Goal: Communication & Community: Answer question/provide support

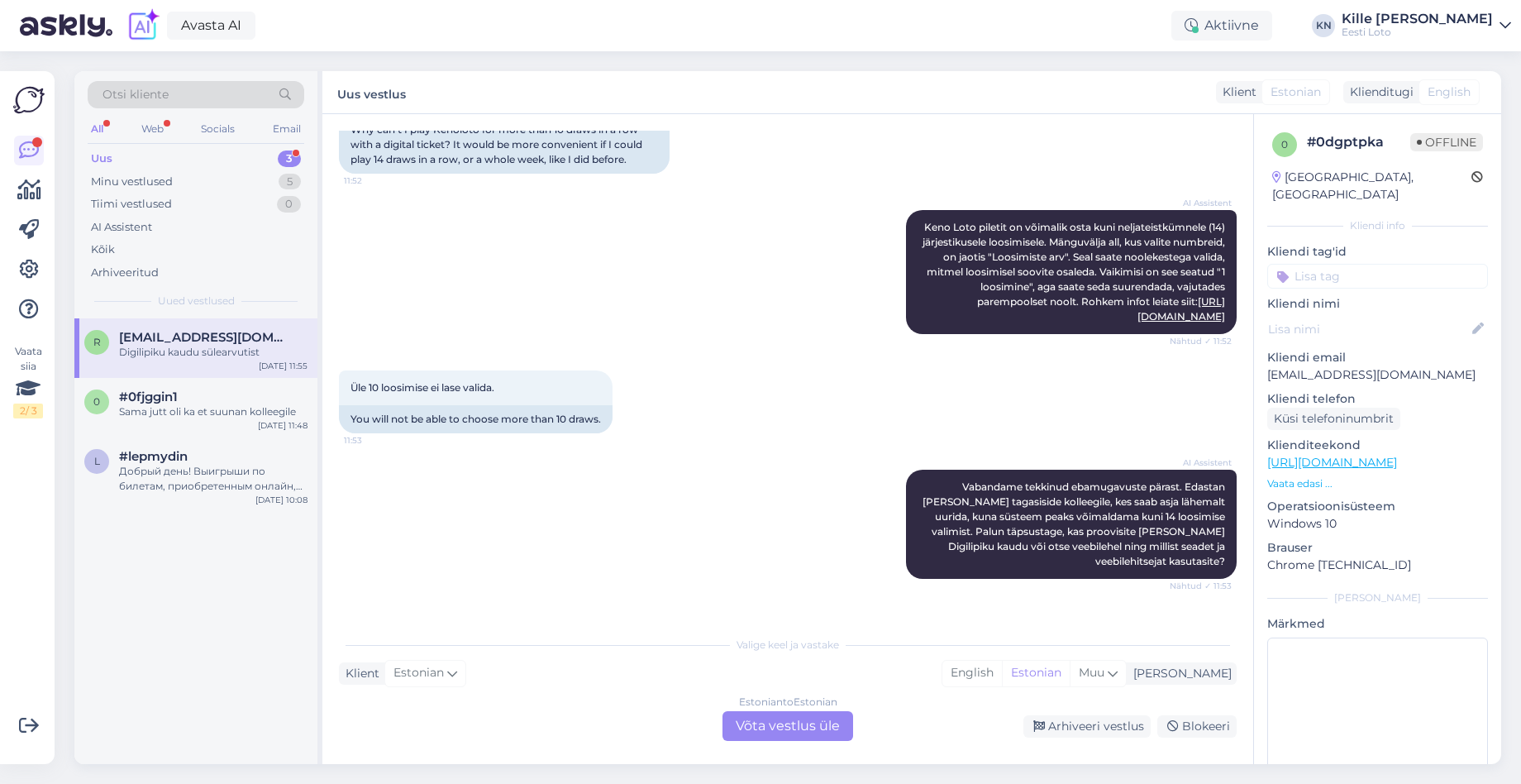
scroll to position [930, 0]
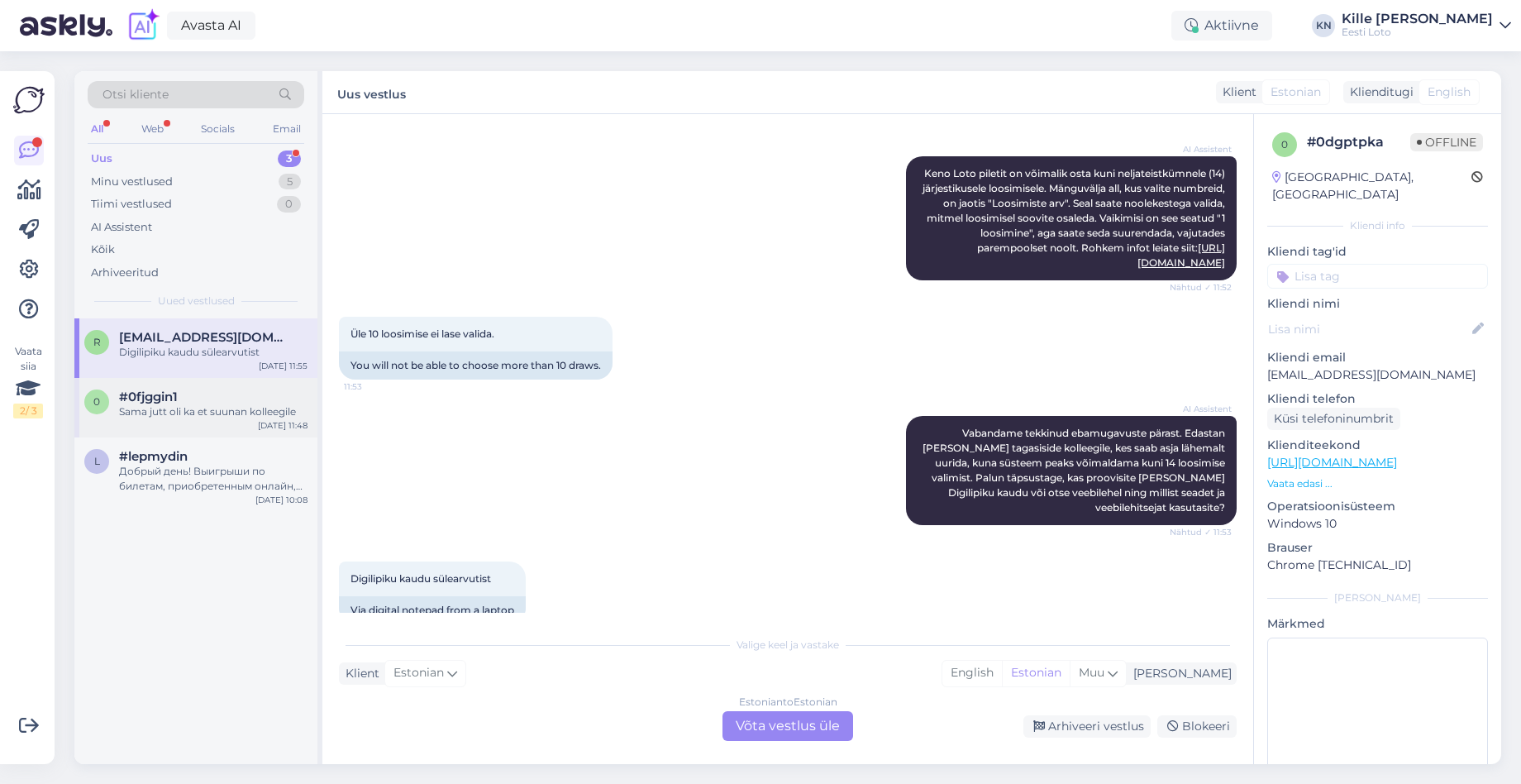
click at [109, 405] on div "0 #0fjggin1 Sama jutt oli ka et suunan kolleegile" at bounding box center [196, 404] width 224 height 30
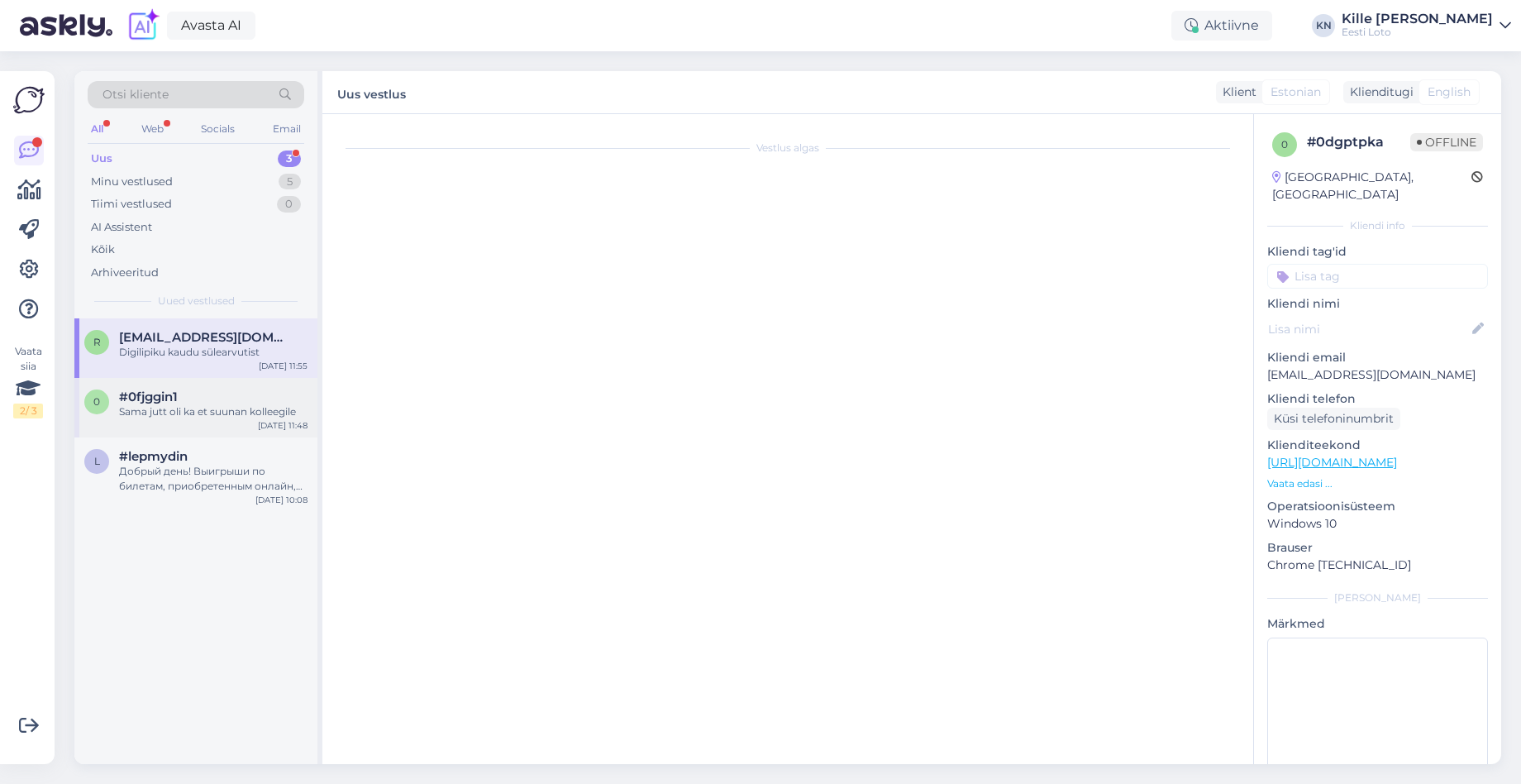
scroll to position [277, 0]
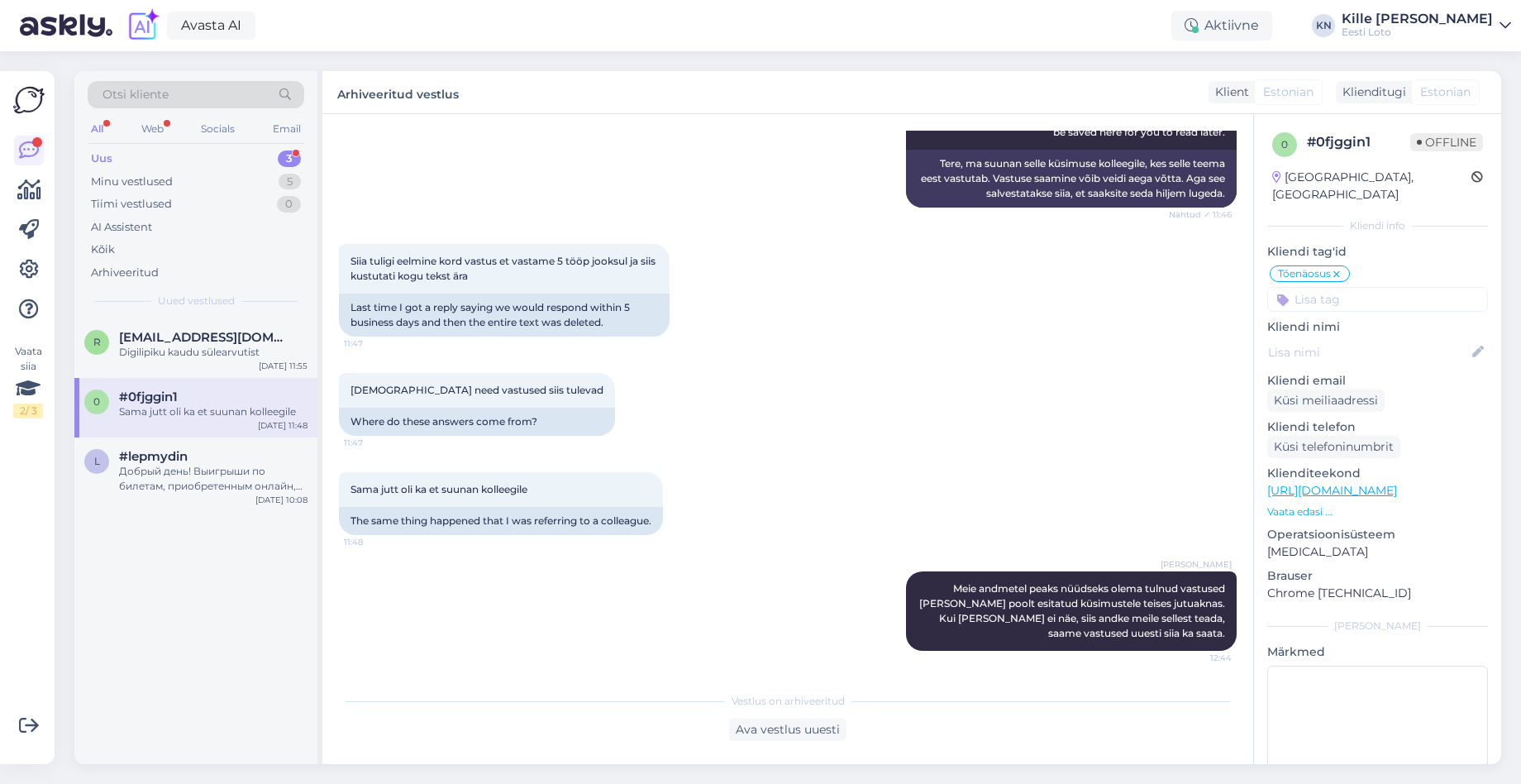
click at [135, 152] on div "Uus 3" at bounding box center [196, 158] width 217 height 23
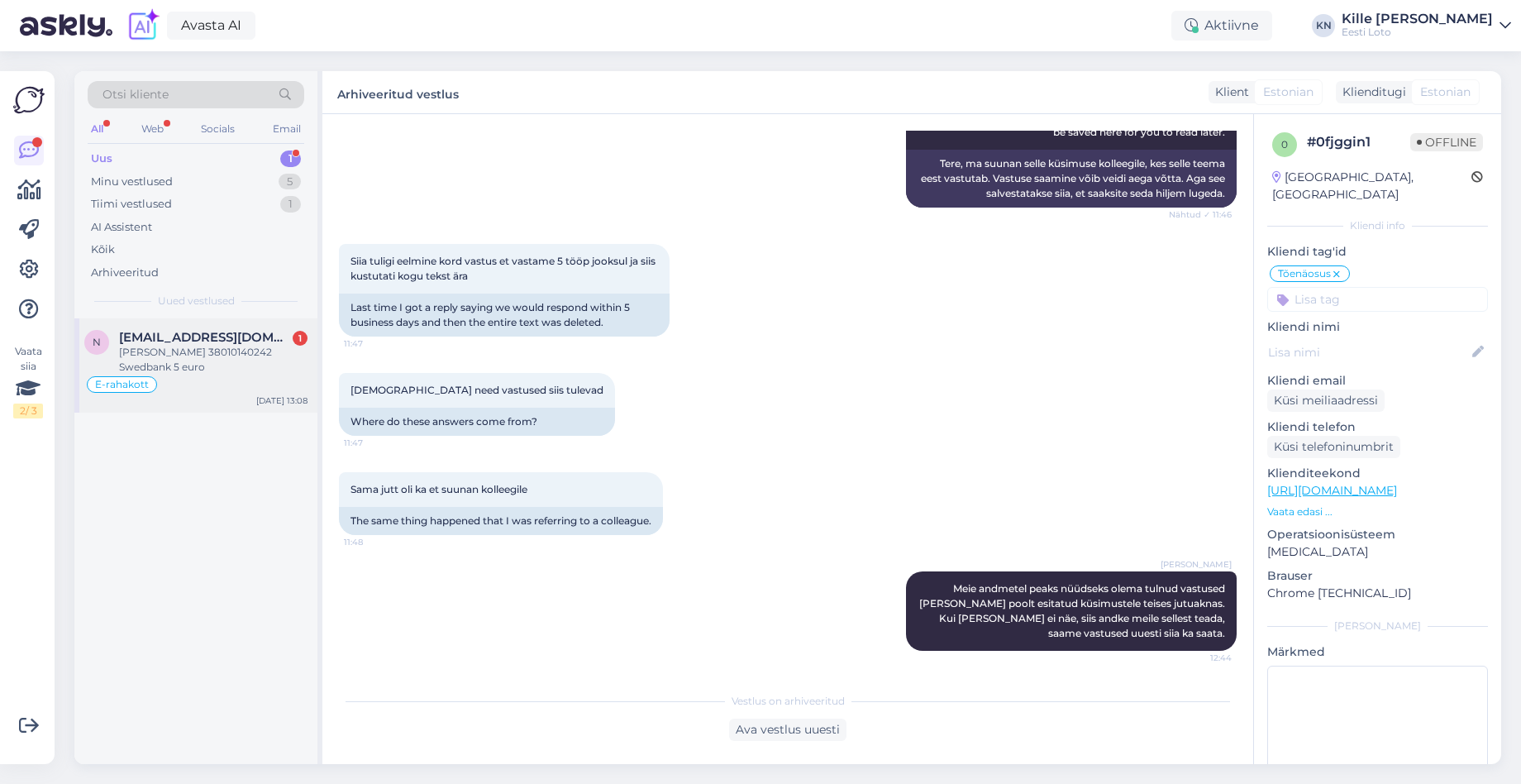
click at [176, 393] on div "E-rahakott" at bounding box center [196, 385] width 224 height 20
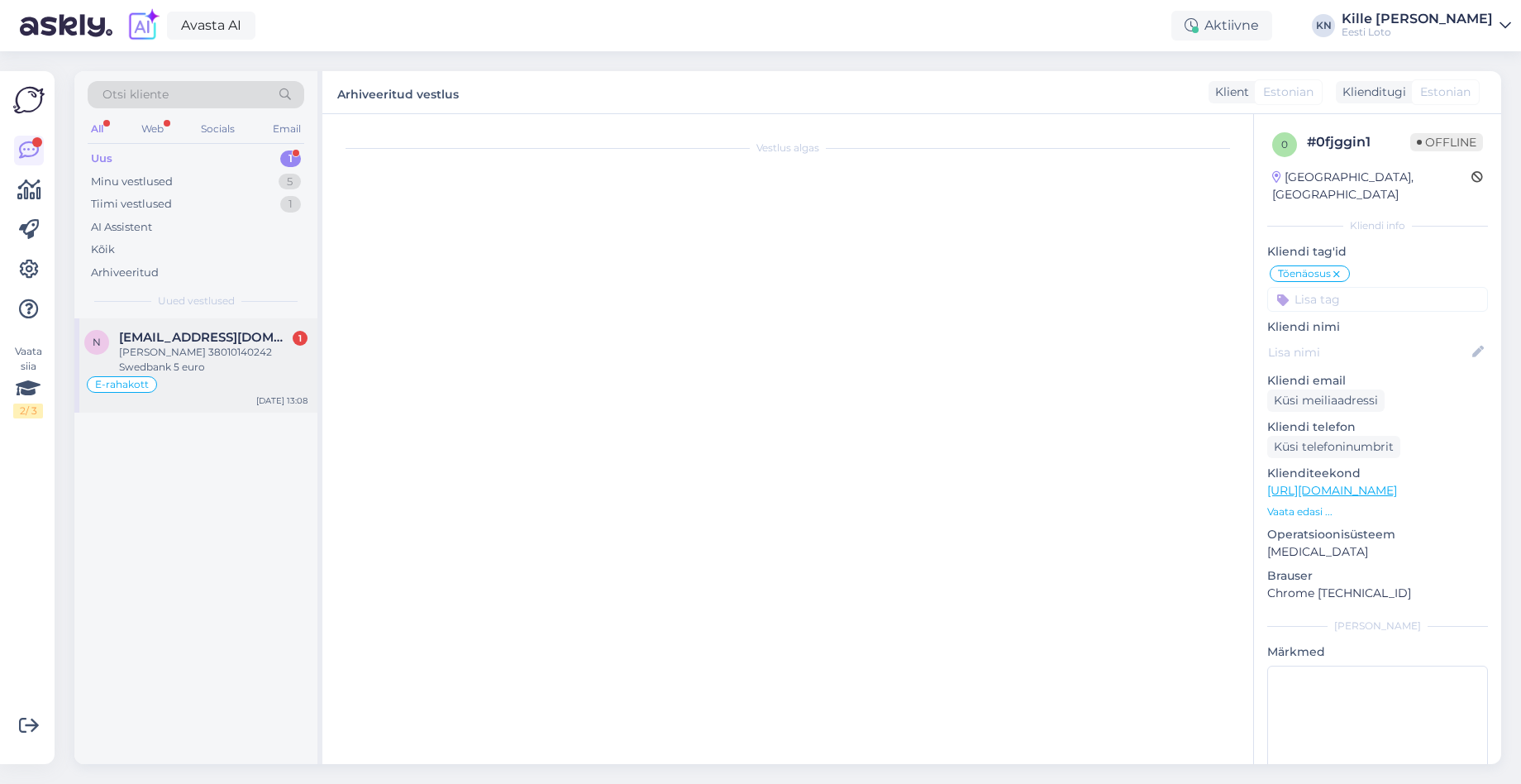
scroll to position [1394, 0]
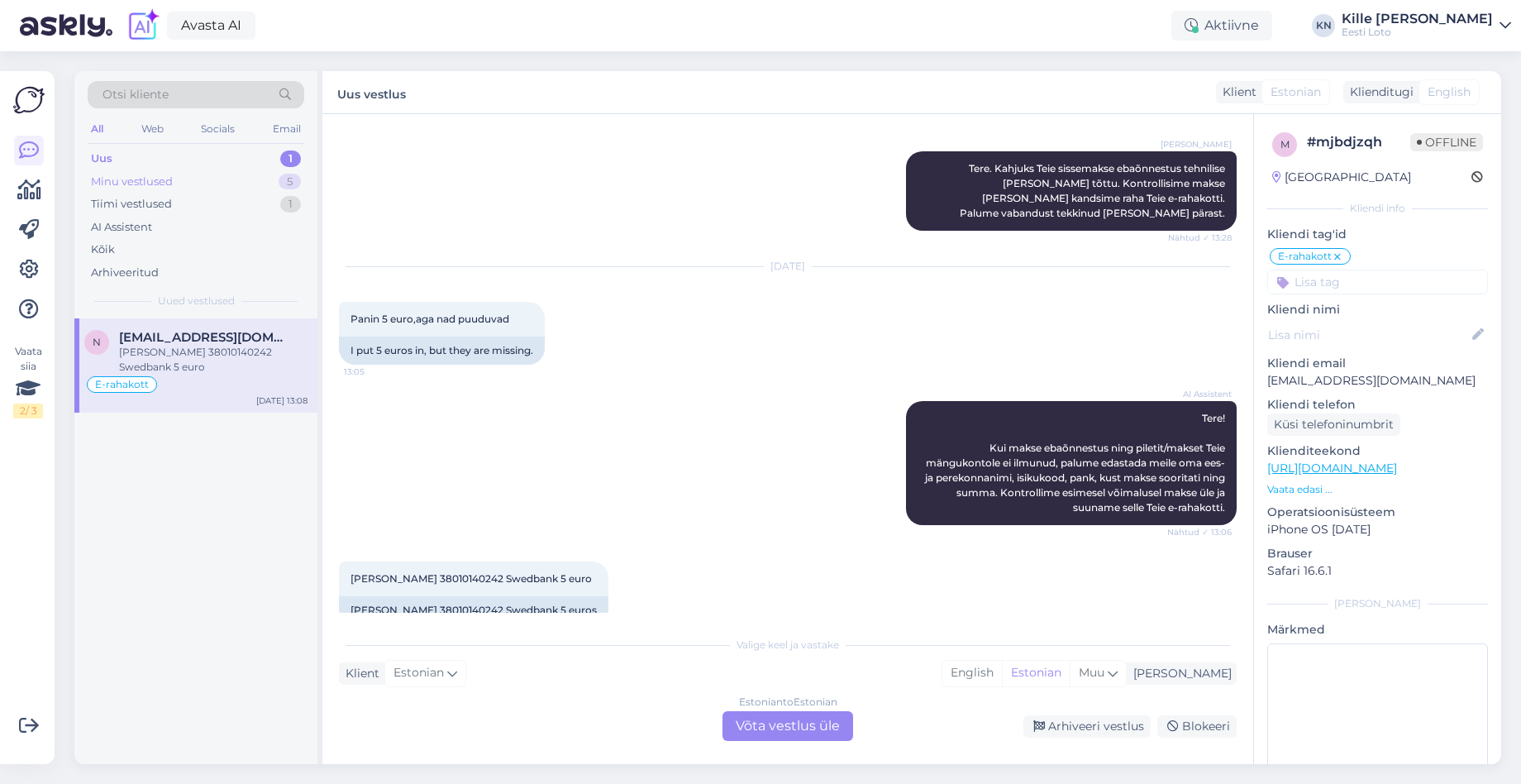
click at [116, 180] on div "Minu vestlused" at bounding box center [132, 182] width 82 height 17
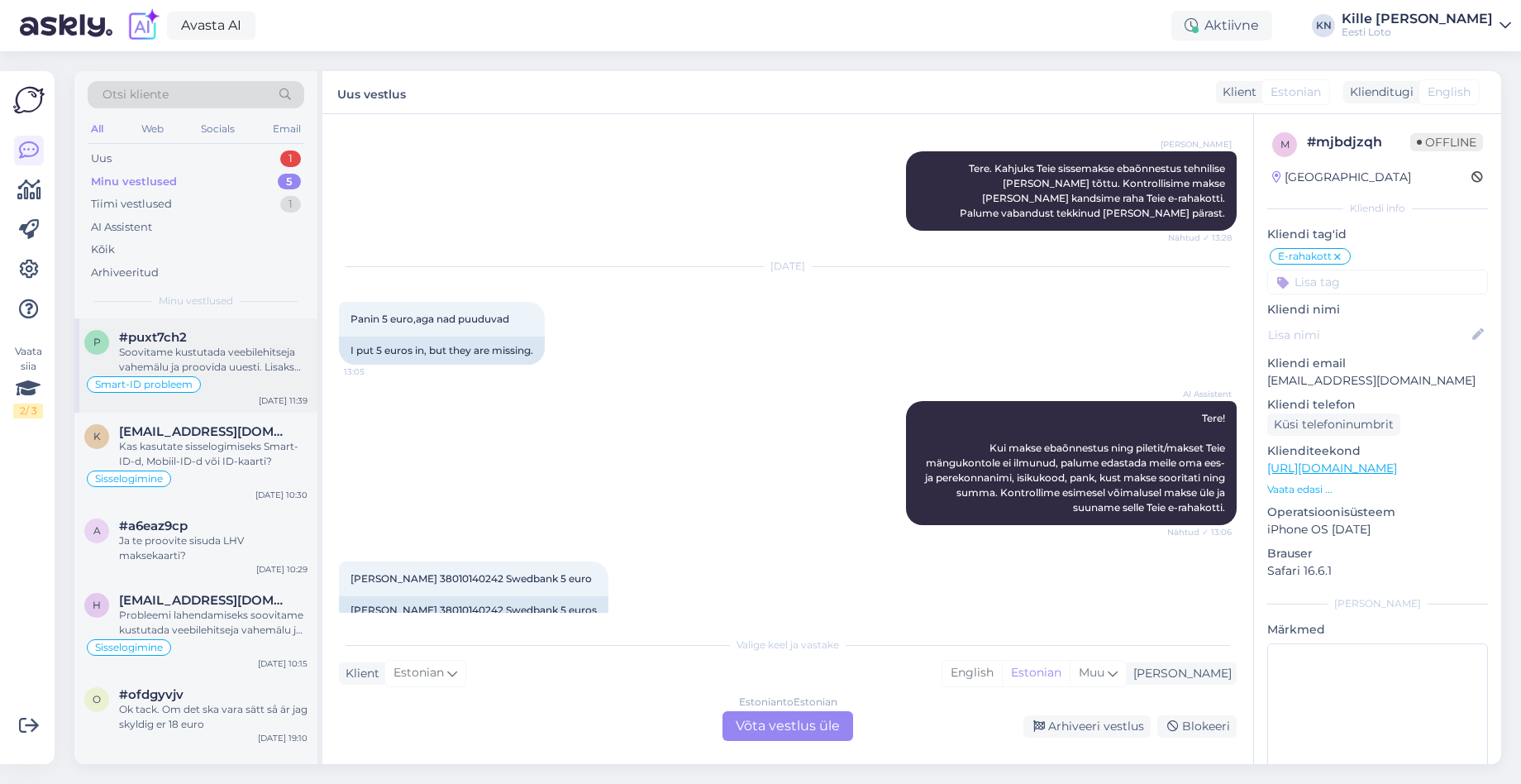
click at [191, 359] on div "Soovitame kustutada veebilehitseja vahemälu ja proovida uuesti. Lisaks soovitam…" at bounding box center [213, 360] width 189 height 30
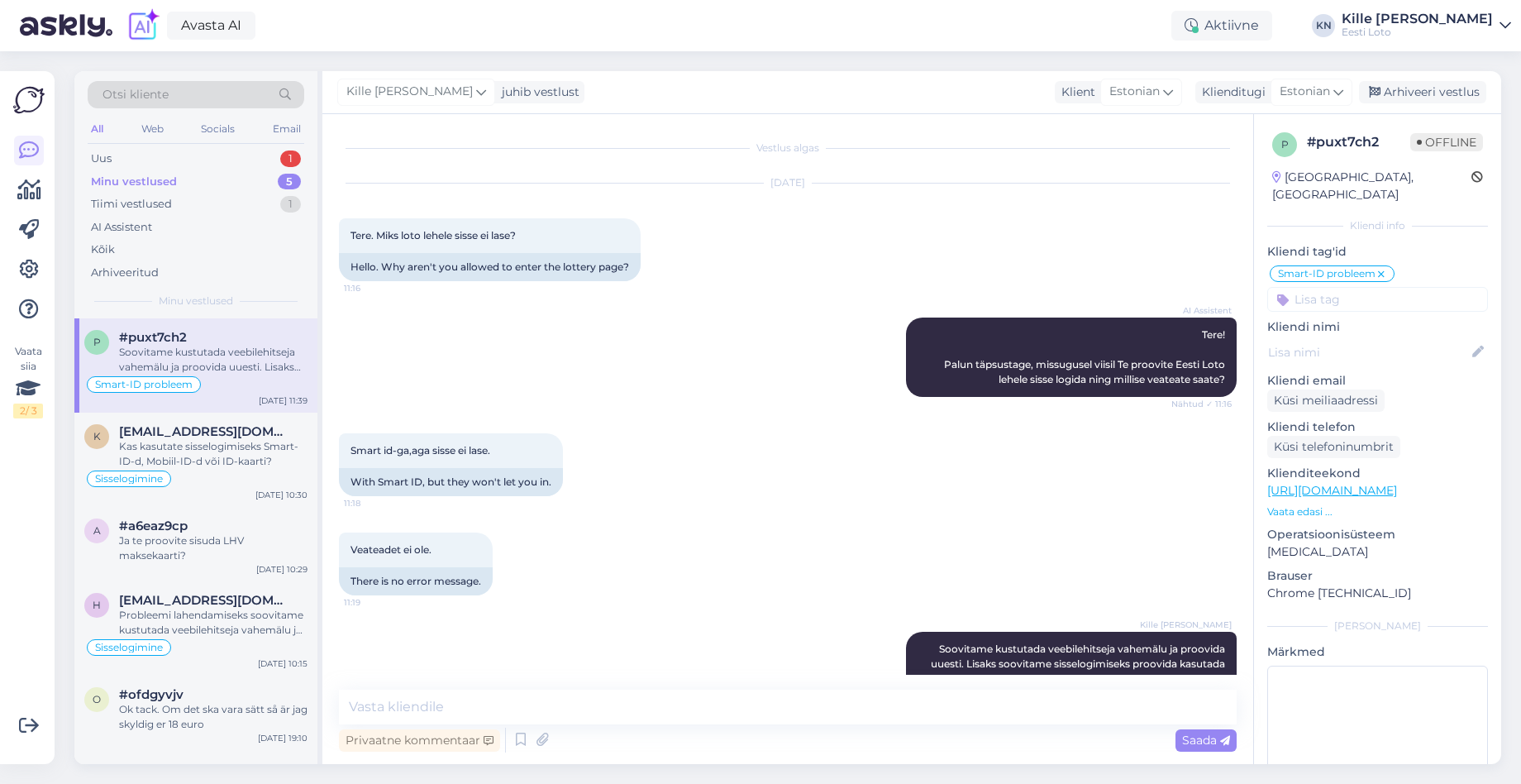
scroll to position [54, 0]
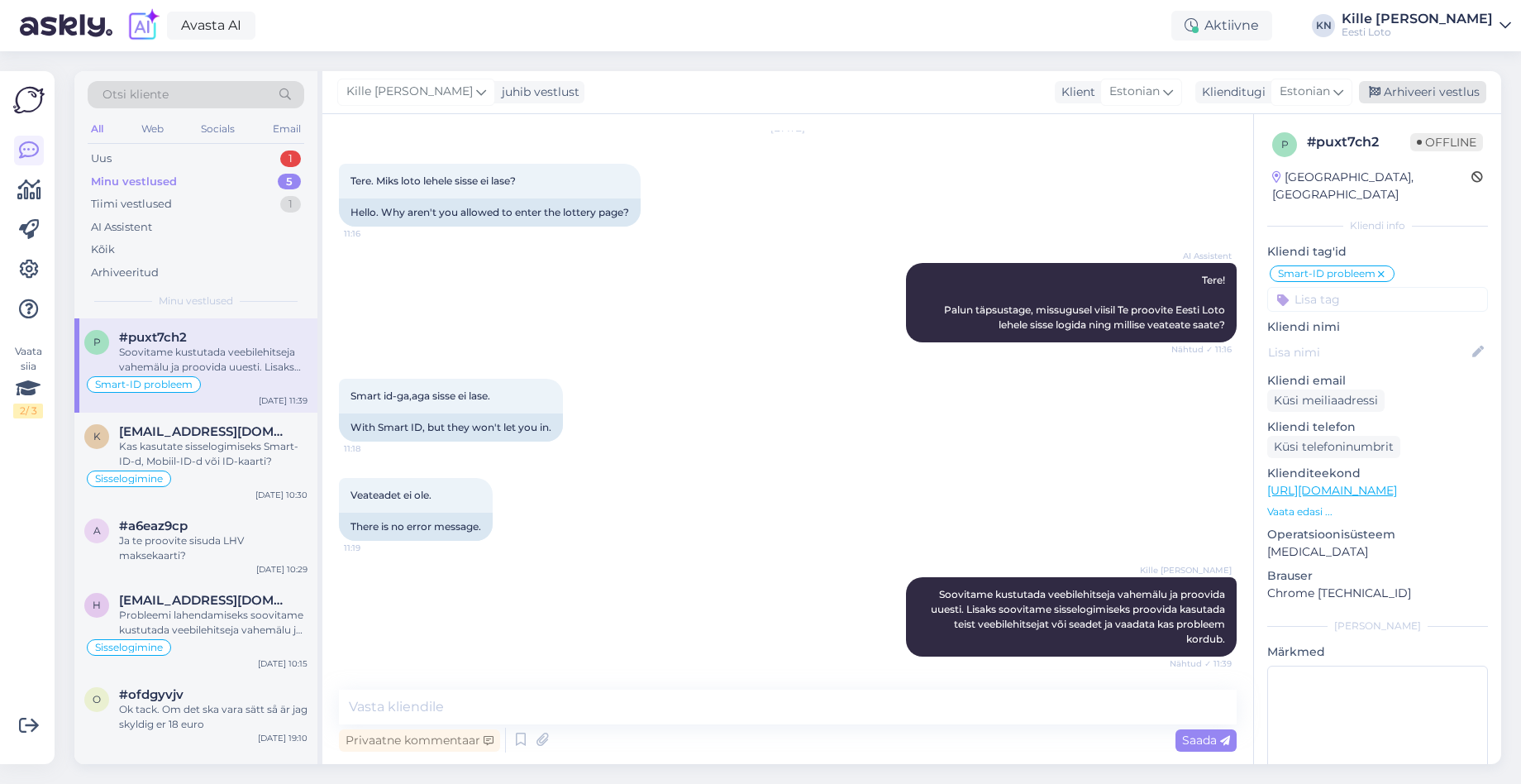
click at [1416, 92] on div "Arhiveeri vestlus" at bounding box center [1422, 92] width 128 height 23
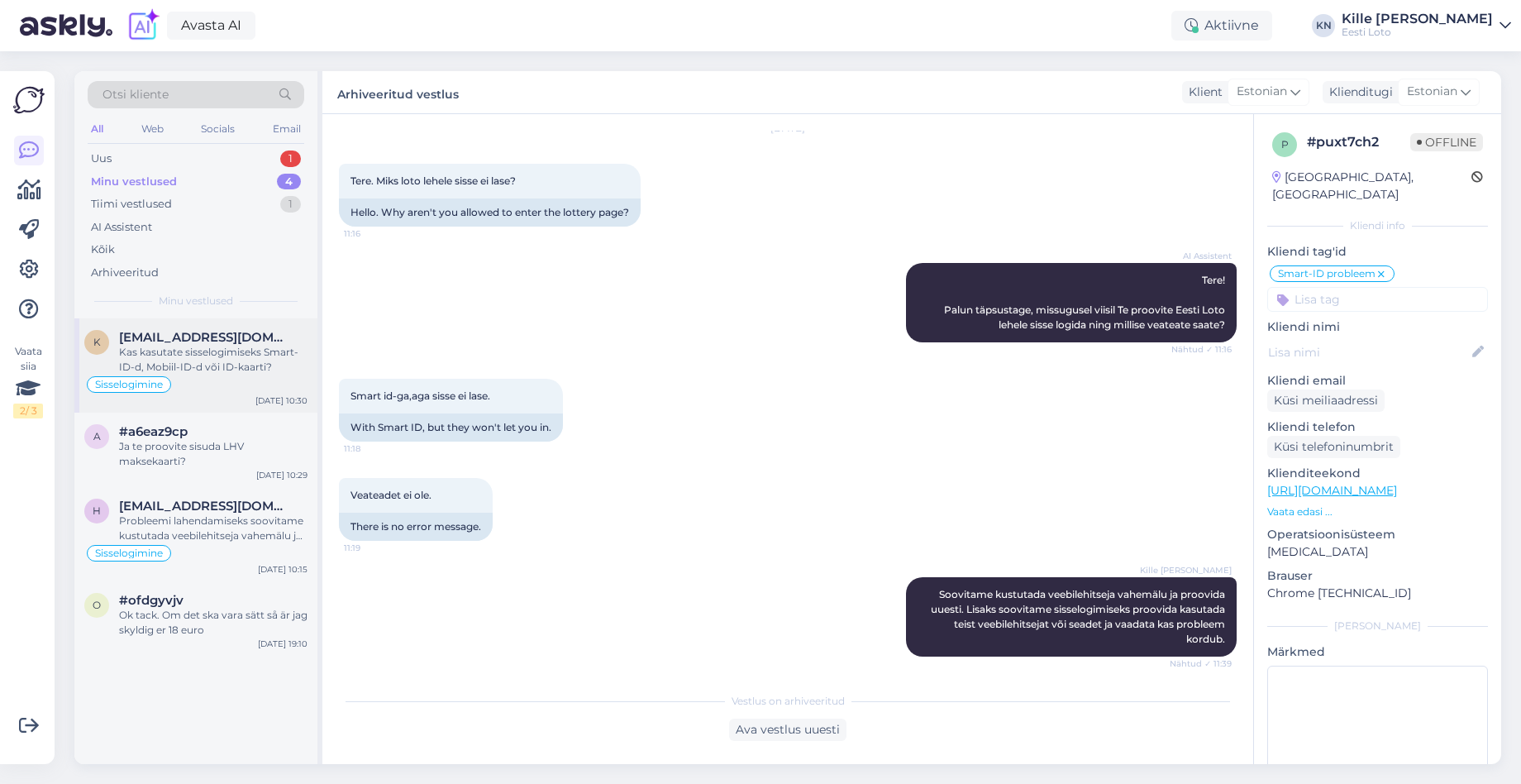
click at [209, 351] on div "Kas kasutate sisselogimiseks Smart-ID-d, Mobiil-ID-d või ID-kaarti?" at bounding box center [213, 360] width 189 height 30
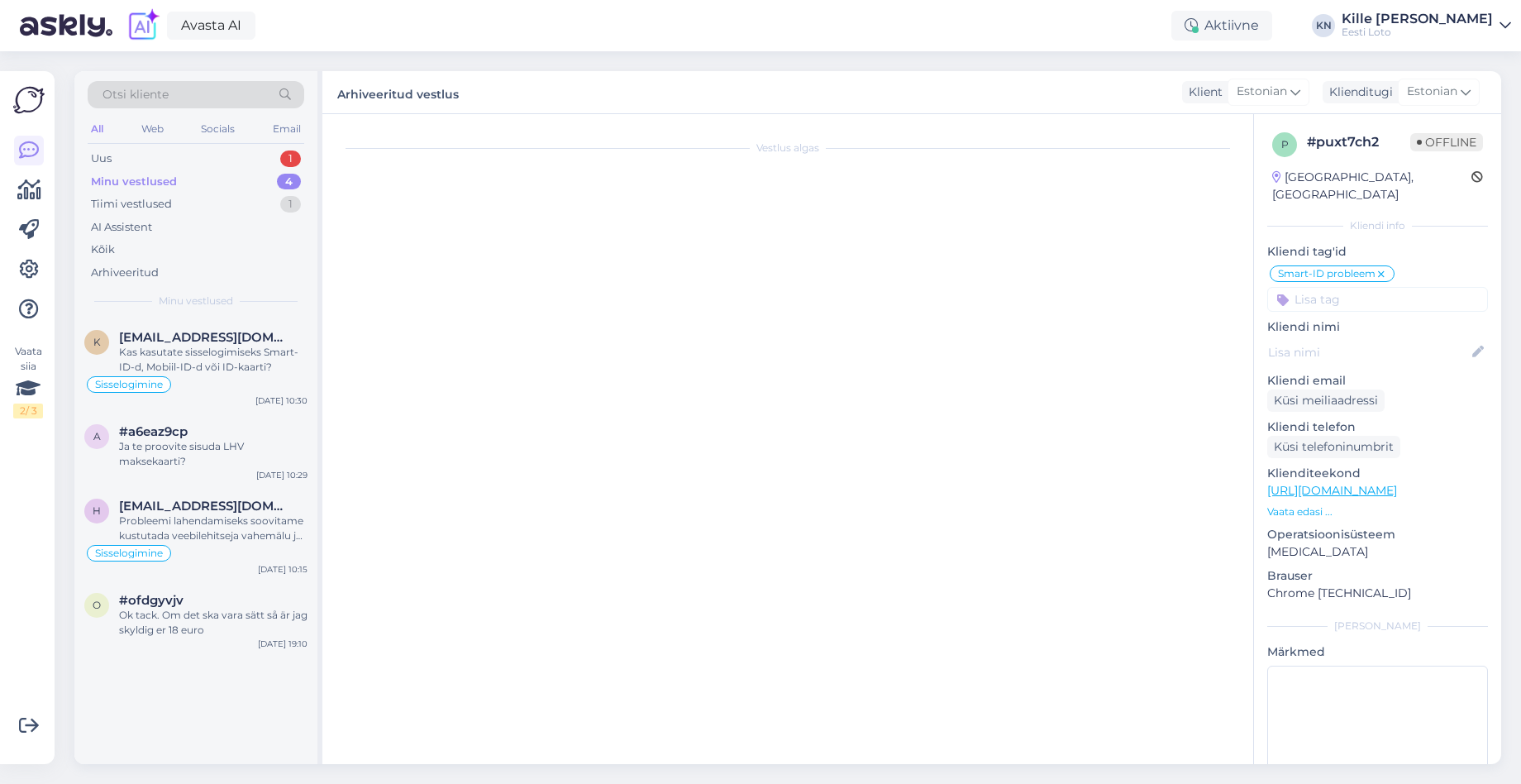
scroll to position [0, 0]
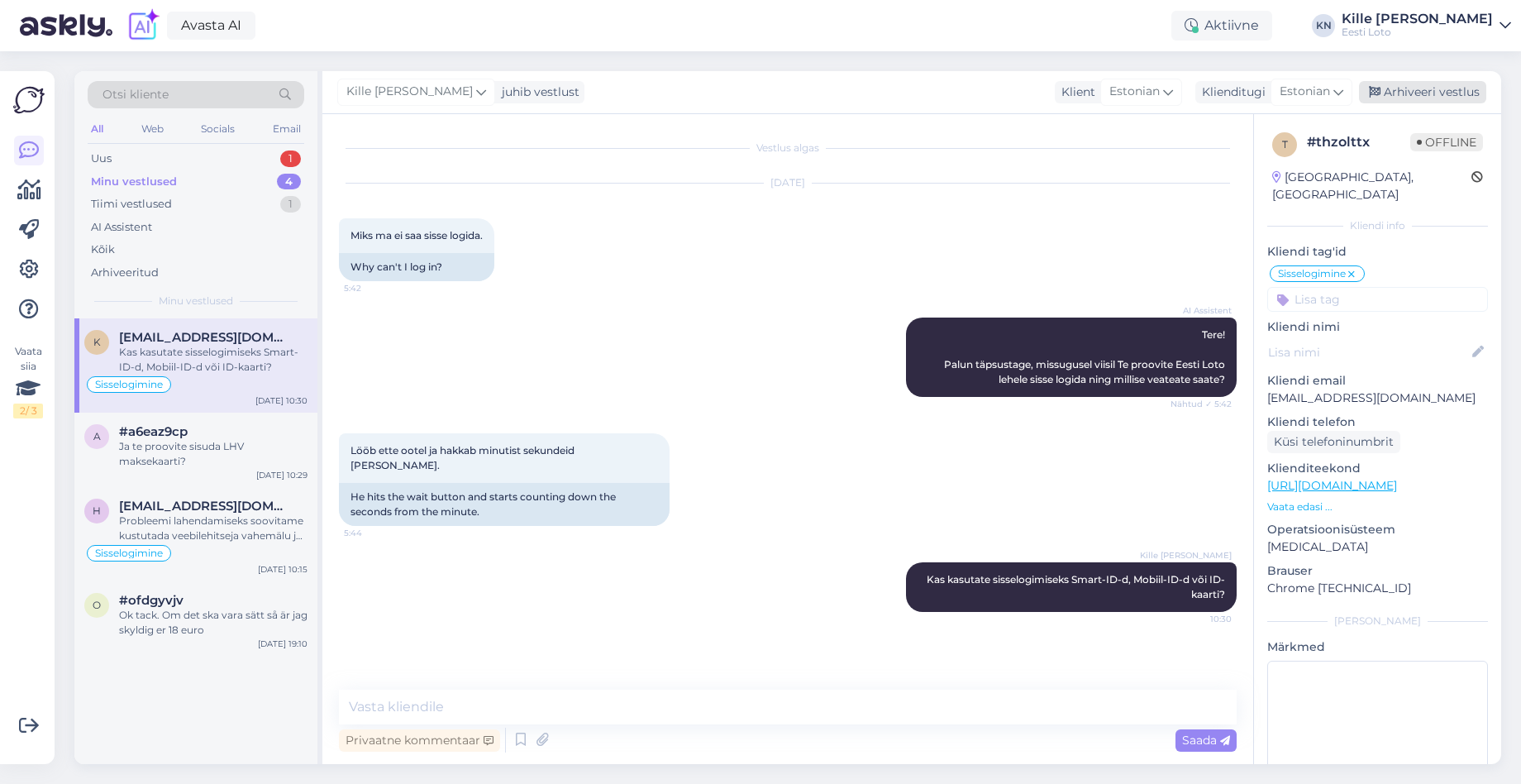
click at [1431, 93] on div "Arhiveeri vestlus" at bounding box center [1422, 92] width 128 height 23
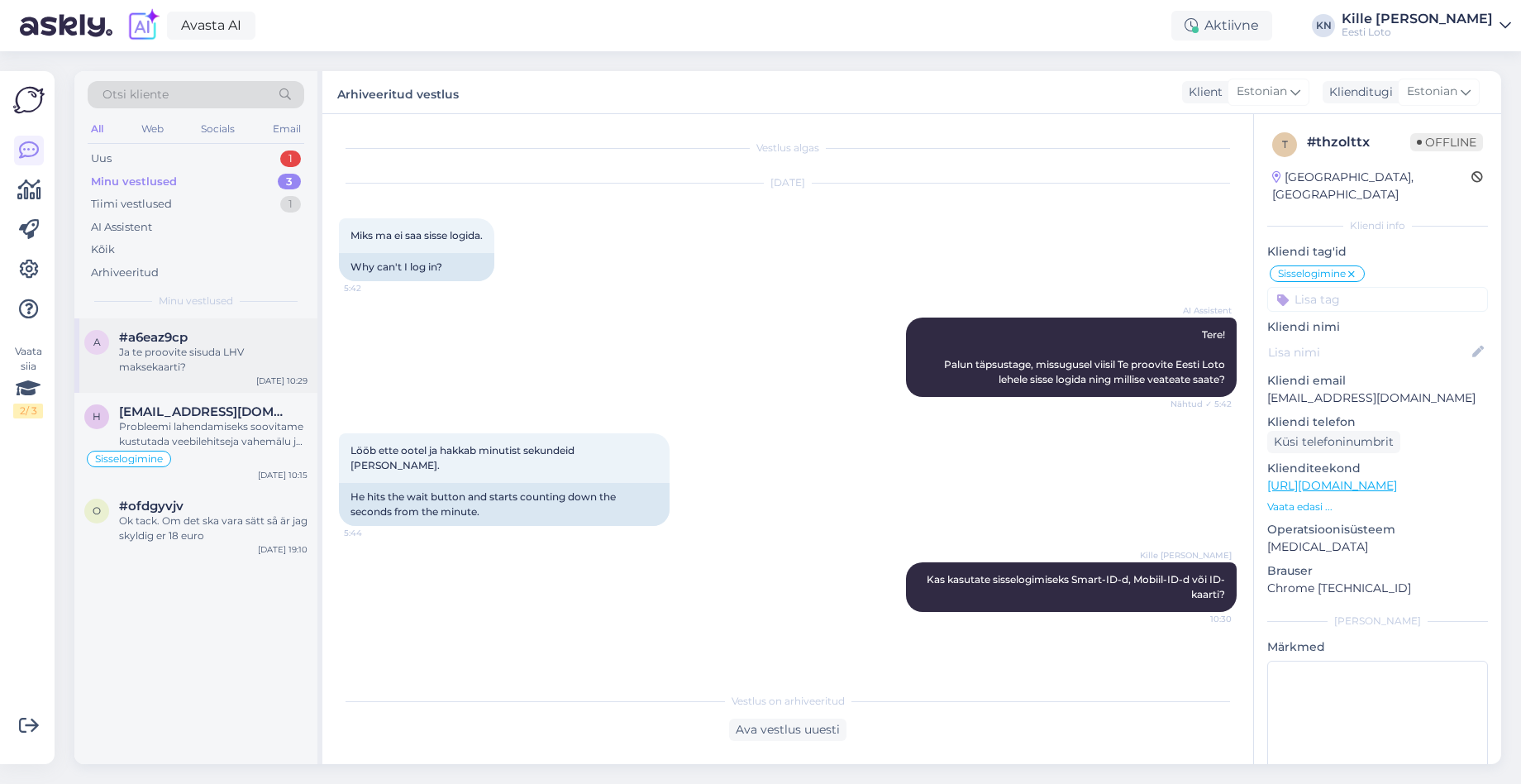
click at [206, 386] on div "a #a6eaz9cp Ja te proovite sisuda LHV maksekaarti? [DATE] 10:29" at bounding box center [196, 355] width 243 height 74
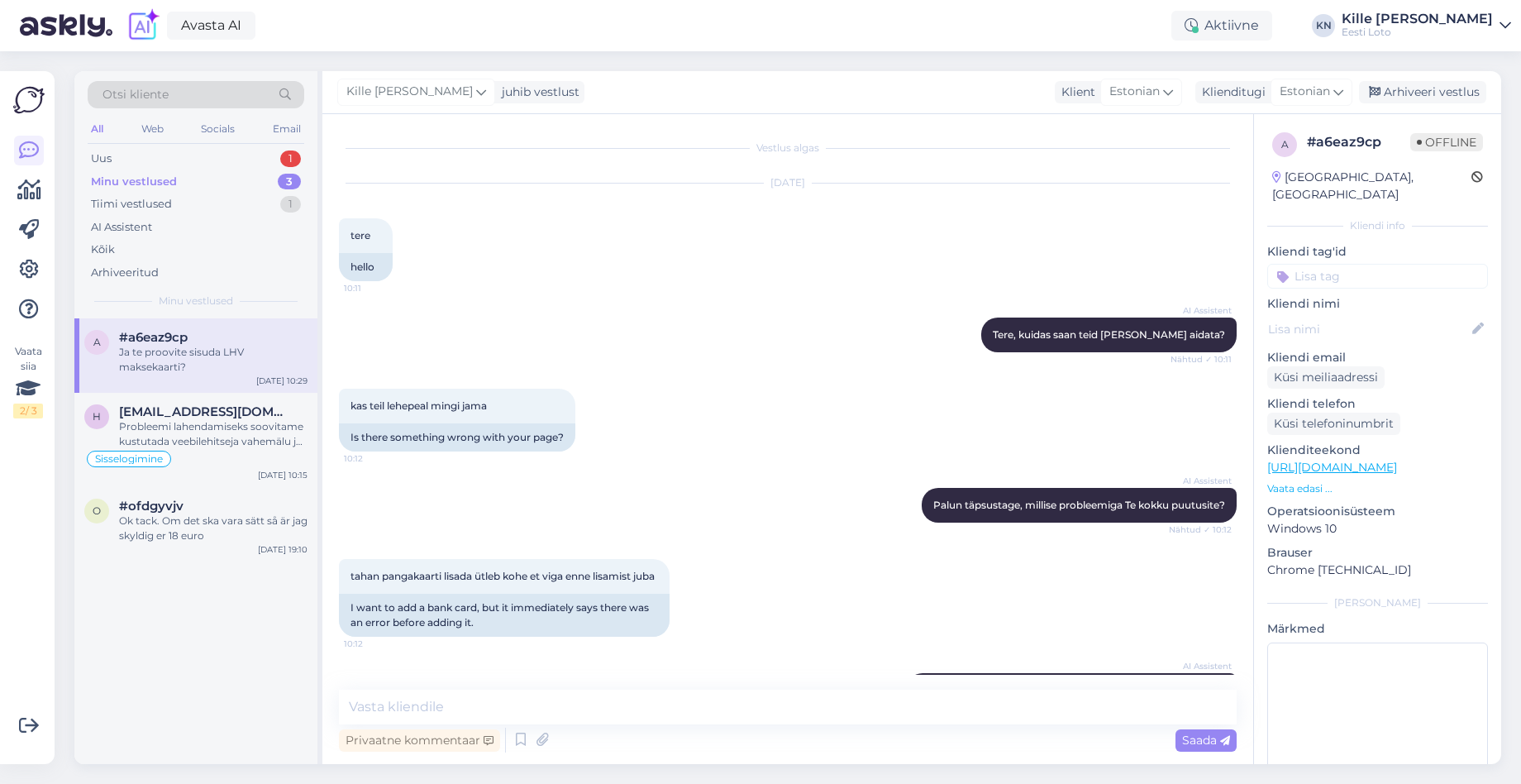
scroll to position [1395, 0]
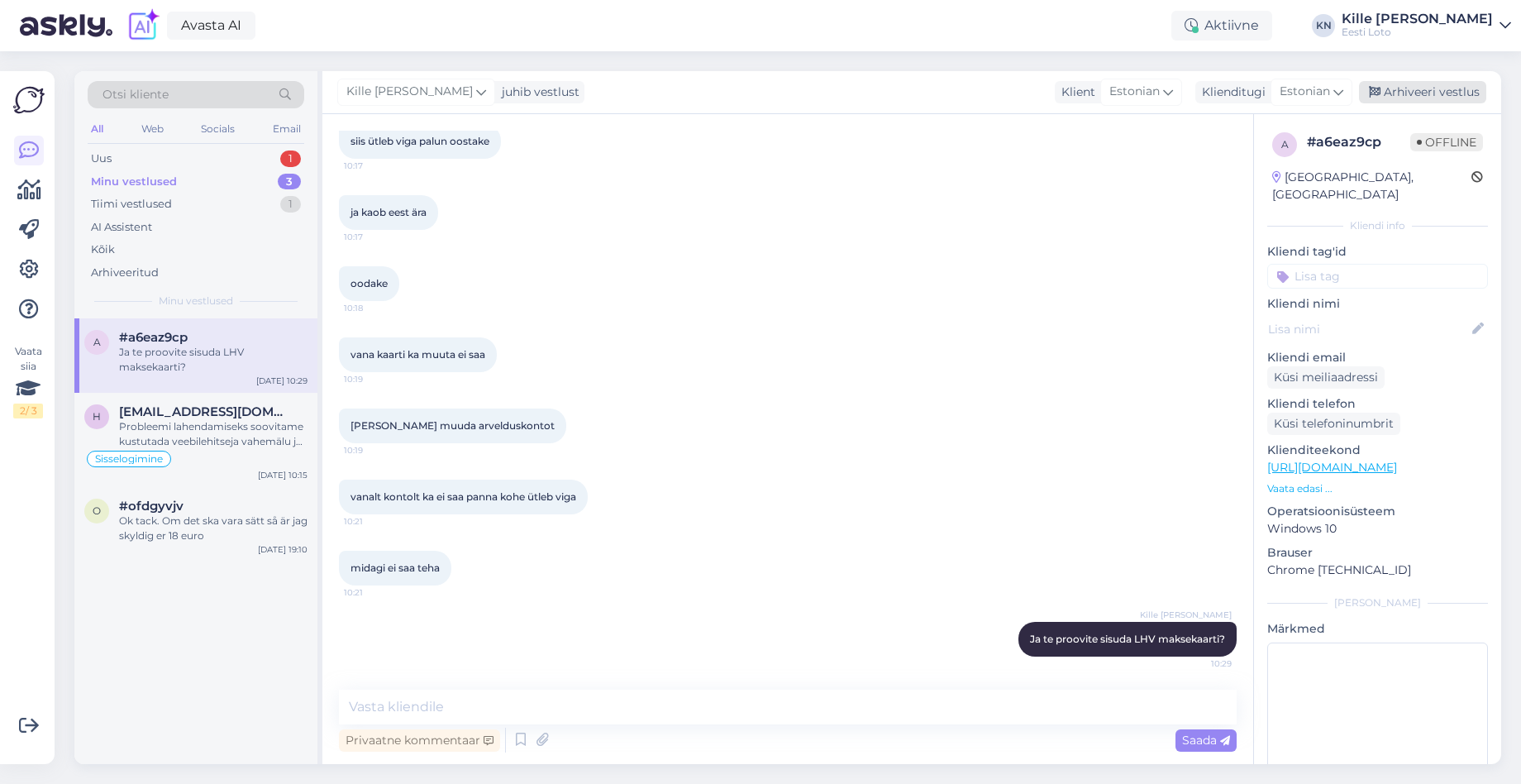
drag, startPoint x: 1422, startPoint y: 86, endPoint x: 1387, endPoint y: 97, distance: 36.7
click at [1422, 86] on div "Arhiveeri vestlus" at bounding box center [1422, 92] width 128 height 23
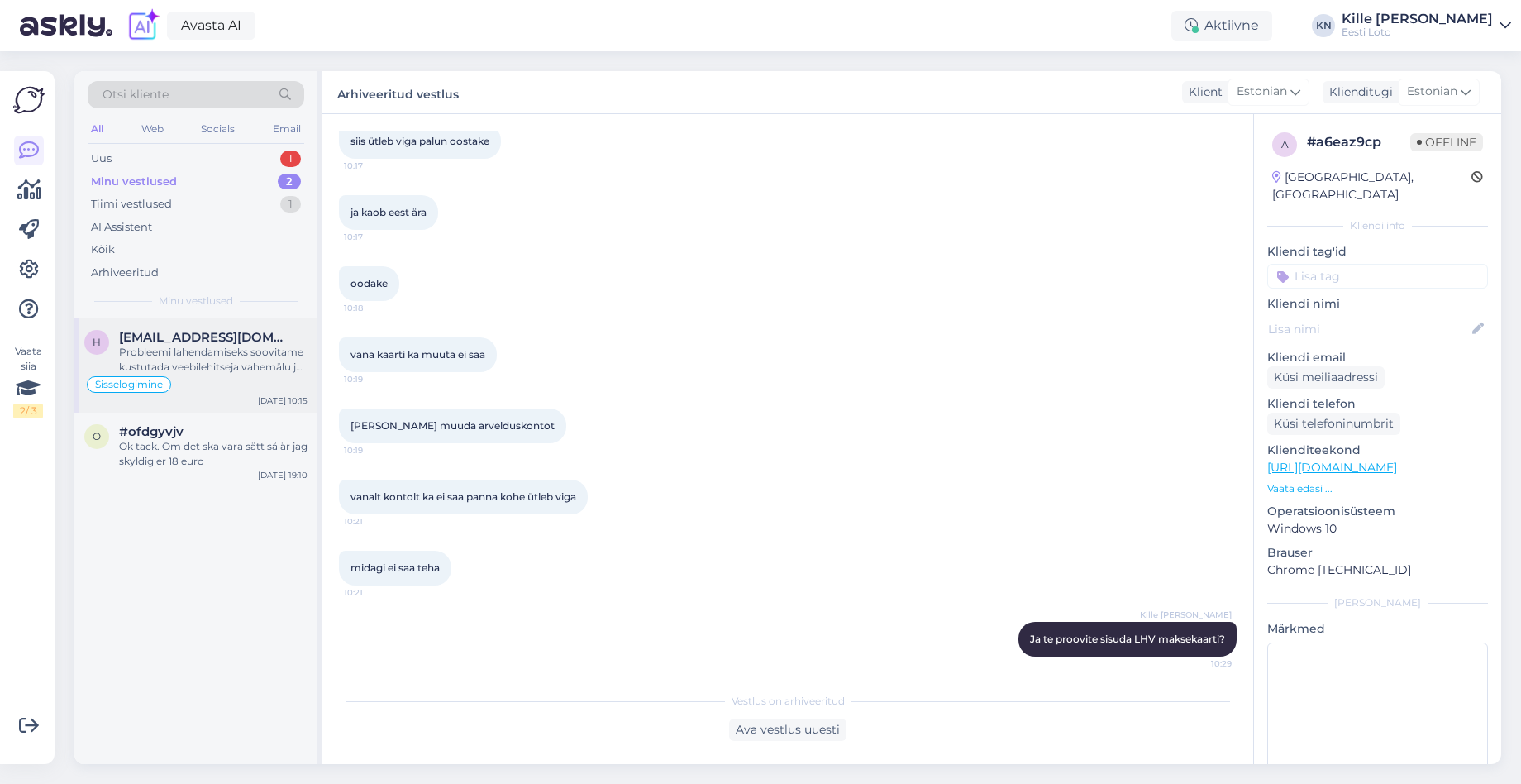
click at [264, 352] on div "Probleemi lahendamiseks soovitame kustutada veebilehitseja vahemälu ja kasutada…" at bounding box center [213, 360] width 189 height 30
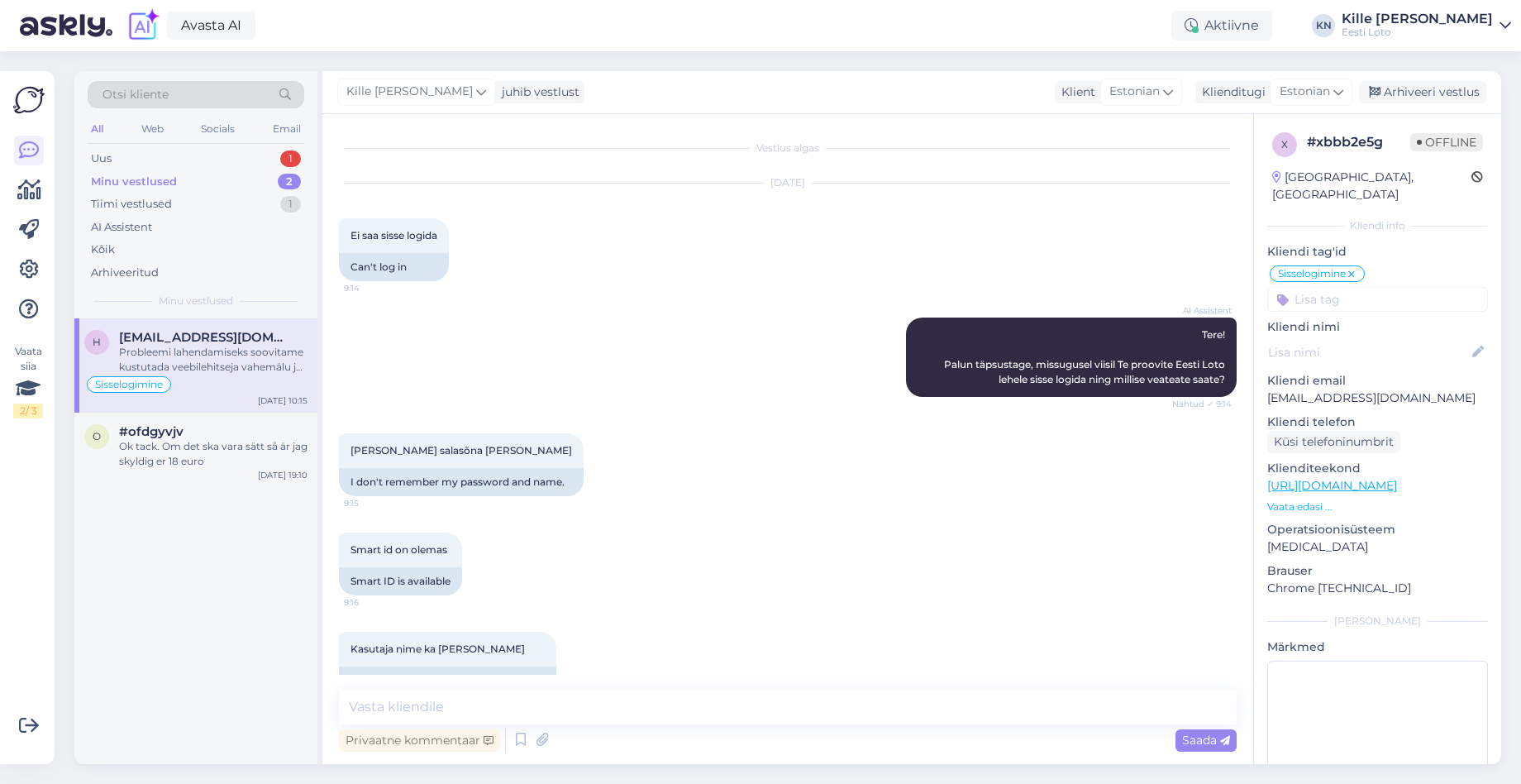
scroll to position [482, 0]
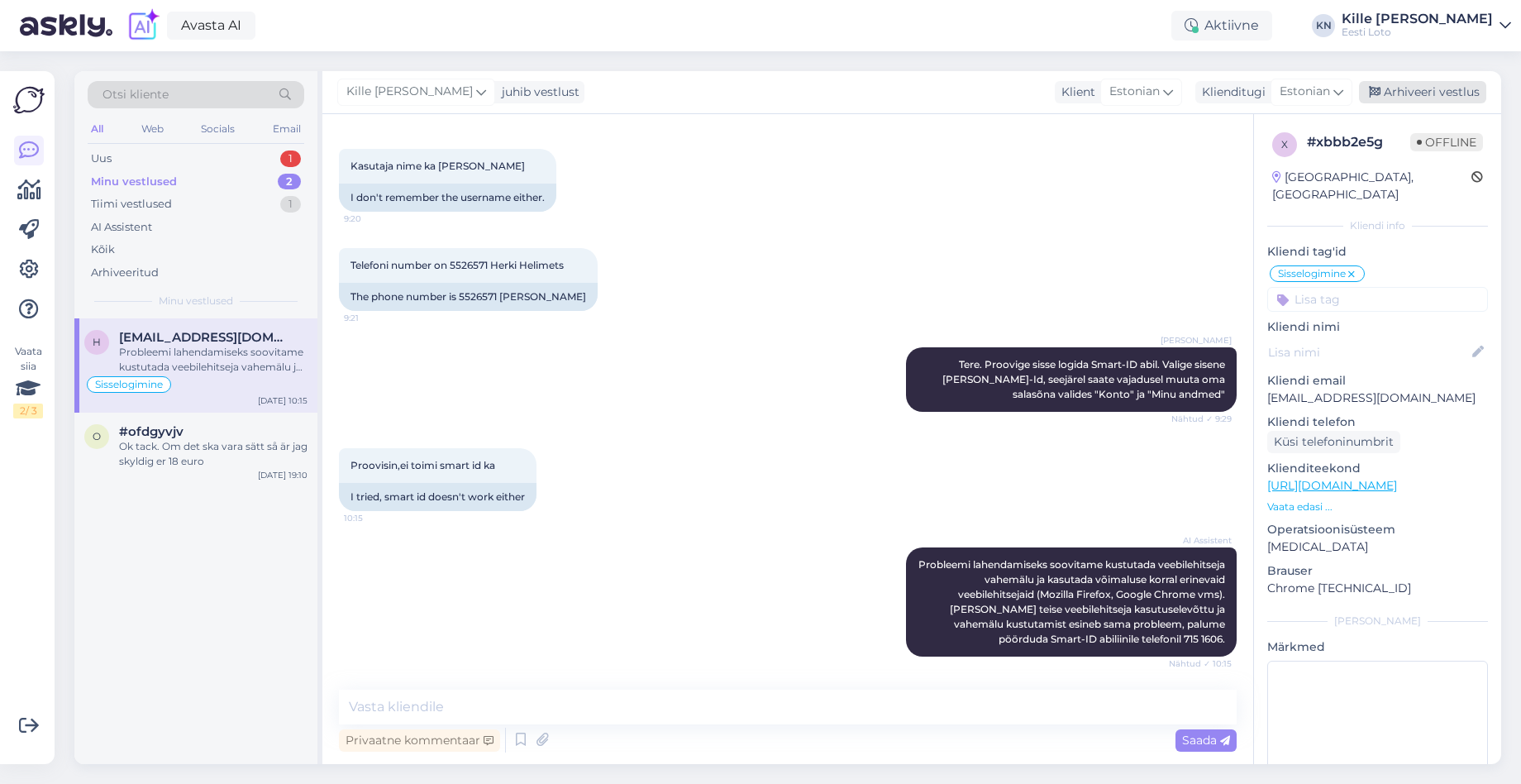
click at [1451, 98] on div "Arhiveeri vestlus" at bounding box center [1422, 92] width 128 height 23
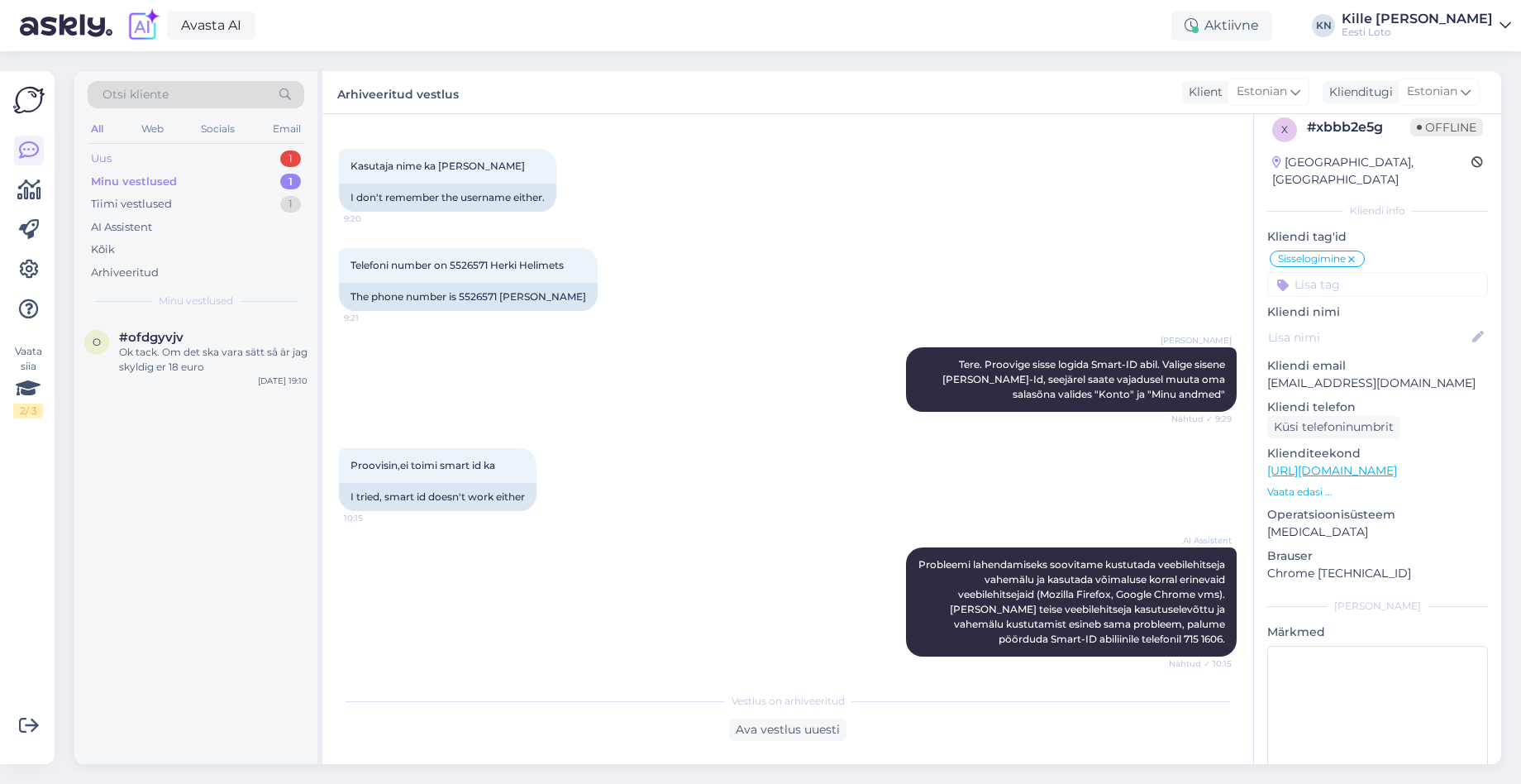
click at [173, 161] on div "Uus 1" at bounding box center [196, 158] width 217 height 23
click at [204, 356] on div "[PERSON_NAME] 38010140242 Swedbank 5 euro" at bounding box center [213, 360] width 189 height 30
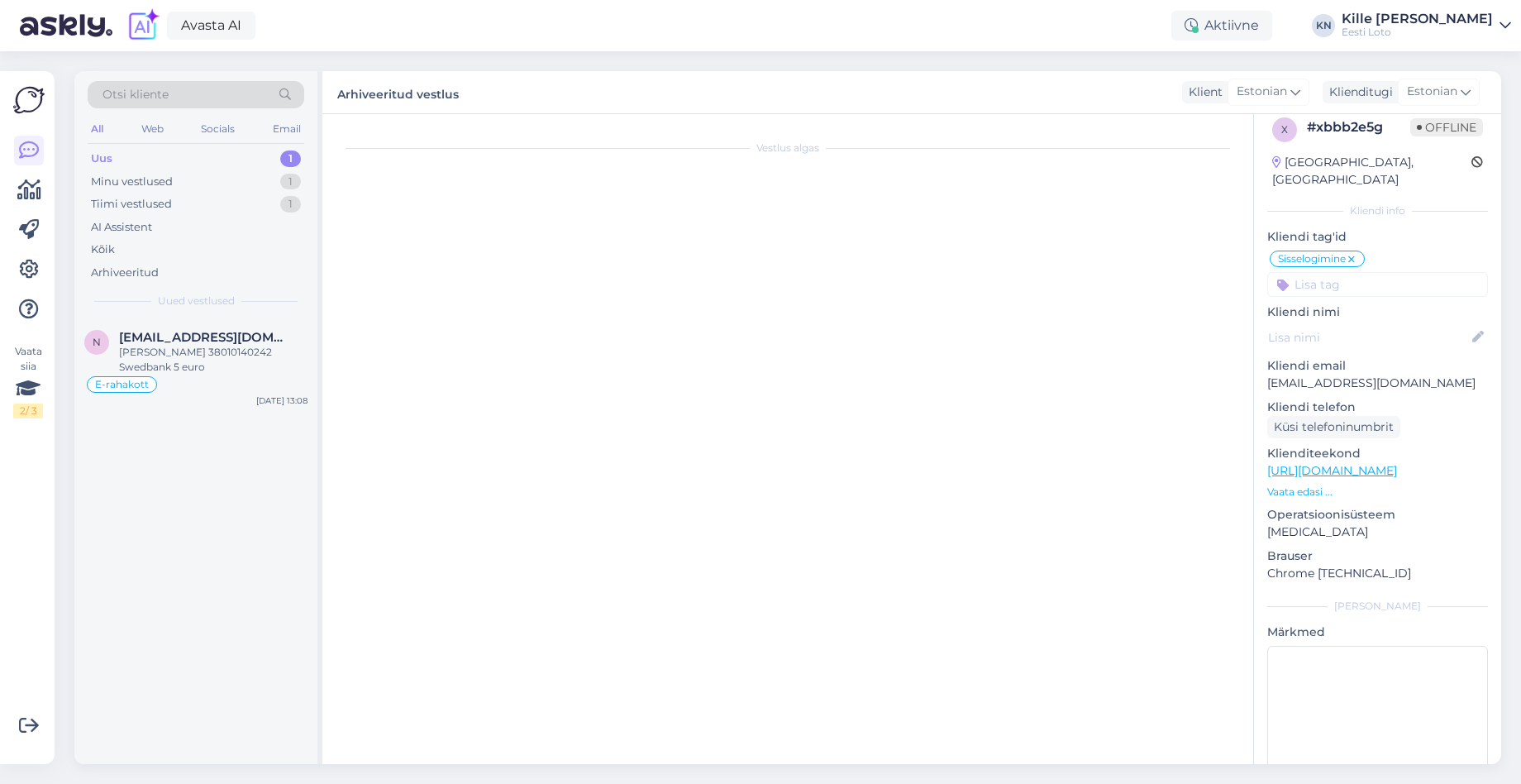
scroll to position [1394, 0]
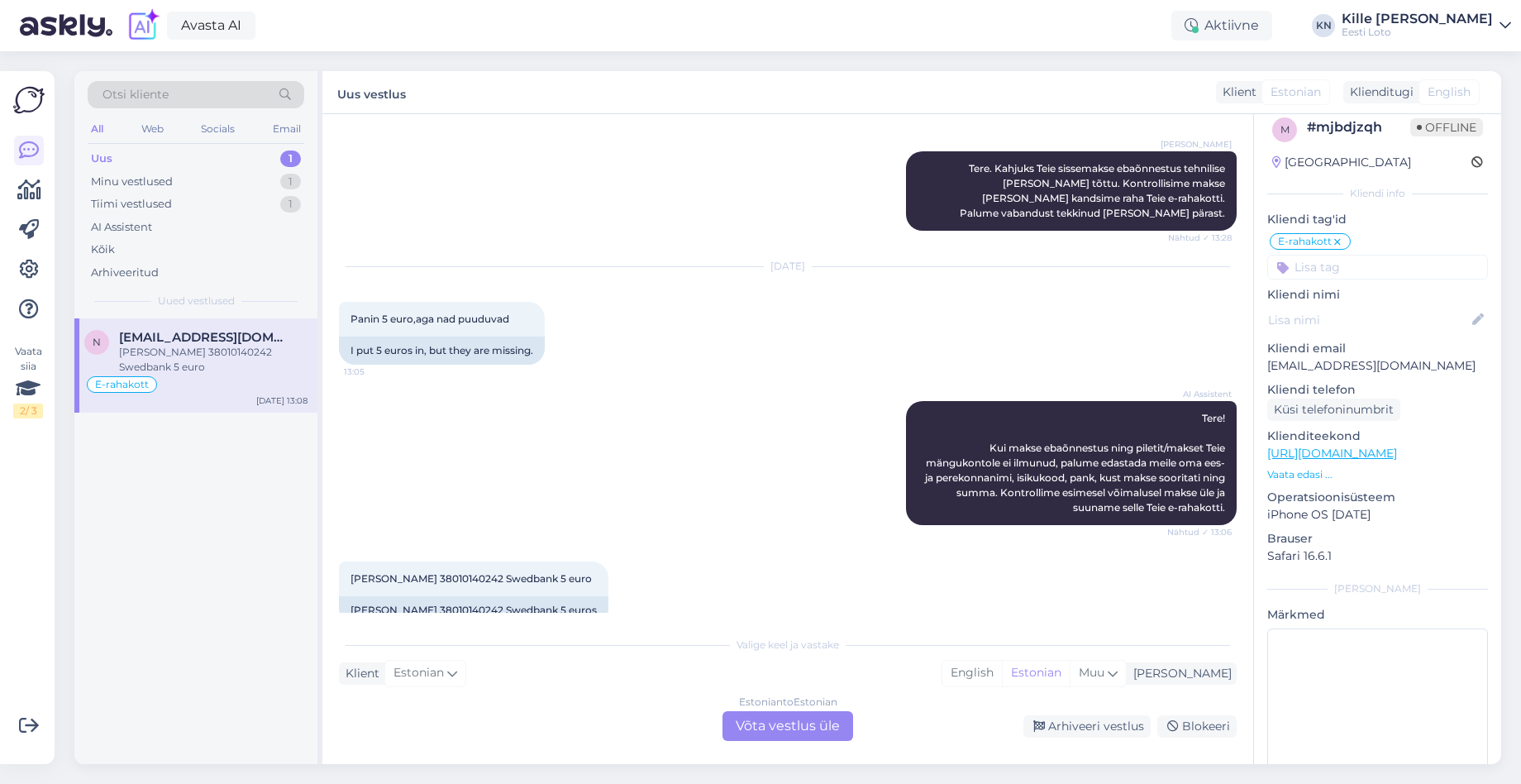
click at [182, 359] on div "[PERSON_NAME] 38010140242 Swedbank 5 euro" at bounding box center [213, 360] width 189 height 30
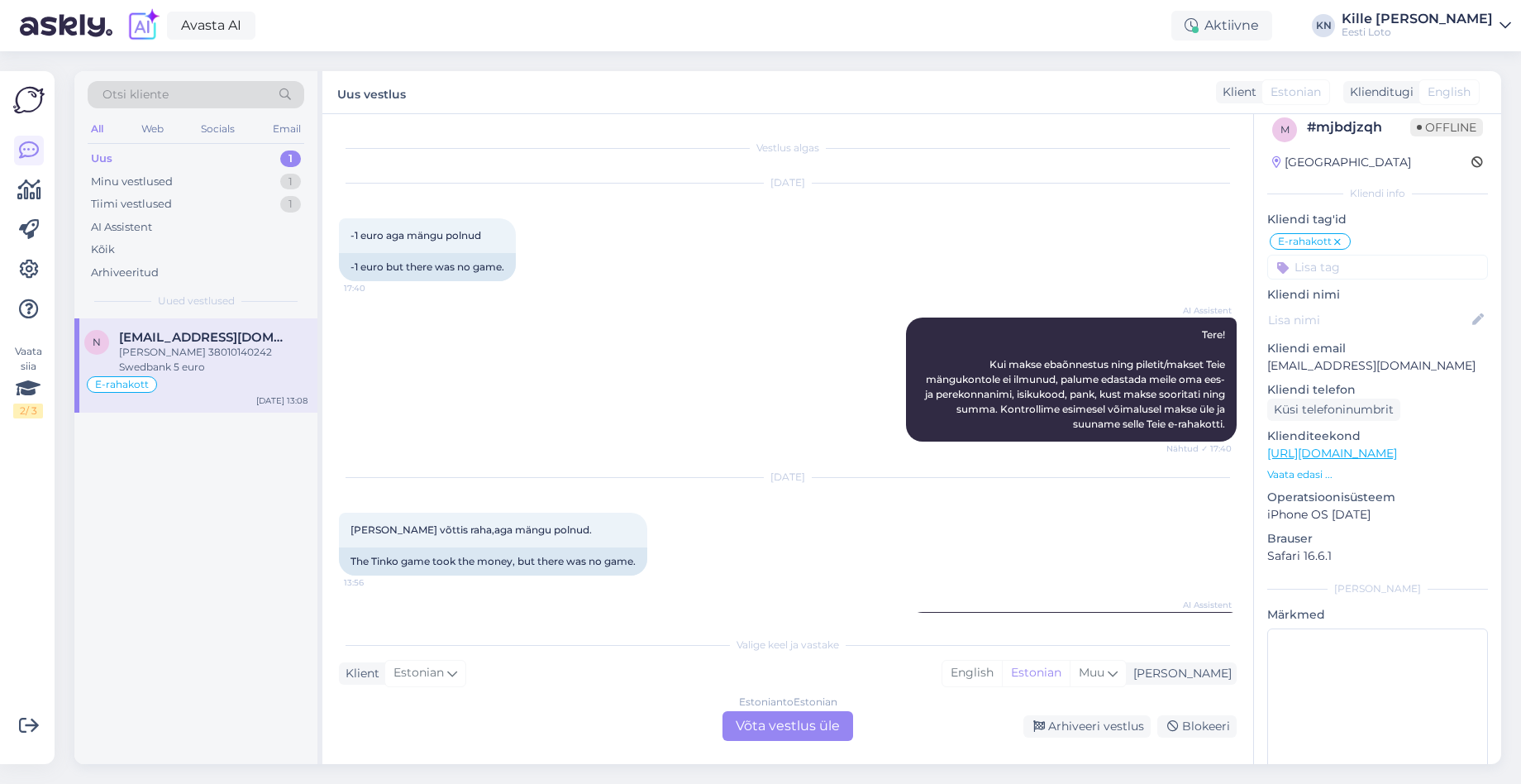
click at [786, 724] on div "Estonian to Estonian Võta vestlus üle" at bounding box center [788, 726] width 131 height 30
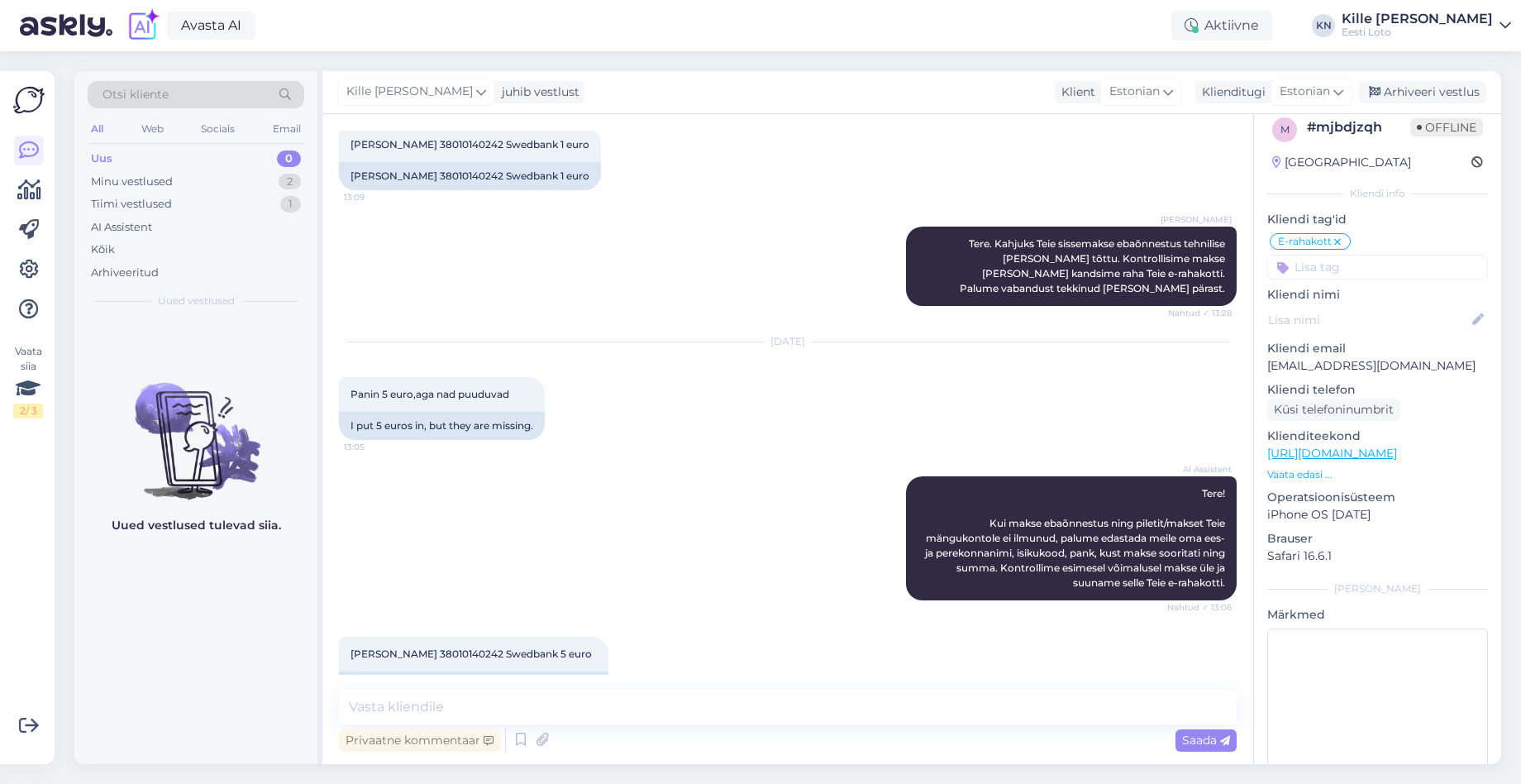
scroll to position [1308, 0]
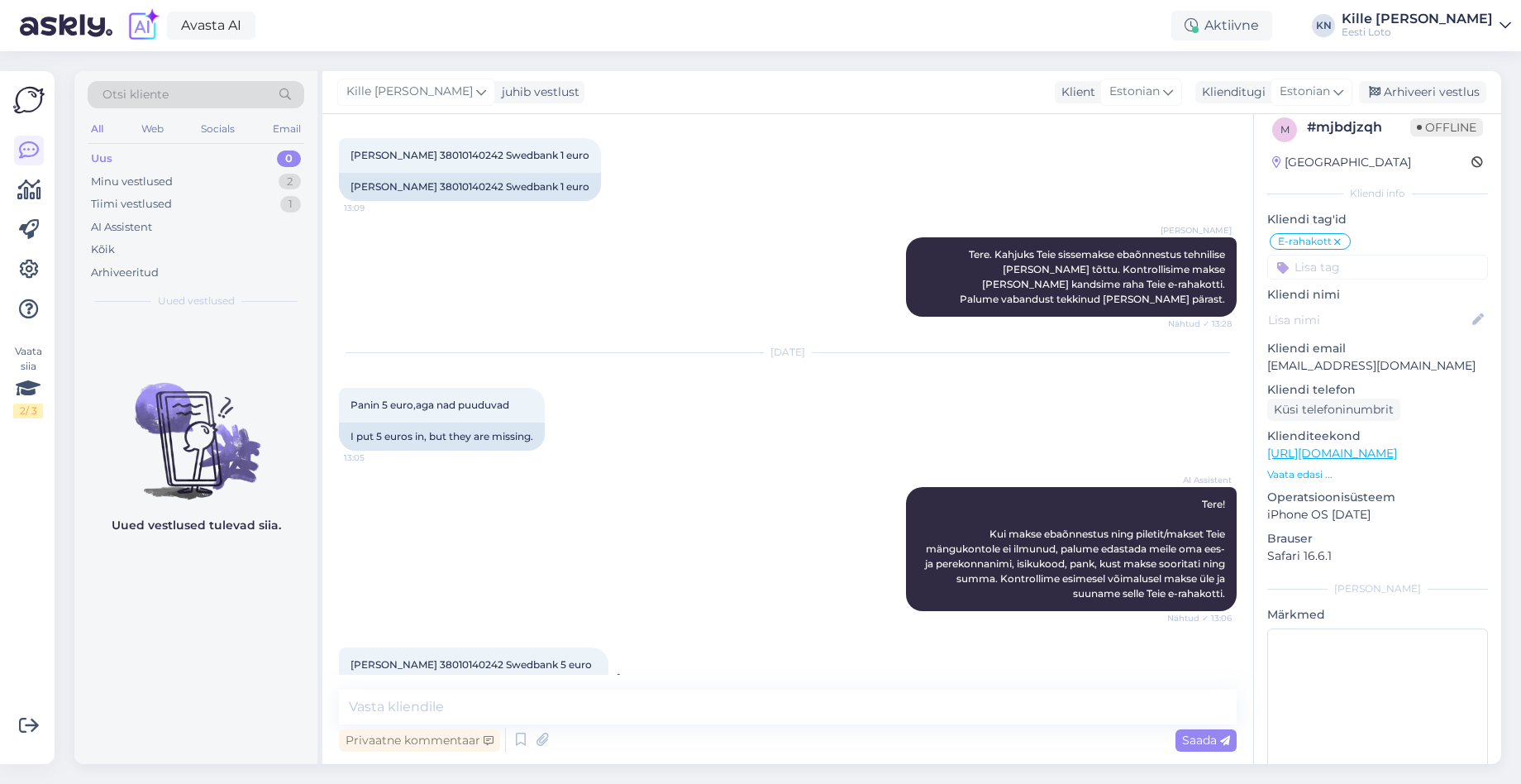
click at [398, 657] on span "[PERSON_NAME] 38010140242 Swedbank 5 euro" at bounding box center [471, 663] width 241 height 13
copy span "Sanžarov"
drag, startPoint x: 613, startPoint y: 690, endPoint x: 601, endPoint y: 780, distance: 90.8
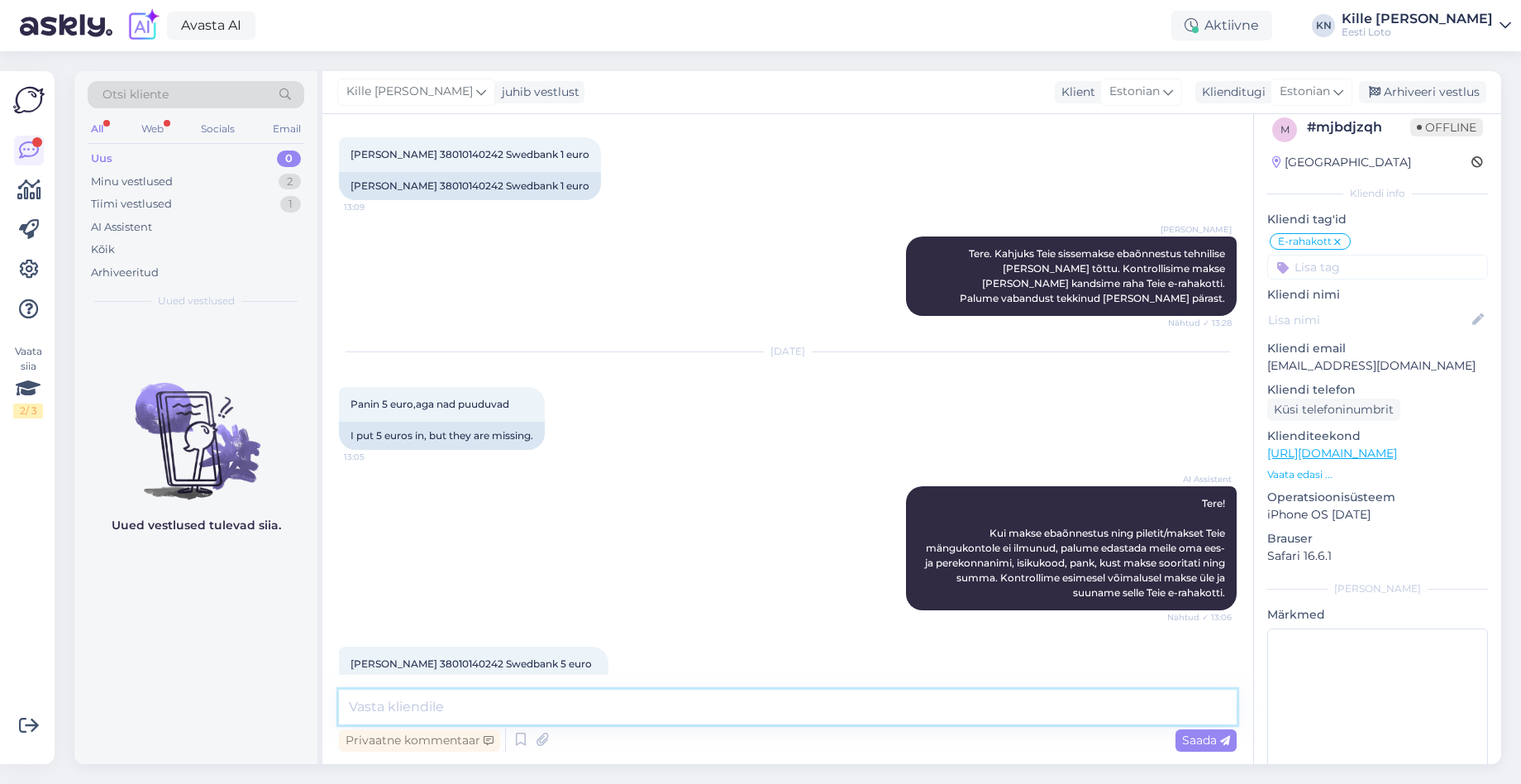
click at [613, 690] on textarea at bounding box center [788, 706] width 898 height 35
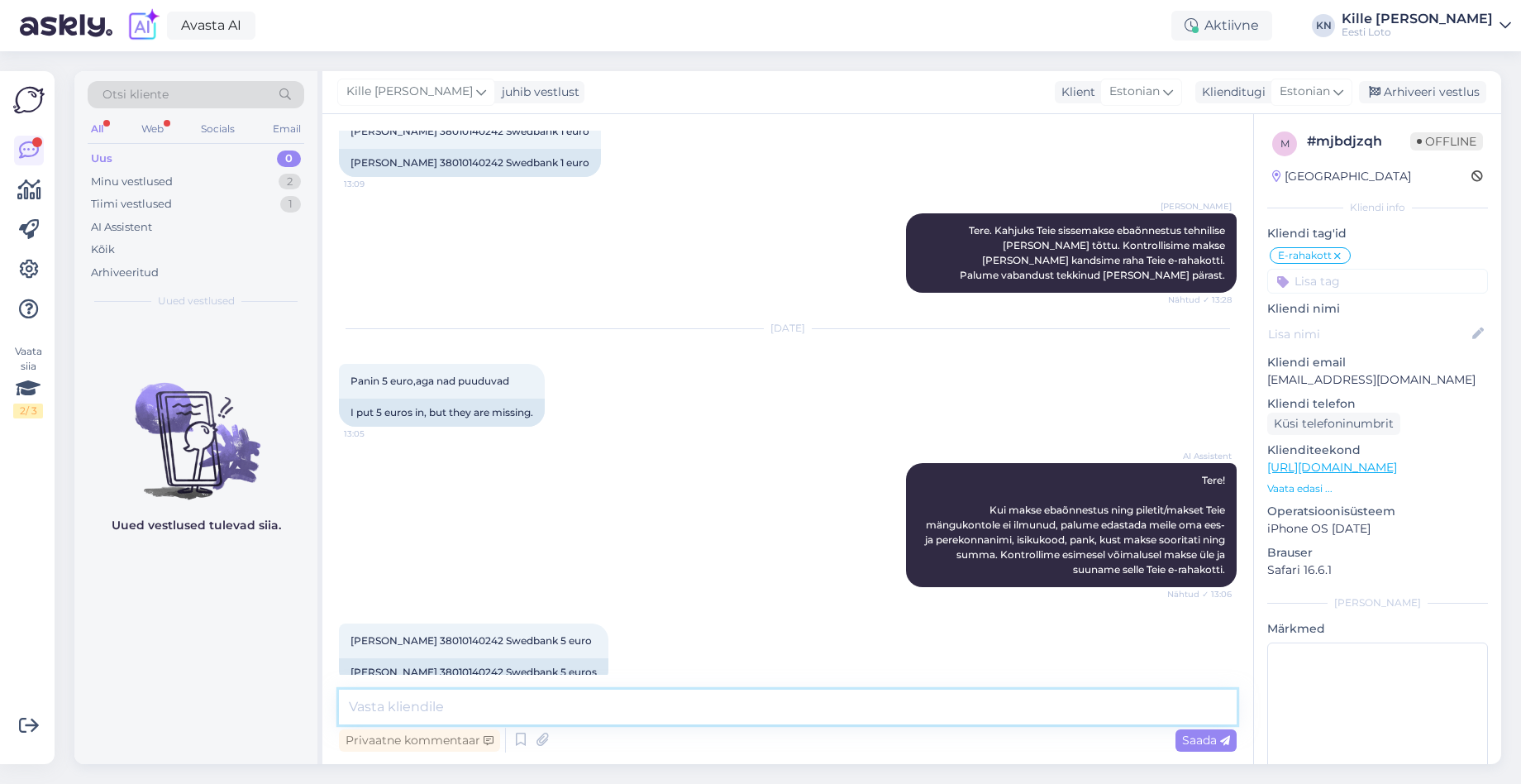
scroll to position [0, 0]
click at [830, 407] on div "[DATE] Panin 5 euro,aga nad puuduvad 13:05 I put 5 euros in, but they are missi…" at bounding box center [788, 377] width 898 height 133
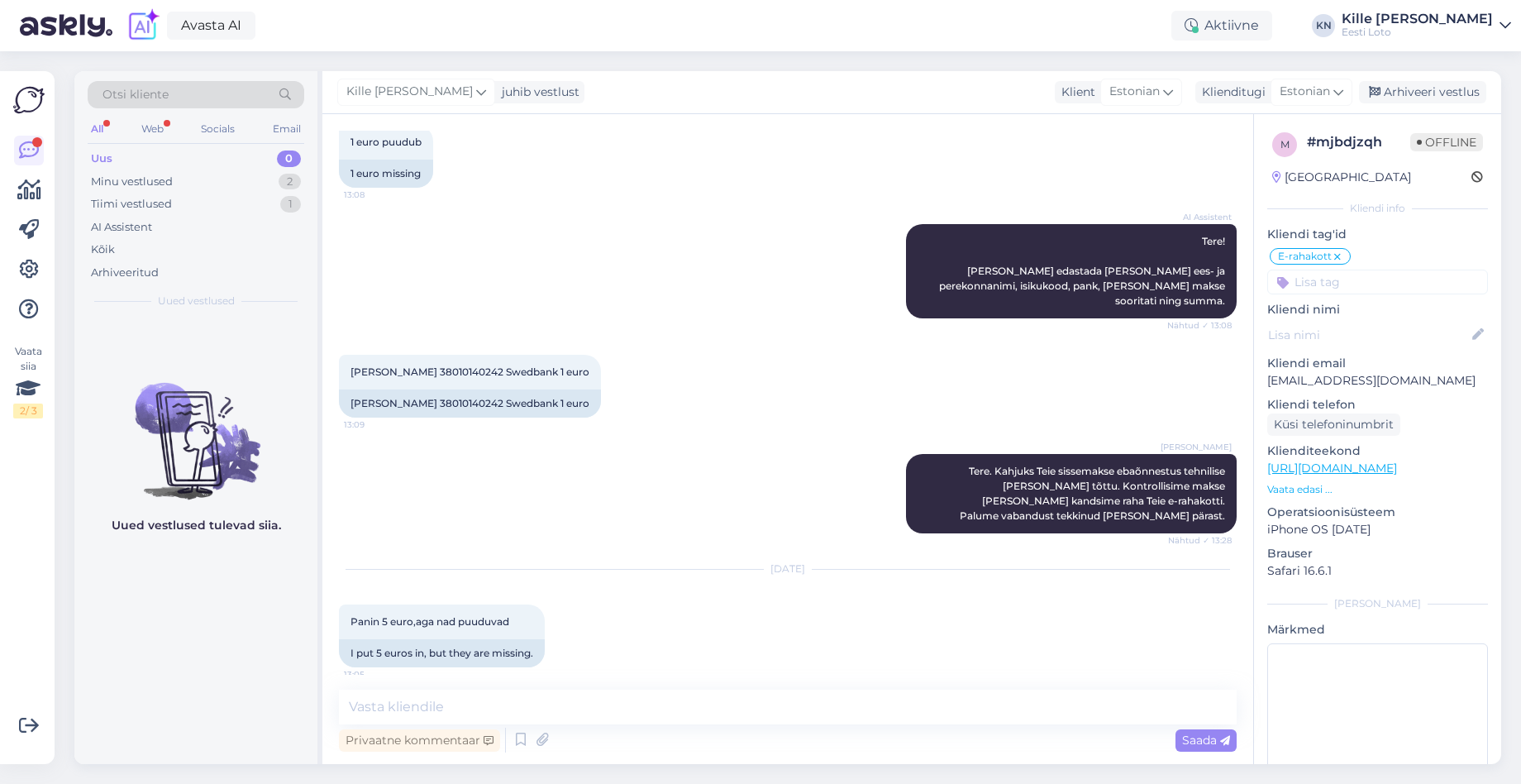
scroll to position [1333, 0]
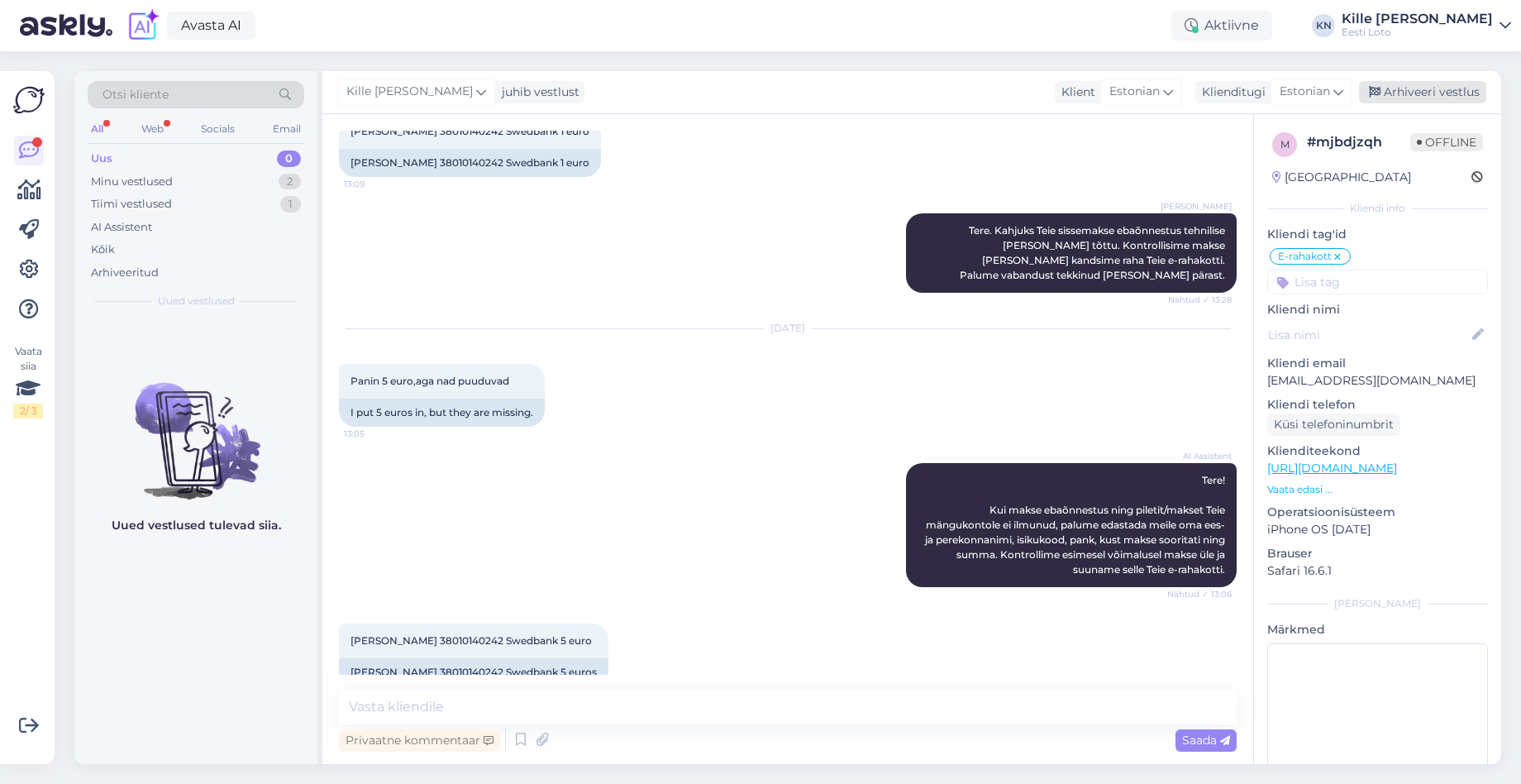
click at [1425, 91] on div "Arhiveeri vestlus" at bounding box center [1422, 92] width 128 height 23
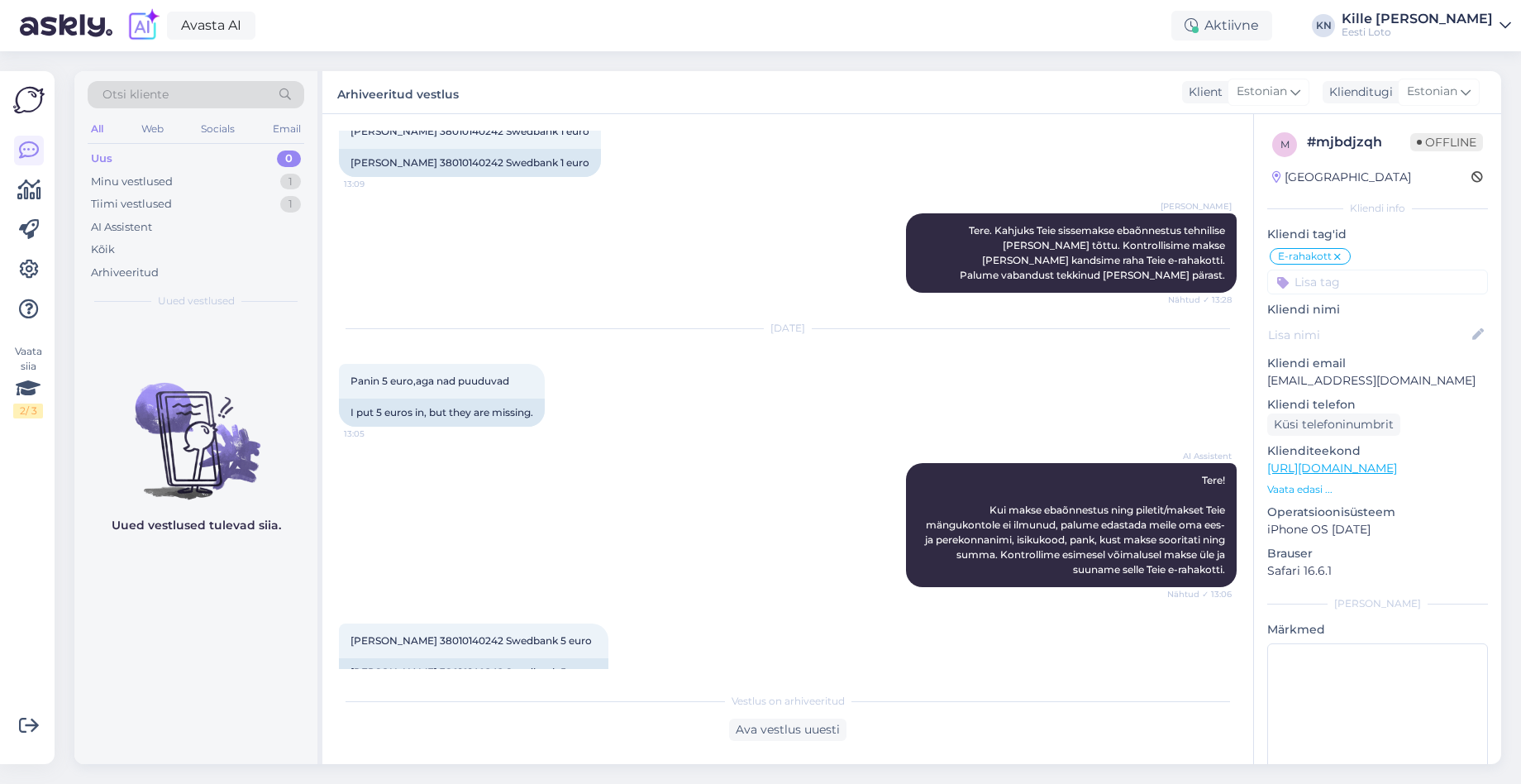
click at [96, 148] on div "Uus 0" at bounding box center [196, 158] width 217 height 23
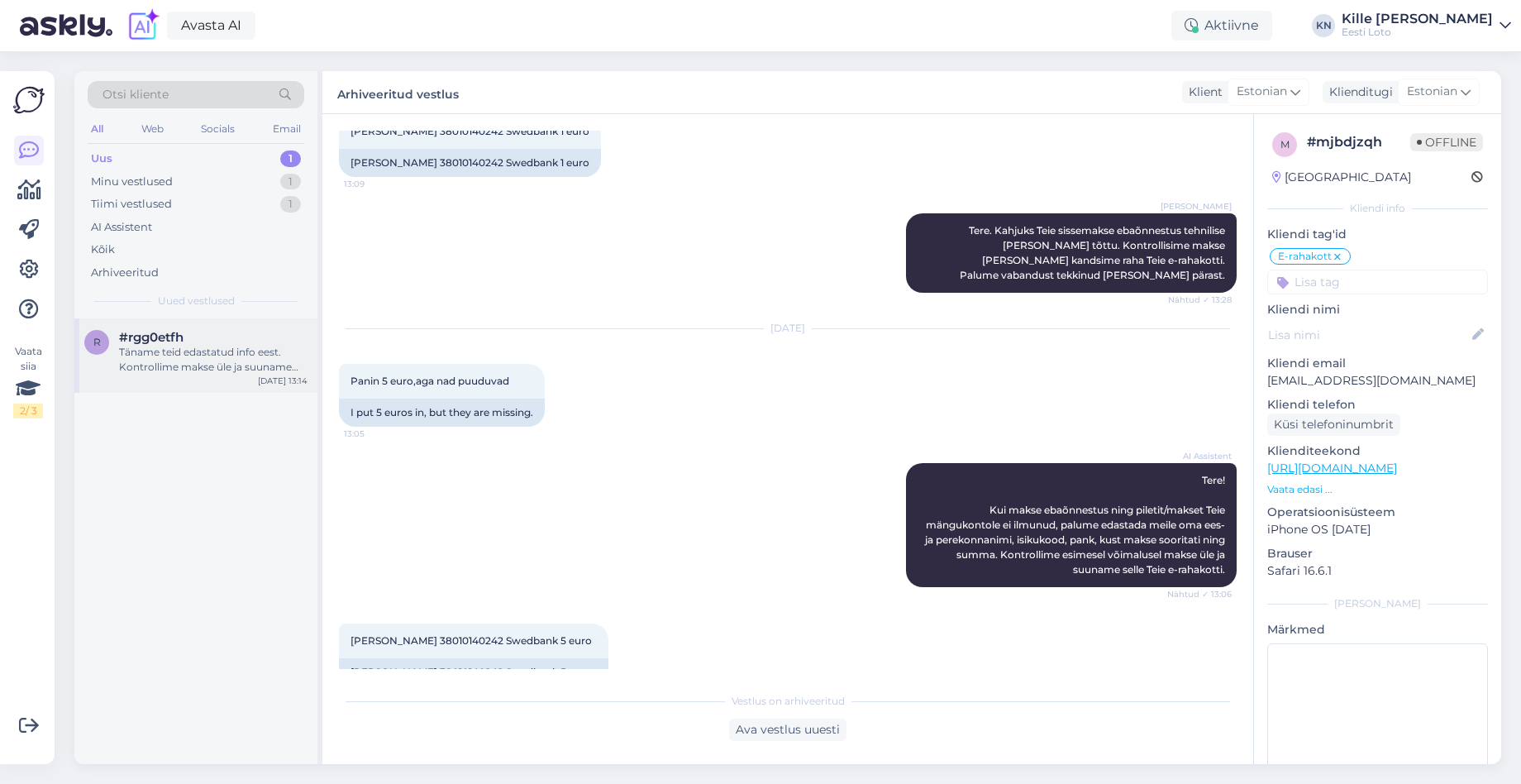
click at [238, 376] on div "r #rgg0etfh Täname teid edastatud info eest. Kontrollime makse [PERSON_NAME] su…" at bounding box center [196, 355] width 243 height 74
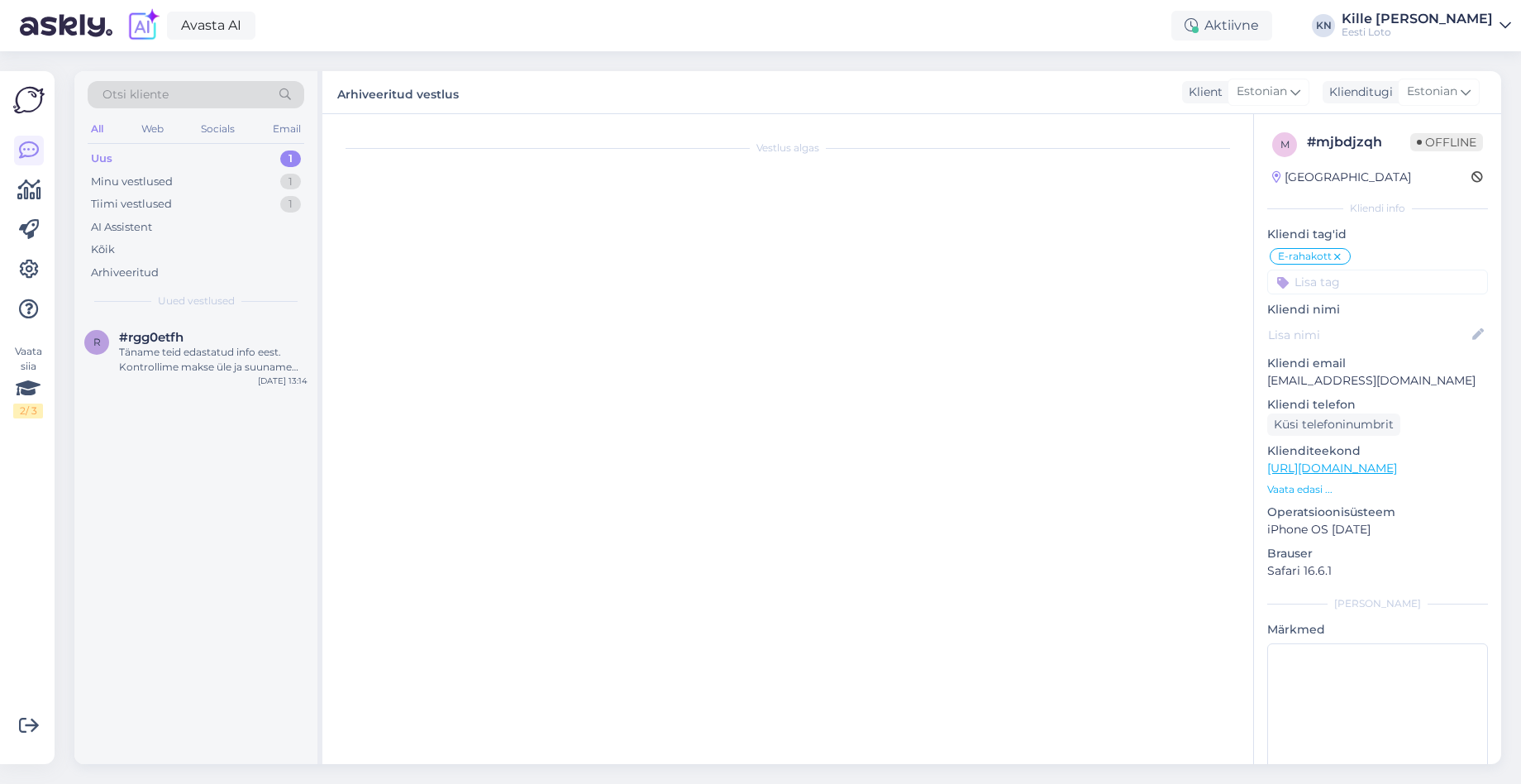
scroll to position [262, 0]
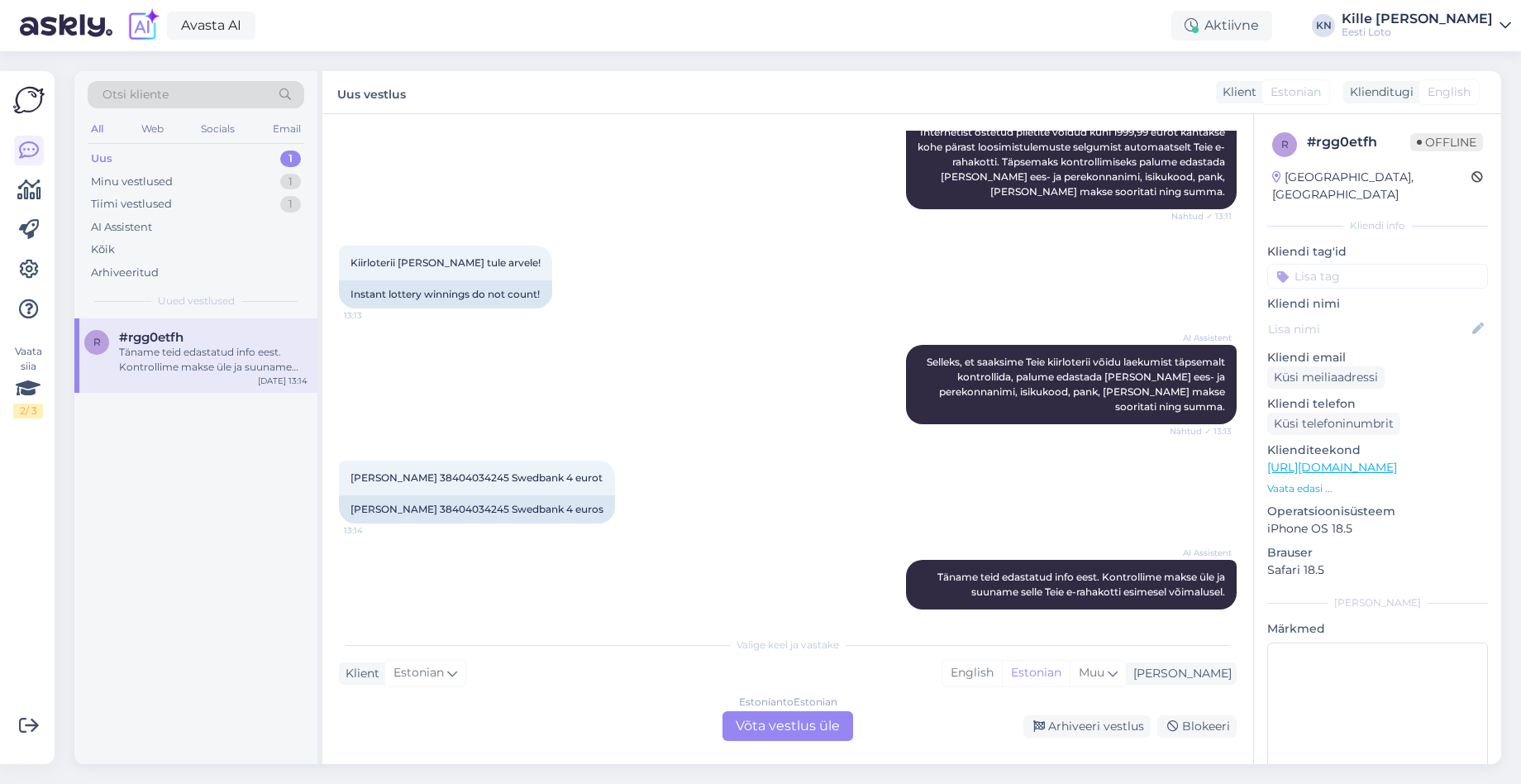
click at [796, 726] on div "Estonian to Estonian Võta vestlus üle" at bounding box center [788, 726] width 131 height 30
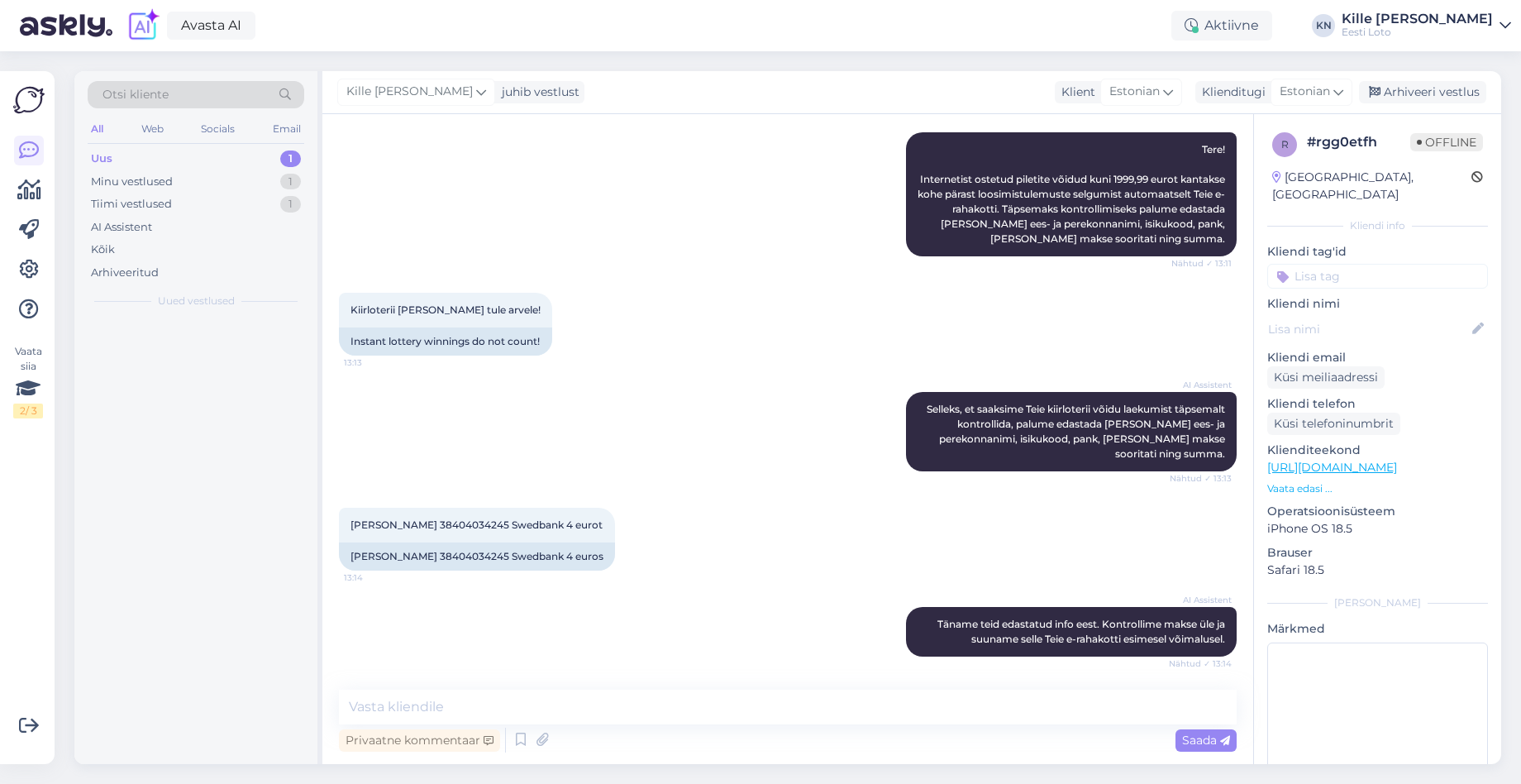
scroll to position [200, 0]
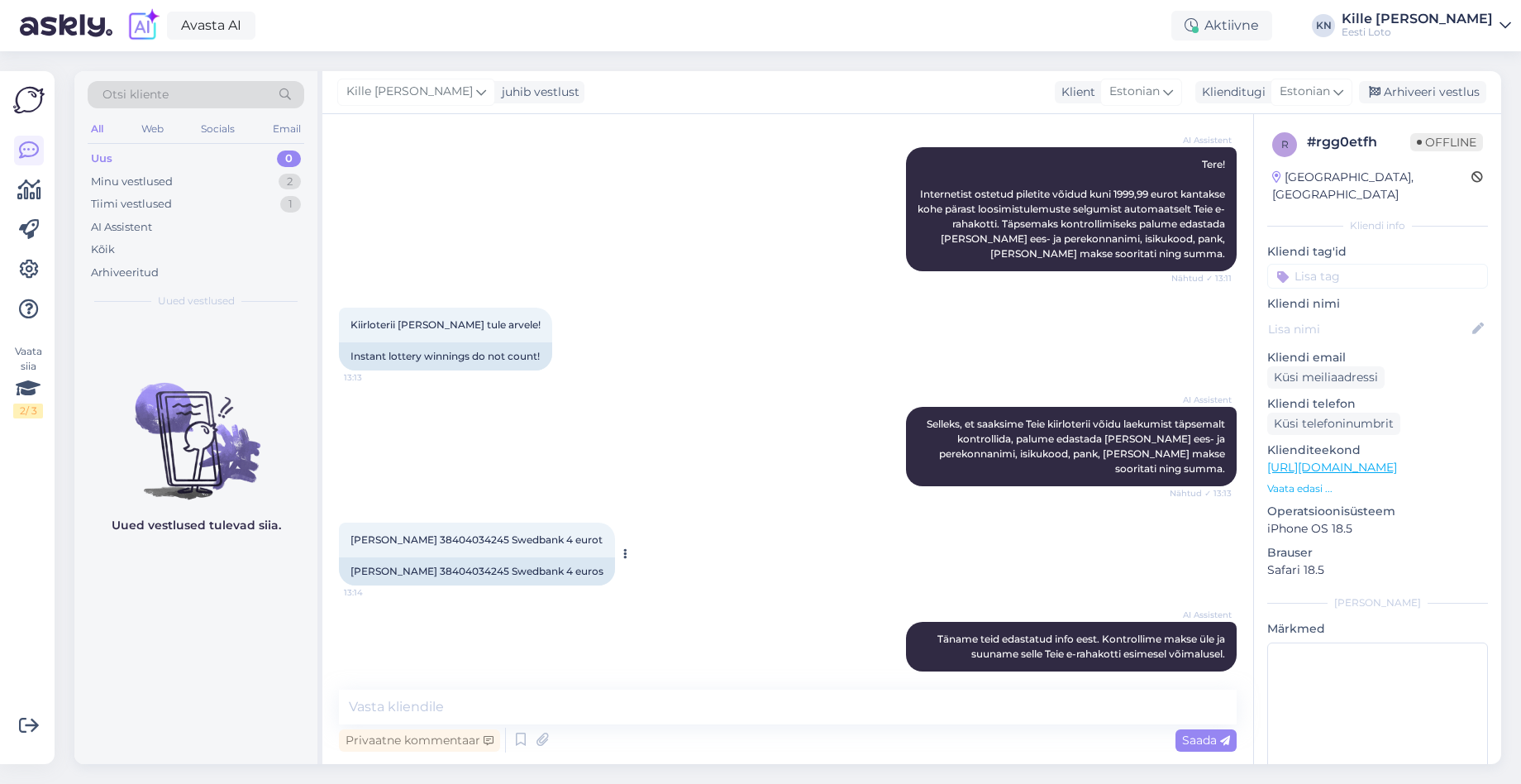
click at [404, 533] on span "[PERSON_NAME] 38404034245 Swedbank 4 eurot" at bounding box center [476, 539] width 252 height 13
copy span "Viikmaa"
click at [569, 695] on textarea at bounding box center [788, 706] width 898 height 35
paste textarea "Tõrkega piletit on võimalik uuesti läbi mängida, valides Minu piletid – e-kiirl…"
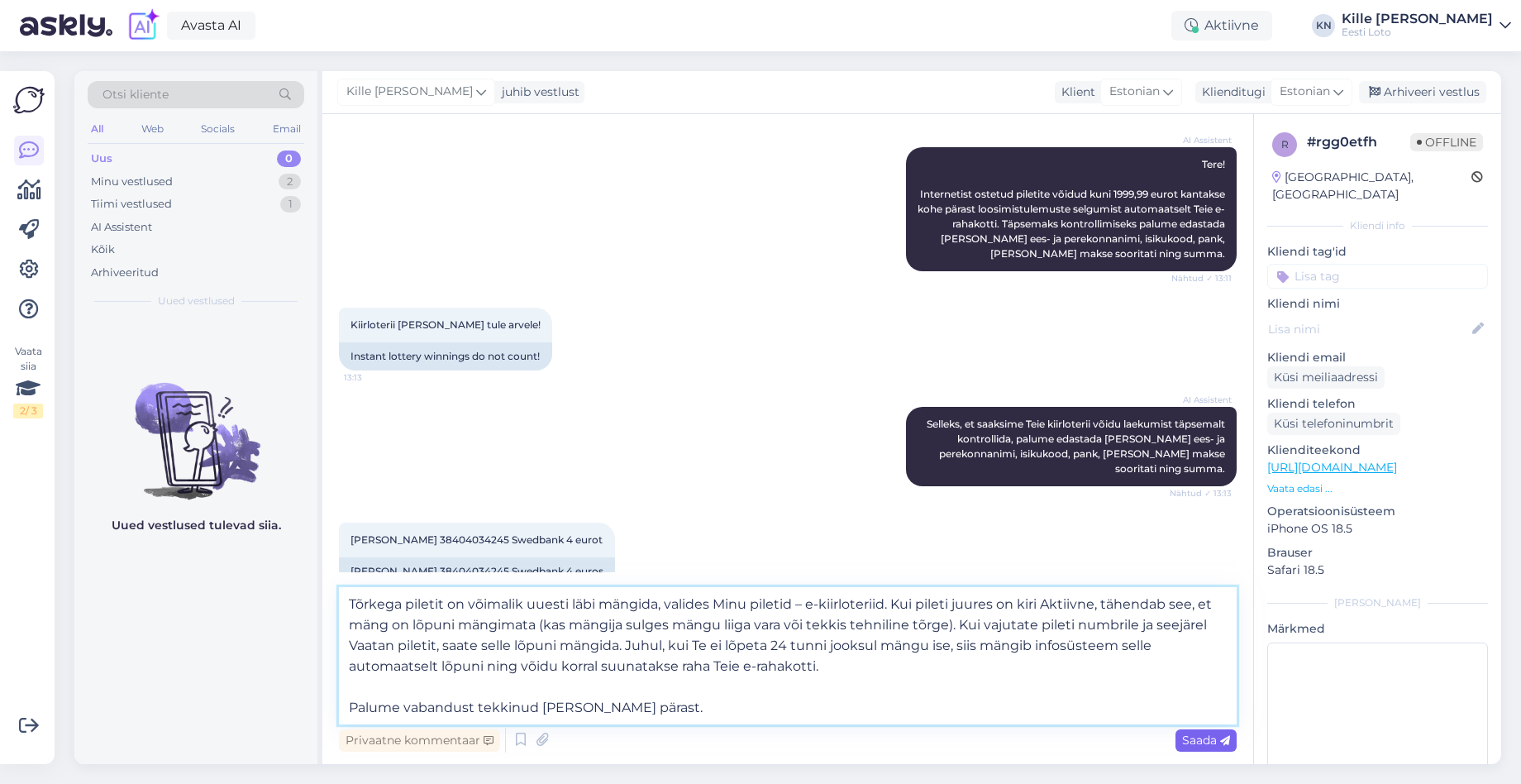
type textarea "Tõrkega piletit on võimalik uuesti läbi mängida, valides Minu piletid – e-kiirl…"
click at [1216, 739] on span "Saada" at bounding box center [1207, 740] width 47 height 15
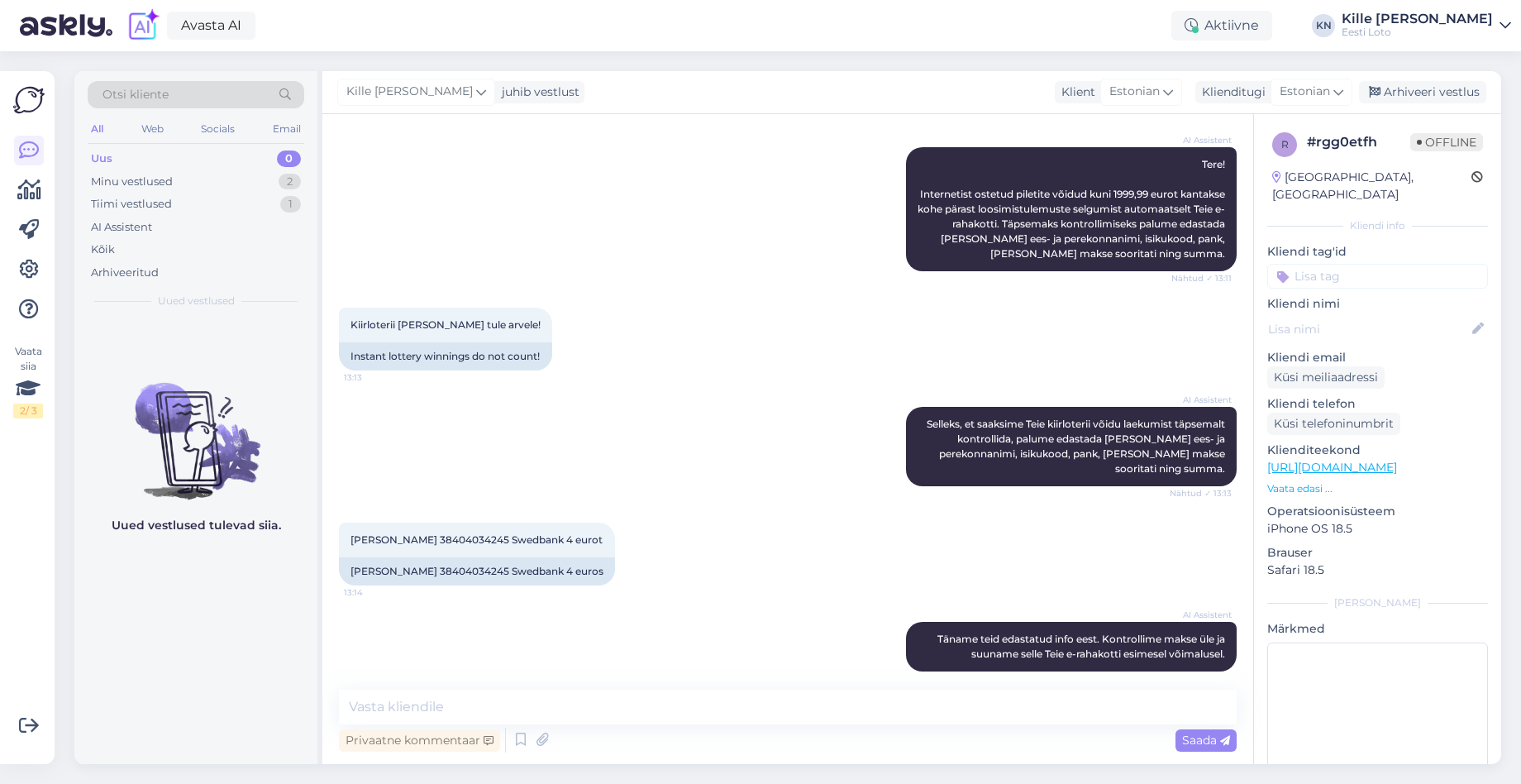
scroll to position [405, 0]
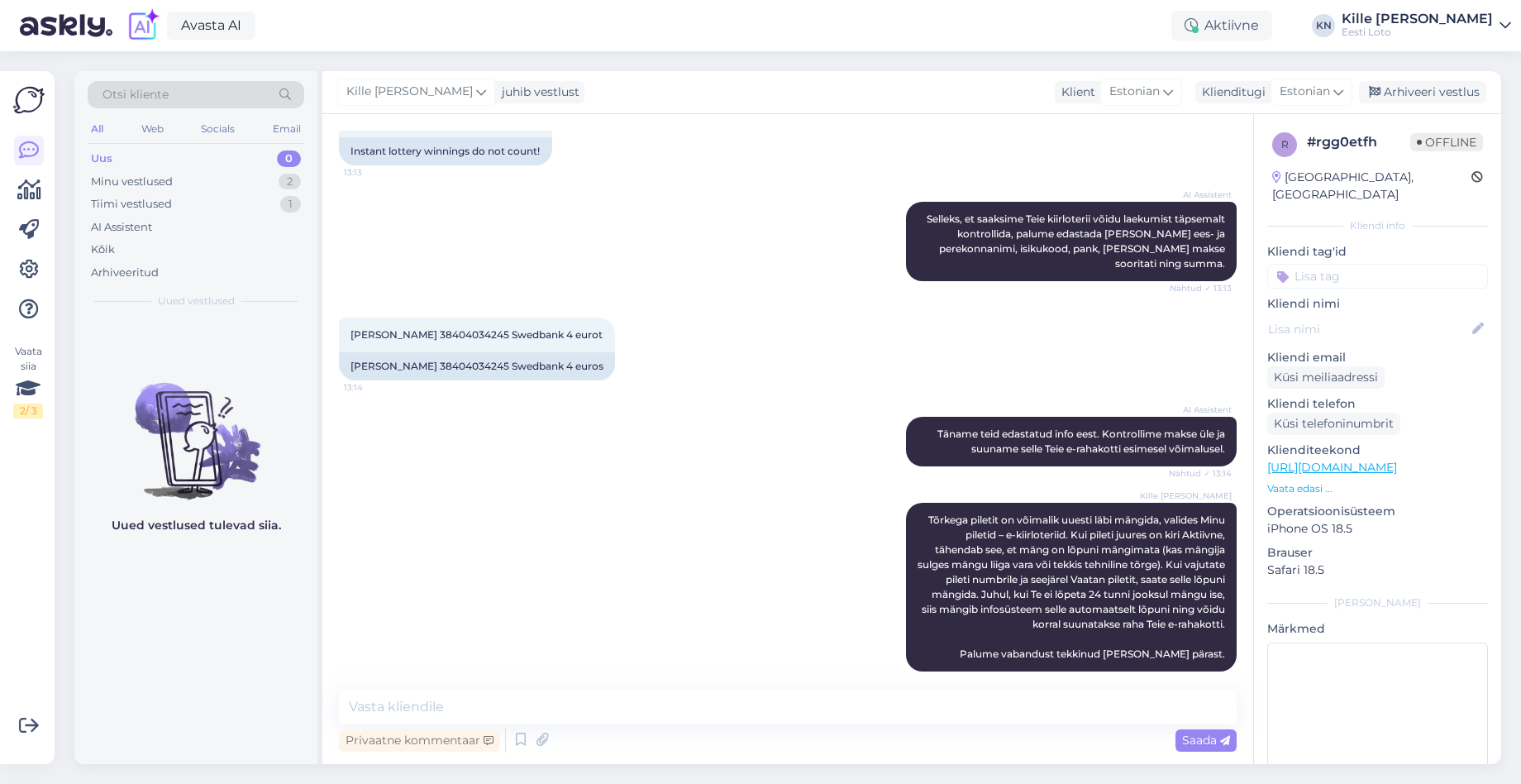
click at [1330, 264] on input at bounding box center [1378, 276] width 221 height 25
type input "e-kiir"
click at [1367, 316] on span "e-kiirloterii" at bounding box center [1379, 321] width 53 height 10
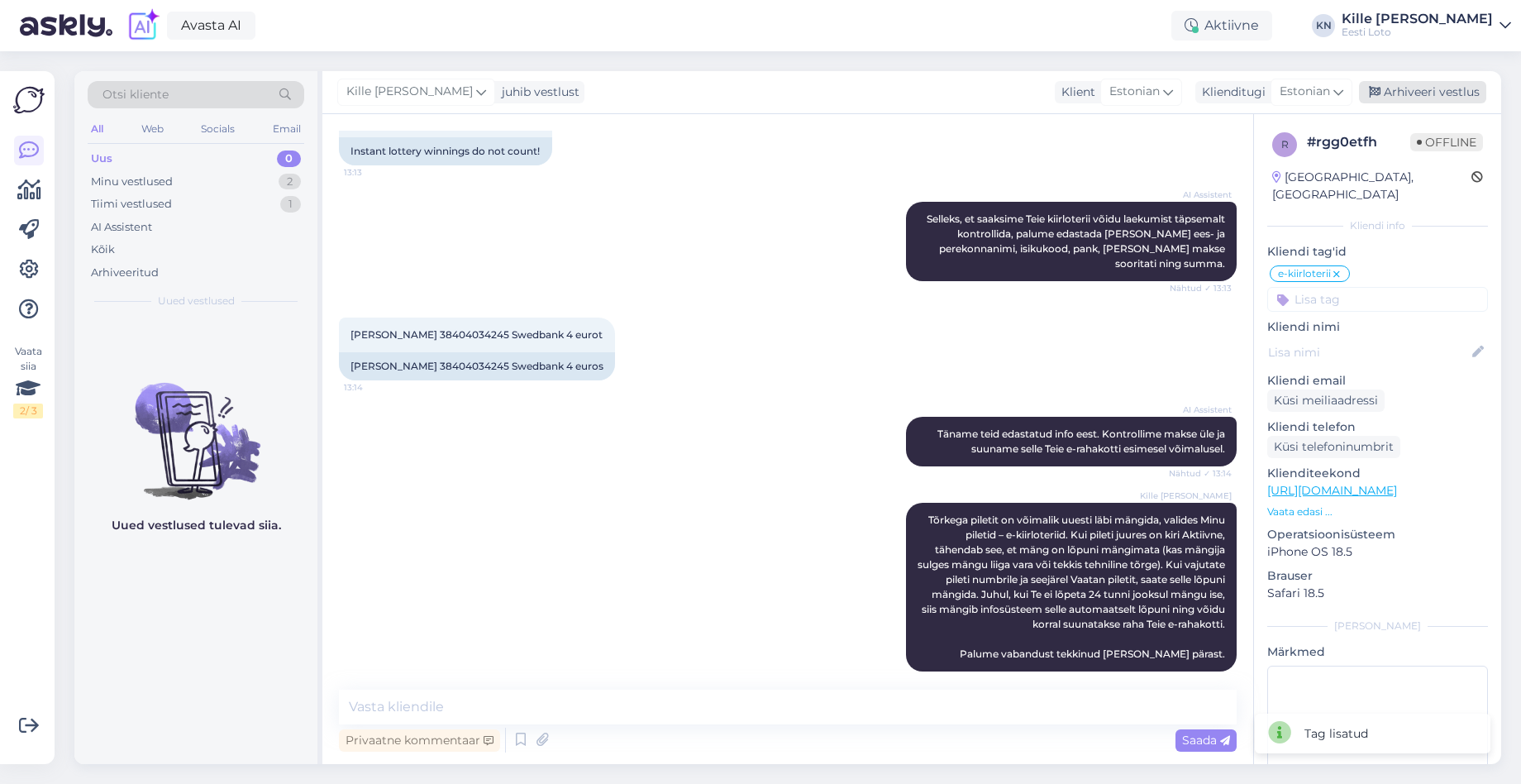
click at [1402, 100] on div "Arhiveeri vestlus" at bounding box center [1422, 92] width 128 height 23
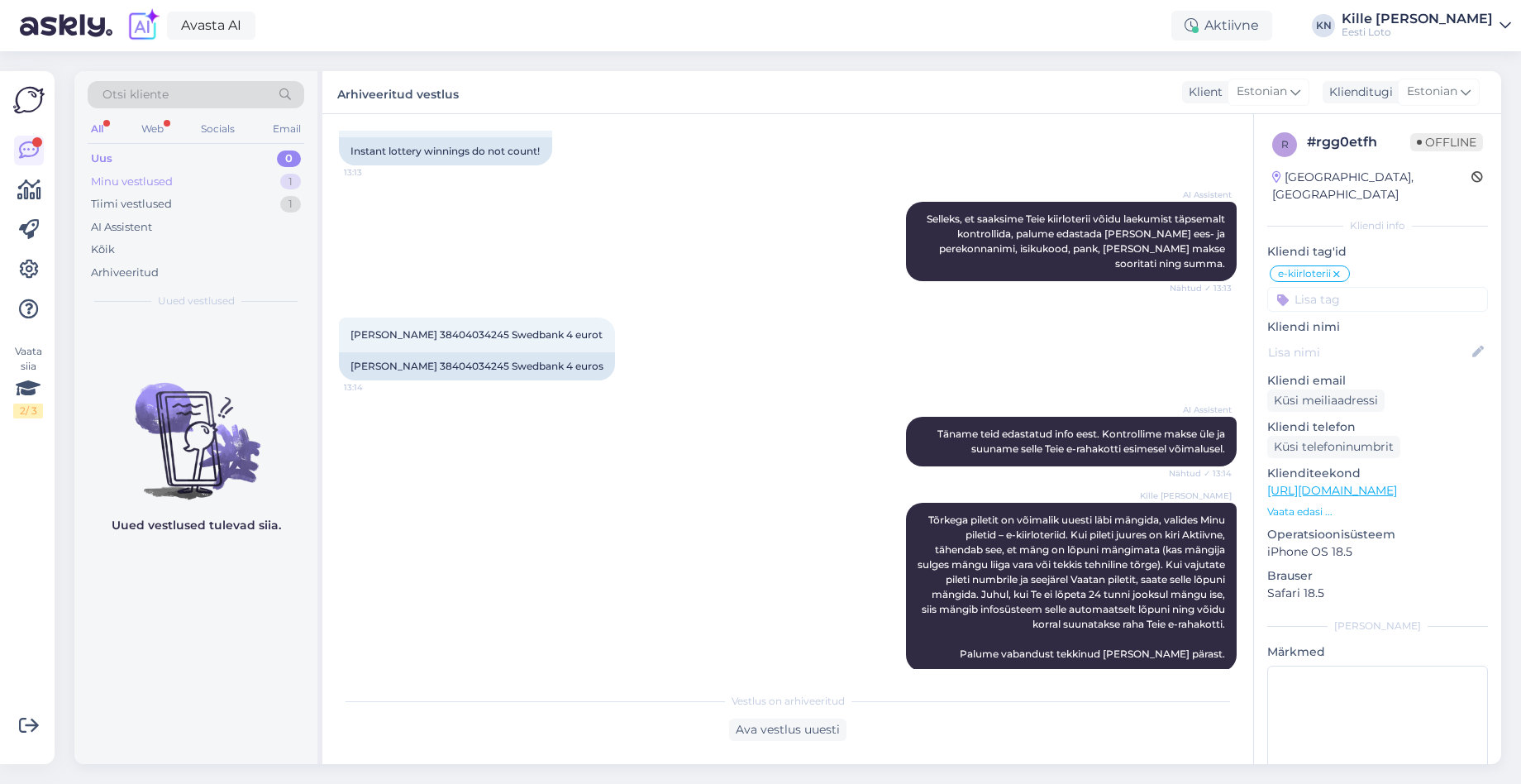
click at [144, 183] on div "Minu vestlused" at bounding box center [132, 182] width 82 height 17
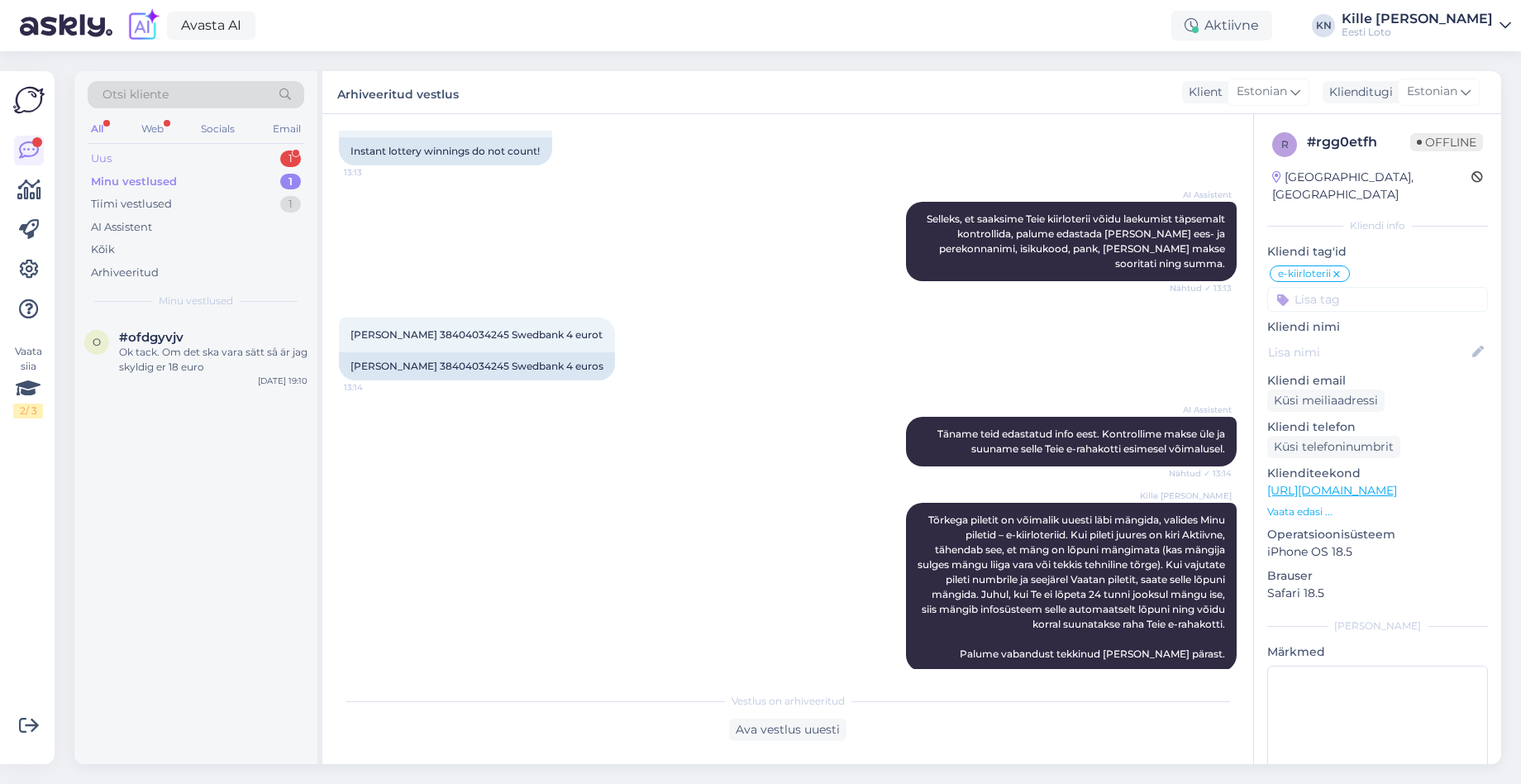
click at [182, 159] on div "Uus 1" at bounding box center [196, 158] width 217 height 23
click at [210, 348] on div "I am routing this question to the colleague who is responsible for this topic. …" at bounding box center [213, 360] width 189 height 30
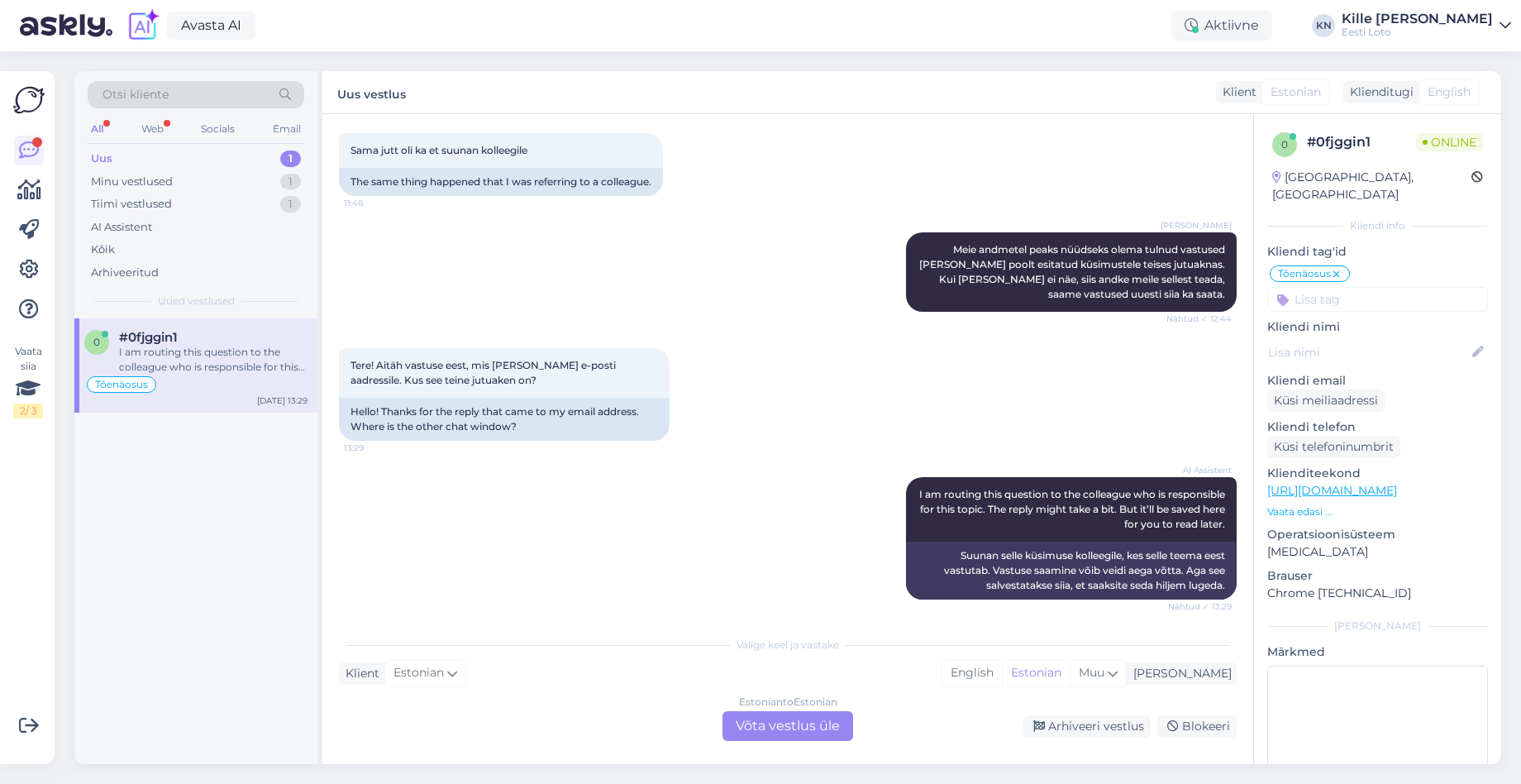
scroll to position [603, 0]
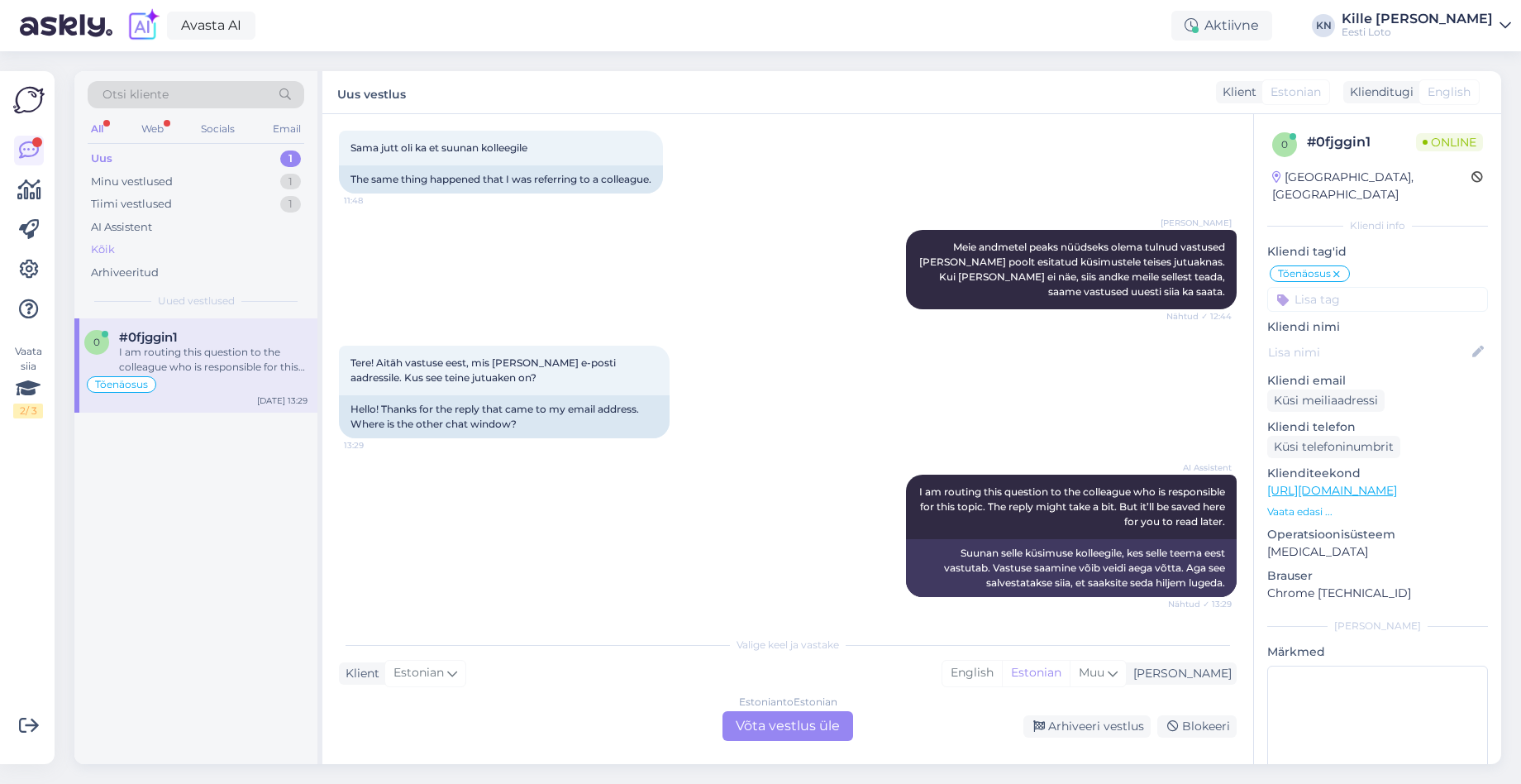
click at [123, 250] on div "Kõik" at bounding box center [196, 249] width 217 height 23
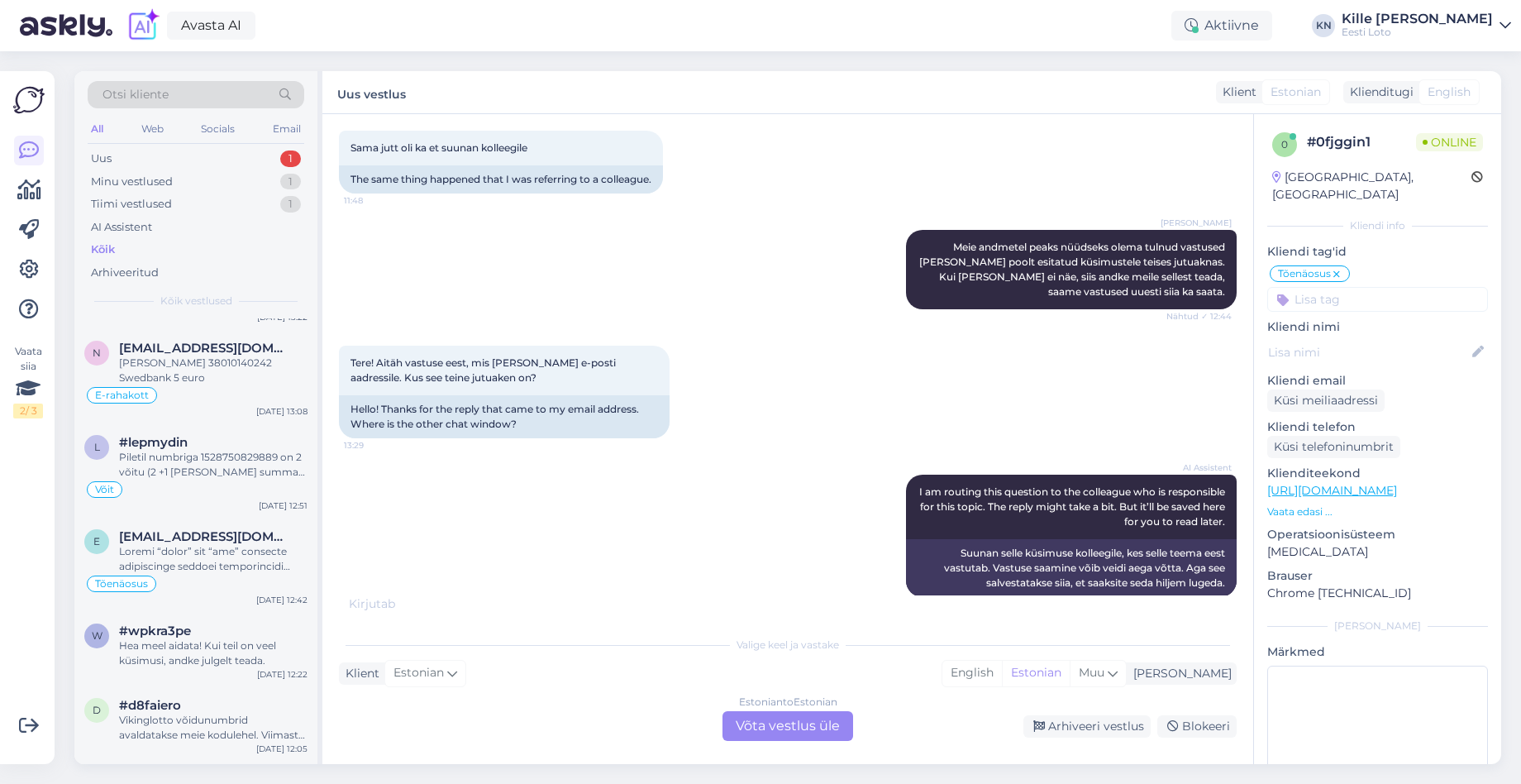
scroll to position [441, 0]
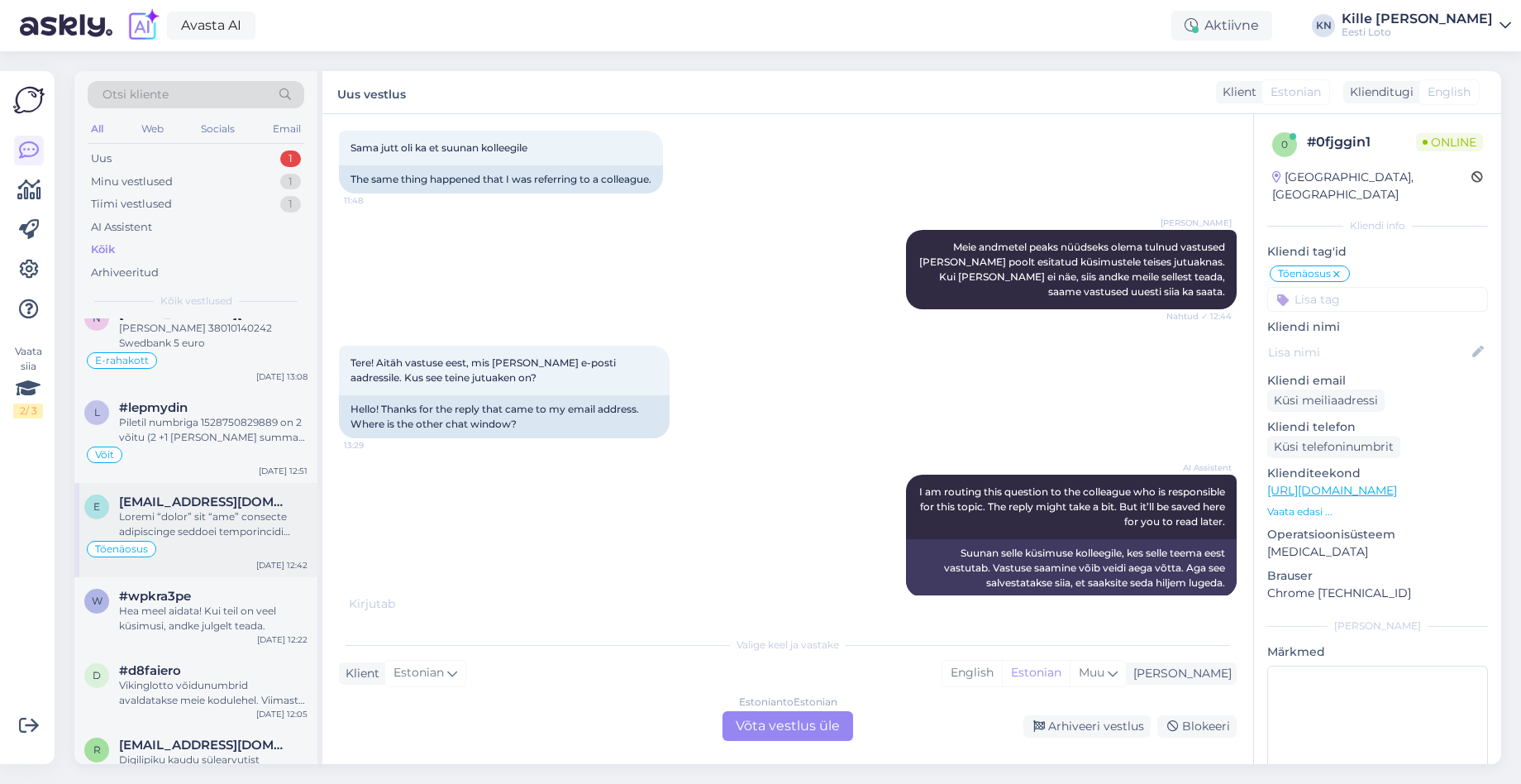
click at [215, 522] on div at bounding box center [213, 524] width 189 height 30
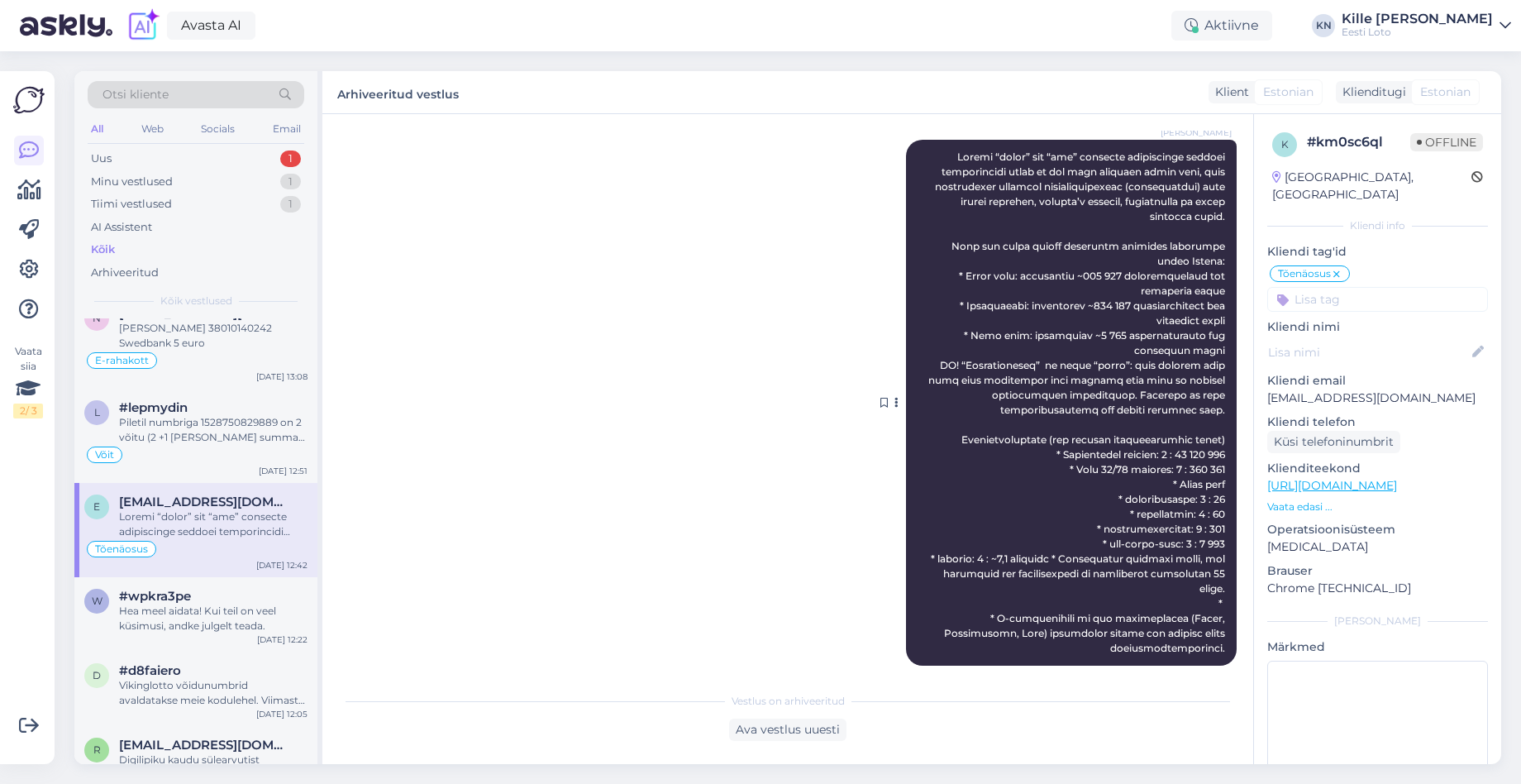
scroll to position [456, 0]
click at [173, 158] on div "Uus 1" at bounding box center [196, 158] width 217 height 23
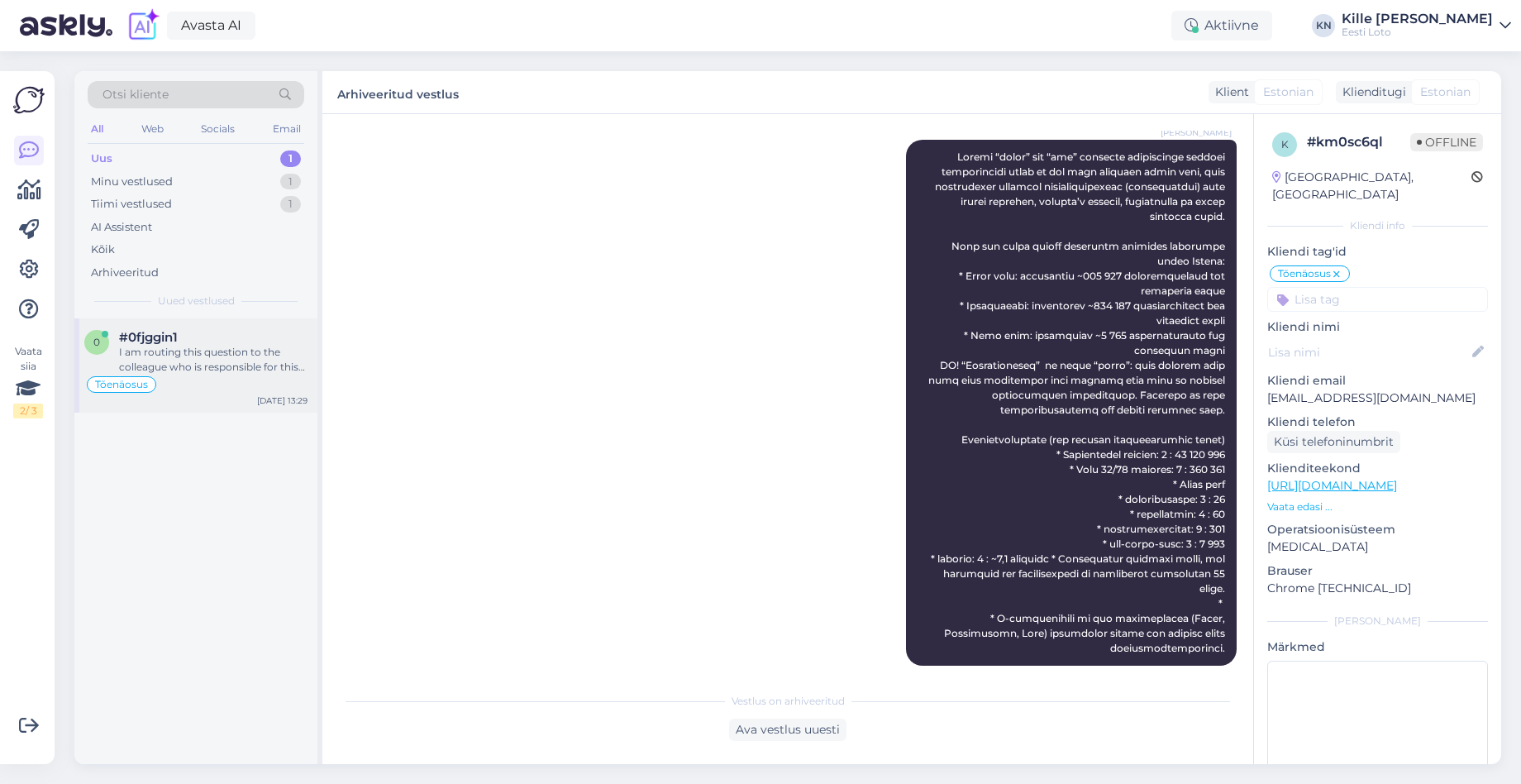
click at [178, 325] on div "0 #0fjggin1 I am routing this question to the colleague who is responsible for …" at bounding box center [196, 365] width 243 height 94
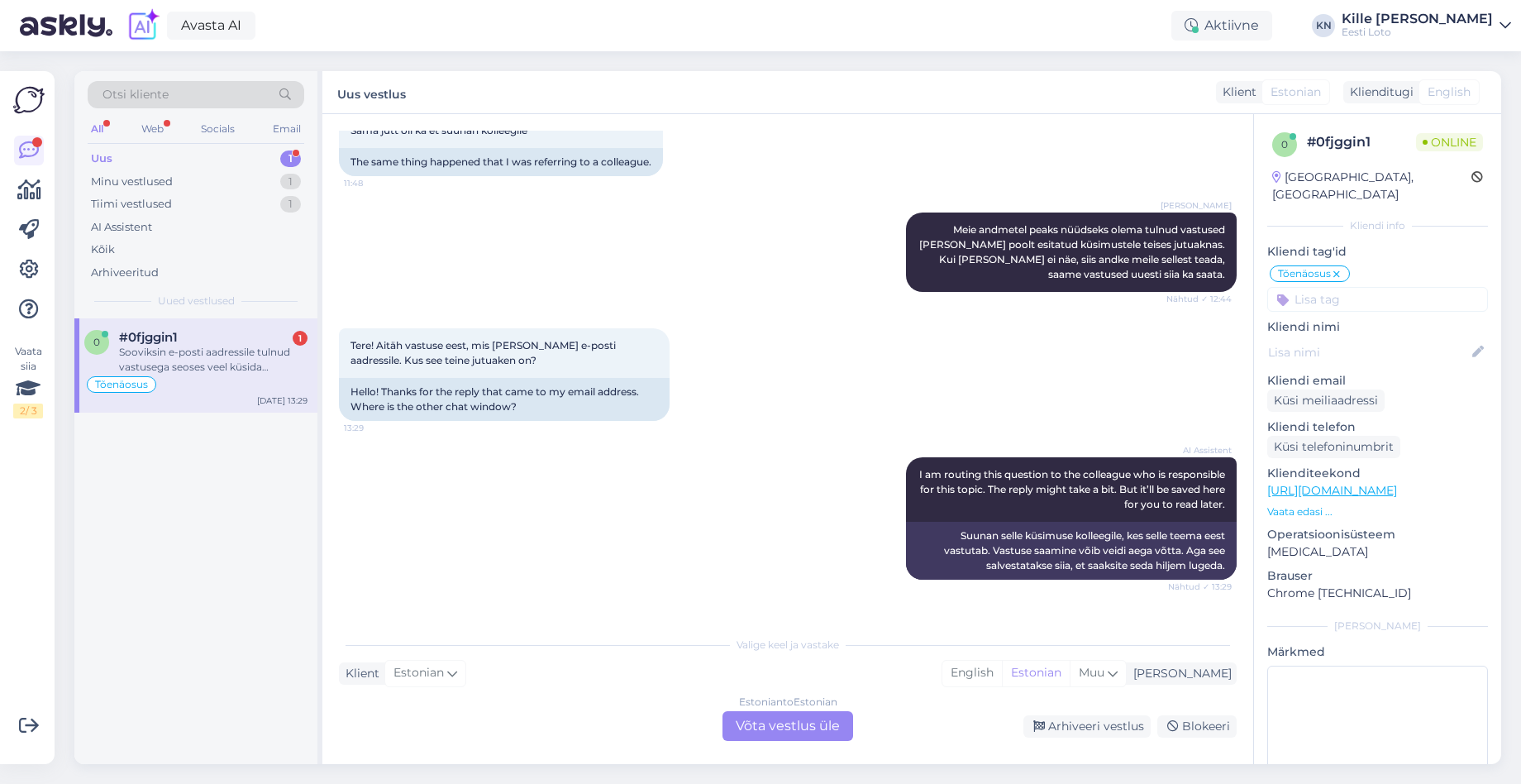
scroll to position [854, 0]
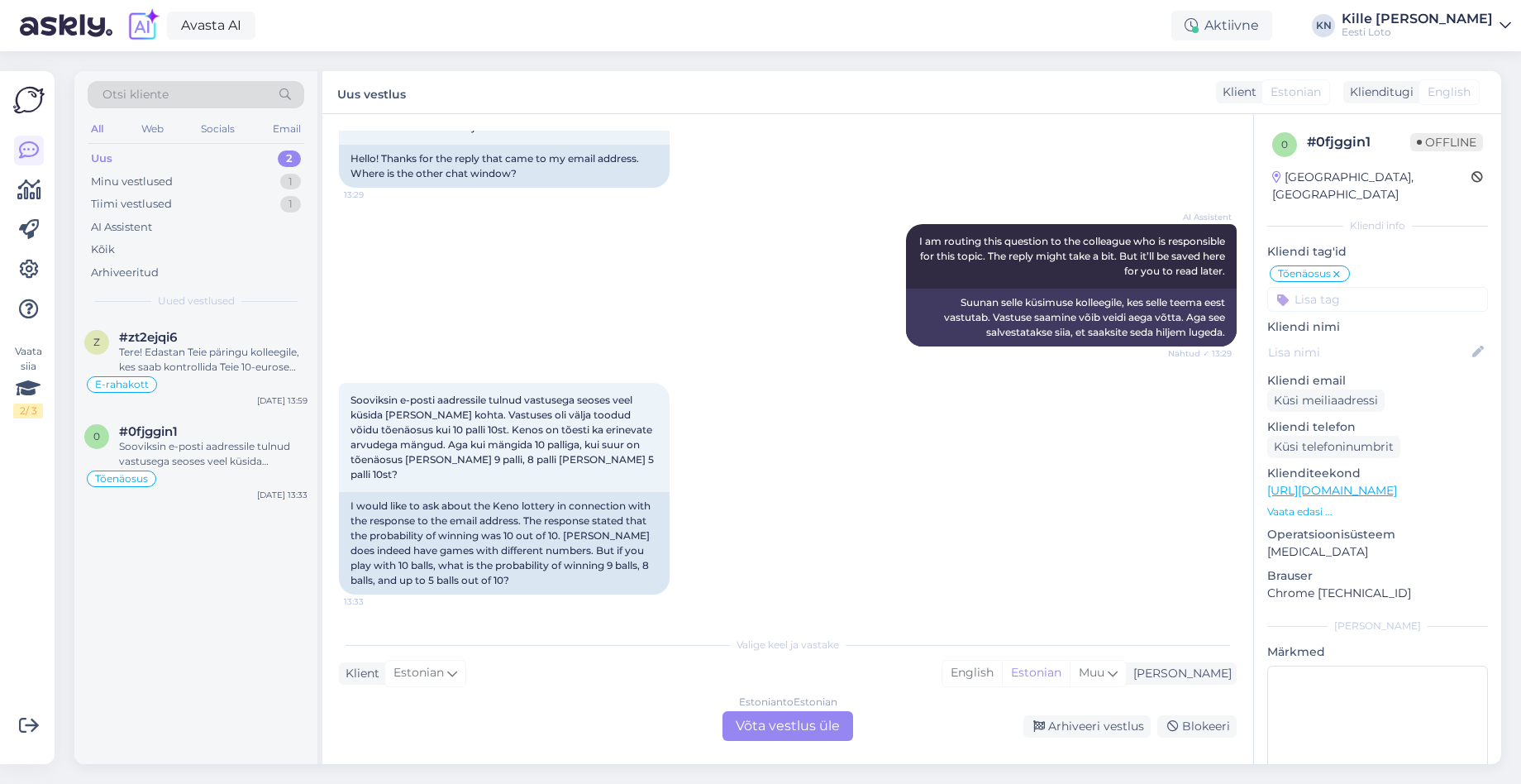
click at [148, 159] on div "Uus 2" at bounding box center [196, 158] width 217 height 23
click at [189, 373] on div "Tere! Edastan Teie päringu kolleegile, kes saab kontrollida Teie 10-eurose ostu…" at bounding box center [213, 360] width 189 height 30
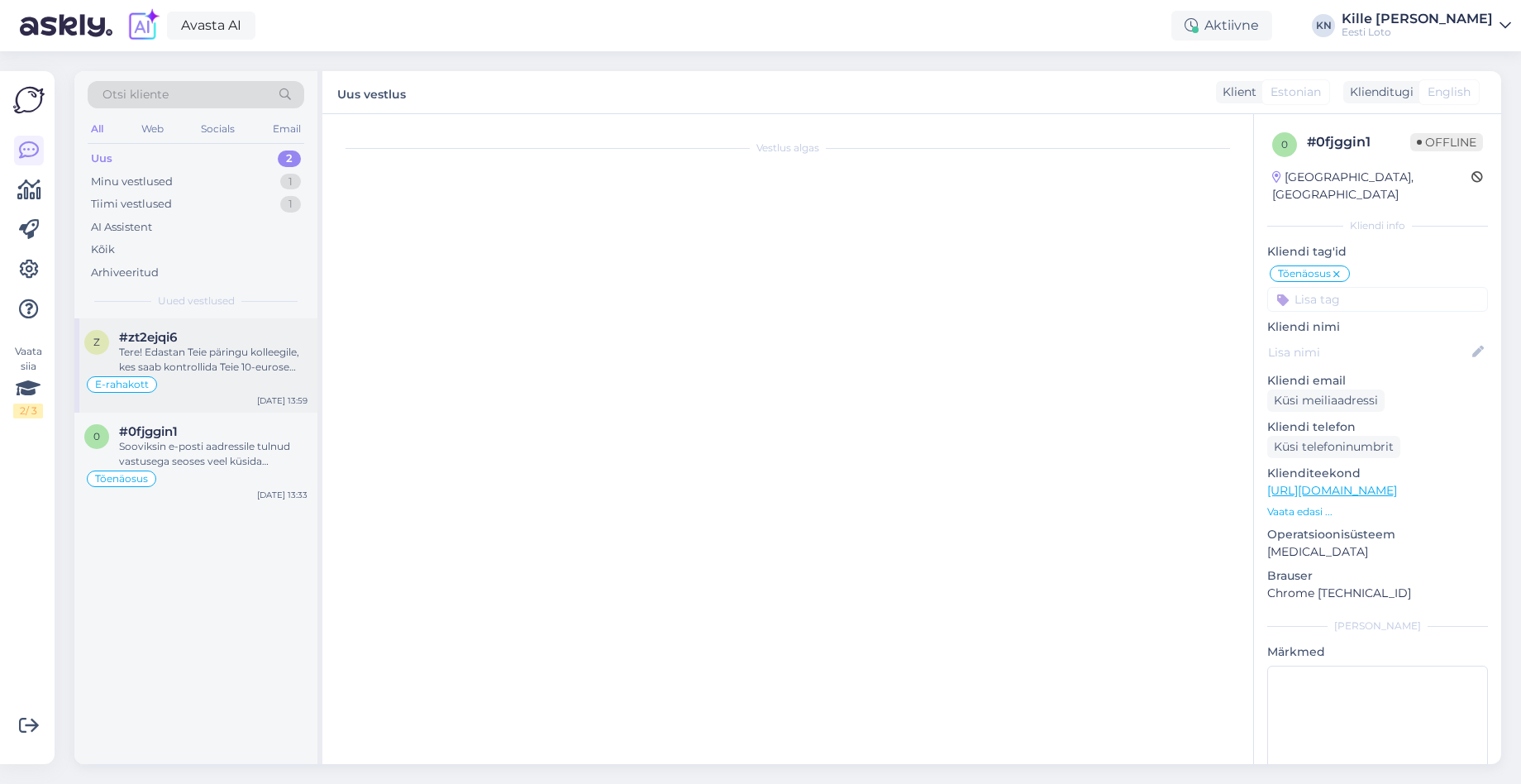
scroll to position [1604, 0]
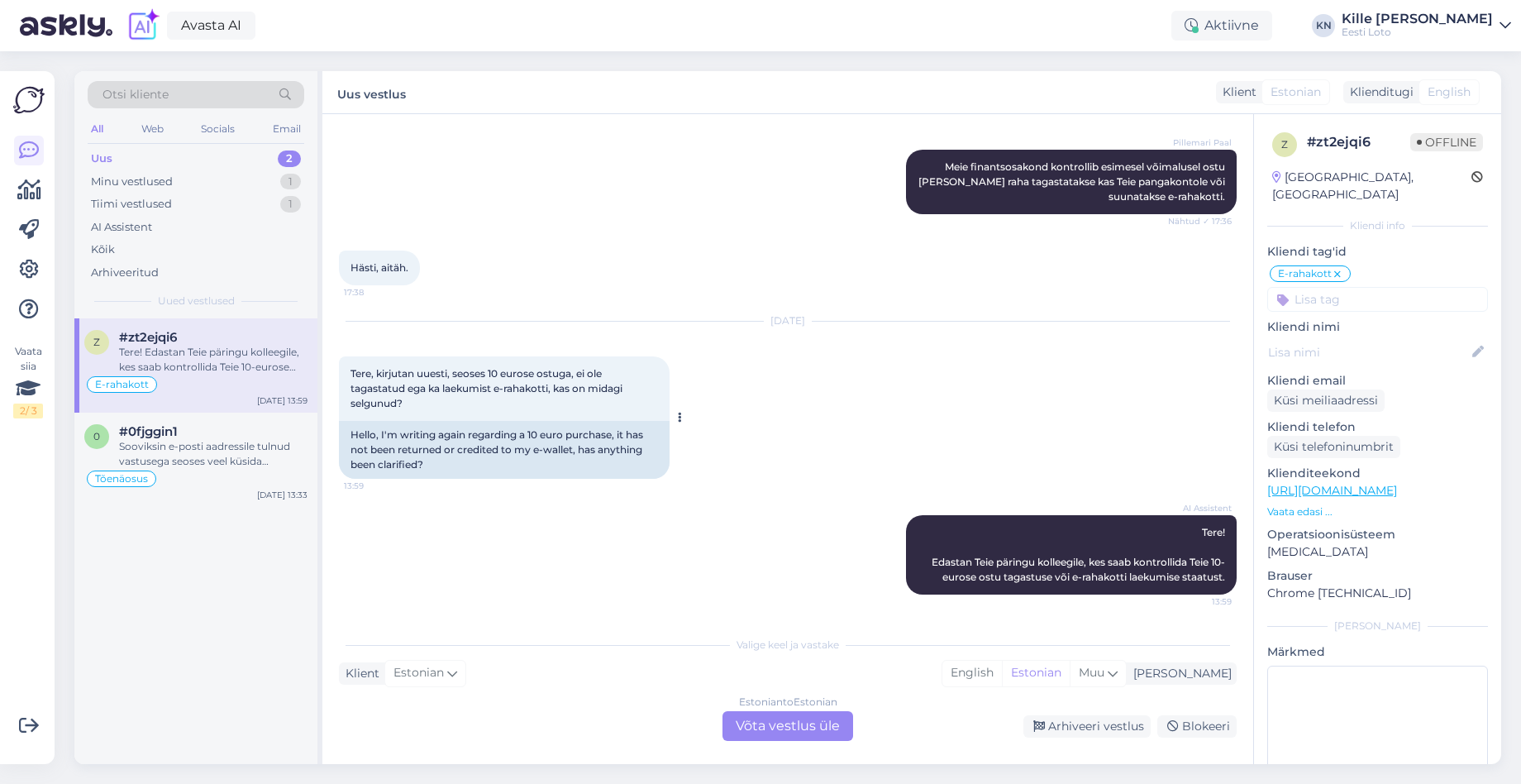
click at [572, 392] on span "Tere, kirjutan uuesti, seoses 10 eurose ostuga, ei ole tagastatud ega ka laekum…" at bounding box center [488, 388] width 275 height 43
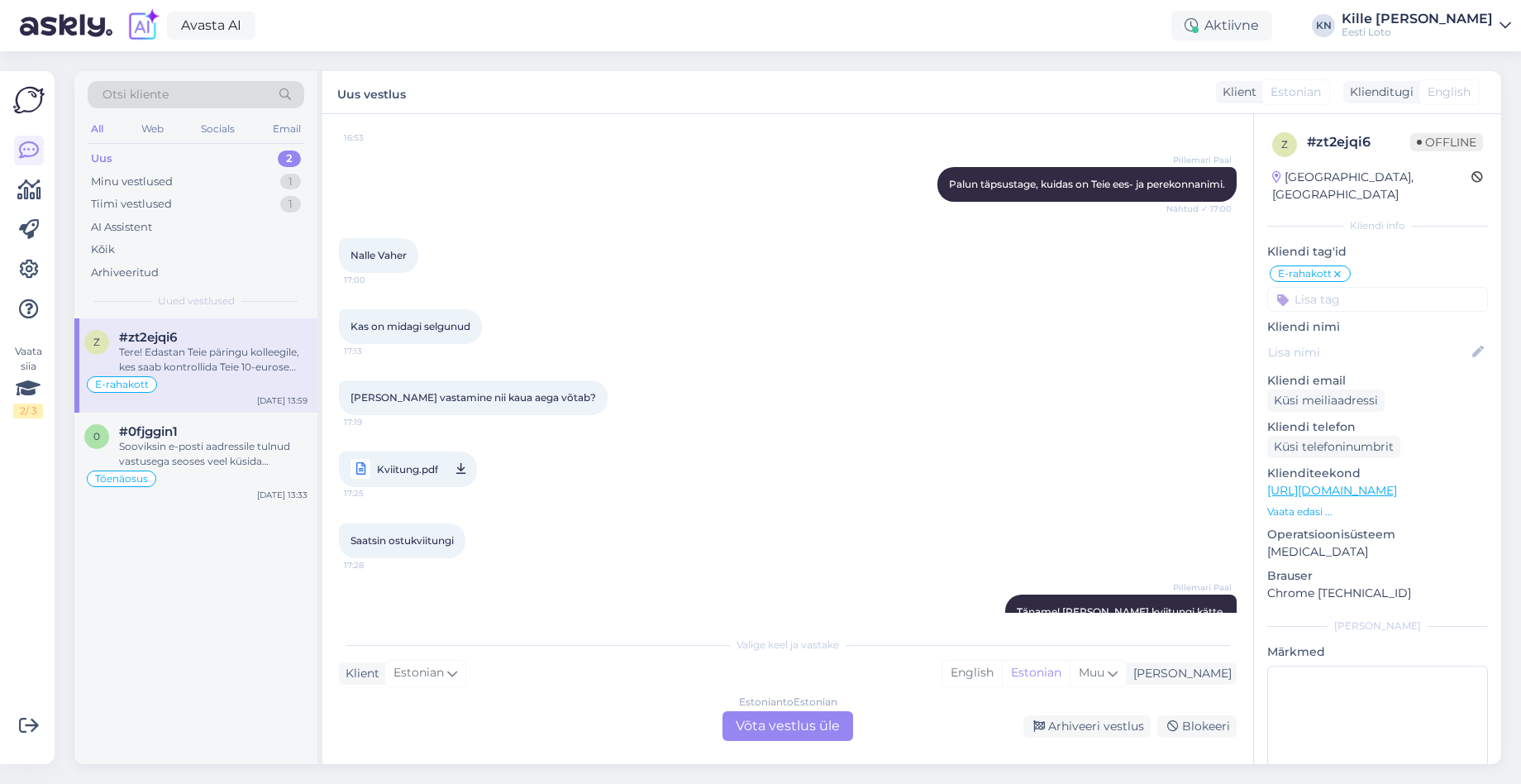
scroll to position [1118, 0]
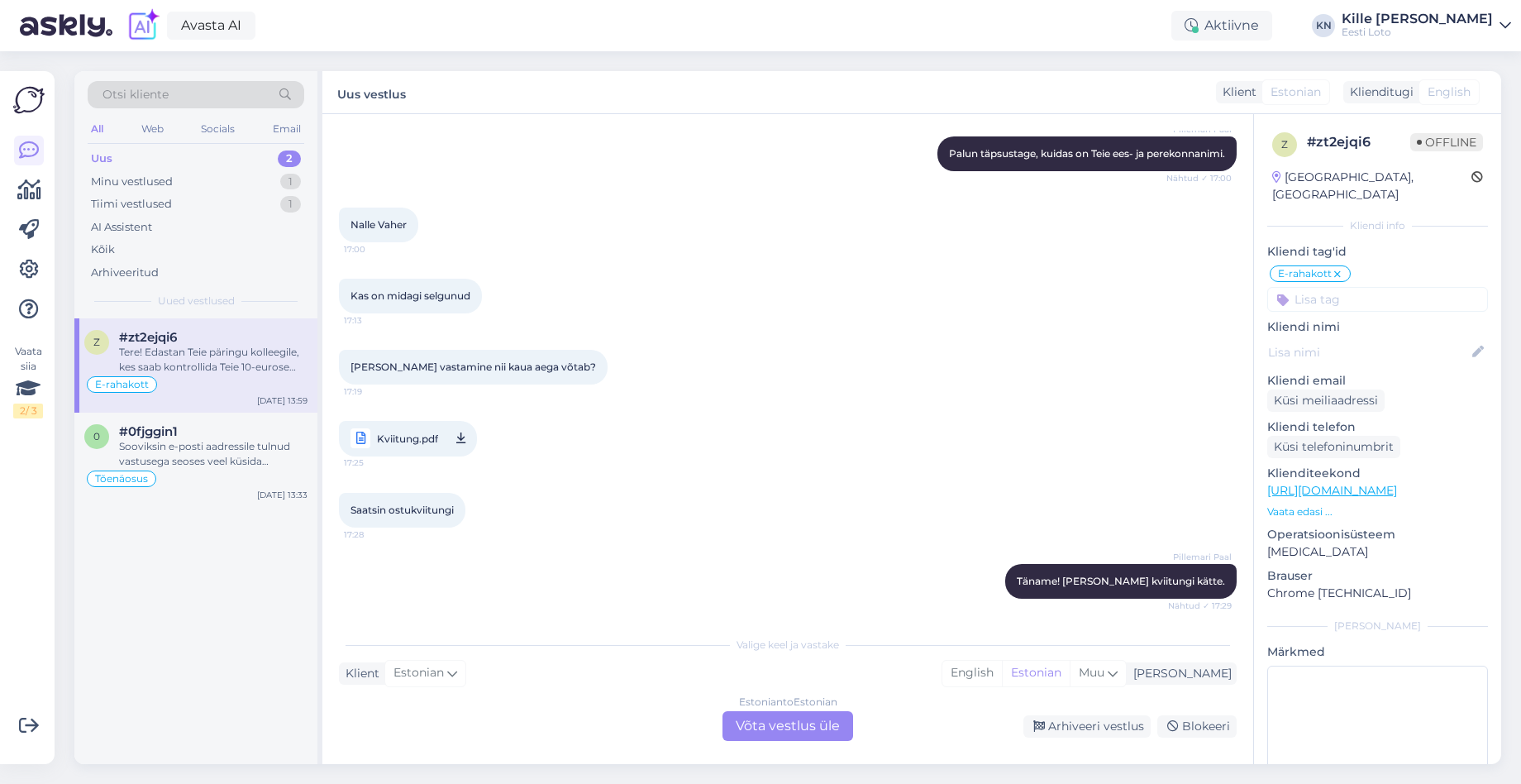
drag, startPoint x: 749, startPoint y: 719, endPoint x: 744, endPoint y: 730, distance: 12.1
click at [749, 719] on div "Estonian to Estonian Võta vestlus üle" at bounding box center [788, 726] width 131 height 30
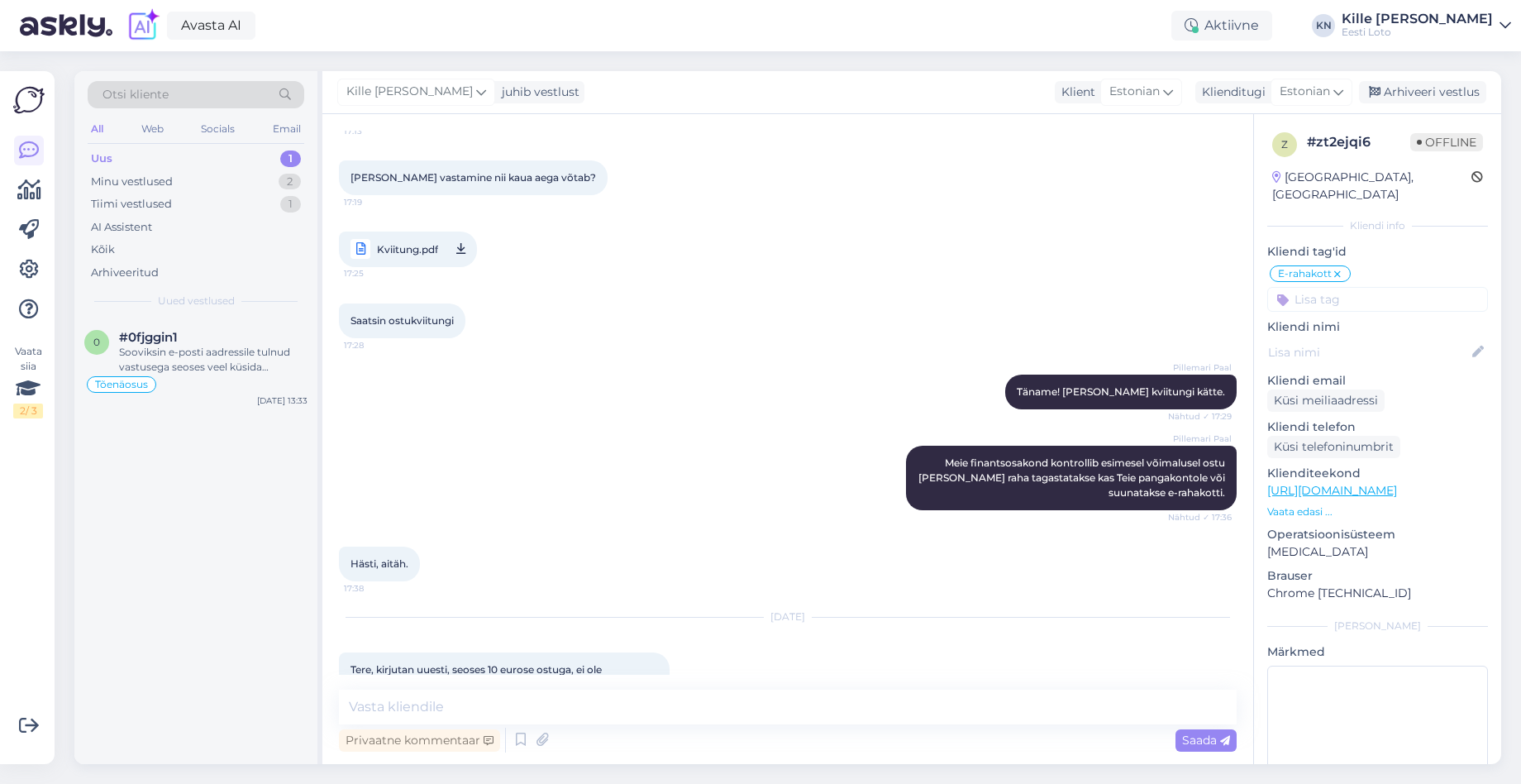
scroll to position [967, 0]
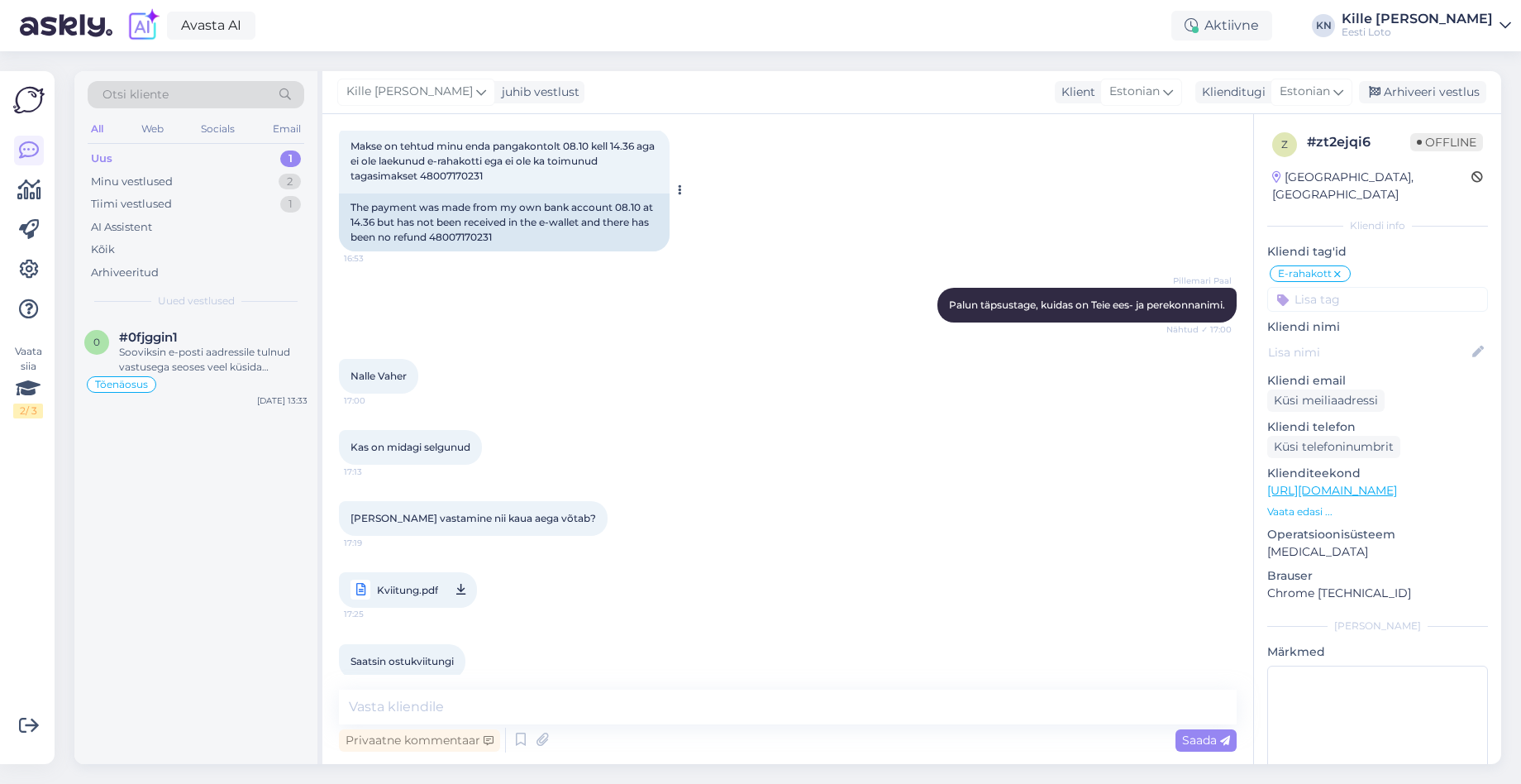
click at [475, 179] on span "Makse on tehtud minu enda pangakontolt 08.10 kell 14.36 aga ei ole laekunud e-r…" at bounding box center [503, 160] width 307 height 43
copy span "48007170231"
click at [399, 599] on span "Kviitung.pdf" at bounding box center [407, 589] width 61 height 21
click at [543, 693] on textarea at bounding box center [788, 706] width 898 height 35
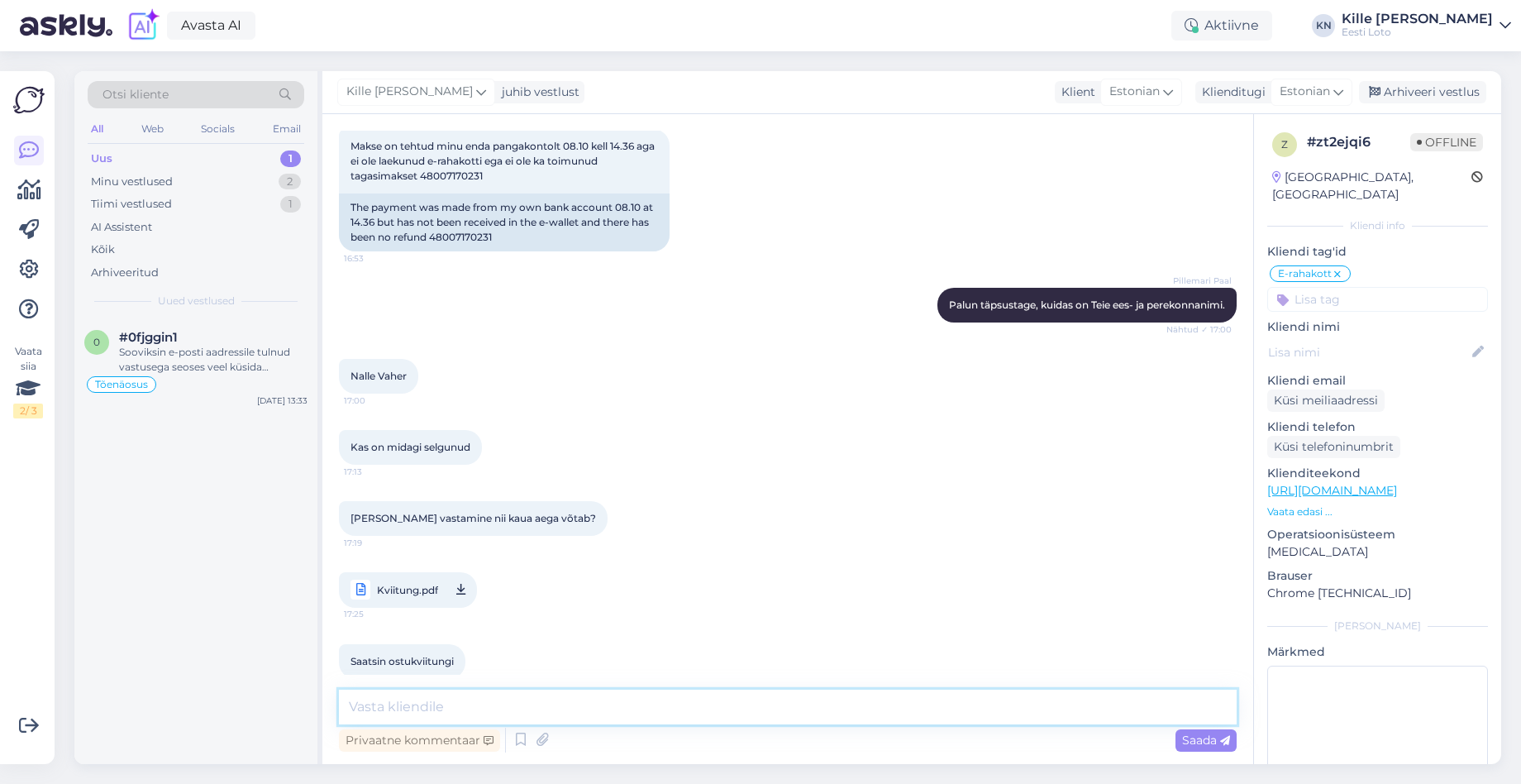
scroll to position [1541, 0]
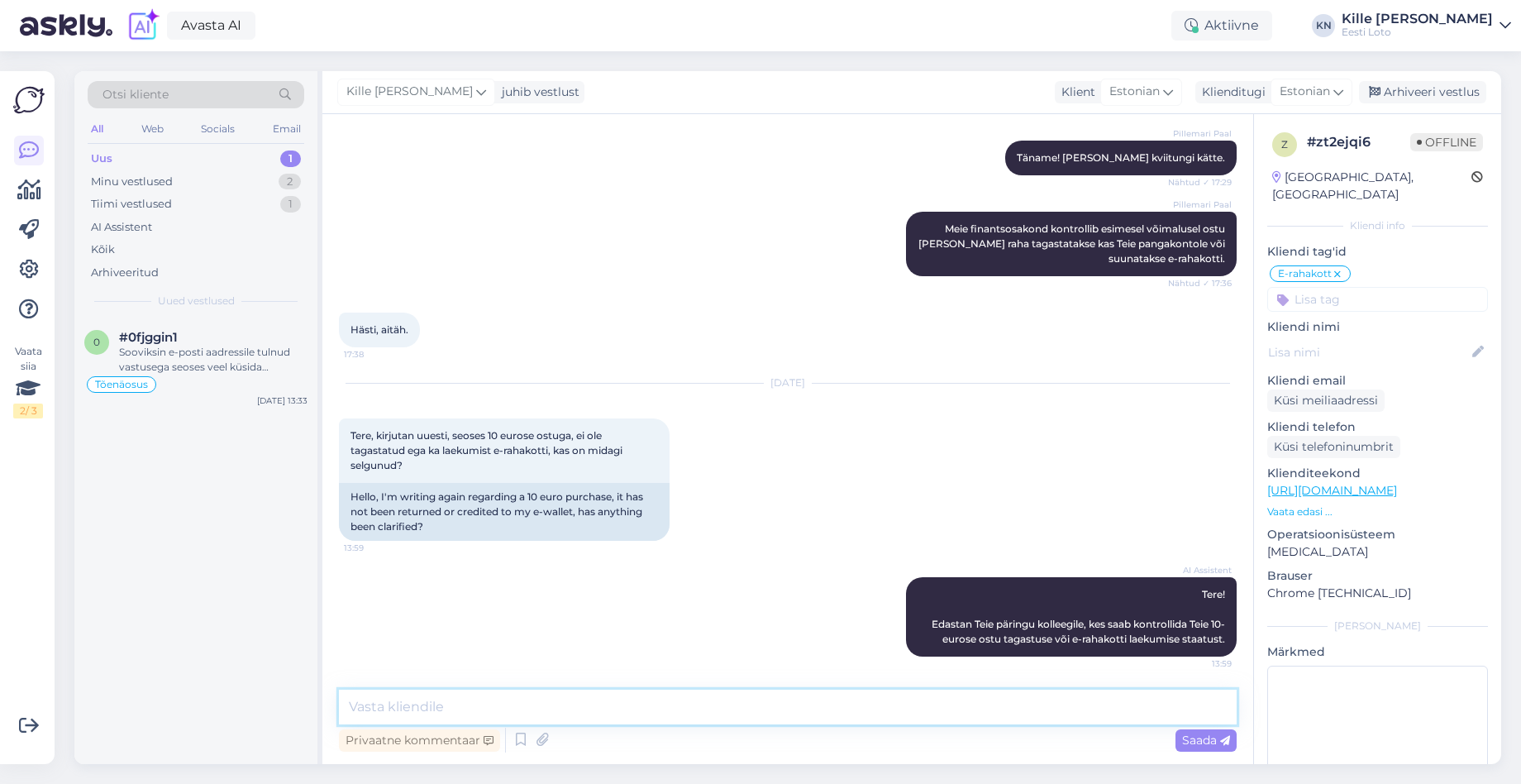
click at [593, 708] on textarea at bounding box center [788, 706] width 898 height 35
type textarea "Makse tagastati [DATE]"
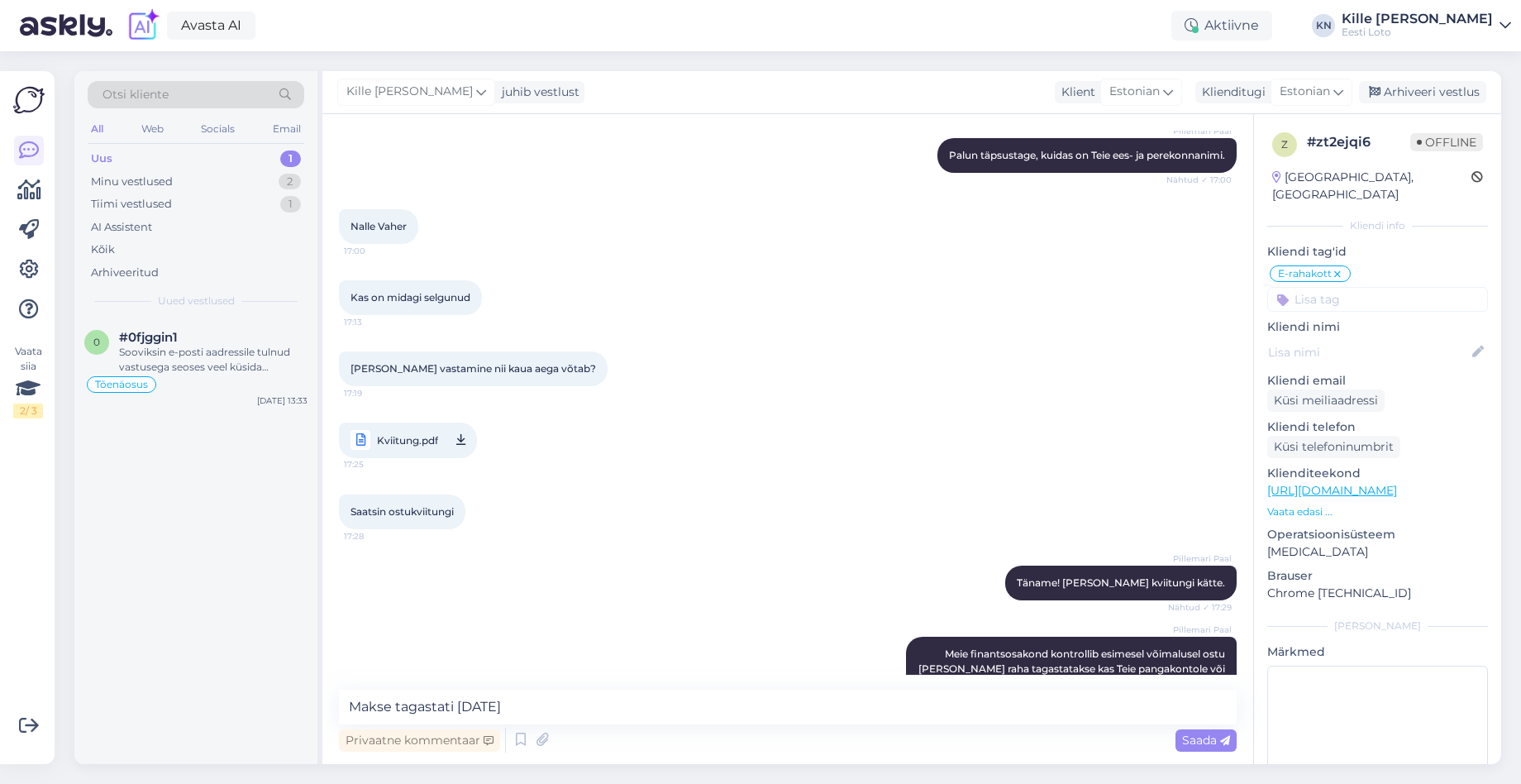
click at [416, 453] on link "Kviitung.pdf 17:25" at bounding box center [408, 440] width 138 height 36
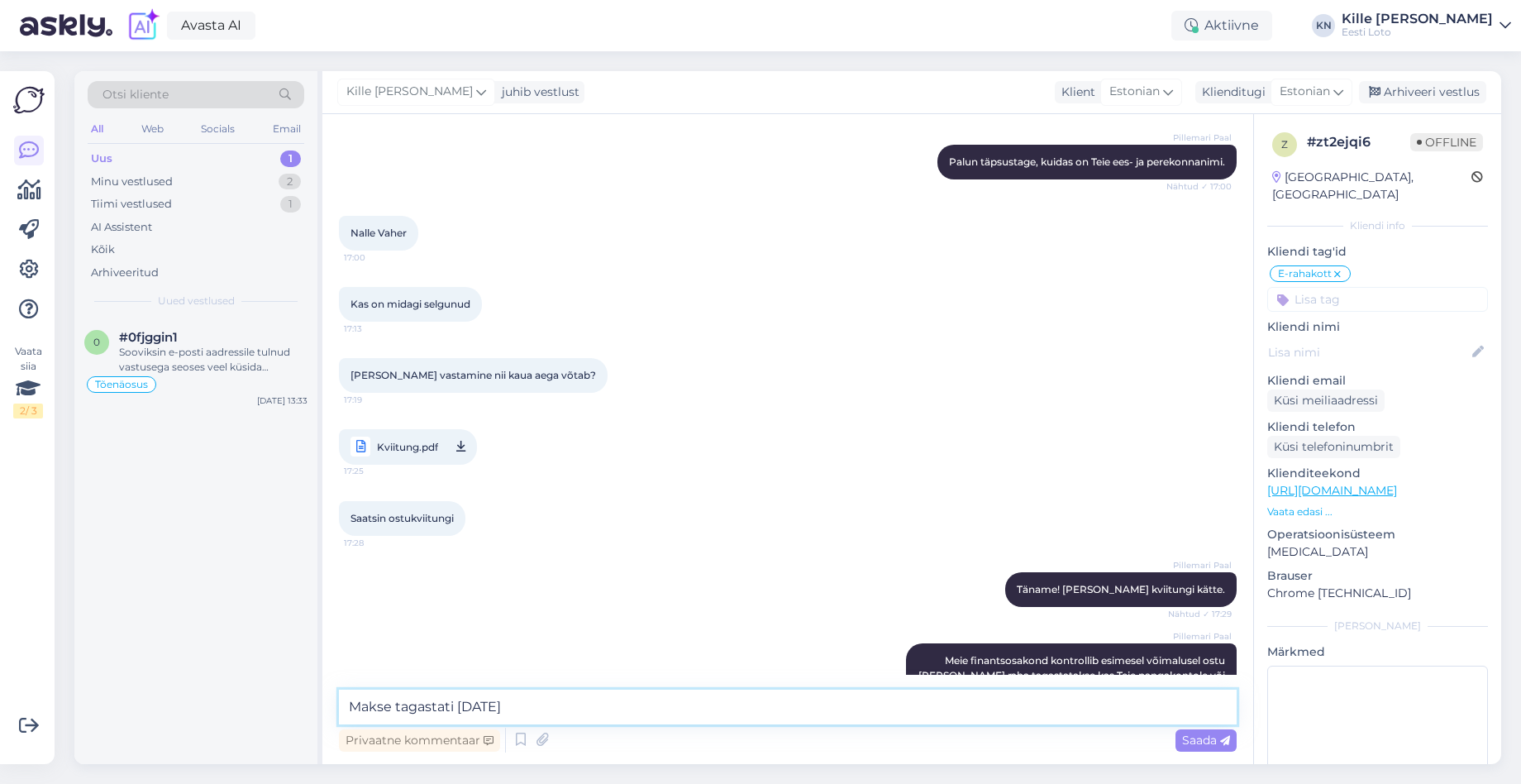
click at [376, 696] on textarea "Makse tagastati [DATE]" at bounding box center [788, 706] width 898 height 35
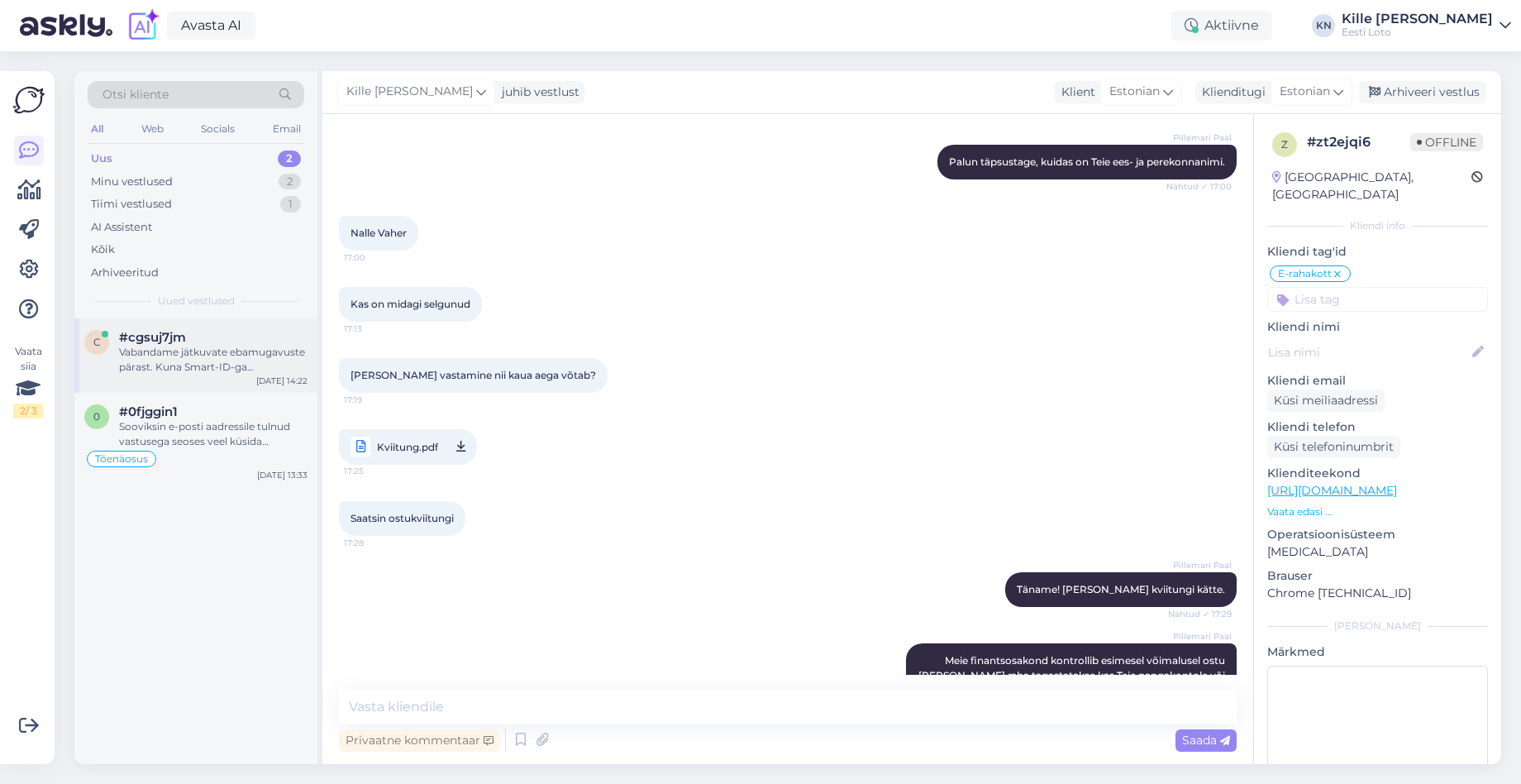
click at [184, 354] on div "Vabandame jätkuvate ebamugavuste pärast. Kuna Smart-ID-ga sisselogimine endisel…" at bounding box center [213, 360] width 189 height 30
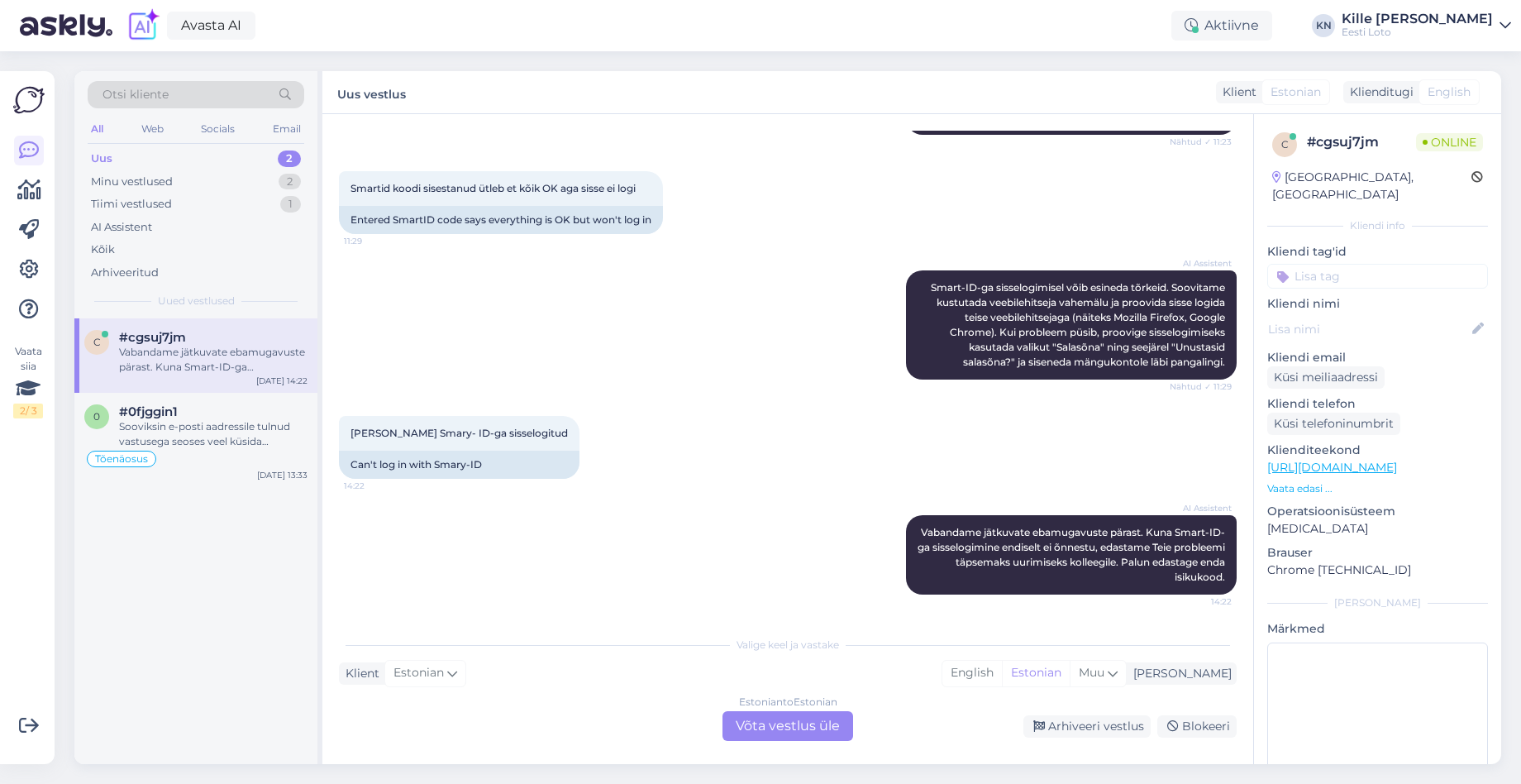
scroll to position [321, 0]
click at [155, 158] on div "Uus 2" at bounding box center [196, 158] width 217 height 23
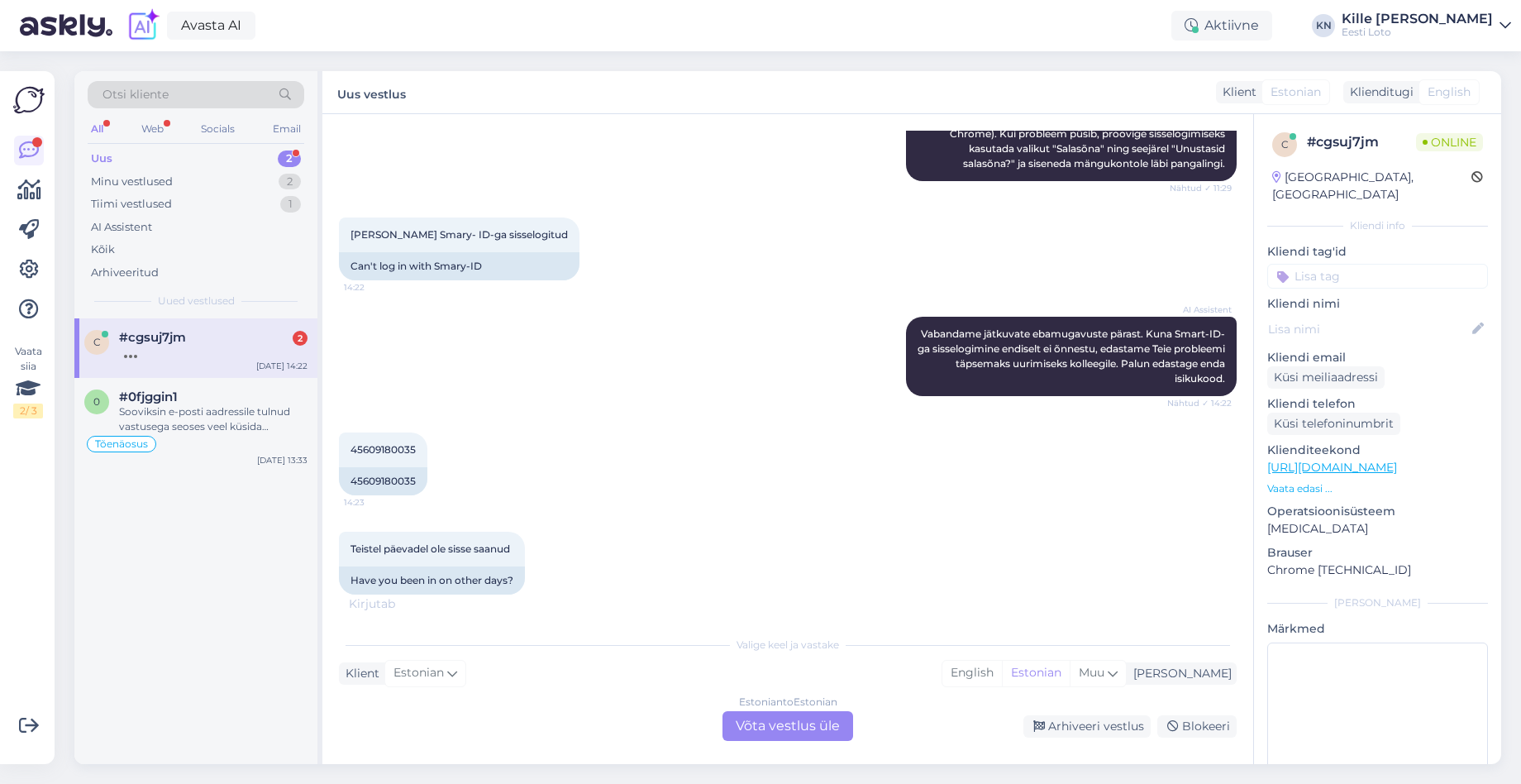
scroll to position [537, 0]
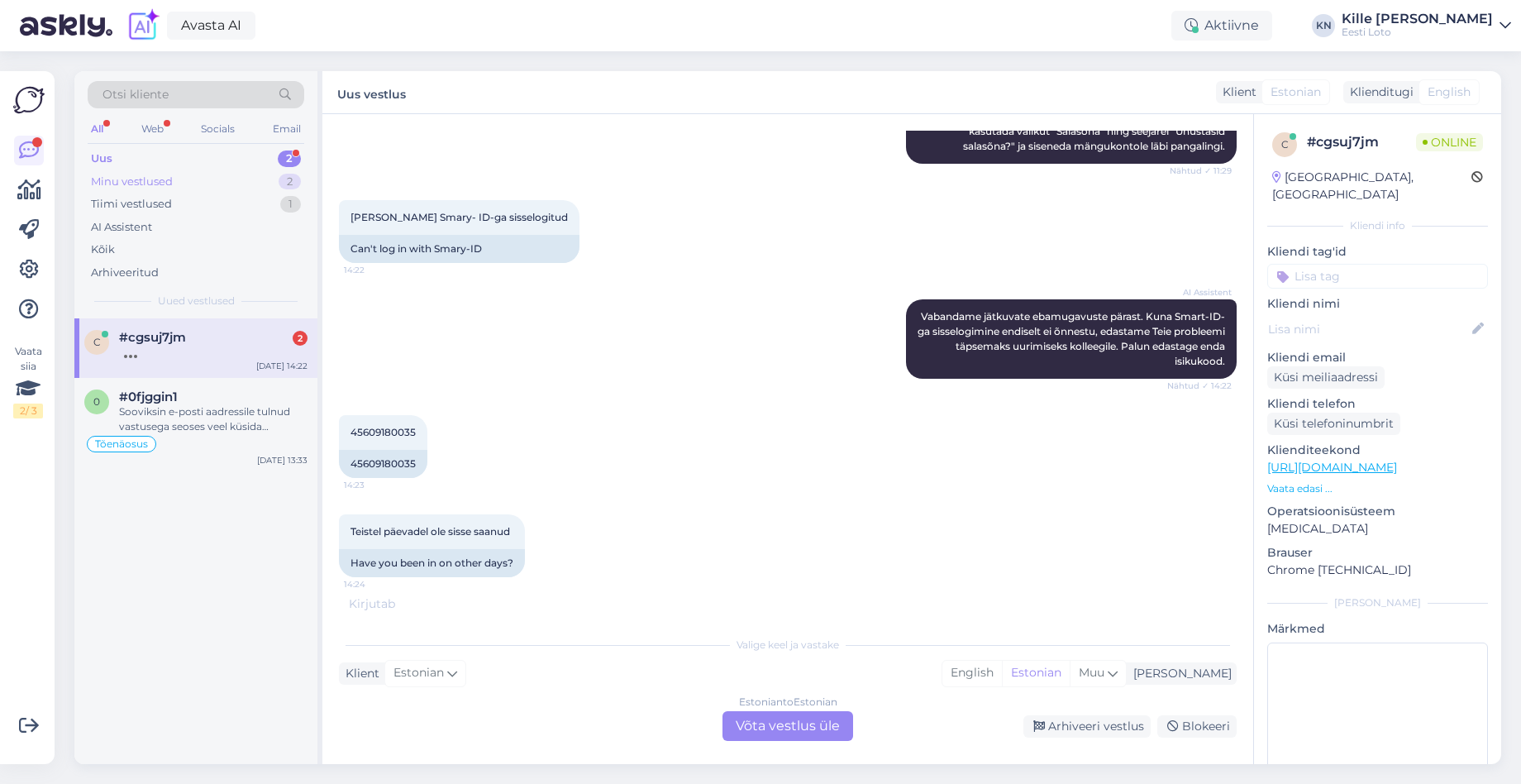
click at [190, 189] on div "Minu vestlused 2" at bounding box center [196, 181] width 217 height 23
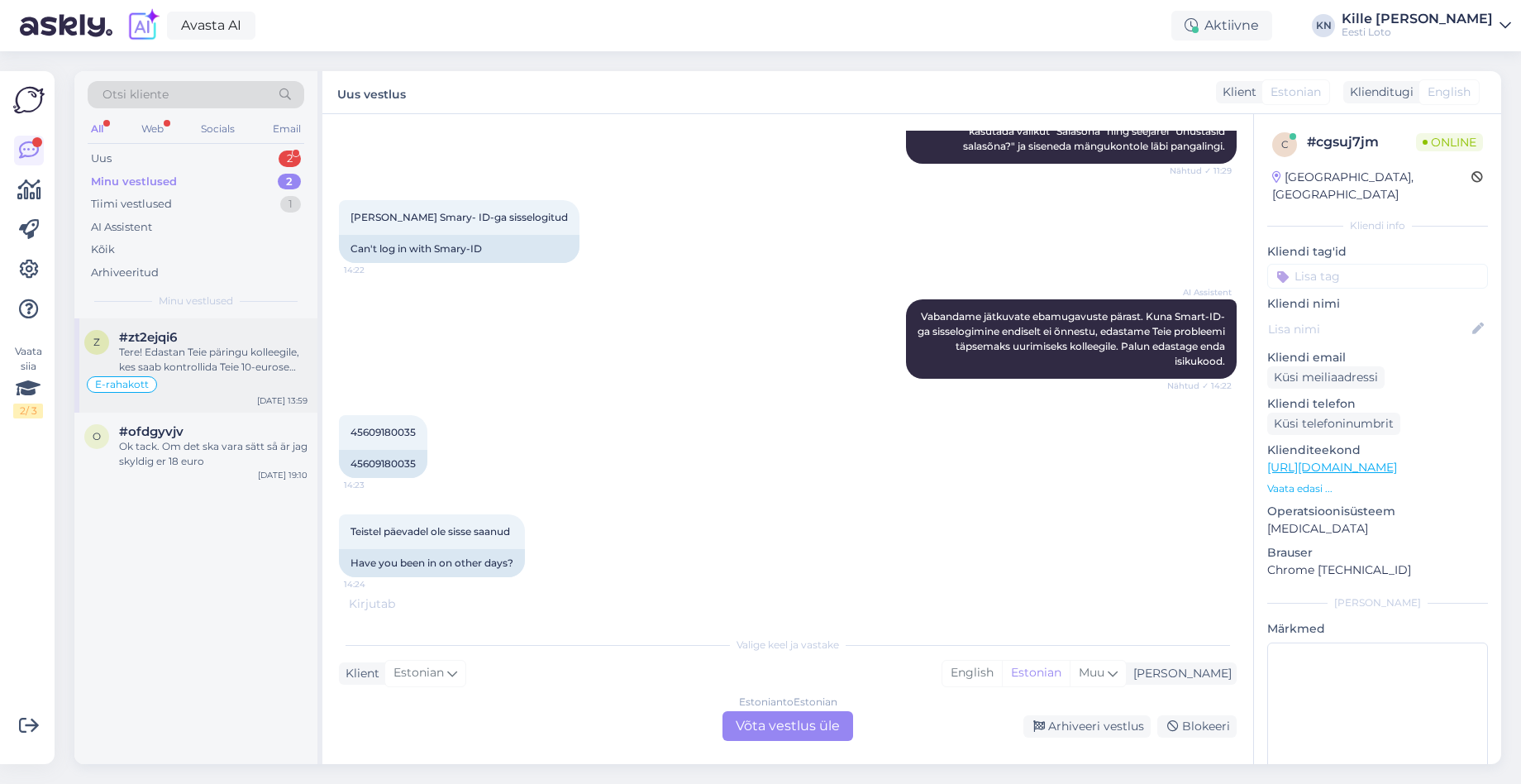
click at [206, 364] on div "Tere! Edastan Teie päringu kolleegile, kes saab kontrollida Teie 10-eurose ostu…" at bounding box center [213, 360] width 189 height 30
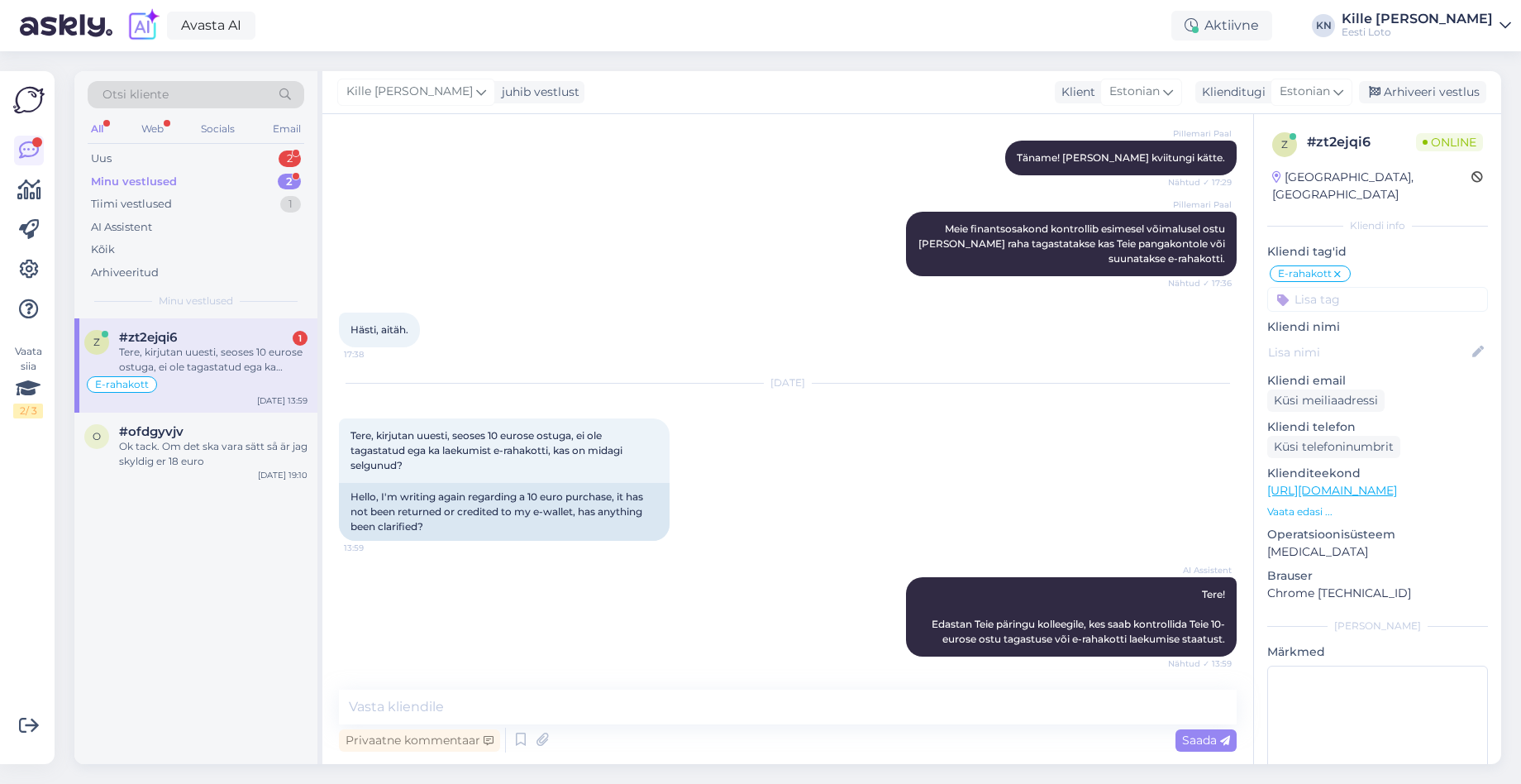
scroll to position [1642, 0]
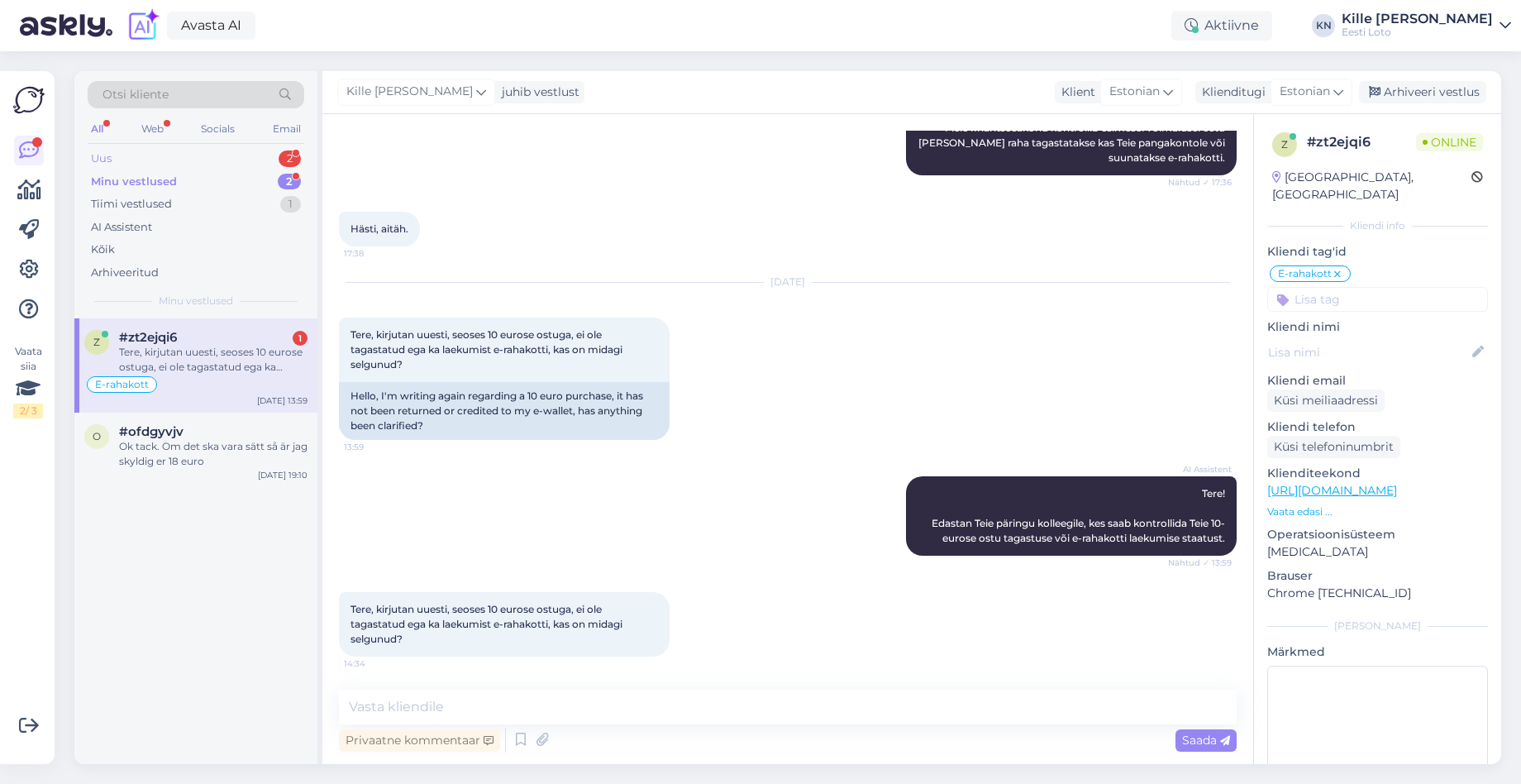
click at [234, 160] on div "Uus 2" at bounding box center [196, 158] width 217 height 23
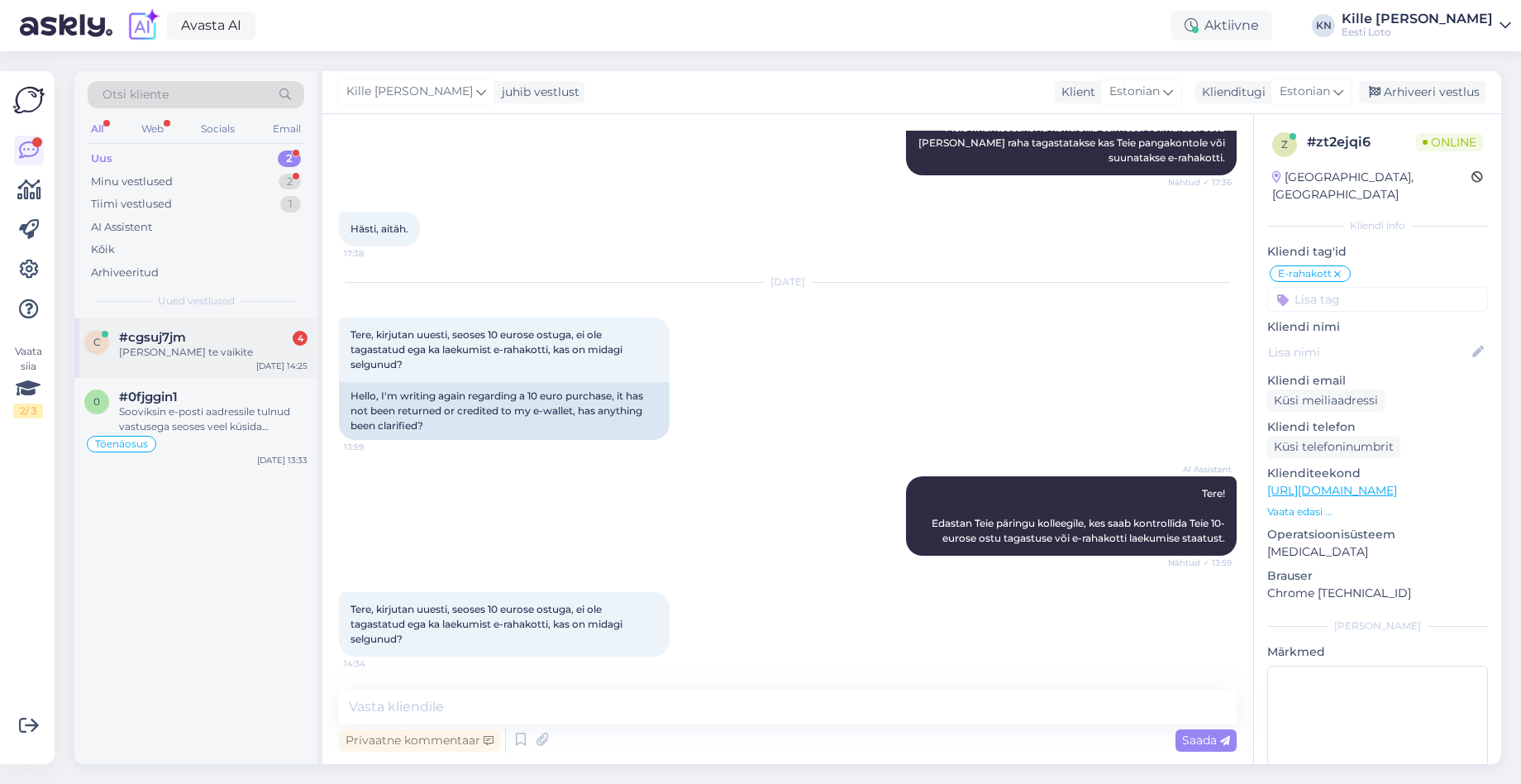
click at [220, 357] on div "[PERSON_NAME] te vaikite" at bounding box center [213, 352] width 189 height 15
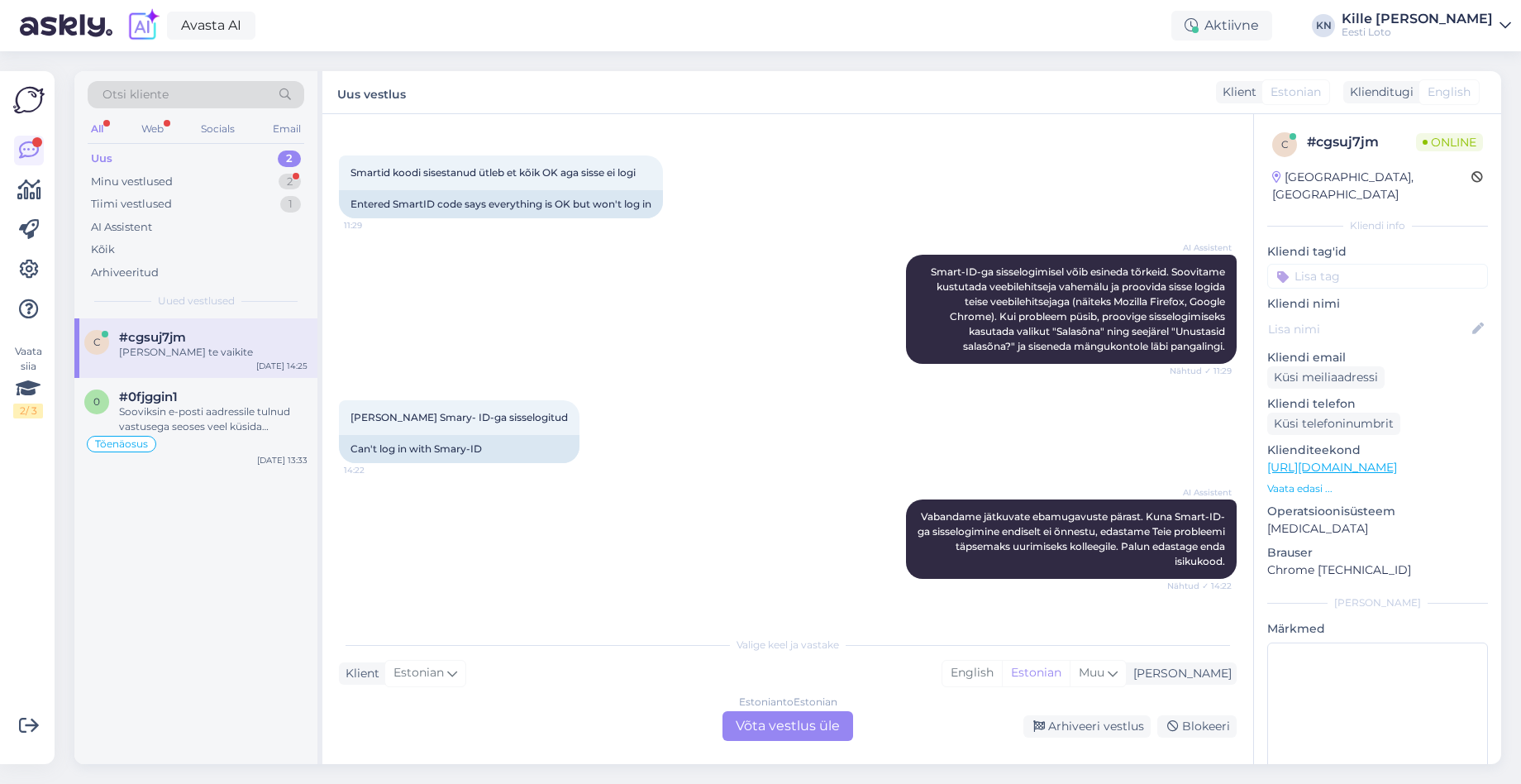
scroll to position [343, 0]
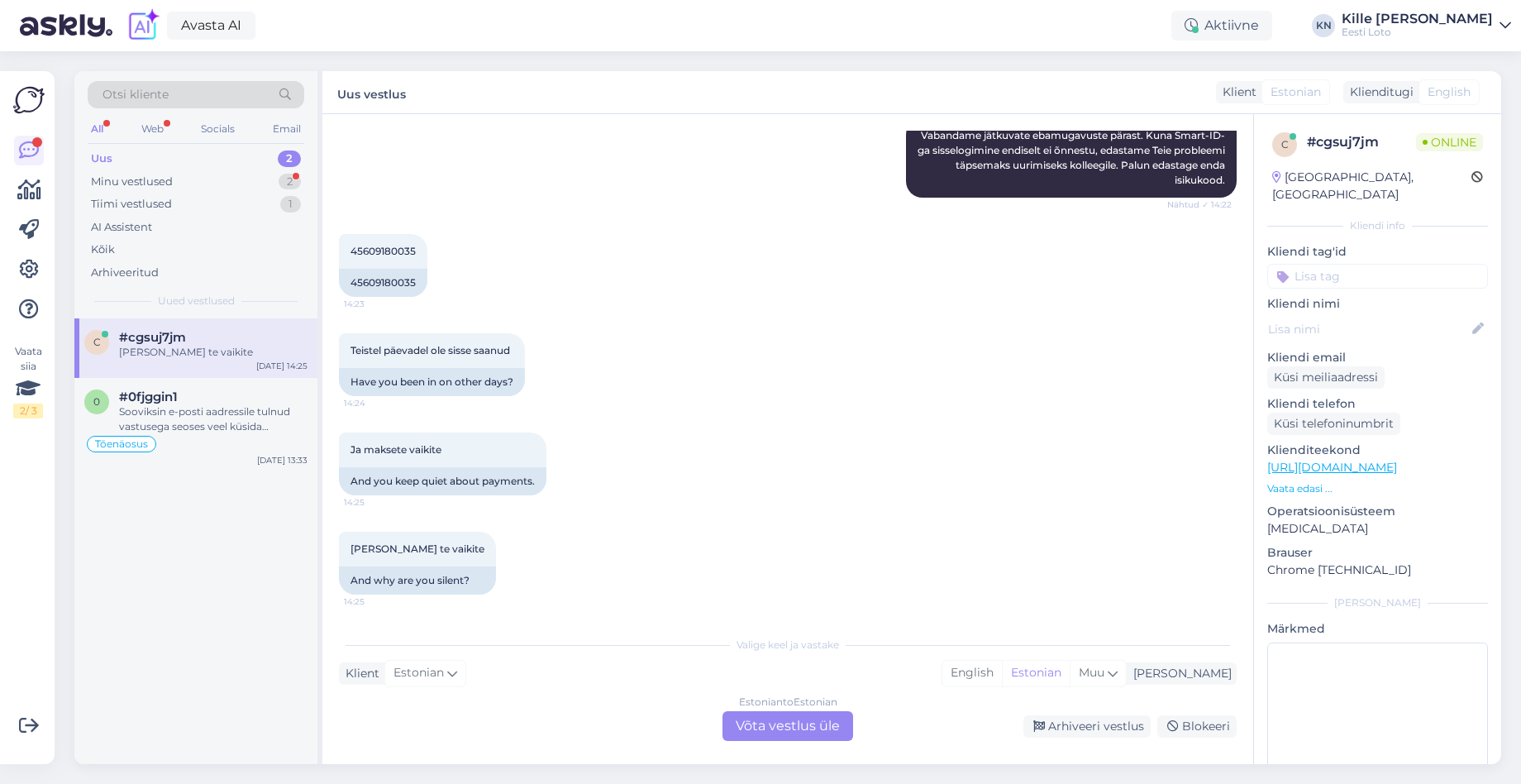
click at [778, 728] on div "Estonian to Estonian Võta vestlus üle" at bounding box center [788, 726] width 131 height 30
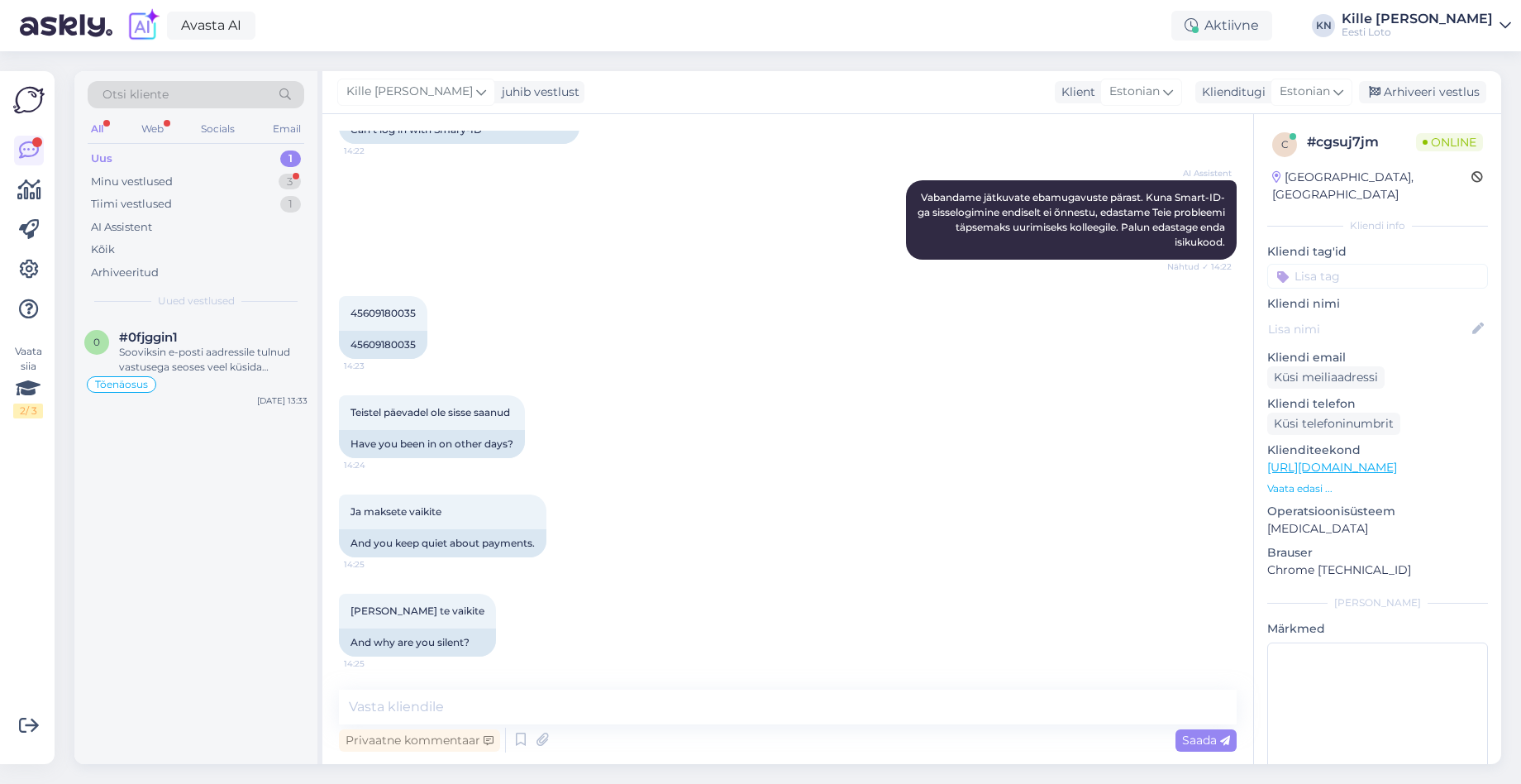
scroll to position [656, 0]
click at [654, 686] on div "Vestlus algas [DATE] Pileti ost ei õnnestu 11:23 Ticket purchase failed AI Assi…" at bounding box center [787, 438] width 931 height 650
click at [658, 693] on textarea at bounding box center [788, 706] width 898 height 35
paste textarea "Soovitame kustutada veebilehitseja vahemälu ja proovida uuesti. Lisaks soovitam…"
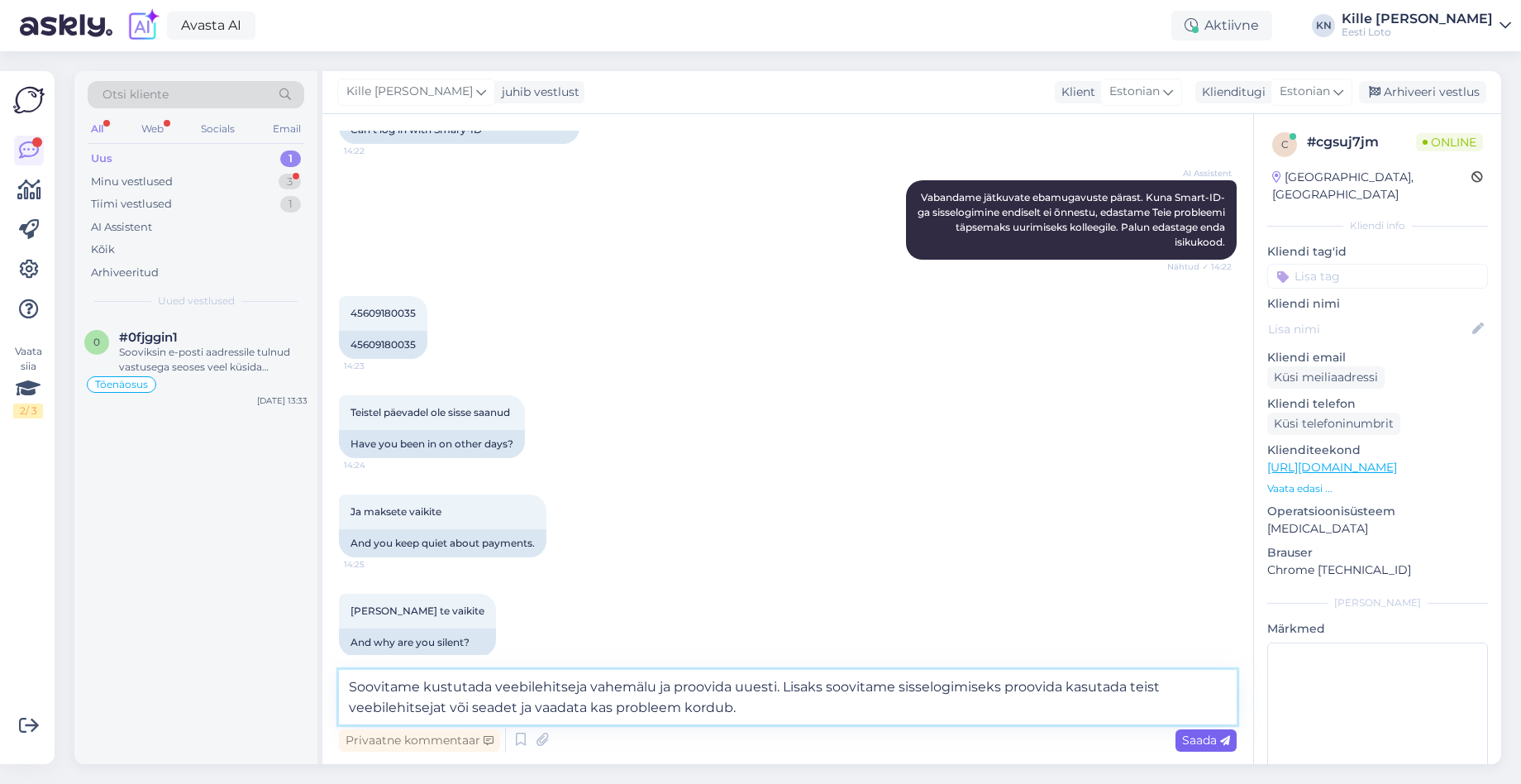
type textarea "Soovitame kustutada veebilehitseja vahemälu ja proovida uuesti. Lisaks soovitam…"
click at [1188, 739] on span "Saada" at bounding box center [1207, 740] width 47 height 15
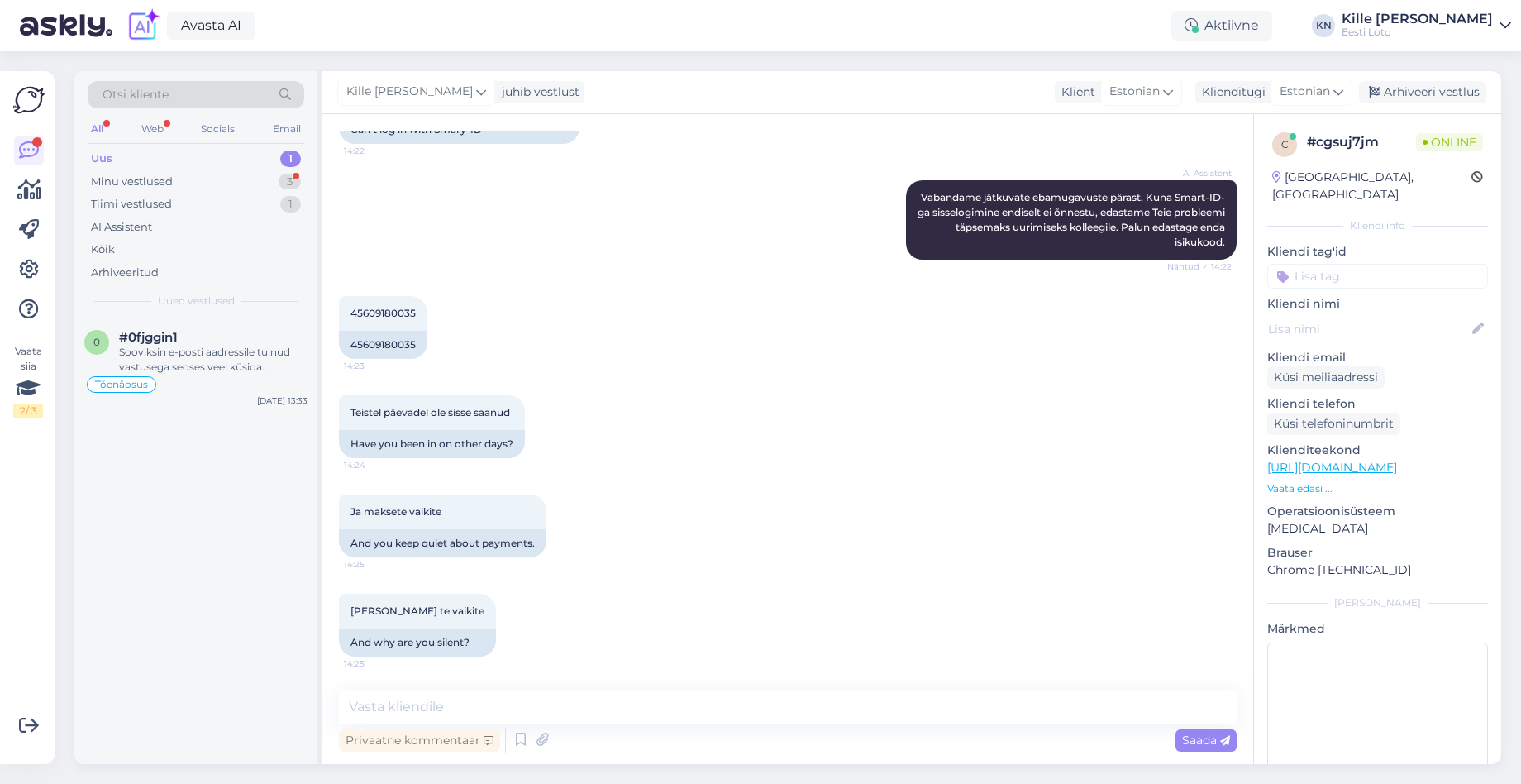
scroll to position [772, 0]
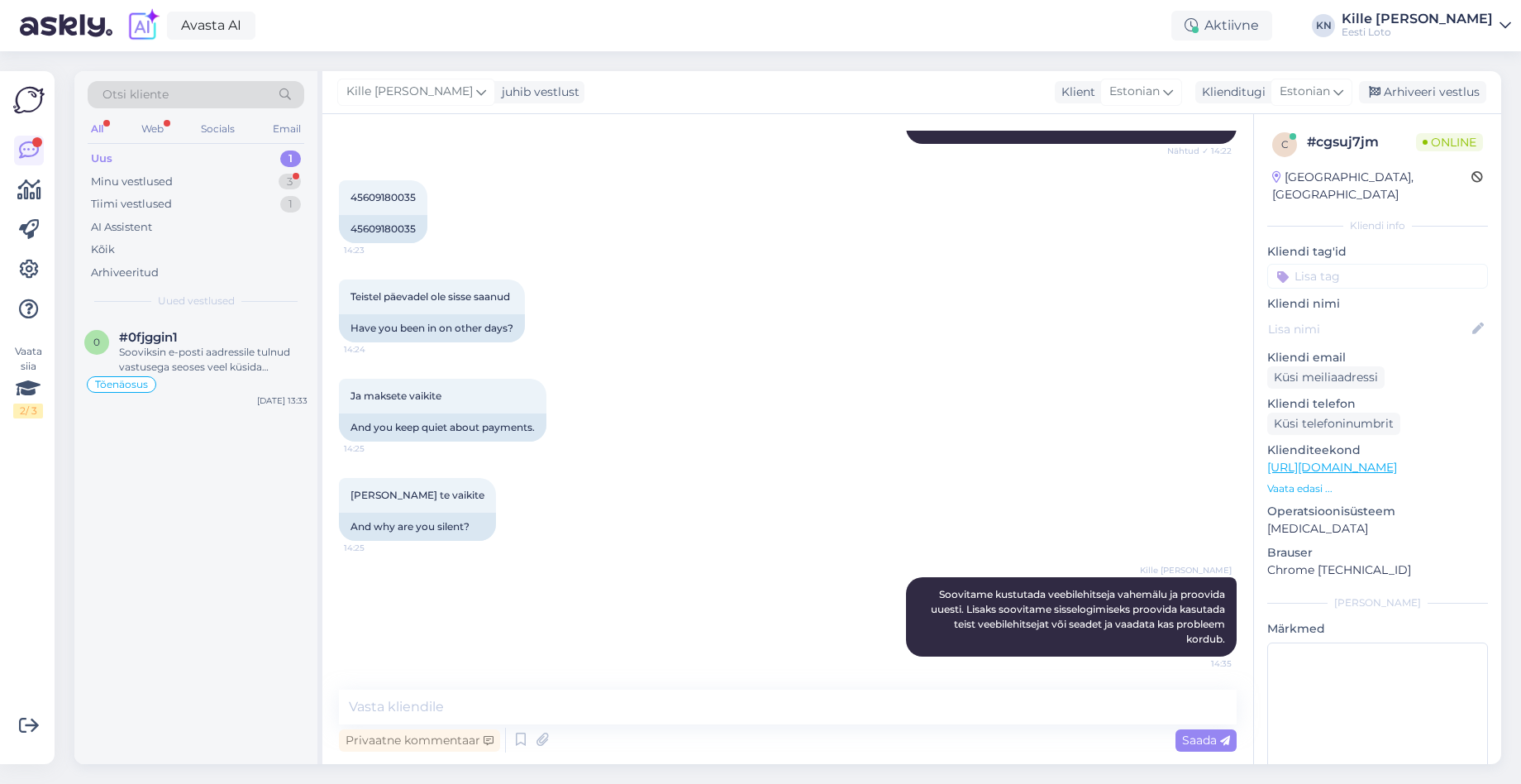
click at [1310, 264] on input at bounding box center [1378, 276] width 221 height 25
type input "smart"
click at [1352, 313] on div "Smart-ID probleem" at bounding box center [1344, 321] width 114 height 17
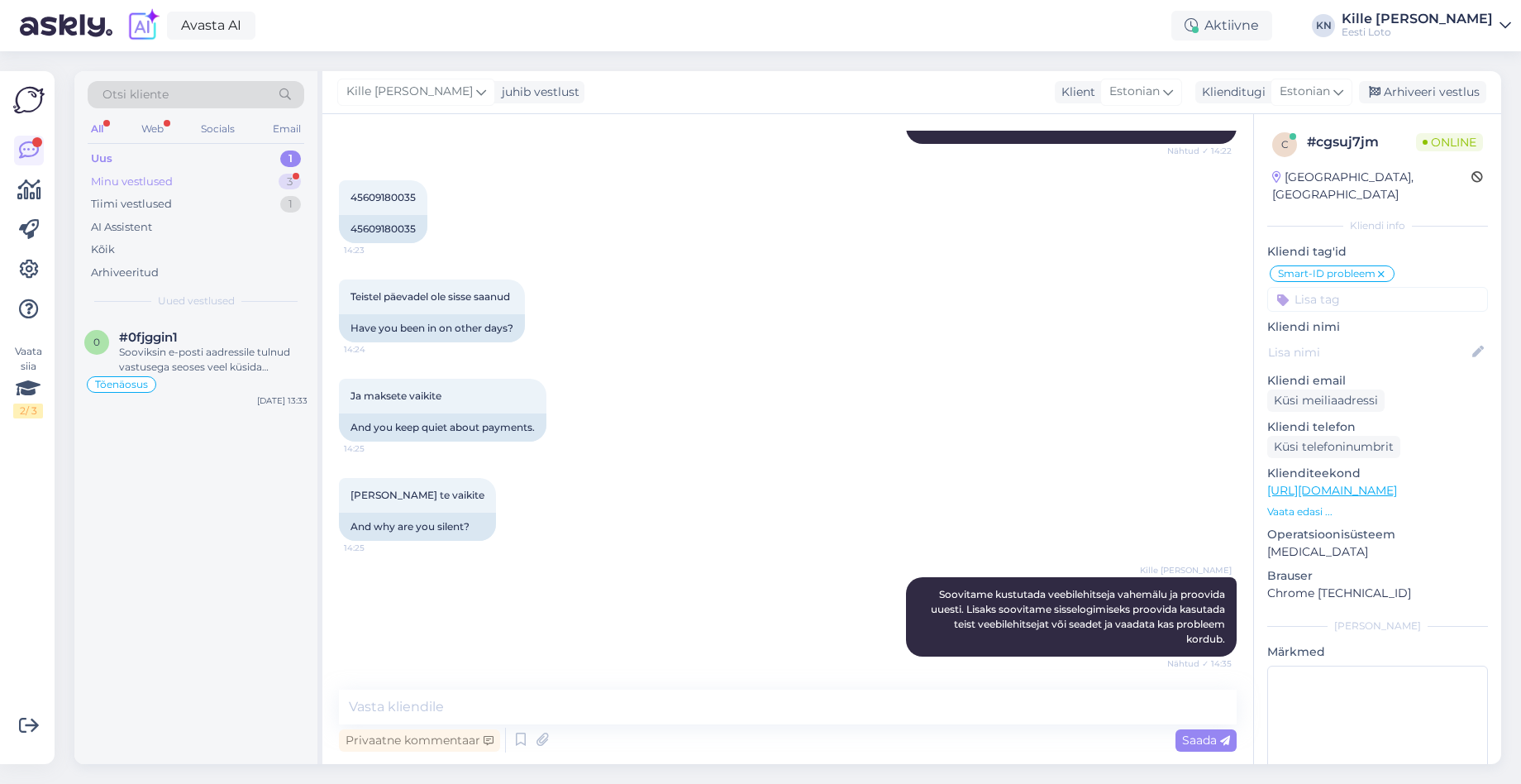
click at [213, 185] on div "Minu vestlused 3" at bounding box center [196, 181] width 217 height 23
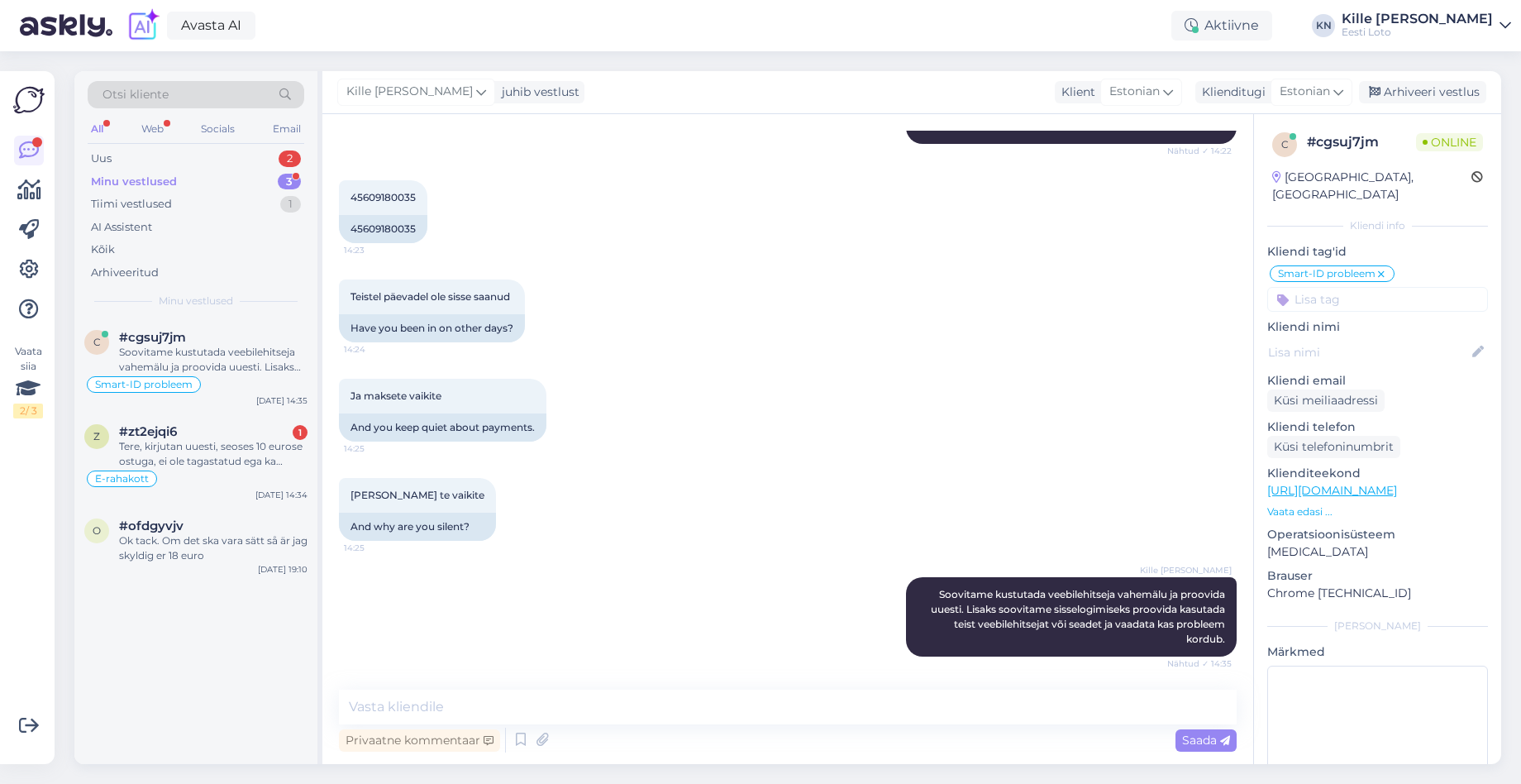
scroll to position [56, 0]
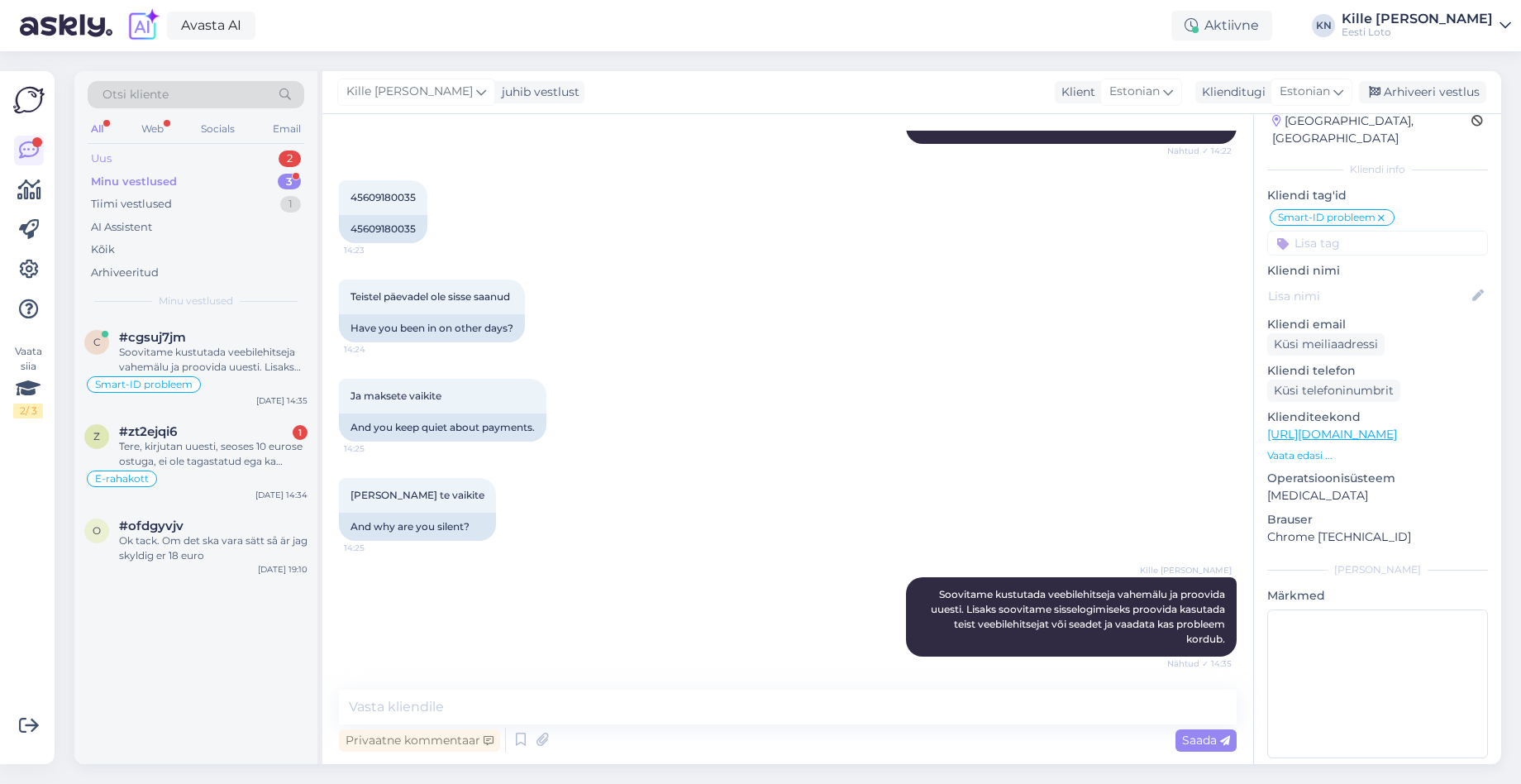
click at [155, 161] on div "Uus 2" at bounding box center [196, 158] width 217 height 23
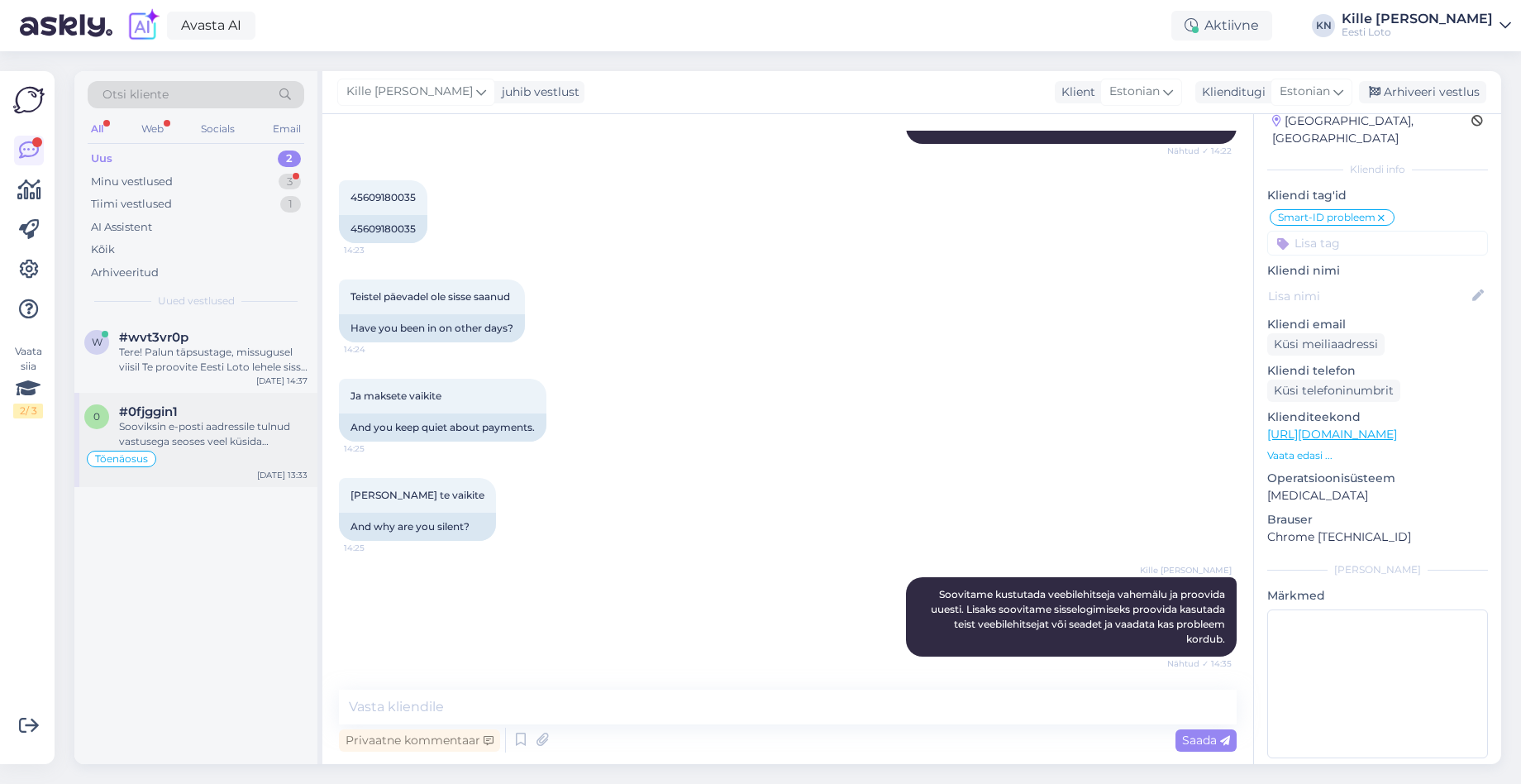
click at [177, 395] on div "0 #0fjggin1 Sooviksin e-posti aadressile tulnud vastusega seoses veel küsida Ke…" at bounding box center [196, 439] width 243 height 94
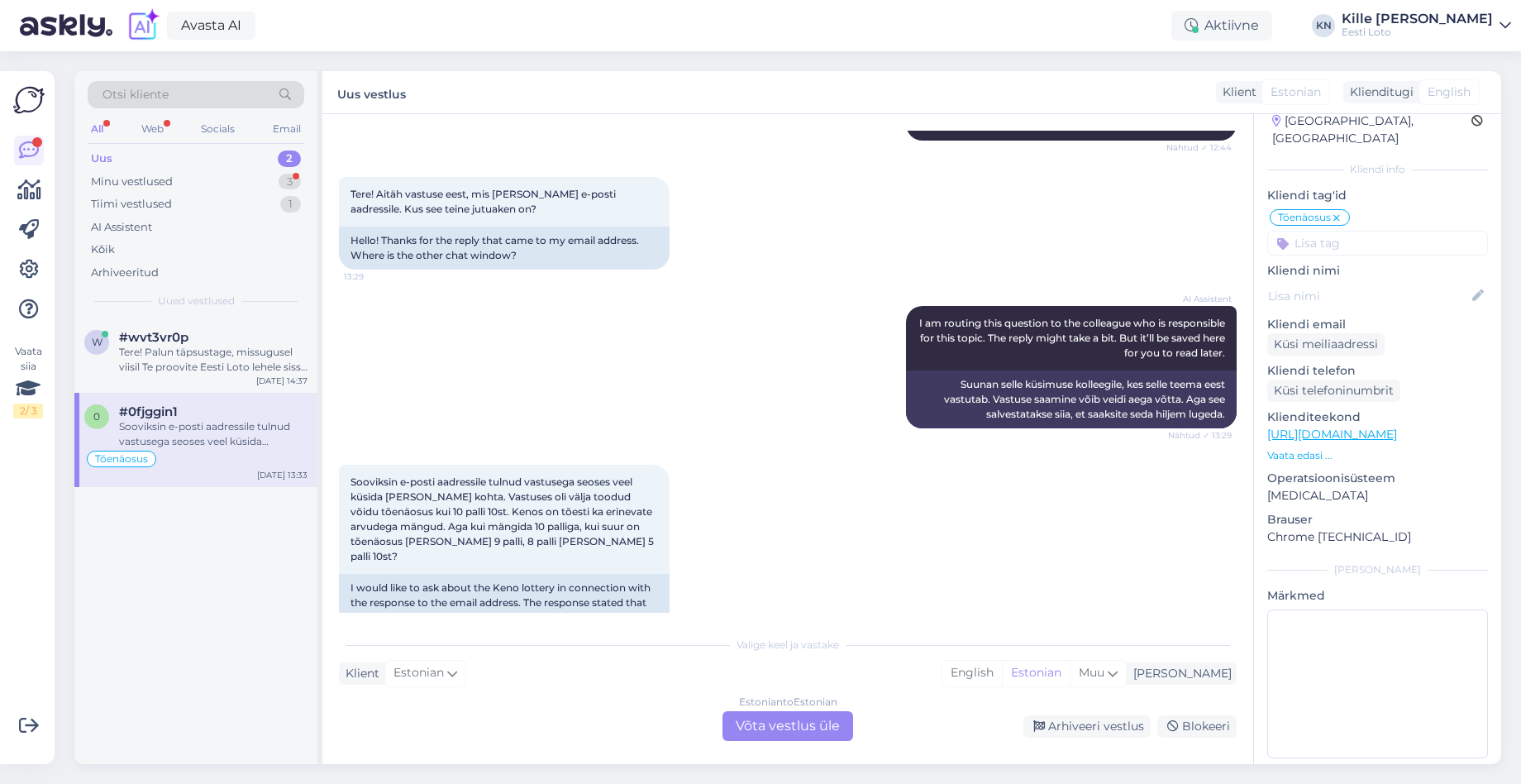
scroll to position [854, 0]
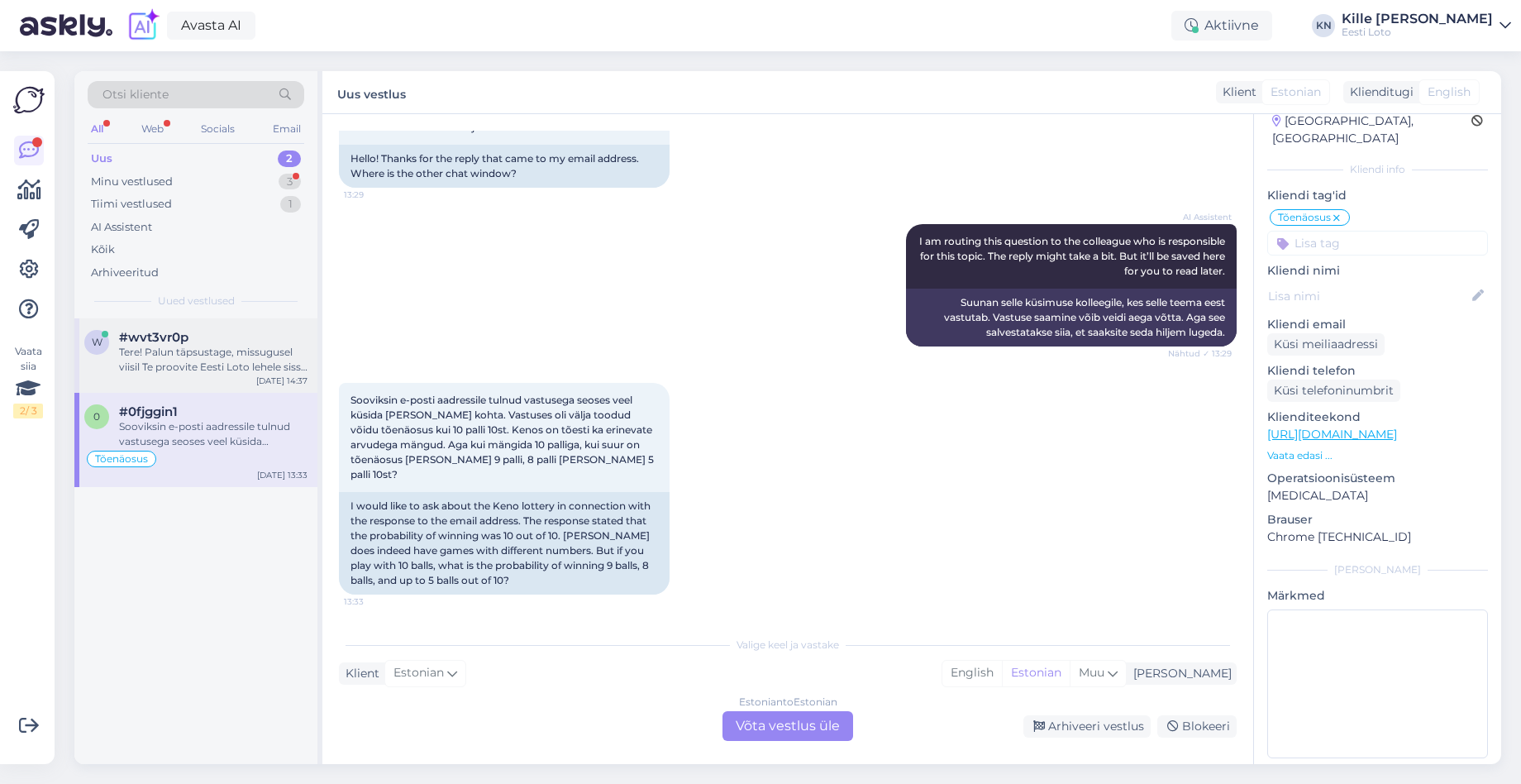
click at [179, 360] on div "Tere! Palun täpsustage, missugusel viisil Te proovite Eesti Loto lehele sisse l…" at bounding box center [213, 360] width 189 height 30
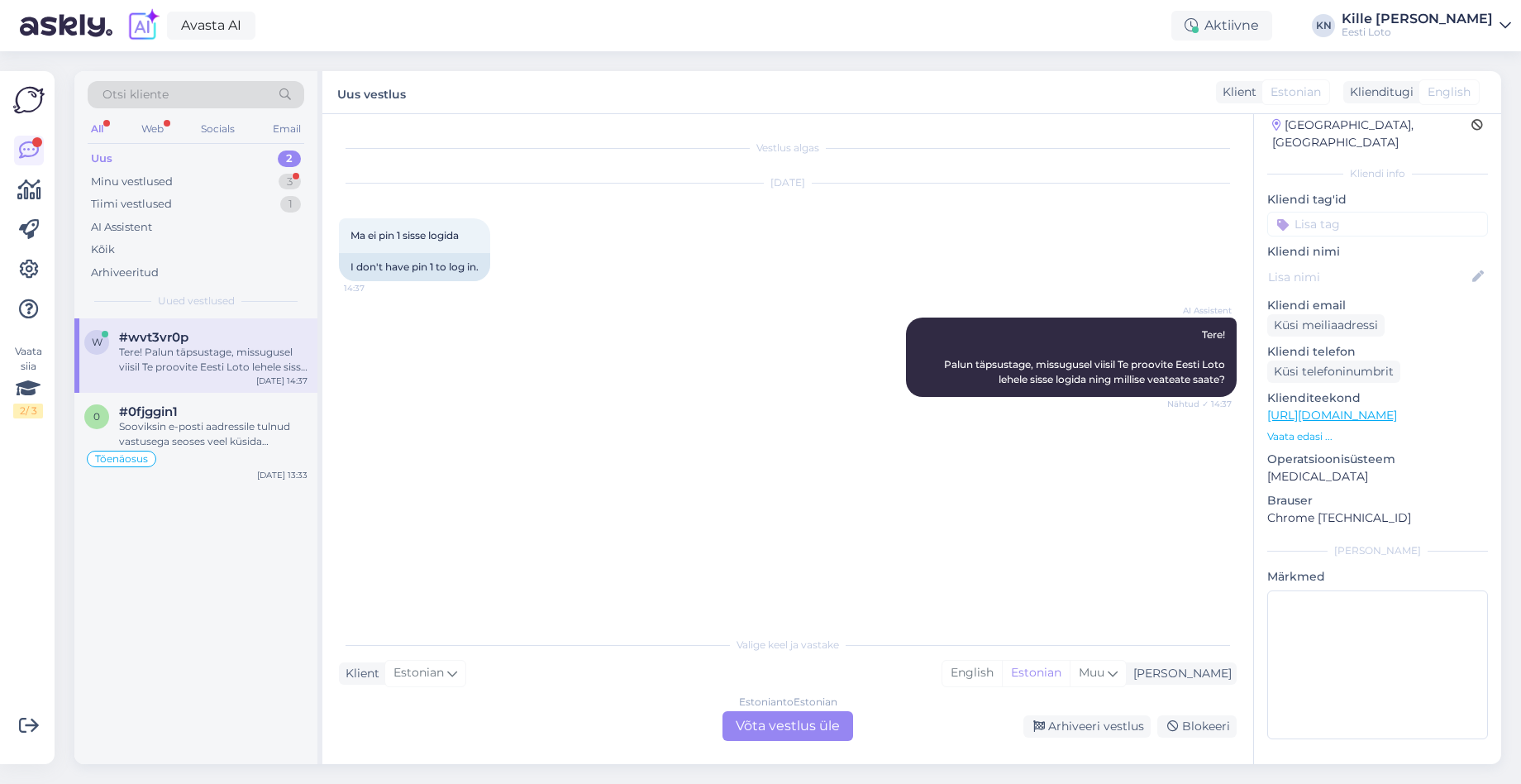
scroll to position [33, 0]
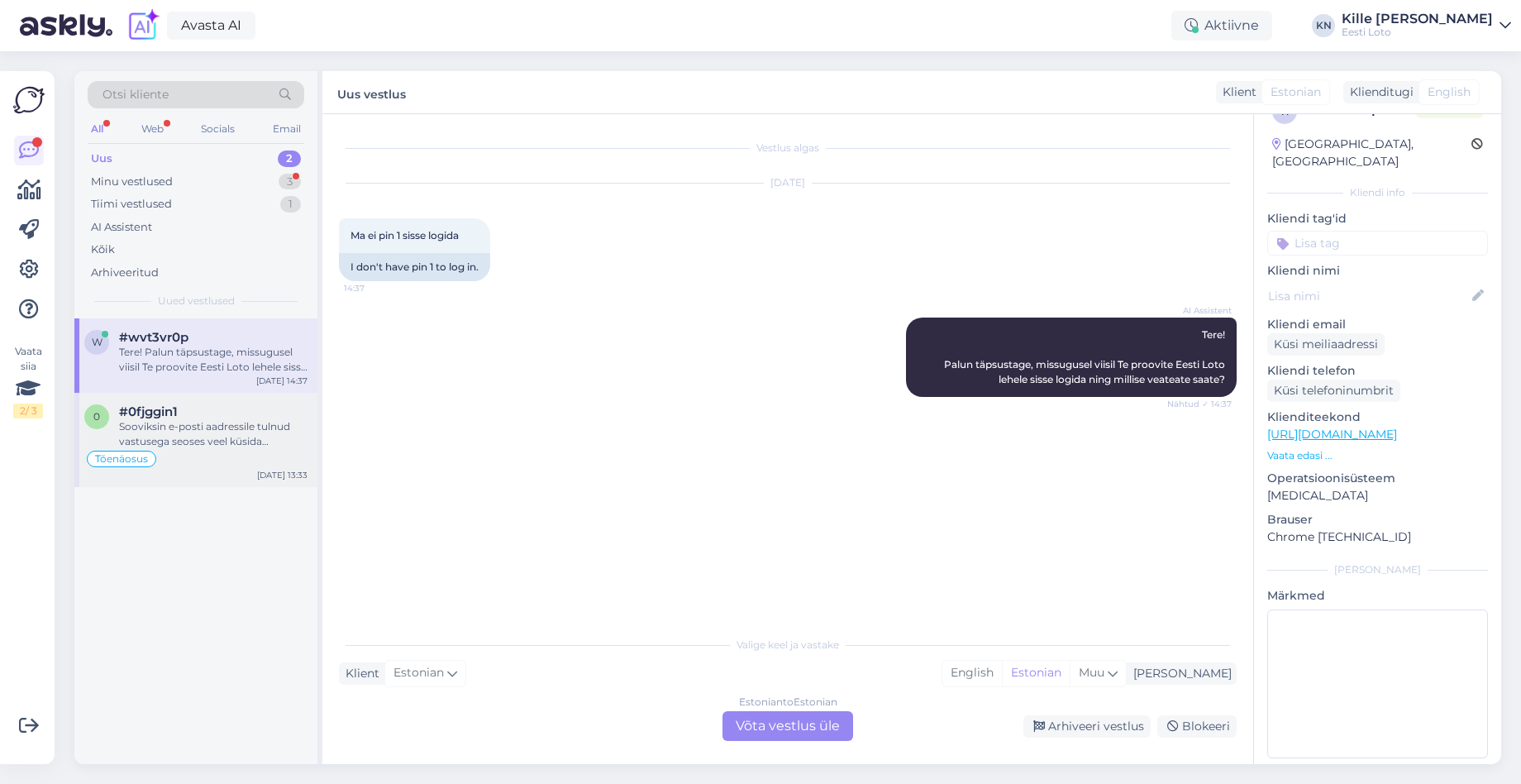
click at [170, 456] on div "Tõenäosus" at bounding box center [196, 459] width 224 height 20
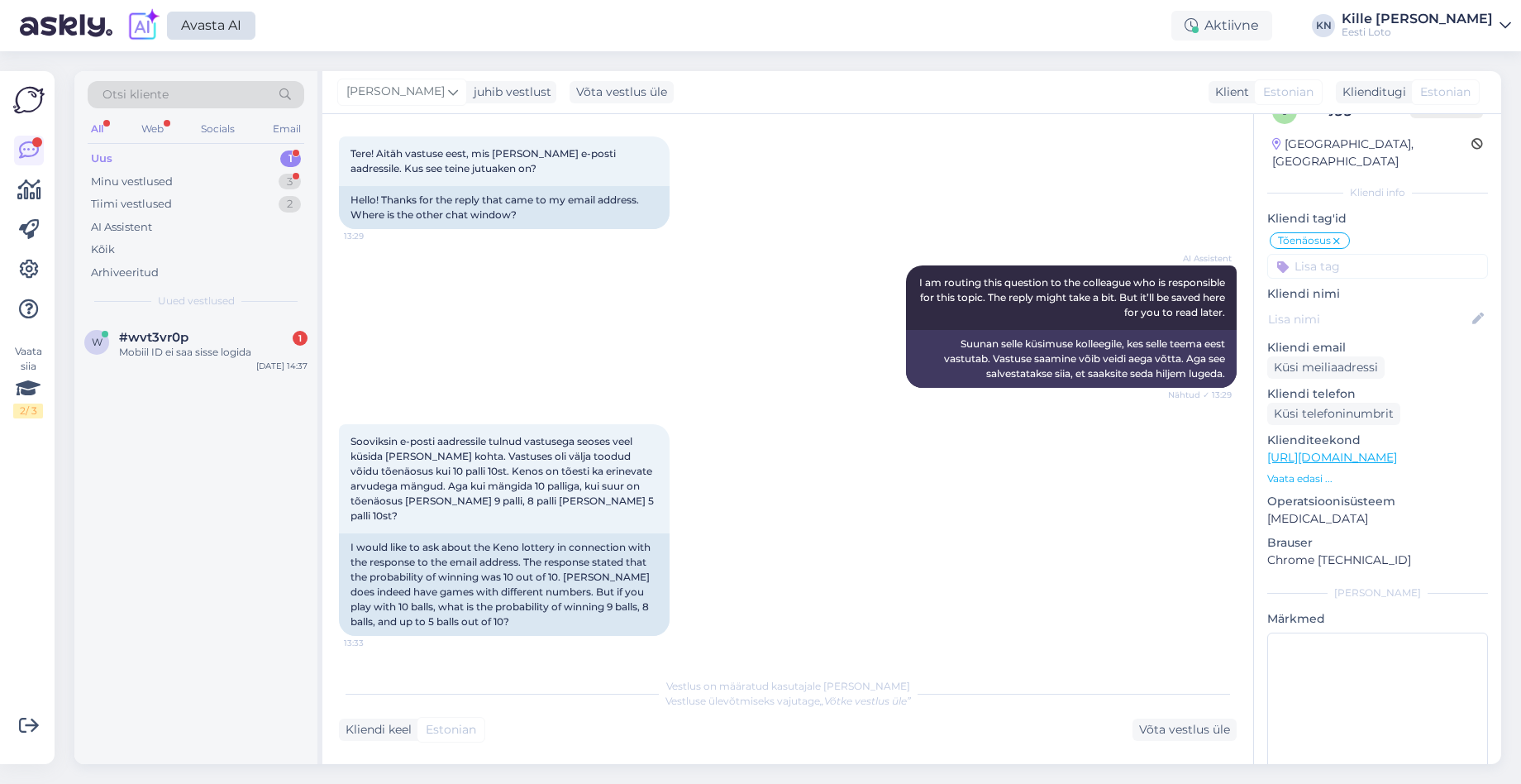
scroll to position [813, 0]
click at [124, 350] on div "Mobiil ID ei saa sisse logida" at bounding box center [213, 352] width 189 height 15
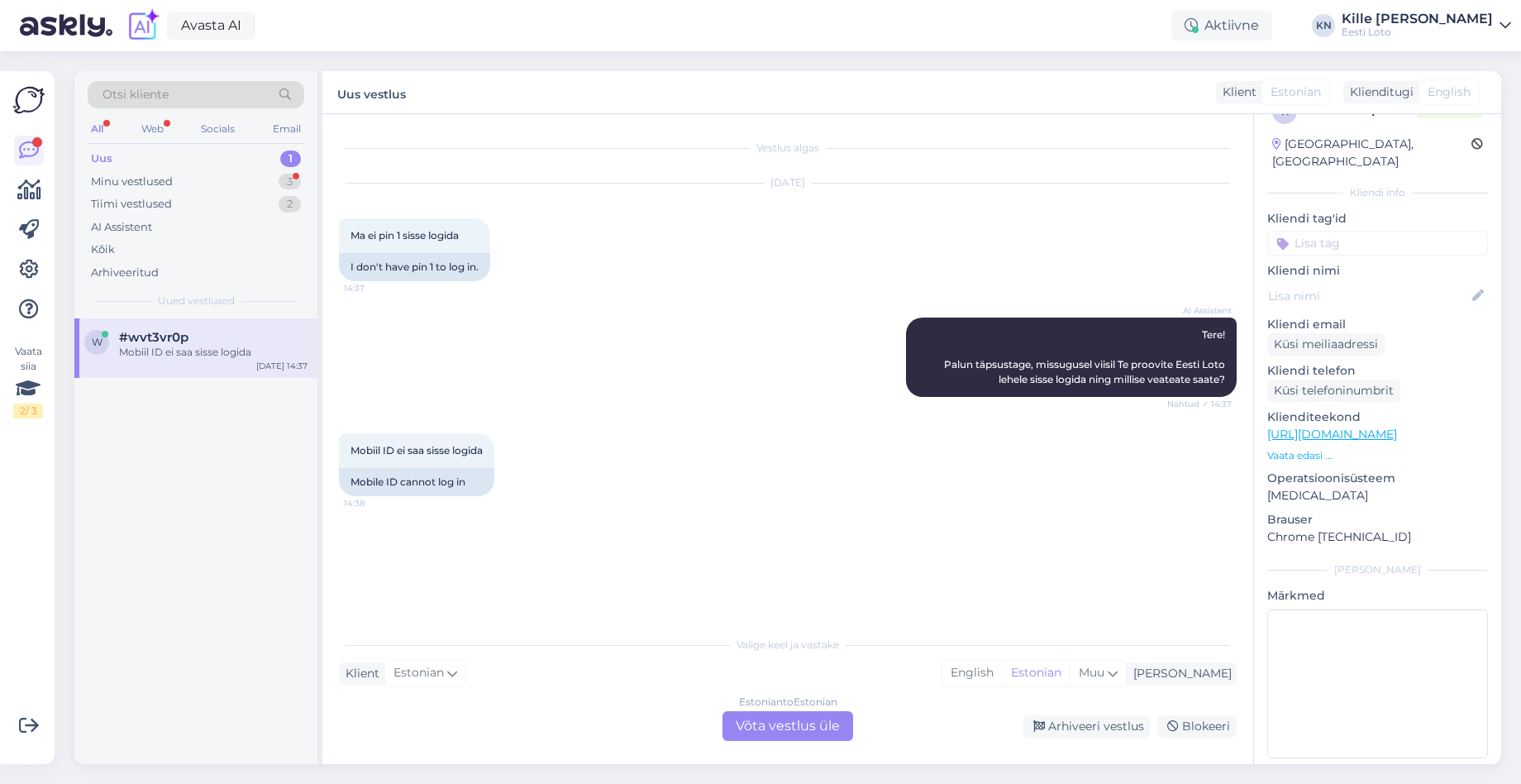
click at [178, 148] on div "Uus 1" at bounding box center [196, 158] width 217 height 23
click at [153, 194] on div "Tiimi vestlused 2" at bounding box center [196, 204] width 217 height 23
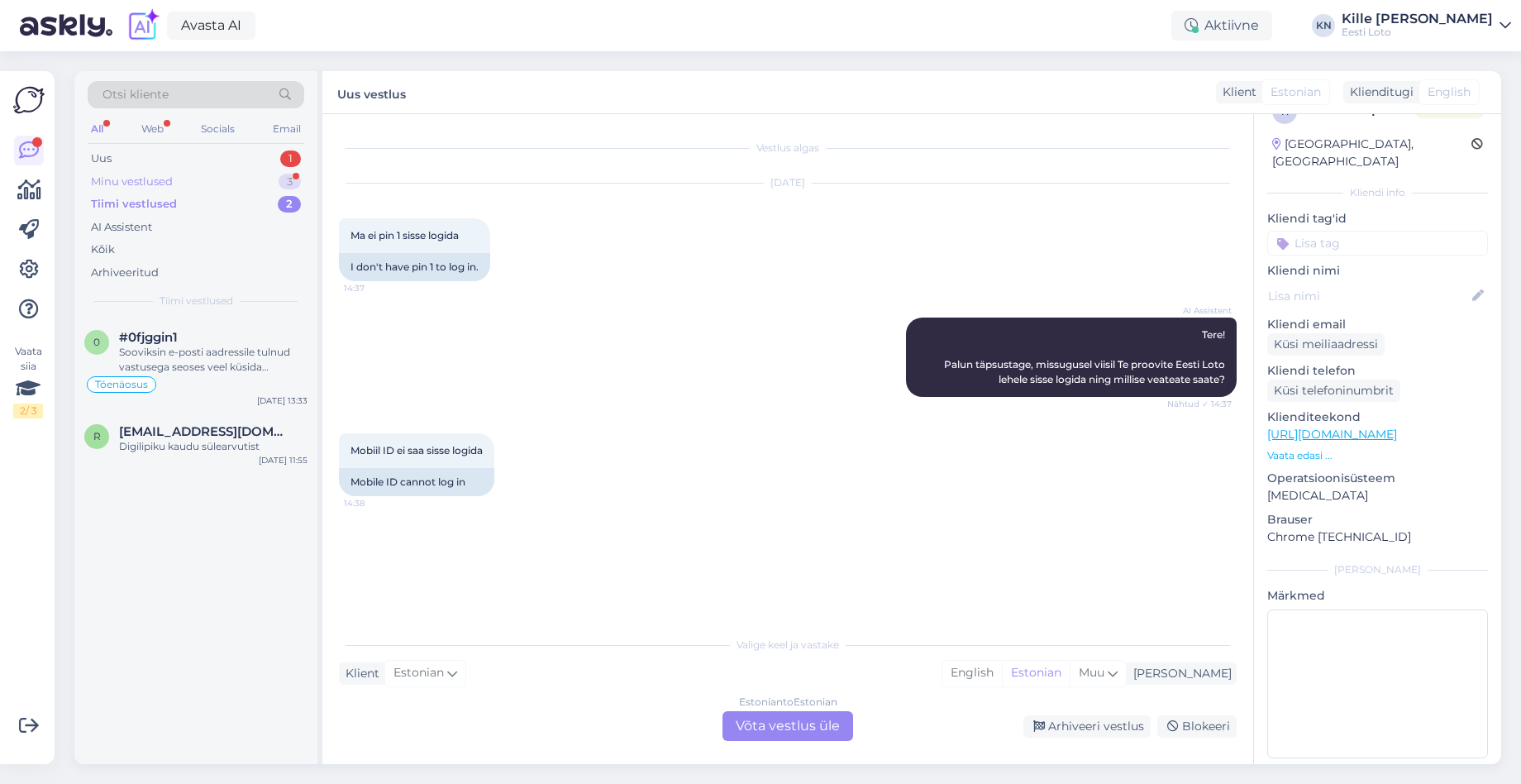
click at [156, 185] on div "Minu vestlused" at bounding box center [132, 182] width 82 height 17
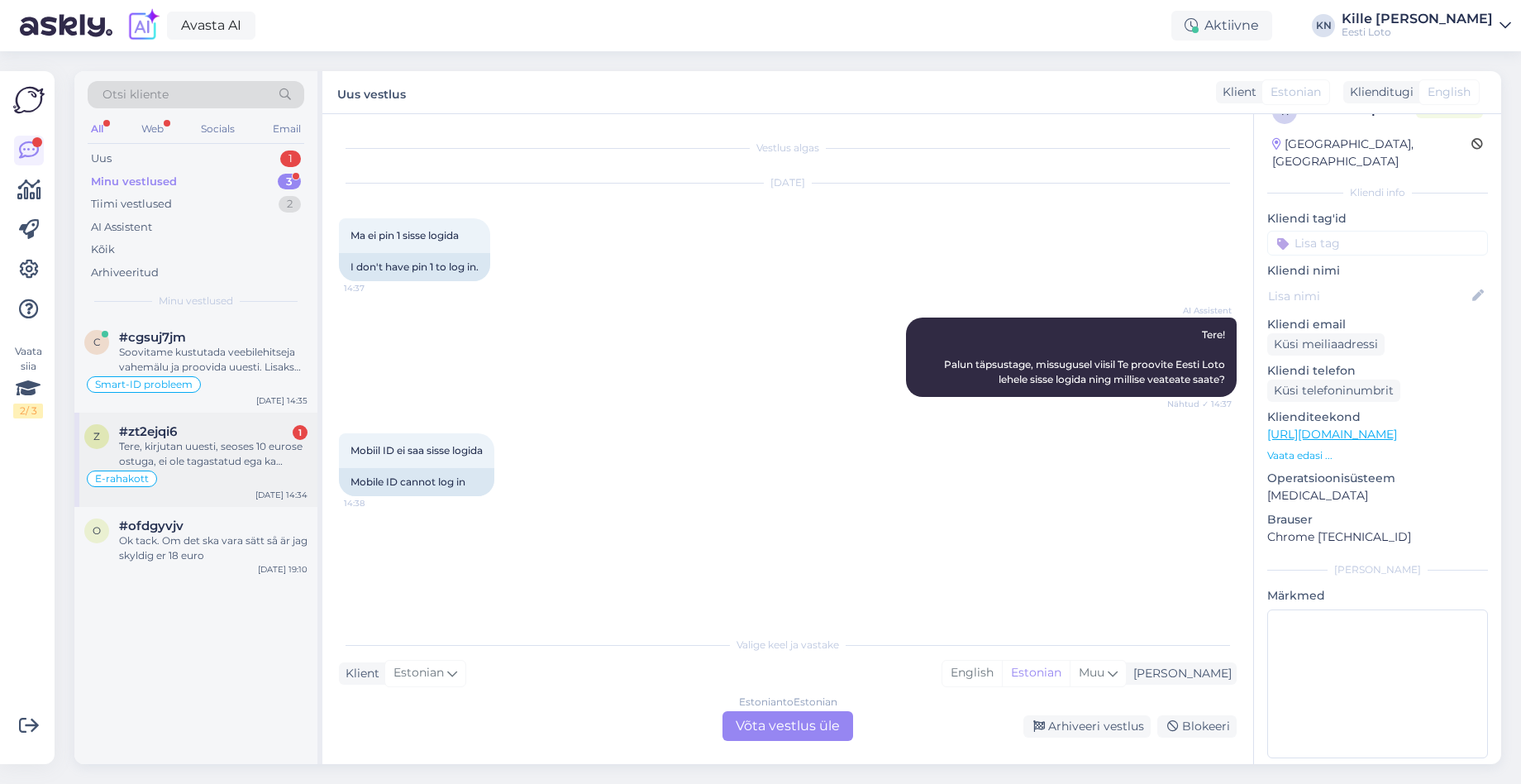
click at [210, 440] on div "Tere, kirjutan uuesti, seoses 10 eurose ostuga, ei ole tagastatud ega ka laekum…" at bounding box center [213, 454] width 189 height 30
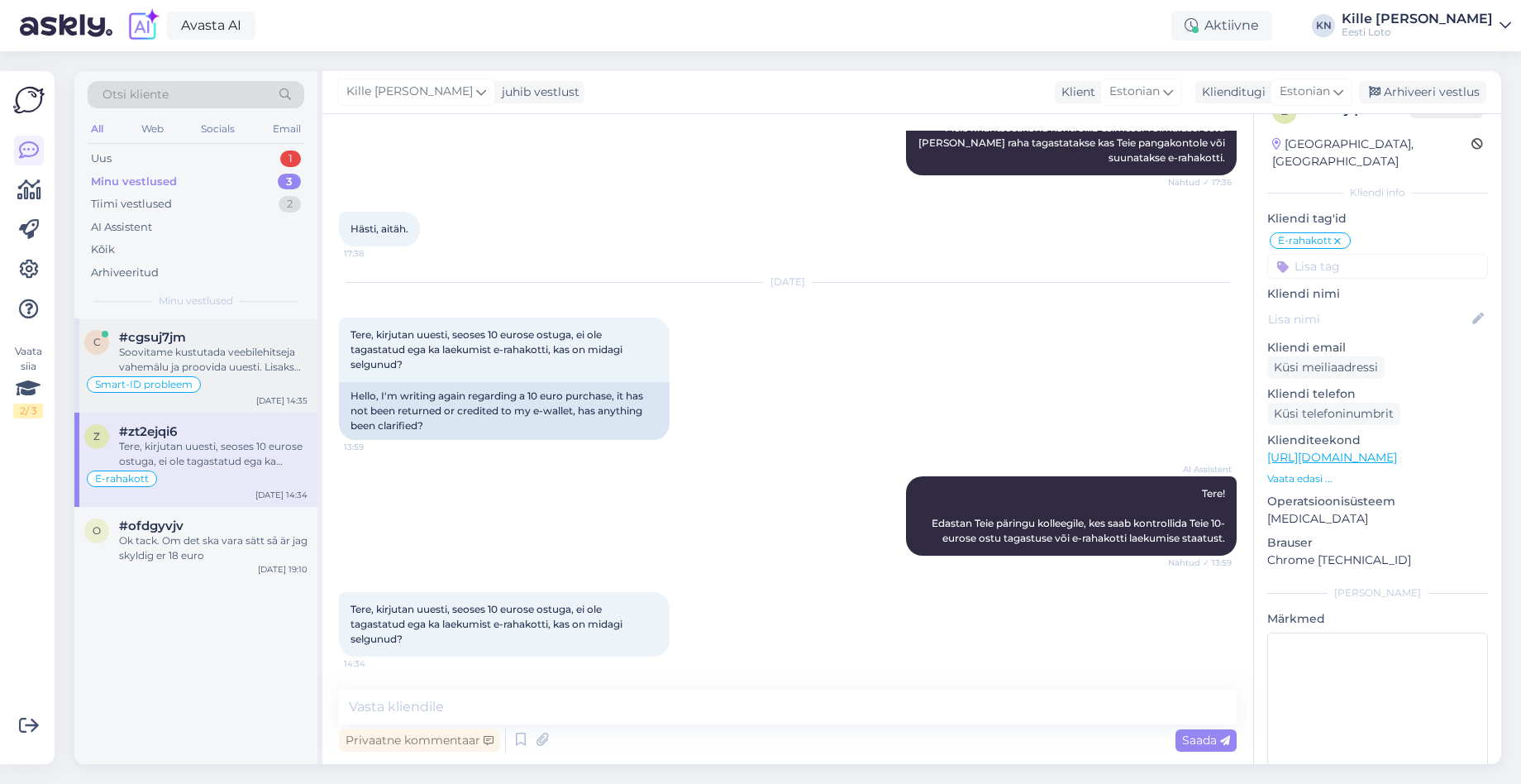
click at [204, 357] on div "Soovitame kustutada veebilehitseja vahemälu ja proovida uuesti. Lisaks soovitam…" at bounding box center [213, 360] width 189 height 30
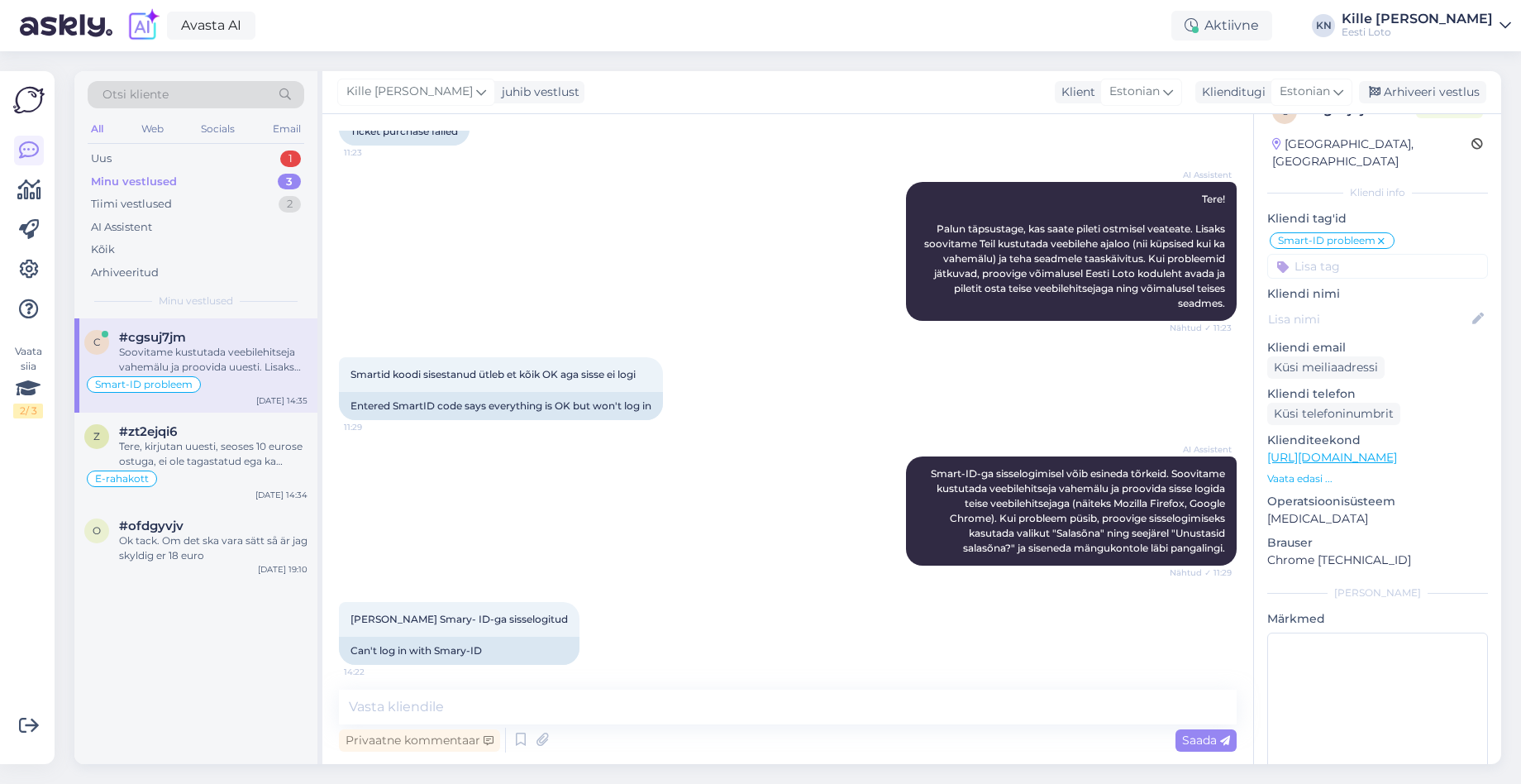
scroll to position [772, 0]
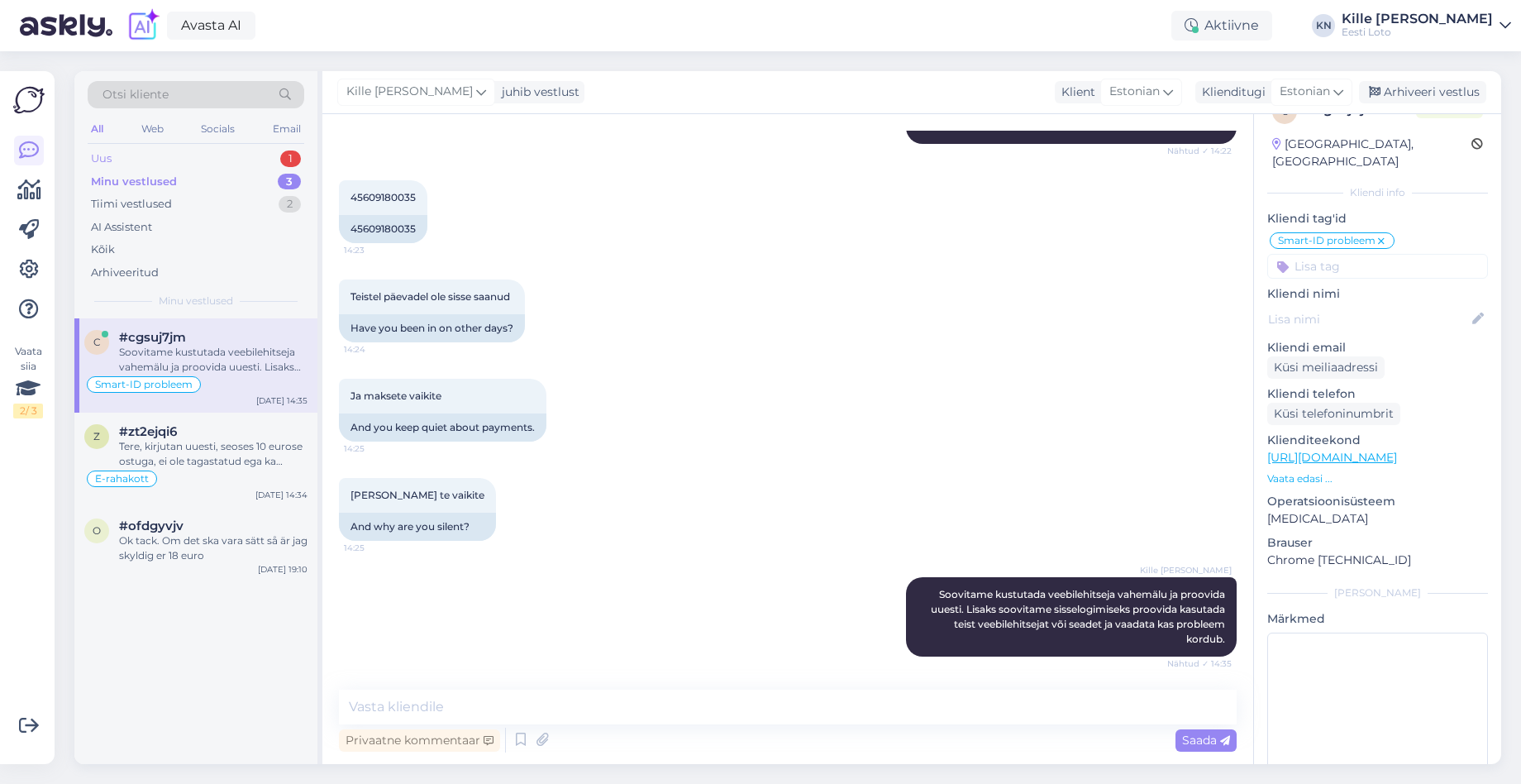
click at [189, 160] on div "Uus 1" at bounding box center [196, 158] width 217 height 23
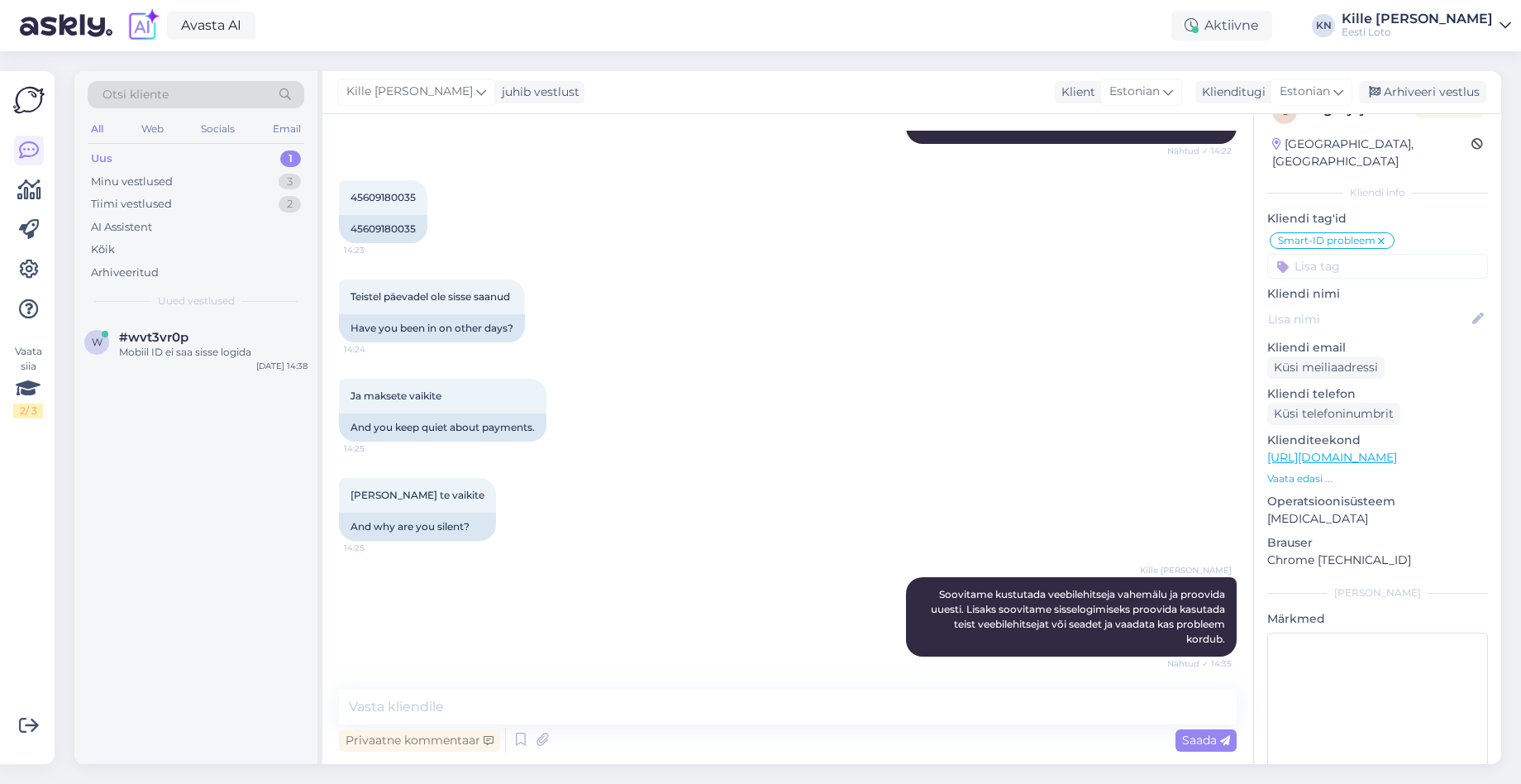
click at [204, 320] on div "w #wvt3vr0p Mobiil ID ei saa sisse logida [DATE] 14:38" at bounding box center [196, 348] width 243 height 59
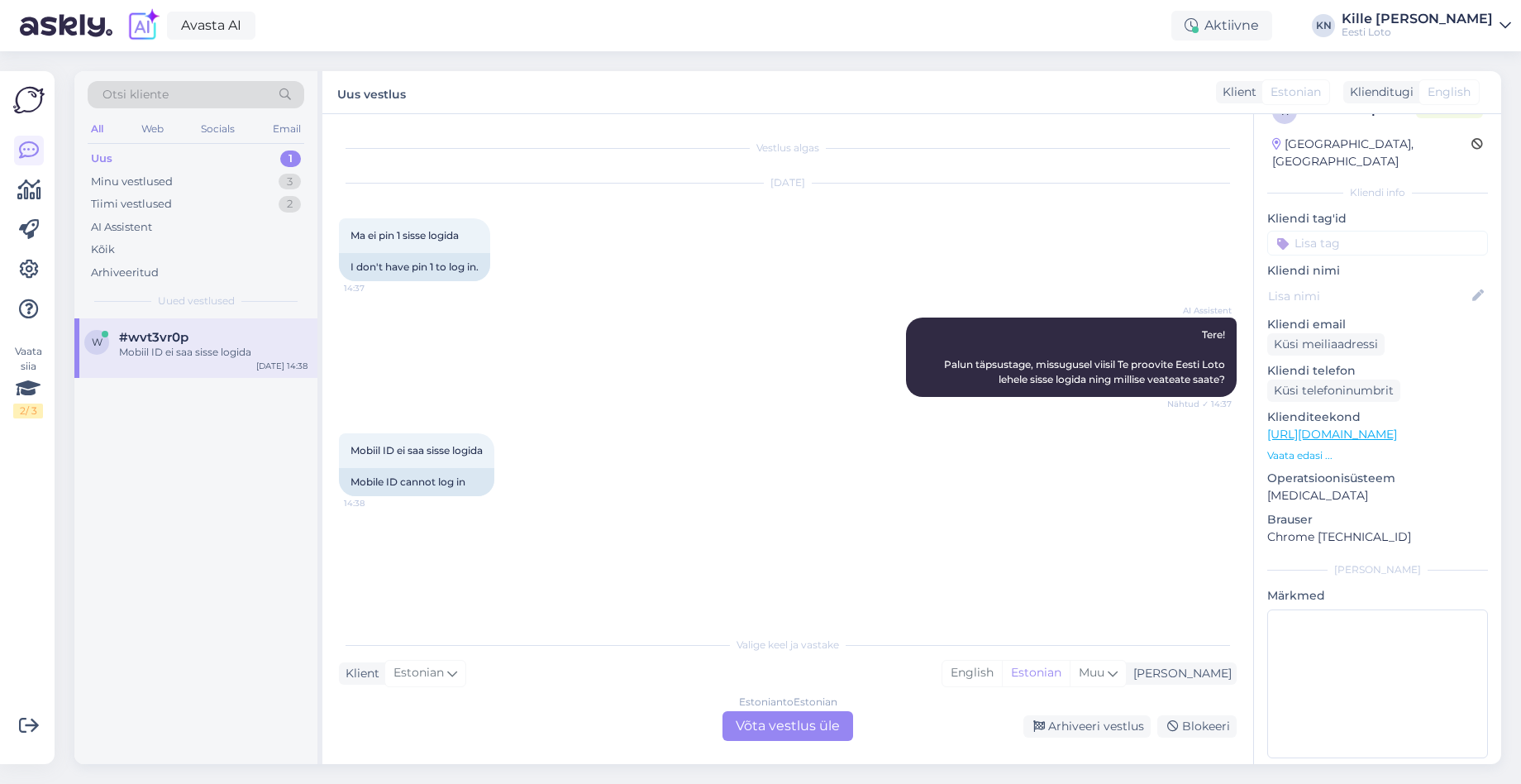
click at [749, 713] on div "Estonian to Estonian Võta vestlus üle" at bounding box center [788, 726] width 131 height 30
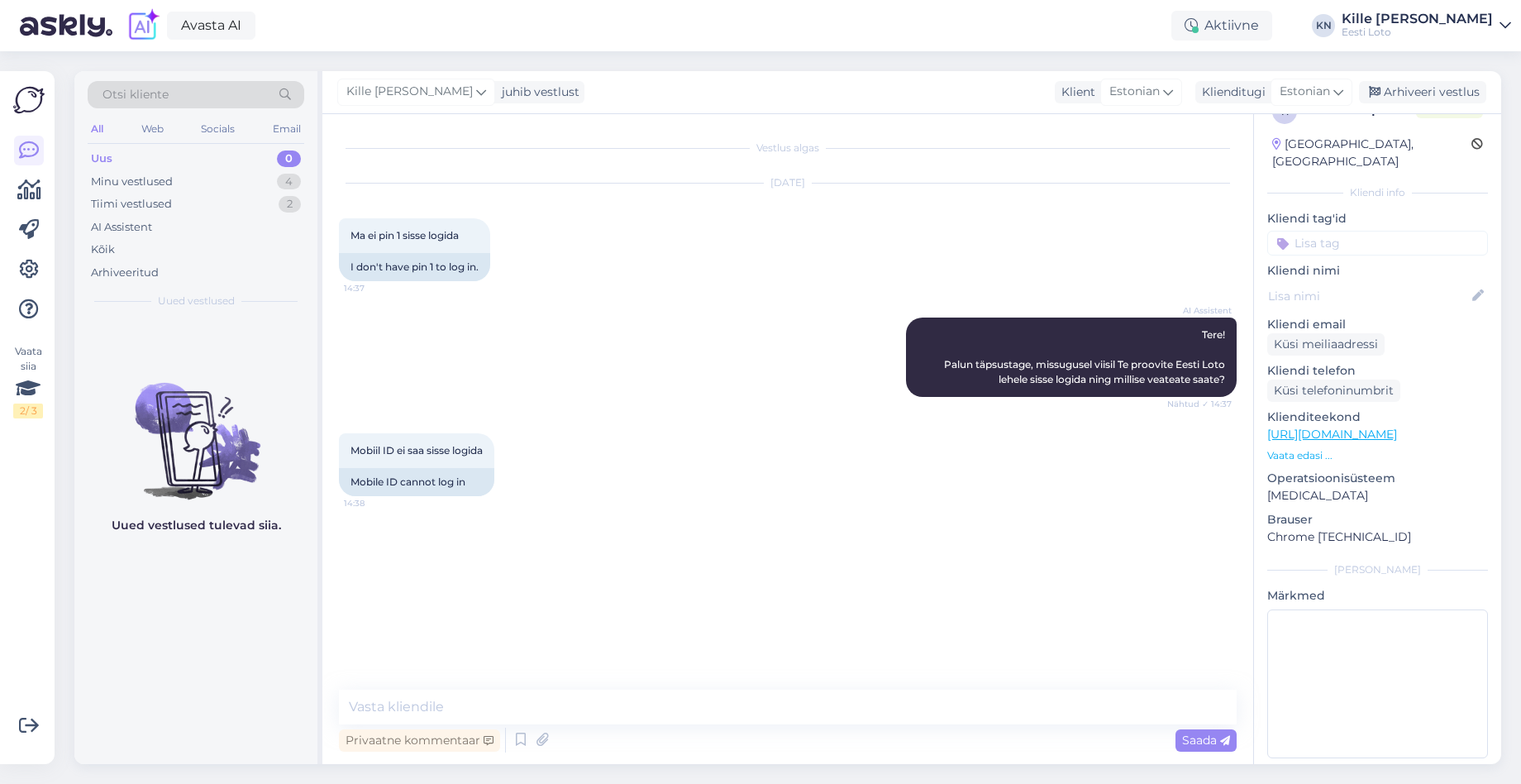
click at [681, 678] on div "Vestlus algas [DATE] Ma ei pin 1 sisse logida 14:37 I don't have pin 1 to log i…" at bounding box center [787, 438] width 931 height 650
click at [674, 698] on textarea at bounding box center [788, 706] width 898 height 35
paste textarea "Soovitame kustutada veebilehitseja vahemälu ja proovida uuesti. Lisaks soovitam…"
type textarea "Soovitame kustutada veebilehitseja vahemälu ja proovida uuesti. Lisaks soovitam…"
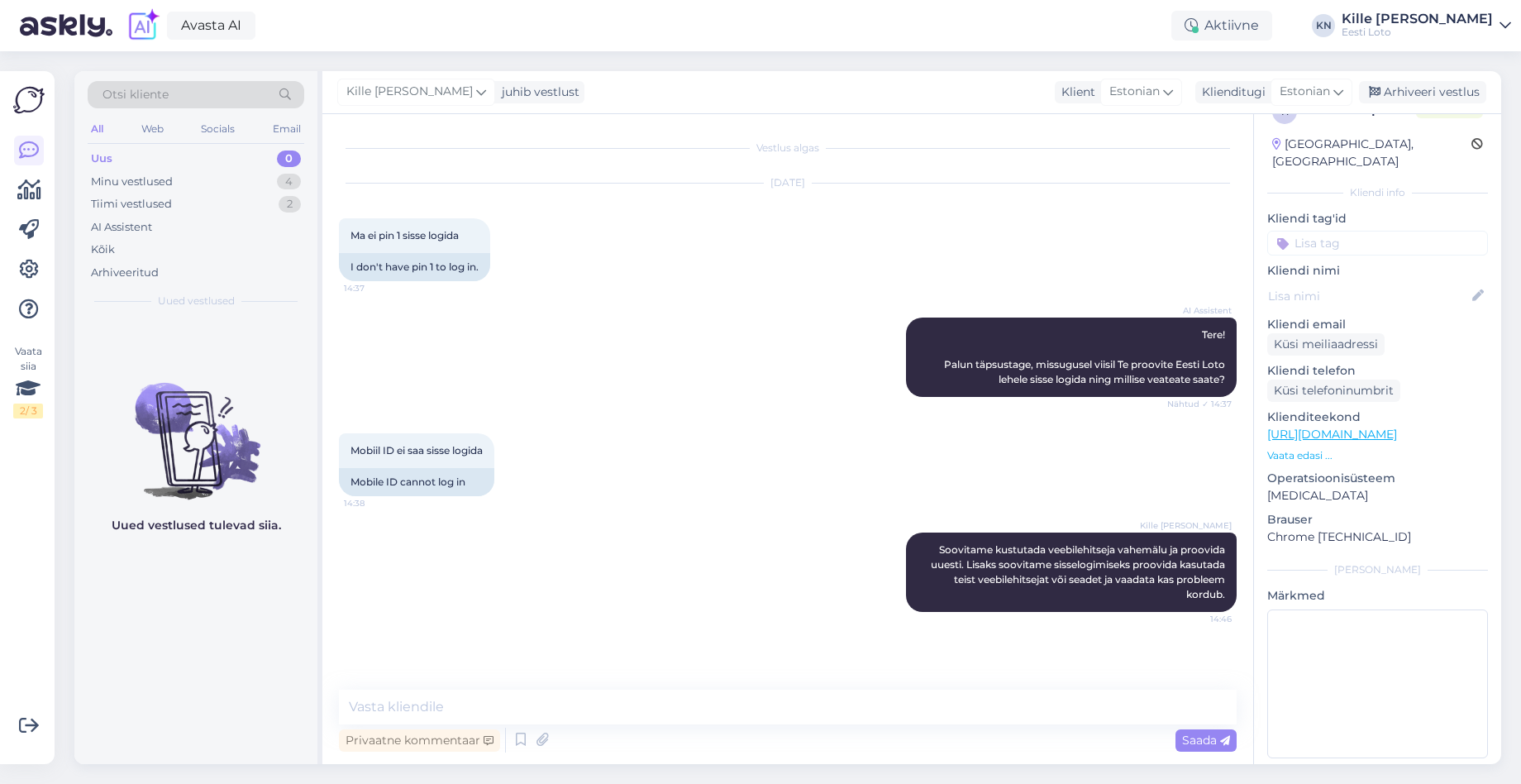
click at [1338, 231] on input at bounding box center [1378, 242] width 221 height 25
type input "mob"
click at [1374, 280] on div "Mobiil-ID" at bounding box center [1378, 288] width 62 height 17
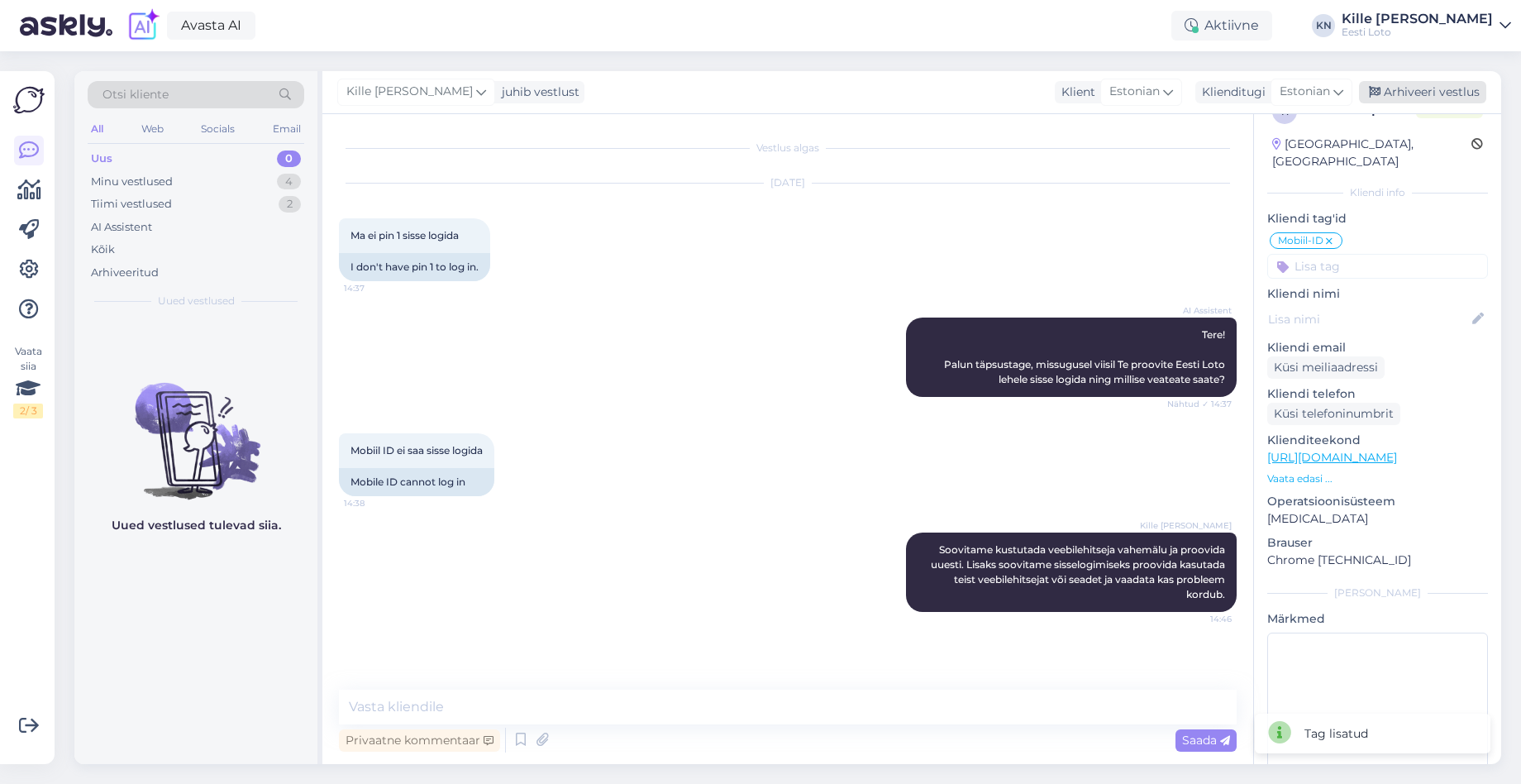
click at [1426, 80] on div "Kille Nevolihhin juhib vestlust Klient Estonian Klienditugi Estonian est Estoni…" at bounding box center [912, 92] width 1179 height 43
click at [194, 178] on div "Minu vestlused 4" at bounding box center [196, 181] width 217 height 23
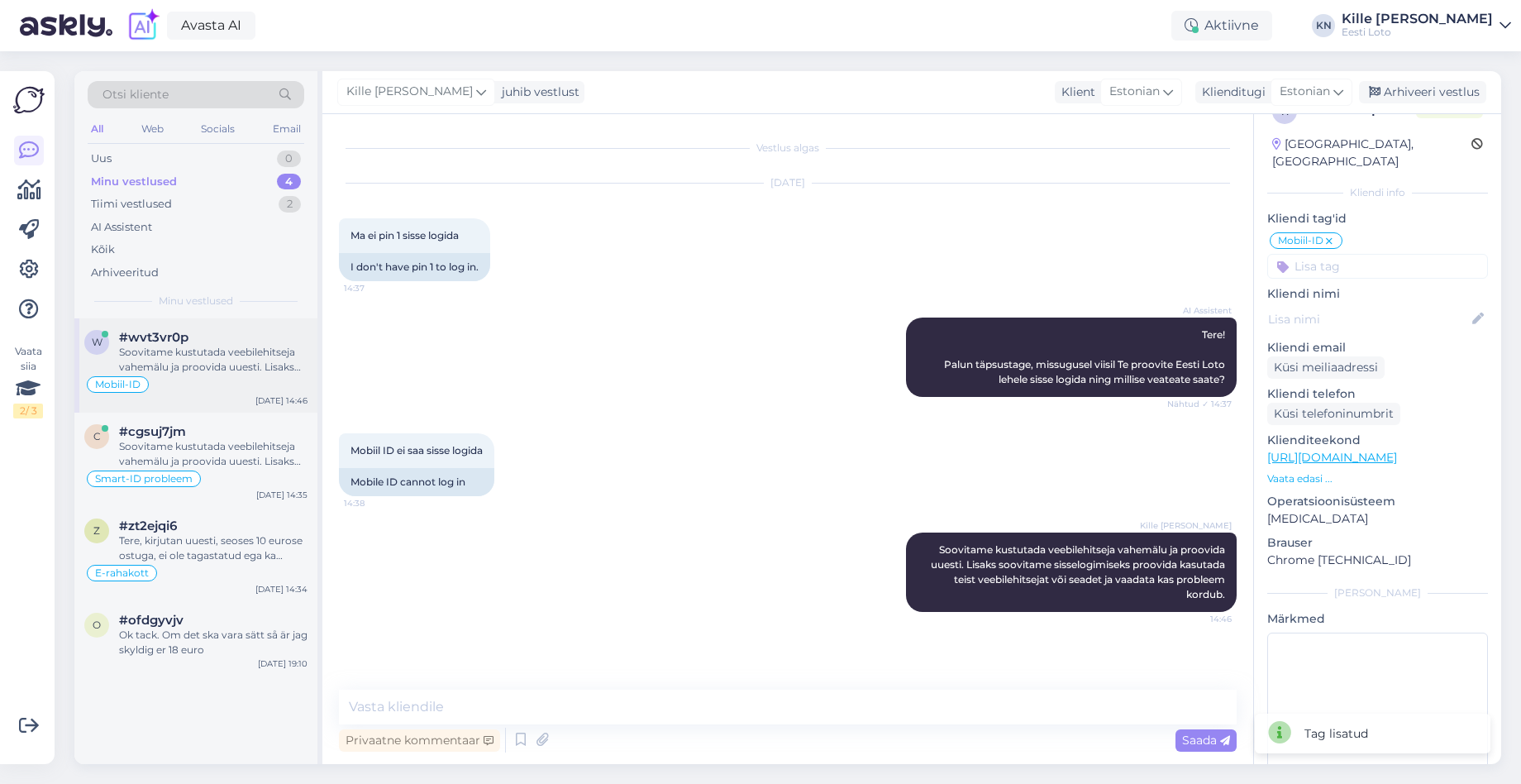
drag, startPoint x: 215, startPoint y: 354, endPoint x: 205, endPoint y: 350, distance: 10.8
click at [215, 354] on div "Soovitame kustutada veebilehitseja vahemälu ja proovida uuesti. Lisaks soovitam…" at bounding box center [213, 360] width 189 height 30
click at [1399, 97] on div "Arhiveeri vestlus" at bounding box center [1422, 92] width 128 height 23
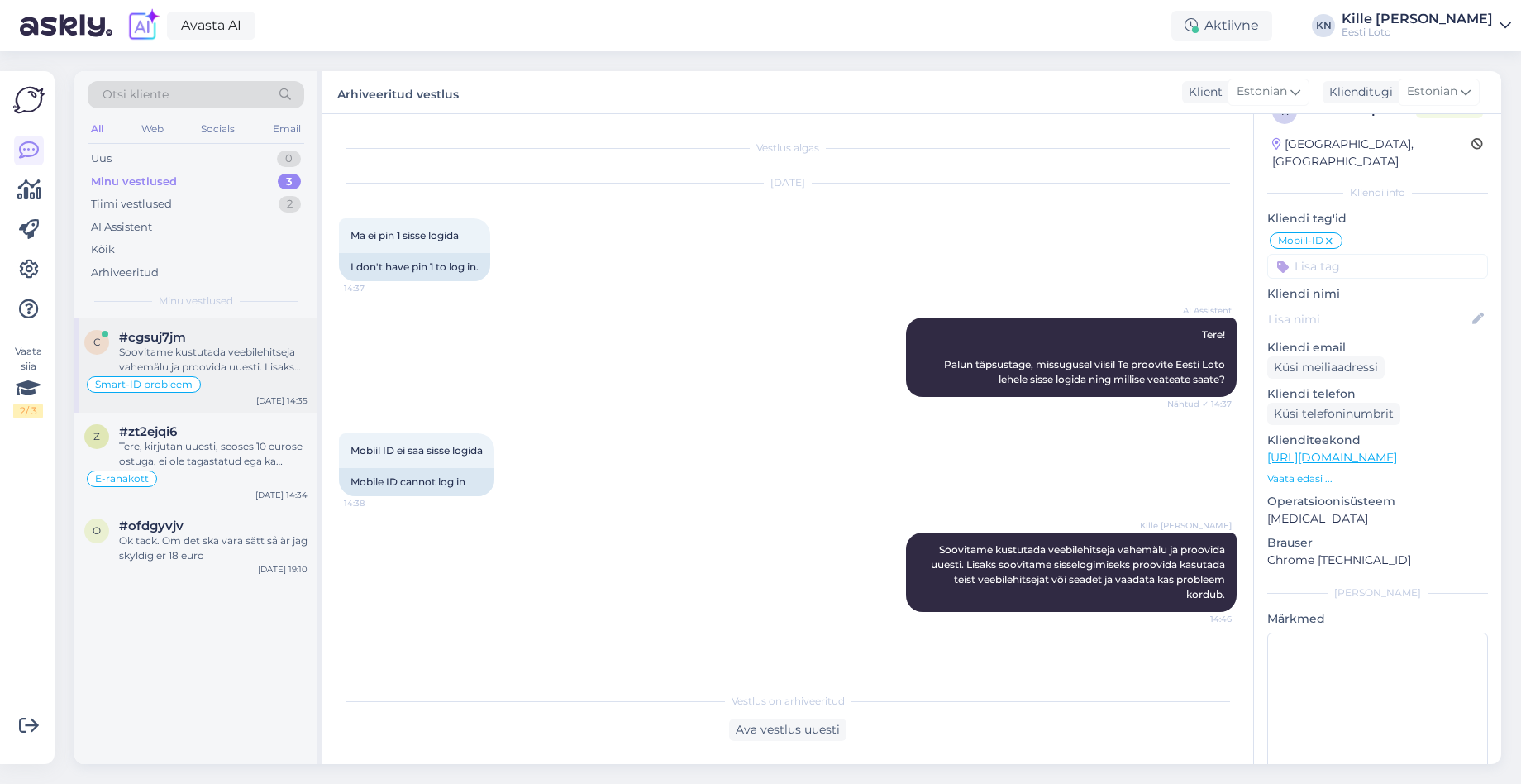
click at [274, 343] on div "#cgsuj7jm" at bounding box center [213, 337] width 189 height 15
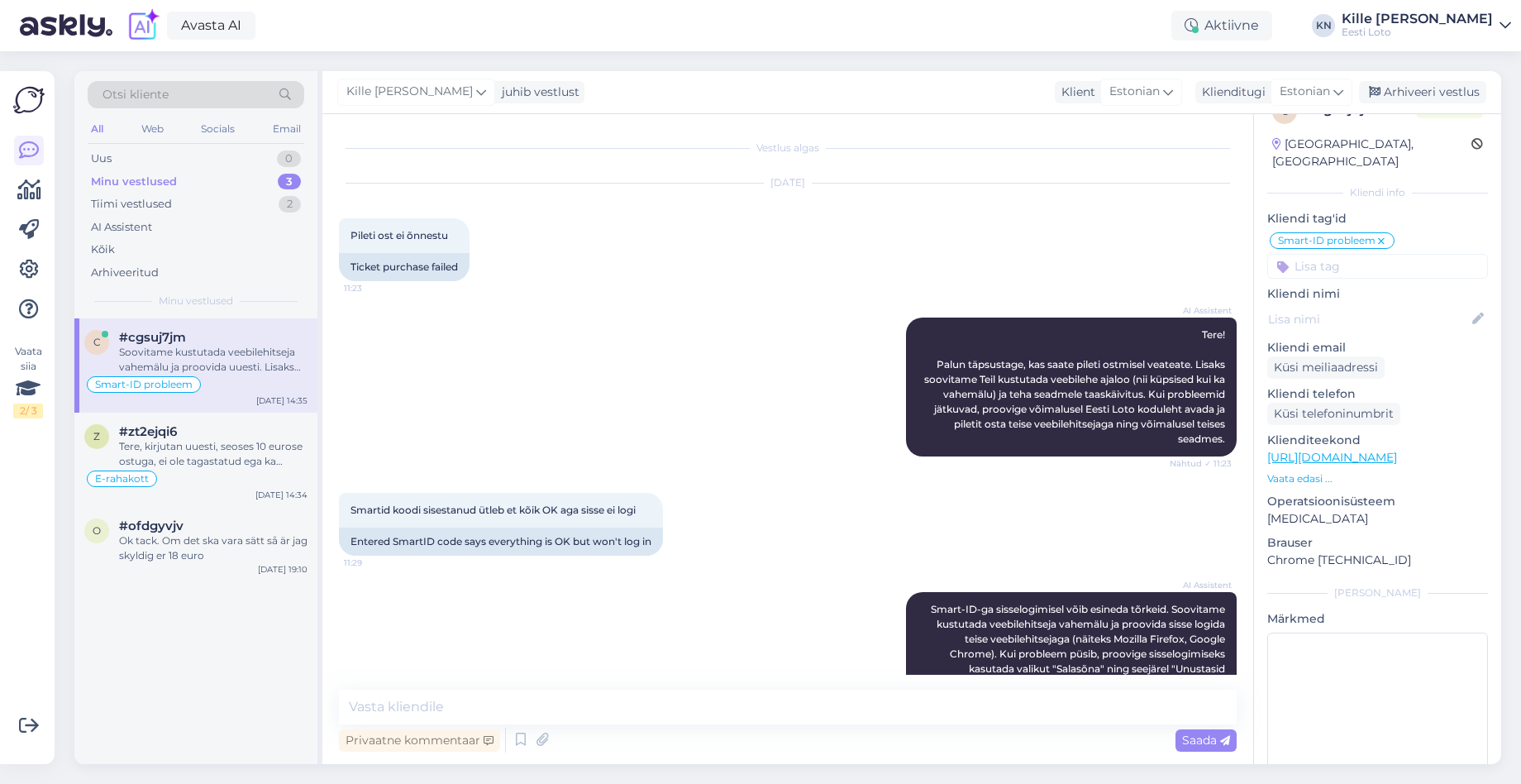
scroll to position [772, 0]
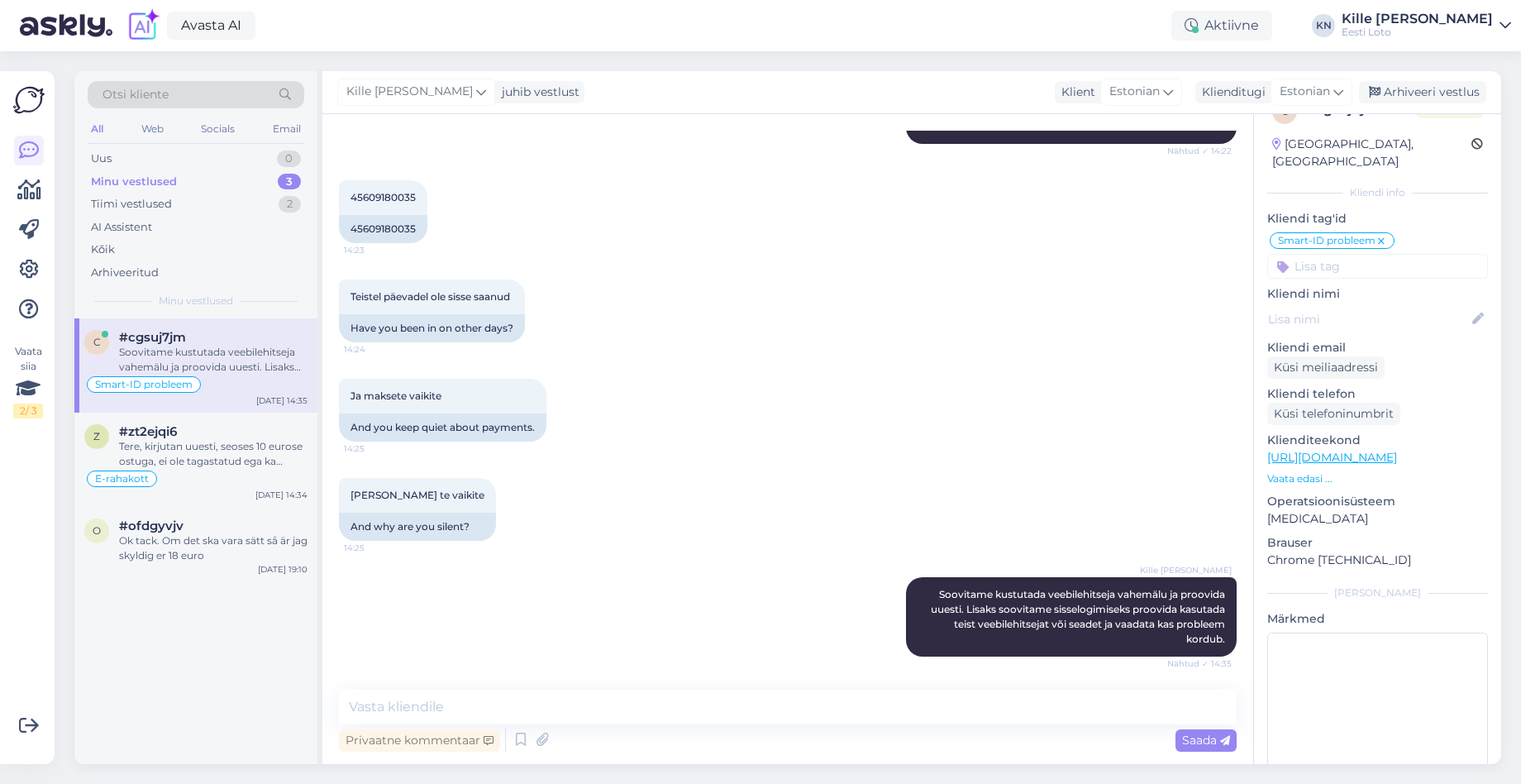
click at [1412, 104] on div "Kille Nevolihhin juhib vestlust Klient Estonian Klienditugi Estonian est Estoni…" at bounding box center [912, 92] width 1179 height 43
click at [1412, 97] on div "Arhiveeri vestlus" at bounding box center [1422, 92] width 128 height 23
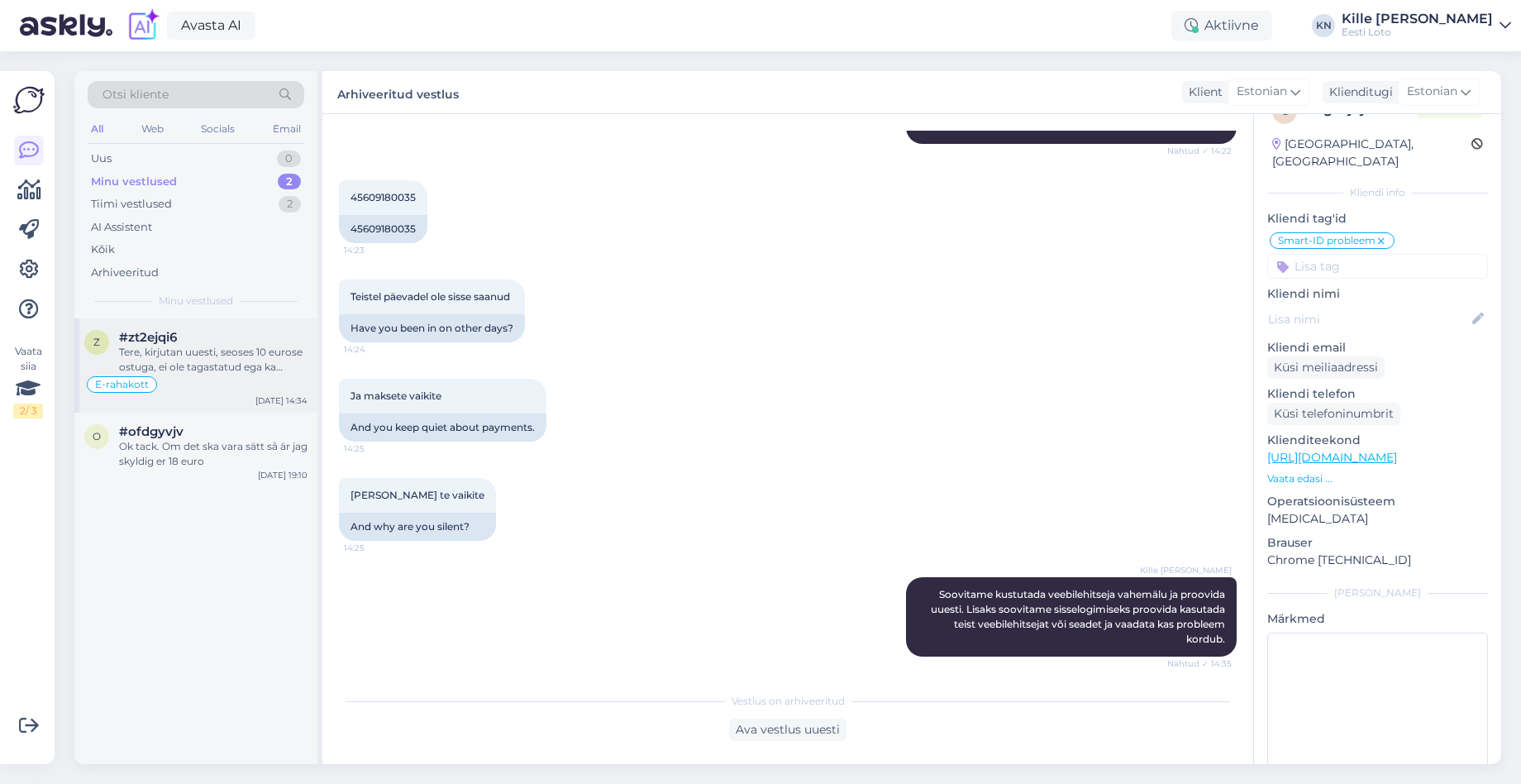
click at [240, 344] on div "#zt2ejqi6" at bounding box center [213, 337] width 189 height 15
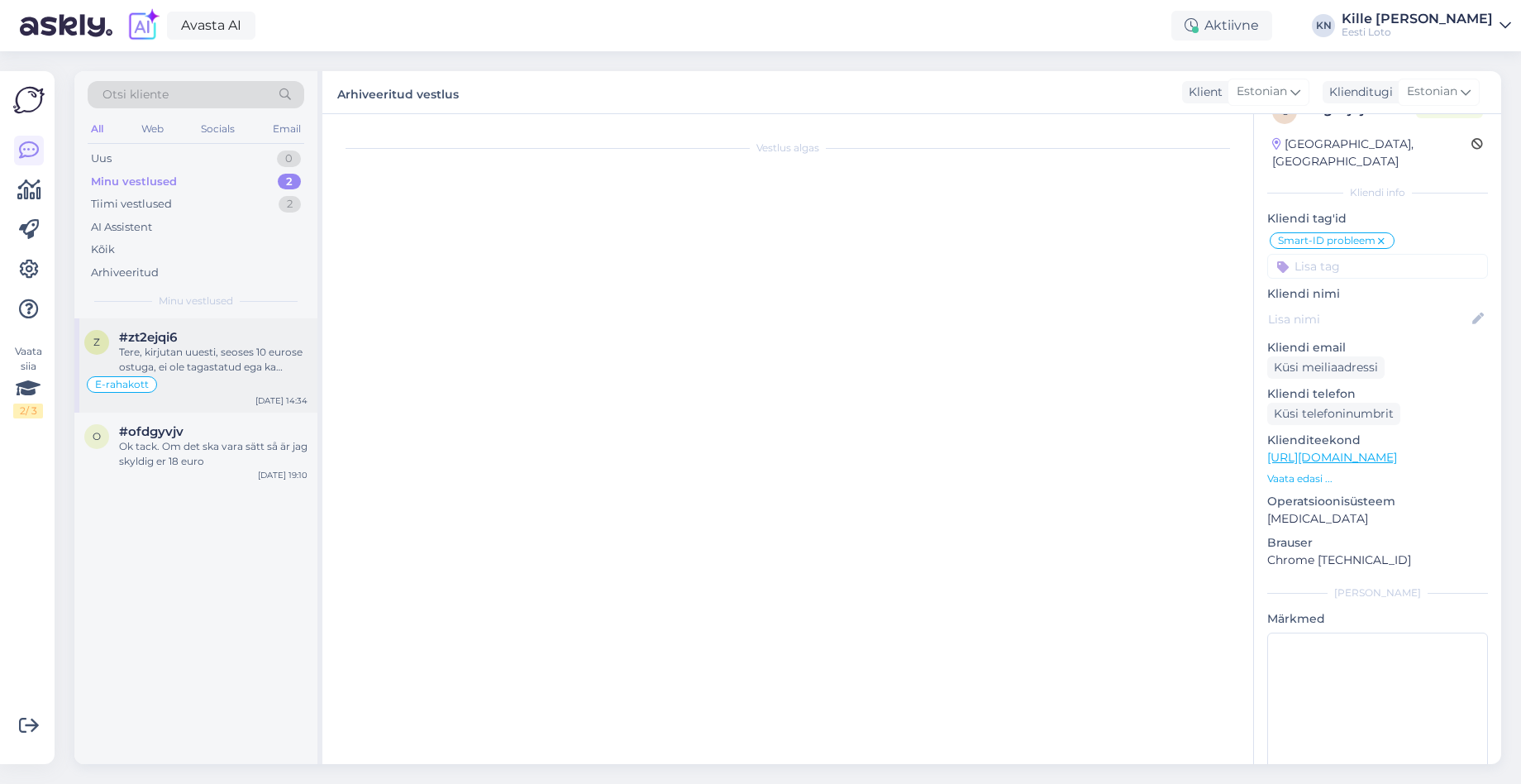
scroll to position [1642, 0]
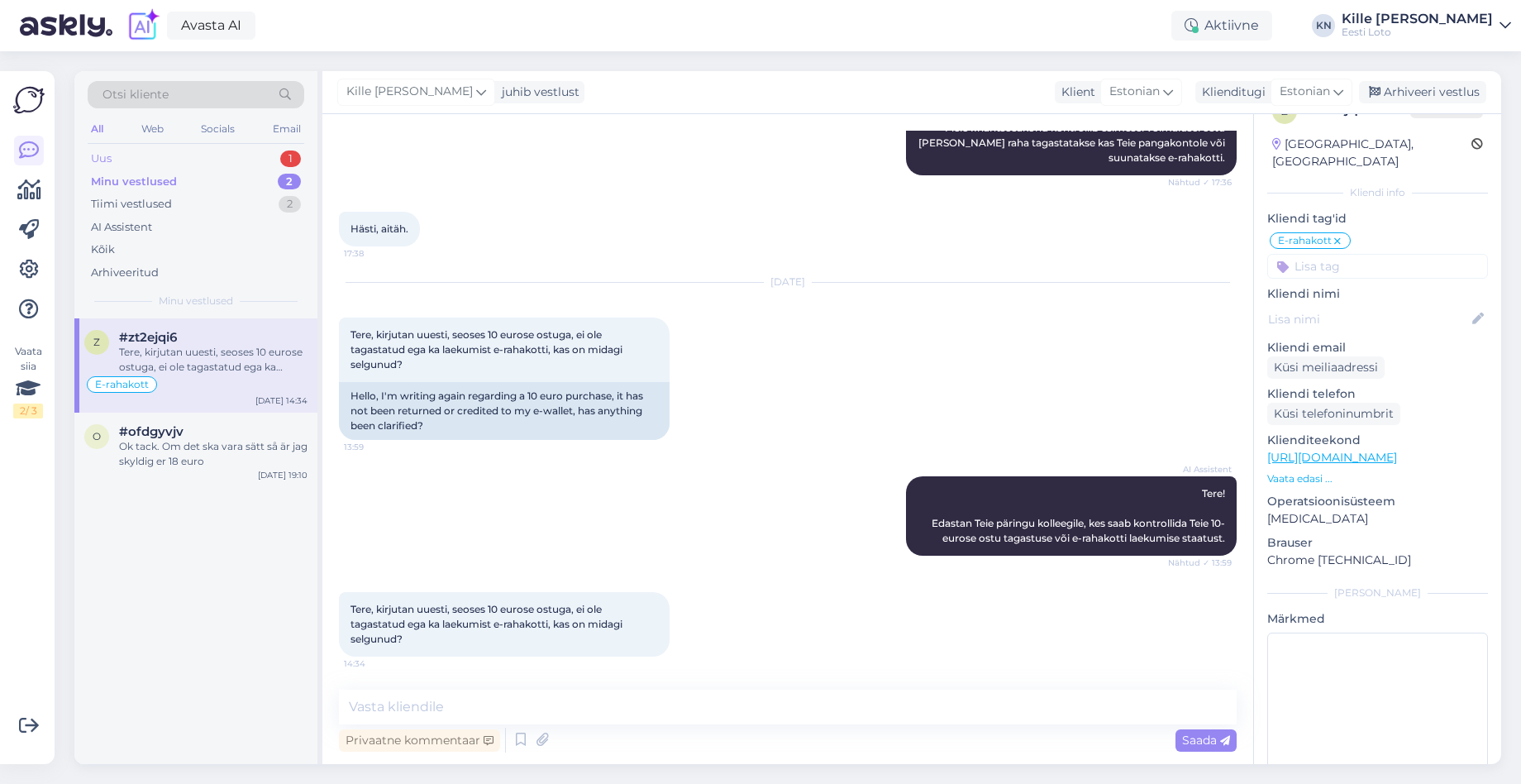
click at [193, 155] on div "Uus 1" at bounding box center [196, 158] width 217 height 23
click at [239, 340] on div "#cgsuj7jm" at bounding box center [213, 337] width 189 height 15
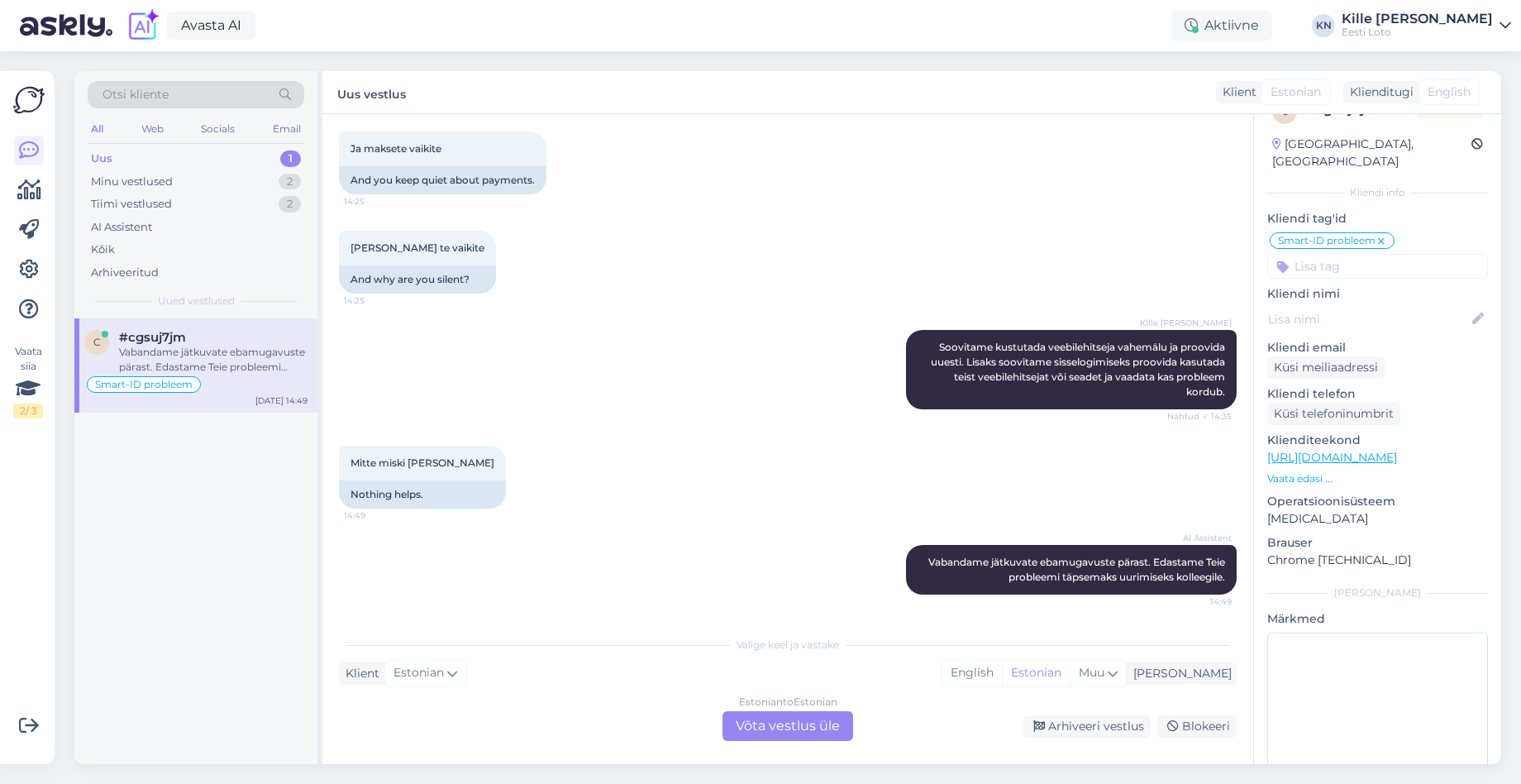
scroll to position [1019, 0]
click at [826, 716] on div "Estonian to Estonian Võta vestlus üle" at bounding box center [788, 726] width 131 height 30
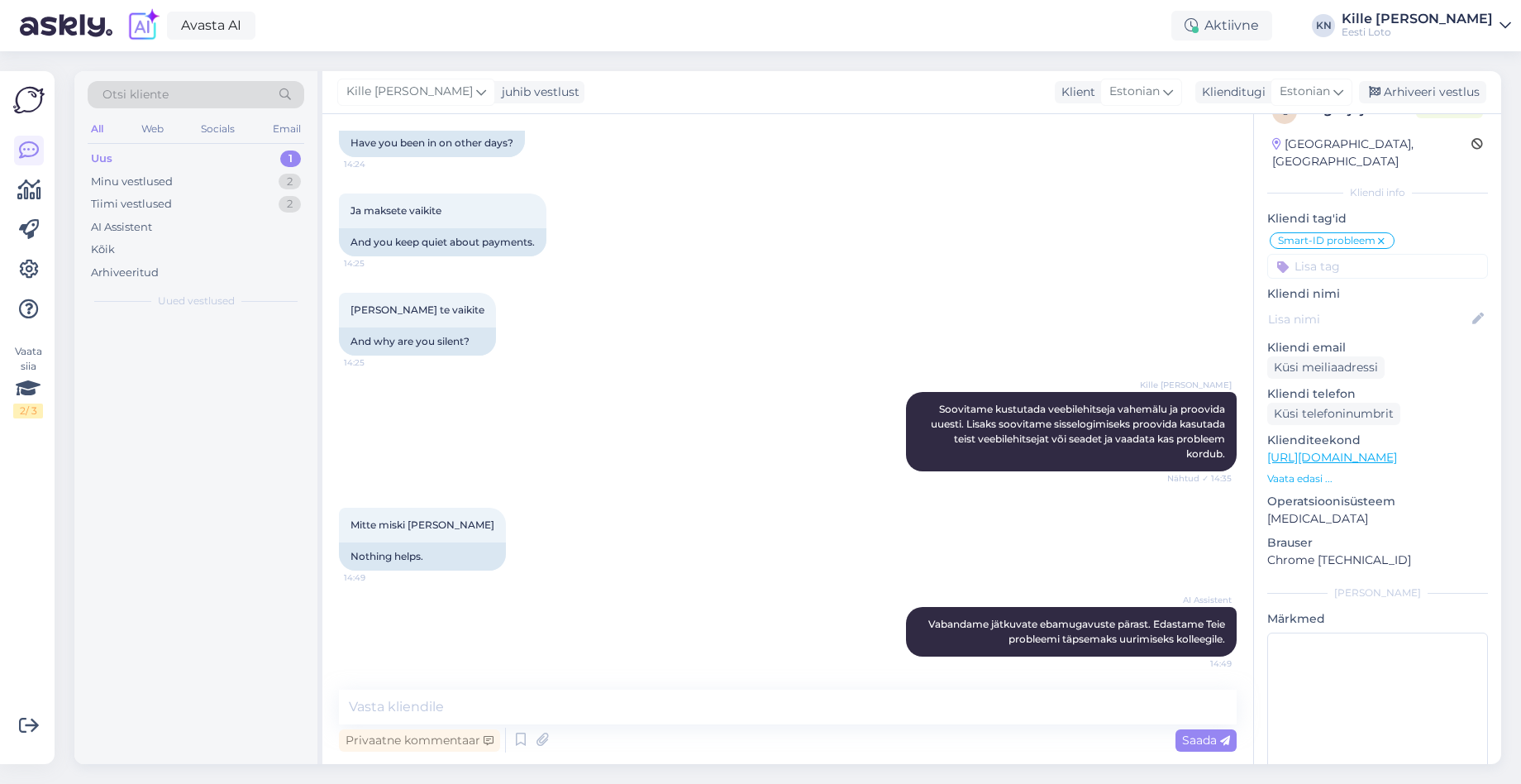
scroll to position [957, 0]
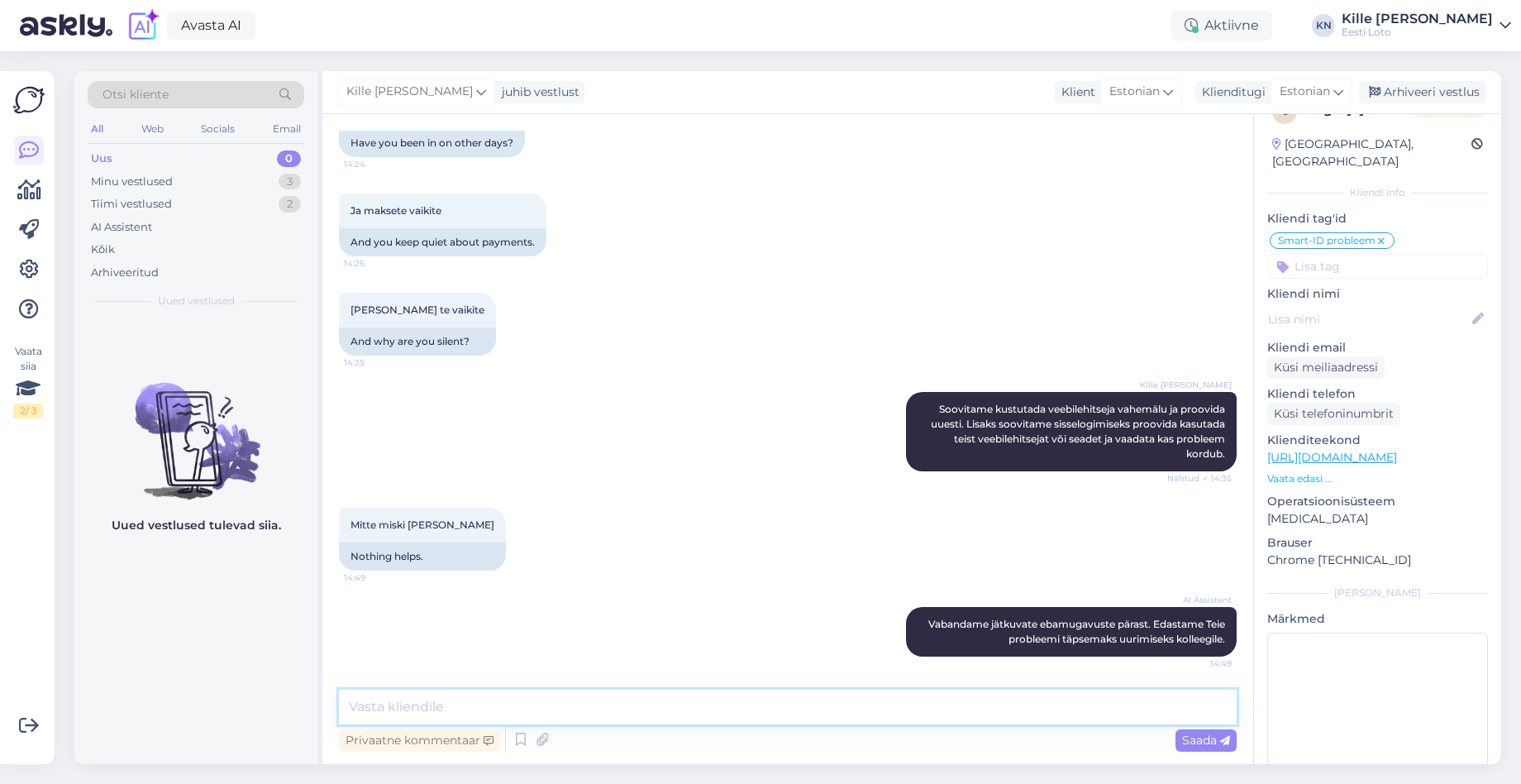
click at [711, 701] on textarea at bounding box center [788, 706] width 898 height 35
type textarea "Millistest brauseritest Te proovisite sisse logida?"
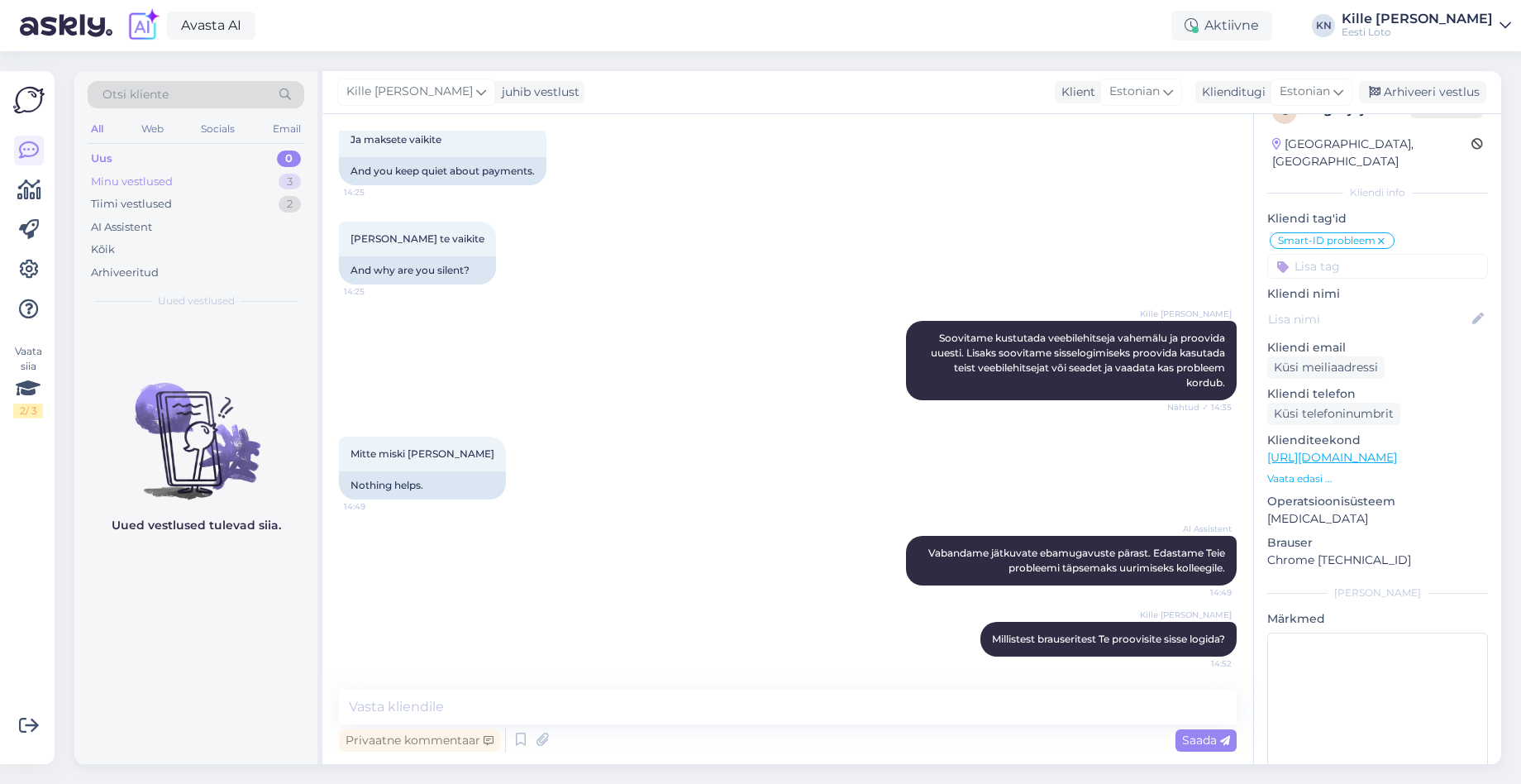
click at [144, 184] on div "Minu vestlused" at bounding box center [132, 182] width 82 height 17
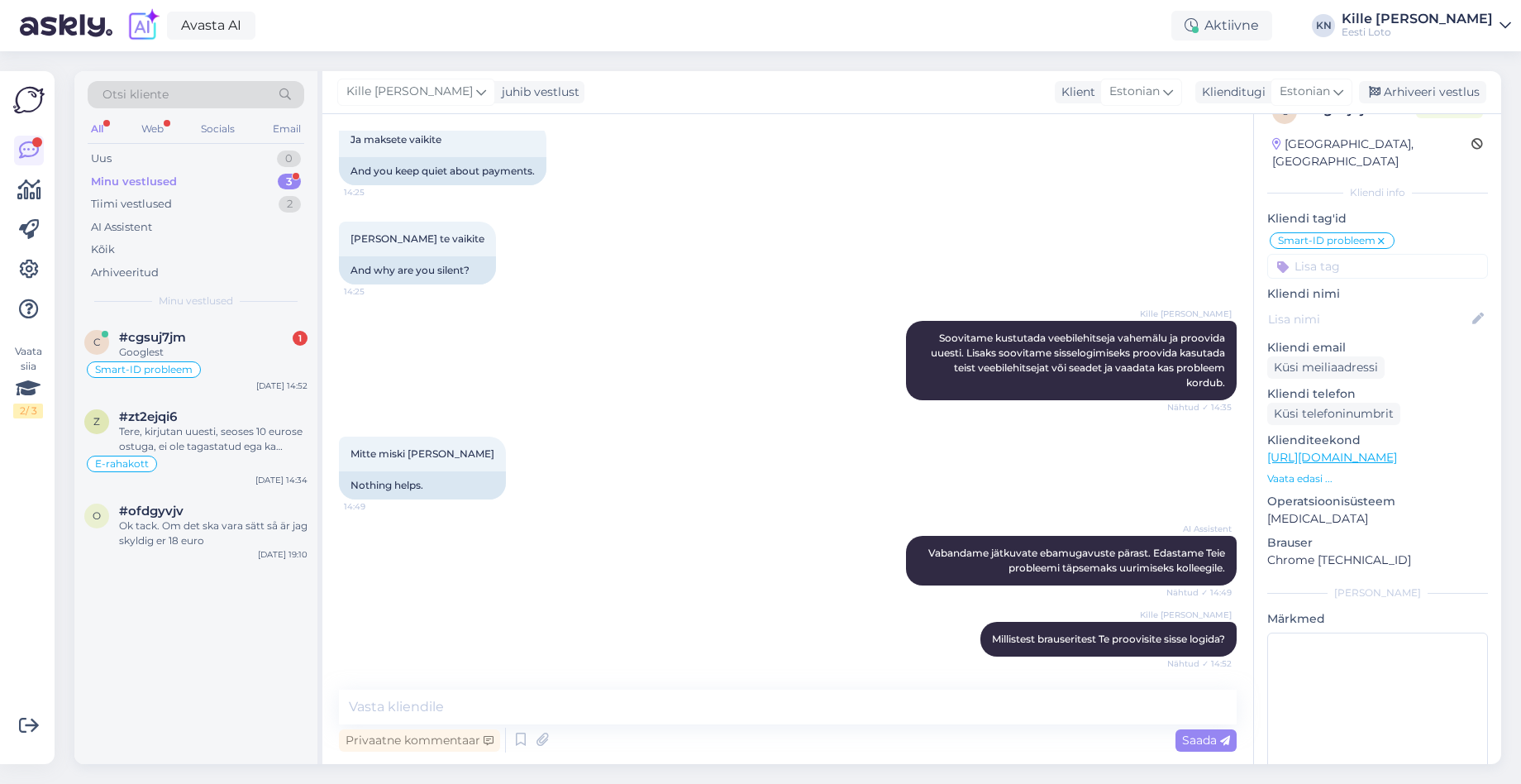
scroll to position [1099, 0]
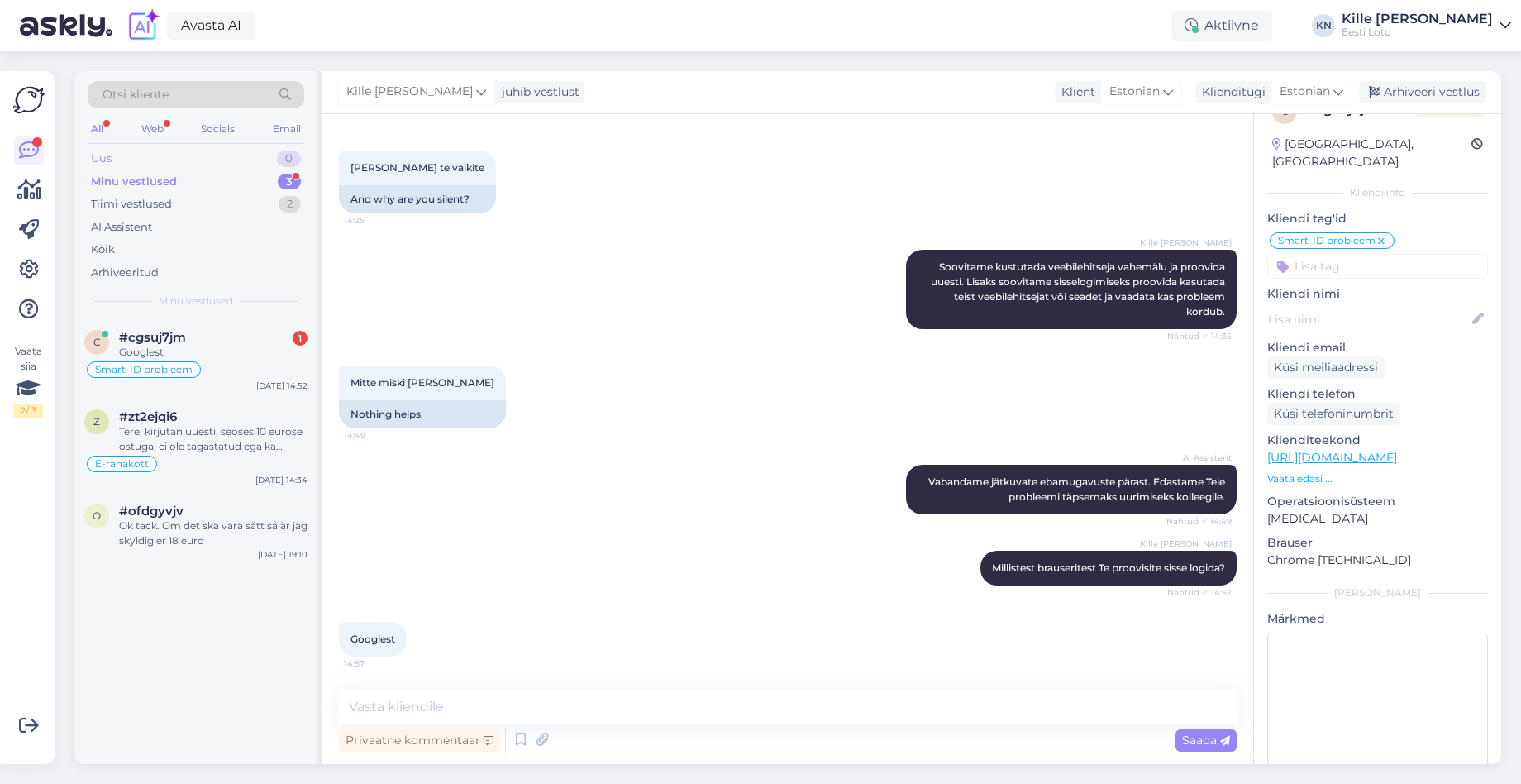
click at [171, 164] on div "Uus 0" at bounding box center [196, 158] width 217 height 23
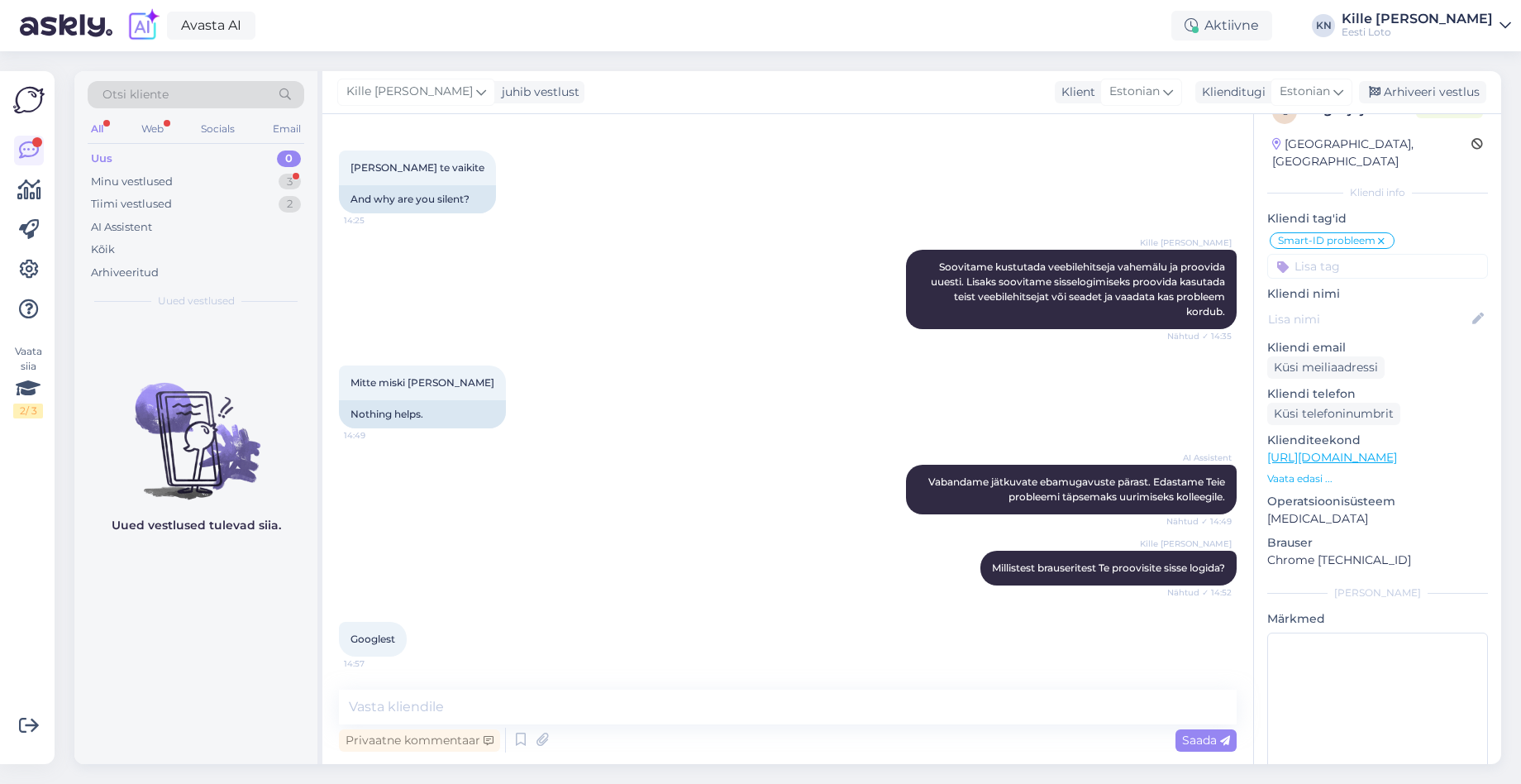
scroll to position [1088, 0]
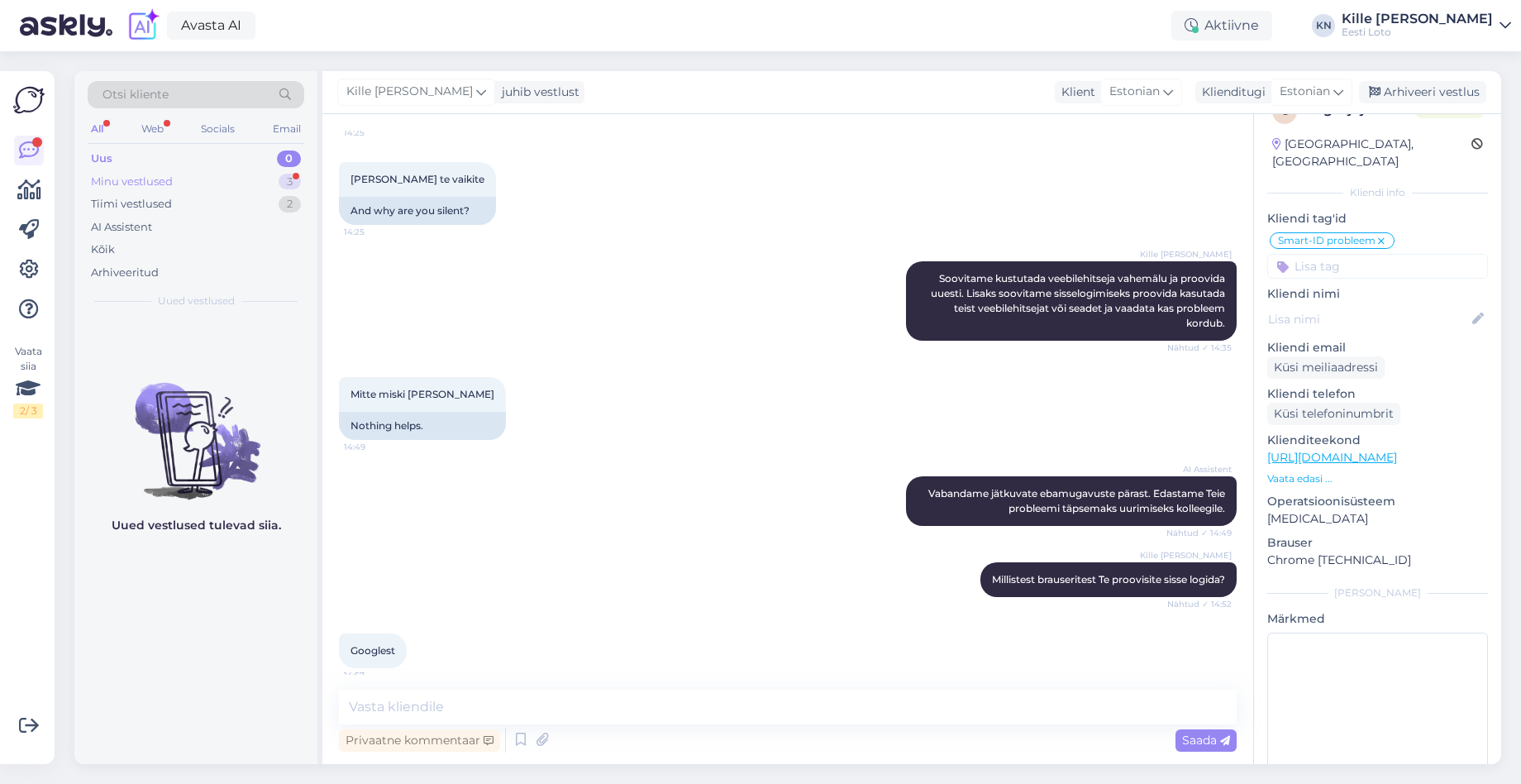
click at [164, 177] on div "Minu vestlused" at bounding box center [132, 182] width 82 height 17
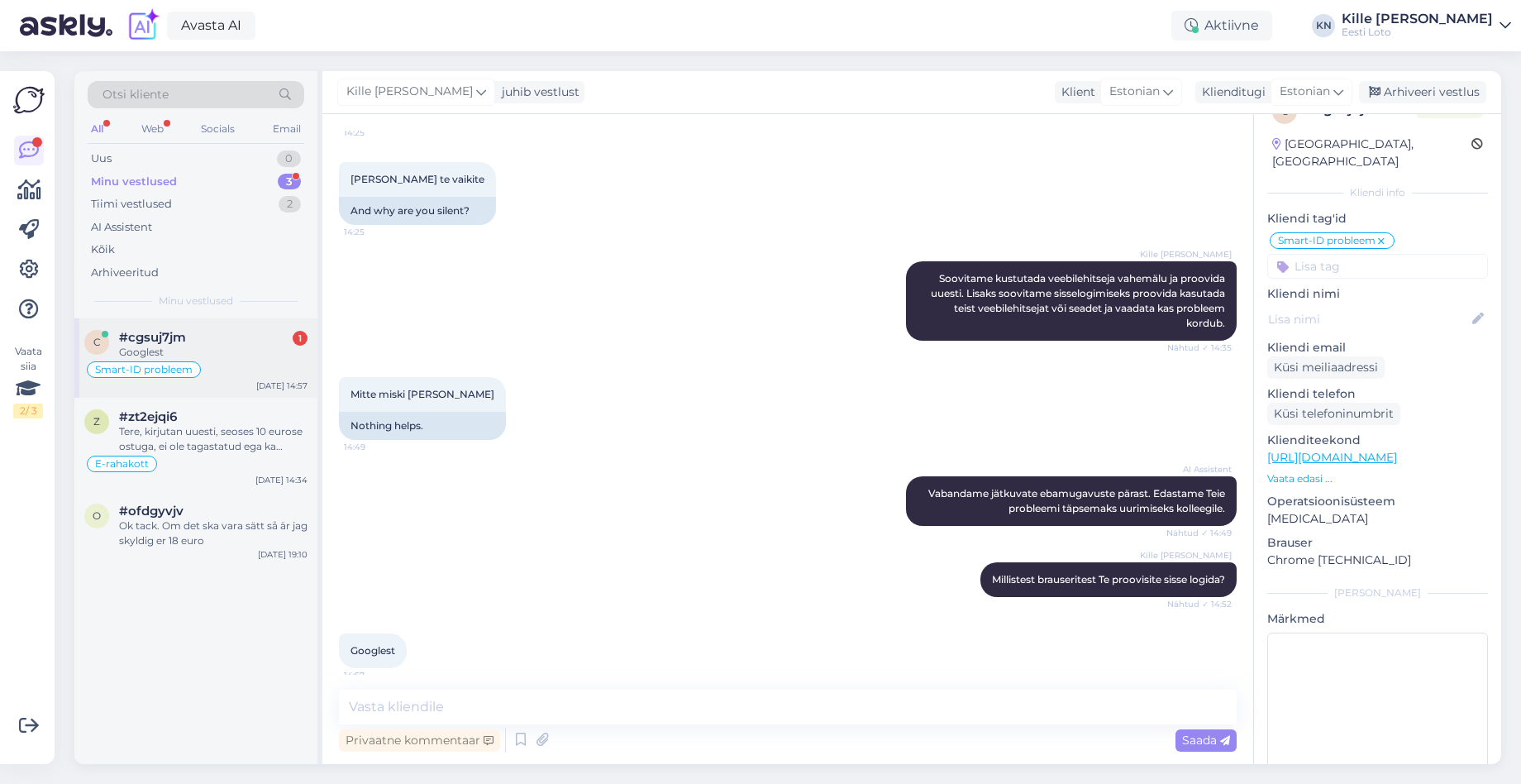
click at [270, 355] on div "Googlest" at bounding box center [213, 352] width 189 height 15
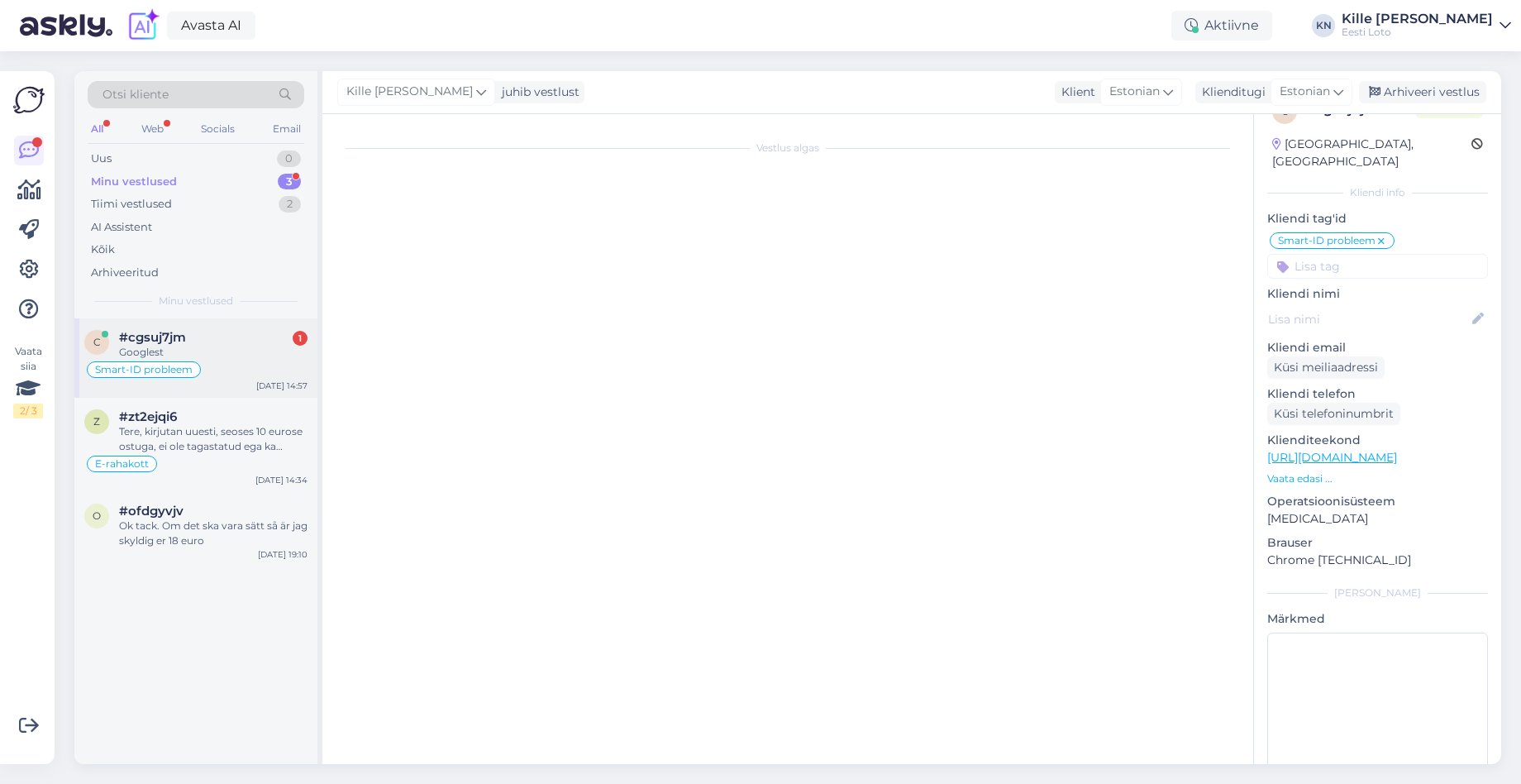
scroll to position [1099, 0]
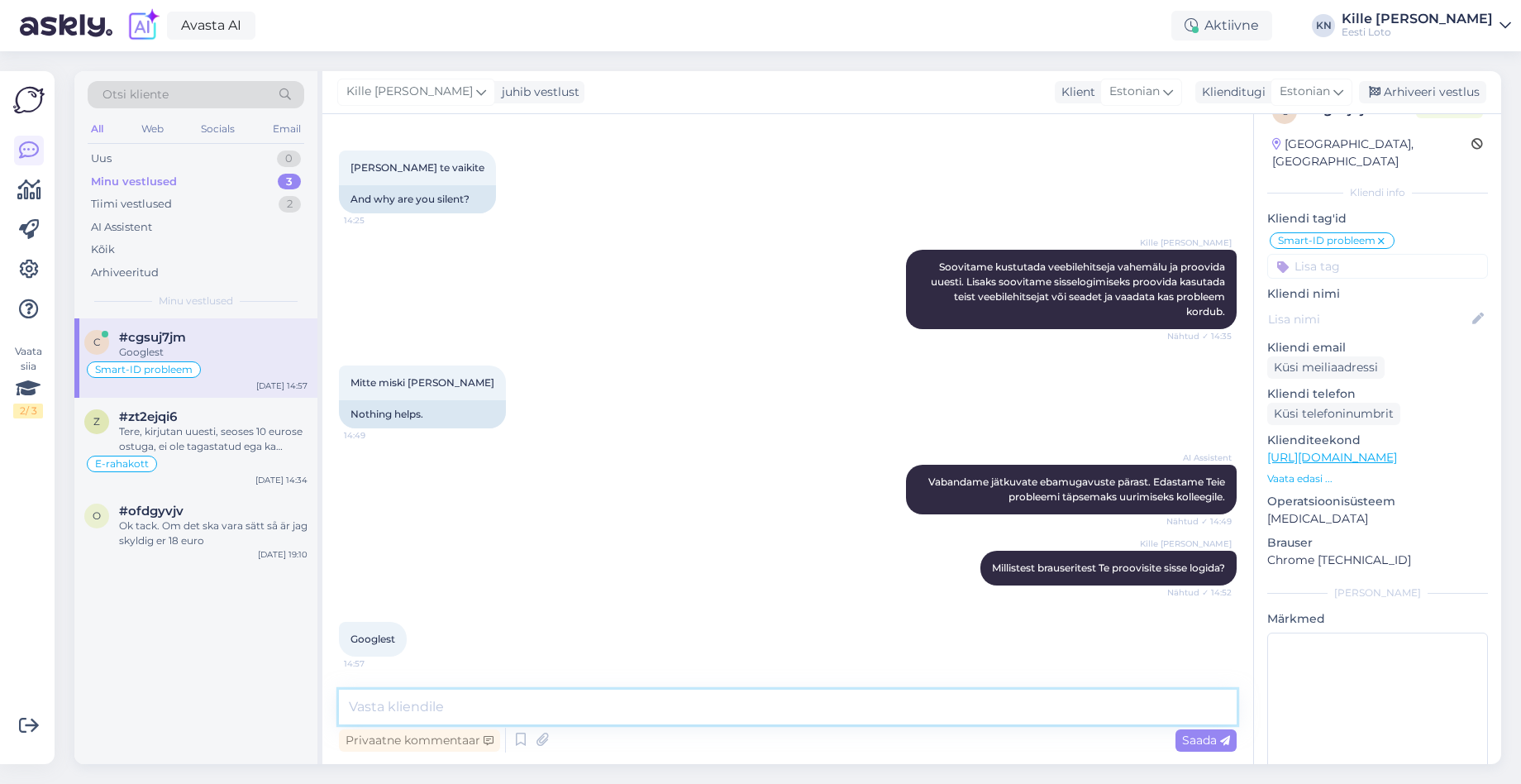
click at [852, 713] on textarea at bounding box center [788, 706] width 898 height 35
click at [858, 743] on div "Privaatne kommentaar Saada" at bounding box center [788, 740] width 898 height 32
click at [845, 729] on div "Privaatne kommentaar Saada" at bounding box center [788, 740] width 898 height 32
drag, startPoint x: 1075, startPoint y: 486, endPoint x: 1207, endPoint y: 565, distance: 153.8
click at [1208, 566] on div "Vestlus algas [DATE] Pileti ost ei õnnestu 11:23 Ticket purchase failed AI Assi…" at bounding box center [795, 402] width 913 height 544
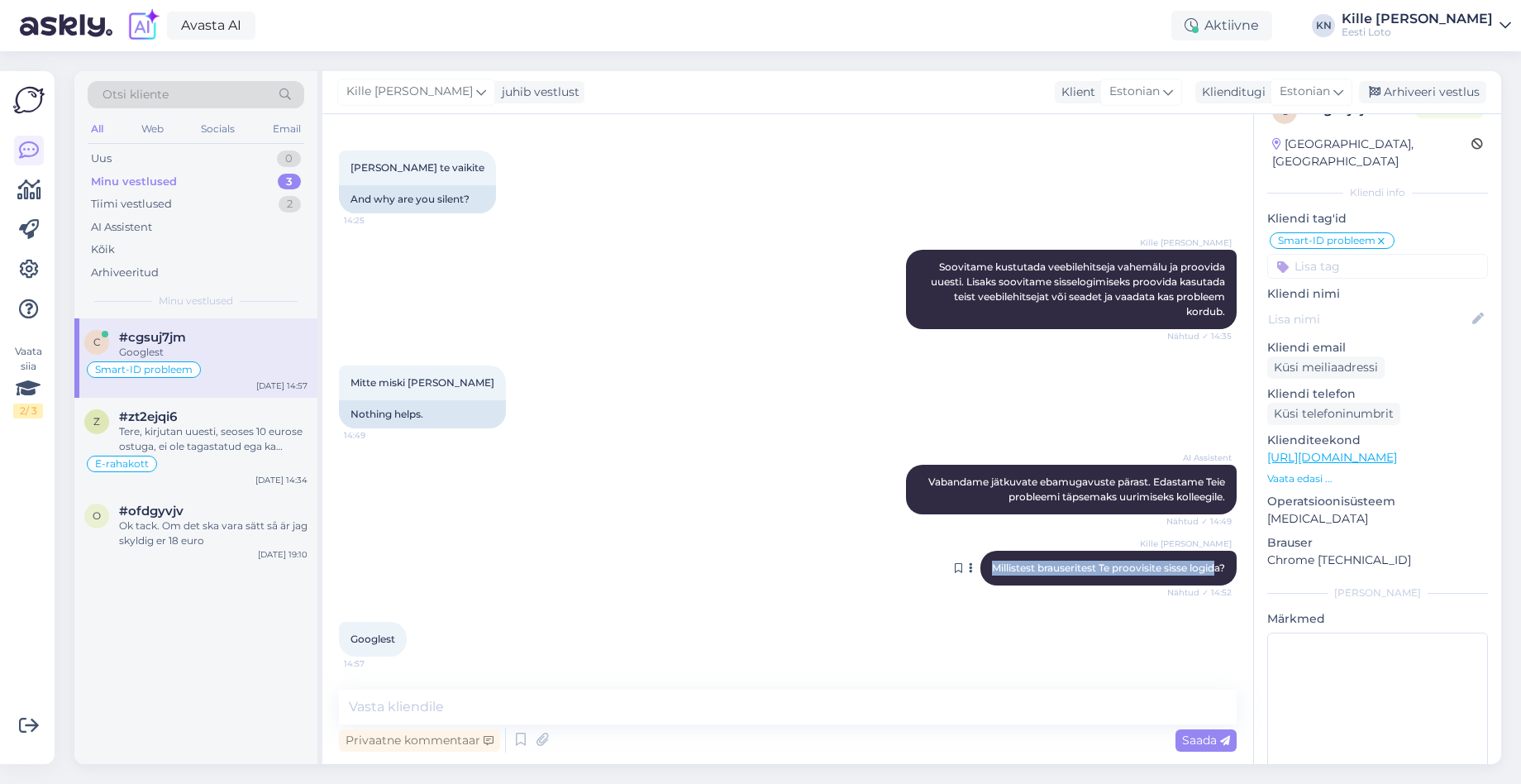
click at [1204, 562] on span "Millistest brauseritest Te proovisite sisse logida?" at bounding box center [1109, 567] width 233 height 13
drag, startPoint x: 790, startPoint y: 703, endPoint x: 909, endPoint y: 708, distance: 119.1
click at [790, 703] on textarea at bounding box center [788, 706] width 898 height 35
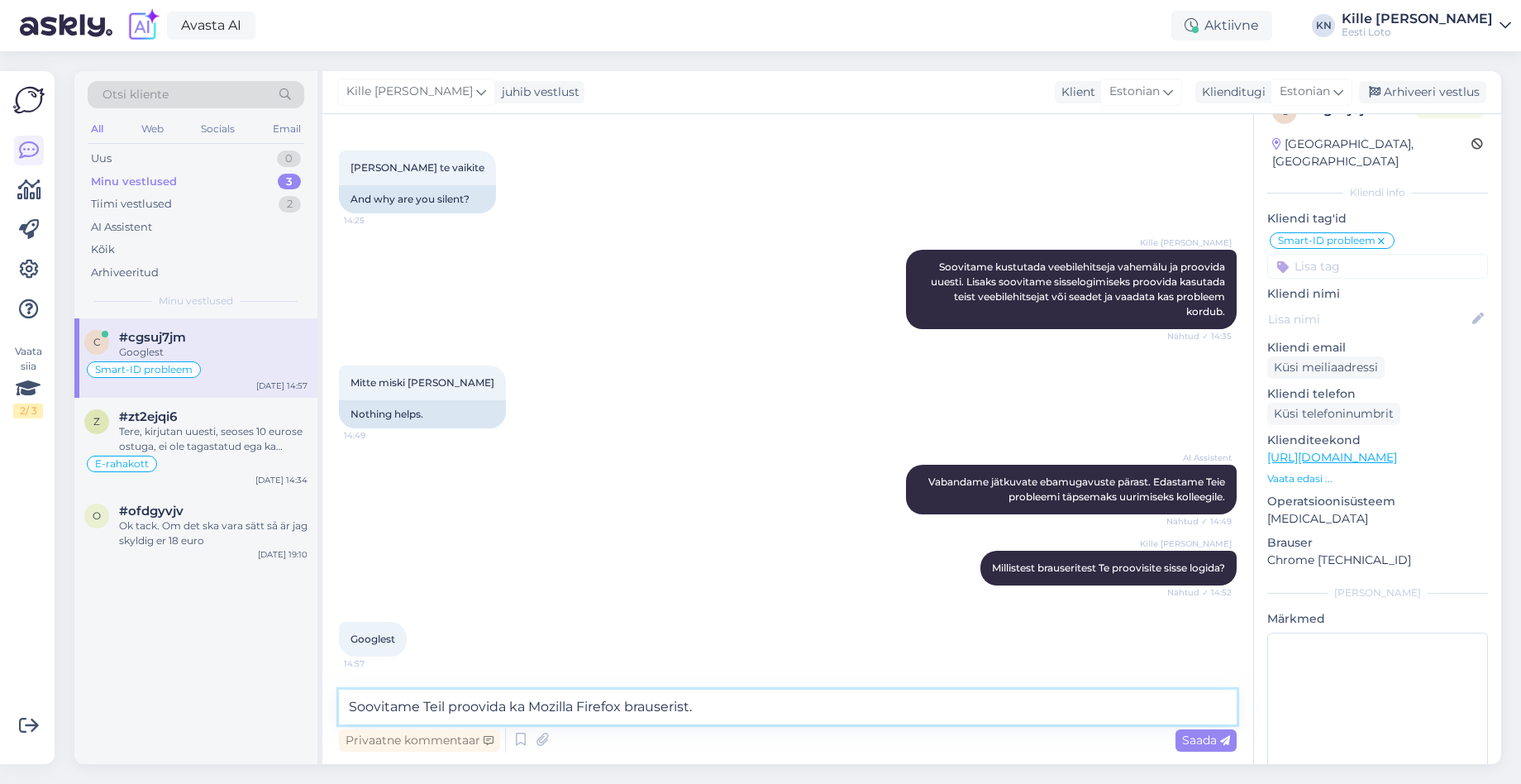
type textarea "Soovitame Teil proovida ka Mozilla Firefox brauserist."
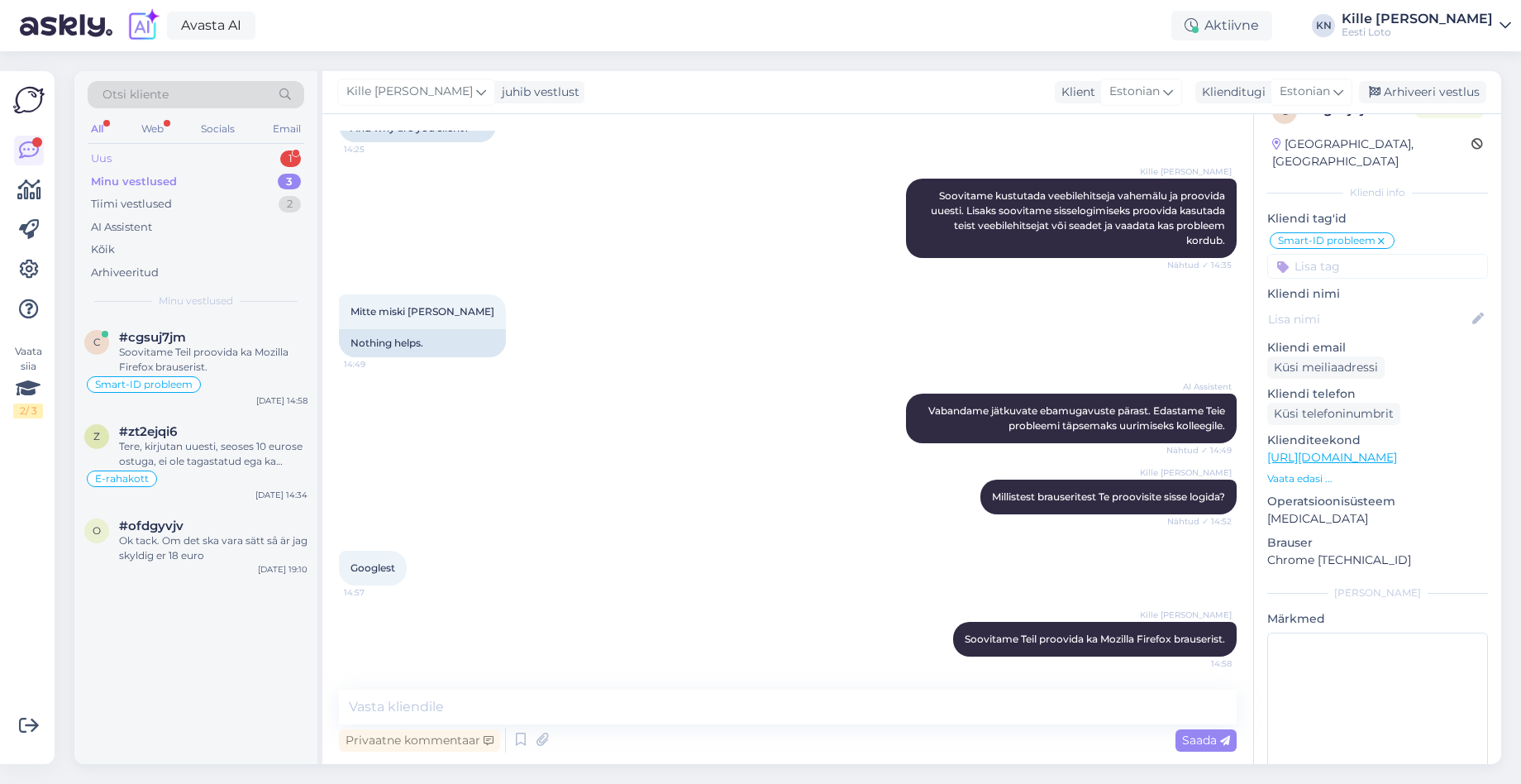
click at [204, 161] on div "Uus 1" at bounding box center [196, 158] width 217 height 23
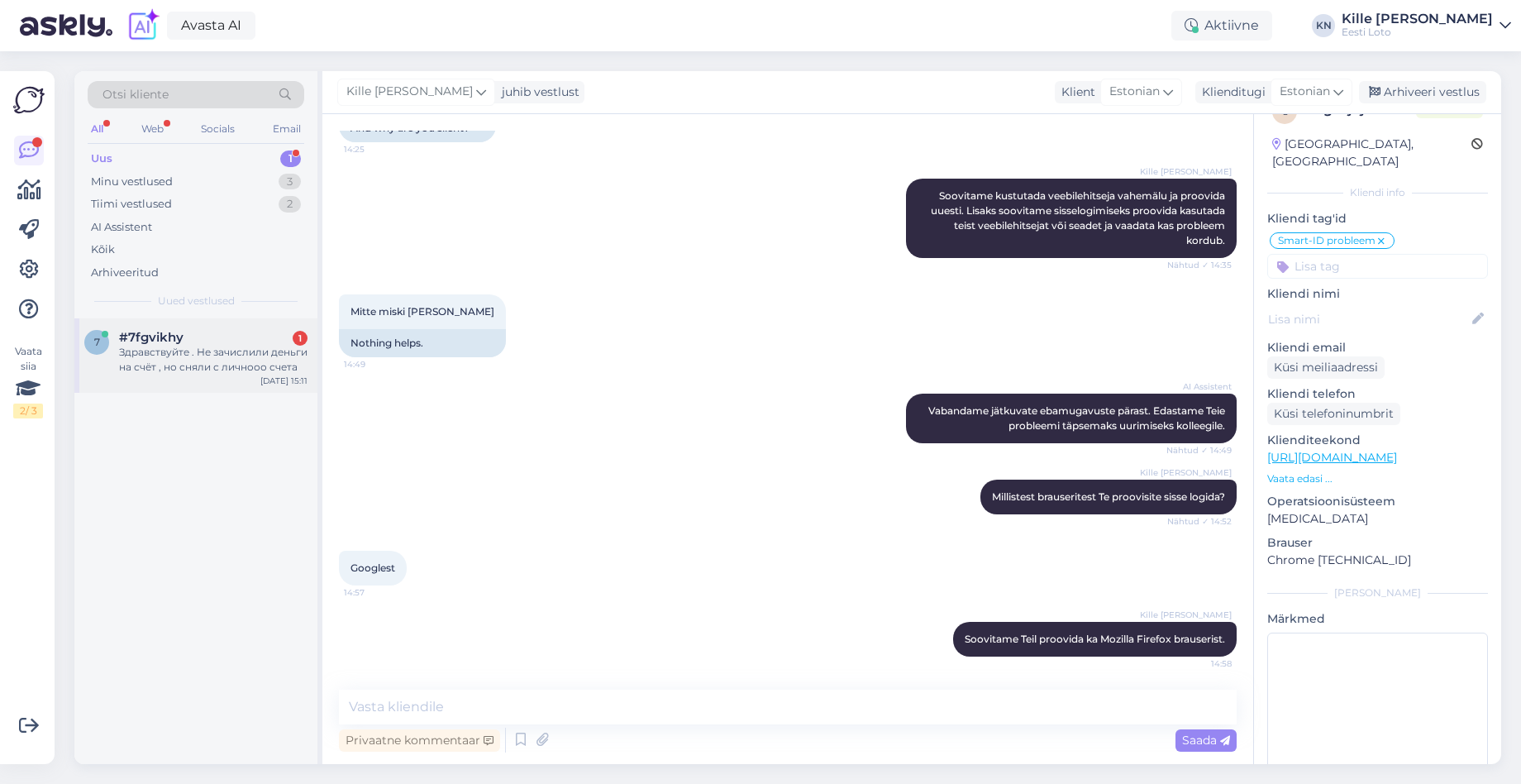
click at [249, 338] on div "#7fgvikhy 1" at bounding box center [213, 337] width 189 height 15
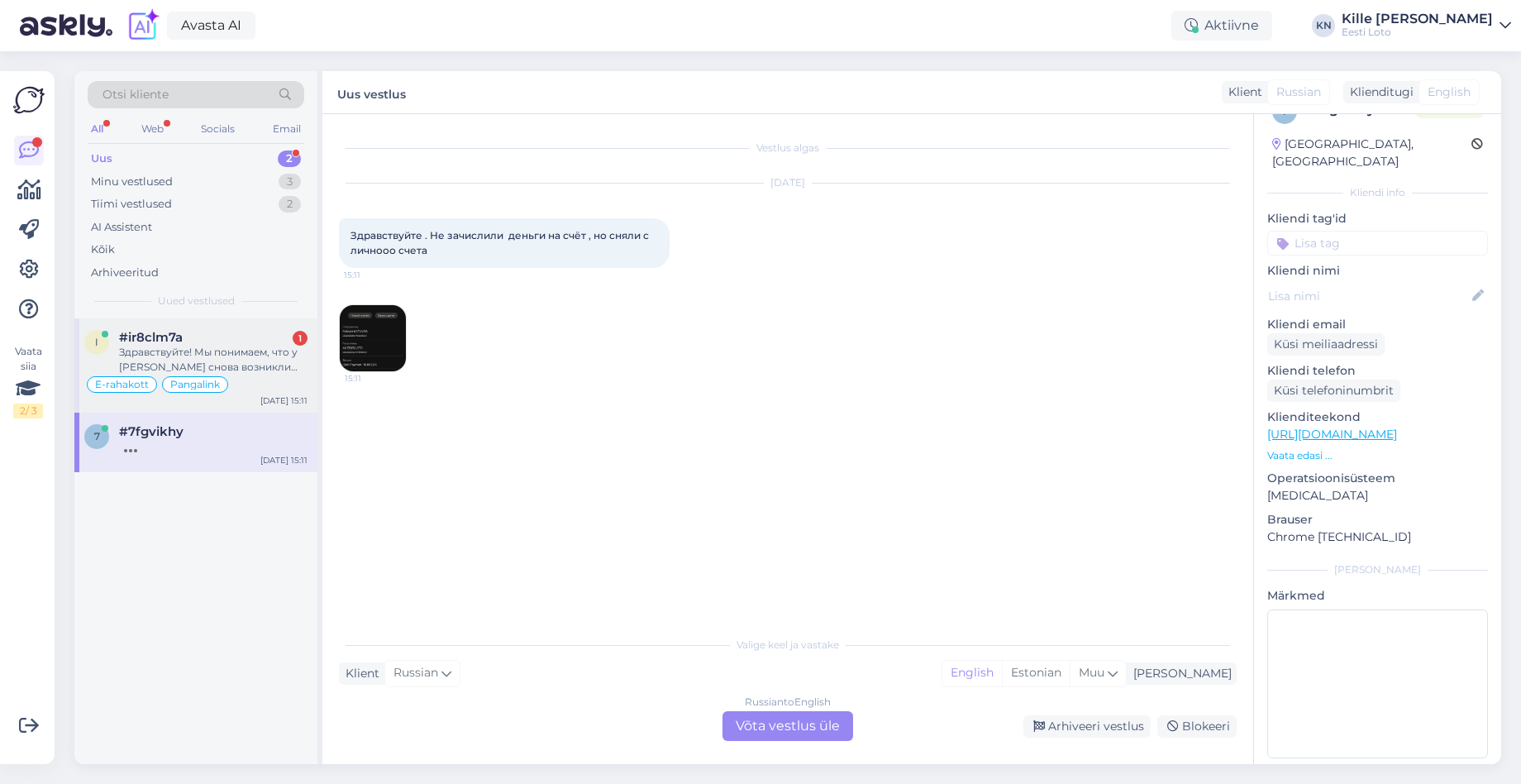
click at [187, 342] on div "#ir8clm7a 1" at bounding box center [213, 337] width 189 height 15
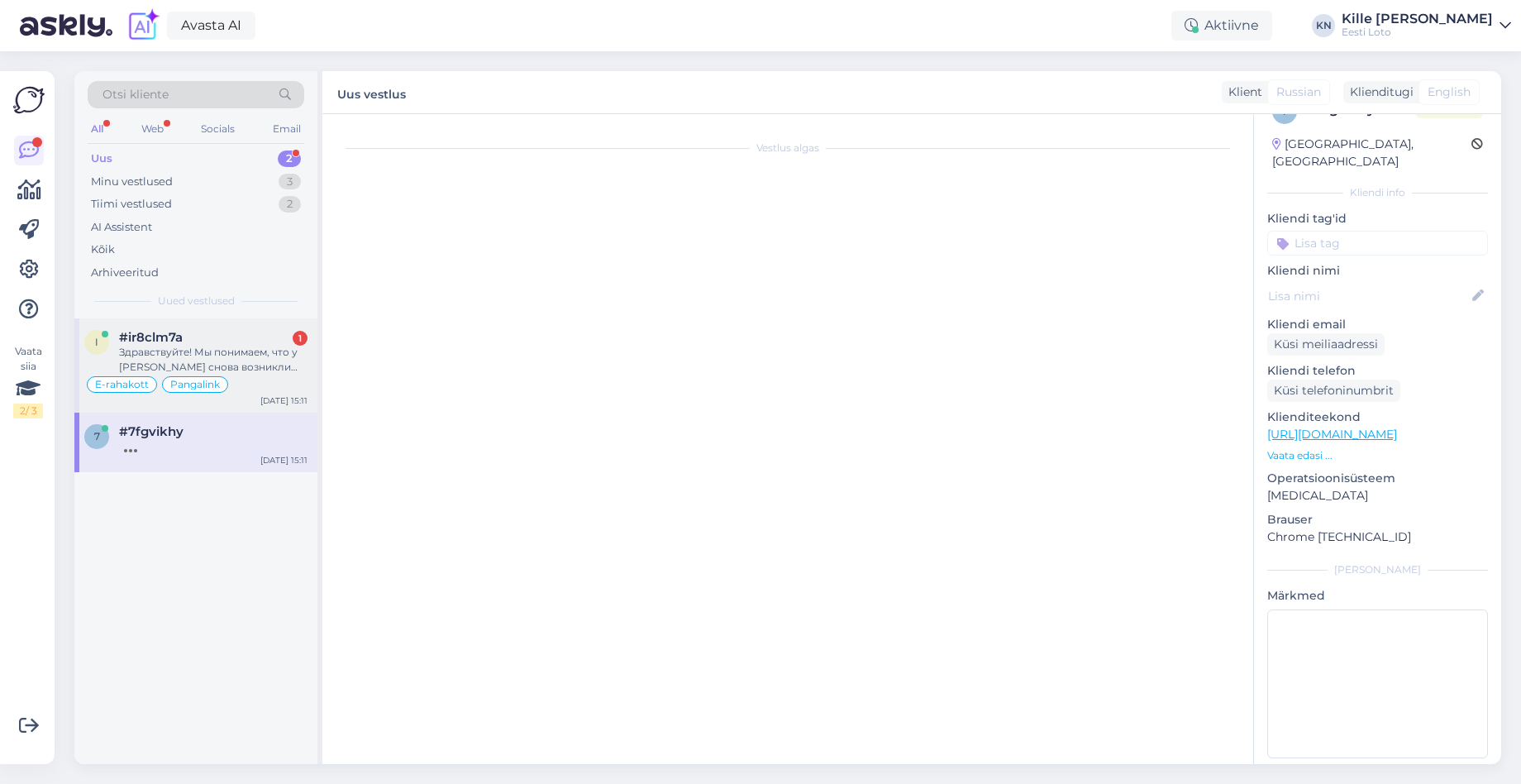
scroll to position [2003, 0]
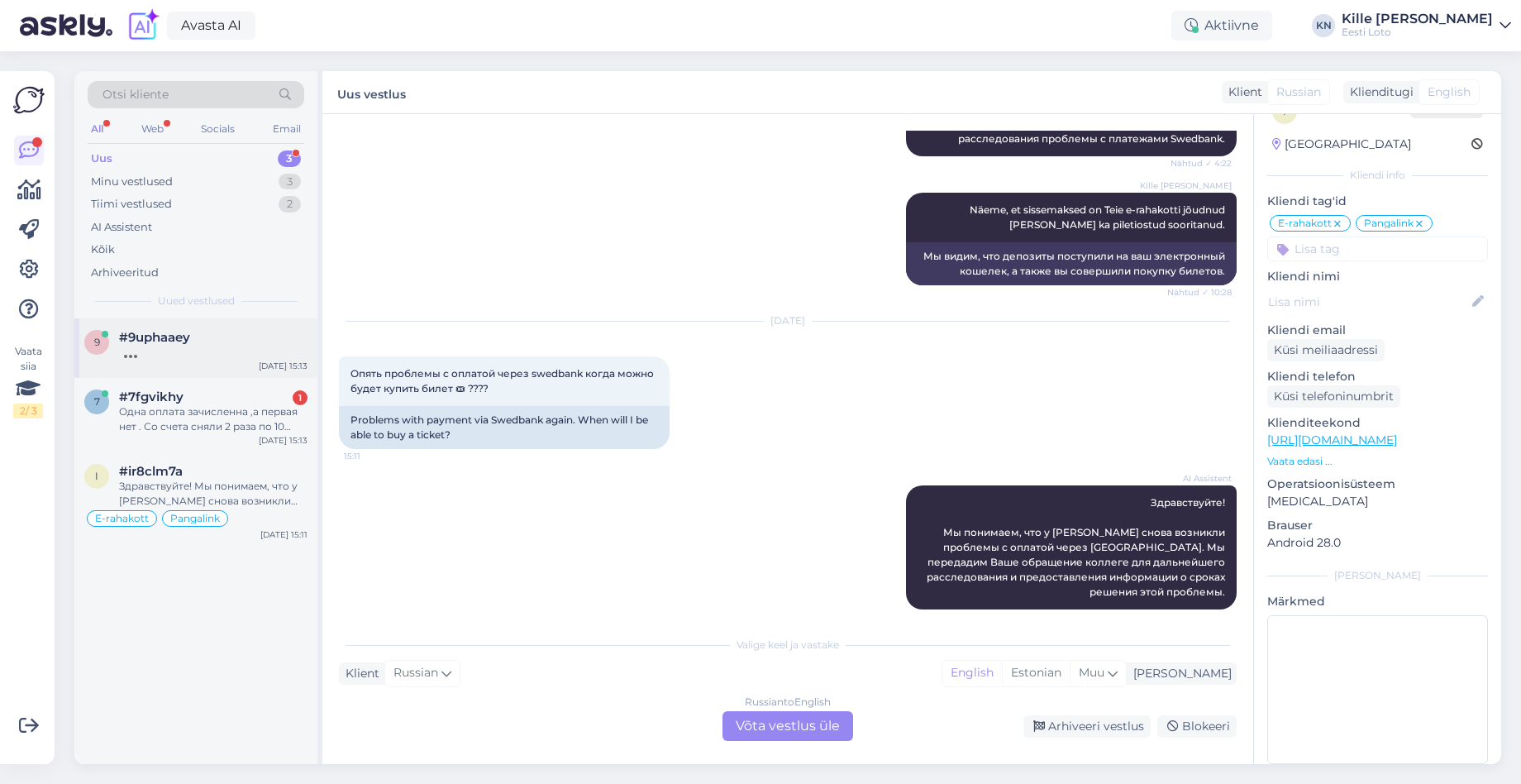
click at [205, 364] on div "9 #9uphaaey [DATE] 15:13" at bounding box center [196, 348] width 243 height 59
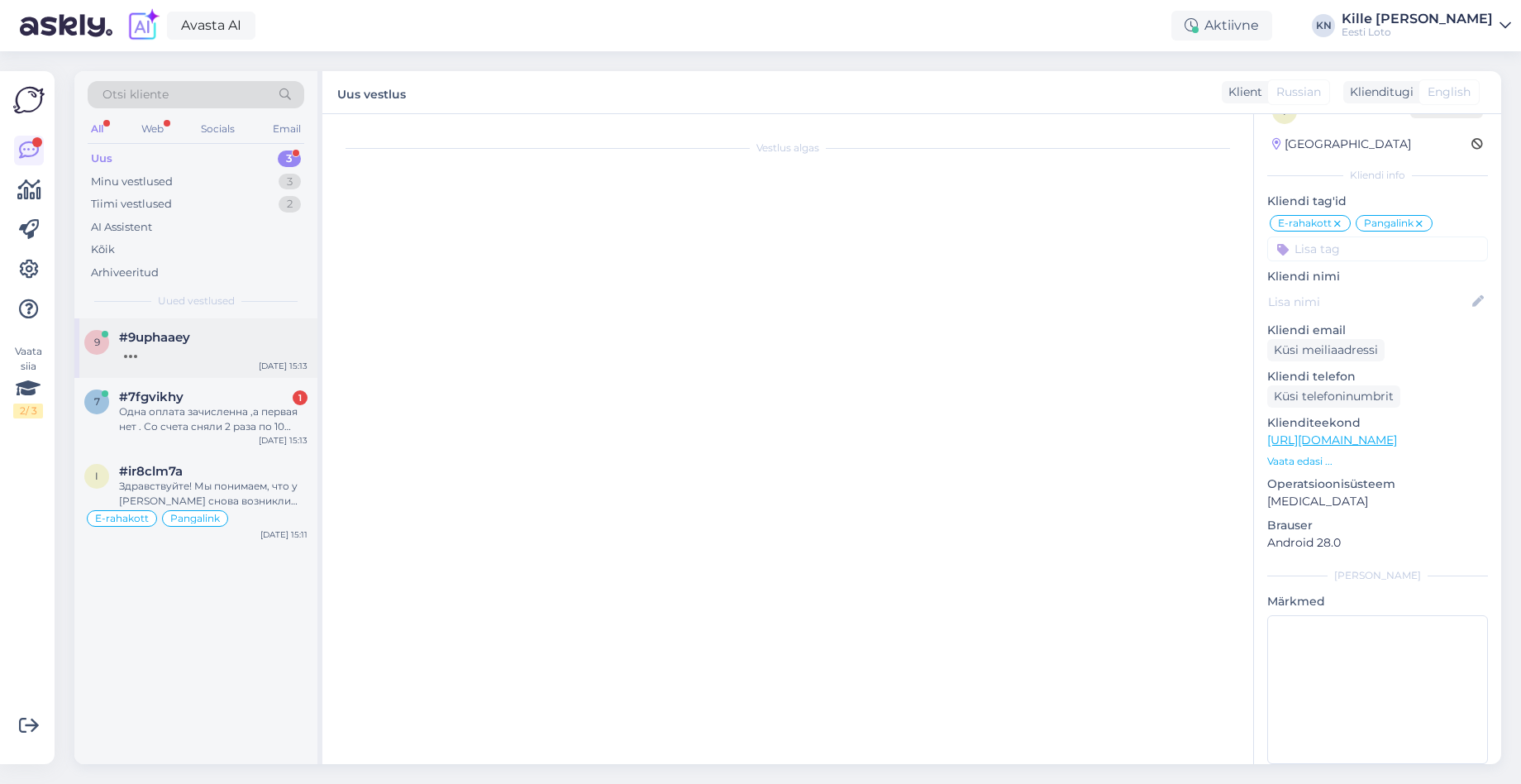
scroll to position [151, 0]
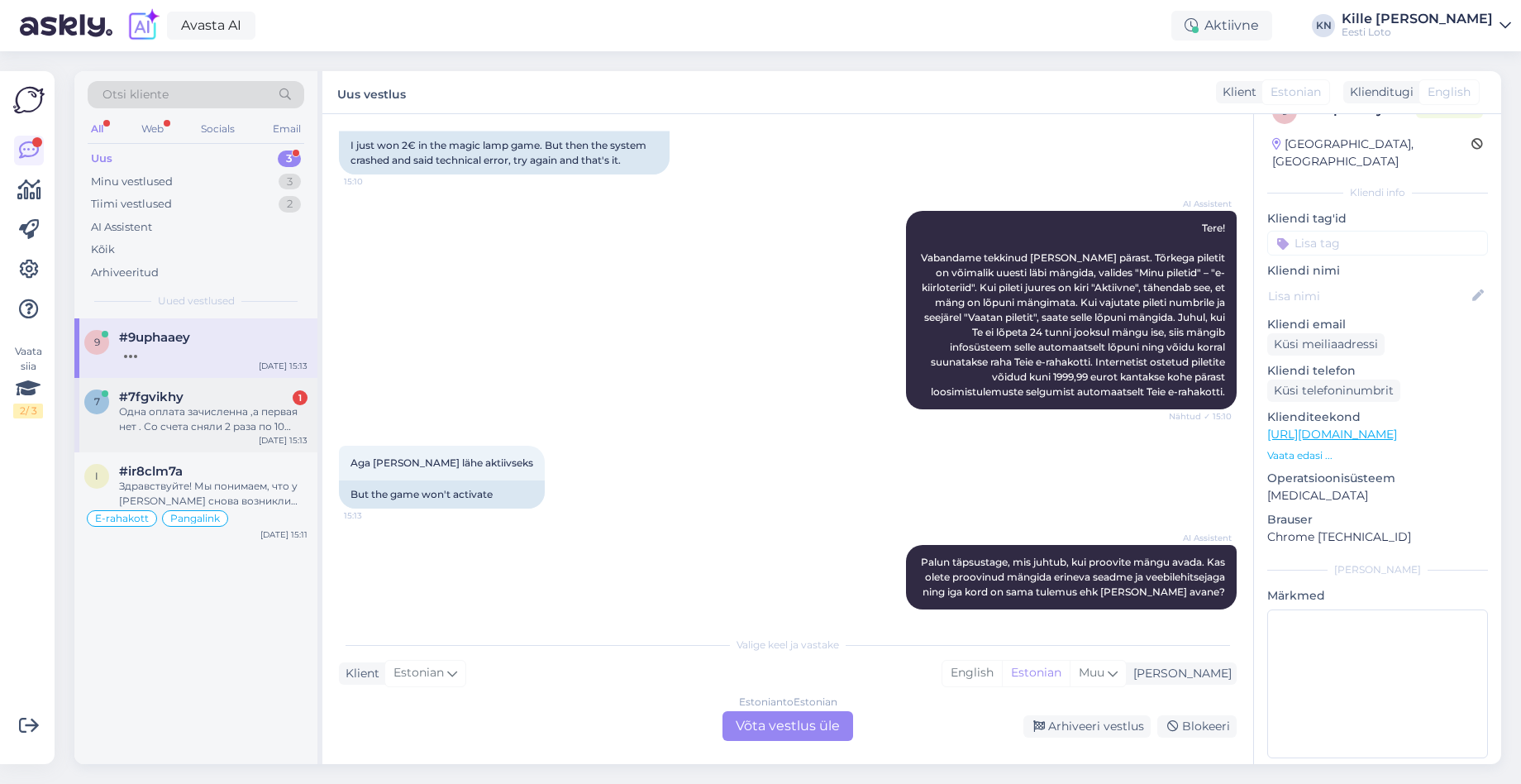
click at [213, 393] on div "#7fgvikhy 1" at bounding box center [213, 396] width 189 height 15
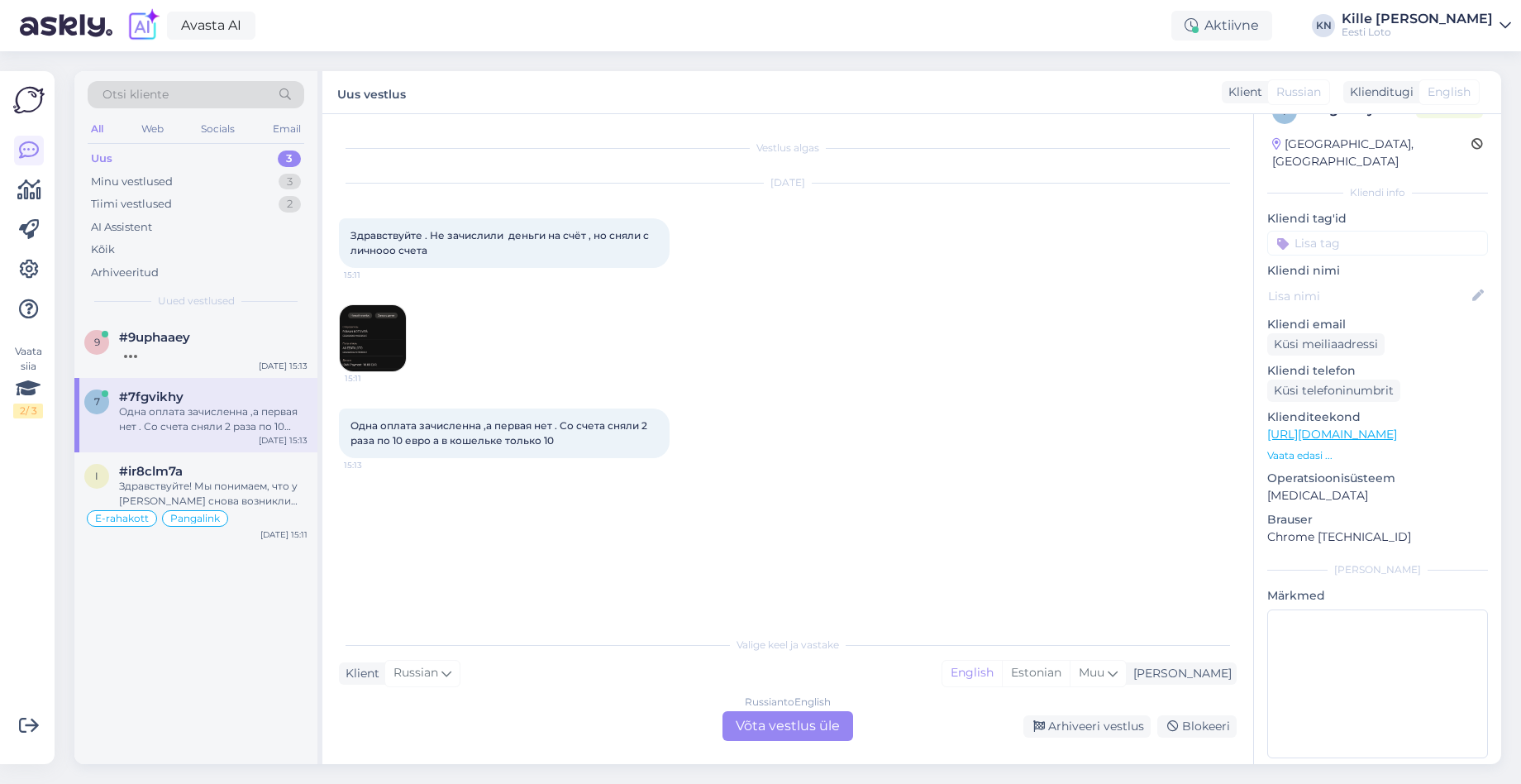
scroll to position [0, 0]
drag, startPoint x: 557, startPoint y: 444, endPoint x: 348, endPoint y: 423, distance: 210.1
click at [348, 423] on div "Одна оплата зачисленна ,а первая нет . Со счета сняли 2 раза по 10 евро а в кош…" at bounding box center [504, 433] width 330 height 49
click at [688, 395] on div "Одна оплата зачисленна ,а первая нет . Со счета сняли 2 раза по 10 евро а в кош…" at bounding box center [788, 433] width 898 height 86
click at [136, 342] on span "#9uphaaey" at bounding box center [154, 337] width 71 height 15
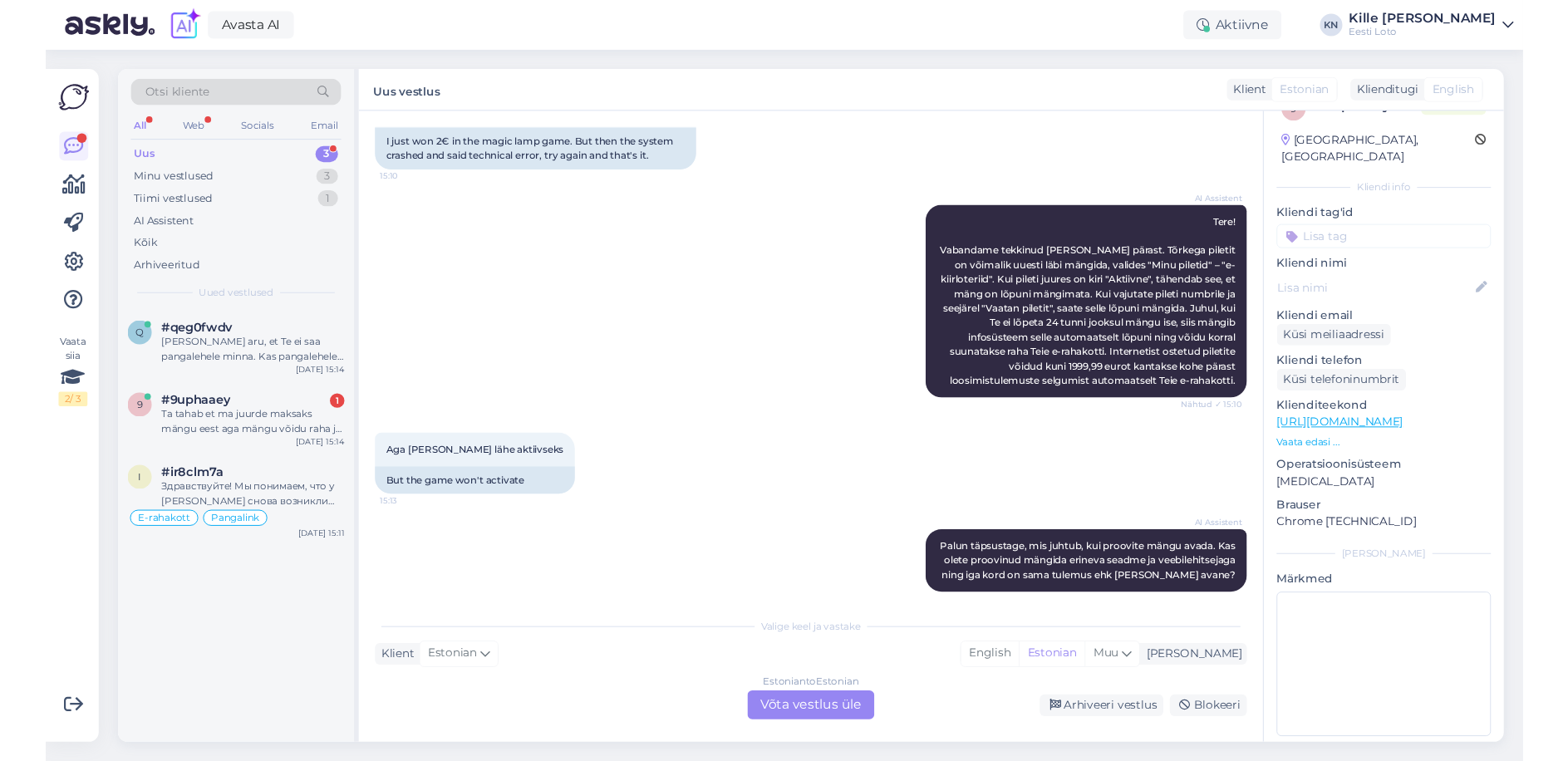
scroll to position [281, 0]
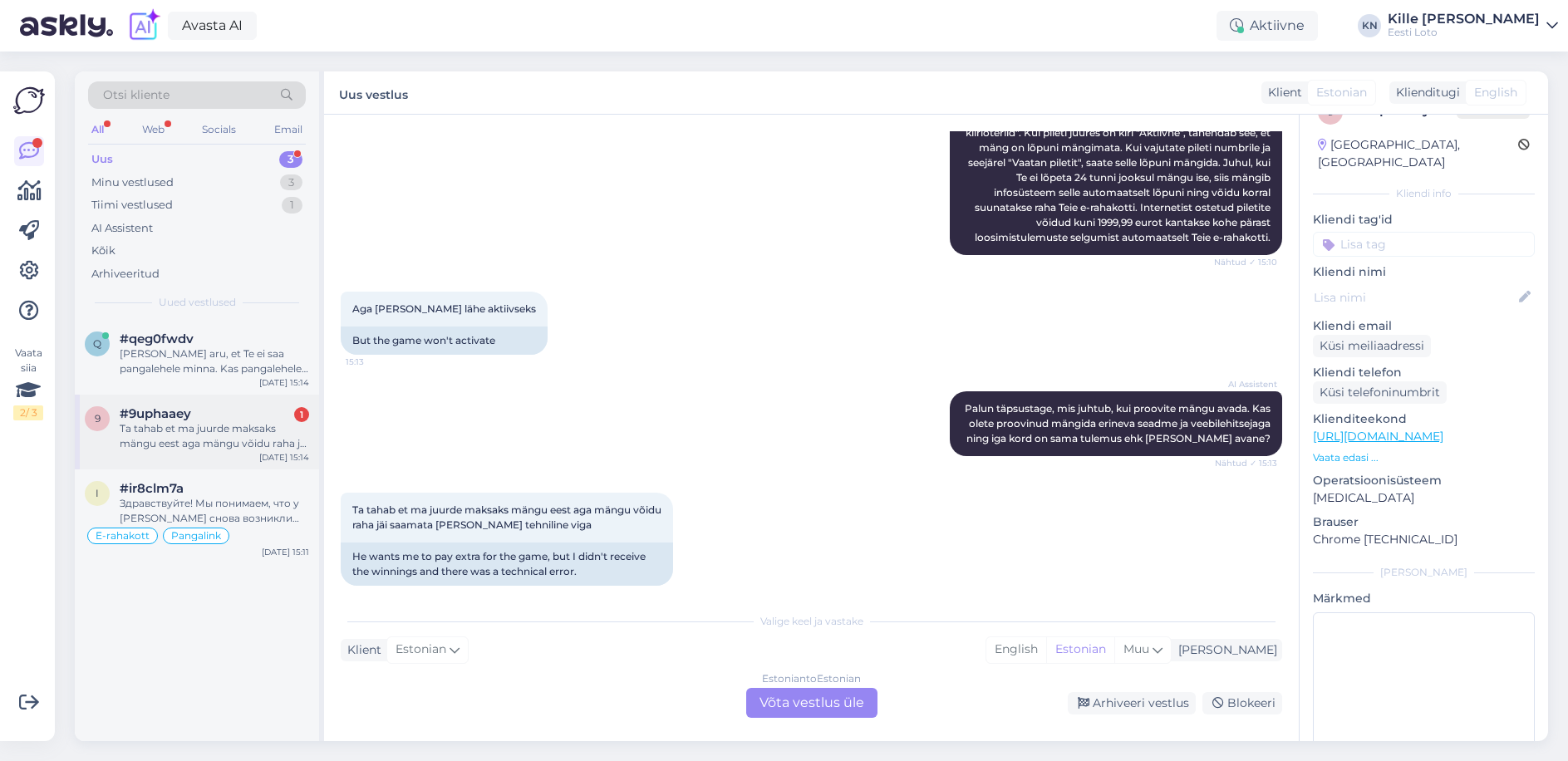
click at [235, 421] on div "Ta tahab et ma juurde maksaks mängu eest aga mängu võidu raha jäi saamata [PERS…" at bounding box center [214, 436] width 190 height 30
click at [142, 193] on div "Minu vestlused 3" at bounding box center [197, 182] width 218 height 23
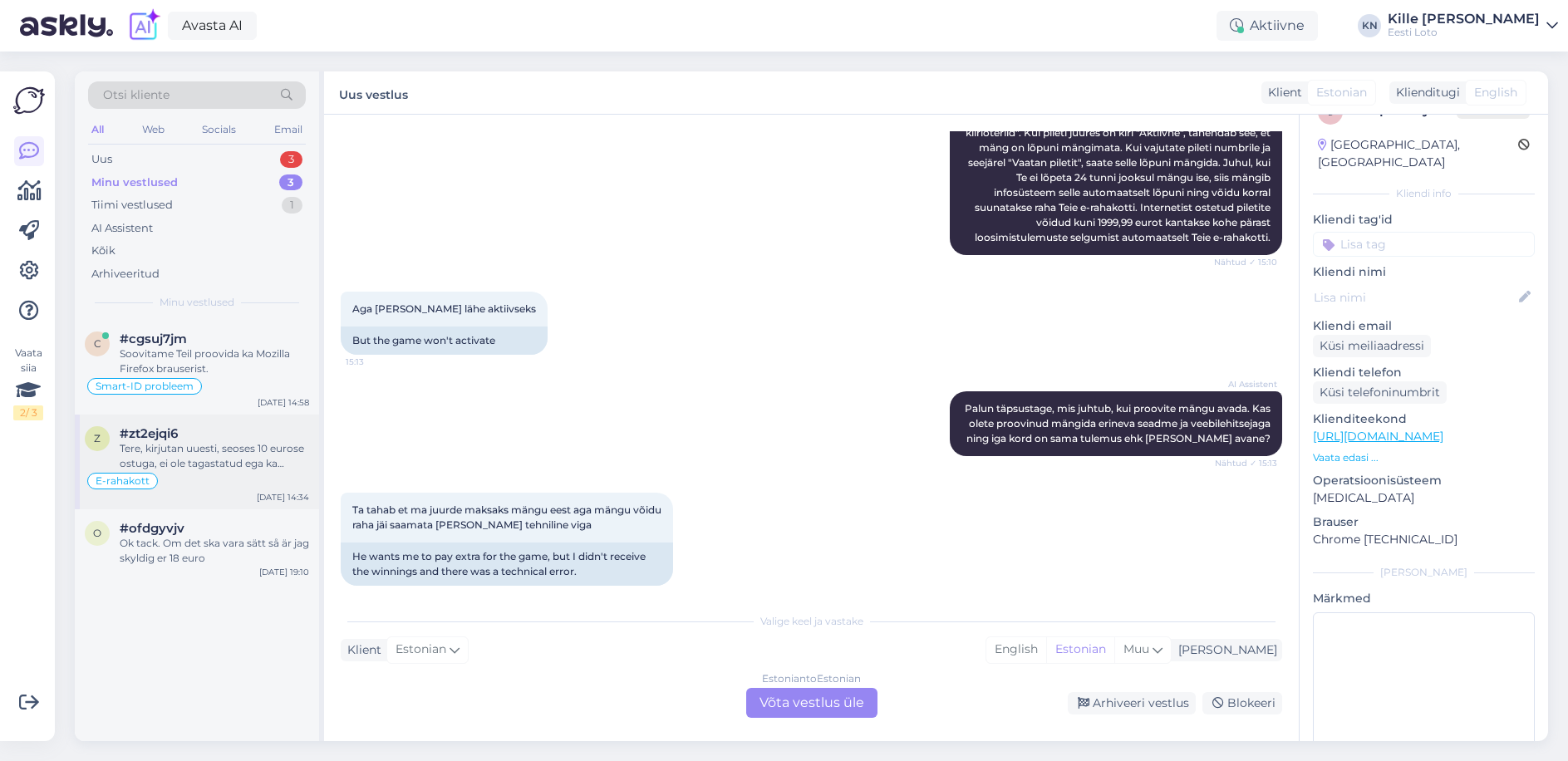
click at [236, 451] on div "Tere, kirjutan uuesti, seoses 10 eurose ostuga, ei ole tagastatud ega ka laekum…" at bounding box center [214, 456] width 190 height 30
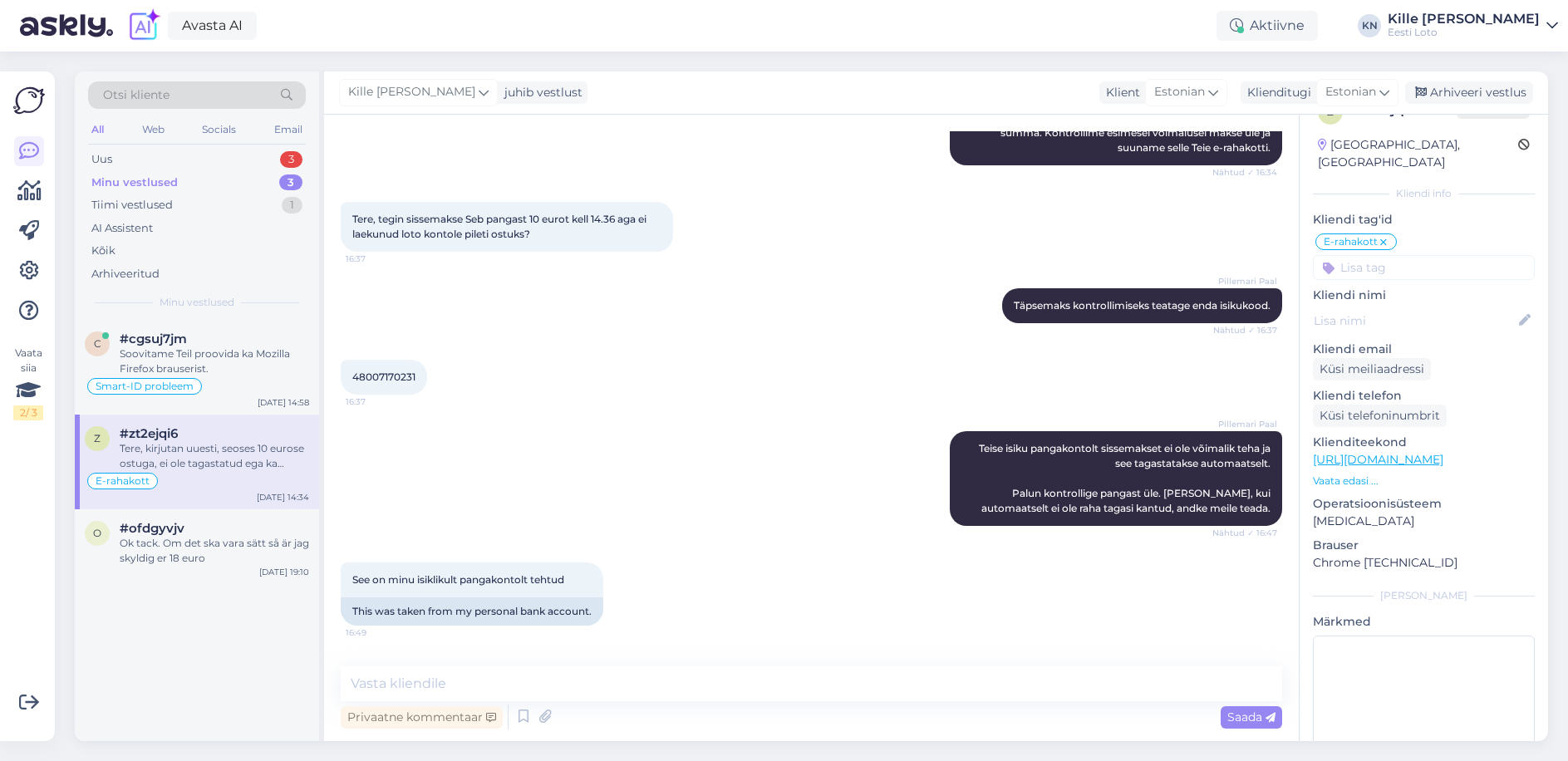
scroll to position [1677, 0]
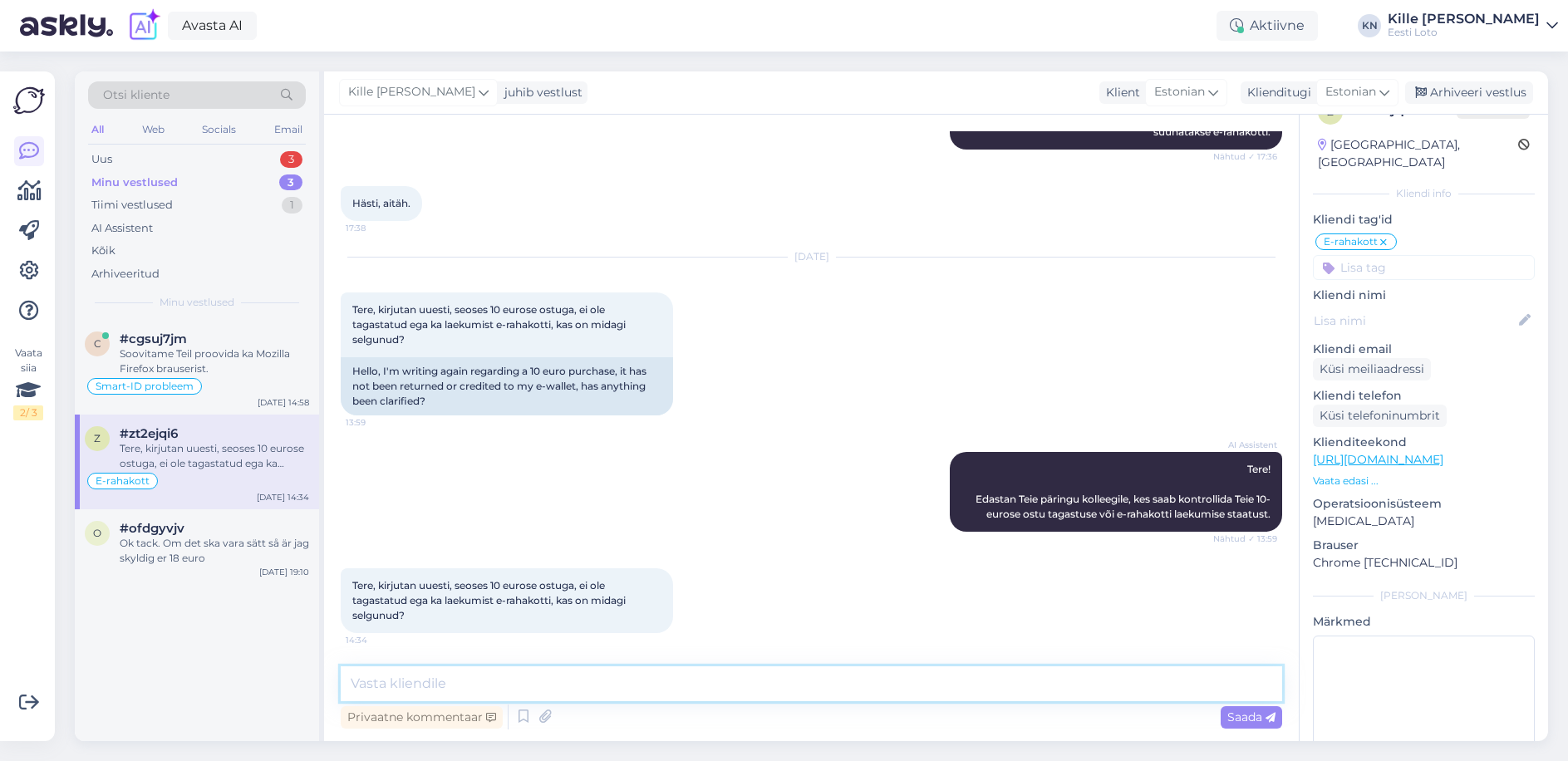
click at [736, 686] on textarea at bounding box center [811, 683] width 941 height 35
click at [736, 681] on textarea at bounding box center [811, 683] width 941 height 35
click at [736, 684] on textarea at bounding box center [811, 683] width 941 height 35
type textarea "Raha tagastatakse Teile hiljemalt homseks."
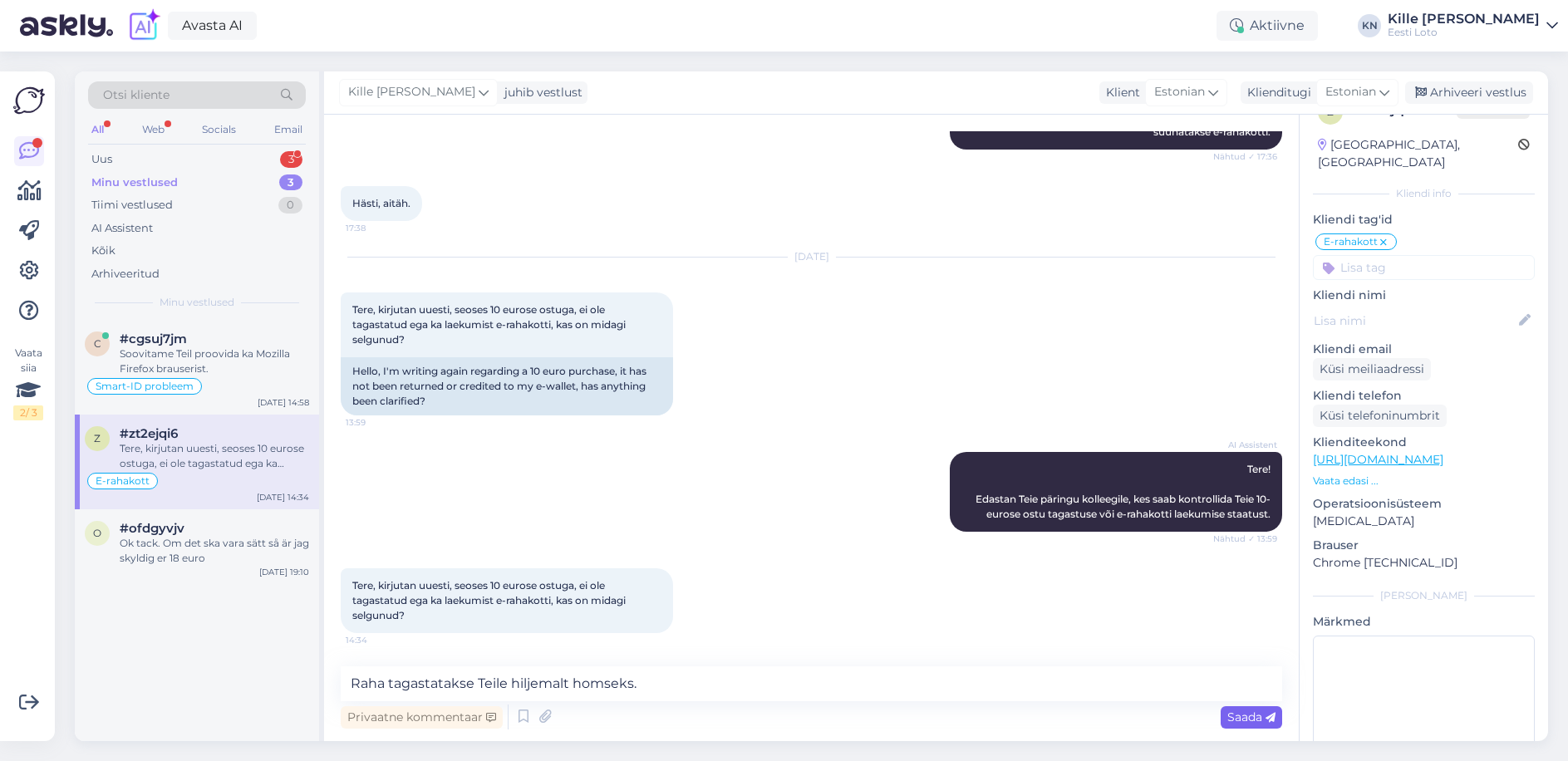
click at [1230, 716] on span "Saada" at bounding box center [1251, 716] width 48 height 15
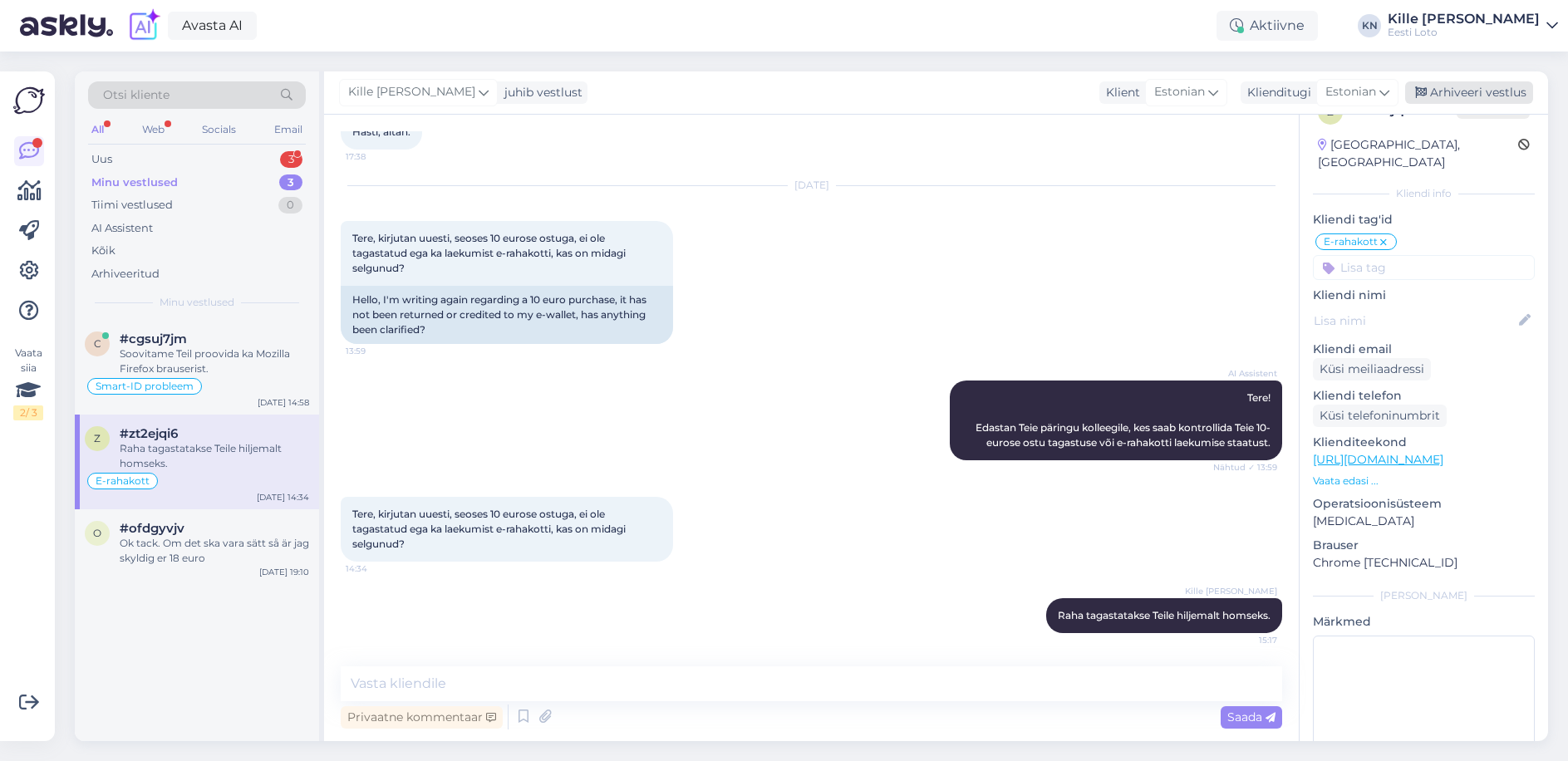
click at [1440, 92] on div "Arhiveeri vestlus" at bounding box center [1469, 92] width 128 height 23
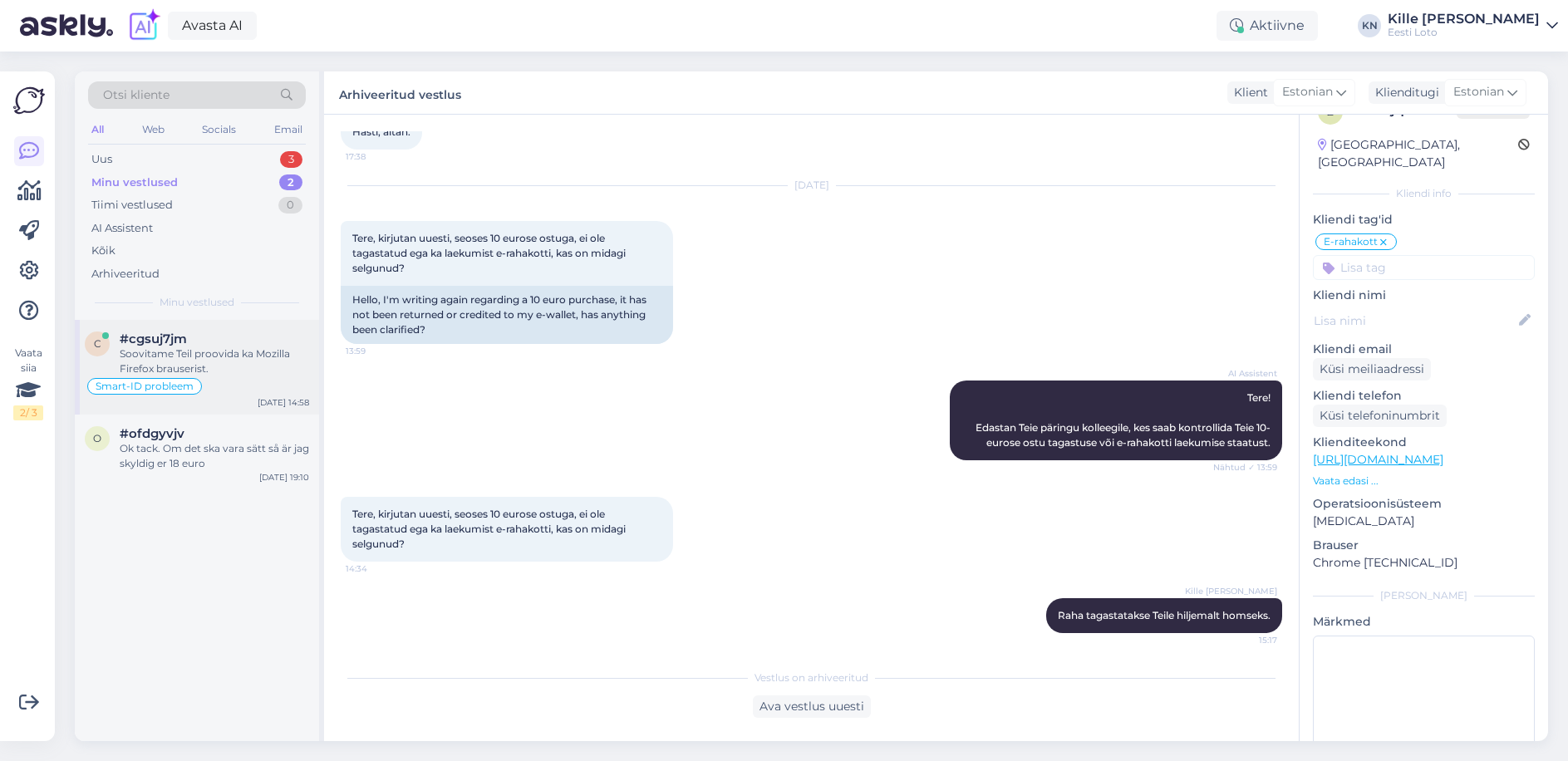
click at [224, 346] on div "#cgsuj7jm" at bounding box center [214, 339] width 190 height 15
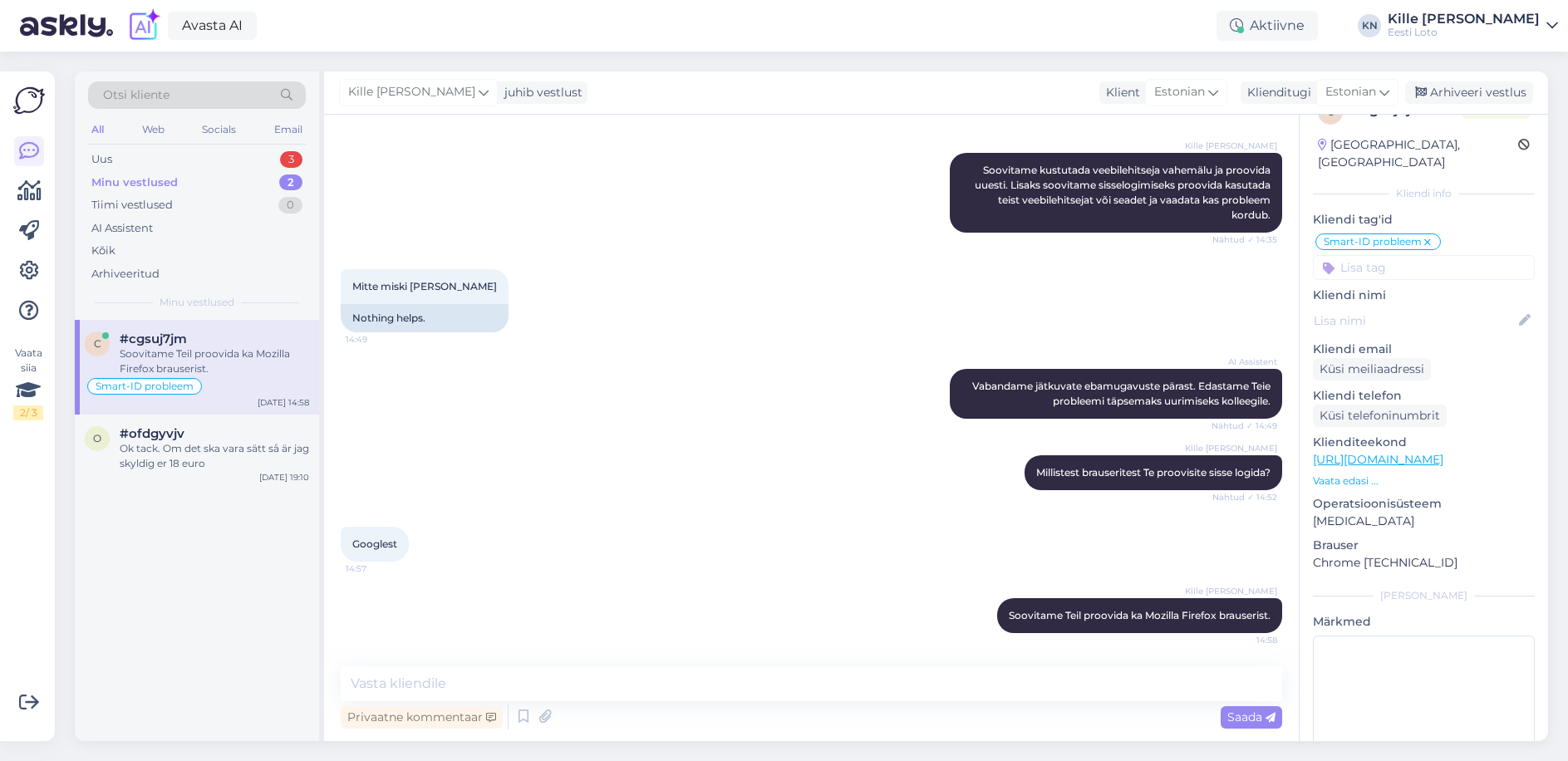
click at [1454, 105] on div "Kille Nevolihhin juhib vestlust Klient Estonian Klienditugi Estonian est Estoni…" at bounding box center [935, 92] width 1223 height 43
click at [1452, 93] on div "Arhiveeri vestlus" at bounding box center [1469, 92] width 128 height 23
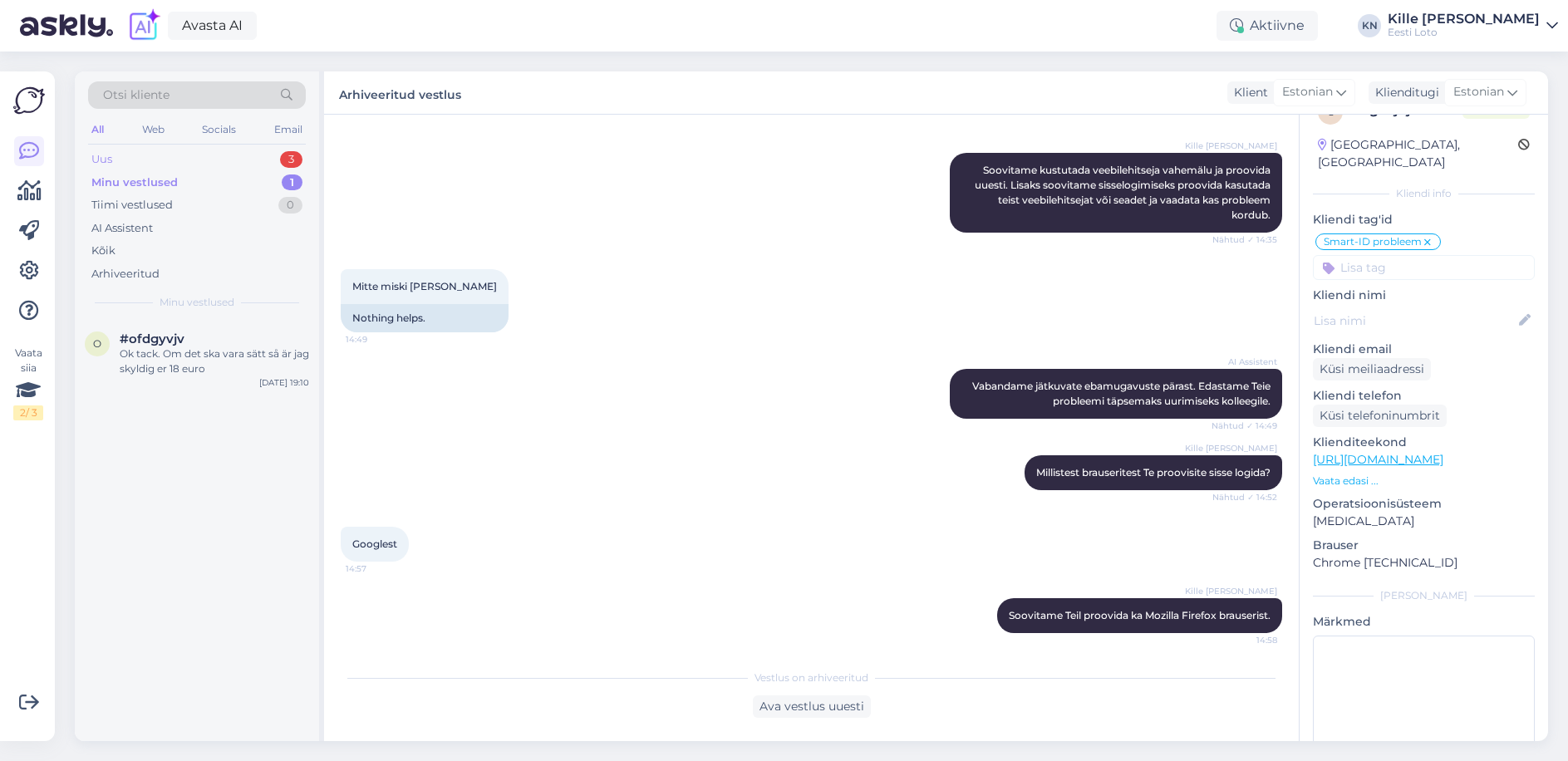
click at [182, 170] on div "Uus 3" at bounding box center [197, 159] width 218 height 23
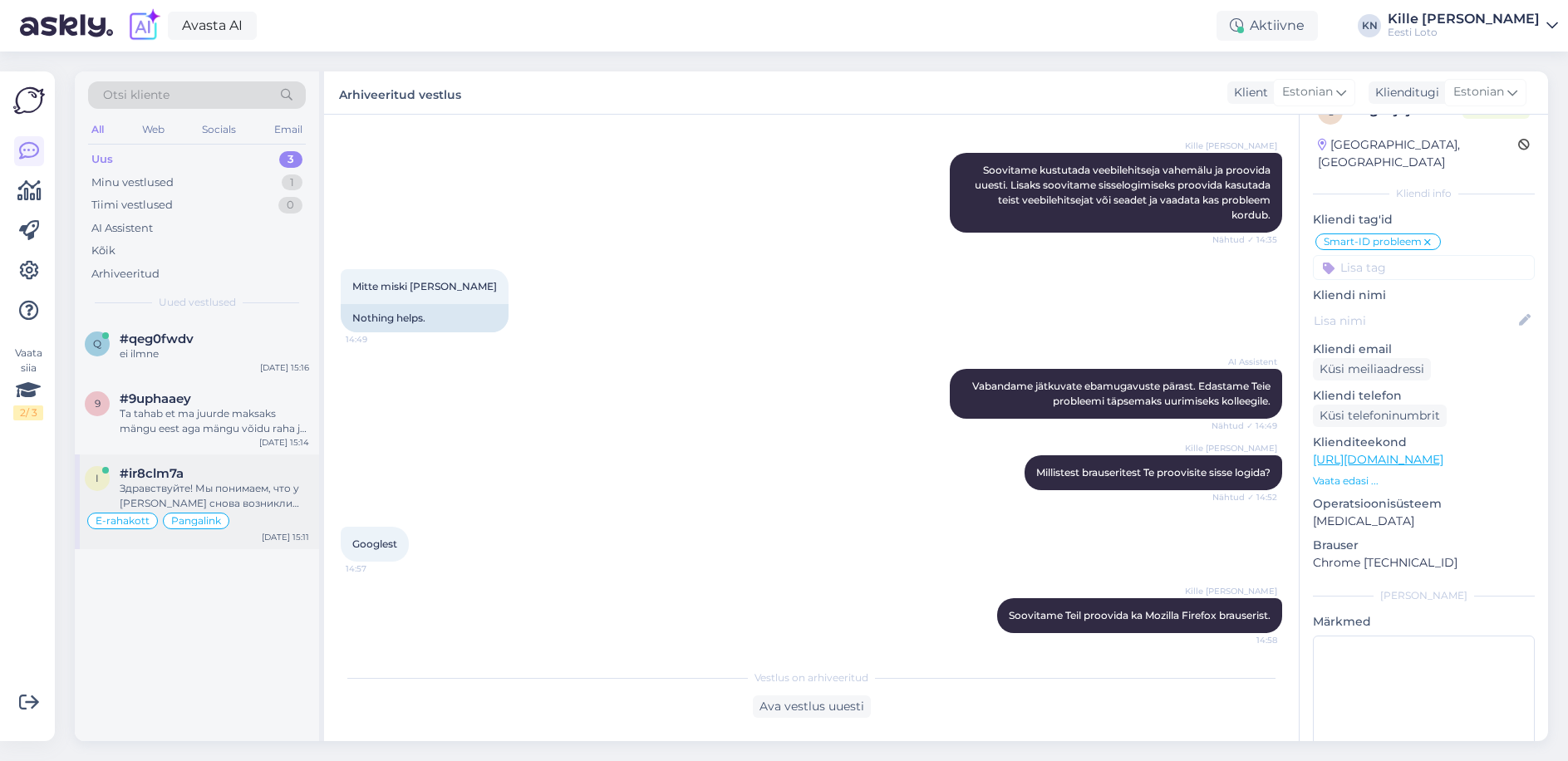
click at [224, 490] on div "Здравствуйте! Мы понимаем, что у [PERSON_NAME] снова возникли проблемы с оплато…" at bounding box center [214, 496] width 190 height 30
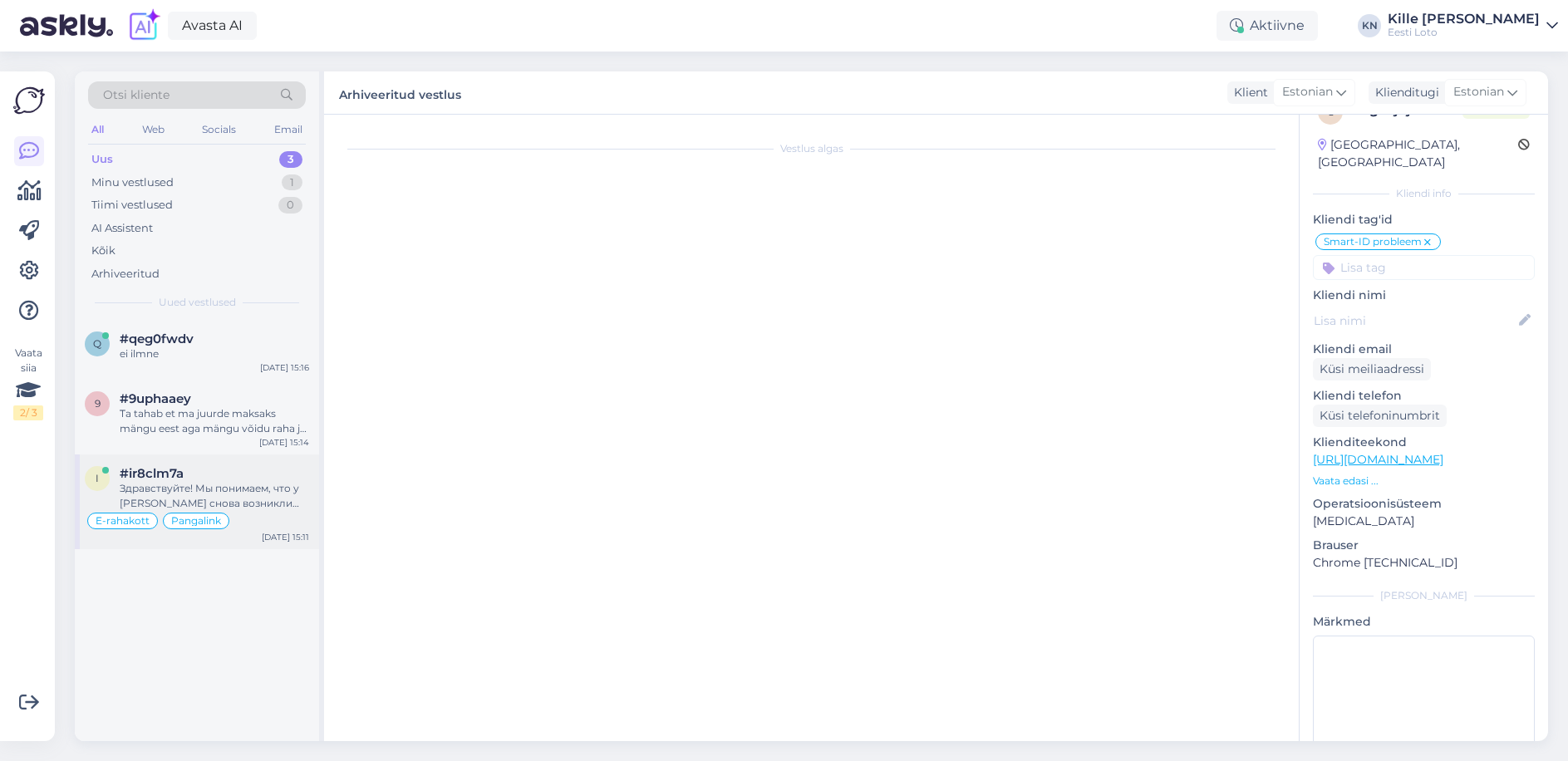
scroll to position [2039, 0]
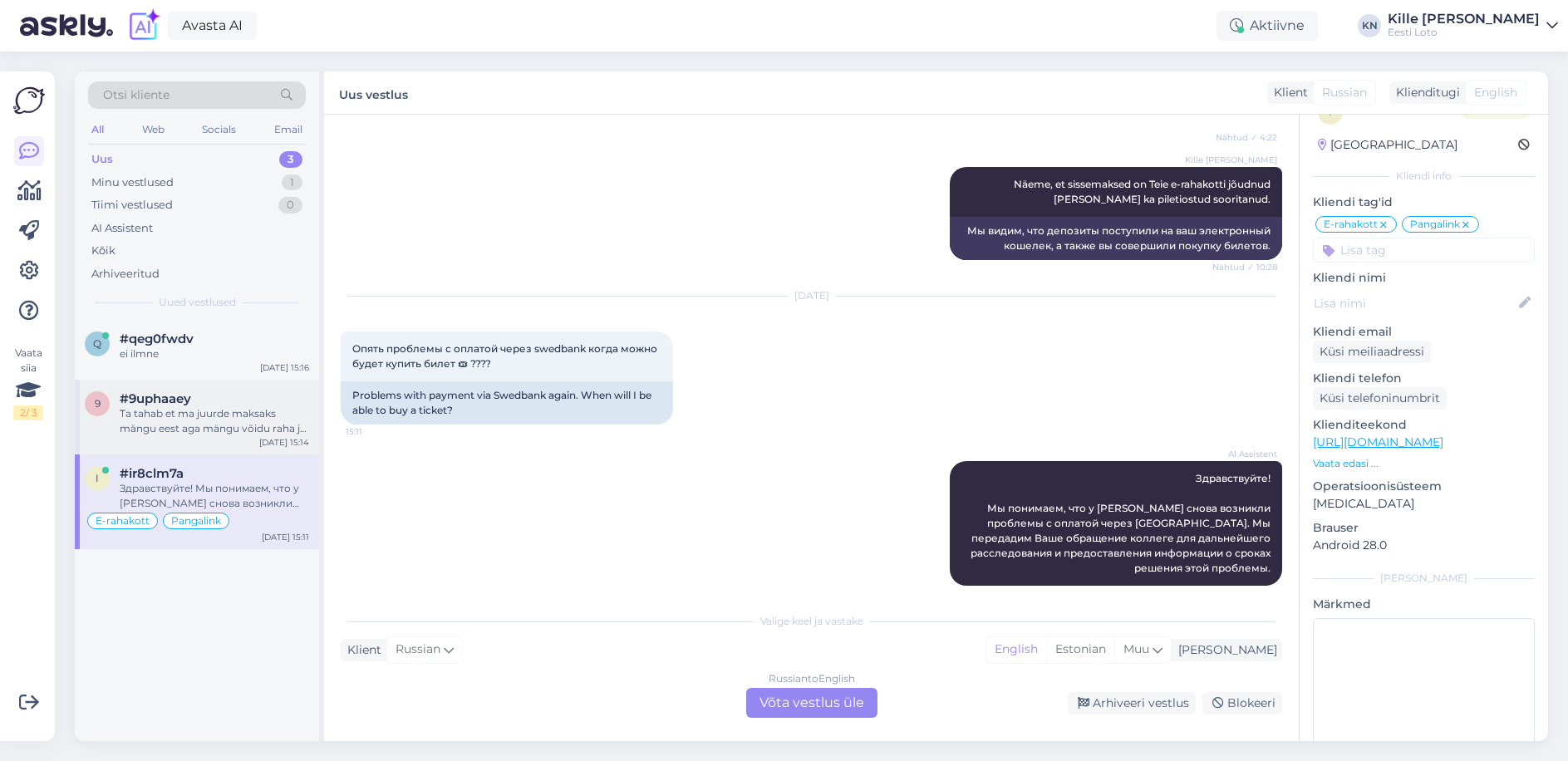
click at [185, 431] on div "Ta tahab et ma juurde maksaks mängu eest aga mängu võidu raha jäi saamata [PERS…" at bounding box center [214, 421] width 190 height 30
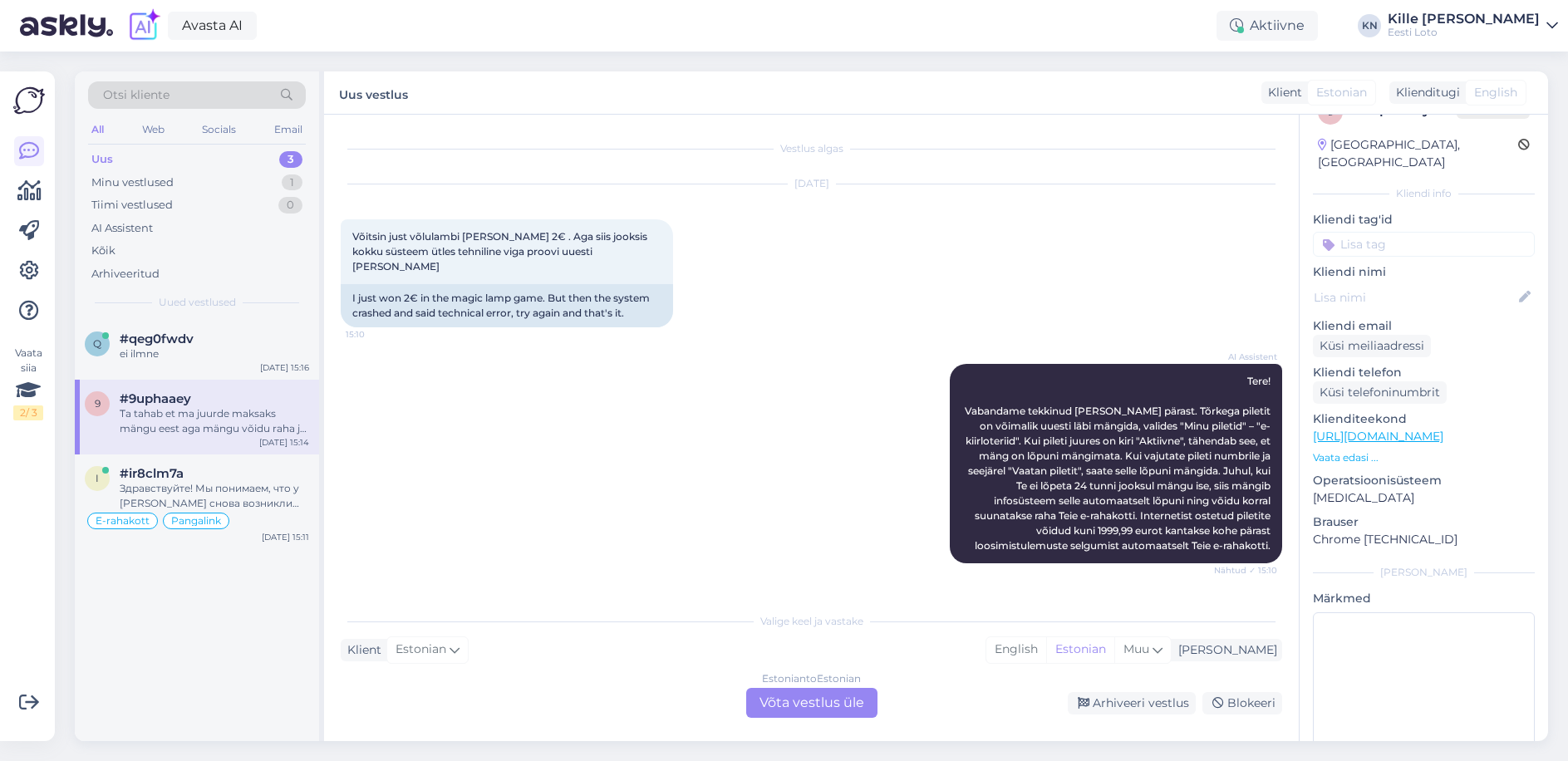
scroll to position [308, 0]
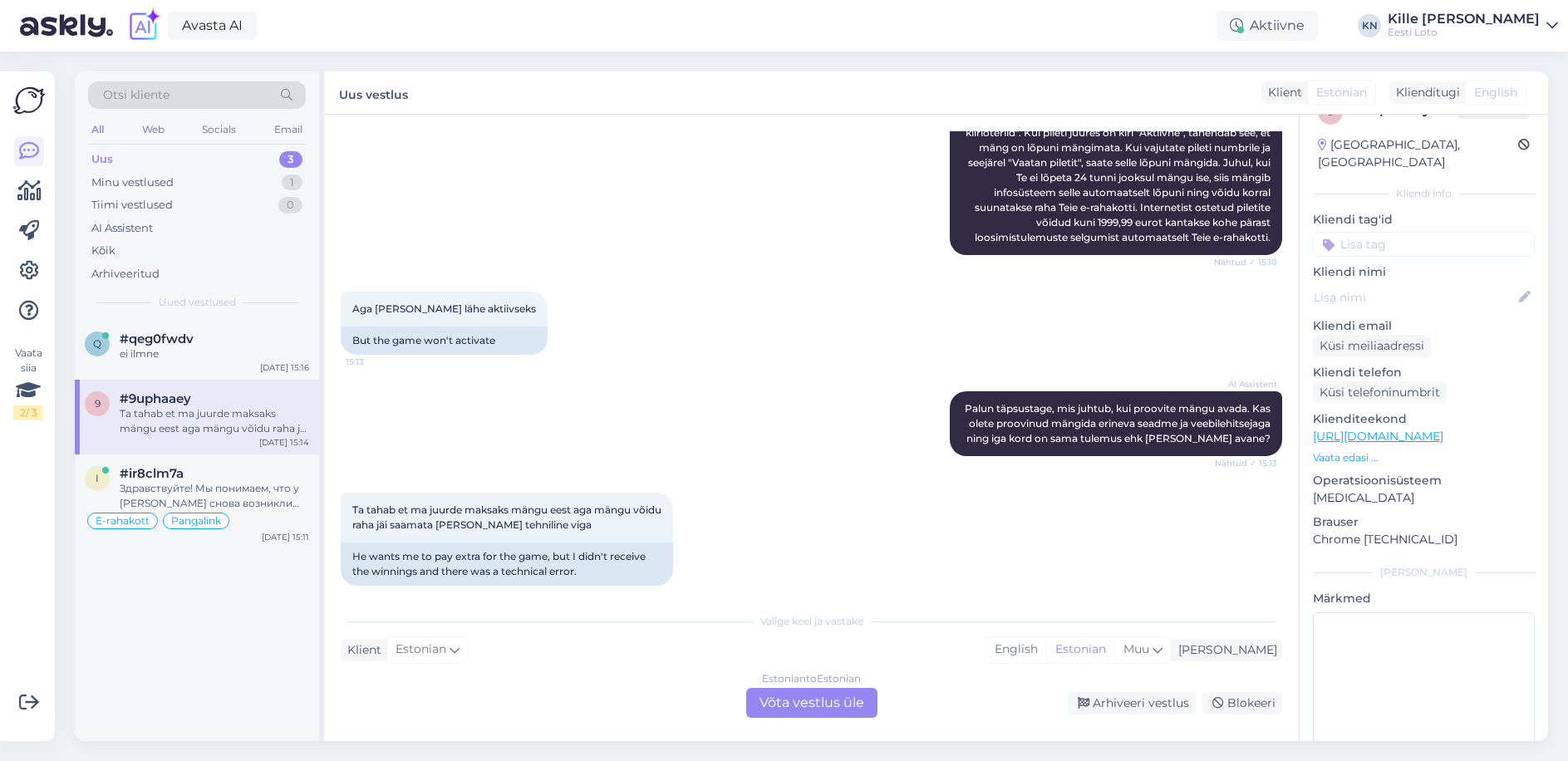
click at [811, 710] on div "Estonian to Estonian Võta vestlus üle" at bounding box center [812, 702] width 131 height 30
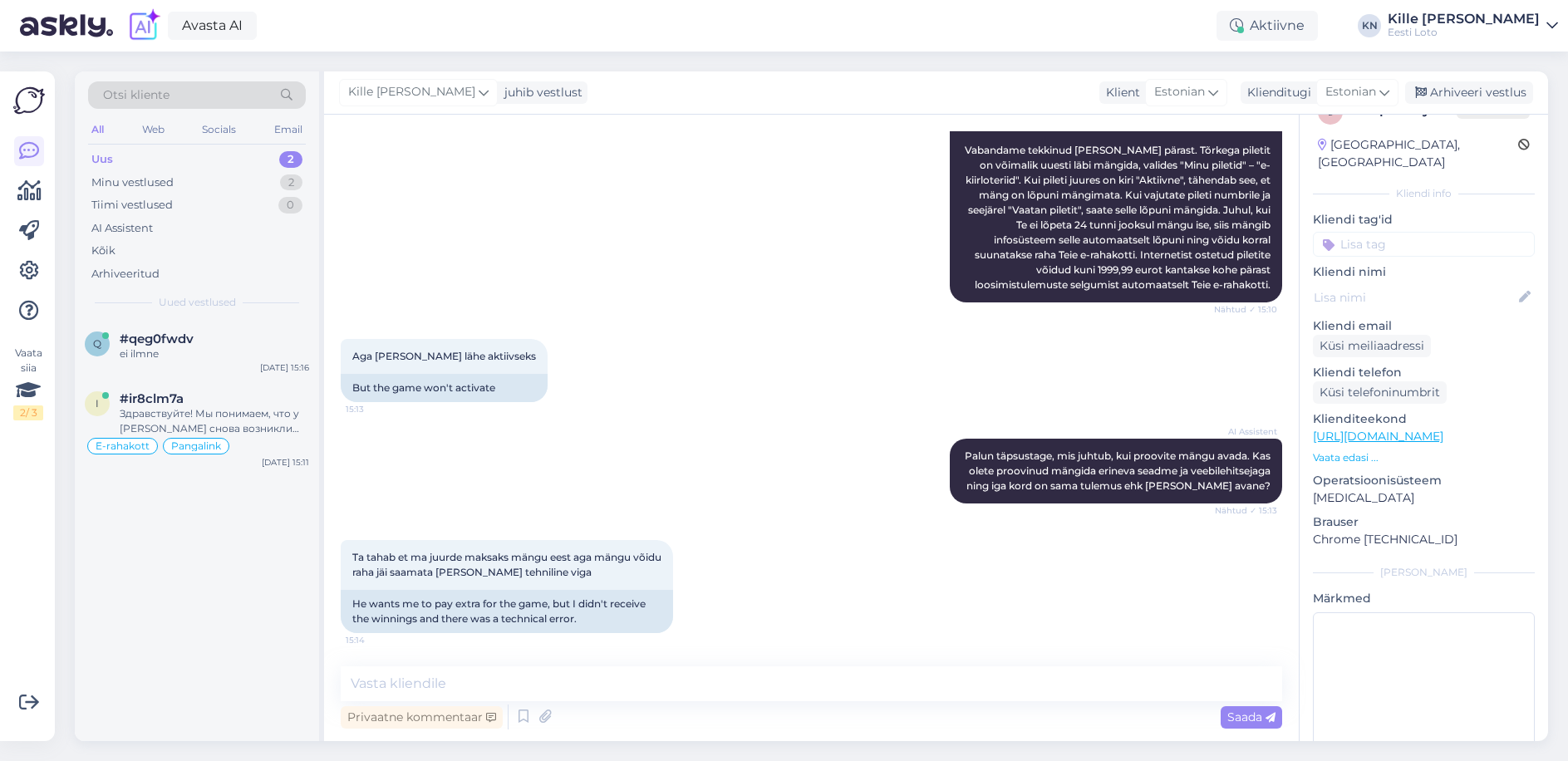
scroll to position [245, 0]
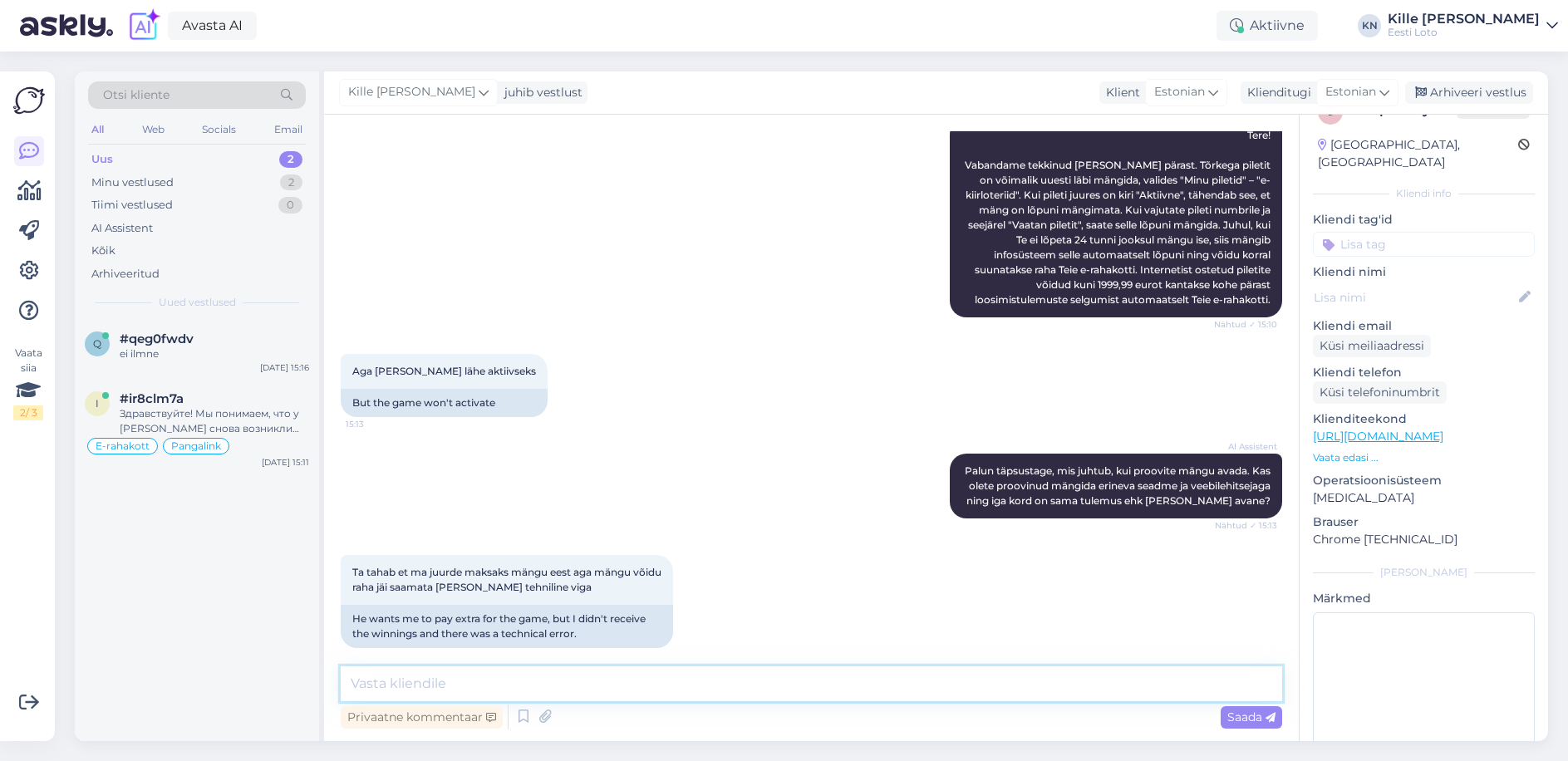
click at [756, 679] on textarea at bounding box center [811, 683] width 941 height 35
type textarea "Täpsemaks kontrollimiseks teatage palun enda isikukood."
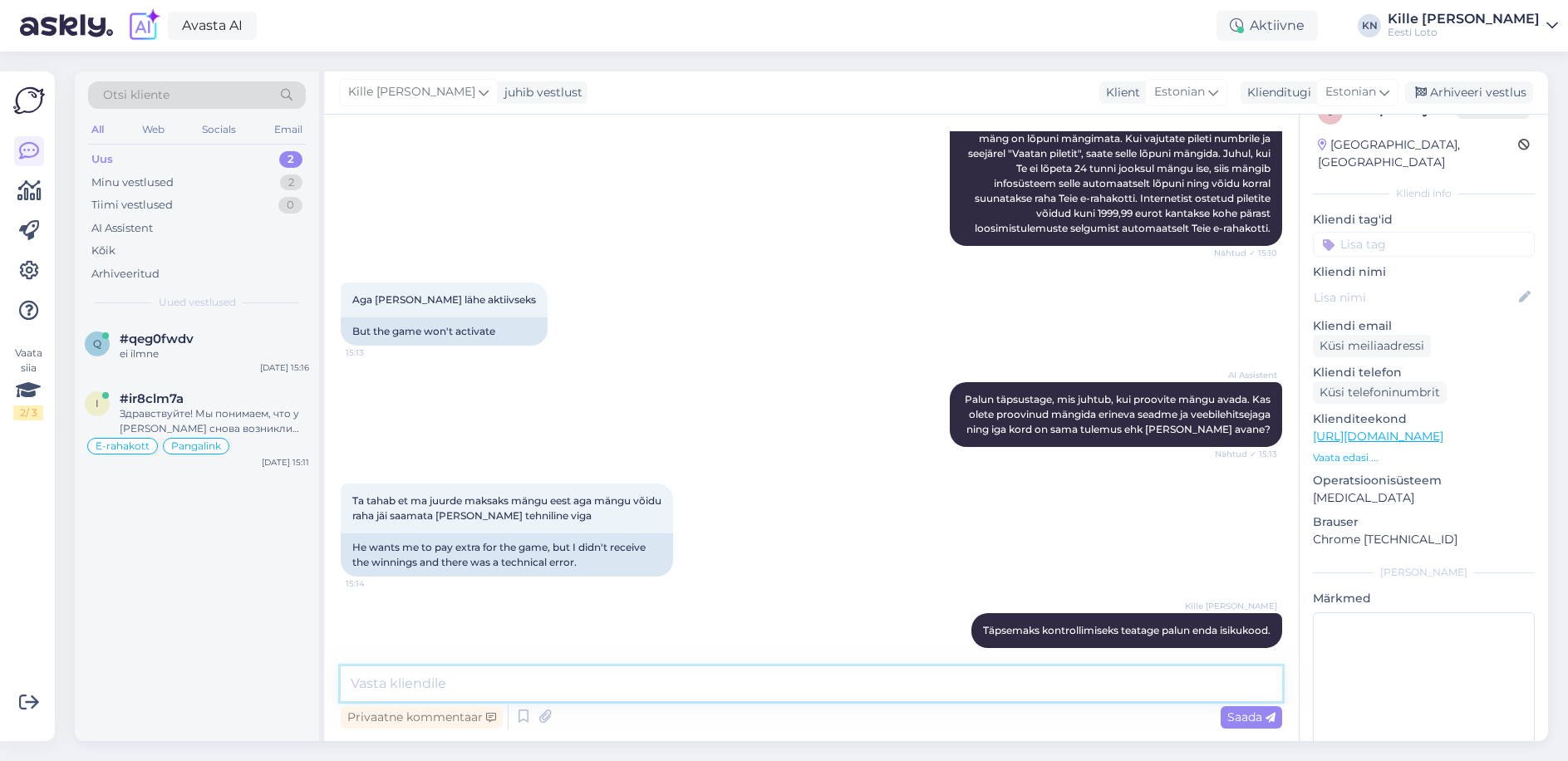
scroll to position [315, 0]
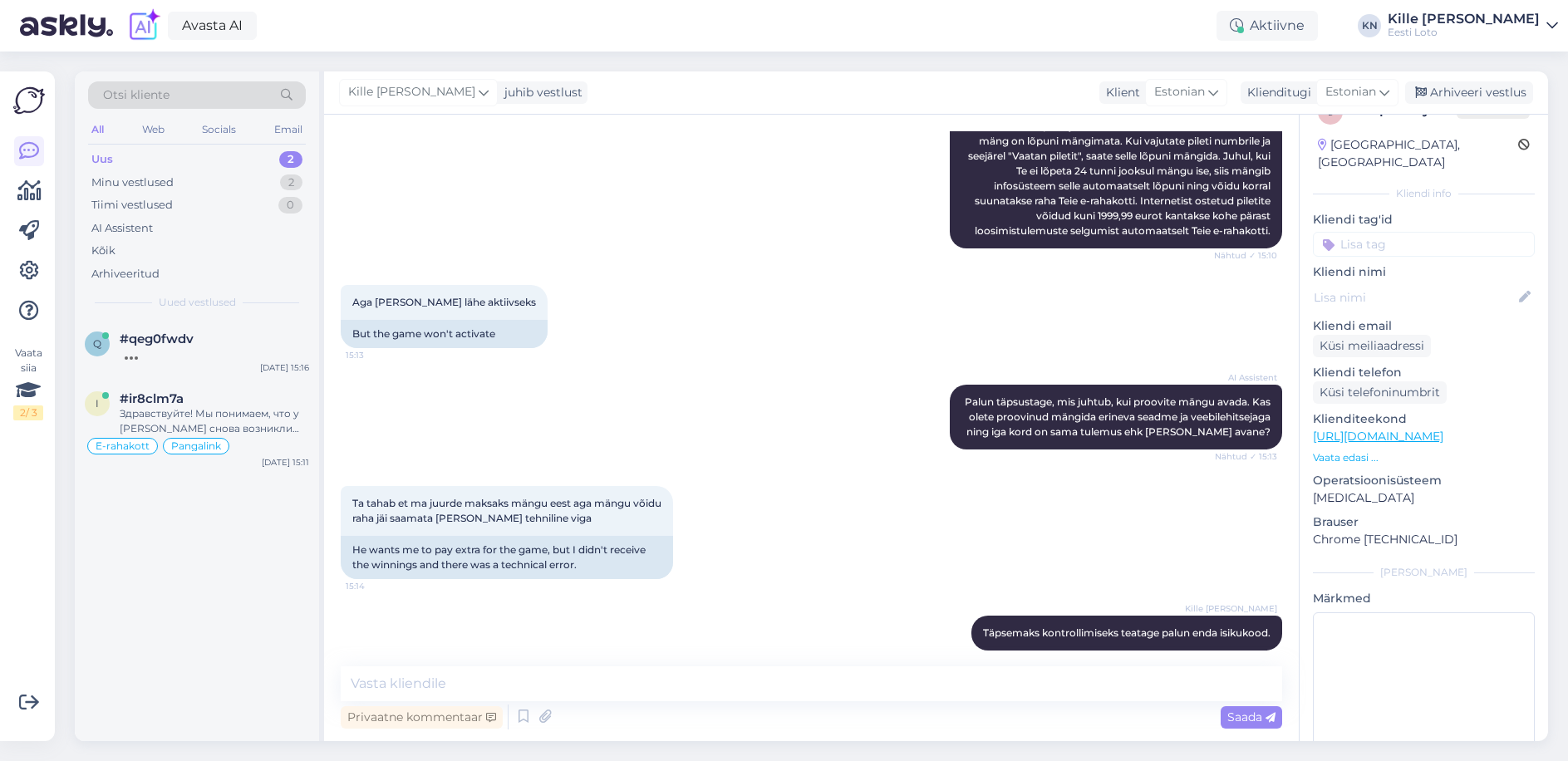
click at [1361, 231] on input at bounding box center [1423, 243] width 222 height 25
type input "e-kii"
click at [1420, 285] on span "e-kiirloterii" at bounding box center [1424, 290] width 54 height 10
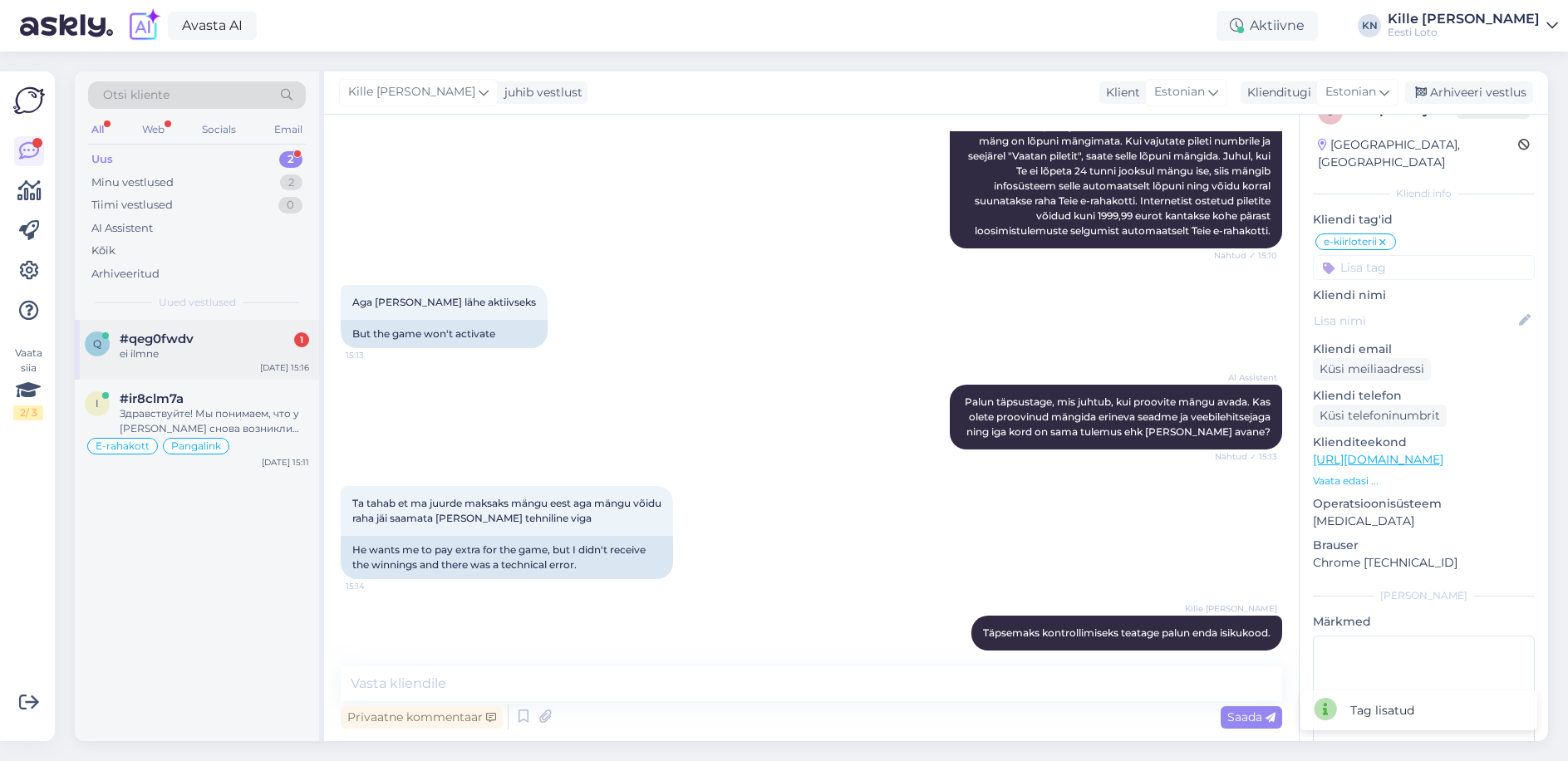
click at [187, 350] on div "ei ilmne" at bounding box center [214, 354] width 190 height 15
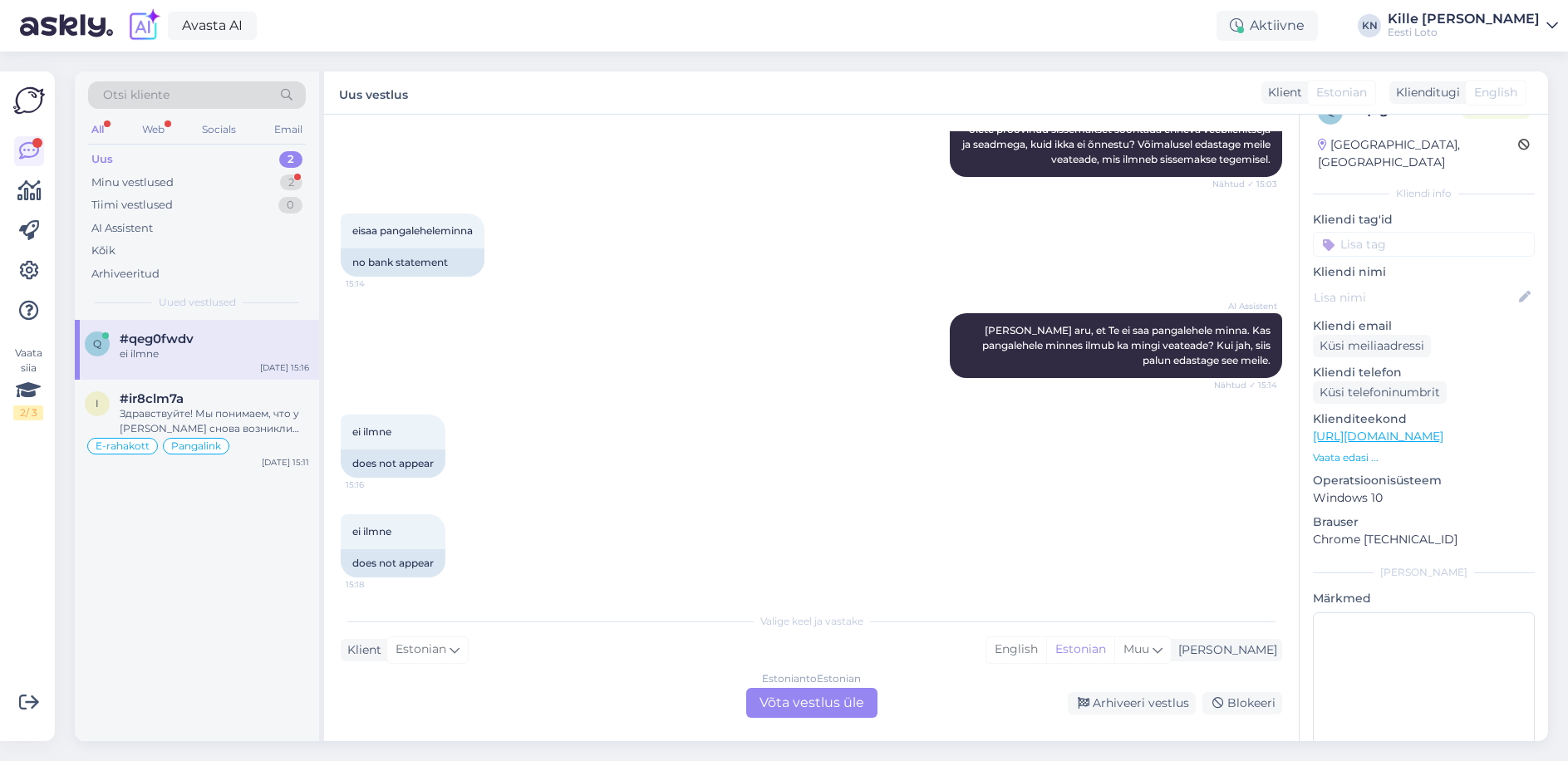
scroll to position [258, 0]
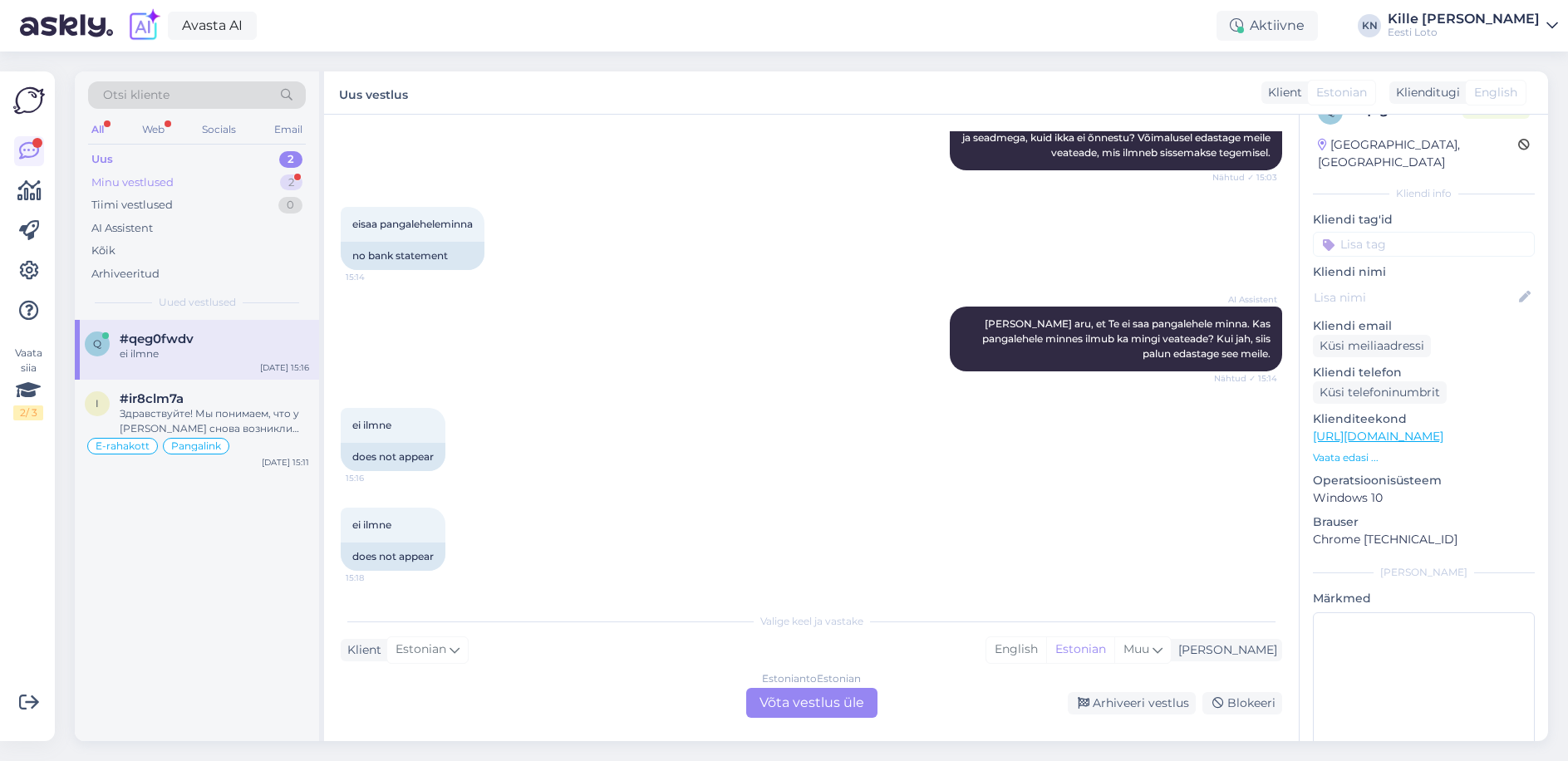
click at [151, 184] on div "Minu vestlused" at bounding box center [132, 183] width 82 height 17
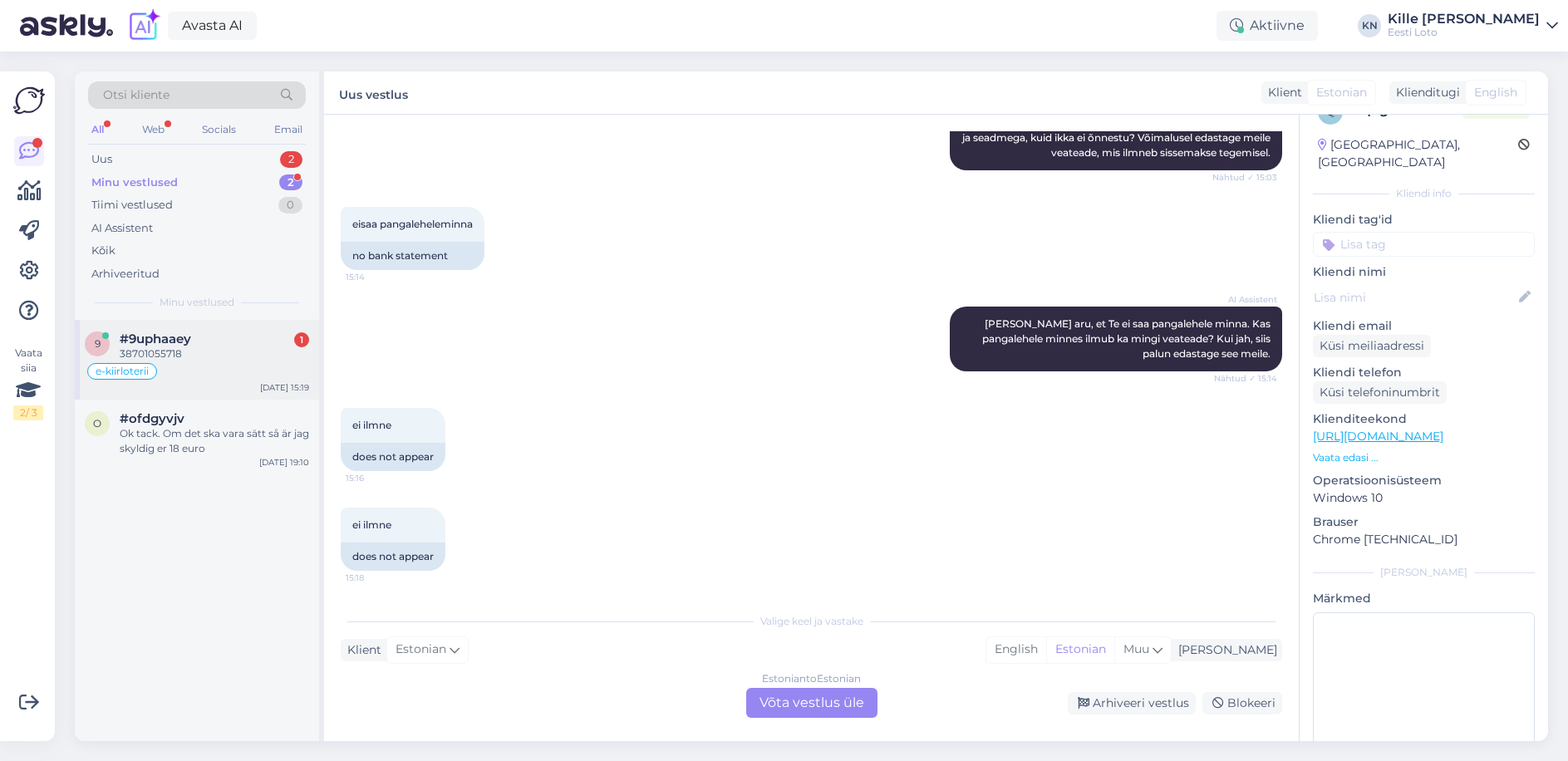
click at [191, 378] on div "e-kiirloterii" at bounding box center [197, 372] width 225 height 20
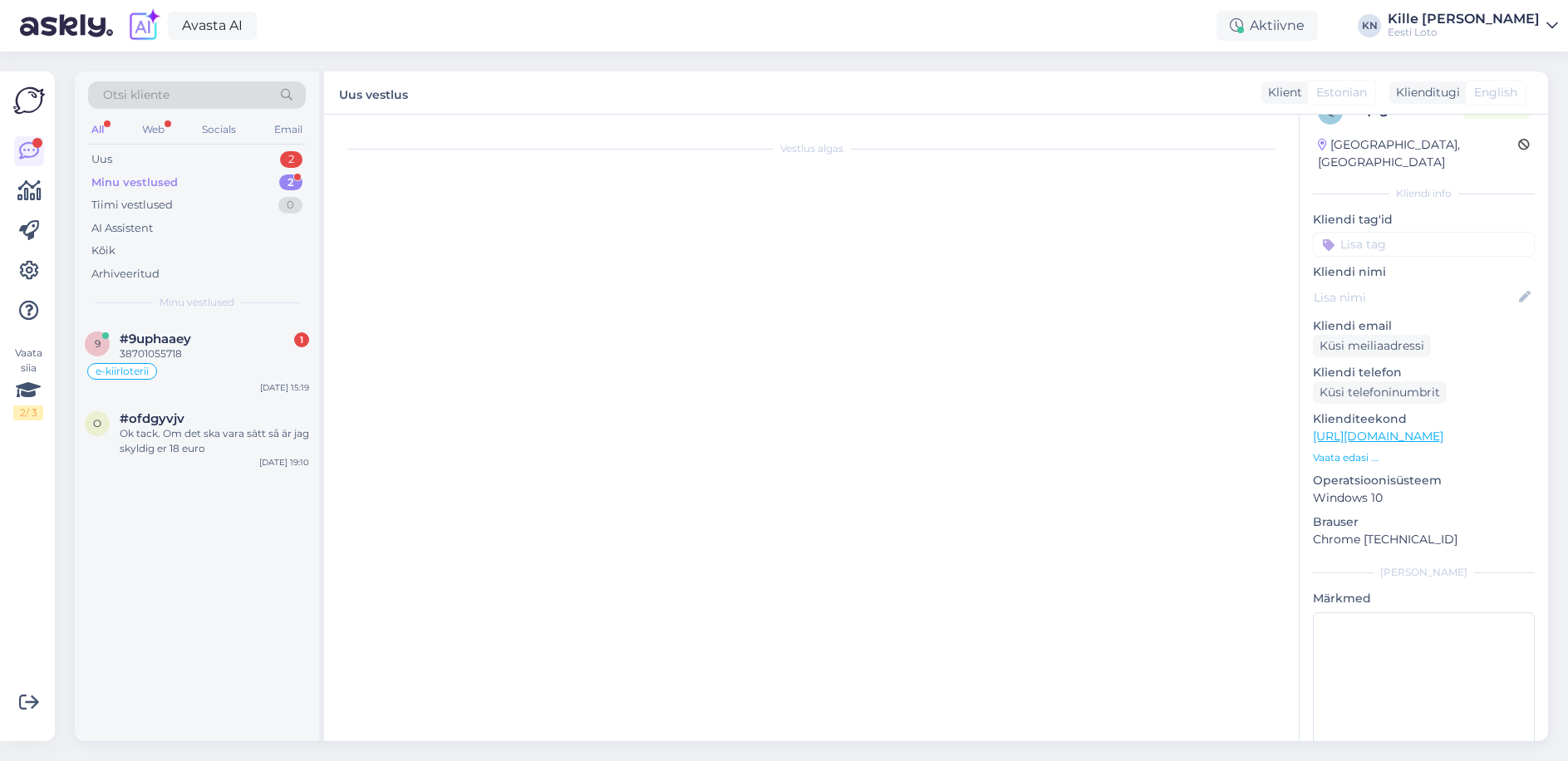
scroll to position [388, 0]
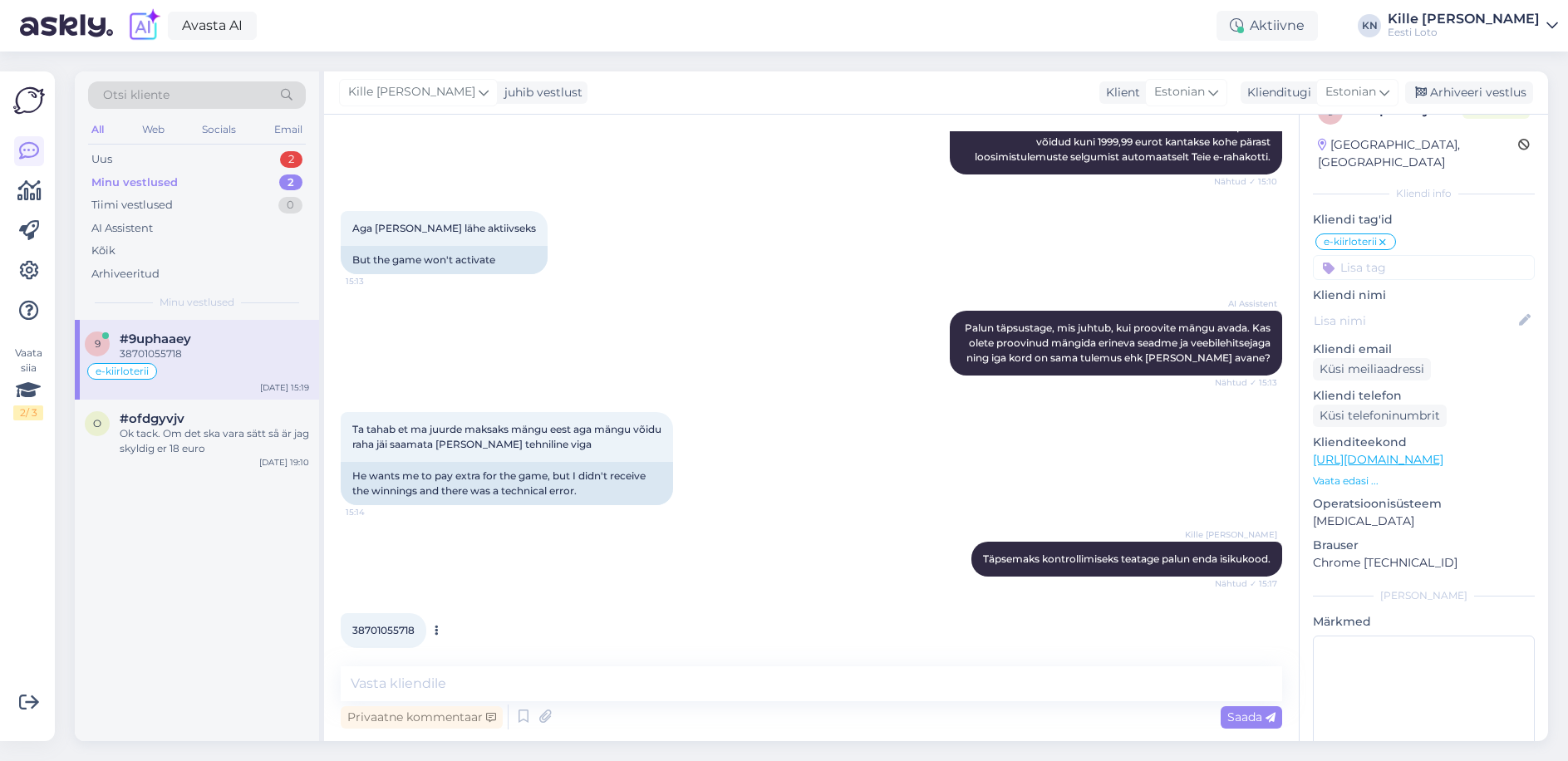
click at [396, 624] on span "38701055718" at bounding box center [383, 630] width 63 height 13
copy span "38701055718"
click at [629, 433] on div "Ta tahab et ma juurde maksaks mängu eest aga mängu võidu raha jäi saamata [PERS…" at bounding box center [507, 437] width 332 height 50
click at [536, 686] on textarea at bounding box center [811, 683] width 941 height 35
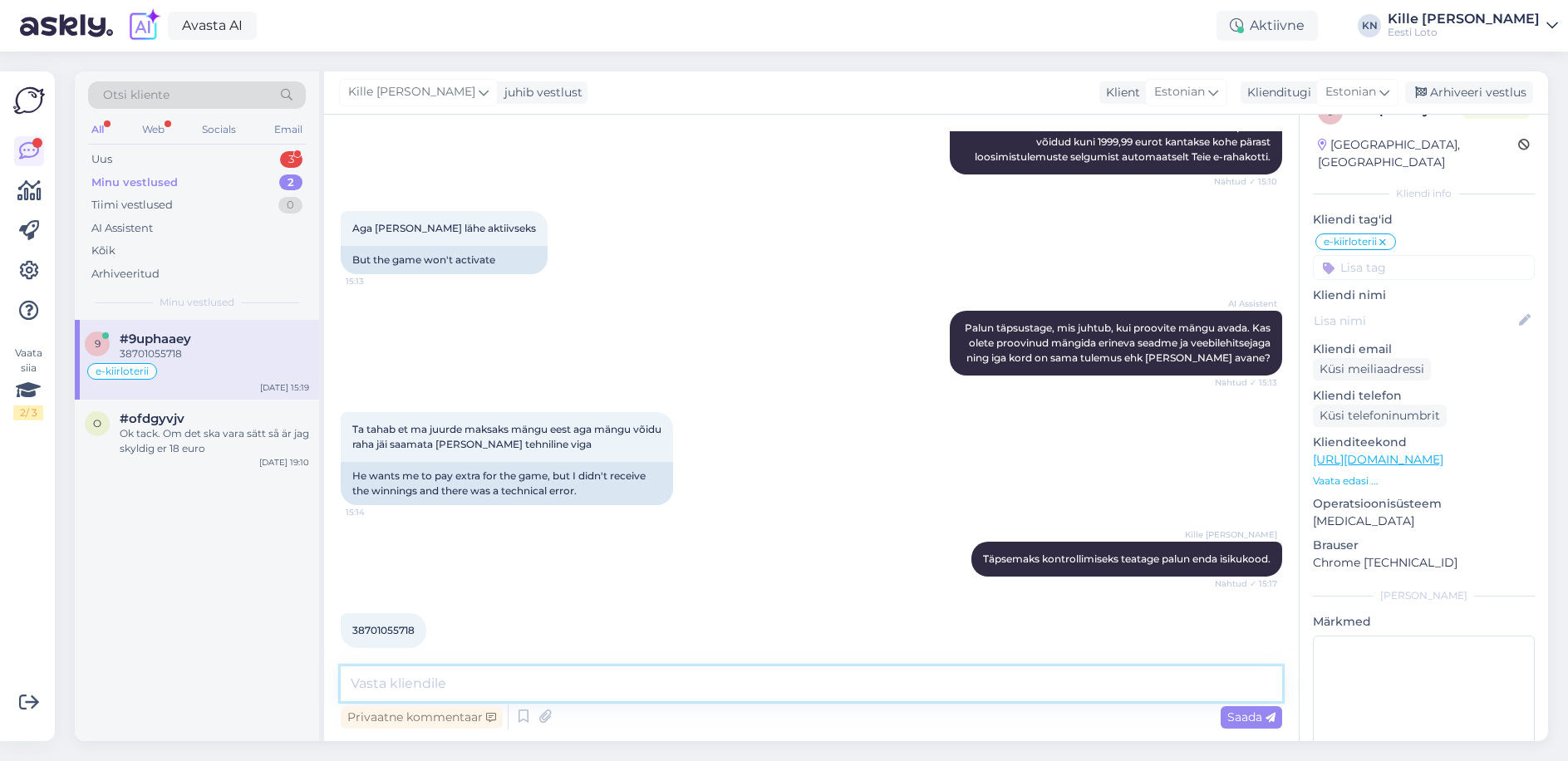
click at [536, 686] on textarea at bounding box center [811, 683] width 941 height 35
click at [521, 685] on textarea at bounding box center [811, 683] width 941 height 35
click at [466, 681] on textarea at bounding box center [811, 683] width 941 height 35
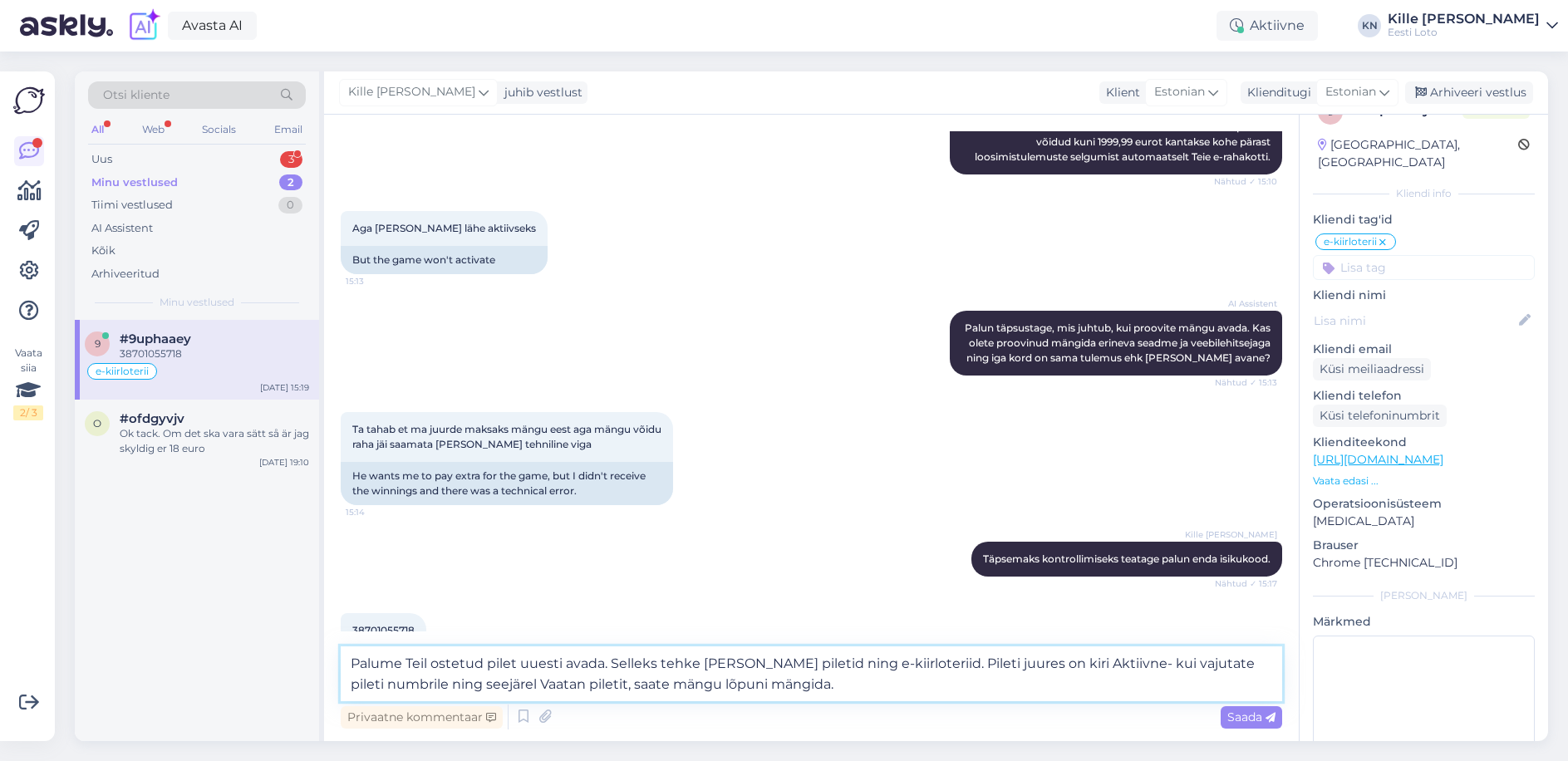
click at [352, 662] on textarea "Palume Teil ostetud pilet uuesti avada. Selleks tehke [PERSON_NAME] piletid nin…" at bounding box center [811, 673] width 941 height 55
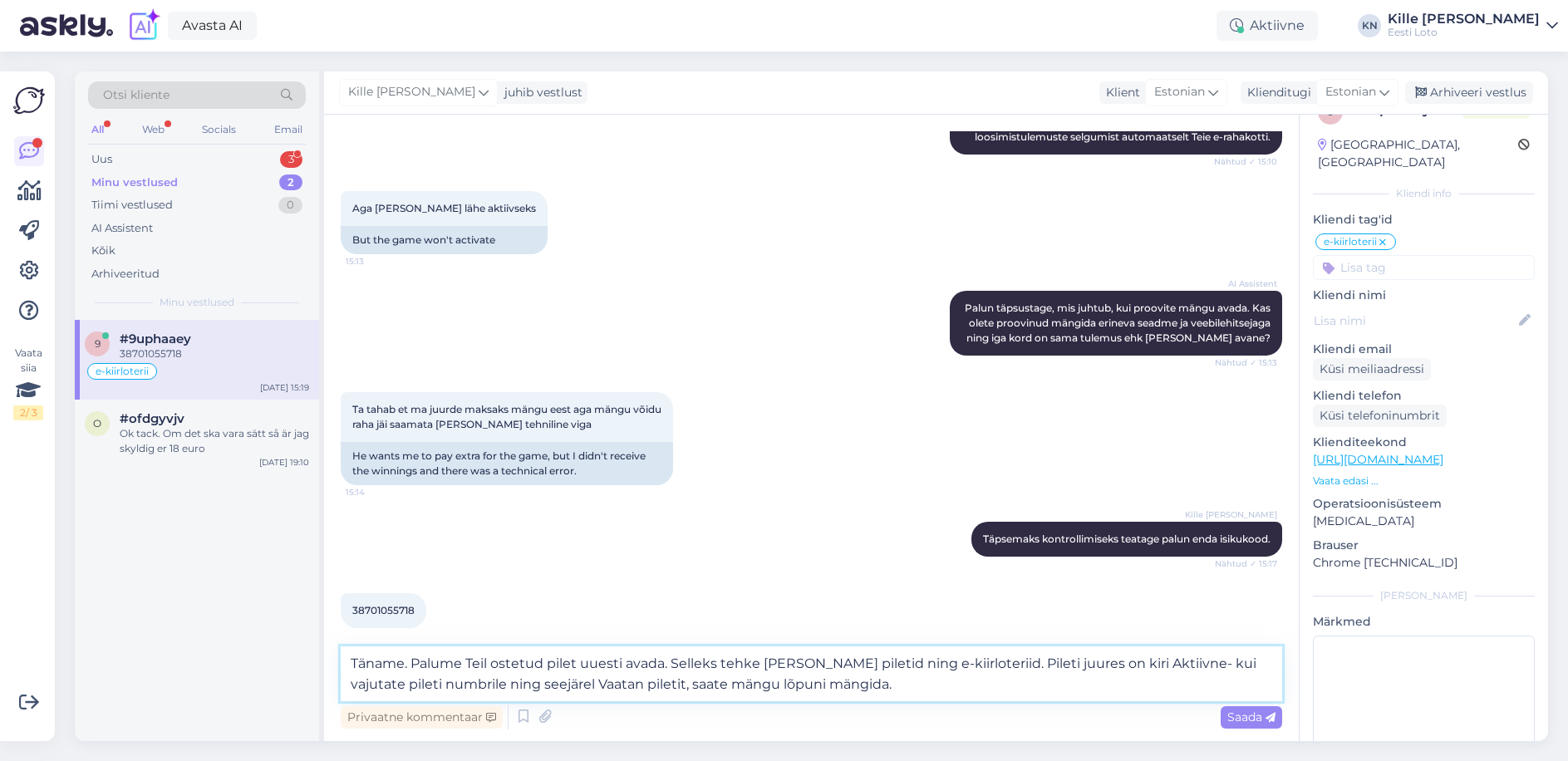
scroll to position [407, 0]
type textarea "Täname. Palume Teil ostetud pilet uuesti avada. Selleks tehke [PERSON_NAME] pil…"
click at [544, 711] on icon at bounding box center [545, 716] width 23 height 25
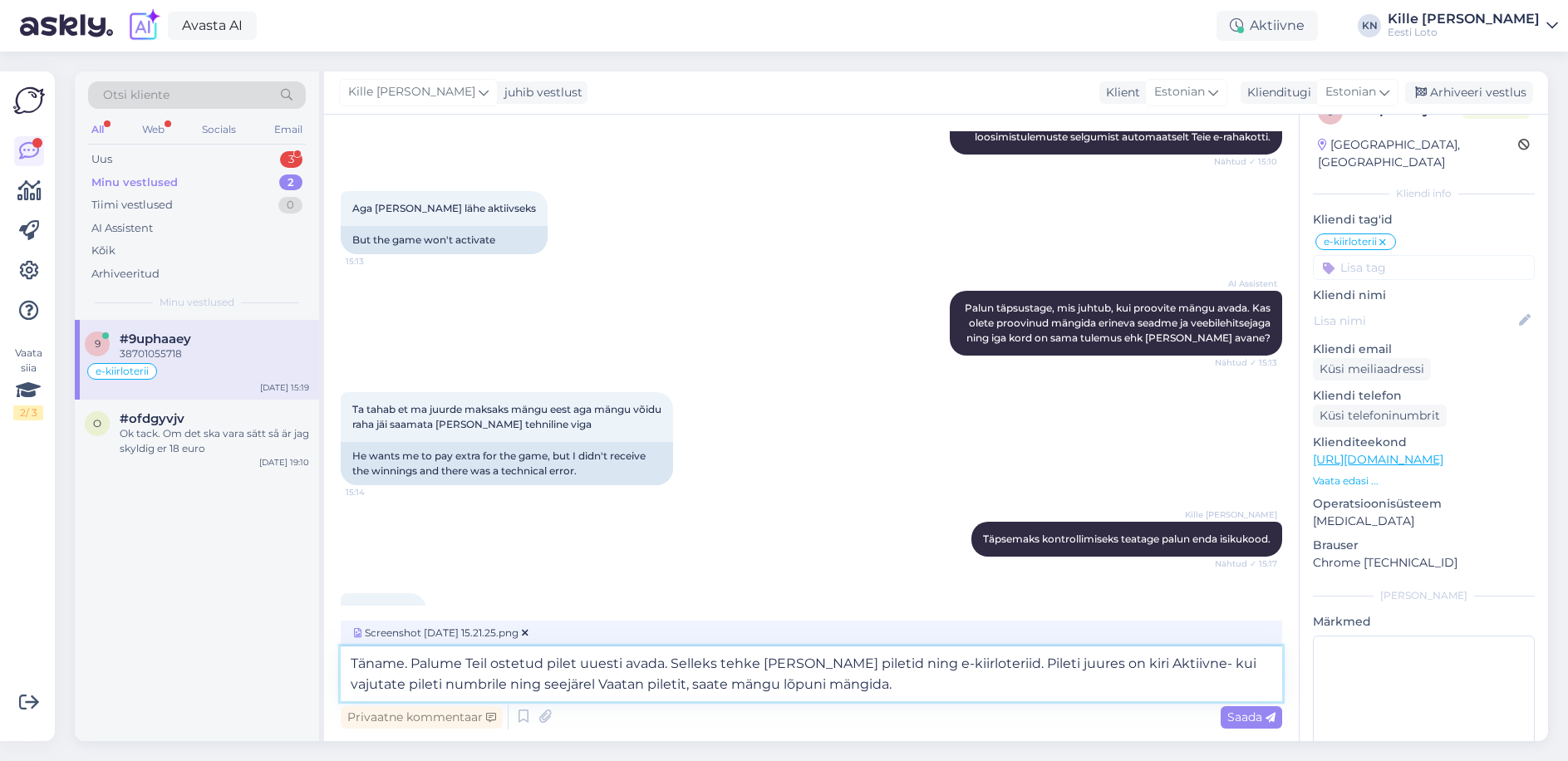
click at [895, 686] on textarea "Täname. Palume Teil ostetud pilet uuesti avada. Selleks tehke [PERSON_NAME] pil…" at bounding box center [811, 673] width 941 height 55
click at [1268, 712] on icon at bounding box center [1270, 717] width 10 height 10
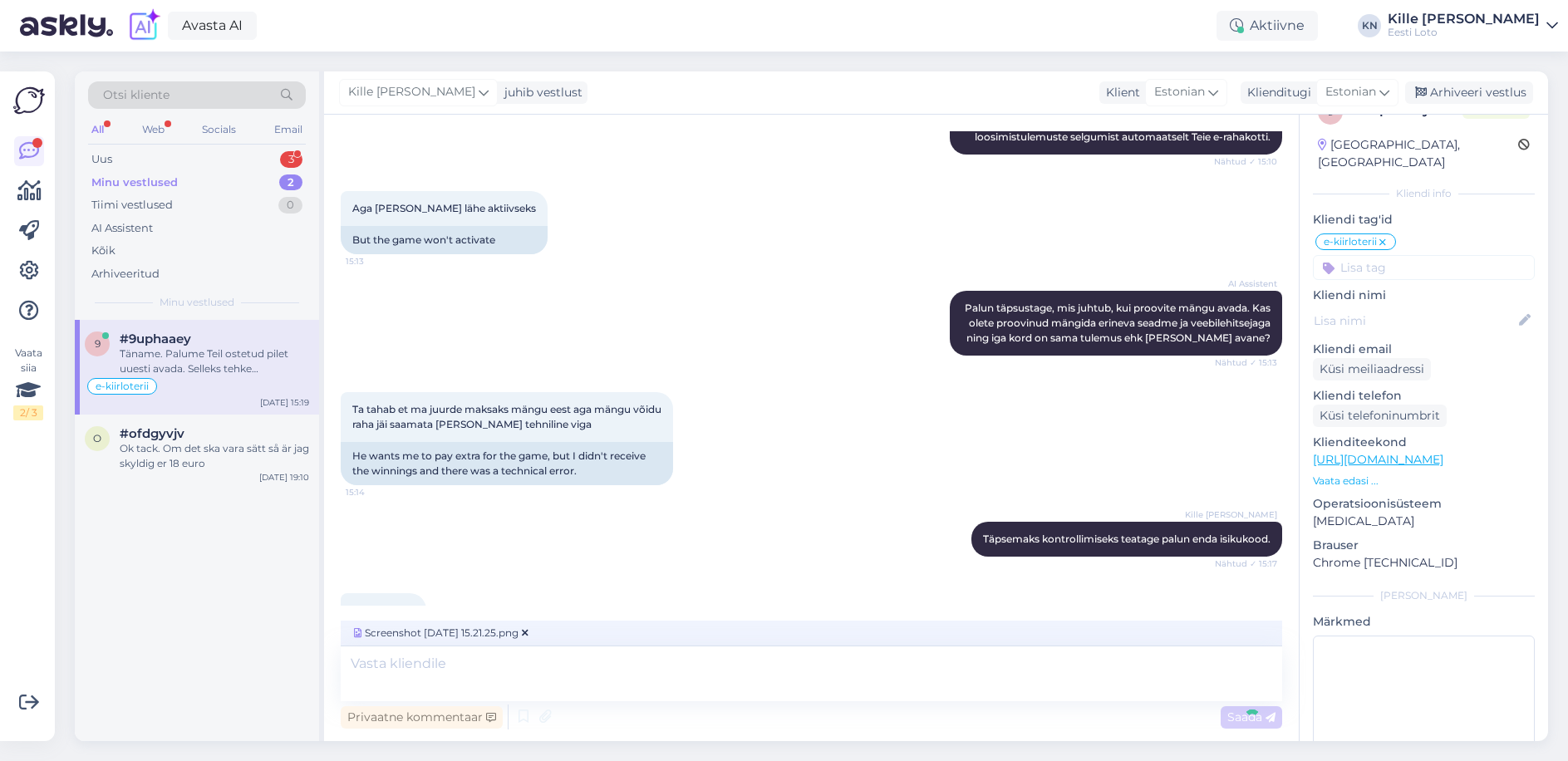
scroll to position [610, 0]
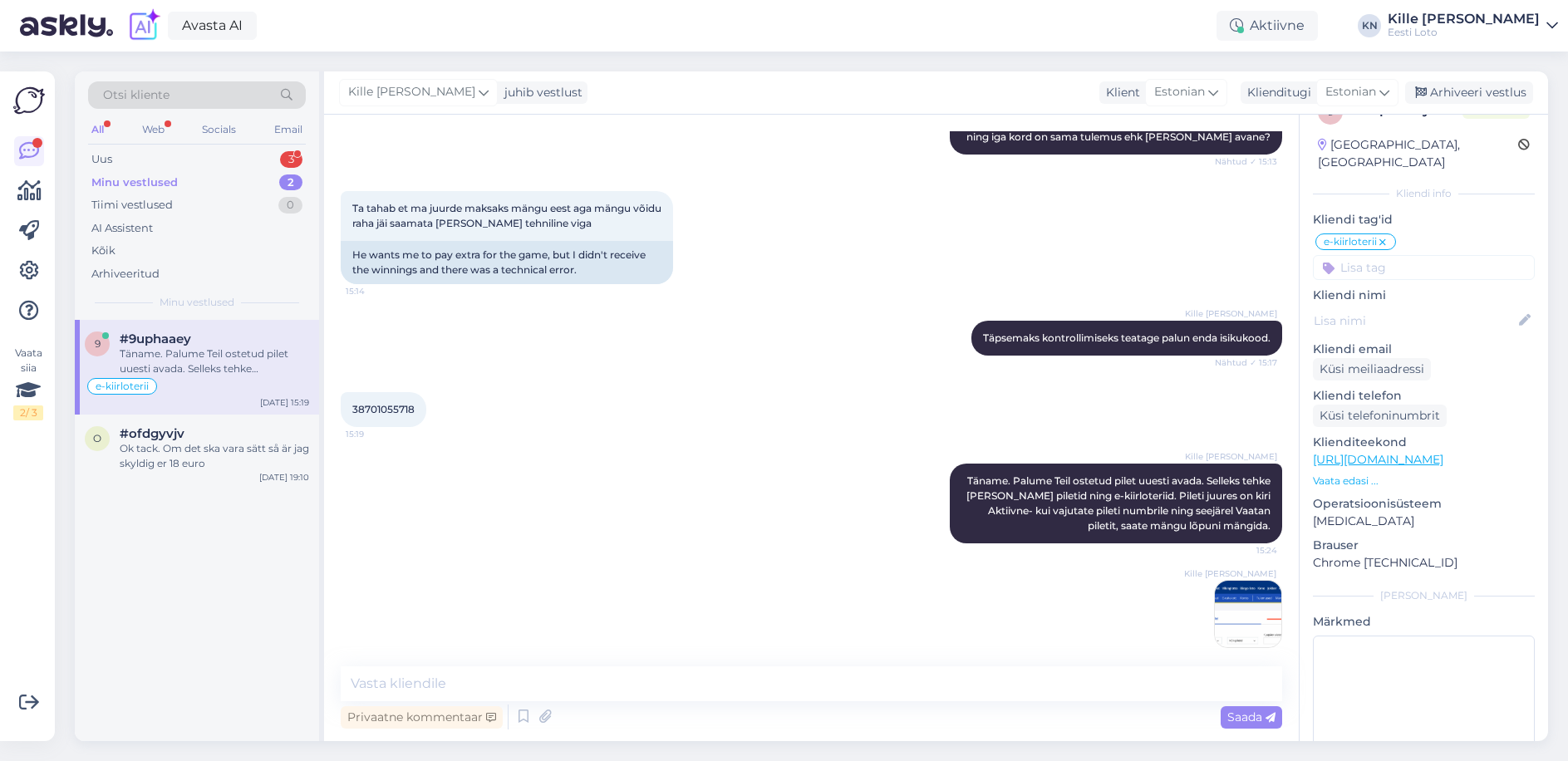
click at [1237, 603] on img at bounding box center [1247, 613] width 67 height 67
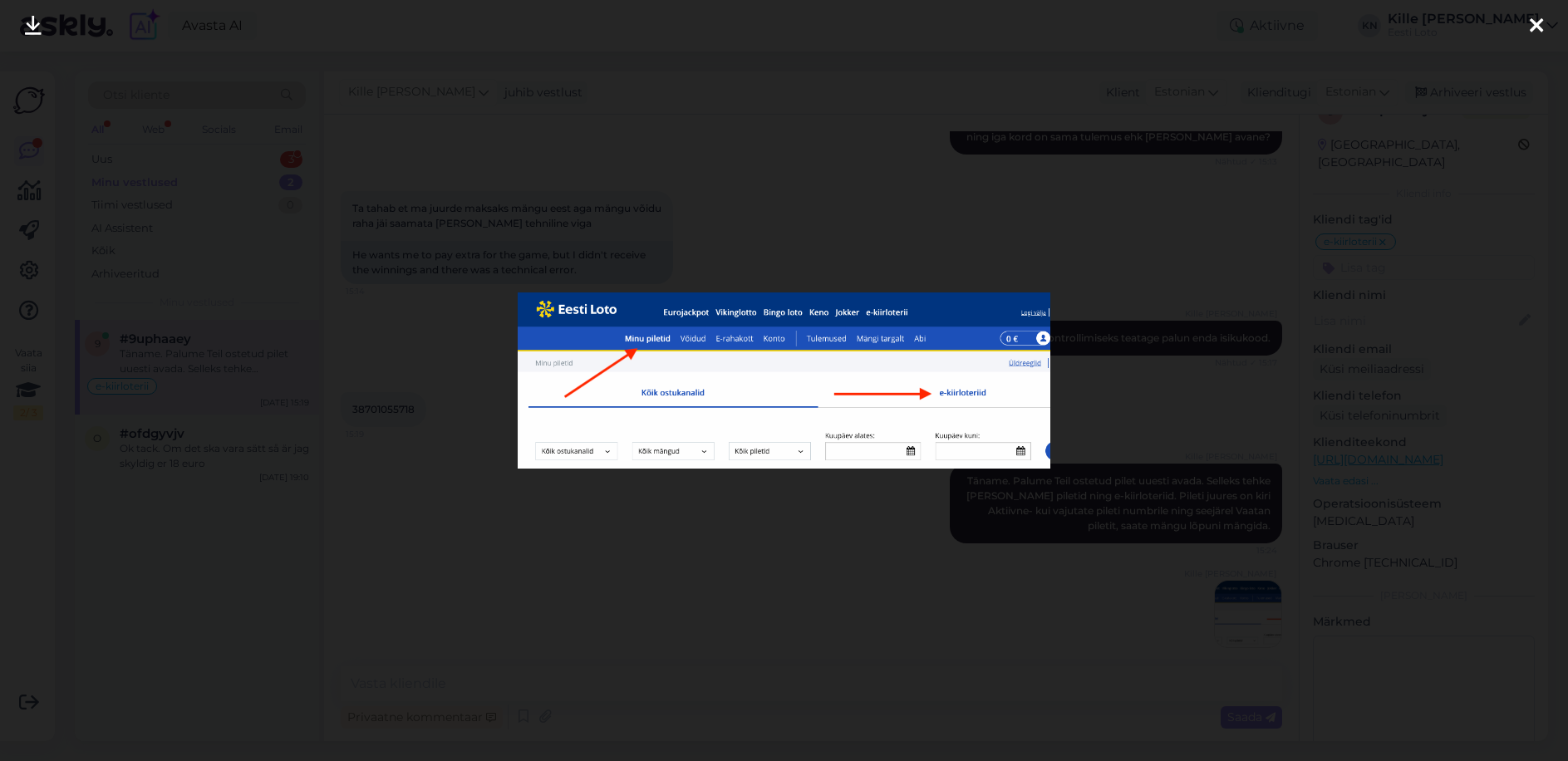
click at [779, 554] on div at bounding box center [784, 380] width 1568 height 761
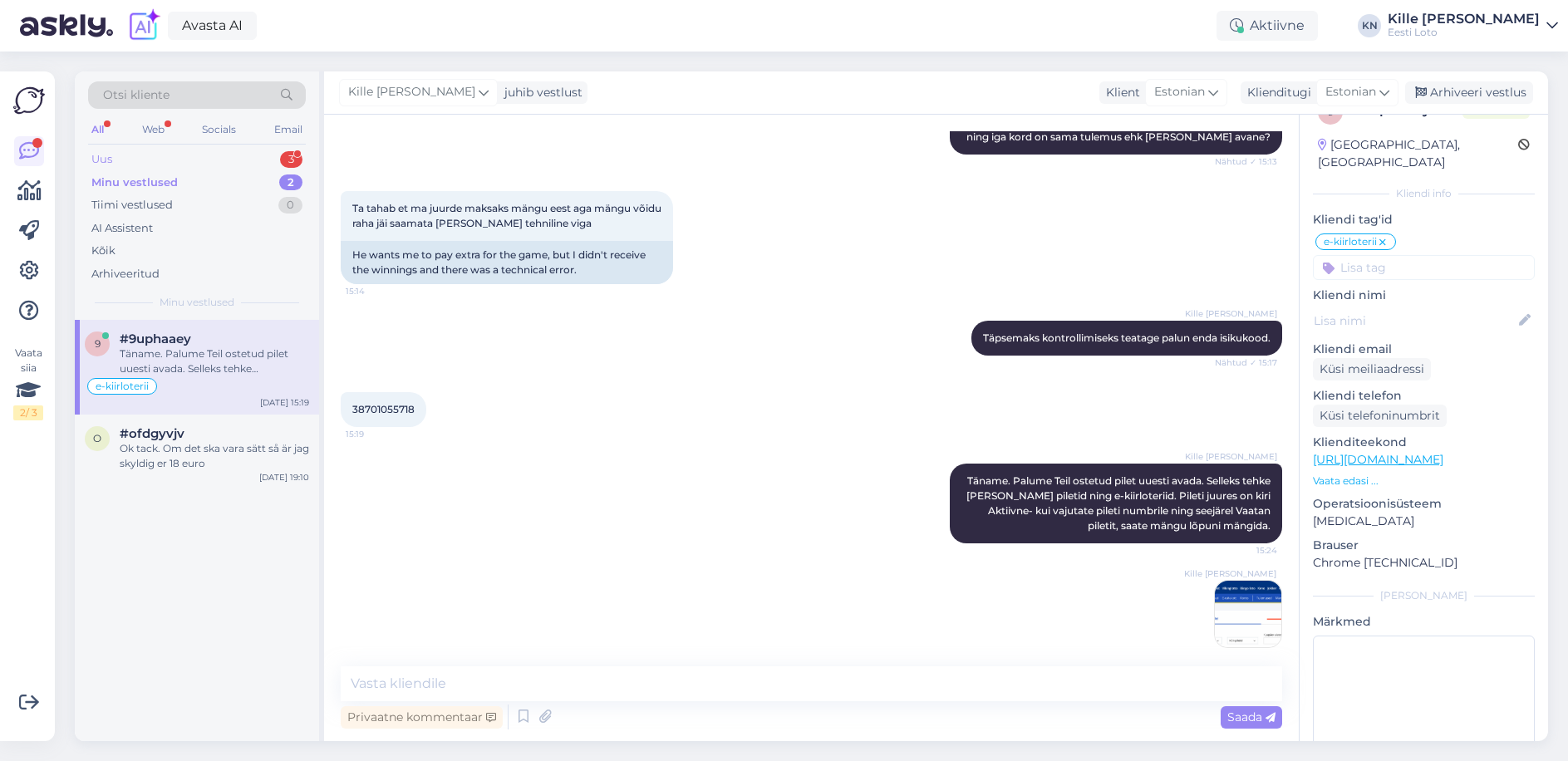
click at [236, 155] on div "Uus 3" at bounding box center [197, 159] width 218 height 23
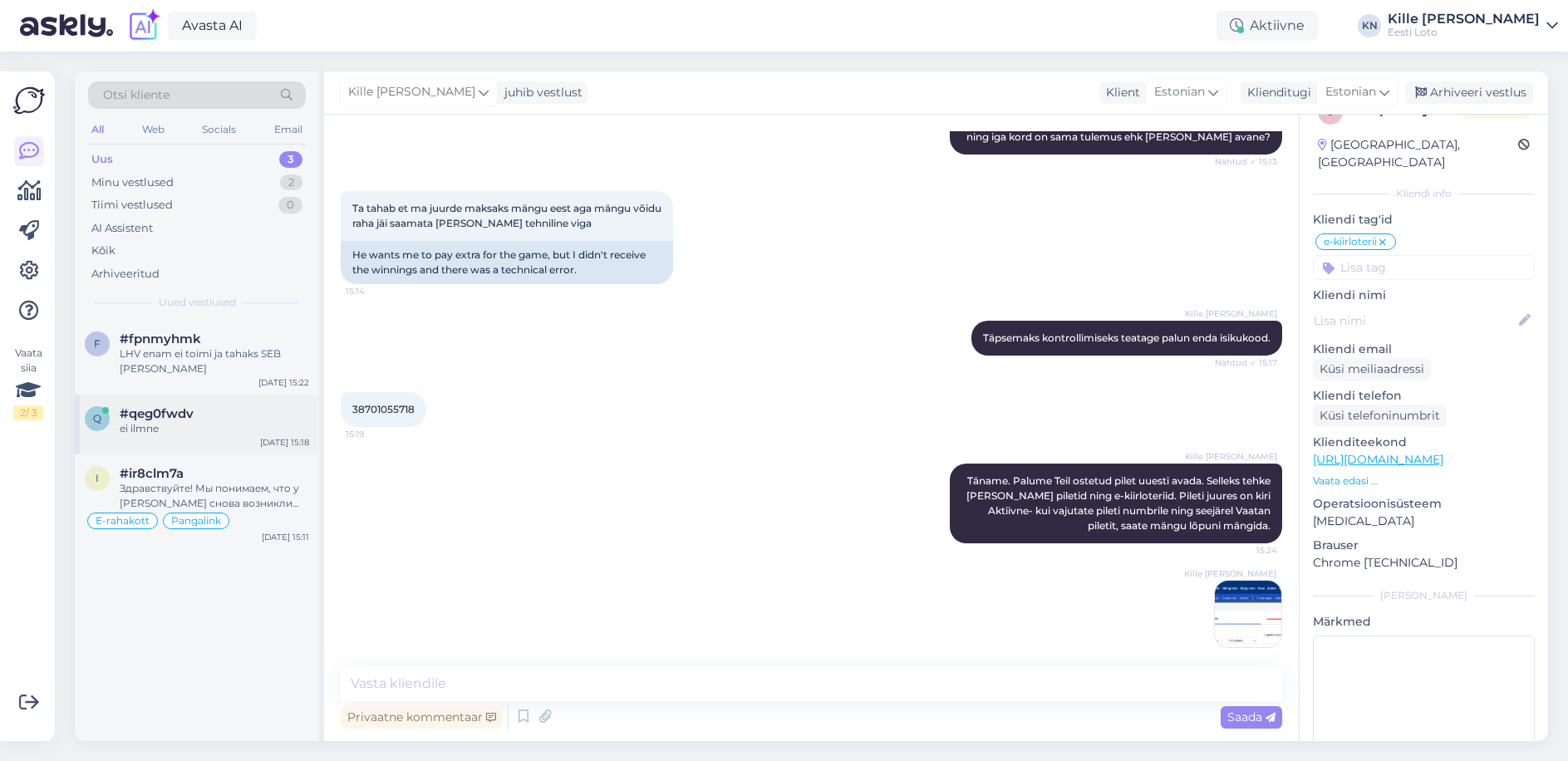
click at [201, 433] on div "ei ilmne" at bounding box center [214, 428] width 190 height 15
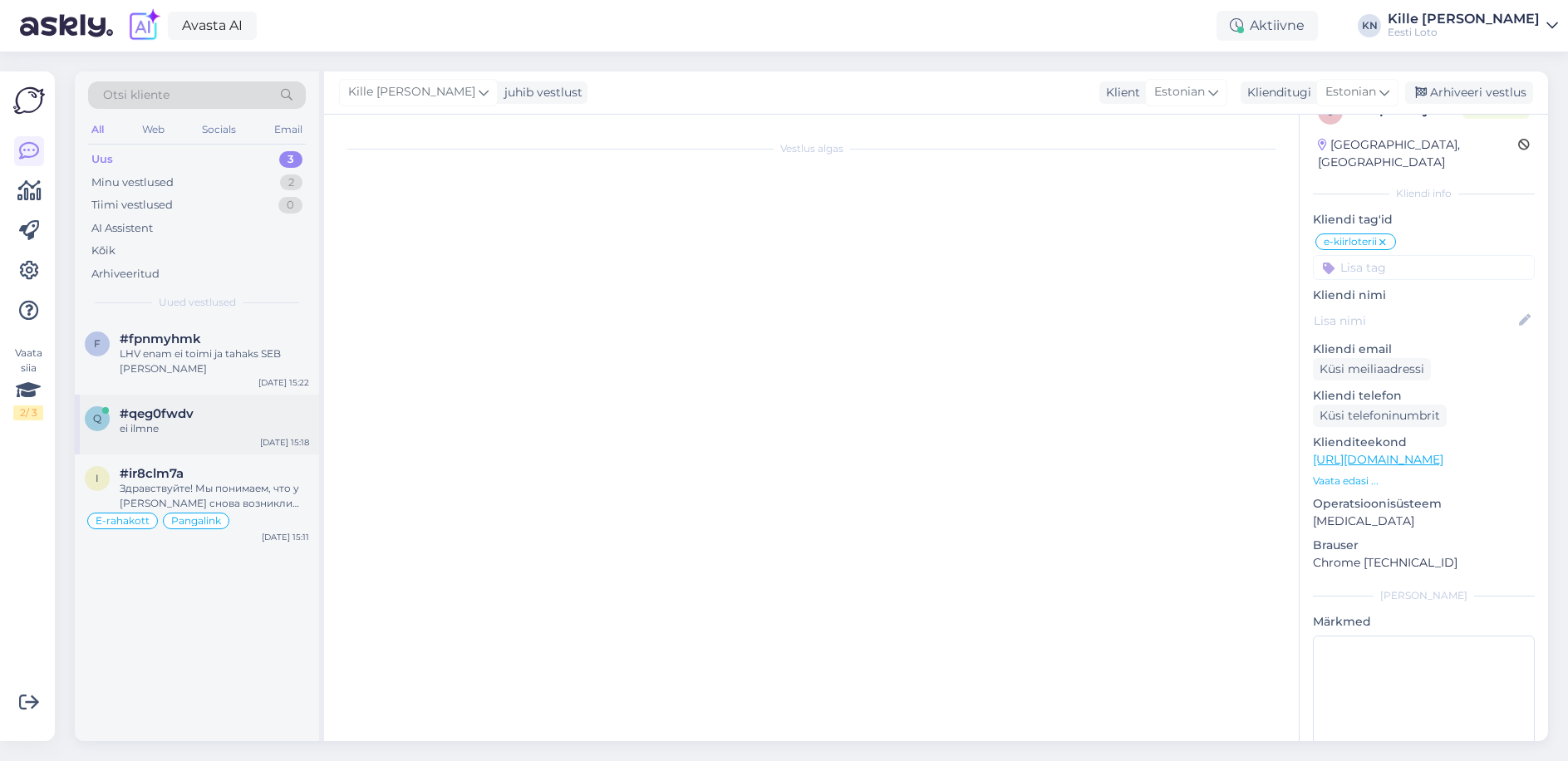
scroll to position [258, 0]
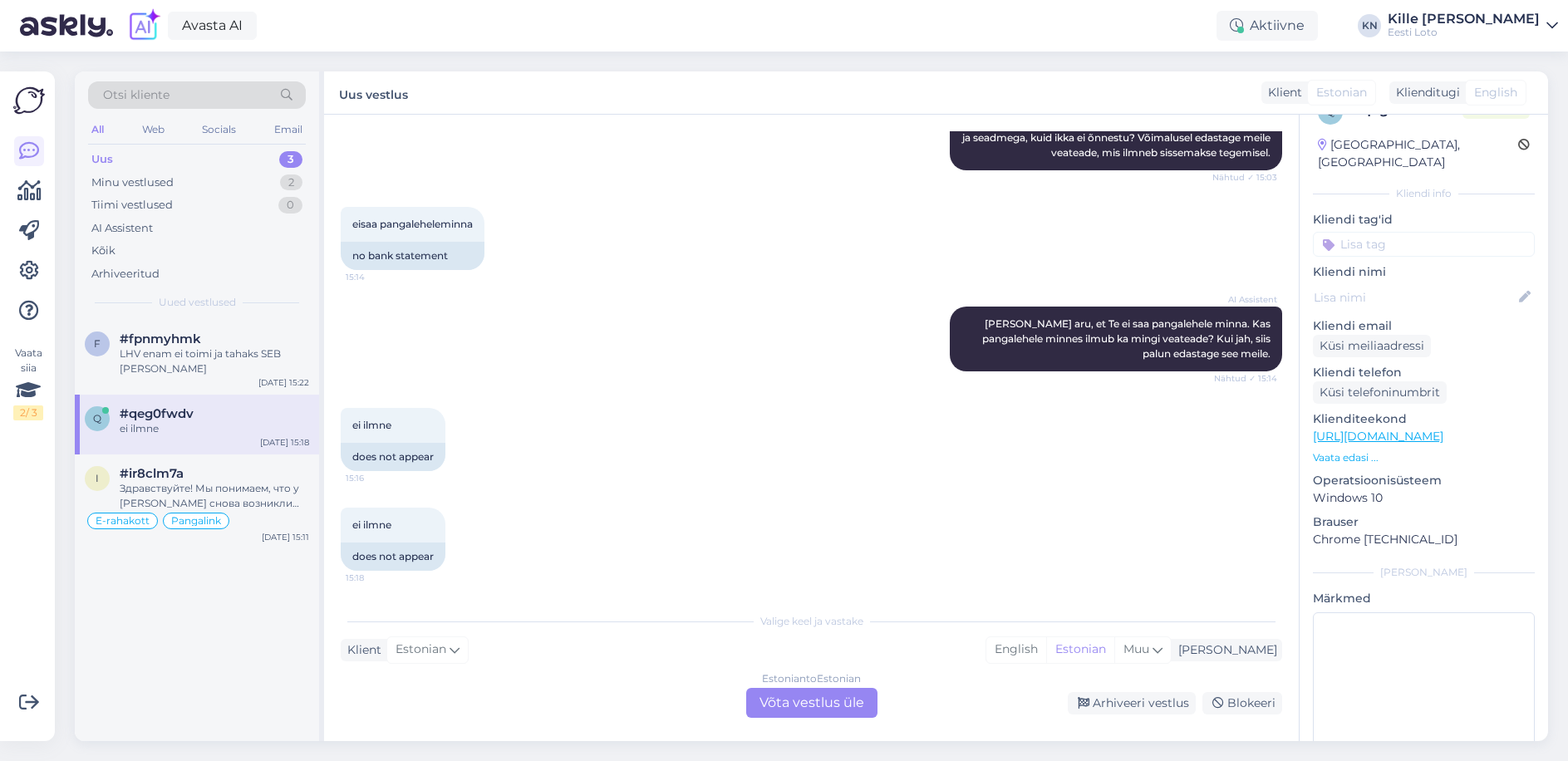
click at [775, 701] on div "Estonian to Estonian Võta vestlus üle" at bounding box center [812, 702] width 131 height 30
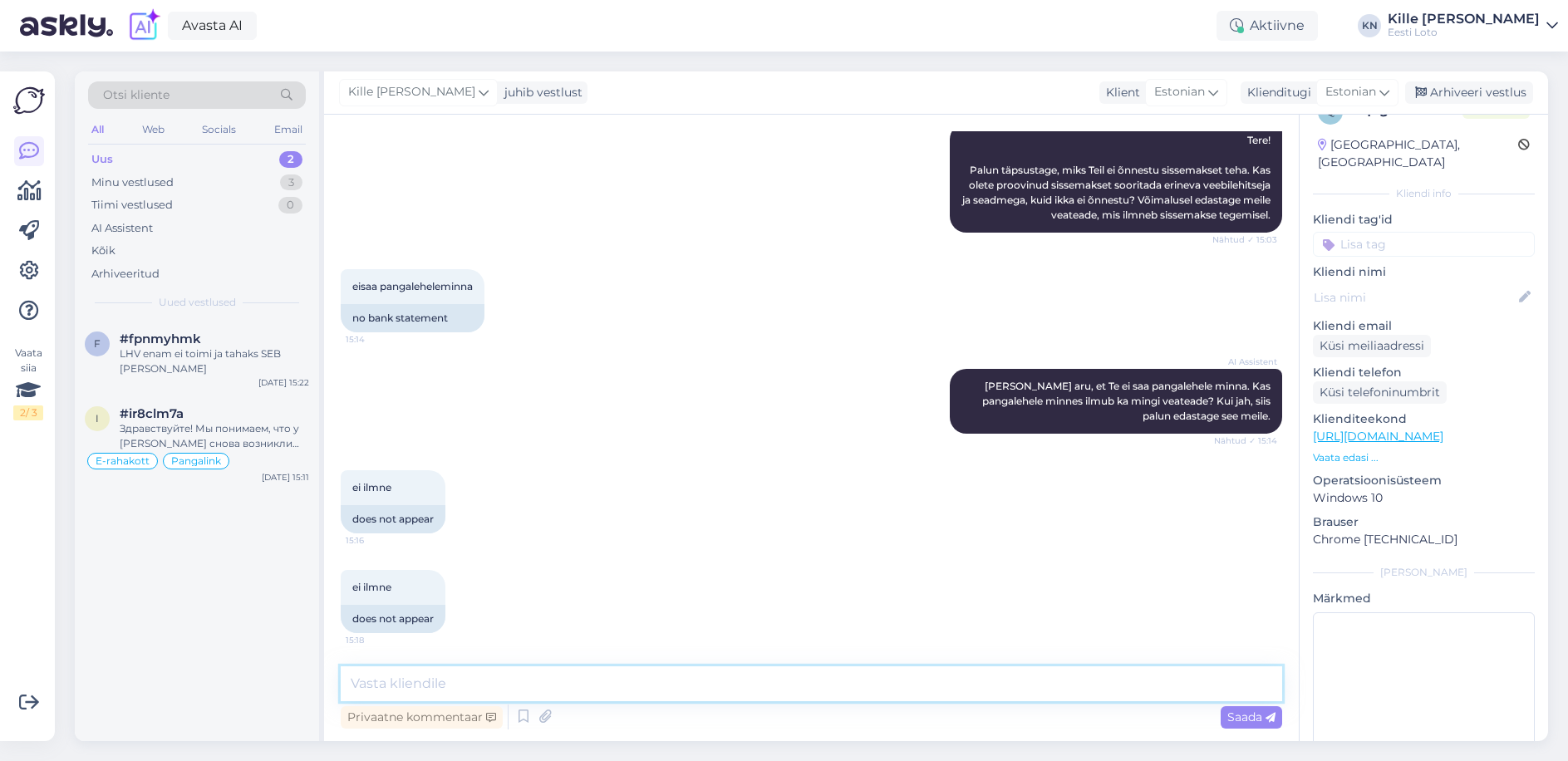
click at [702, 682] on textarea at bounding box center [811, 683] width 941 height 35
type textarea "Kas saate palun veidi täpsemini seletada, mis hetkel viga tekib?"
drag, startPoint x: 859, startPoint y: 701, endPoint x: 862, endPoint y: 688, distance: 13.3
click at [859, 701] on div "Privaatne kommentaar Saada" at bounding box center [811, 717] width 941 height 32
click at [862, 687] on textarea "Kas saate palun veidi täpsemini seletada, mis hetkel viga tekib?" at bounding box center [811, 683] width 941 height 35
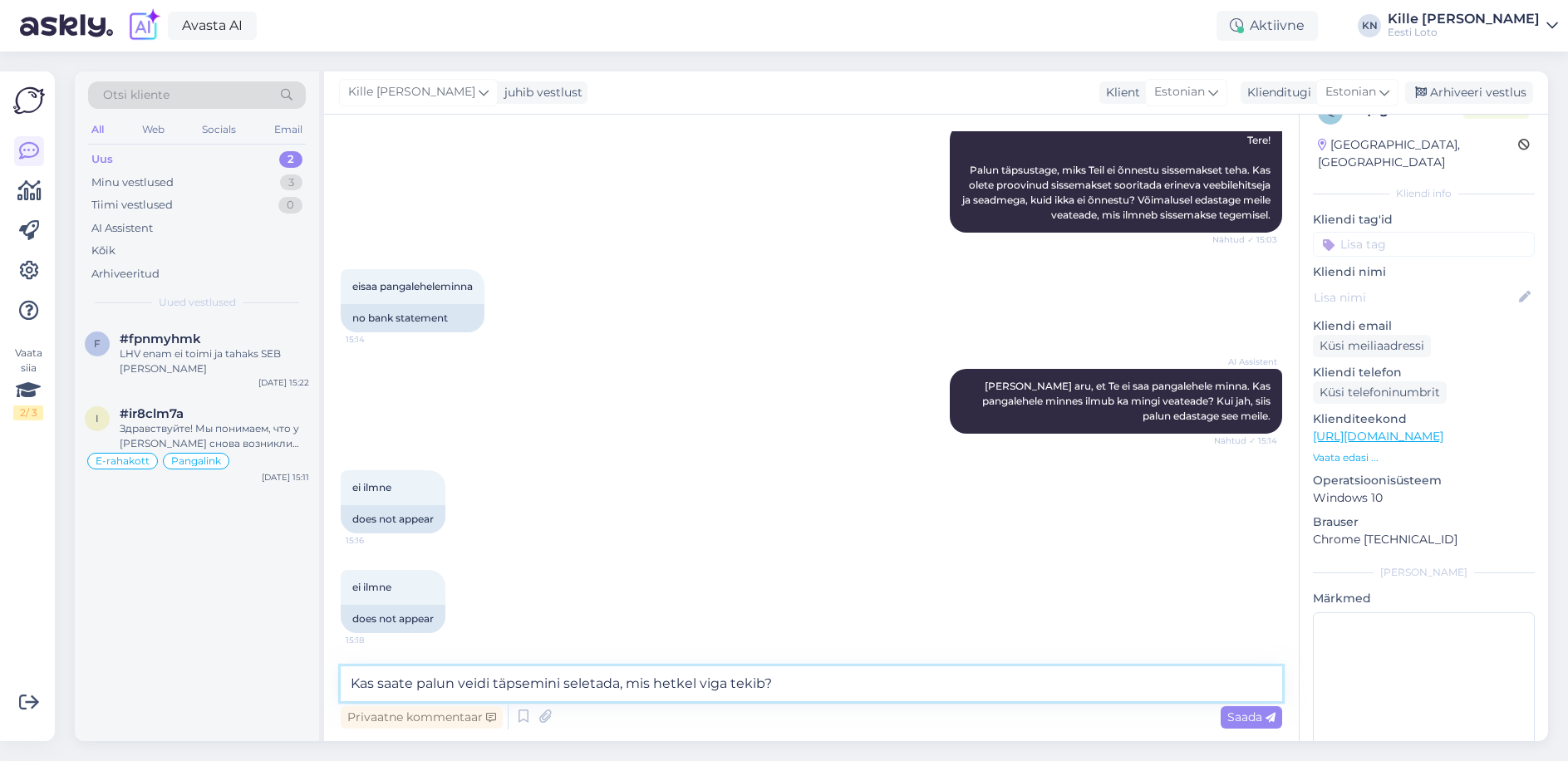
click at [818, 682] on textarea "Kas saate palun veidi täpsemini seletada, mis hetkel viga tekib?" at bounding box center [811, 683] width 941 height 35
click at [1226, 717] on div "Saada" at bounding box center [1251, 717] width 62 height 23
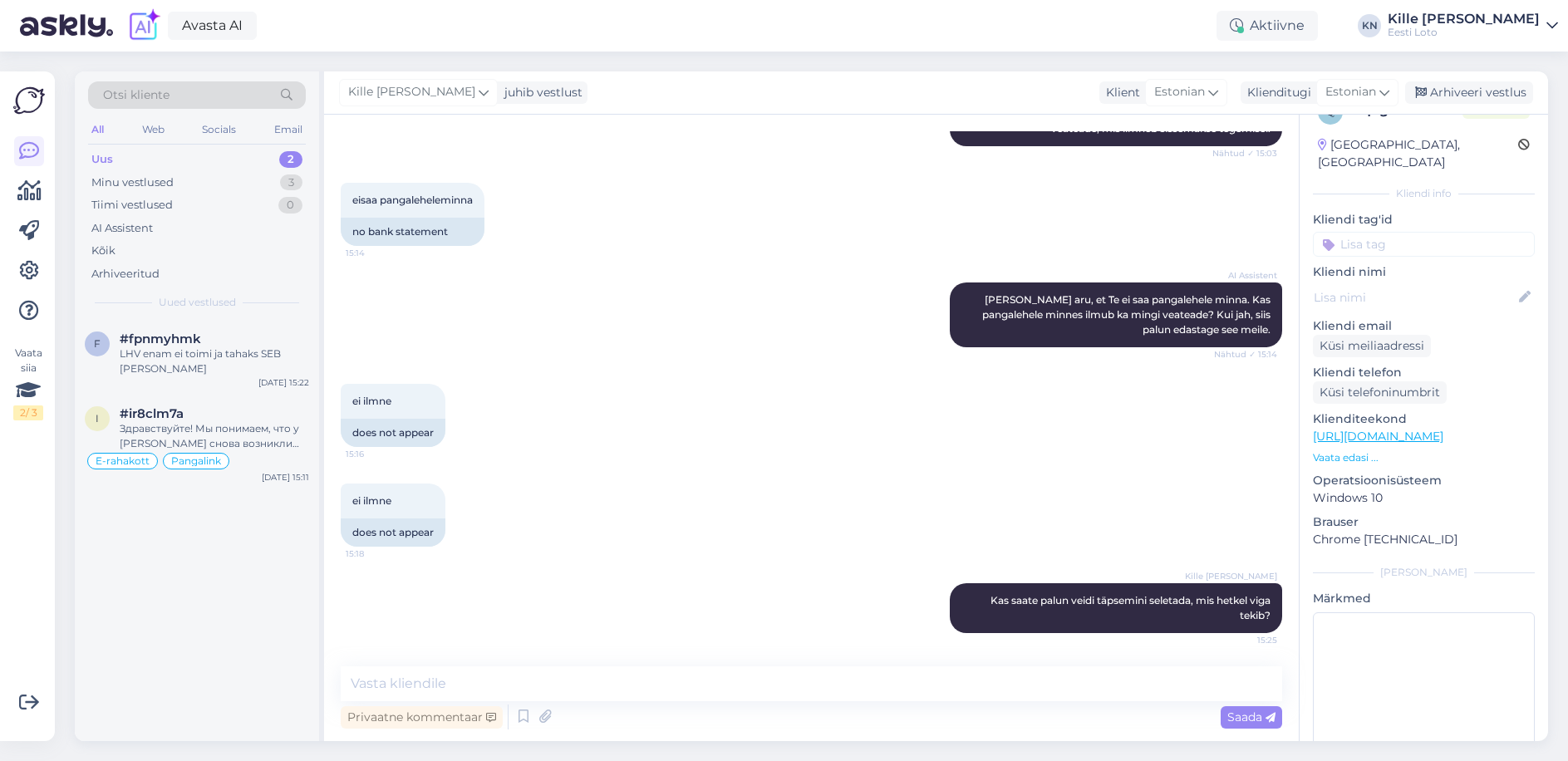
click at [1424, 211] on div "Kliendi tag'id [PERSON_NAME] võidu väljamaksmine võiduteavitus Võidufond vestlu…" at bounding box center [1423, 233] width 222 height 46
click at [1420, 231] on input at bounding box center [1423, 243] width 222 height 25
type input "e-ra"
click at [1431, 285] on span "E-rahakott" at bounding box center [1423, 290] width 54 height 10
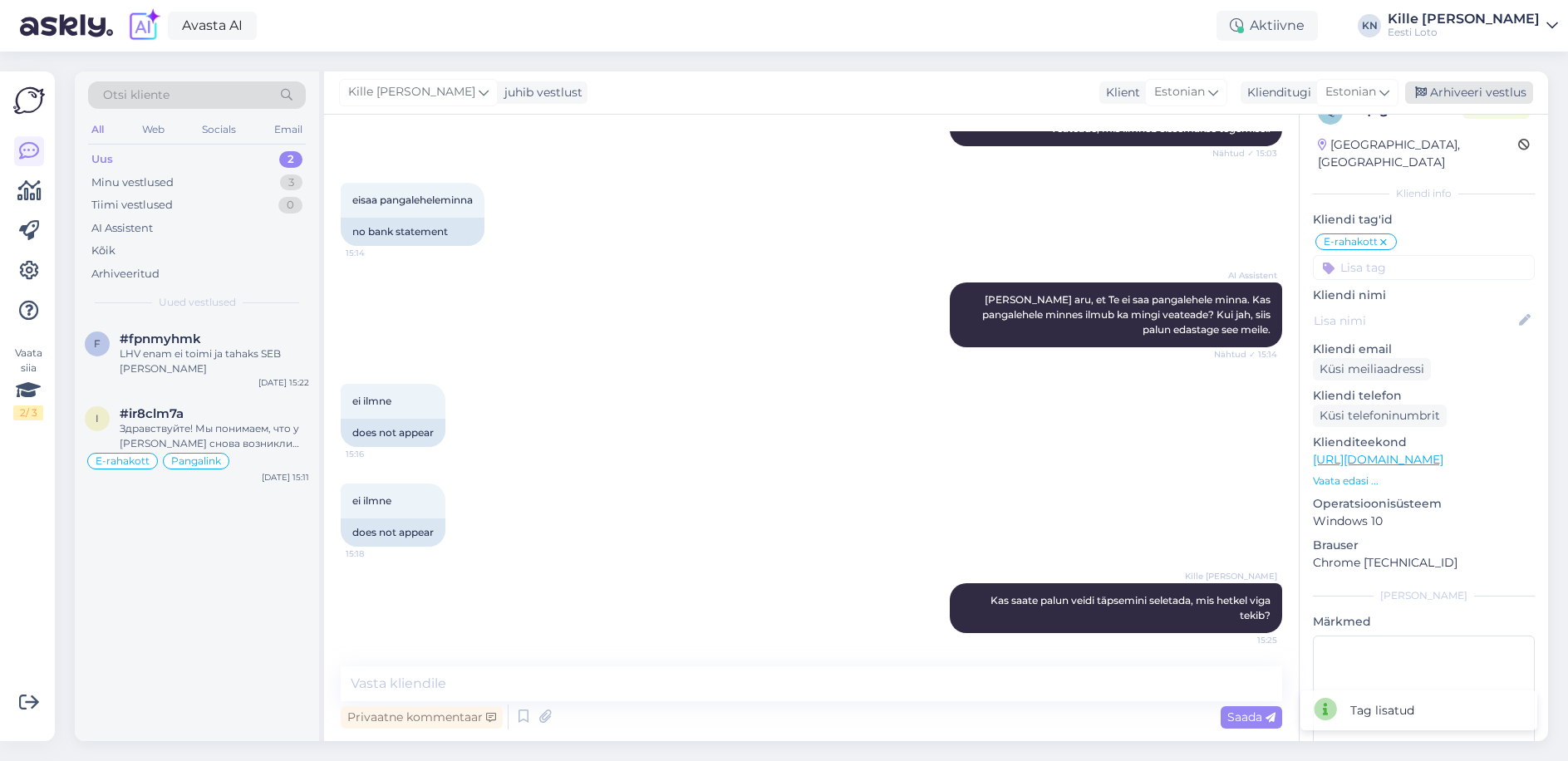
click at [1462, 101] on div "Arhiveeri vestlus" at bounding box center [1469, 92] width 128 height 23
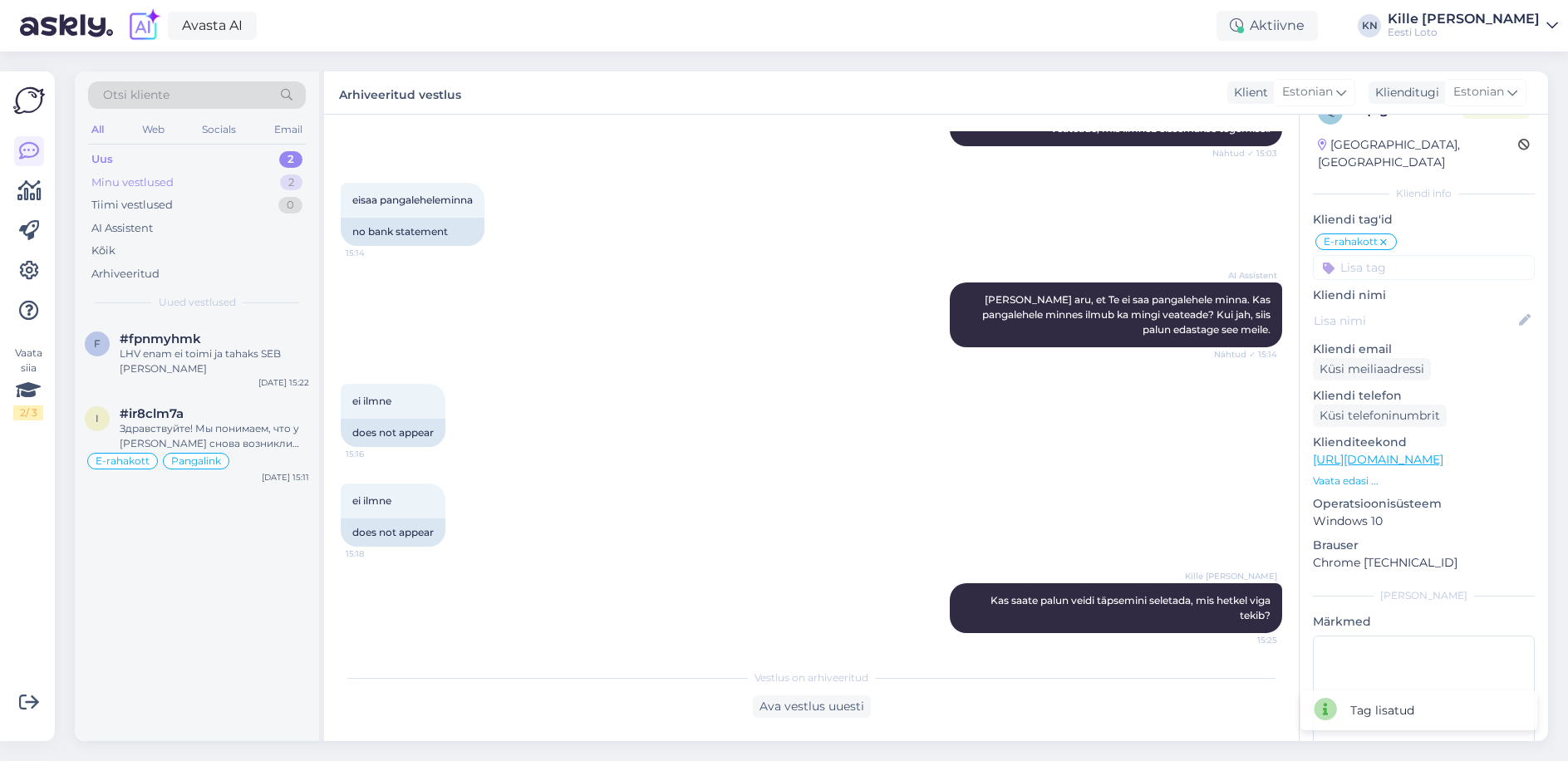
click at [148, 176] on div "Minu vestlused" at bounding box center [132, 183] width 82 height 17
click at [209, 375] on div "Täname. Palume Teil ostetud pilet uuesti avada. Selleks tehke [PERSON_NAME] pil…" at bounding box center [214, 362] width 190 height 30
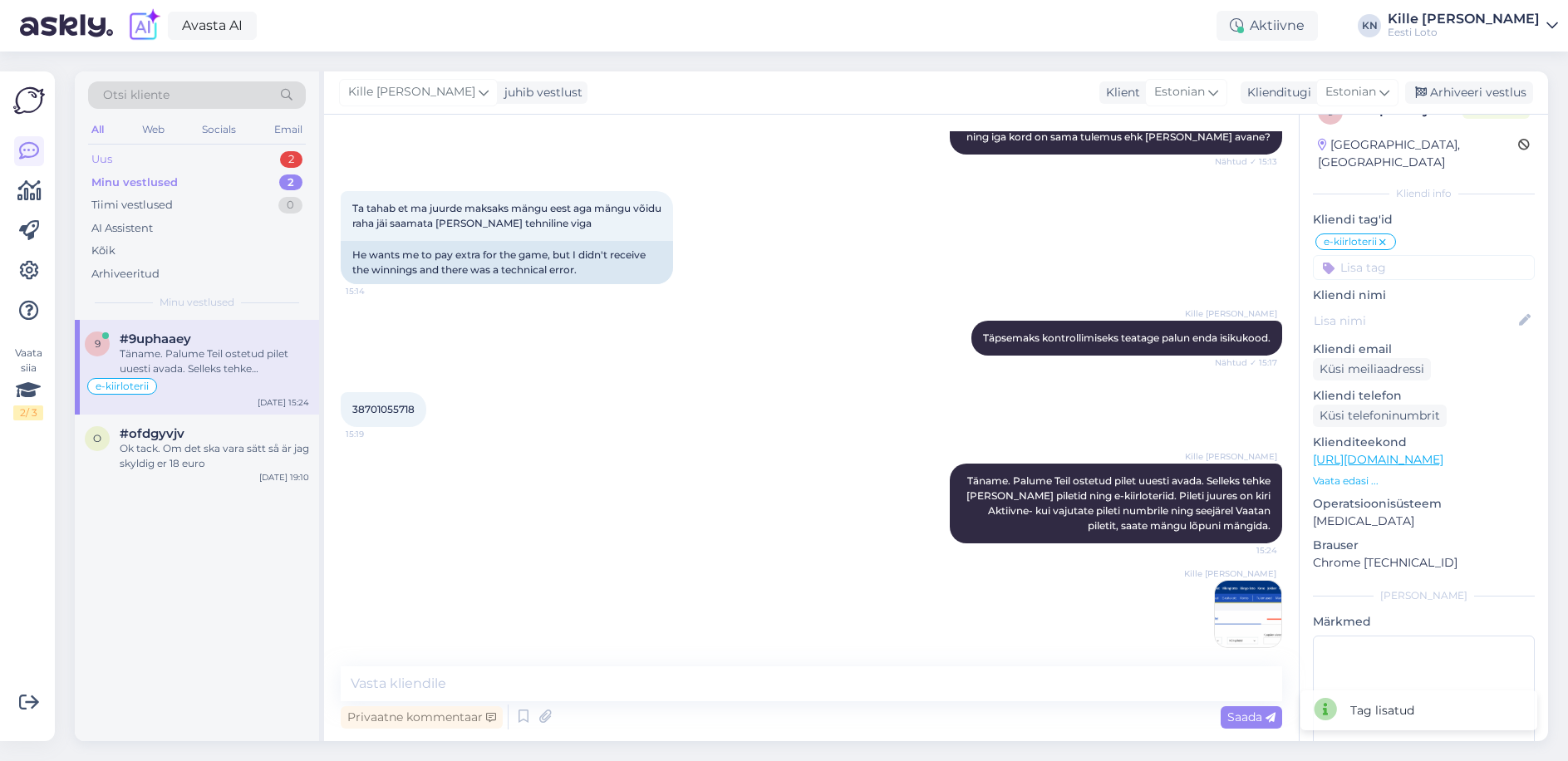
click at [203, 152] on div "Uus 2" at bounding box center [197, 159] width 218 height 23
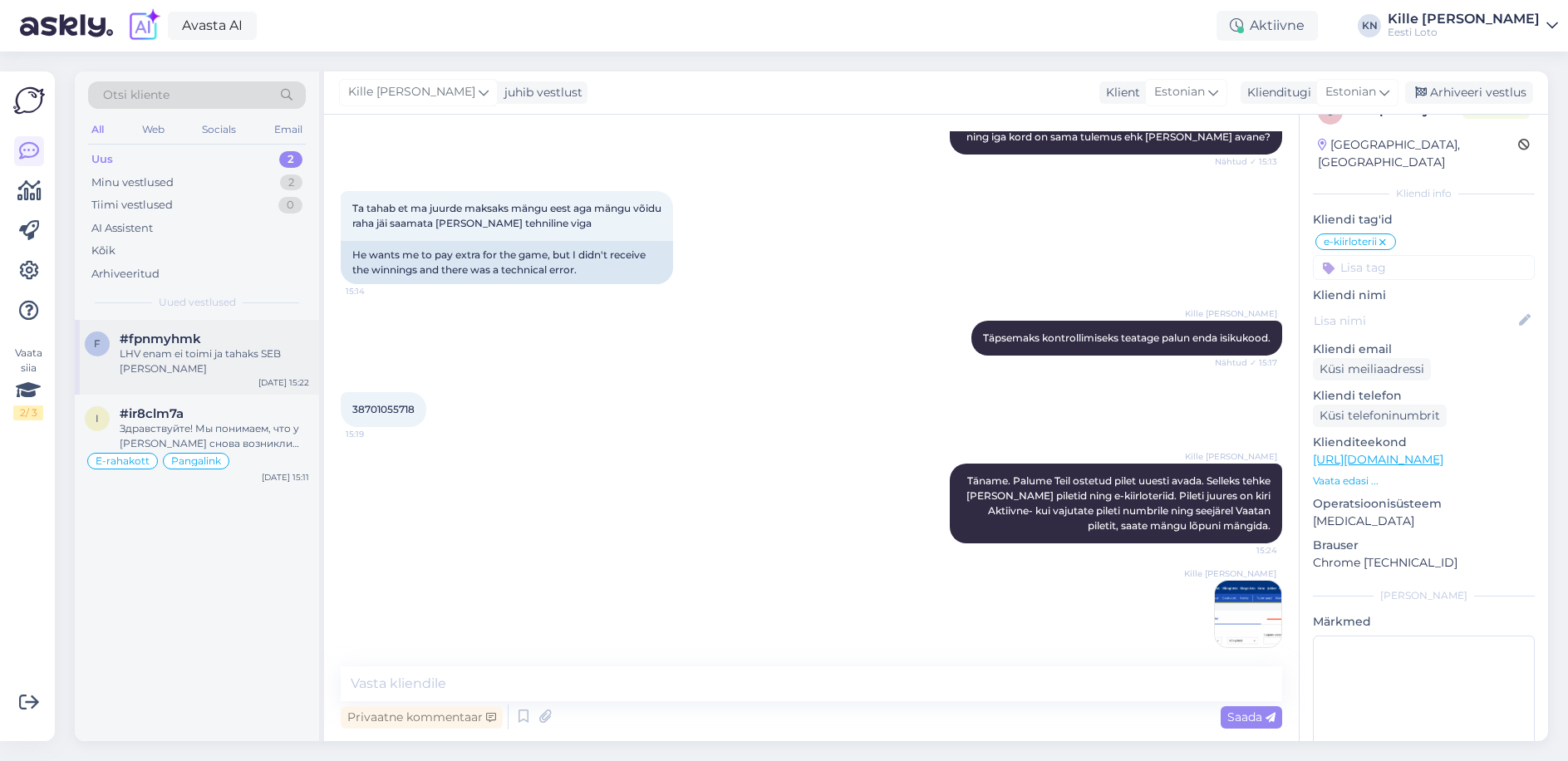
click at [221, 367] on div "LHV enam ei toimi ja tahaks SEB [PERSON_NAME]" at bounding box center [214, 362] width 190 height 30
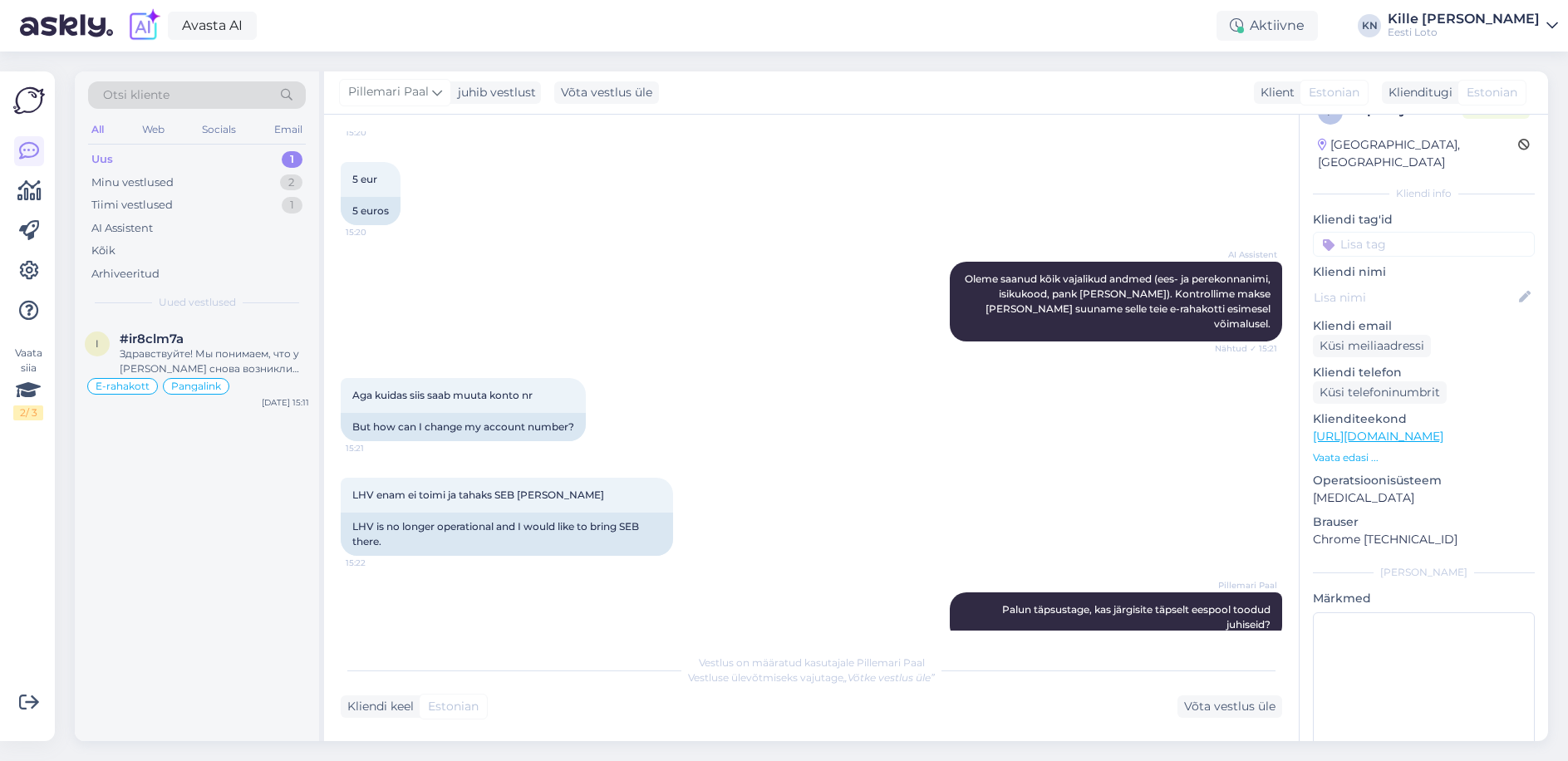
scroll to position [1497, 0]
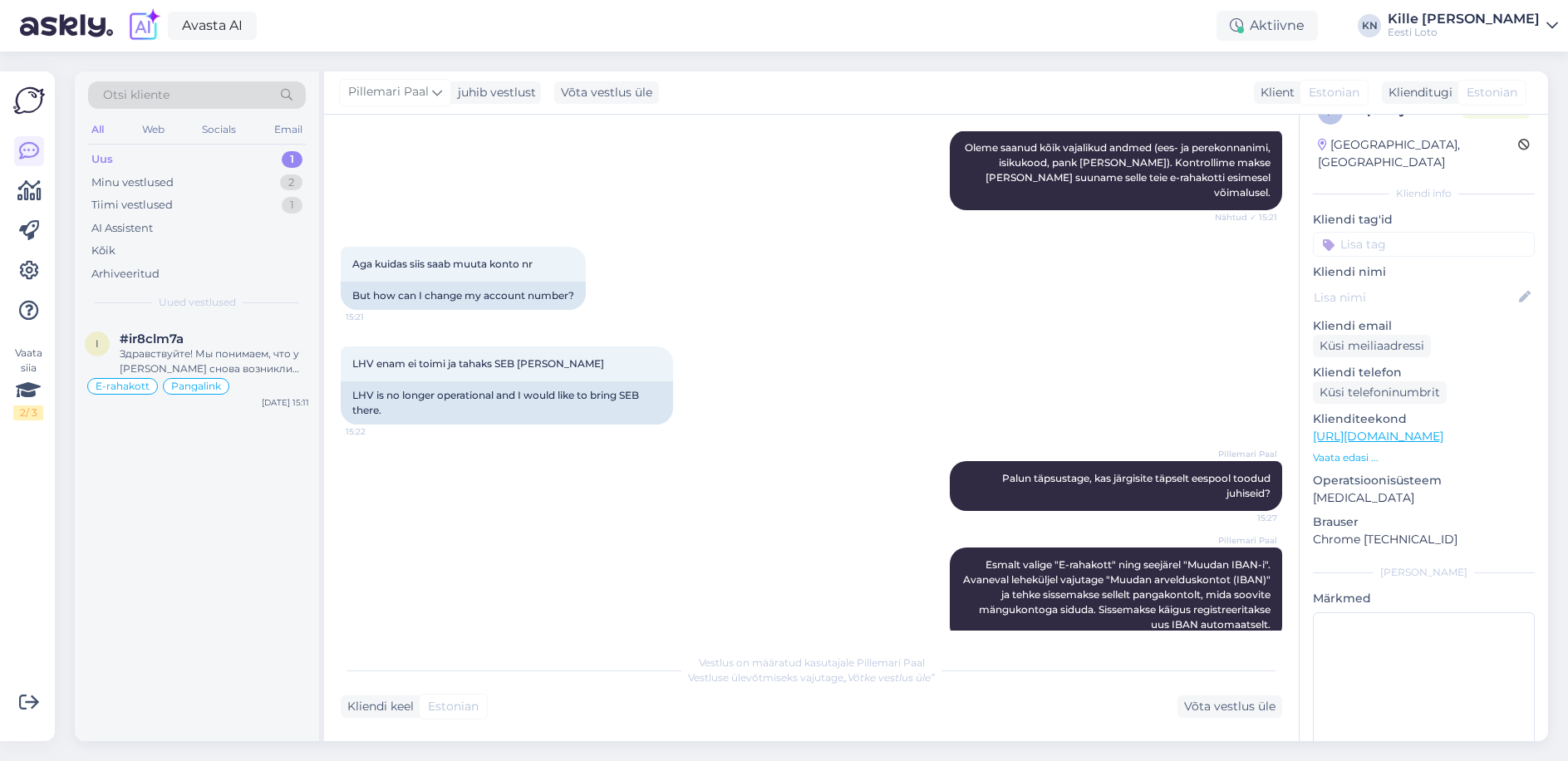
click at [123, 153] on div "Uus 1" at bounding box center [197, 159] width 218 height 23
click at [126, 177] on div "Minu vestlused" at bounding box center [132, 183] width 82 height 17
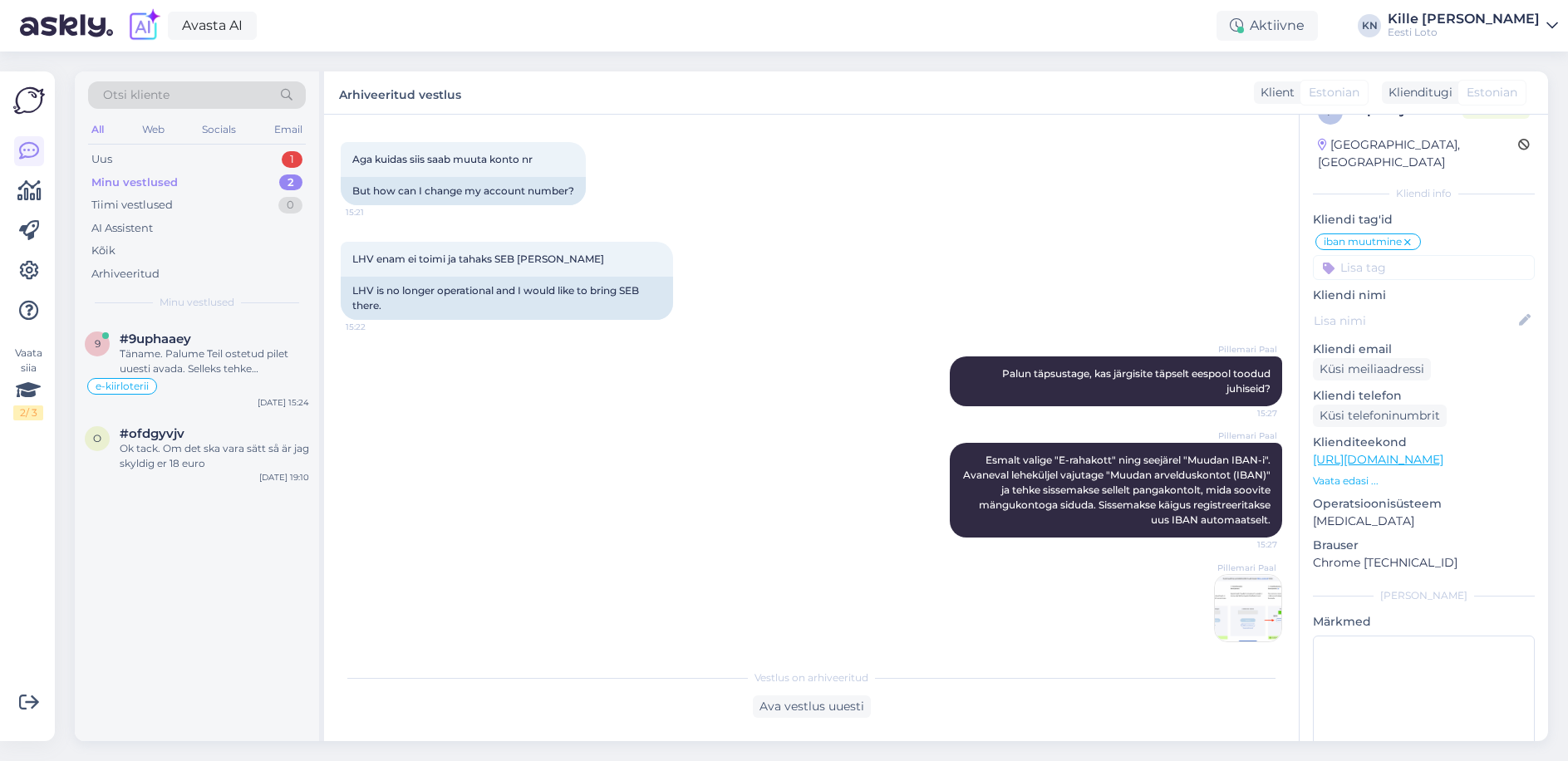
scroll to position [1588, 0]
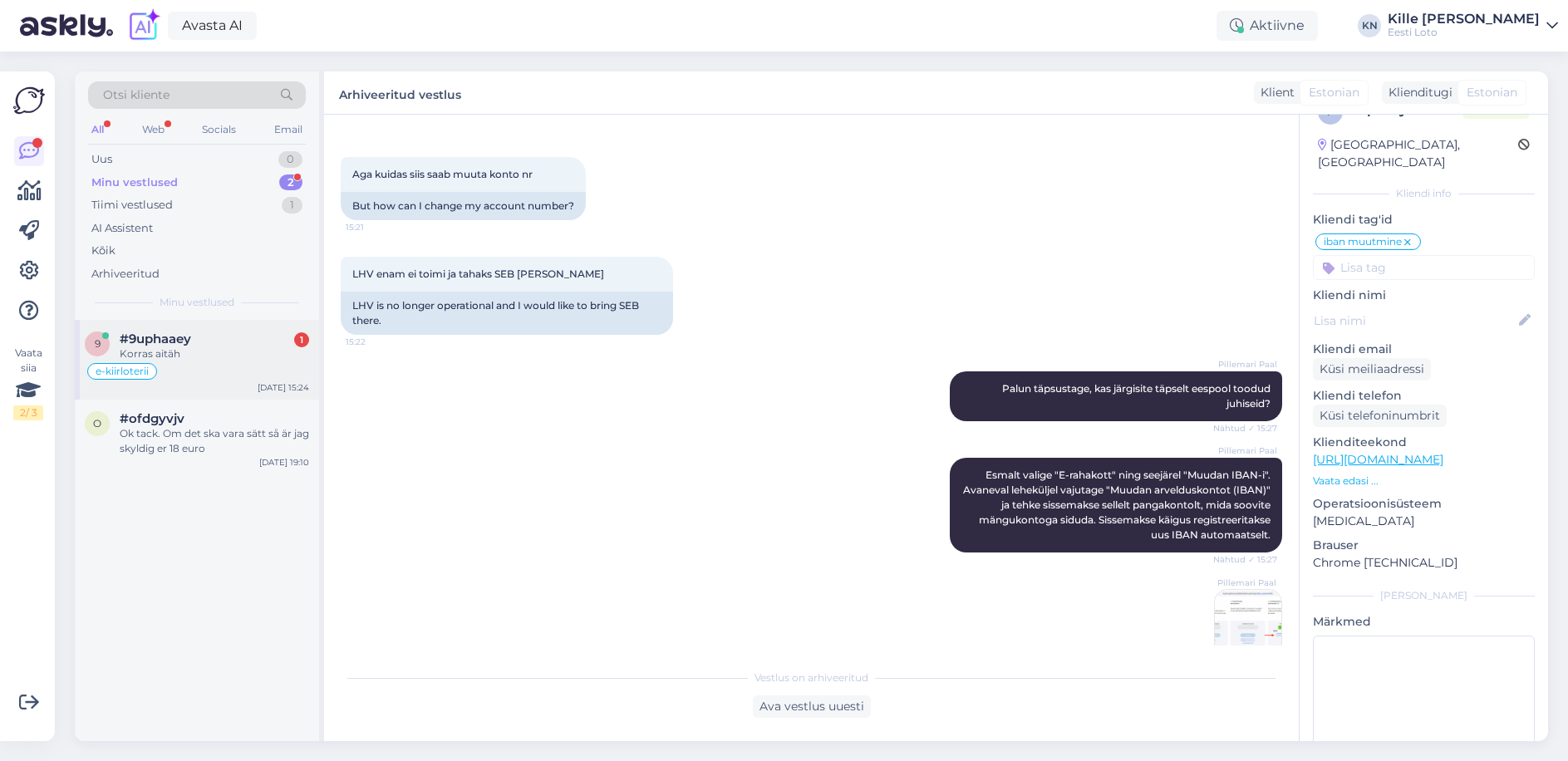
click at [198, 336] on div "#9uphaaey 1" at bounding box center [214, 339] width 190 height 15
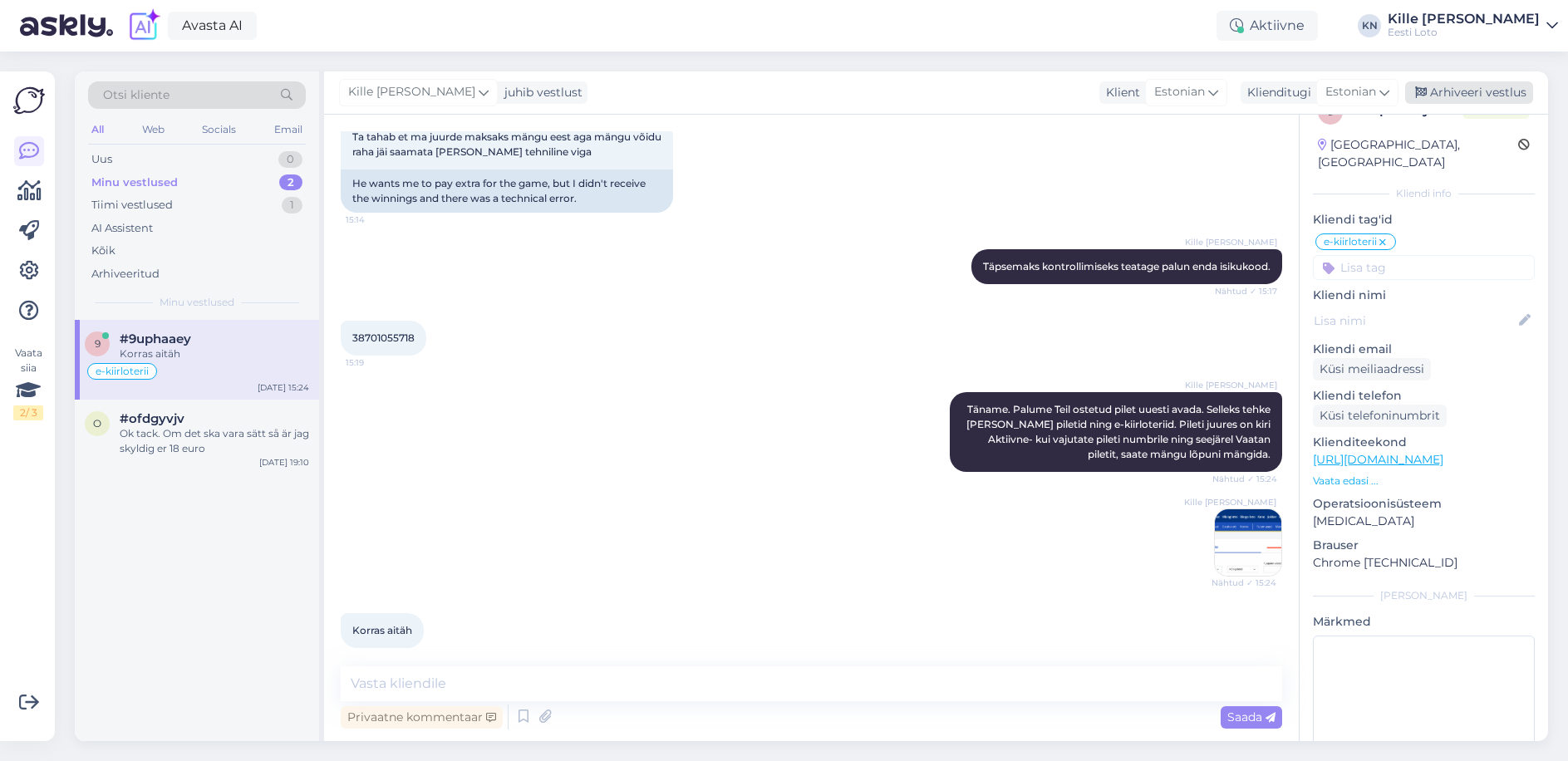
click at [1497, 91] on div "Arhiveeri vestlus" at bounding box center [1469, 92] width 128 height 23
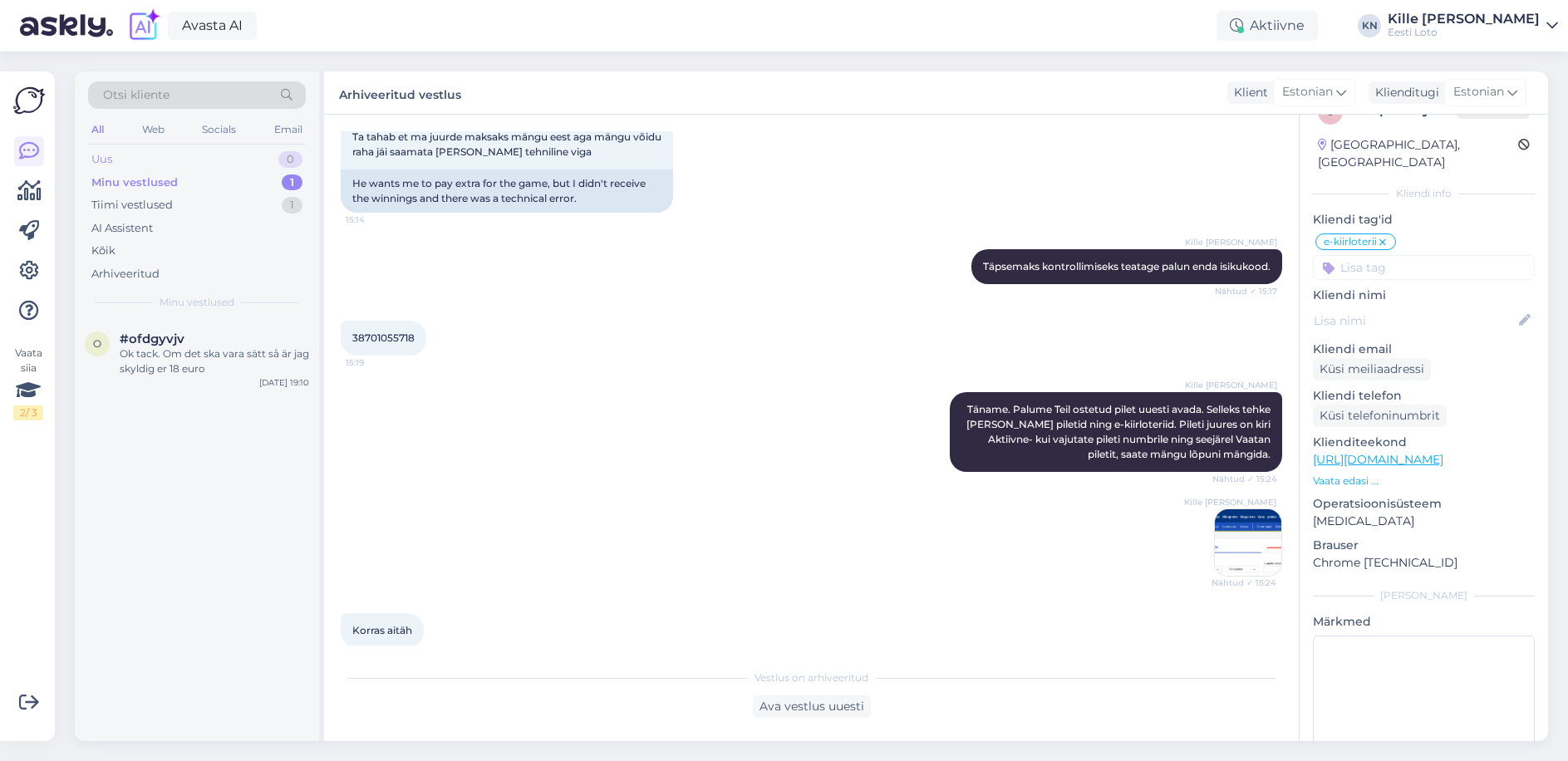
click at [133, 152] on div "Uus 0" at bounding box center [197, 159] width 218 height 23
click at [164, 157] on div "Uus 1" at bounding box center [197, 159] width 218 height 23
click at [177, 154] on div "Uus 1" at bounding box center [197, 159] width 218 height 23
click at [250, 358] on div "[PERSON_NAME] платёж не прошёл повторите попытку позже или обратитесь в службу …" at bounding box center [214, 362] width 190 height 30
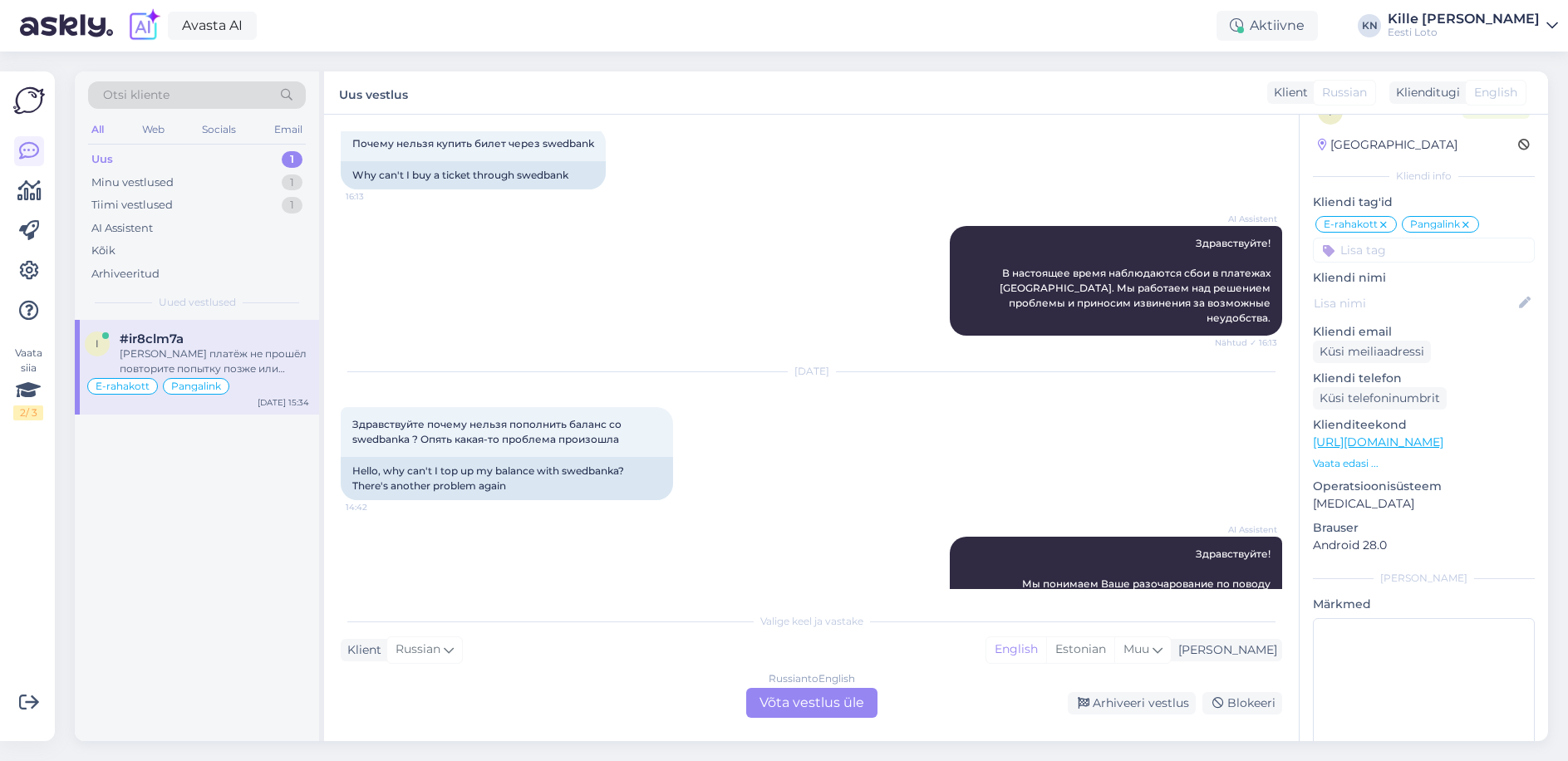
scroll to position [2514, 0]
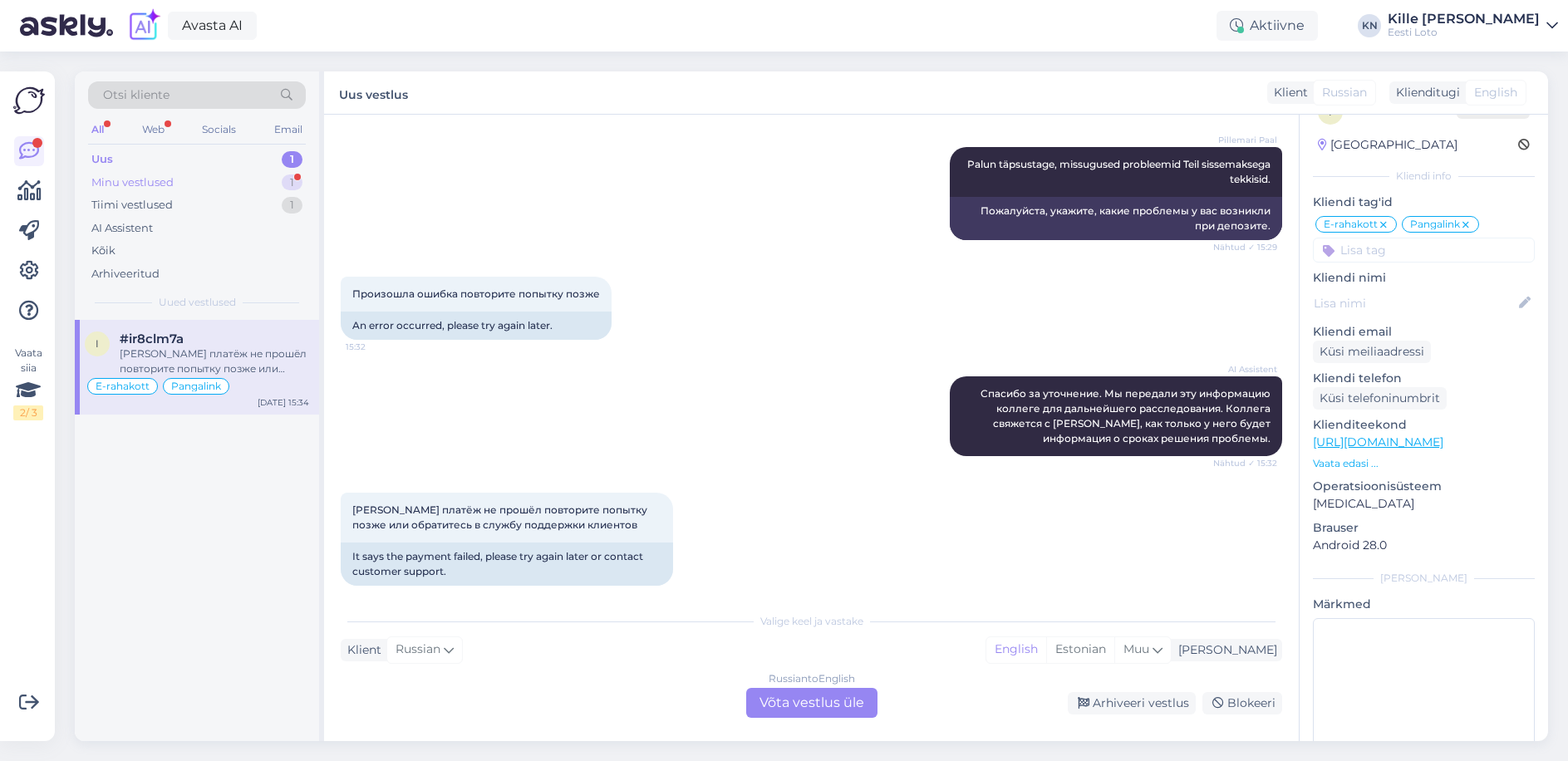
click at [169, 184] on div "Minu vestlused" at bounding box center [132, 183] width 82 height 17
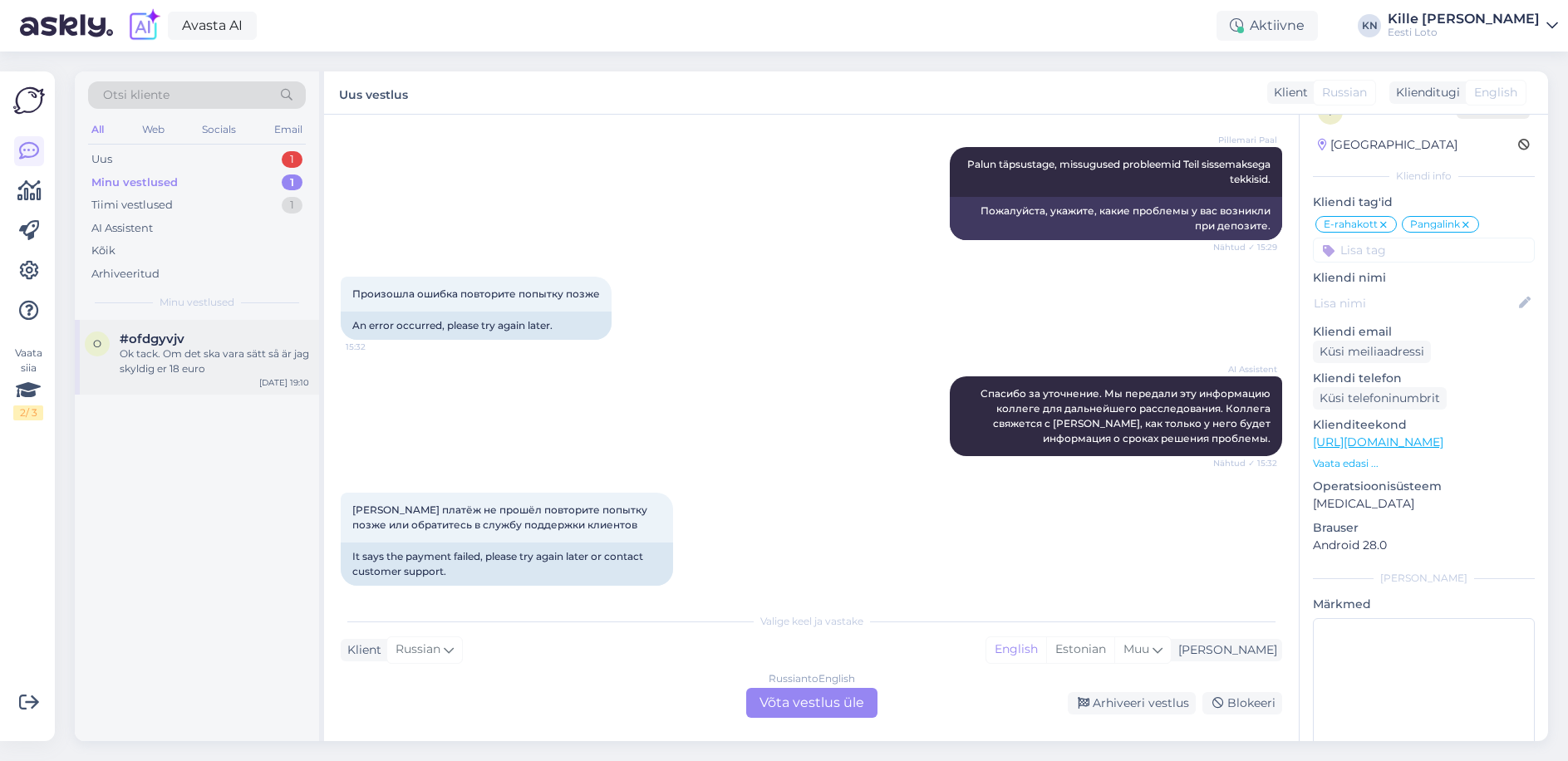
drag, startPoint x: 231, startPoint y: 371, endPoint x: 217, endPoint y: 367, distance: 14.6
click at [230, 371] on div "Ok tack. Om det ska vara sätt så är jag skyldig er 18 euro" at bounding box center [214, 362] width 190 height 30
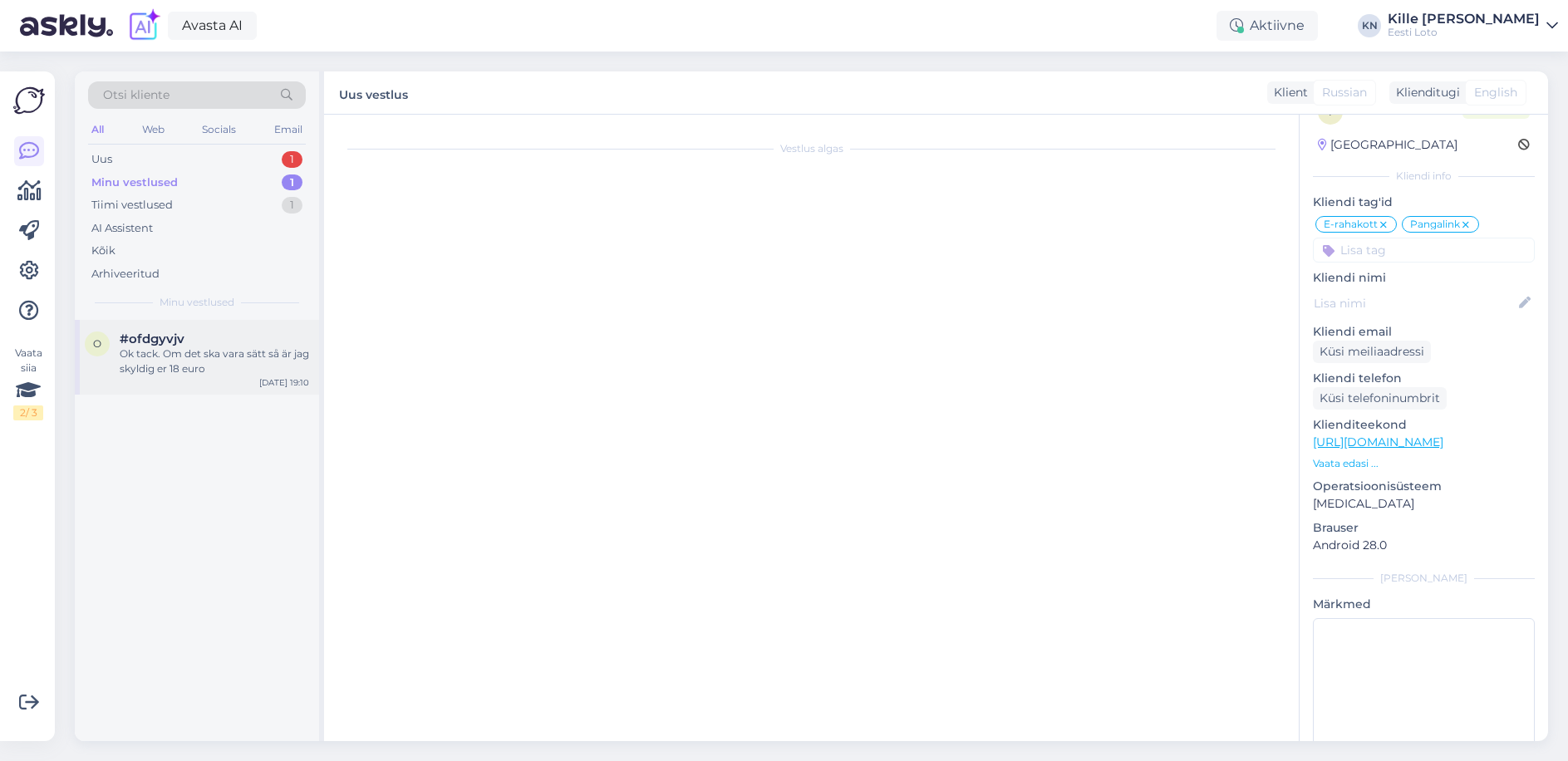
scroll to position [790, 0]
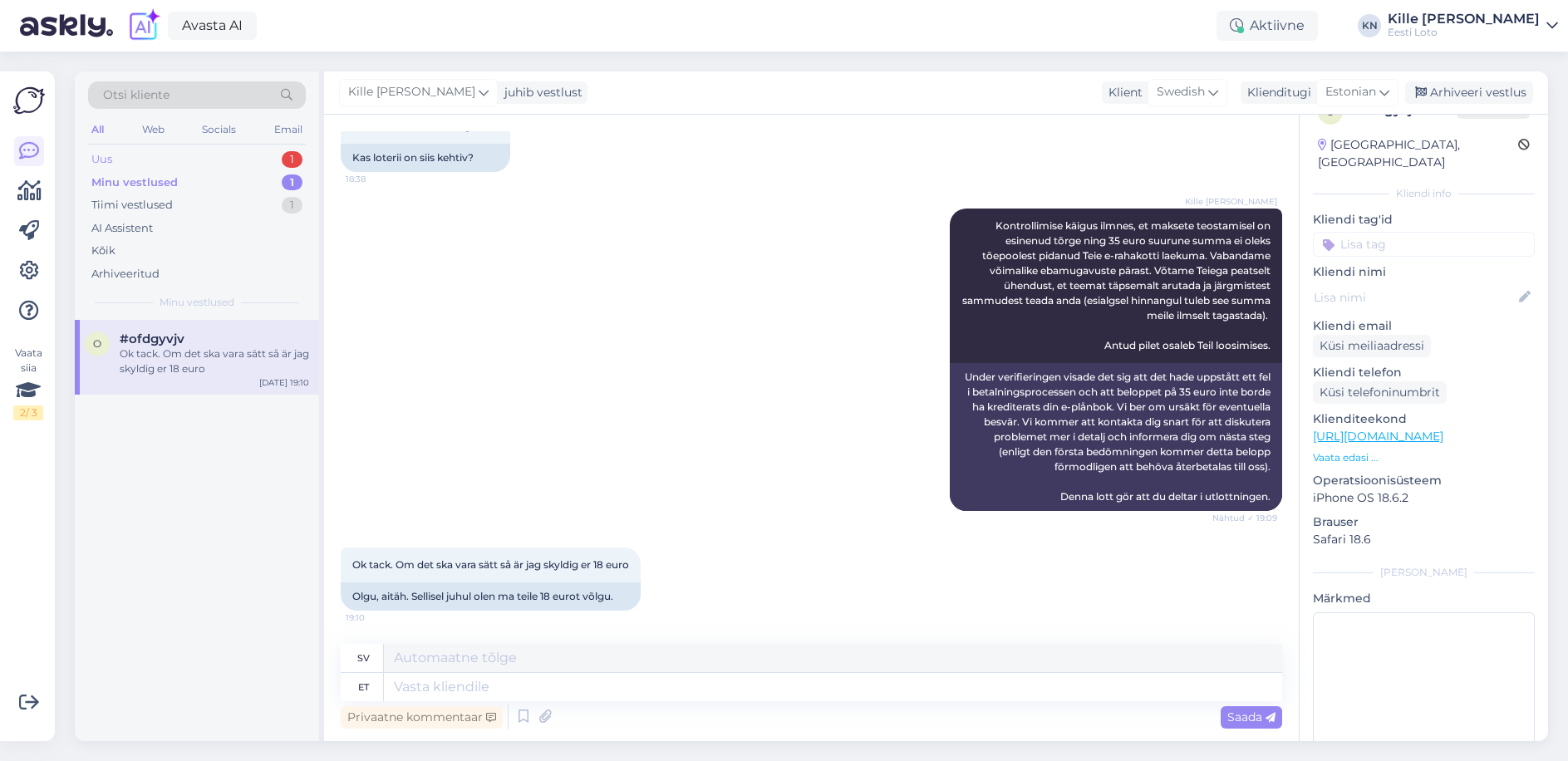
click at [160, 167] on div "Uus 1" at bounding box center [197, 159] width 218 height 23
click at [196, 376] on div "[PERSON_NAME] платёж не прошёл повторите попытку позже или обратитесь в службу …" at bounding box center [214, 362] width 190 height 30
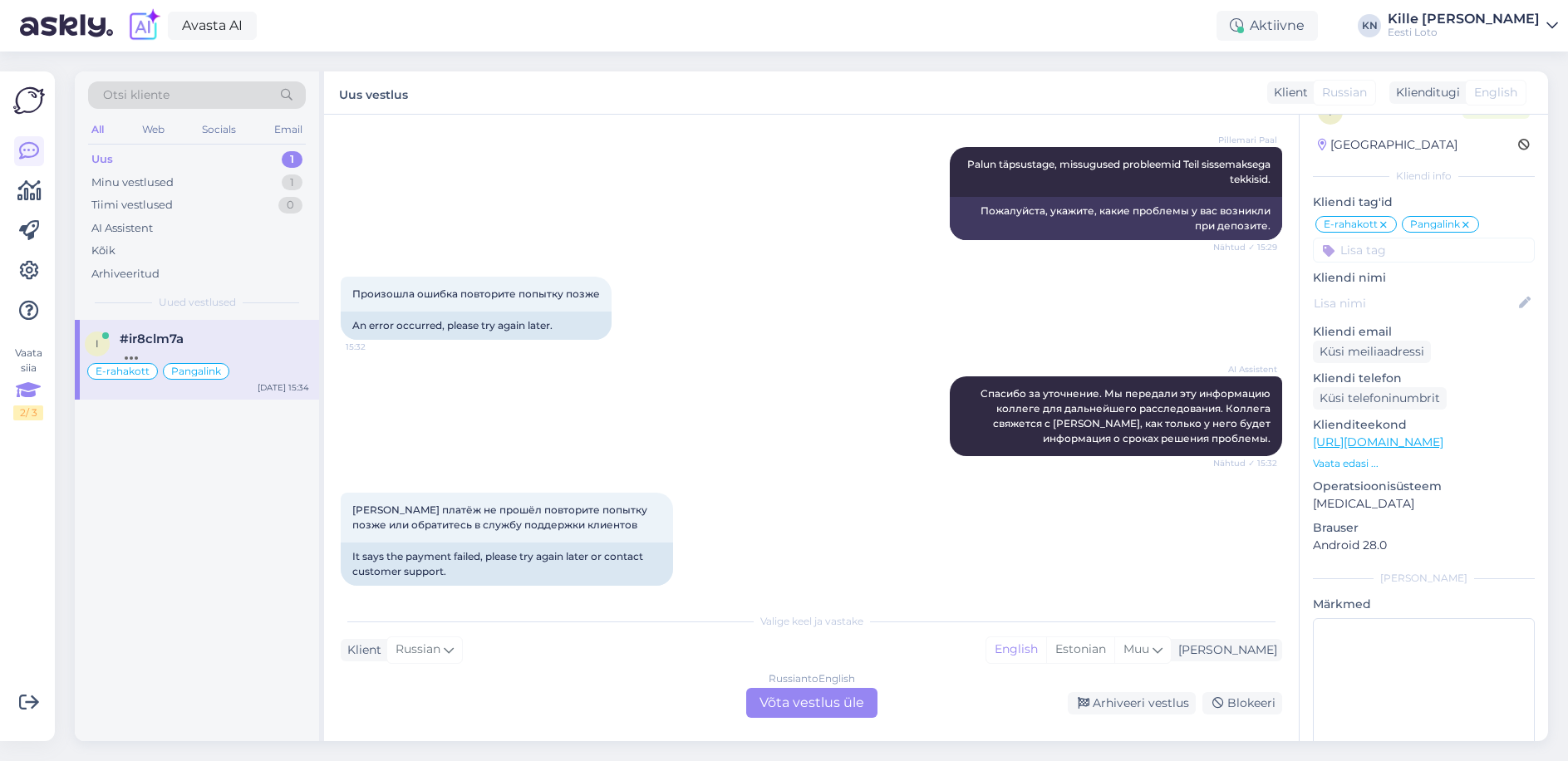
scroll to position [2644, 0]
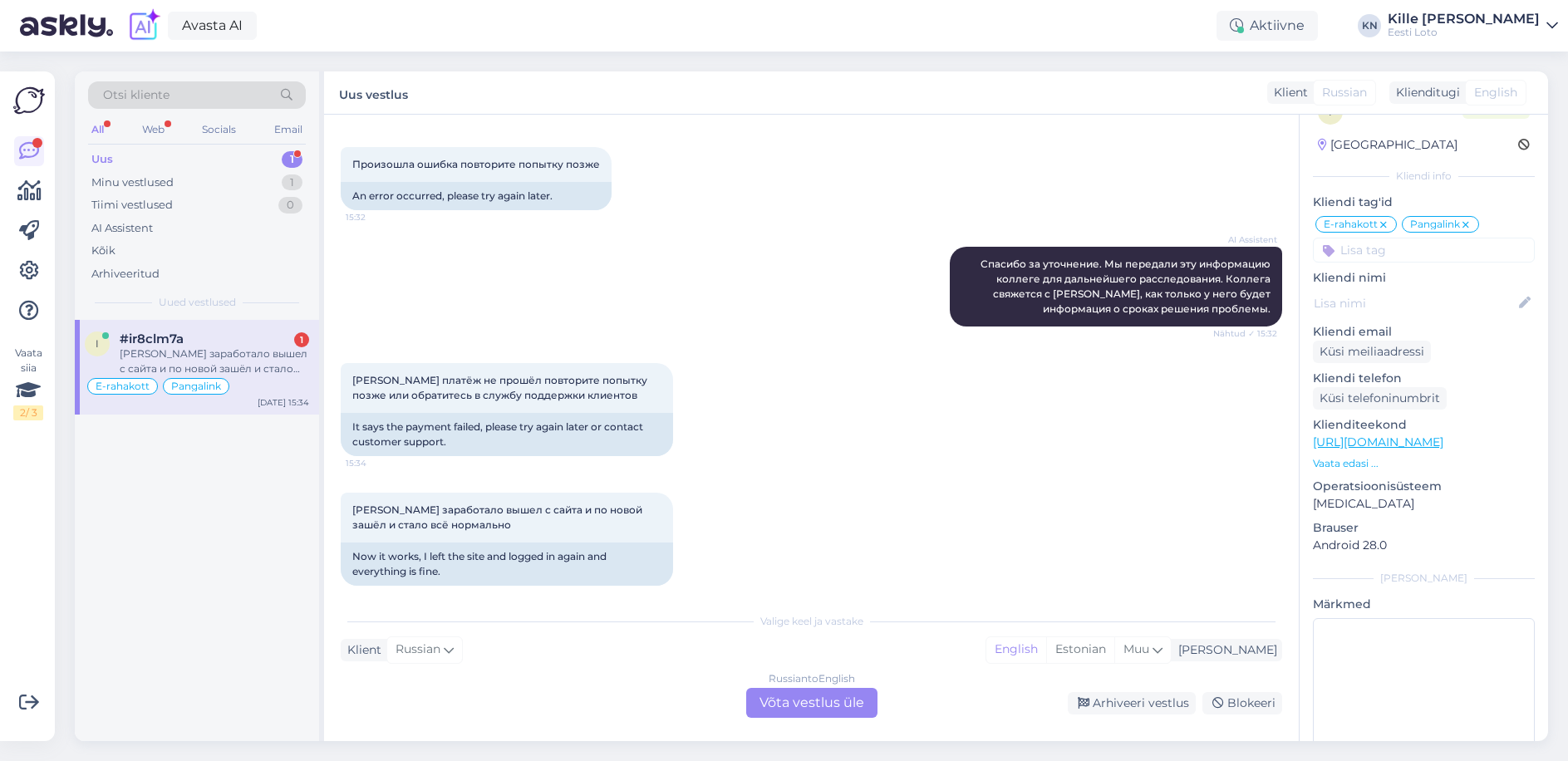
click at [174, 357] on div "[PERSON_NAME] заработало вышел с сайта и по новой зашёл и стало всё нормально" at bounding box center [214, 362] width 190 height 30
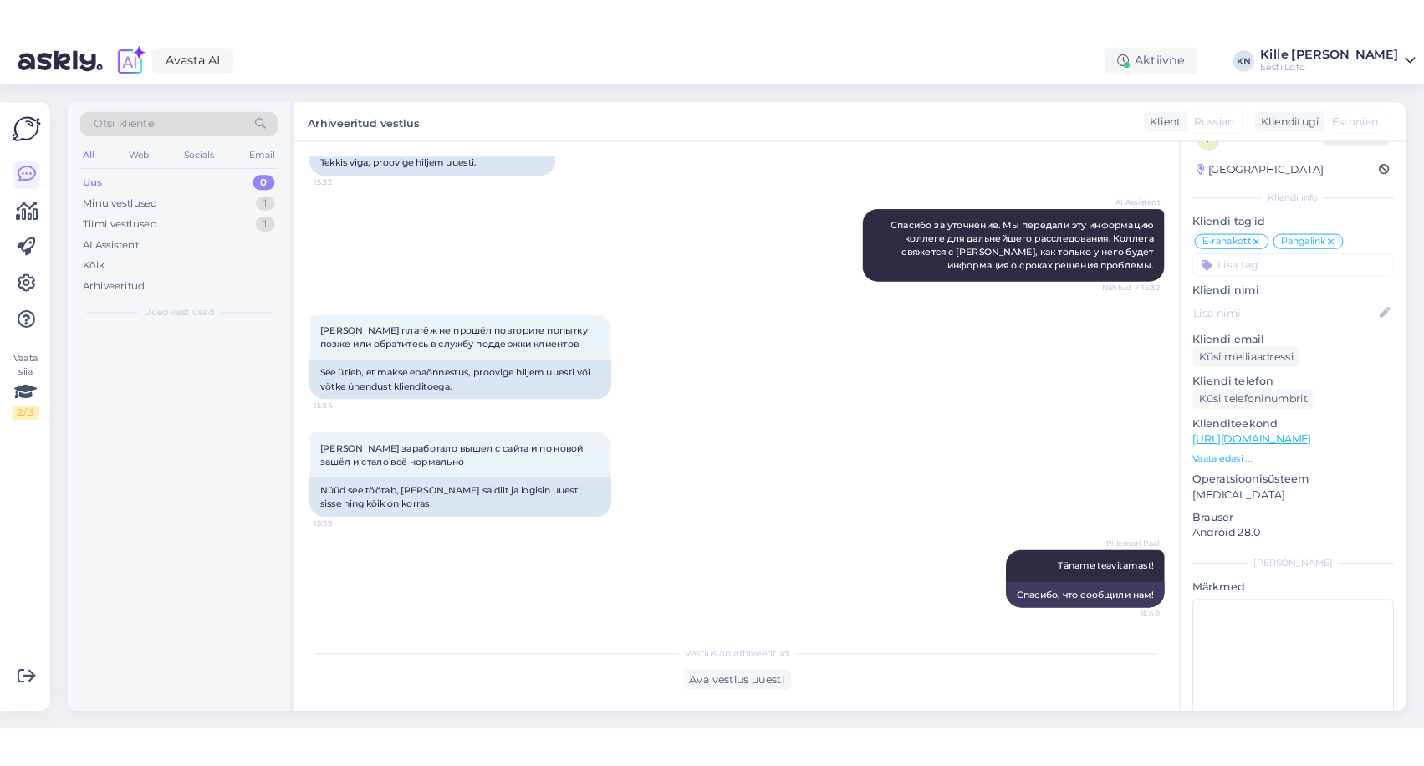
scroll to position [2705, 0]
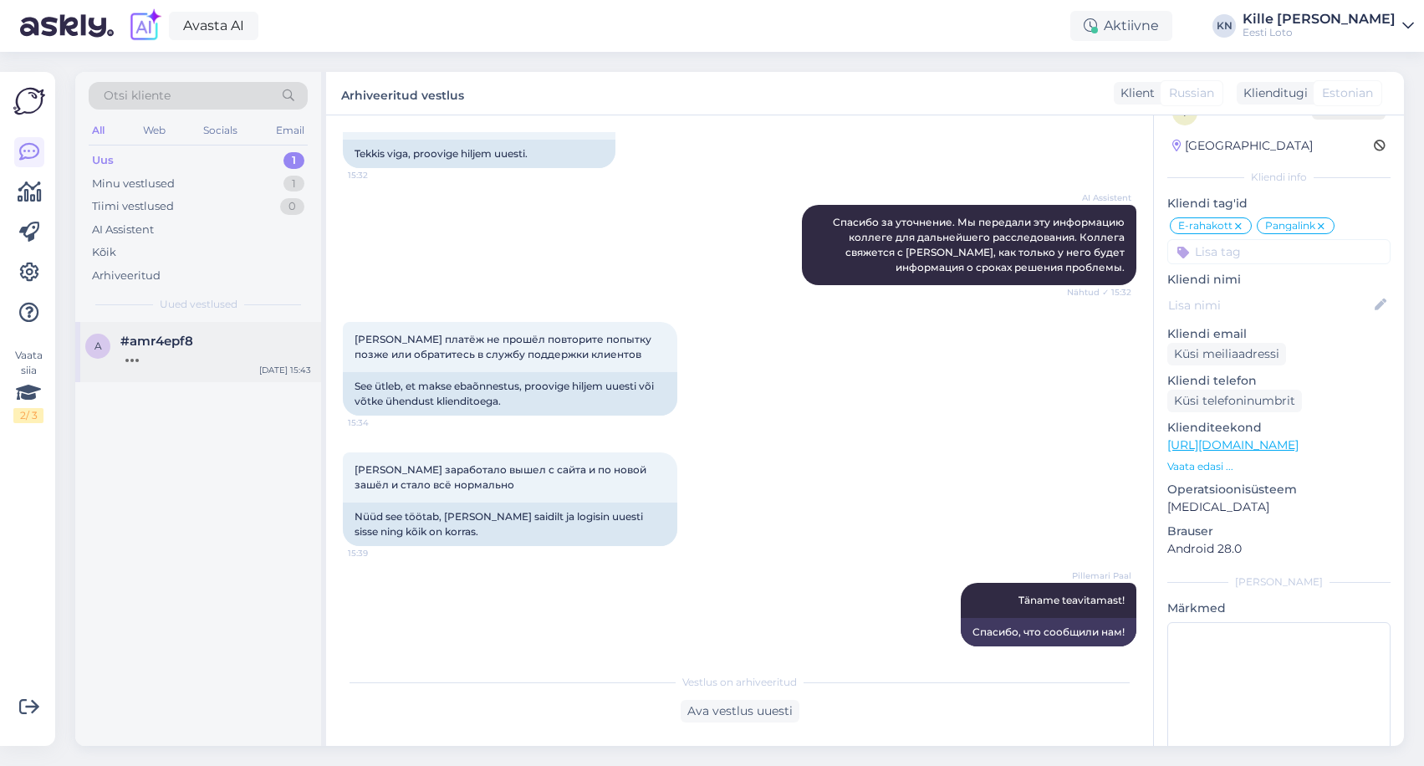
click at [197, 359] on div at bounding box center [215, 356] width 191 height 15
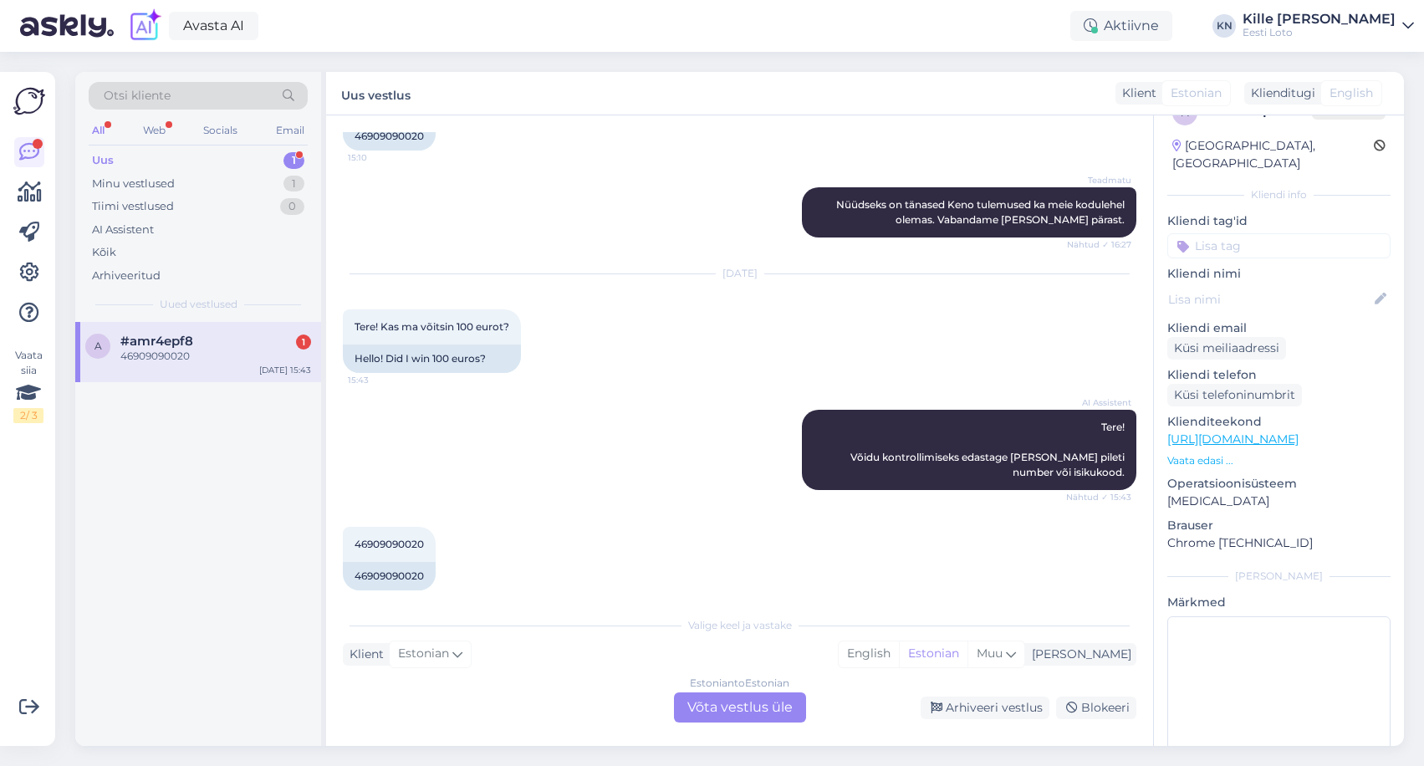
scroll to position [975, 0]
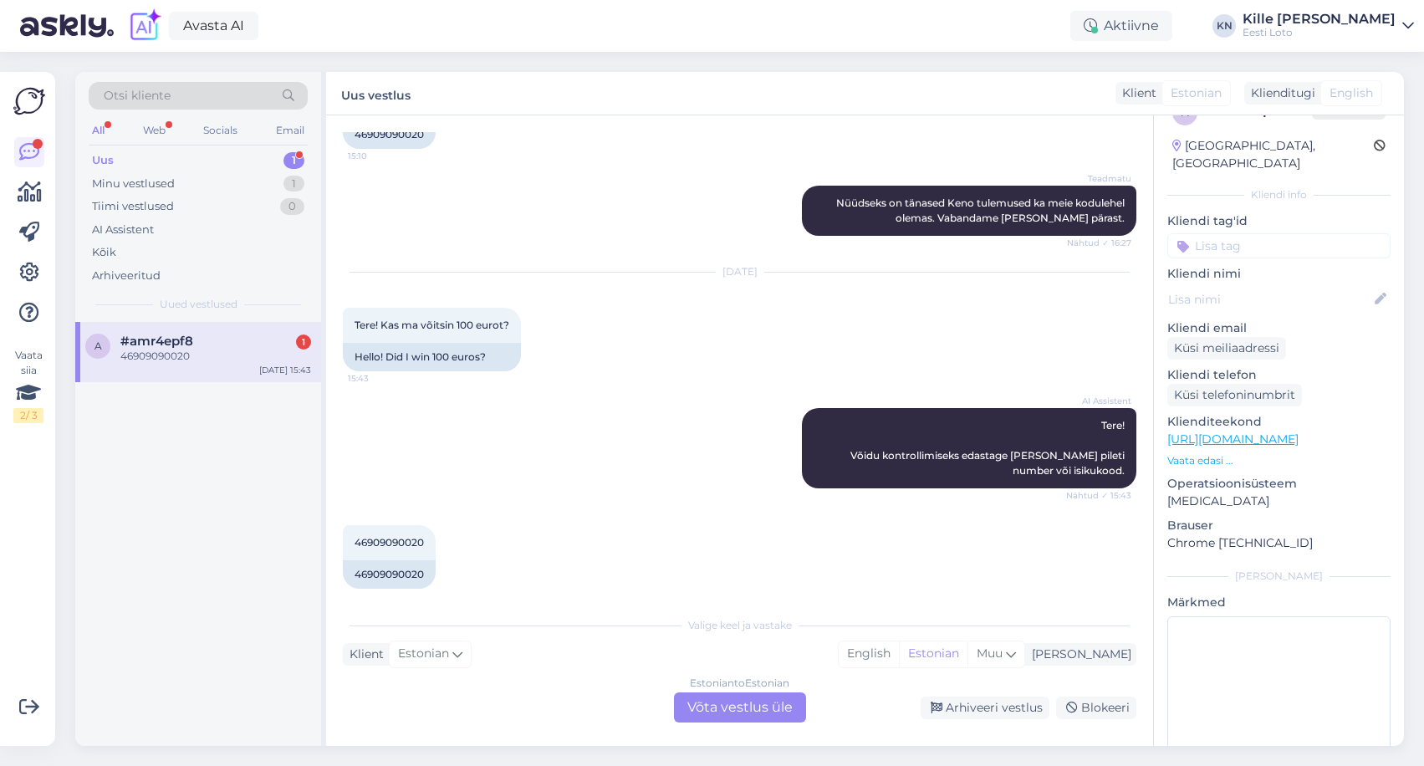
click at [784, 710] on div "Estonian to Estonian Võta vestlus üle" at bounding box center [740, 707] width 132 height 30
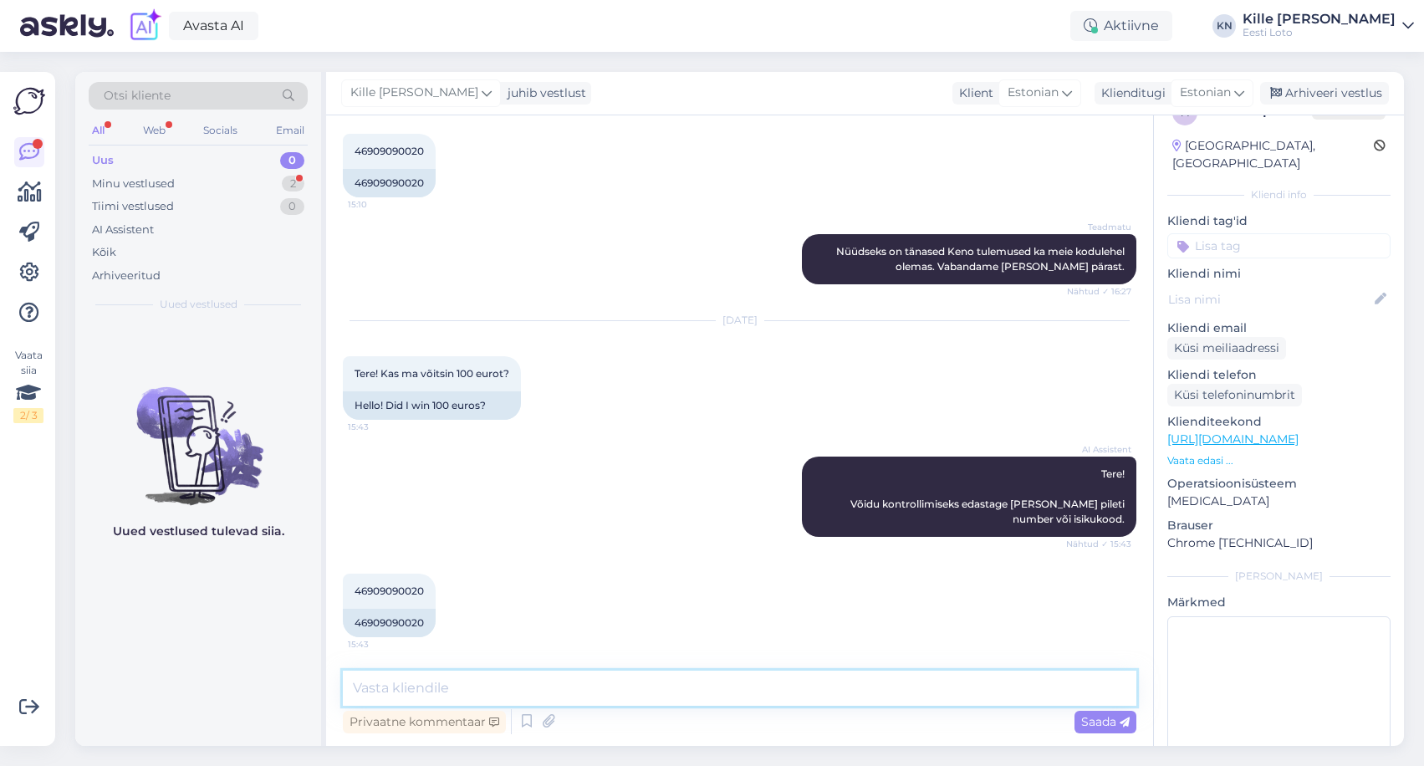
click at [731, 689] on textarea at bounding box center [739, 687] width 793 height 35
type textarea "Palun teatage ka enda pileti number."
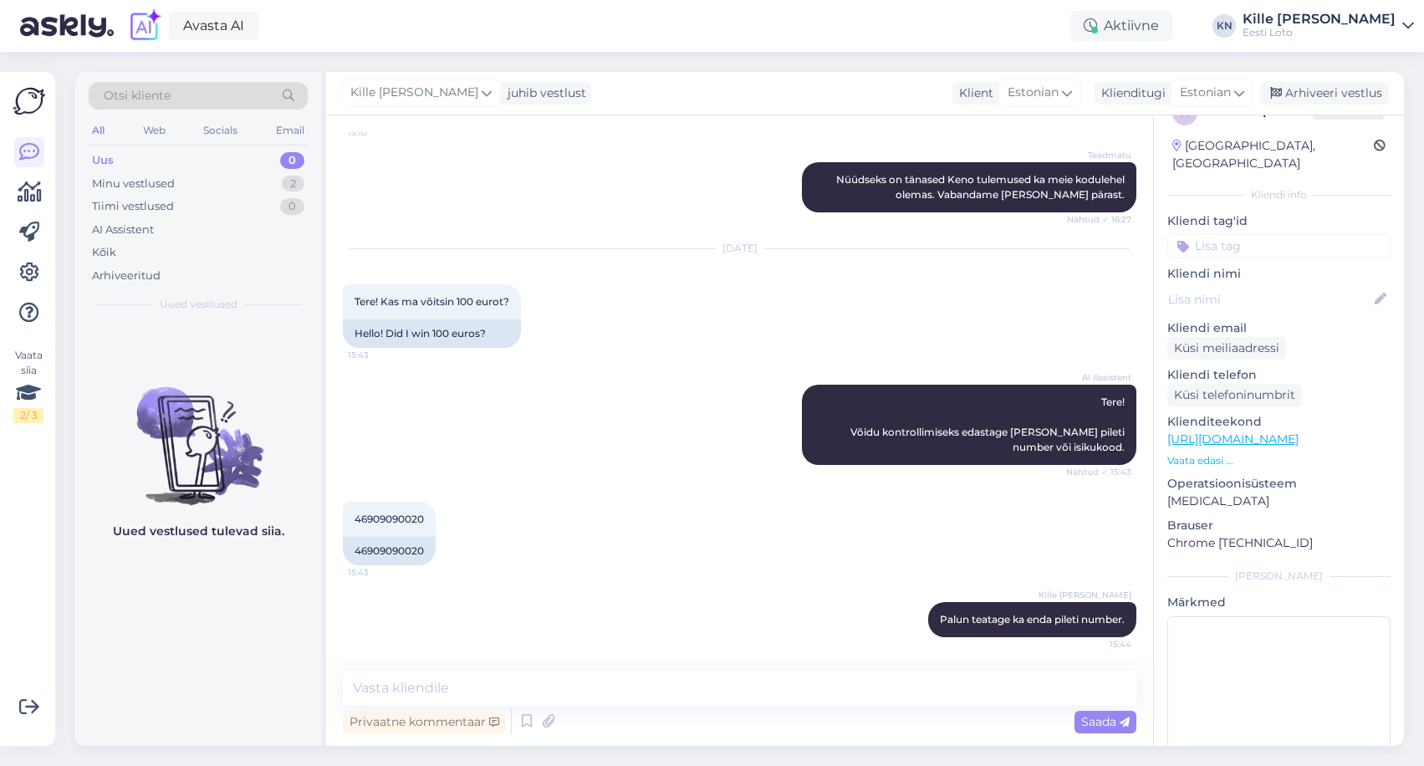
click at [814, 535] on div "46909090020 15:43 46909090020" at bounding box center [739, 533] width 793 height 100
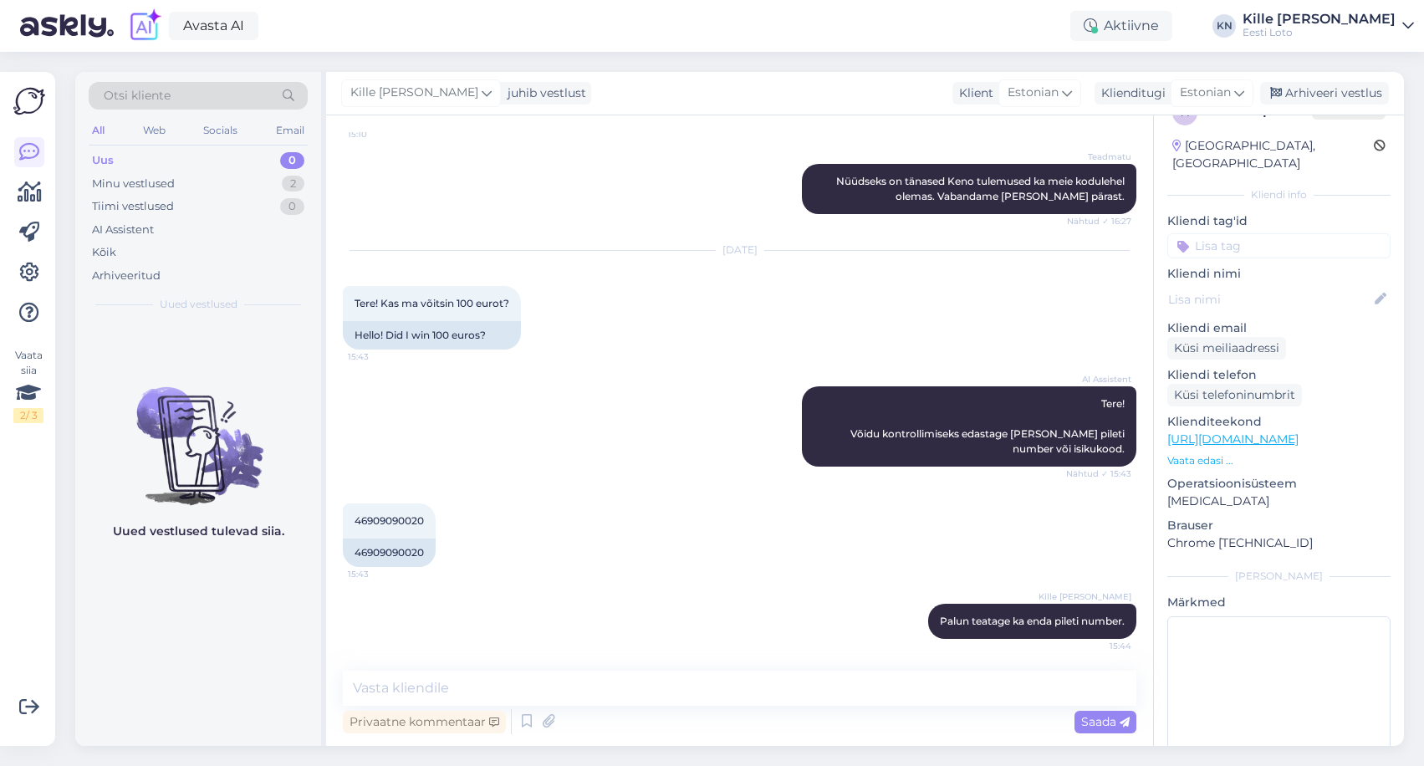
click at [815, 544] on div "46909090020 15:43 46909090020" at bounding box center [739, 535] width 793 height 100
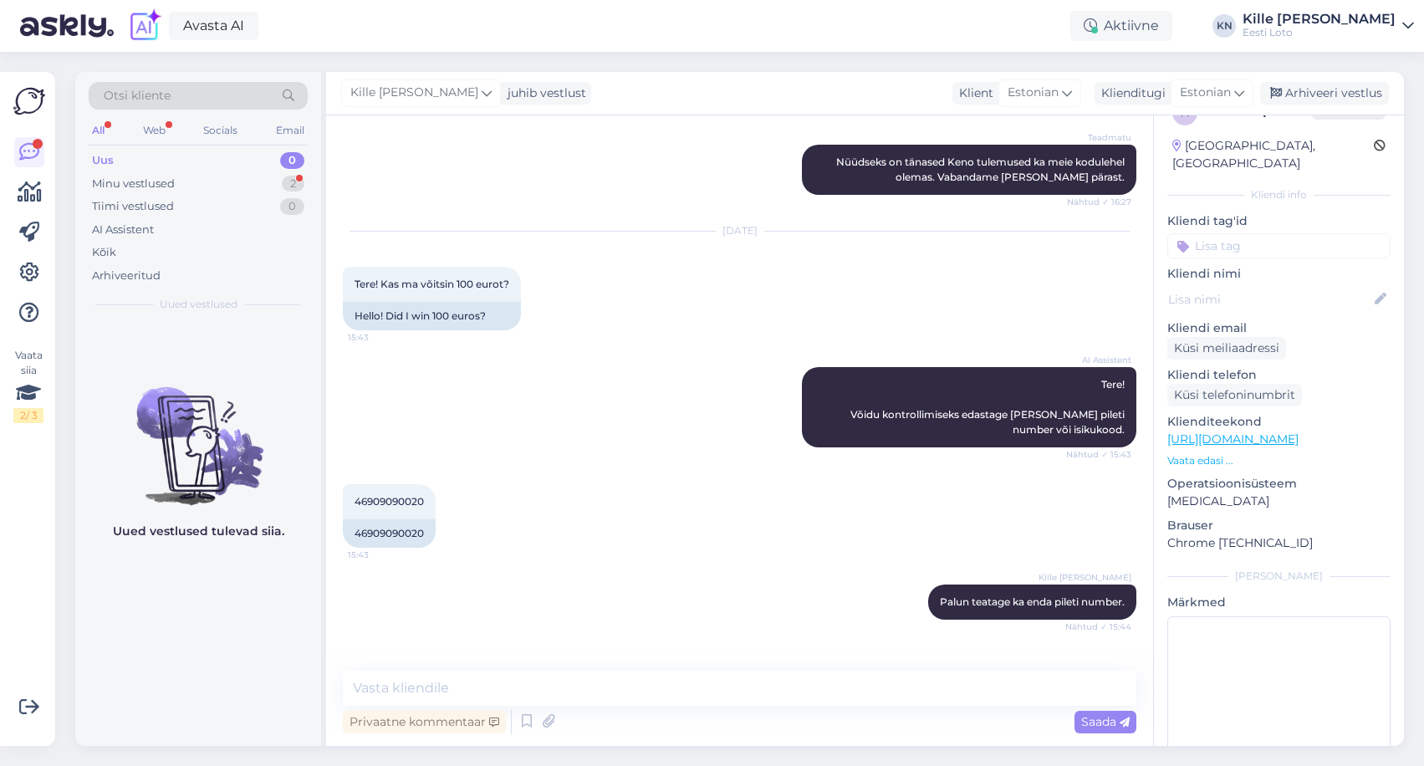
scroll to position [1070, 0]
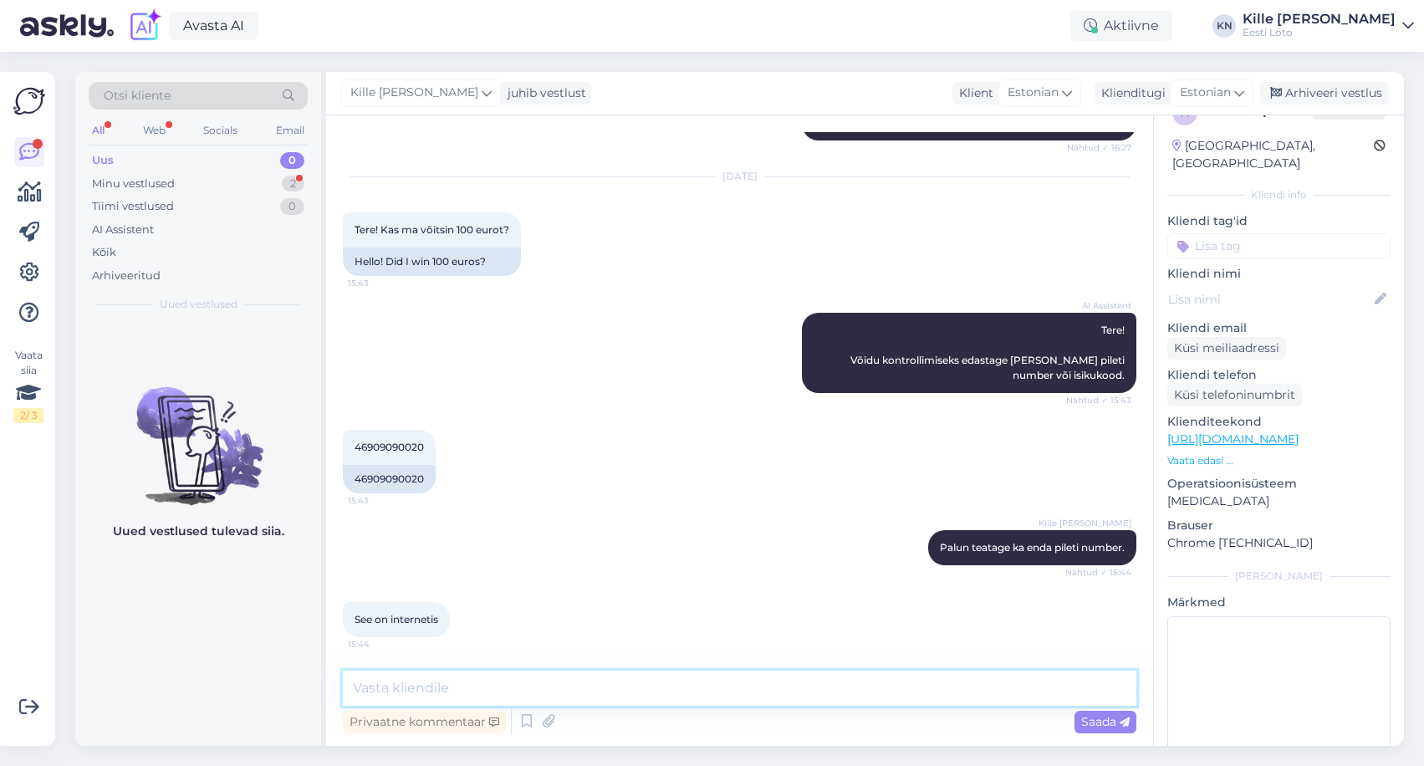
click at [658, 676] on textarea at bounding box center [739, 687] width 793 height 35
click at [655, 689] on textarea at bounding box center [739, 687] width 793 height 35
type textarea "Ostetud pileteid näete kui logite enda mängukontole sisse [PERSON_NAME] Minu pi…"
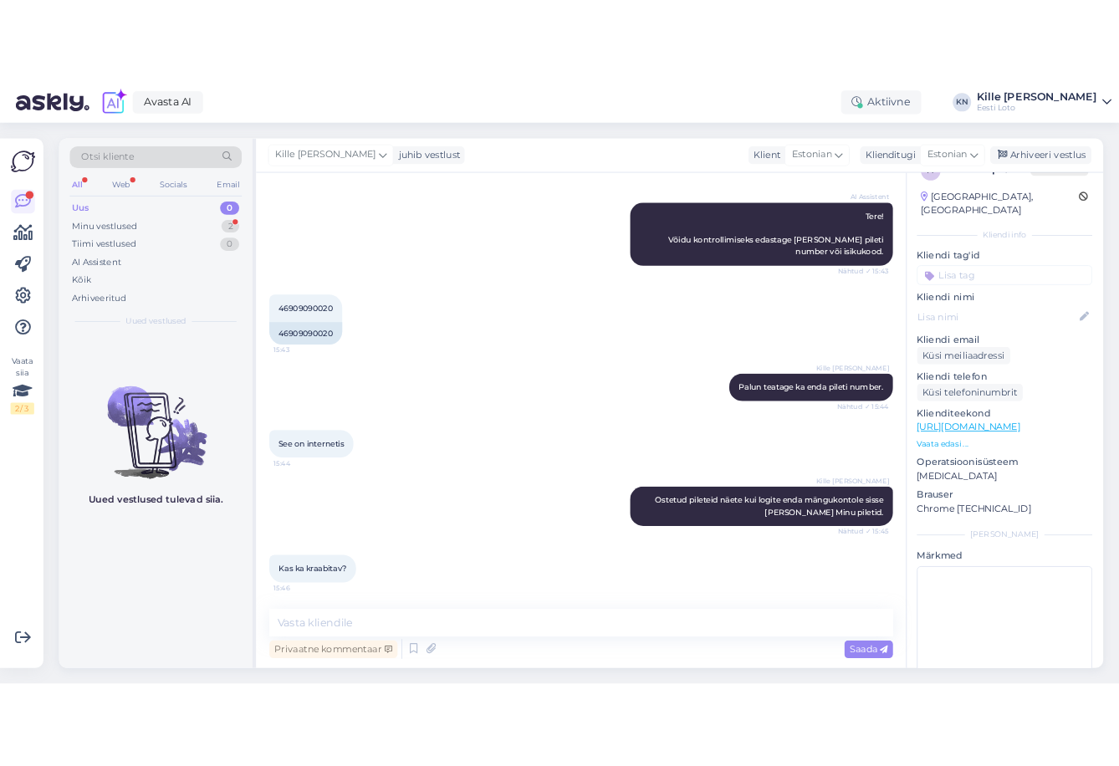
scroll to position [1301, 0]
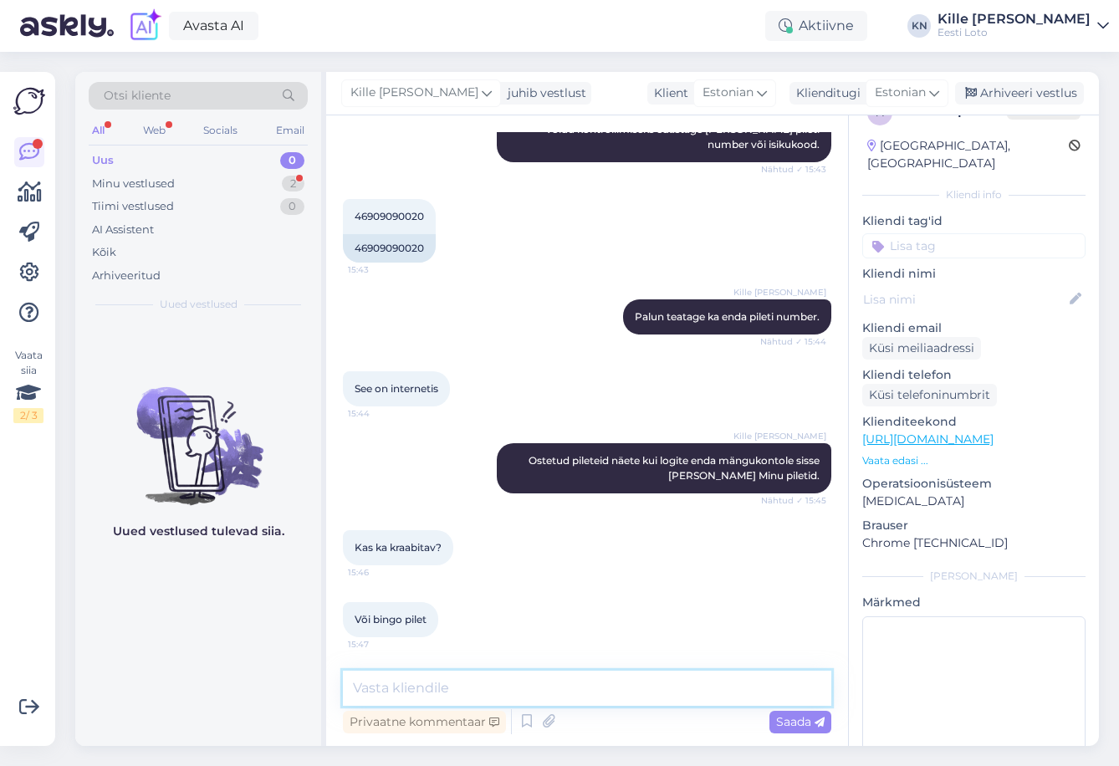
click at [491, 694] on textarea at bounding box center [587, 687] width 488 height 35
click at [575, 674] on textarea at bounding box center [587, 687] width 488 height 35
type textarea "A"
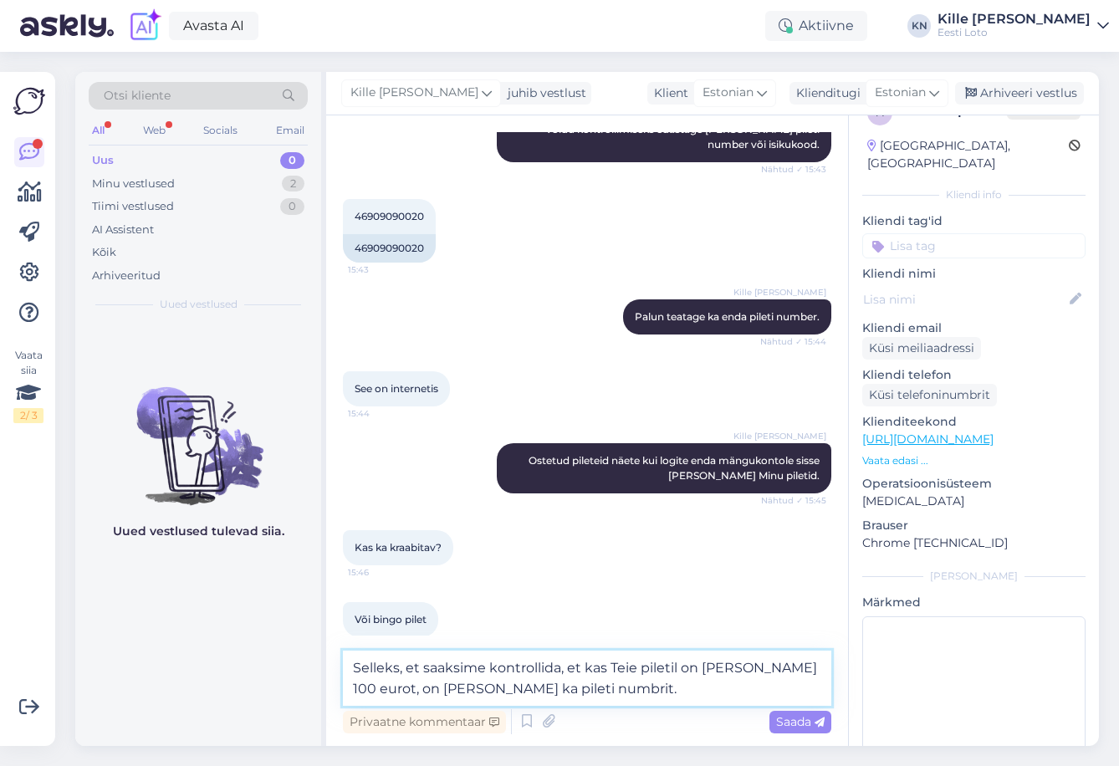
type textarea "Selleks, et saaksime kontrollida, et kas Teie piletil on [PERSON_NAME] 100 euro…"
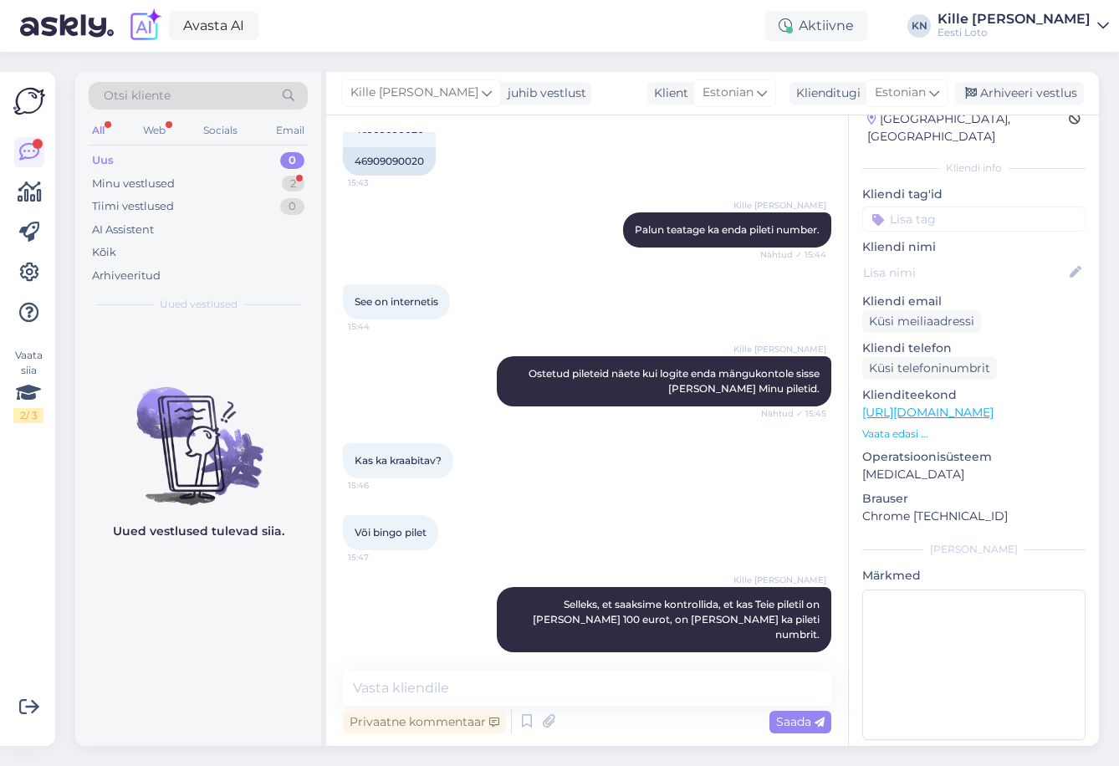
scroll to position [1460, 0]
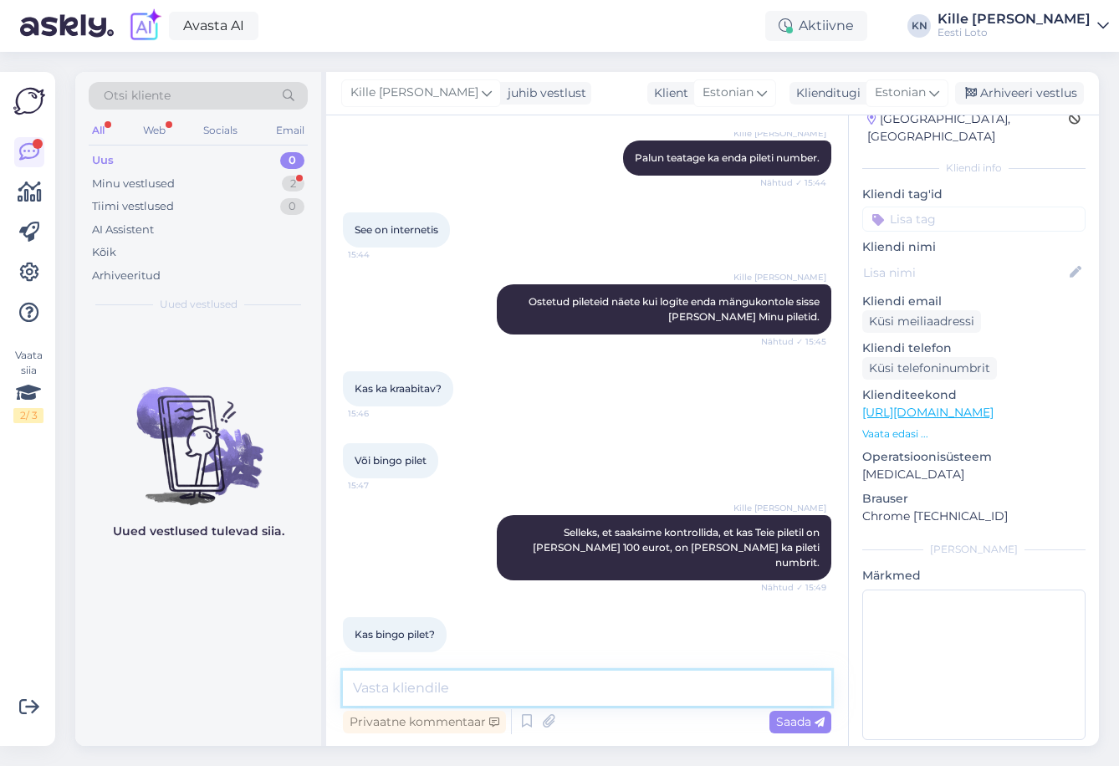
click at [461, 700] on textarea at bounding box center [587, 687] width 488 height 35
click at [521, 691] on textarea at bounding box center [587, 687] width 488 height 35
click at [564, 680] on textarea at bounding box center [587, 687] width 488 height 35
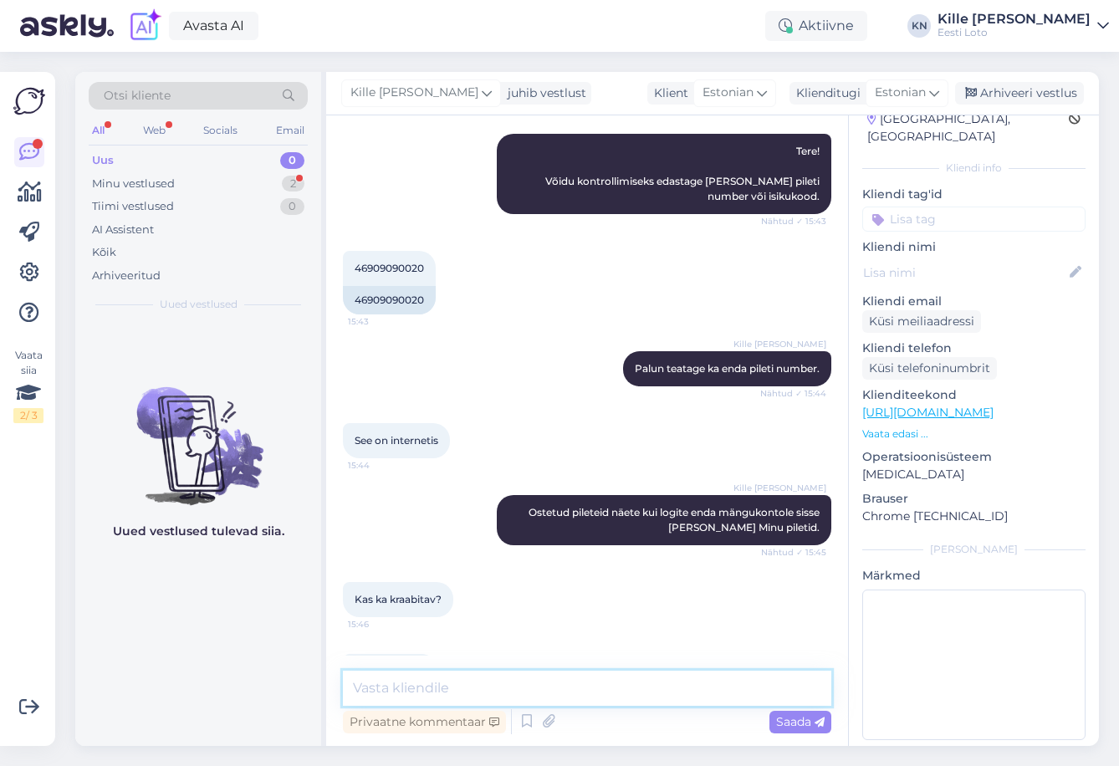
scroll to position [1005, 0]
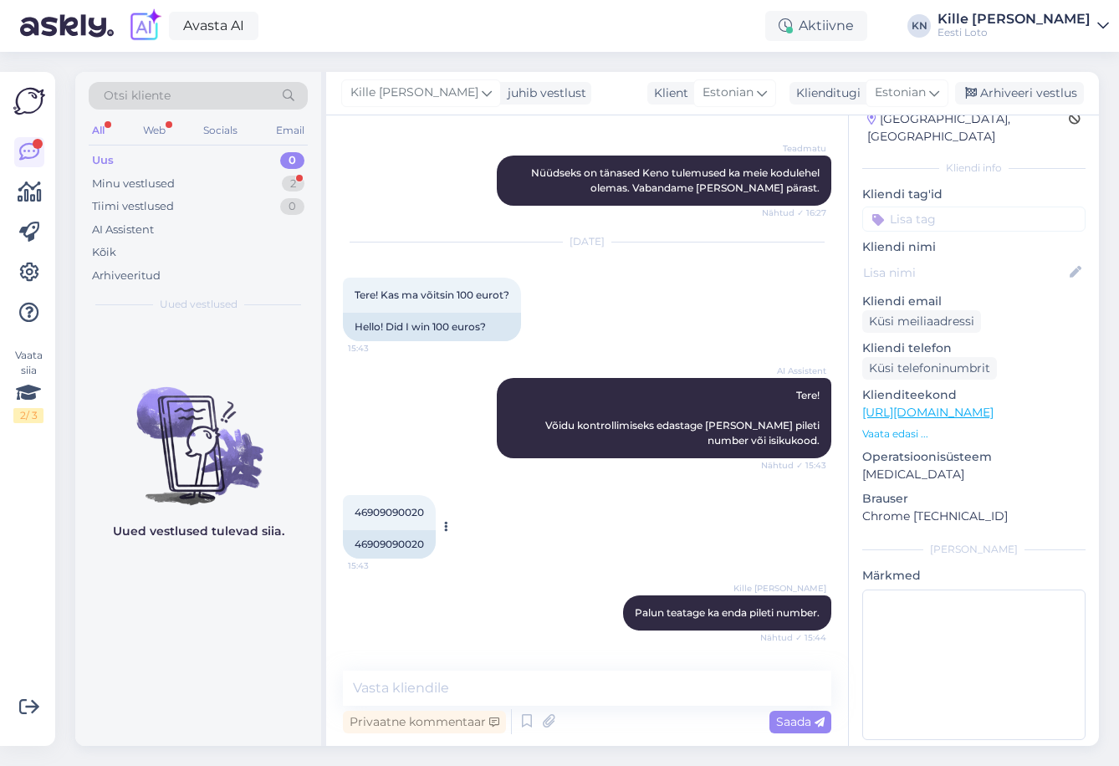
click at [386, 511] on span "46909090020" at bounding box center [388, 512] width 69 height 13
copy span "46909090020"
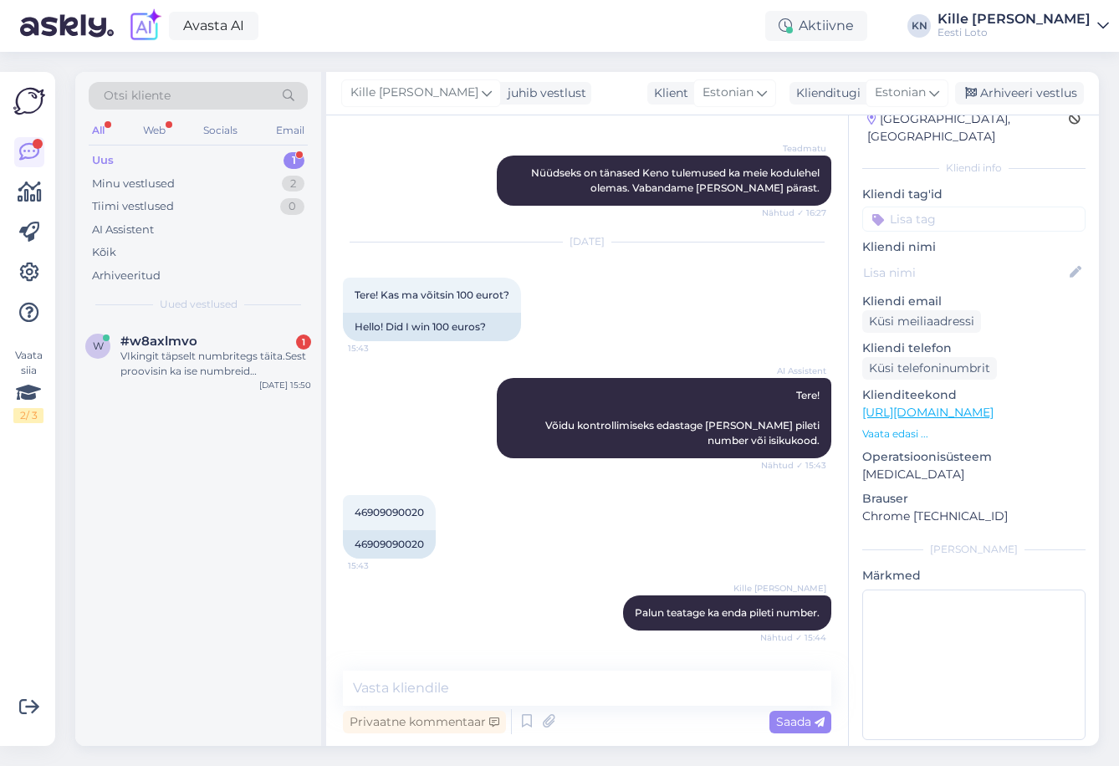
click at [640, 530] on div "46909090020 15:43 46909090020" at bounding box center [587, 527] width 488 height 100
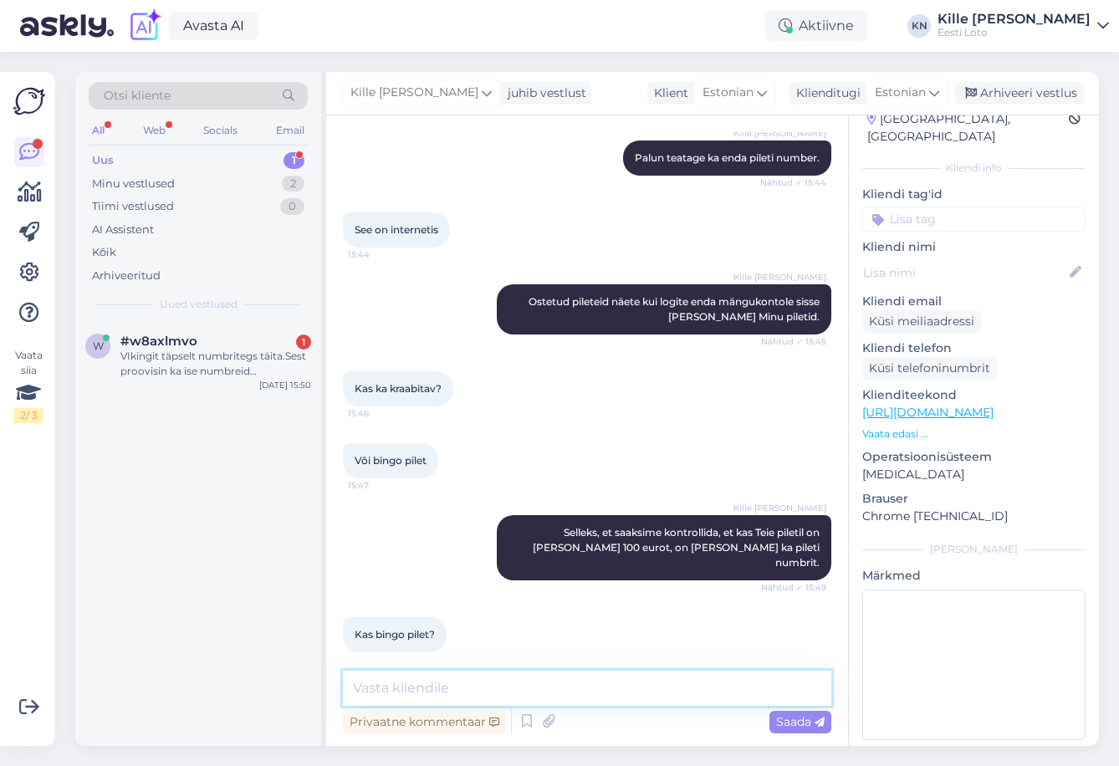
click at [629, 695] on textarea at bounding box center [587, 687] width 488 height 35
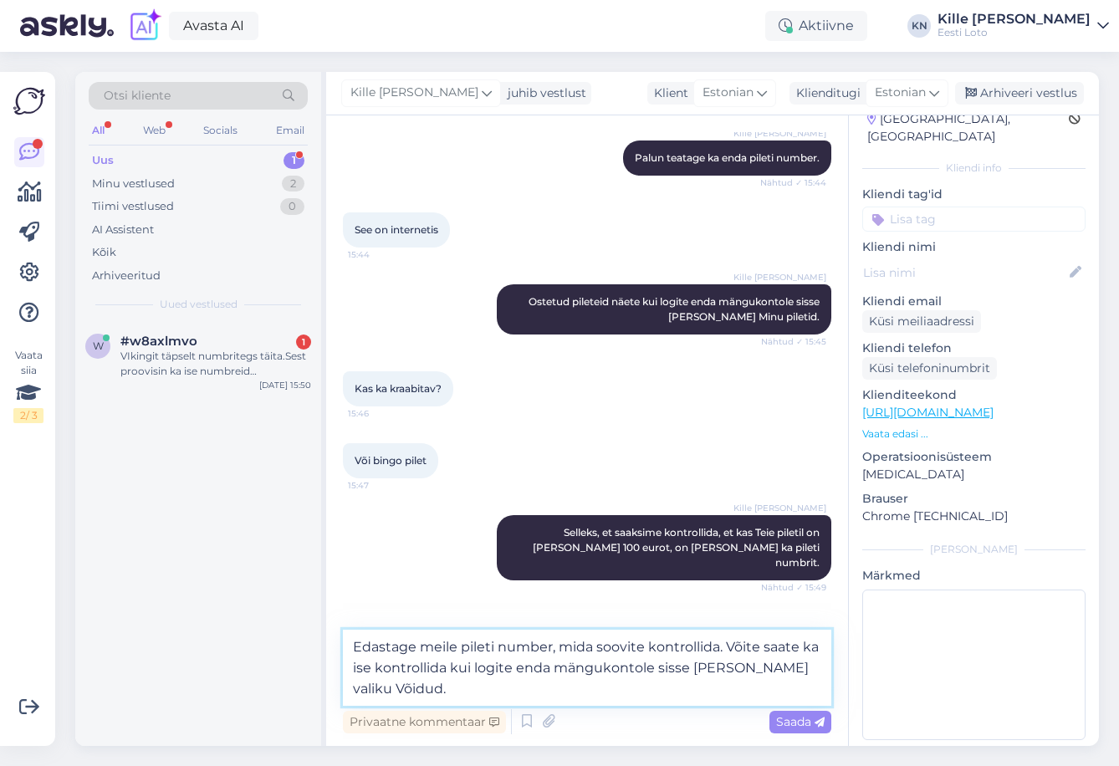
type textarea "Edastage meile pileti number, mida soovite kontrollida. Võite saate ka ise kont…"
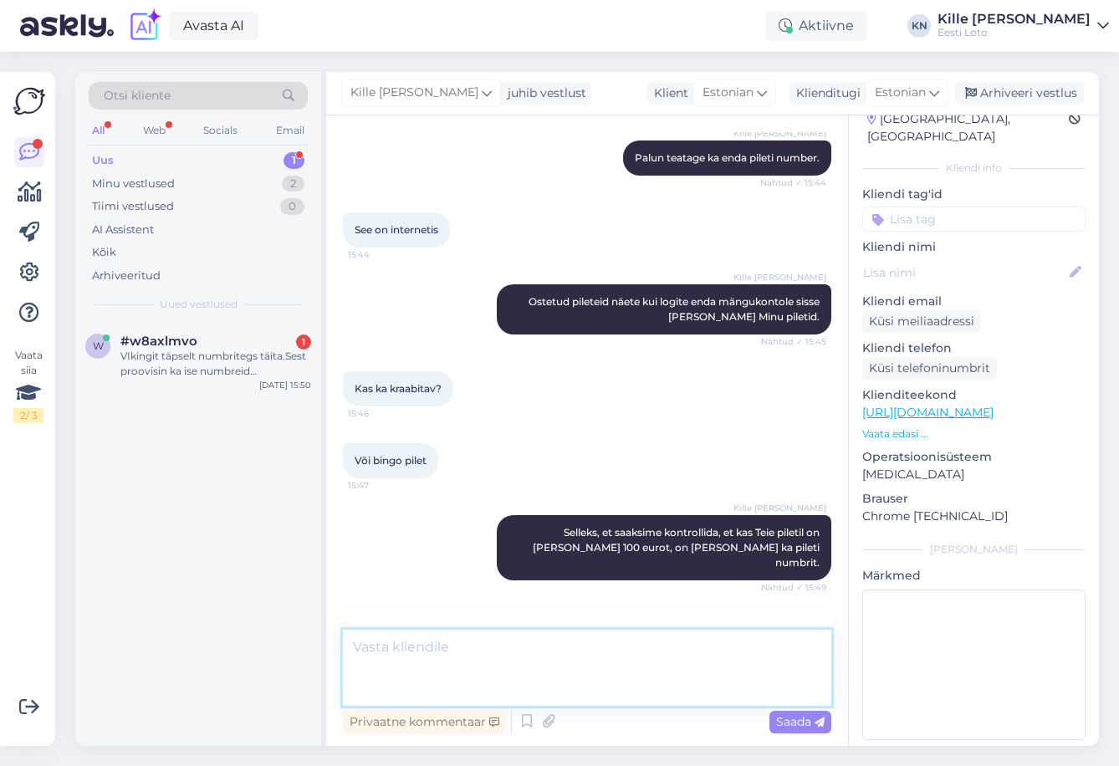
scroll to position [1562, 0]
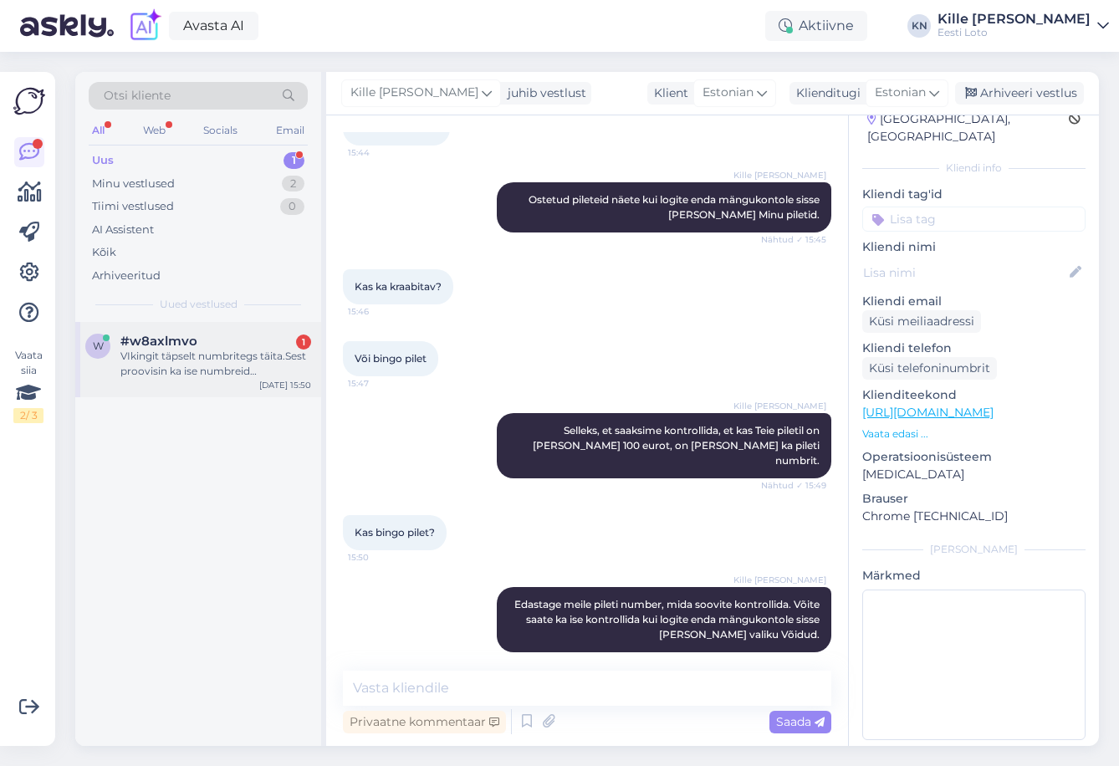
click at [227, 355] on div "VIkingit täpselt numbritegs täita.Sest proovisin ka ise numbreid märkida,aga ne…" at bounding box center [215, 364] width 191 height 30
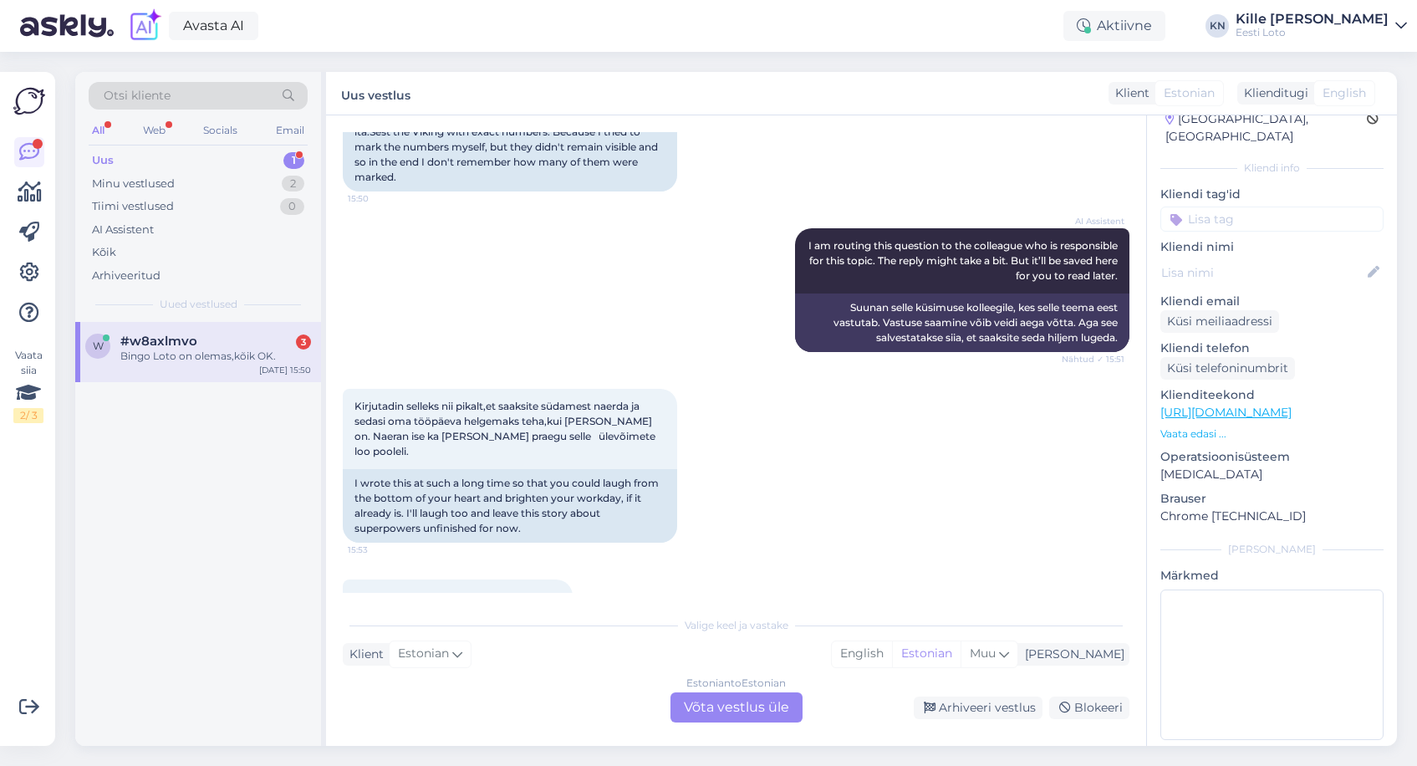
scroll to position [1009, 0]
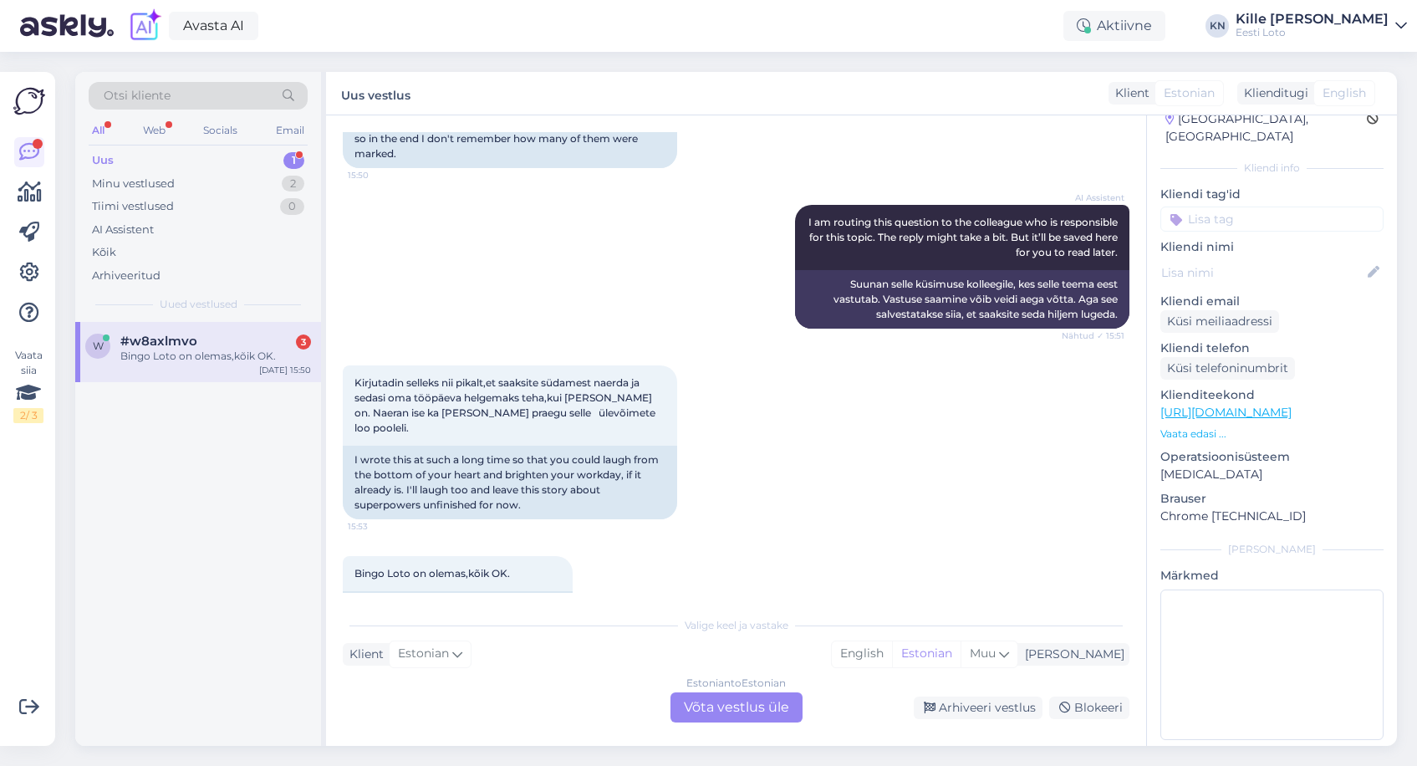
click at [266, 171] on div "Uus 1" at bounding box center [198, 160] width 219 height 23
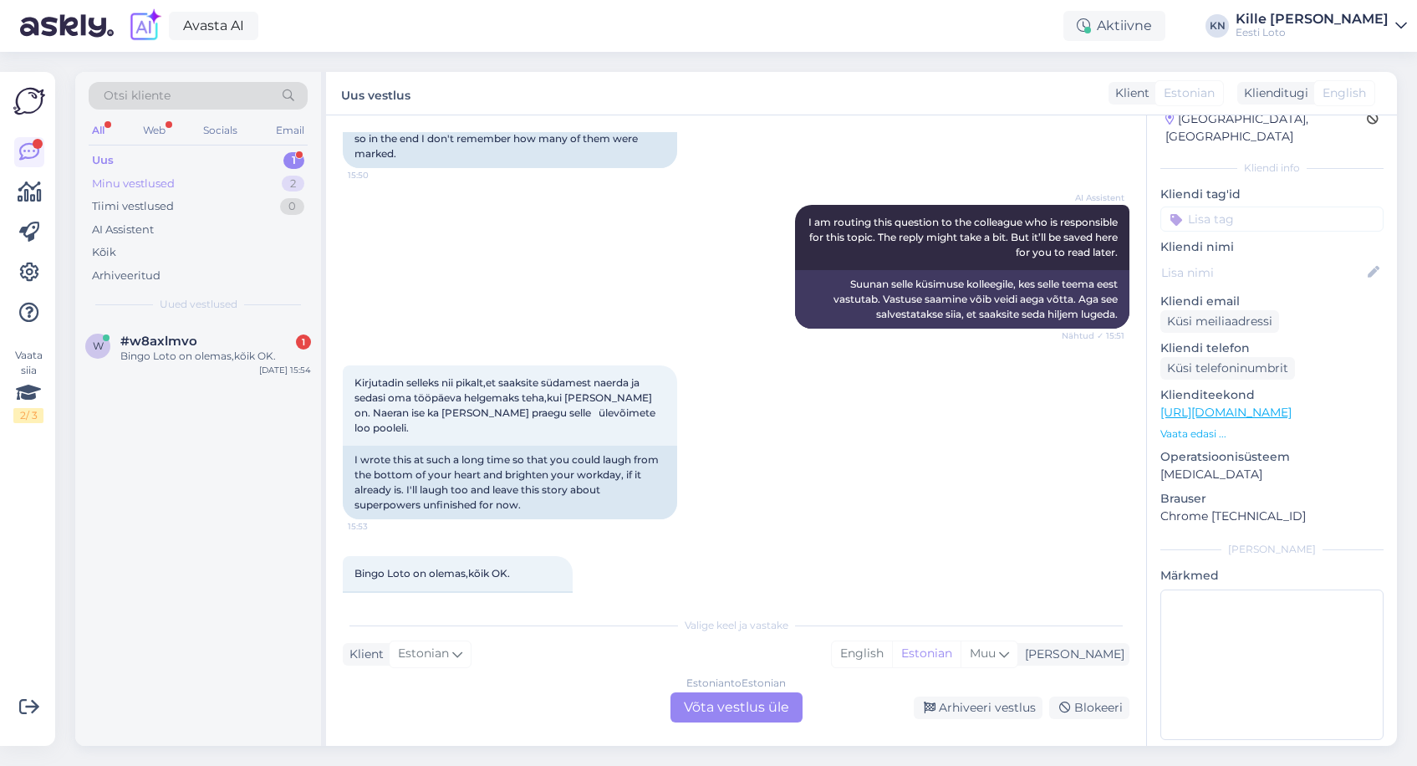
click at [266, 175] on div "Minu vestlused 2" at bounding box center [198, 183] width 219 height 23
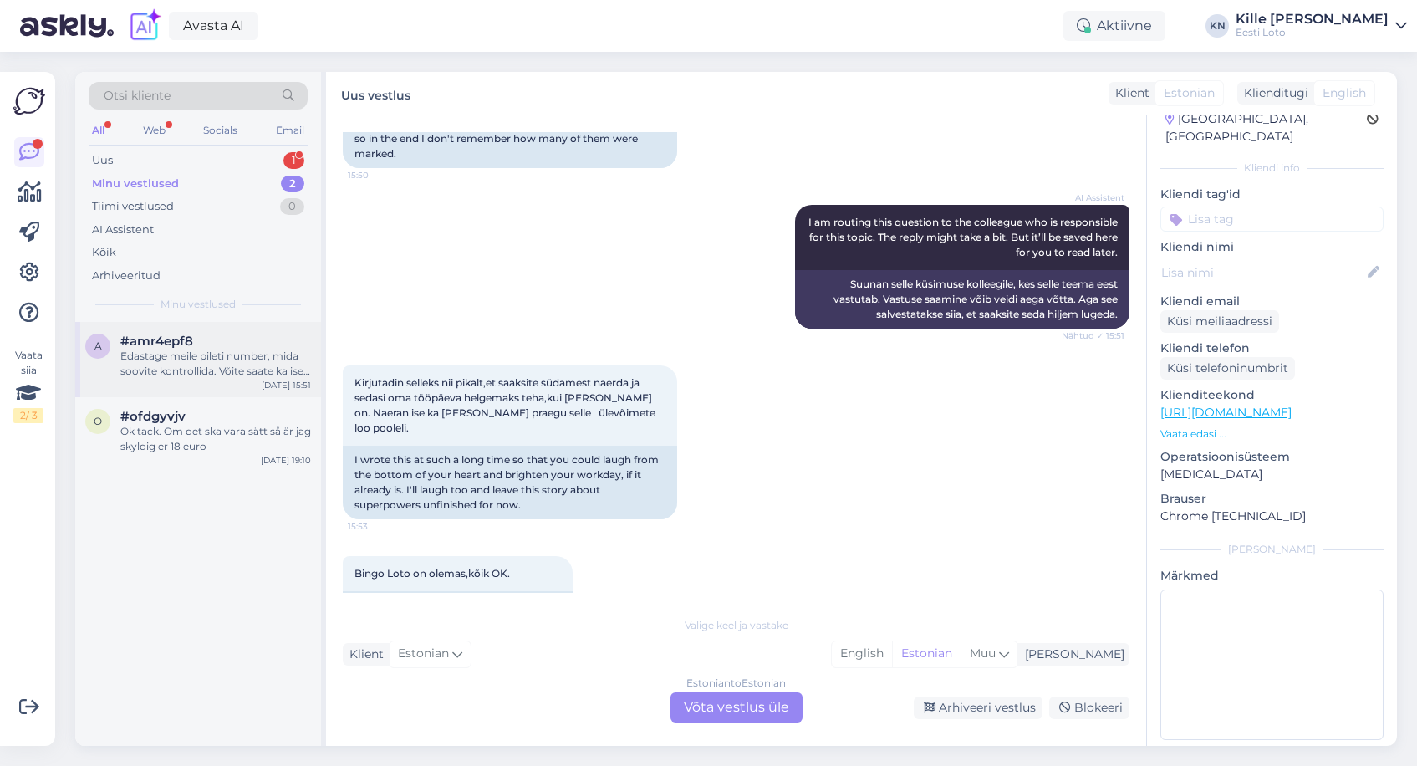
click at [256, 351] on div "Edastage meile pileti number, mida soovite kontrollida. Võite saate ka ise kont…" at bounding box center [215, 364] width 191 height 30
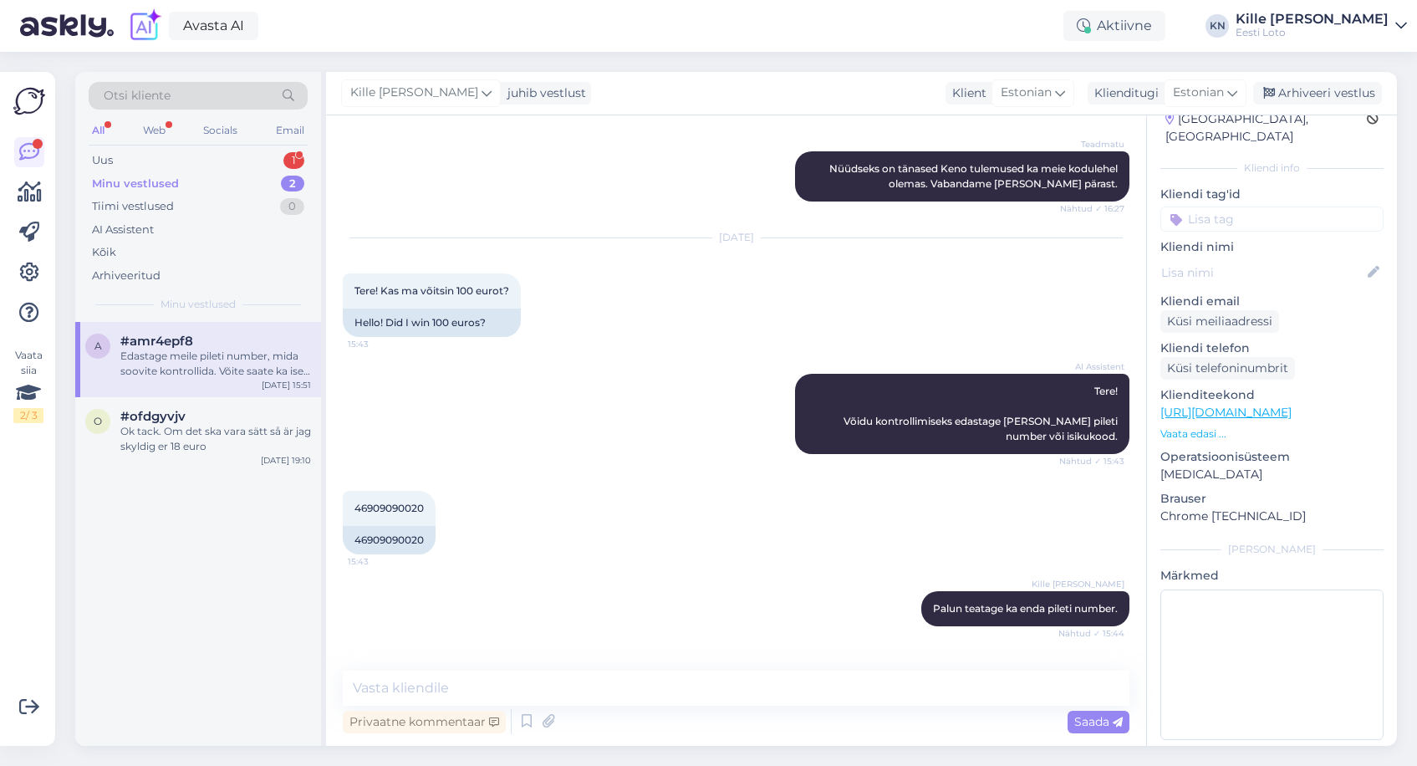
scroll to position [1562, 0]
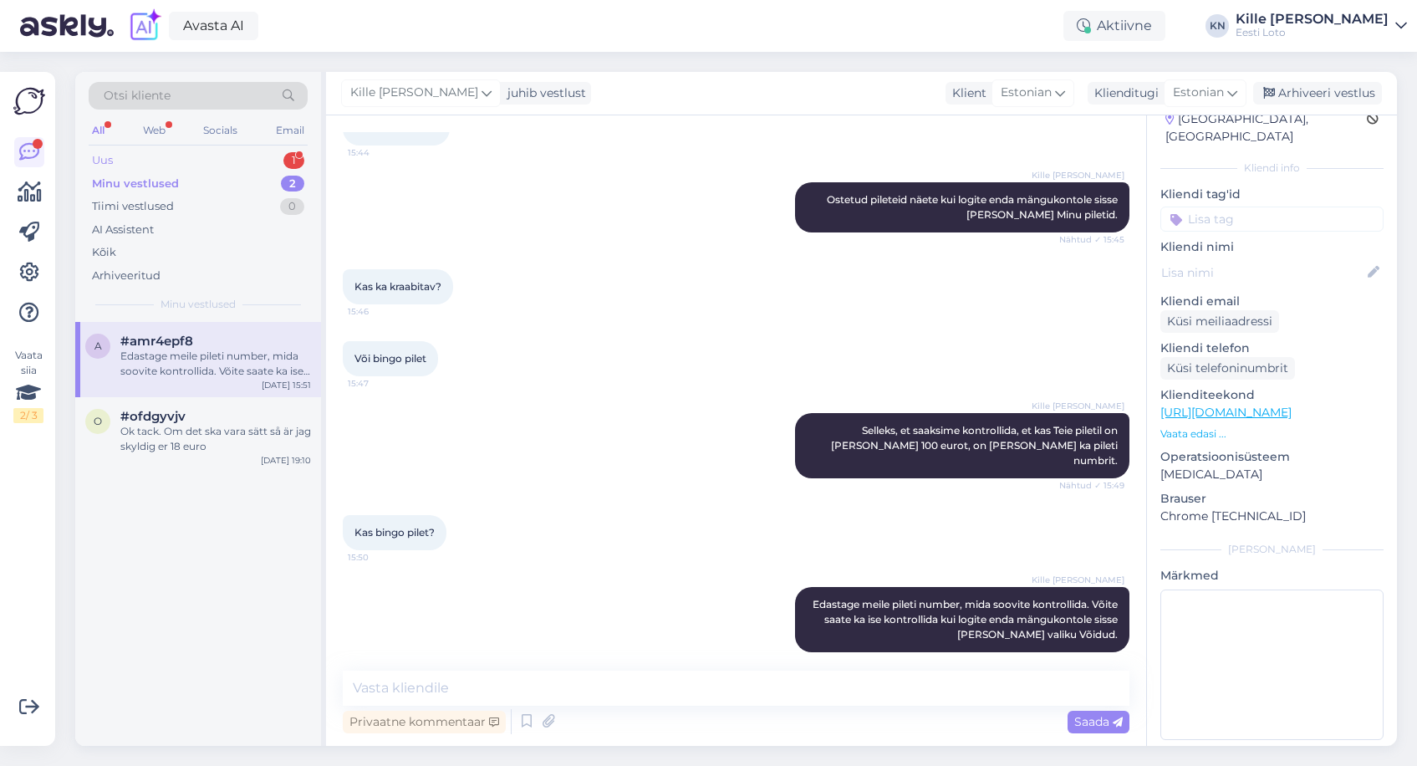
click at [183, 162] on div "Uus 1" at bounding box center [198, 160] width 219 height 23
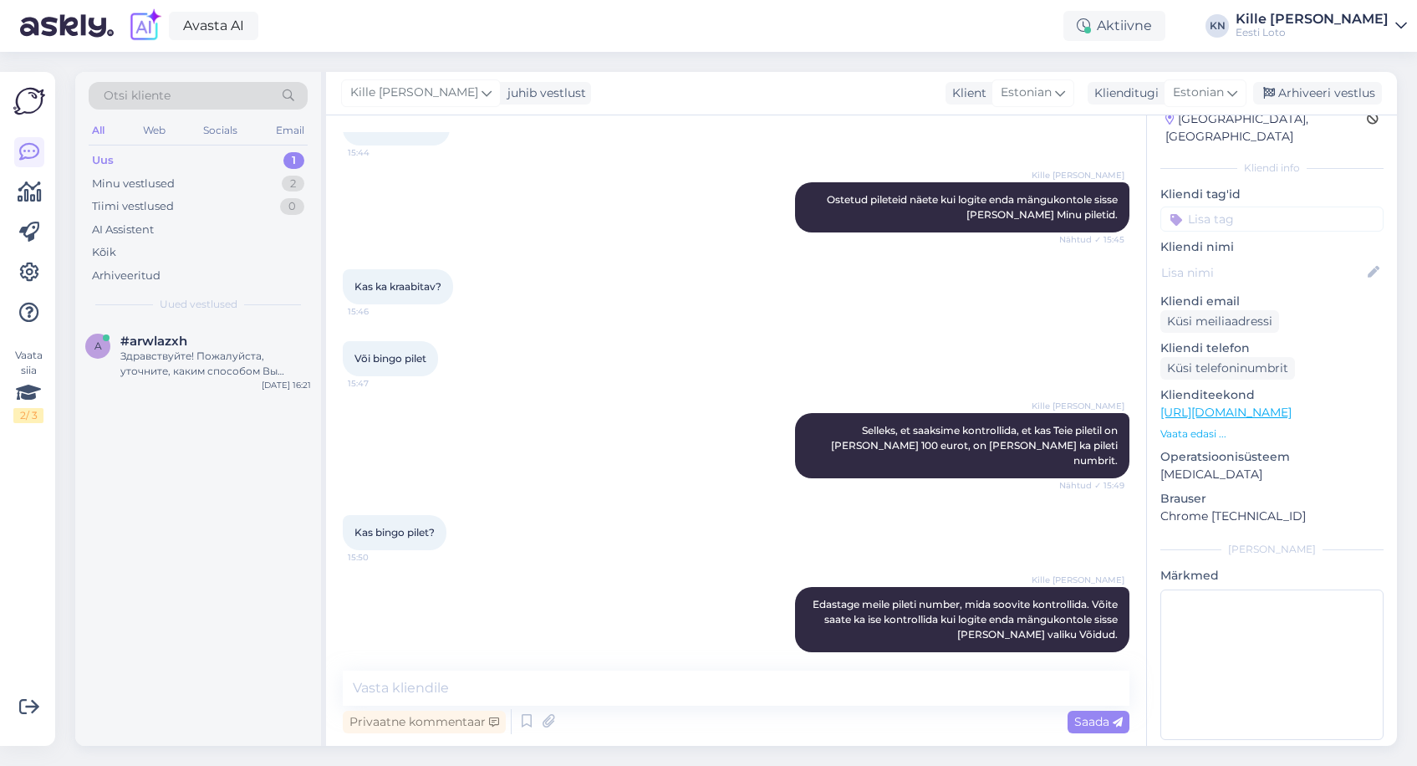
click at [112, 164] on div "Uus" at bounding box center [103, 160] width 22 height 17
click at [255, 404] on div "a #arwlazxh Здравствуйте! Пожалуйста, уточните, каким способом Вы пытаетесь вой…" at bounding box center [198, 534] width 246 height 424
click at [226, 364] on div "Здравствуйте! Пожалуйста, уточните, каким способом Вы пытаетесь войти на сайт E…" at bounding box center [215, 364] width 191 height 30
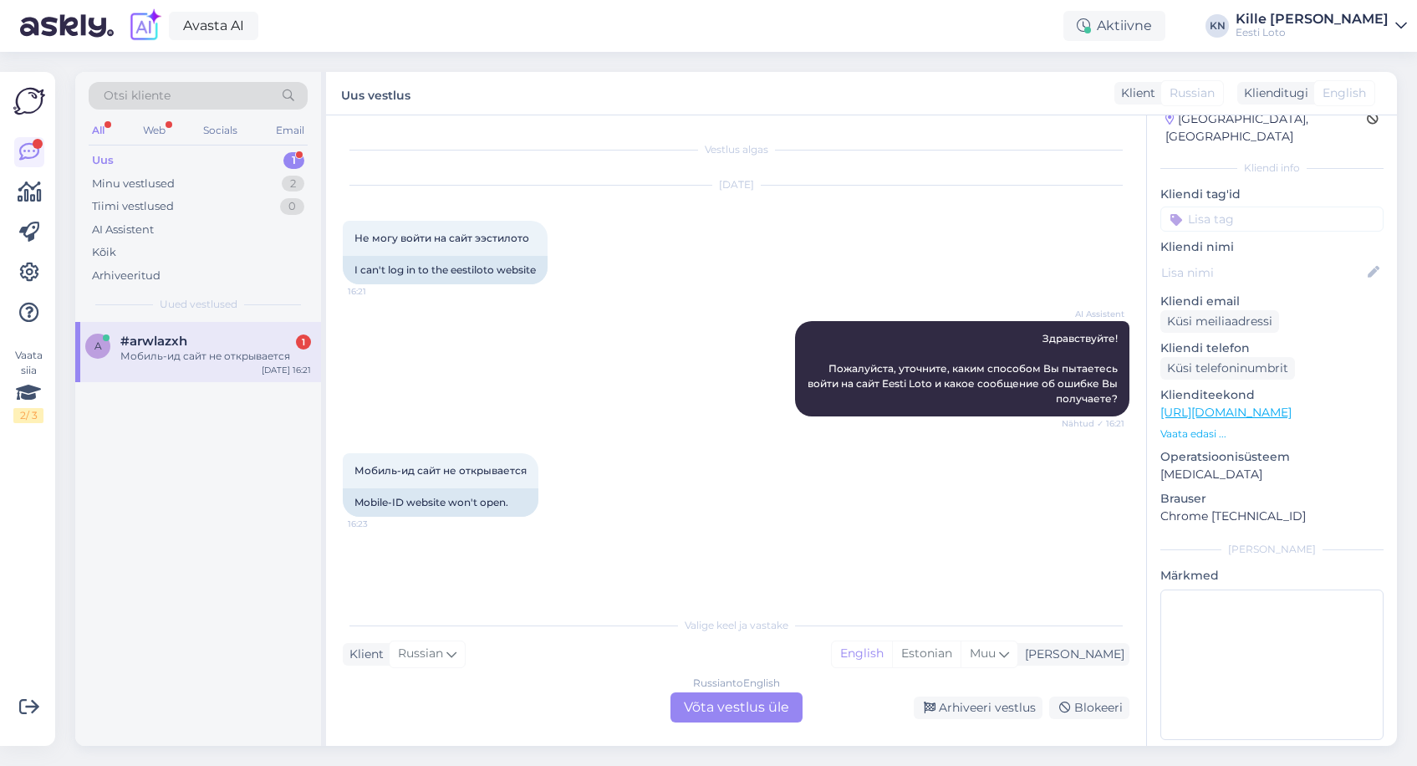
click at [213, 152] on div "Uus 1" at bounding box center [198, 160] width 219 height 23
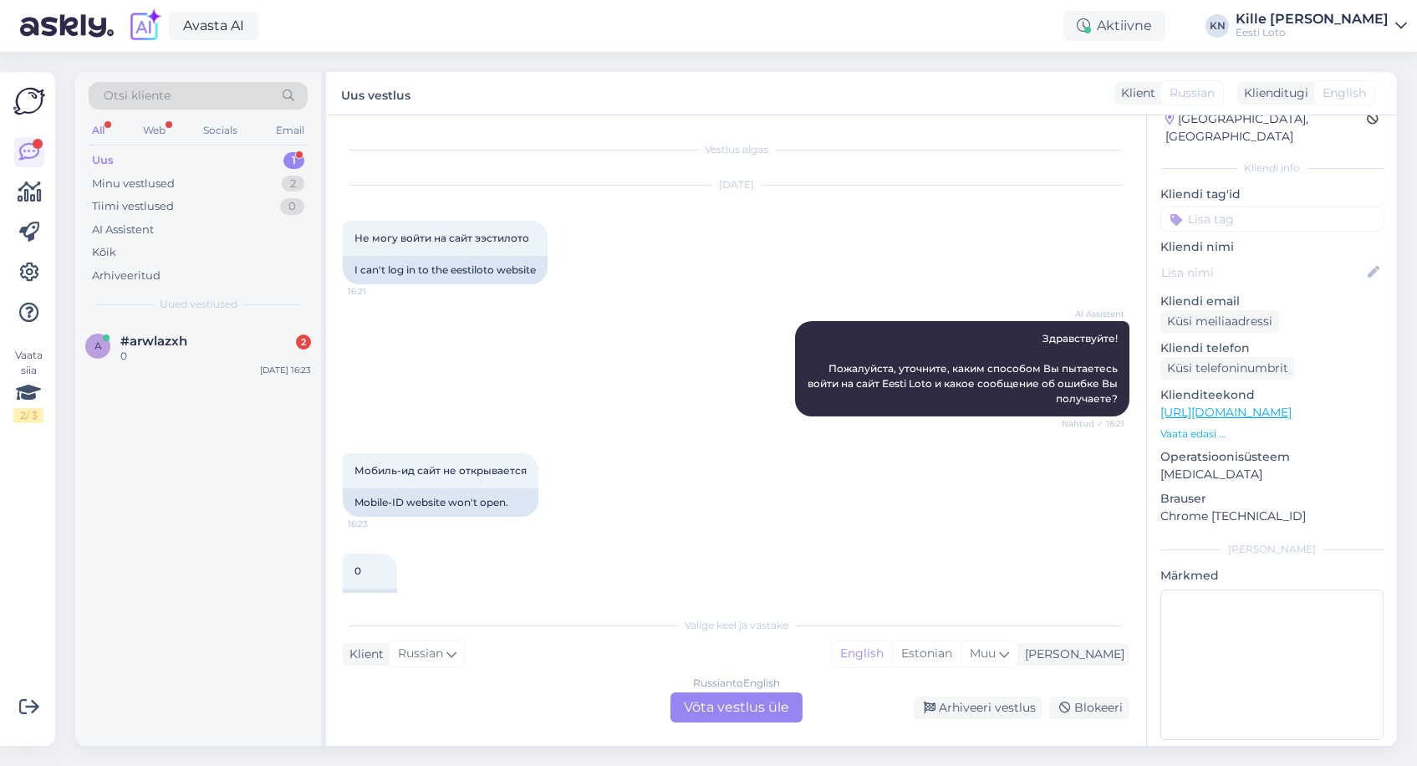
scroll to position [43, 0]
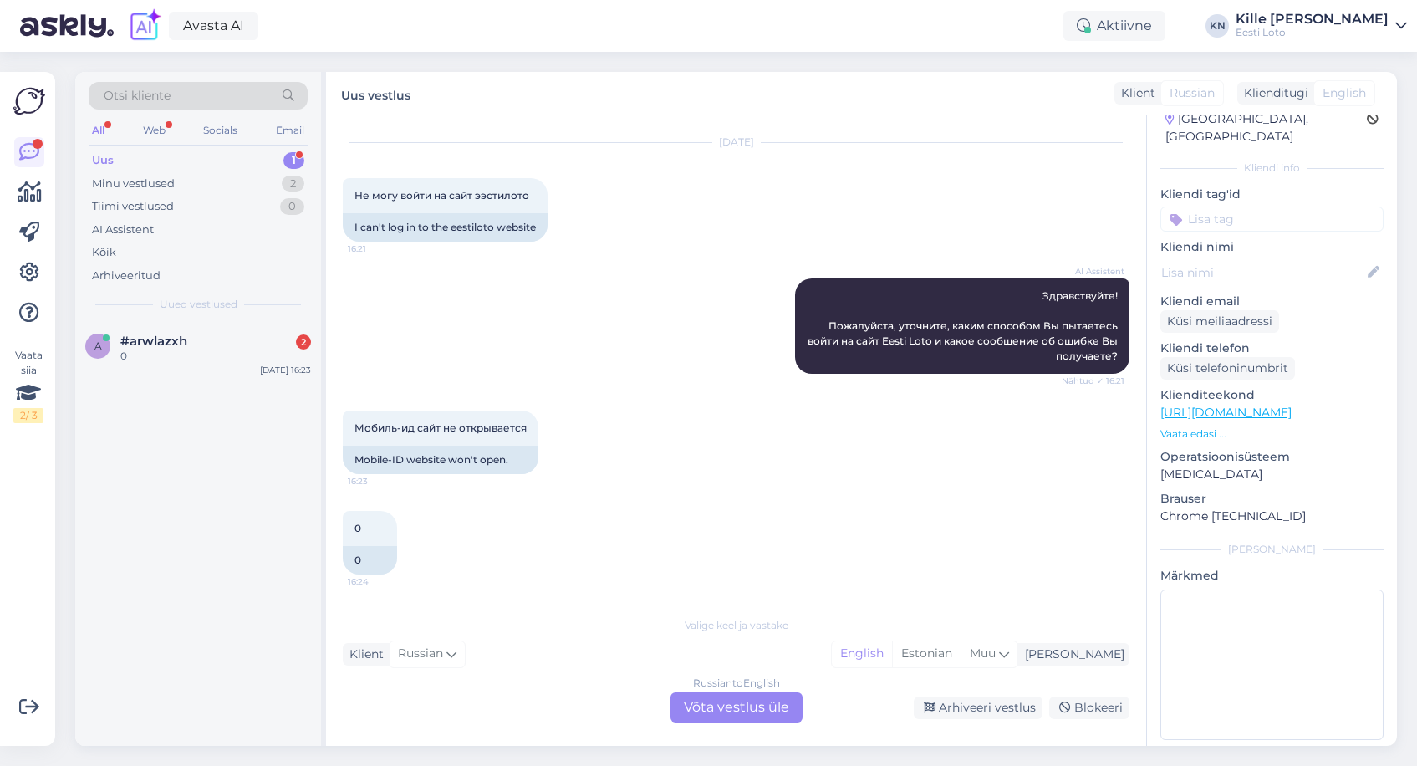
click at [173, 156] on div "Uus 1" at bounding box center [198, 160] width 219 height 23
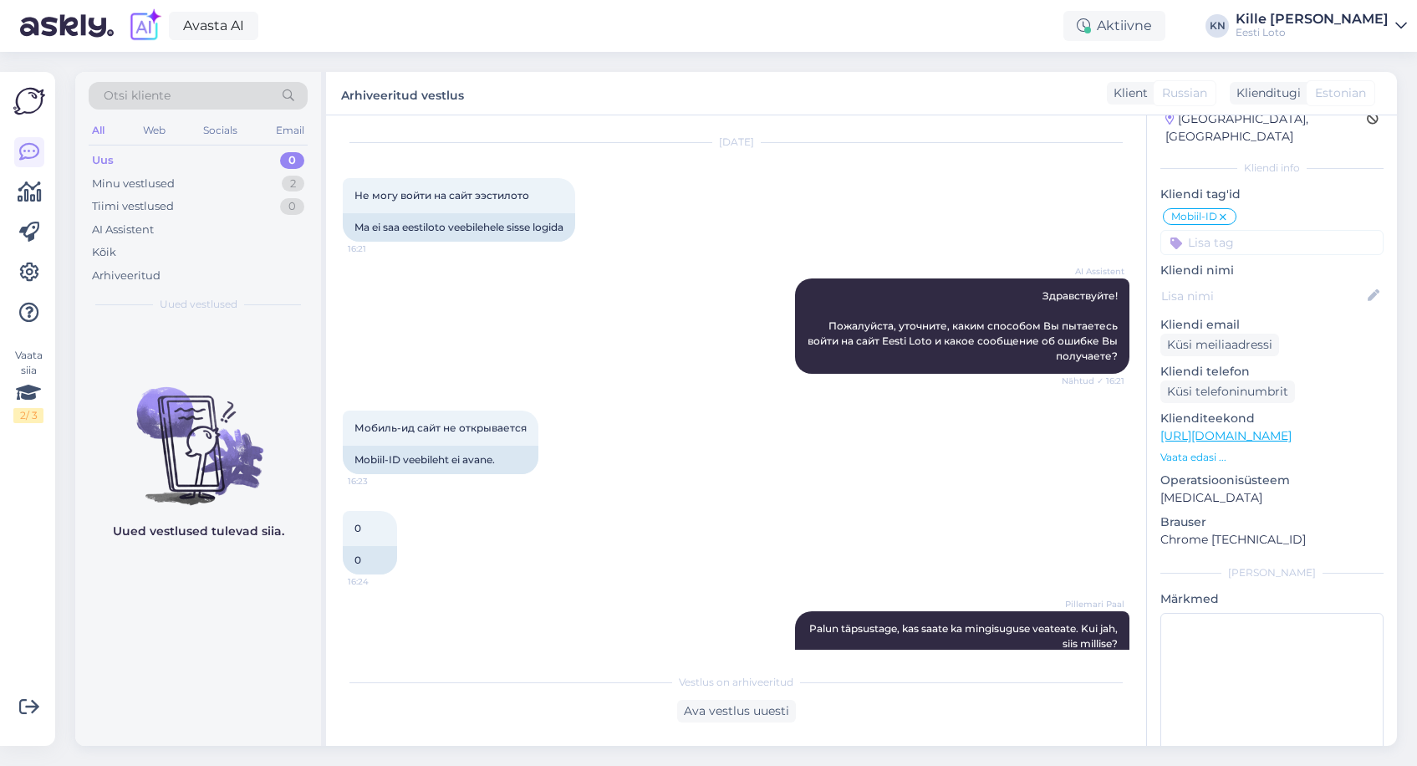
scroll to position [116, 0]
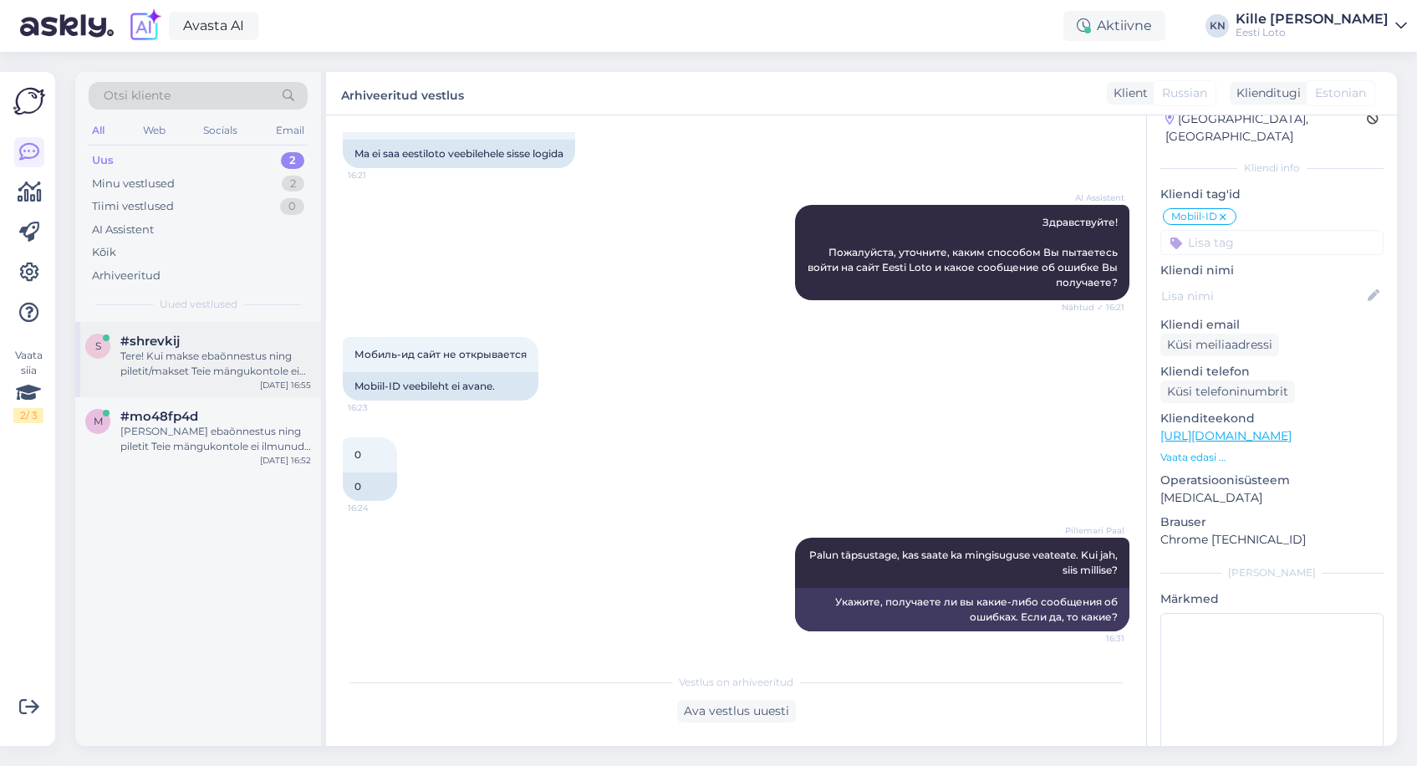
click at [214, 376] on div "Tere! Kui makse ebaõnnestus ning piletit/makset Teie mängukontole ei ilmunud, p…" at bounding box center [215, 364] width 191 height 30
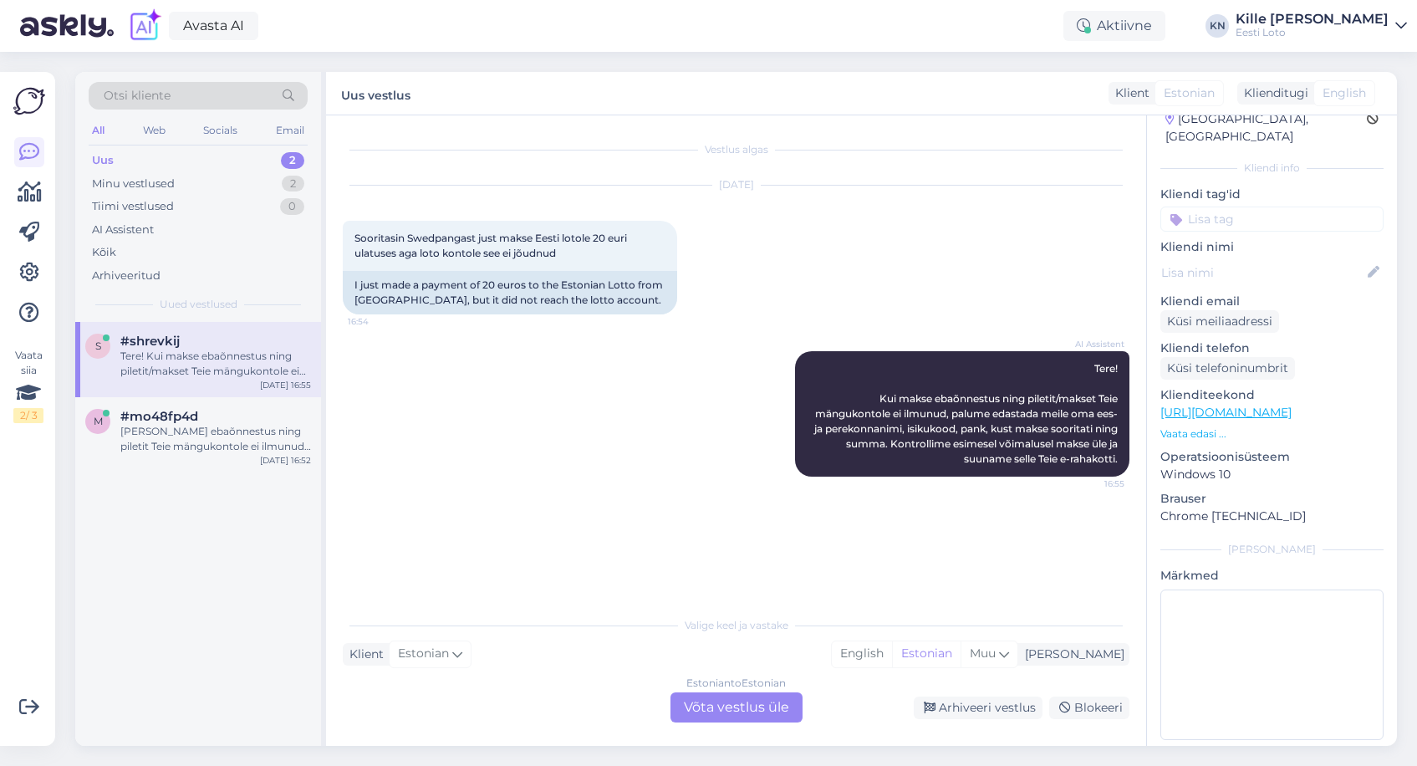
scroll to position [0, 0]
click at [221, 434] on div "[PERSON_NAME] [PERSON_NAME] [PERSON_NAME] Jõepera nime alt pangas. Swedbank 4€" at bounding box center [215, 439] width 191 height 30
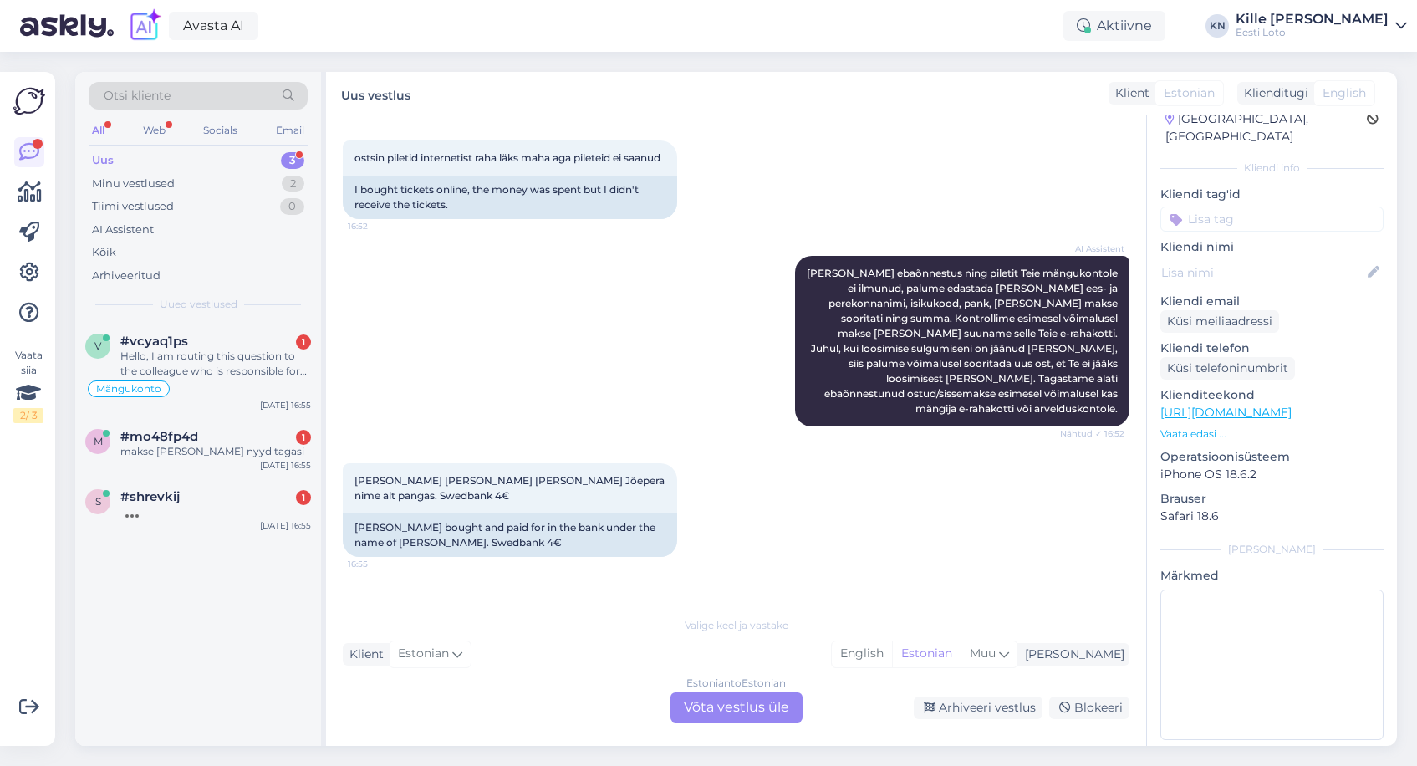
scroll to position [335, 0]
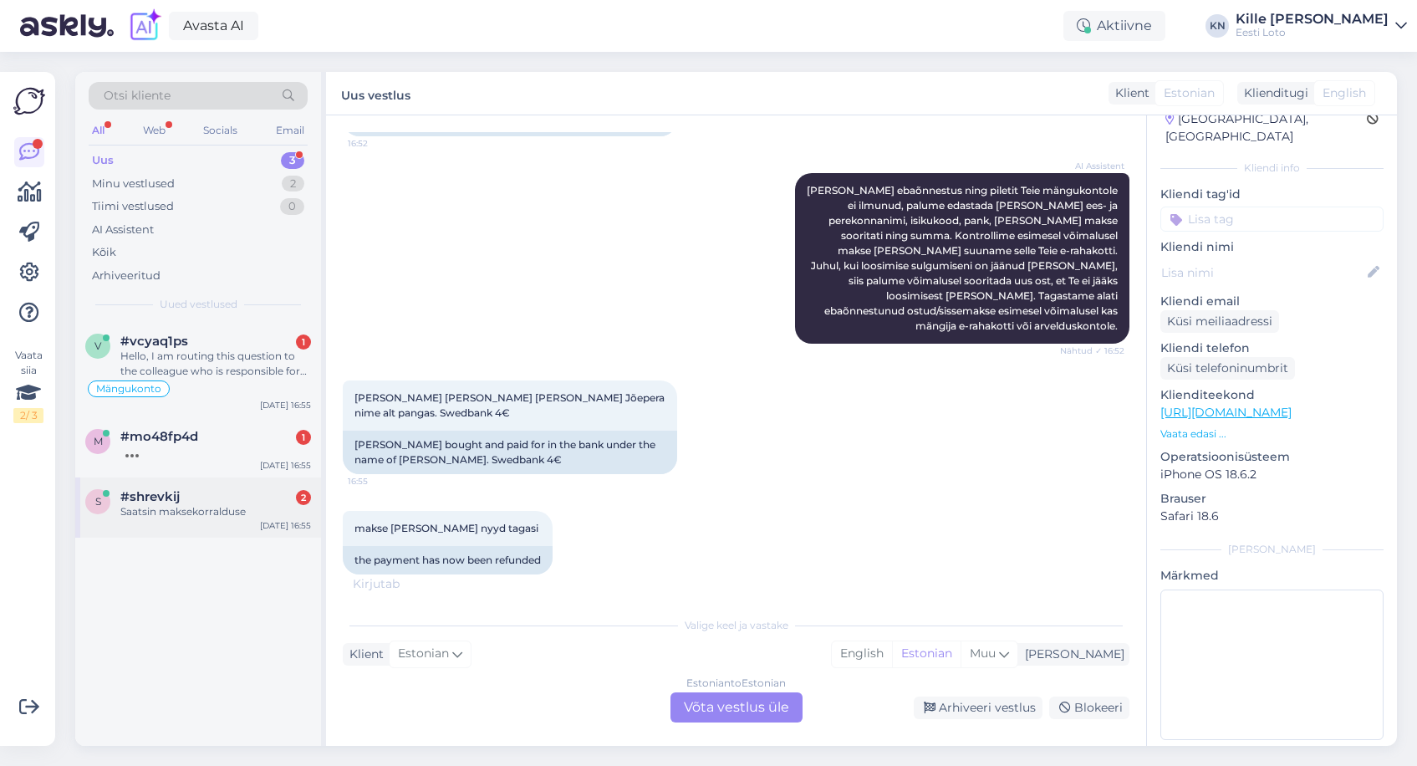
click at [257, 513] on div "Saatsin maksekorralduse" at bounding box center [215, 511] width 191 height 15
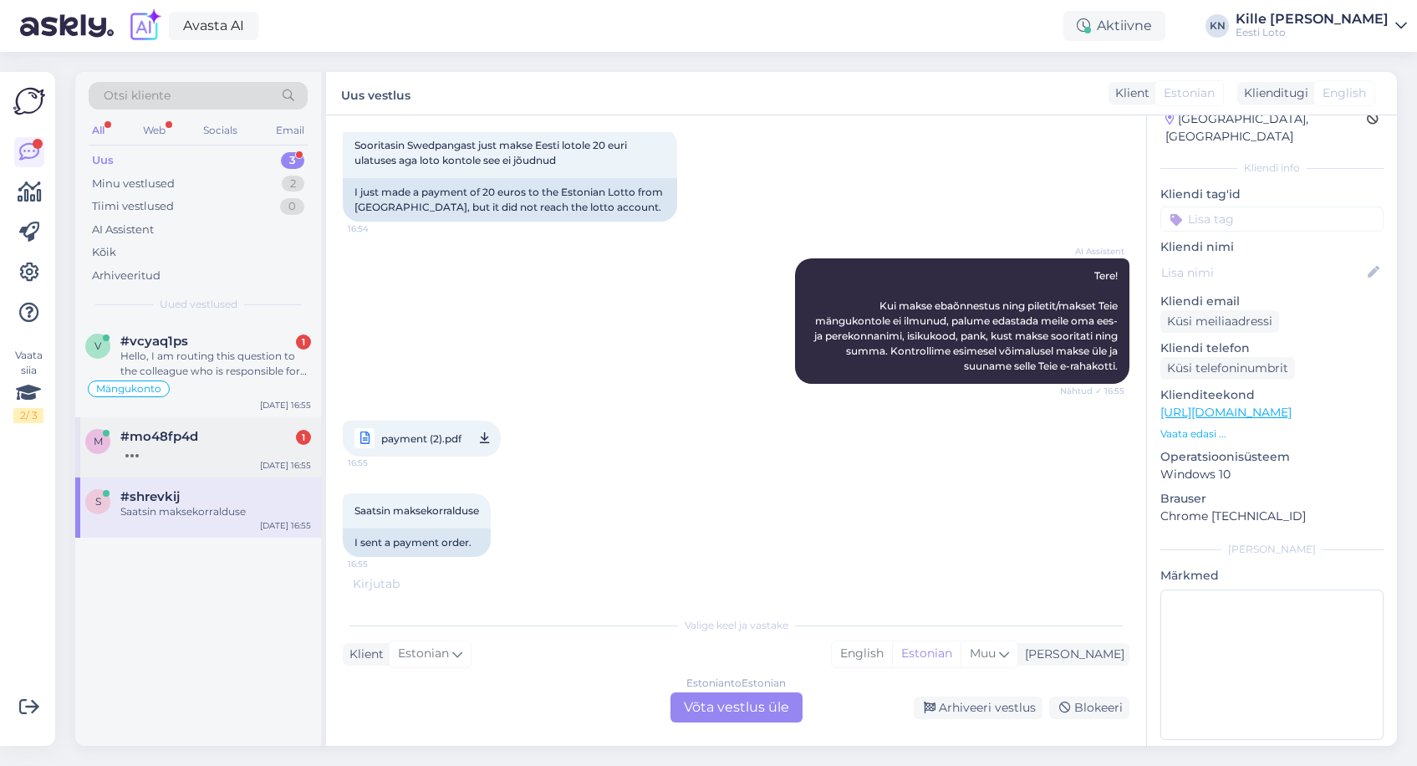
click at [247, 458] on div at bounding box center [215, 451] width 191 height 15
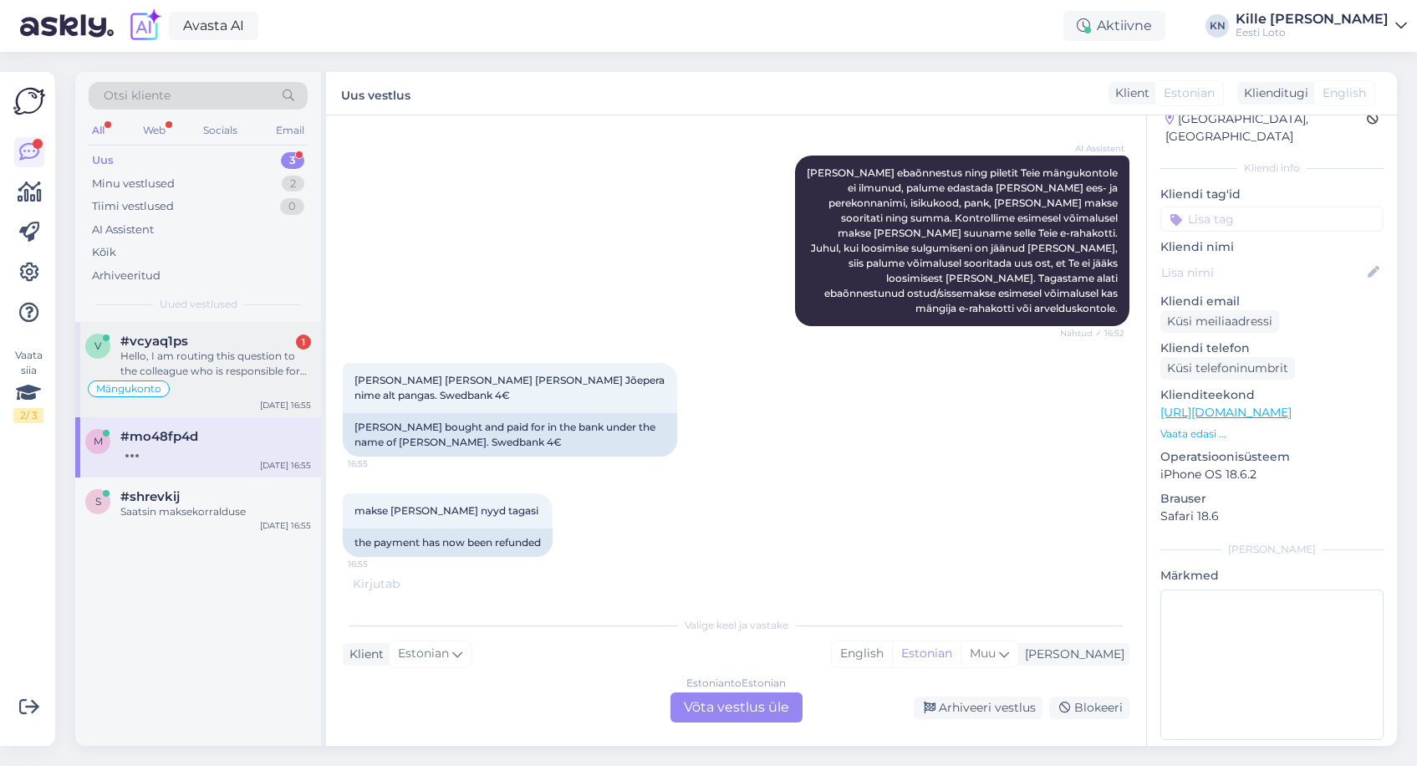
click at [264, 381] on div "Mängukonto" at bounding box center [198, 389] width 226 height 20
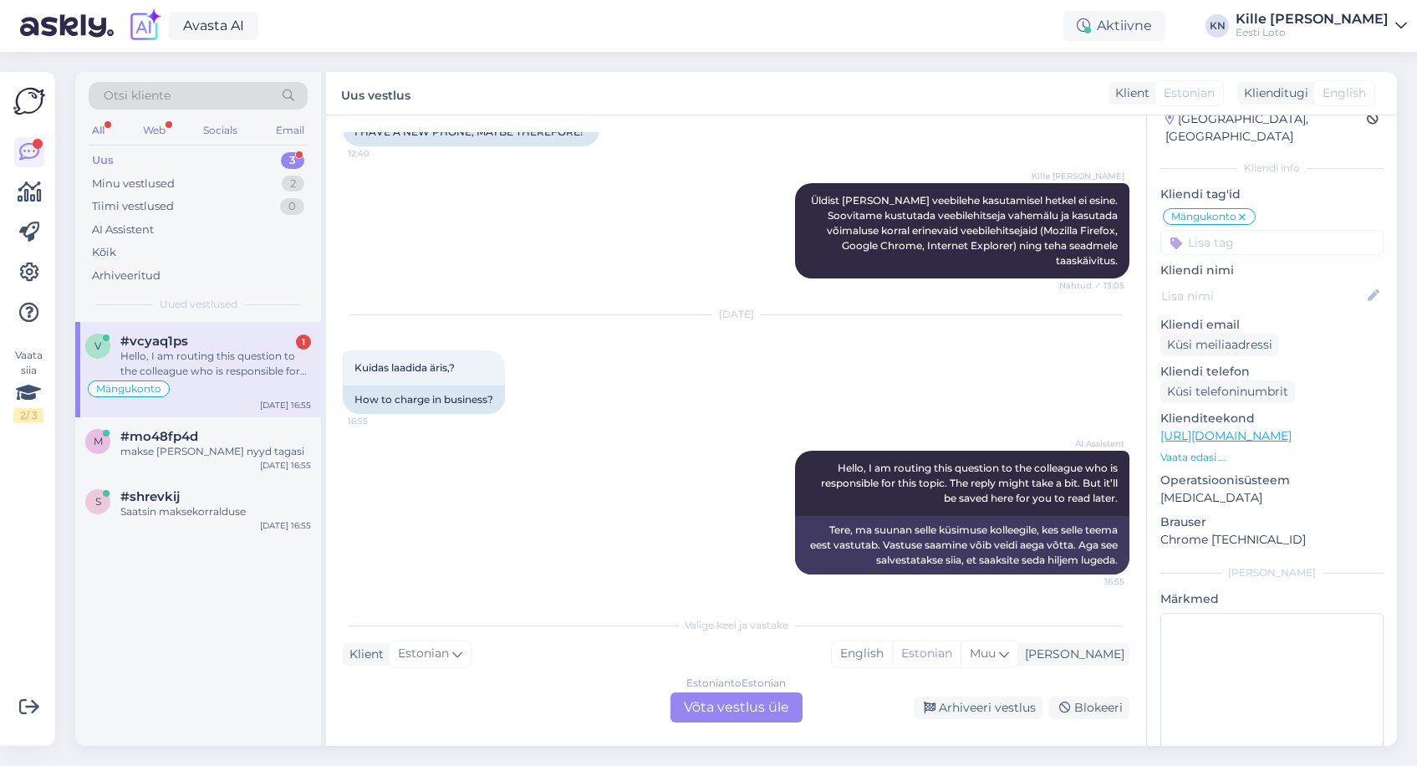
scroll to position [486, 0]
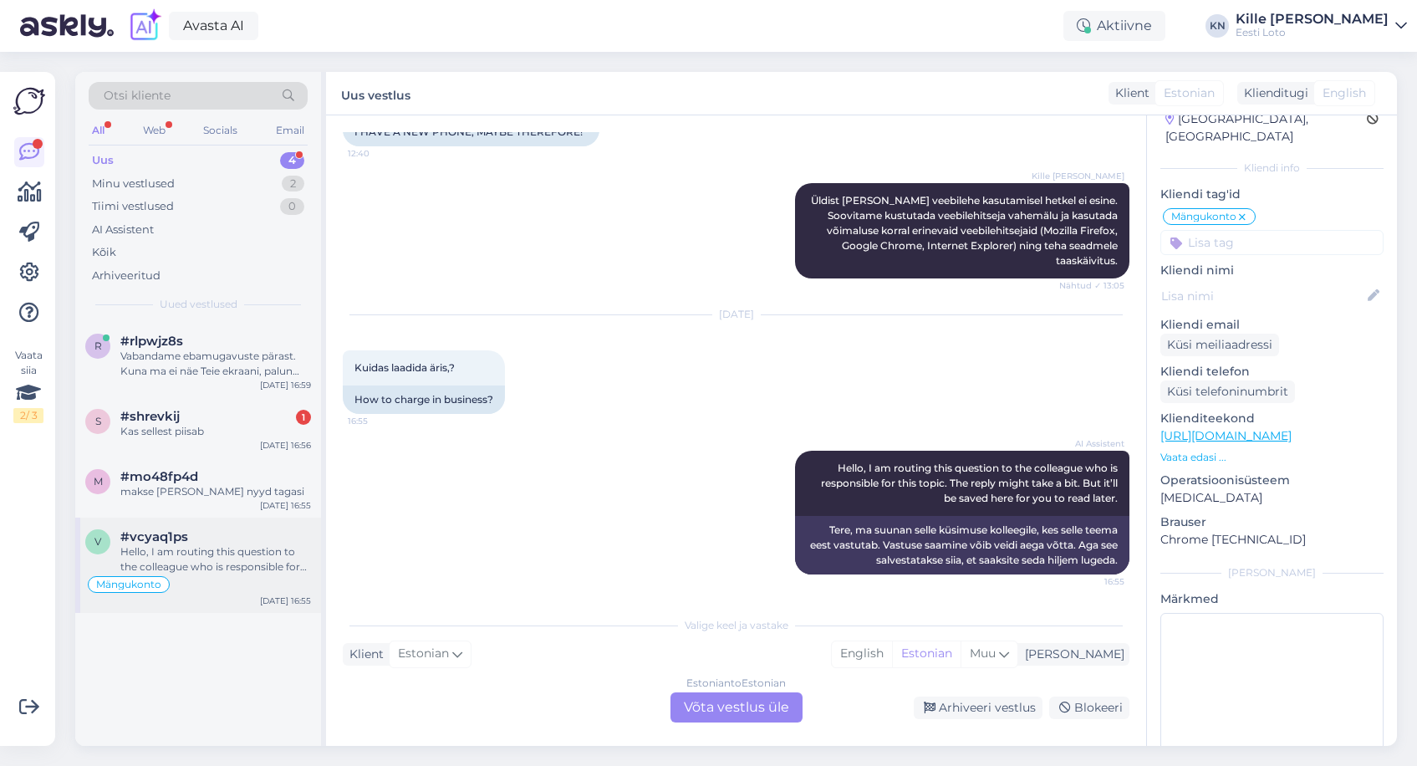
click at [213, 582] on div "Mängukonto" at bounding box center [198, 584] width 226 height 20
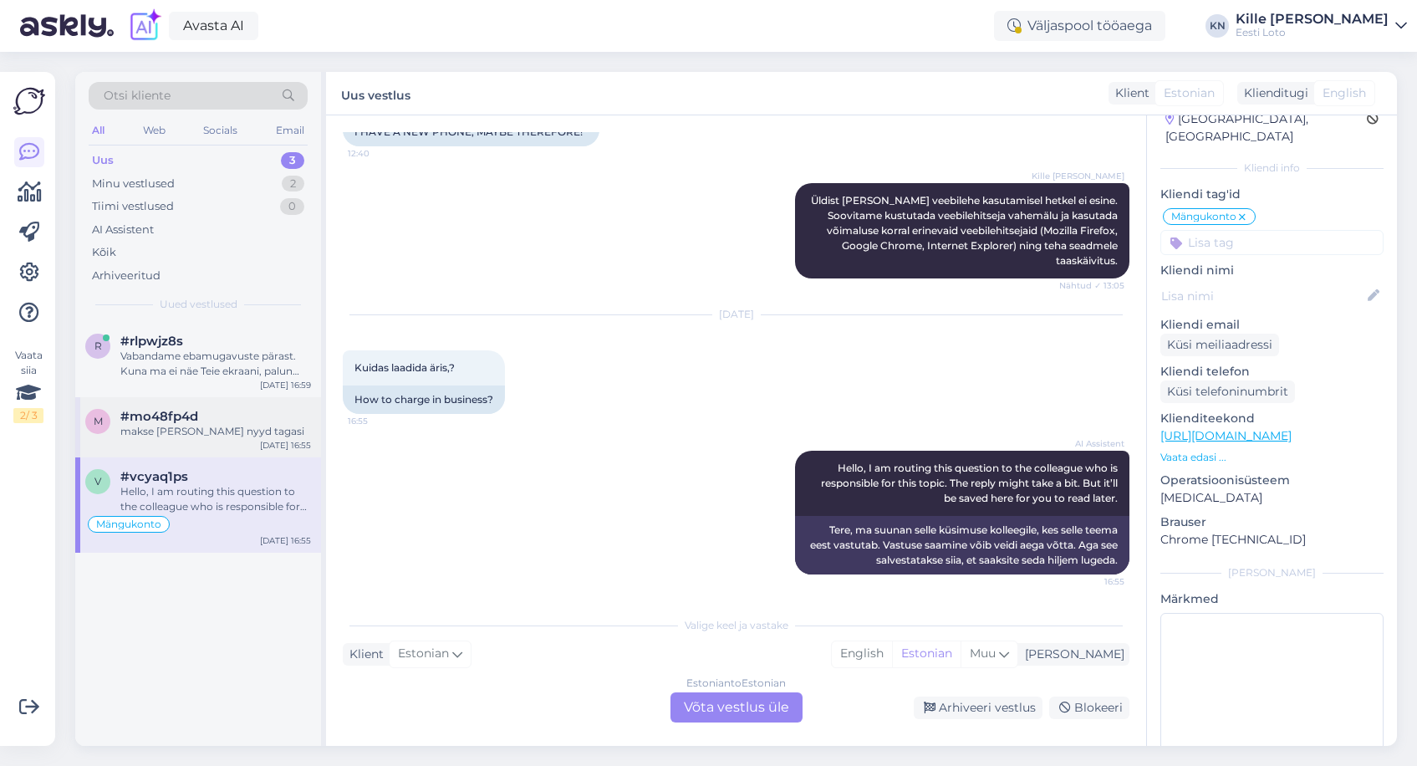
click at [227, 441] on div "m #mo48fp4d makse [PERSON_NAME] nyyd tagasi [DATE] 16:55" at bounding box center [198, 427] width 246 height 60
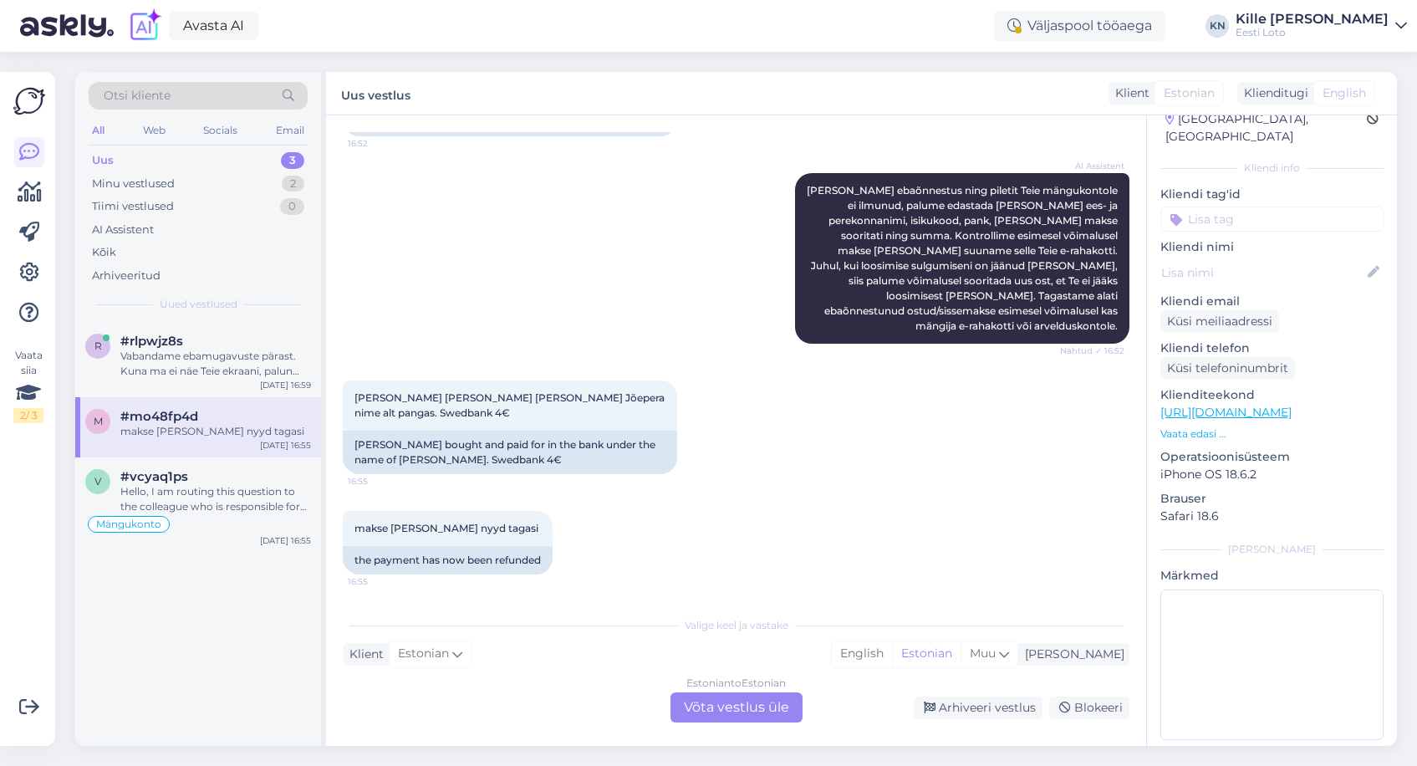
click at [737, 701] on div "Estonian to Estonian Võta vestlus üle" at bounding box center [736, 707] width 132 height 30
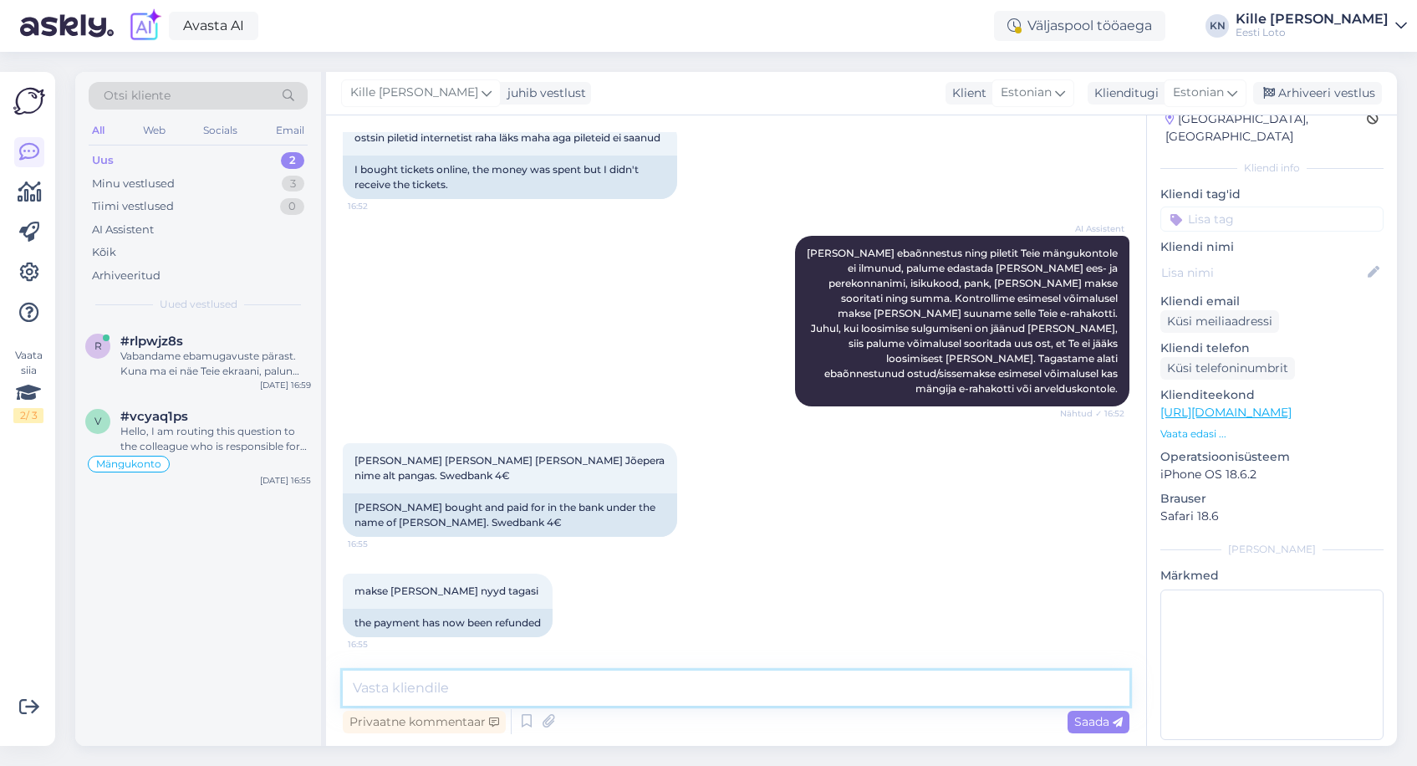
click at [695, 695] on textarea at bounding box center [736, 687] width 787 height 35
click at [531, 692] on textarea at bounding box center [736, 687] width 787 height 35
paste textarea "Teise isiku pangakontolt sissemakset ei ole võimalik teha ja see tagastatakse a…"
type textarea "Teise isiku pangakontolt sissemakset ei ole võimalik teha ja see tagastatakse a…"
drag, startPoint x: 1088, startPoint y: 726, endPoint x: 1213, endPoint y: 414, distance: 336.1
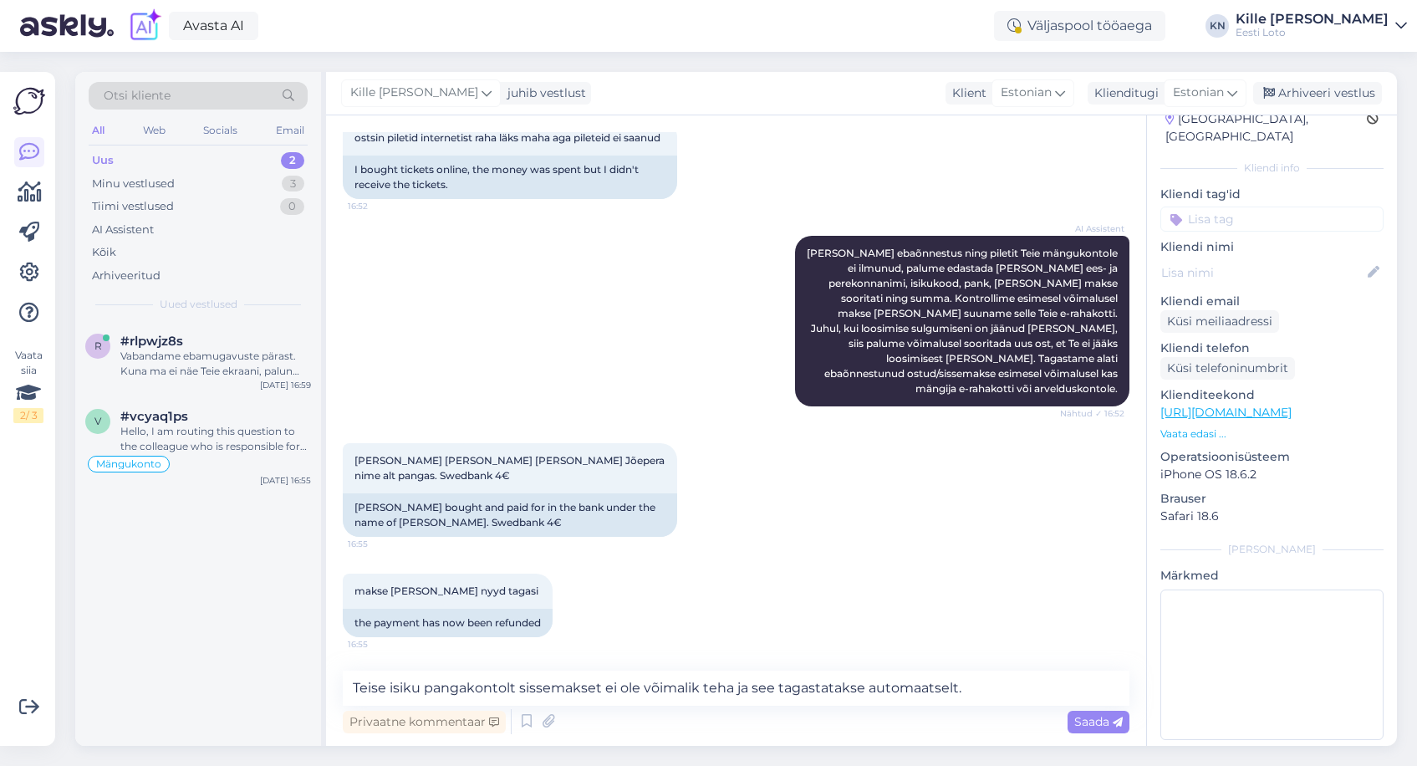
click at [1088, 726] on span "Saada" at bounding box center [1098, 721] width 48 height 15
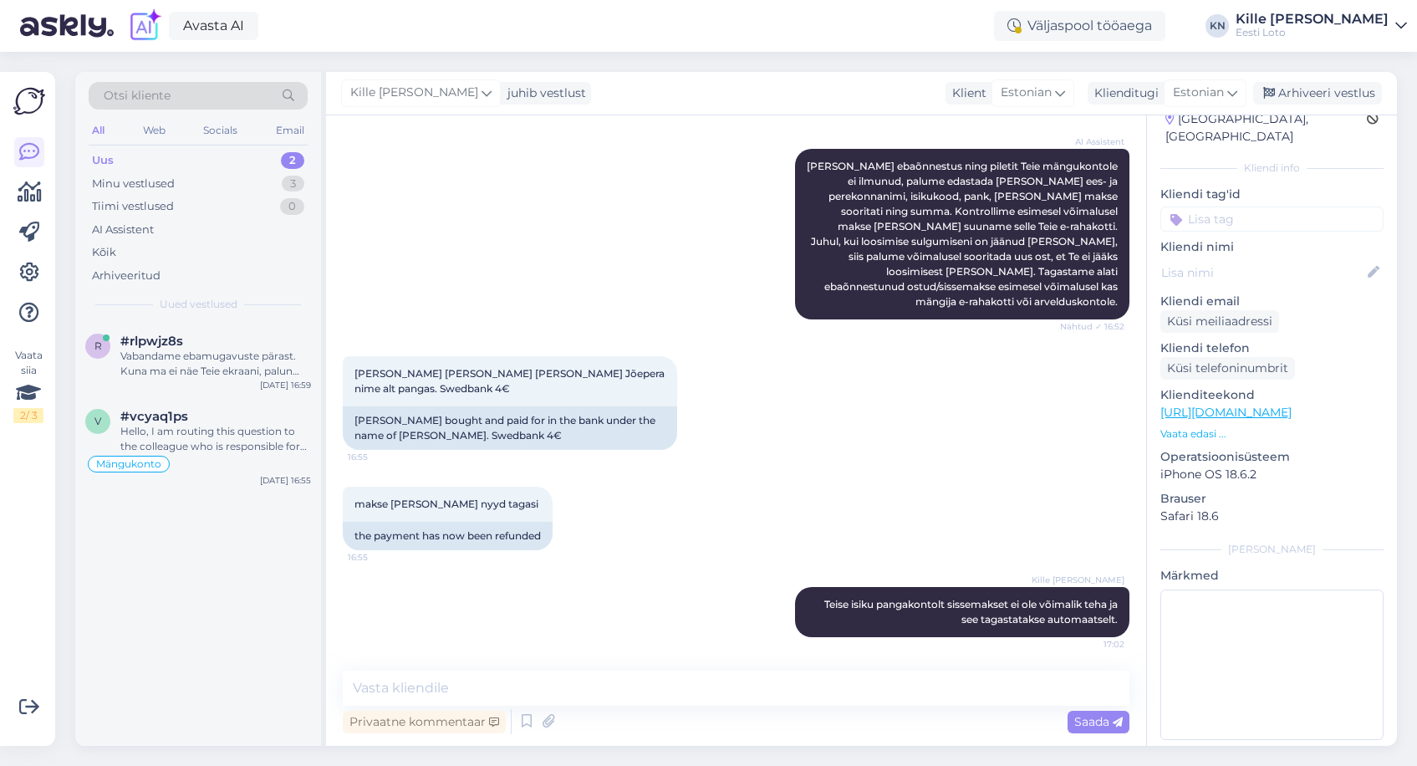
click at [1265, 206] on input at bounding box center [1271, 218] width 223 height 25
type input "e-ra"
click at [1278, 260] on span "E-rahakott" at bounding box center [1272, 265] width 54 height 10
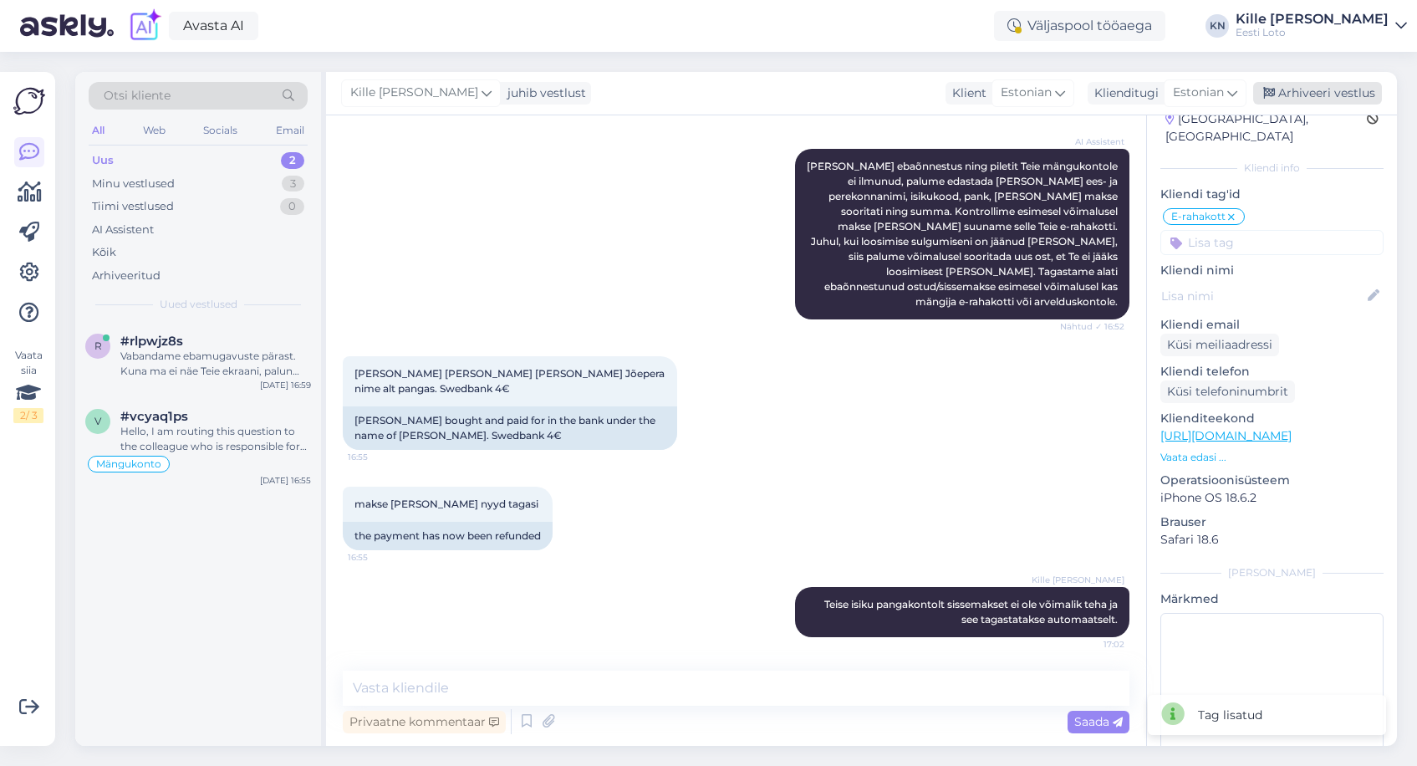
click at [1294, 91] on div "Arhiveeri vestlus" at bounding box center [1317, 93] width 129 height 23
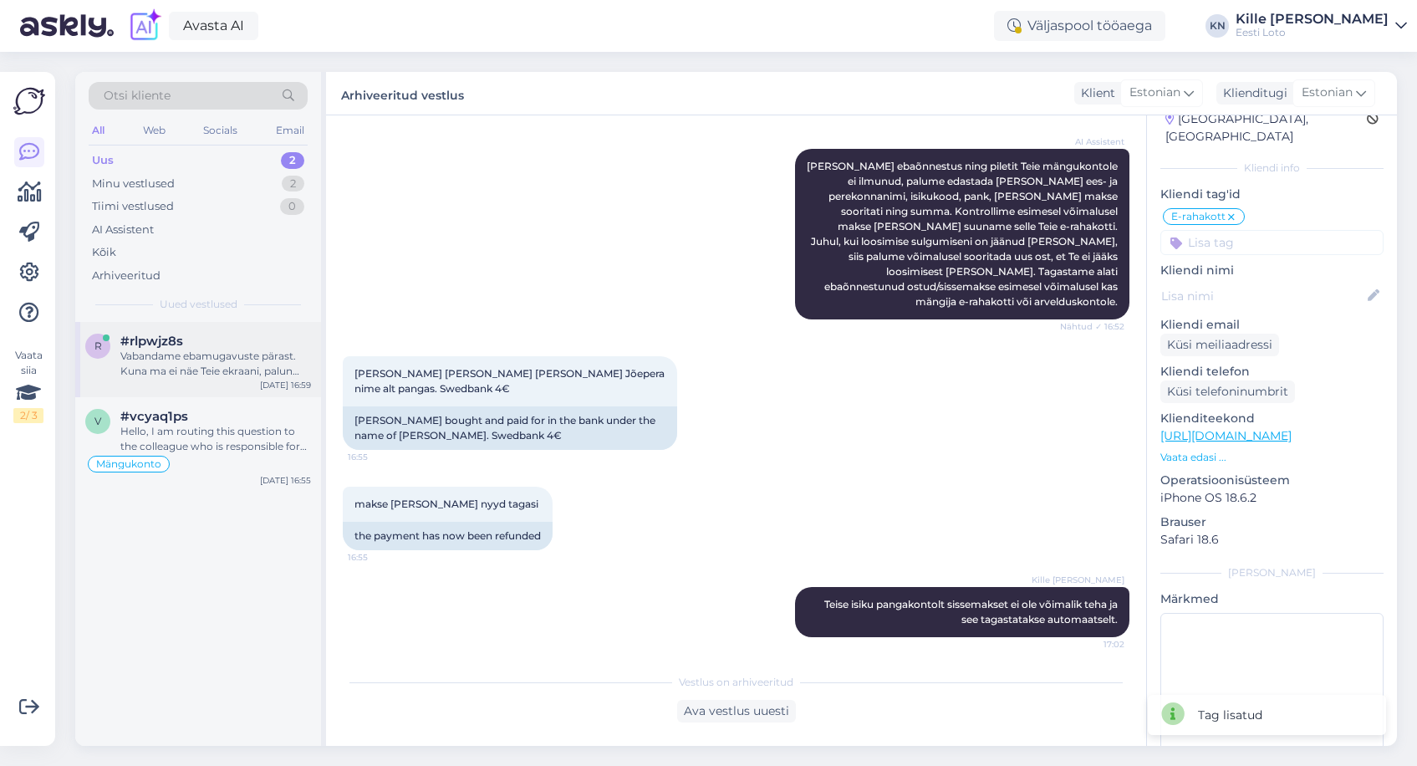
click at [154, 371] on div "Vabandame ebamugavuste pärast. Kuna ma ei näe Teie ekraani, palun kirjeldage, m…" at bounding box center [215, 364] width 191 height 30
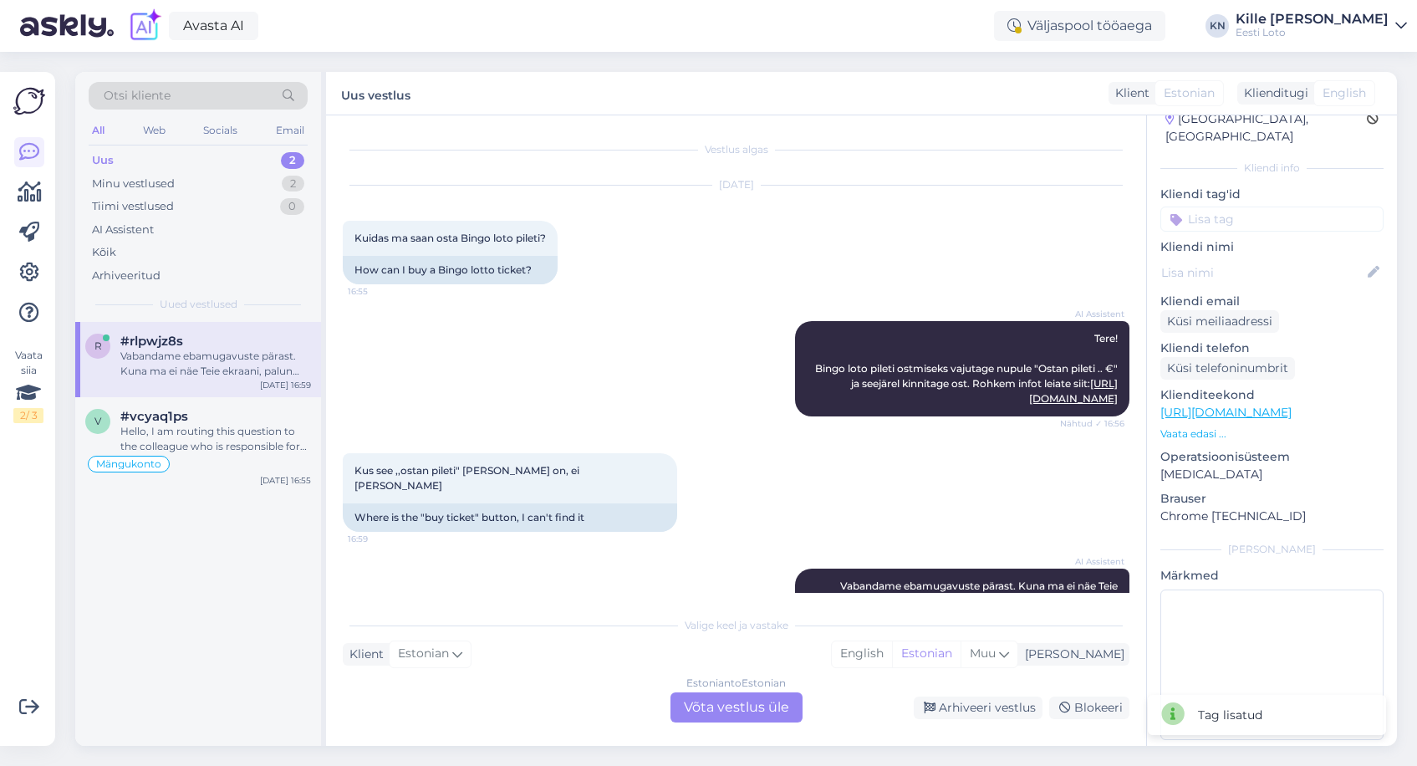
scroll to position [44, 0]
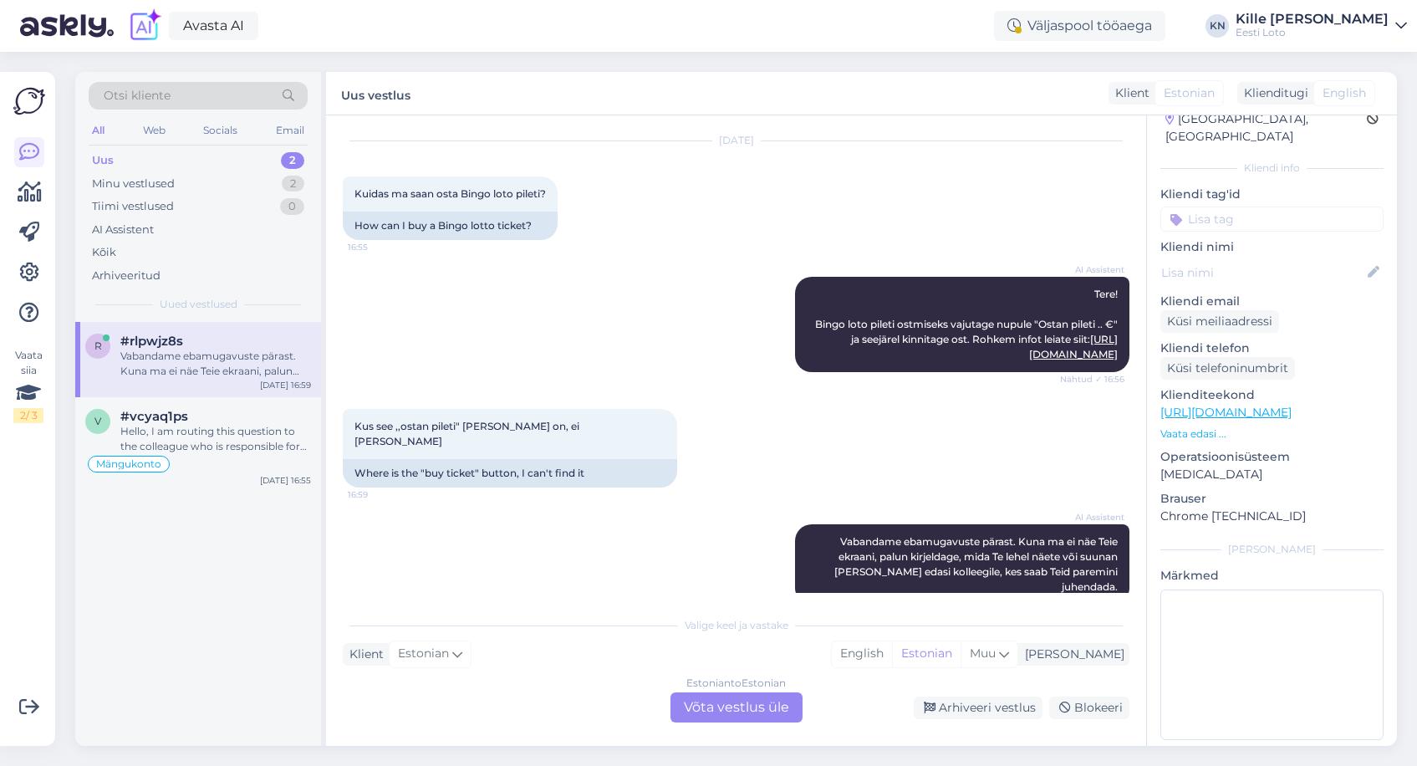
click at [741, 706] on div "Estonian to Estonian Võta vestlus üle" at bounding box center [736, 707] width 132 height 30
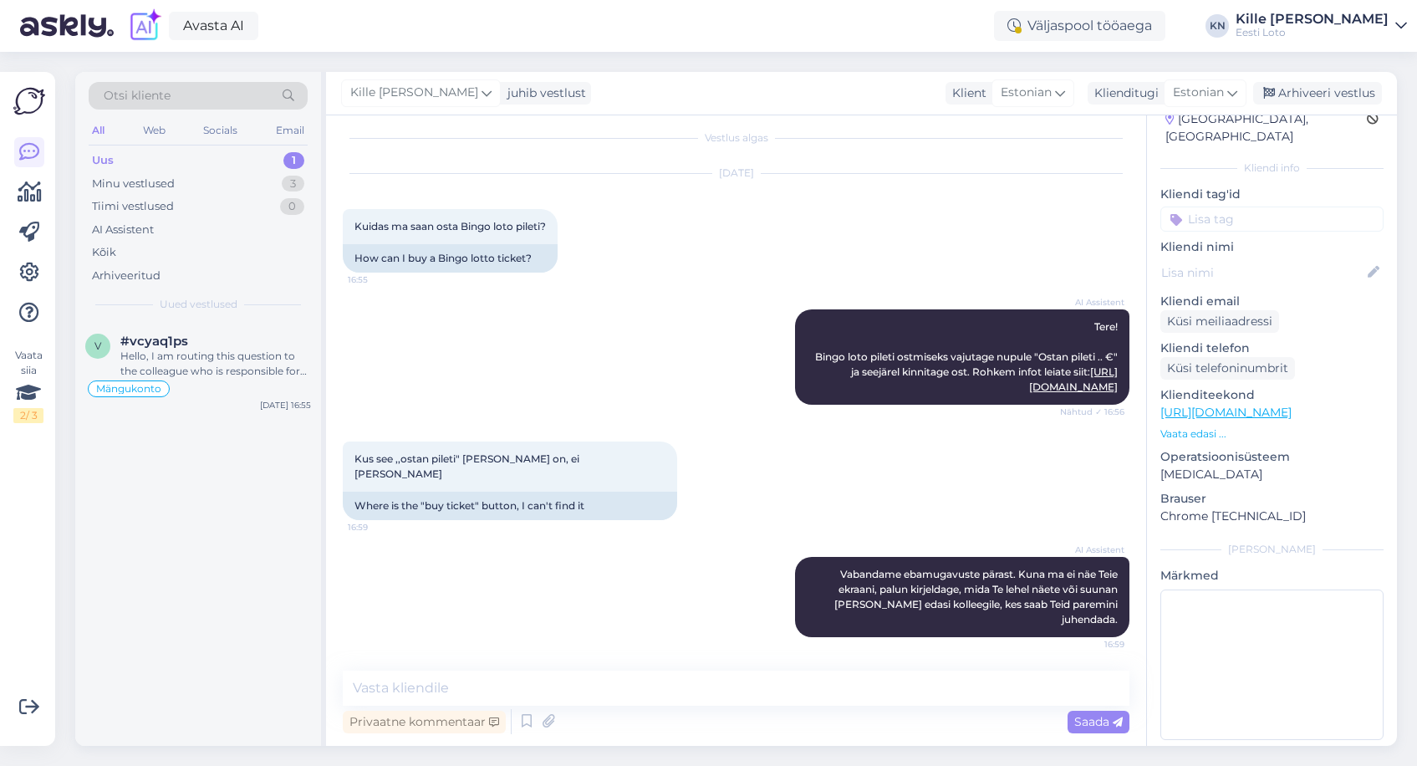
scroll to position [0, 0]
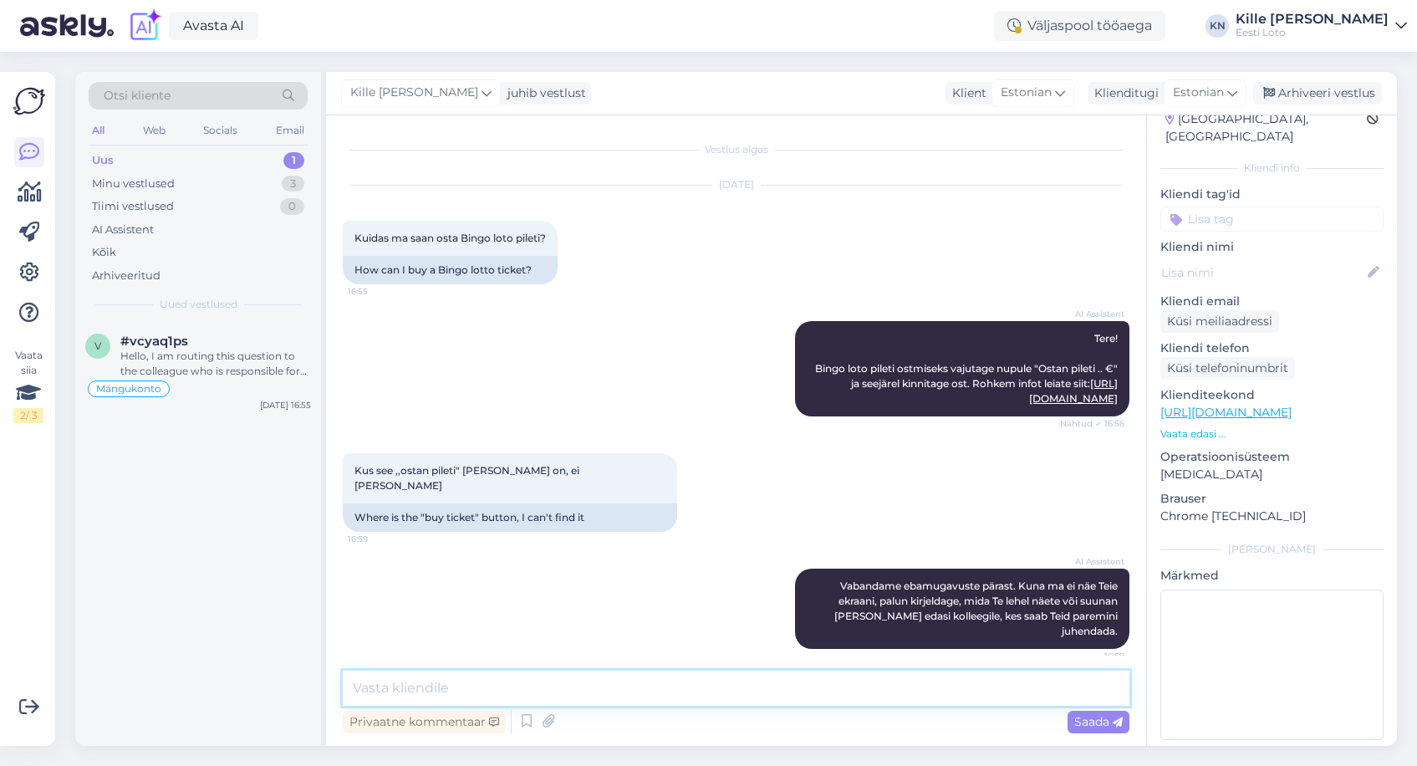
click at [739, 704] on textarea at bounding box center [736, 687] width 787 height 35
click at [612, 686] on textarea "Saadame Teile pildi, kus on näha [PERSON_NAME] Ostan pileti xx €"" at bounding box center [736, 687] width 787 height 35
type textarea "Saadame Teile pildi, kus on näha [PERSON_NAME] "Ostan pileti xx €""
click at [1088, 719] on span "Saada" at bounding box center [1098, 721] width 48 height 15
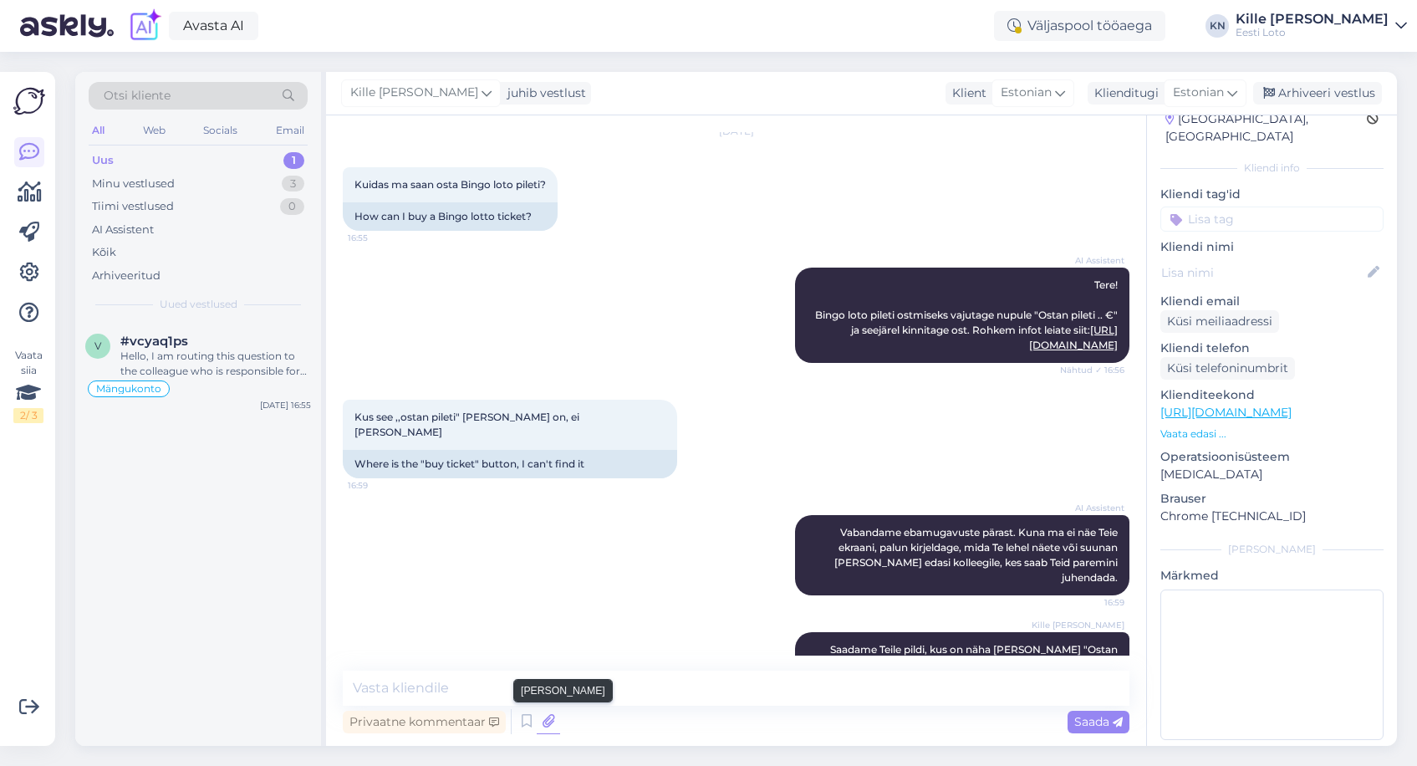
click at [548, 722] on icon at bounding box center [548, 721] width 23 height 25
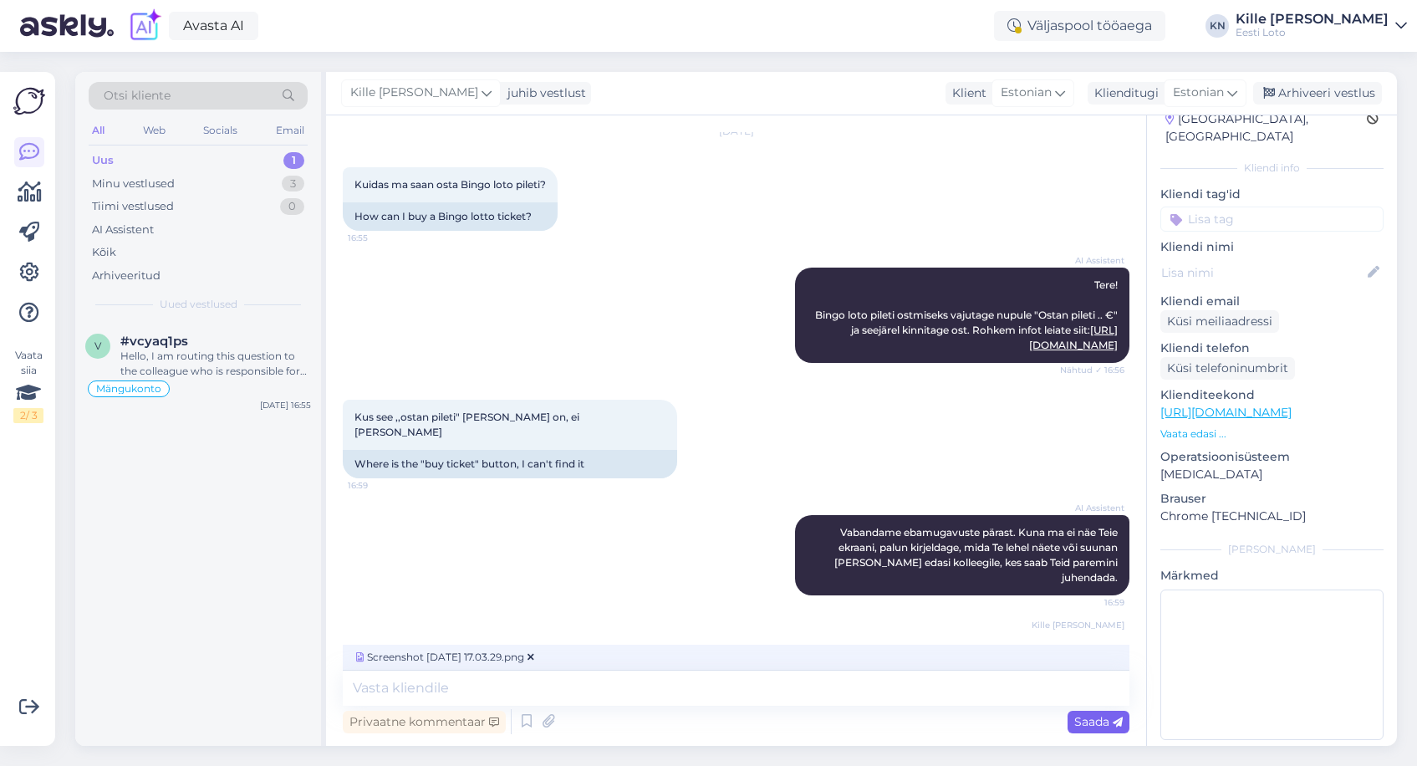
click at [1099, 721] on span "Saada" at bounding box center [1098, 721] width 48 height 15
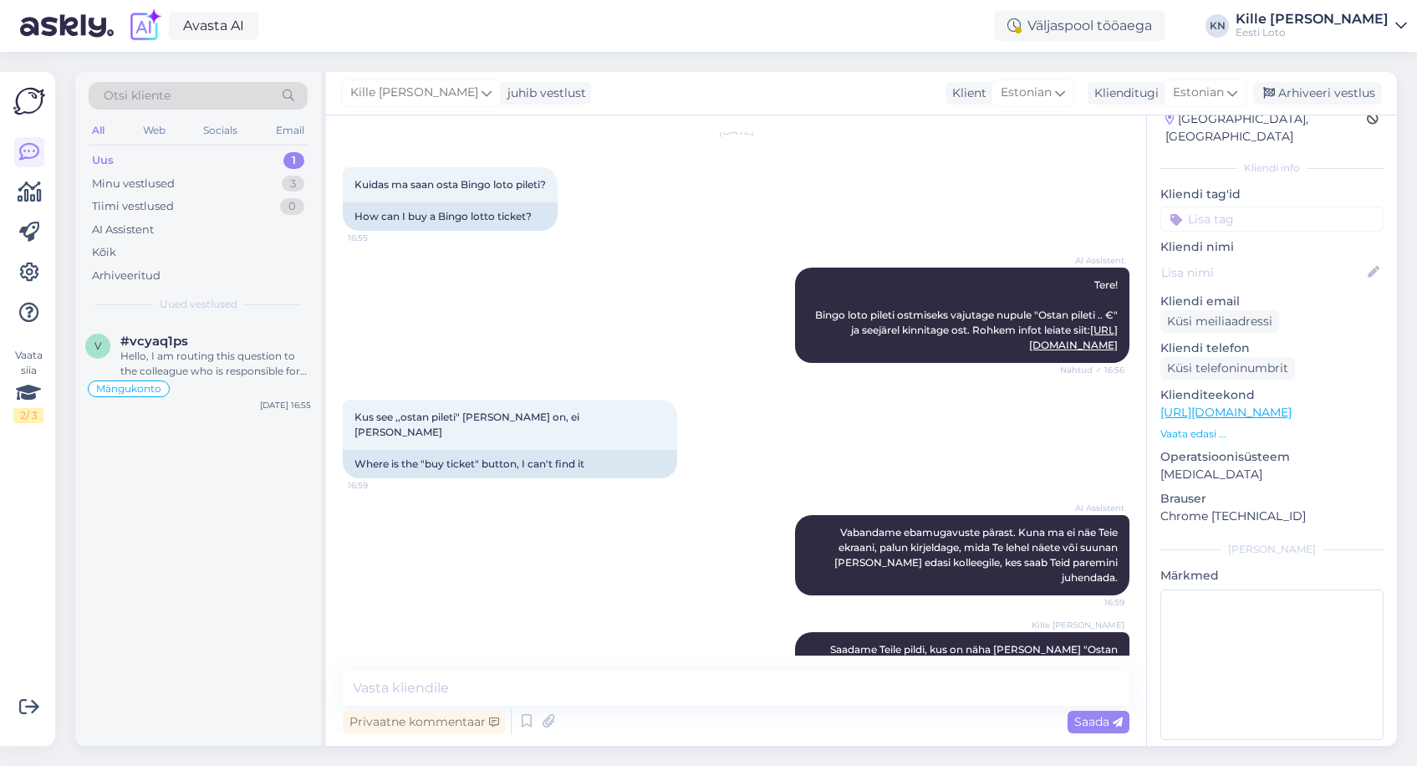
scroll to position [159, 0]
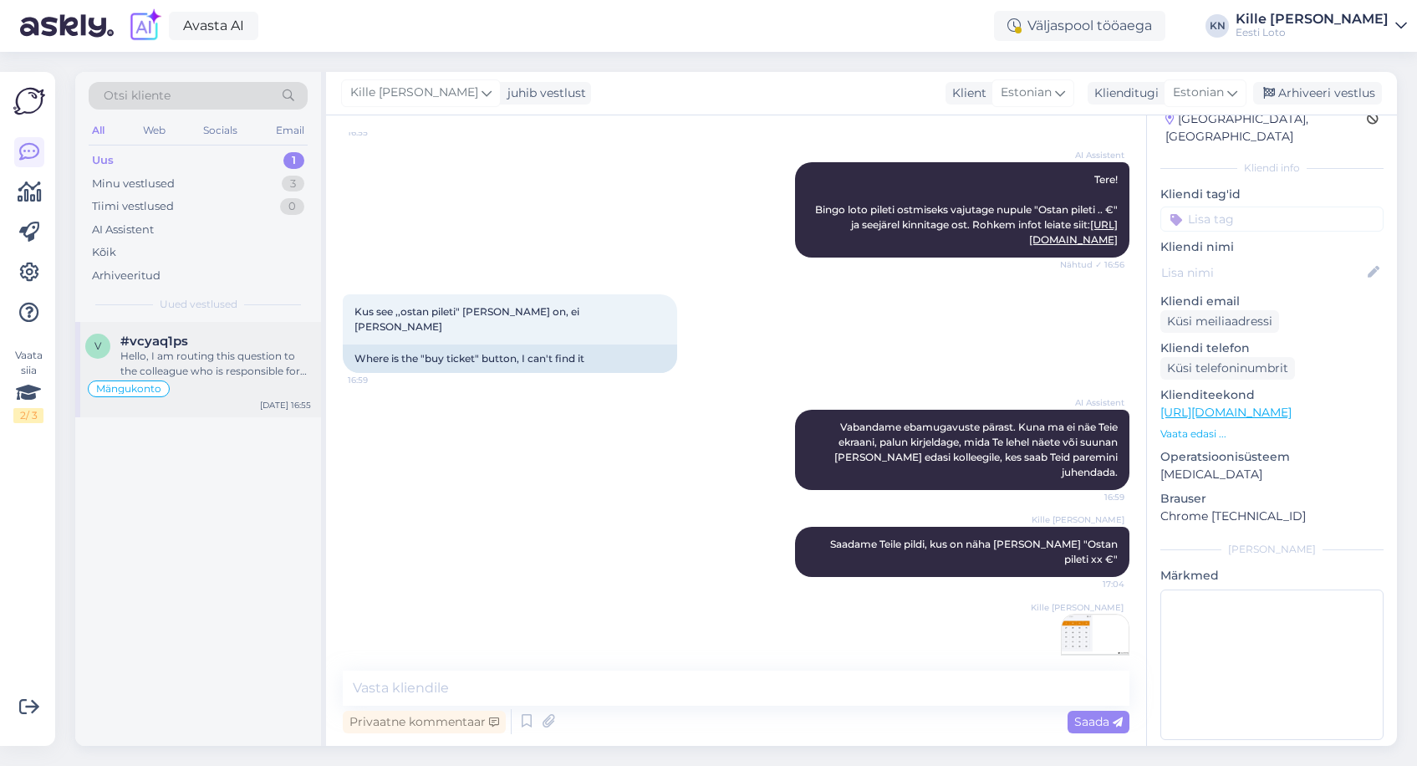
click at [251, 370] on div "Hello, I am routing this question to the colleague who is responsible for this …" at bounding box center [215, 364] width 191 height 30
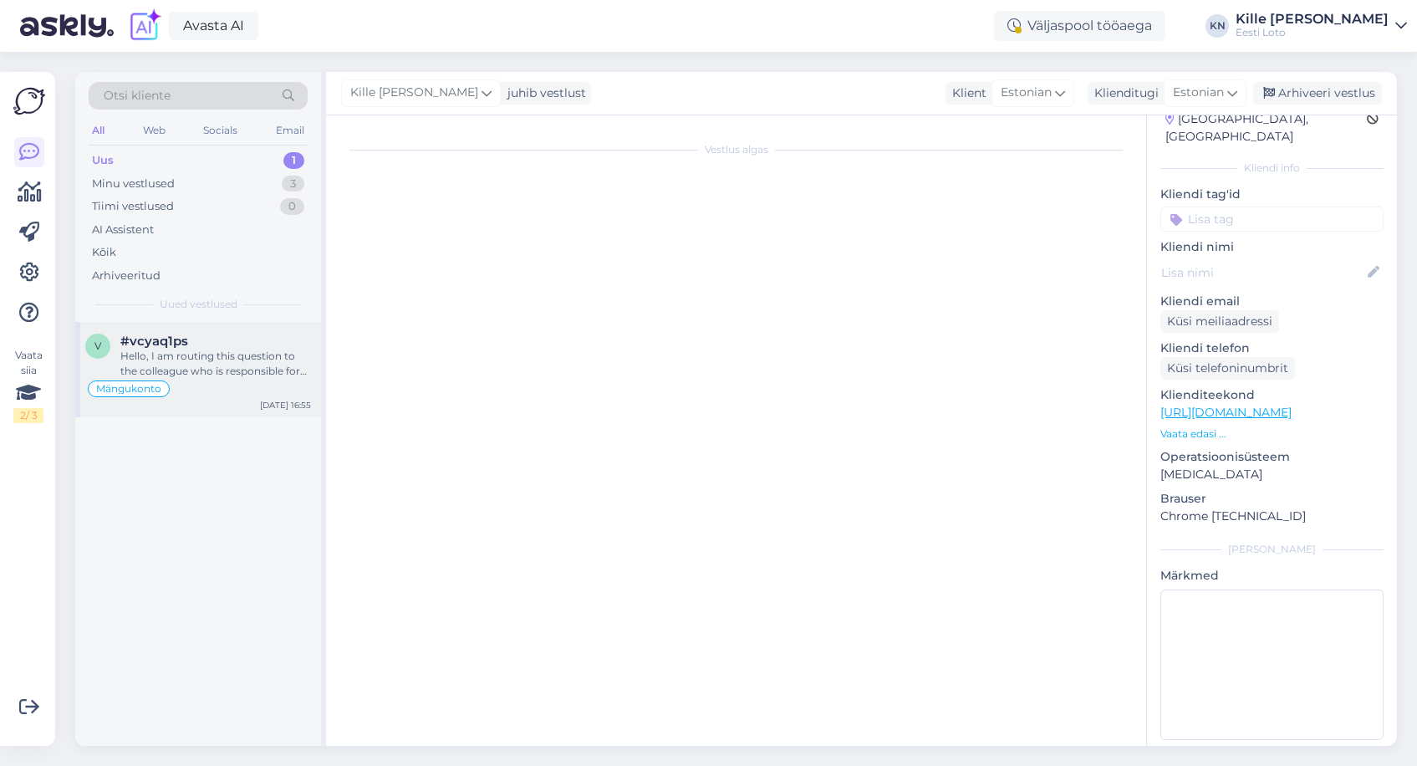
scroll to position [486, 0]
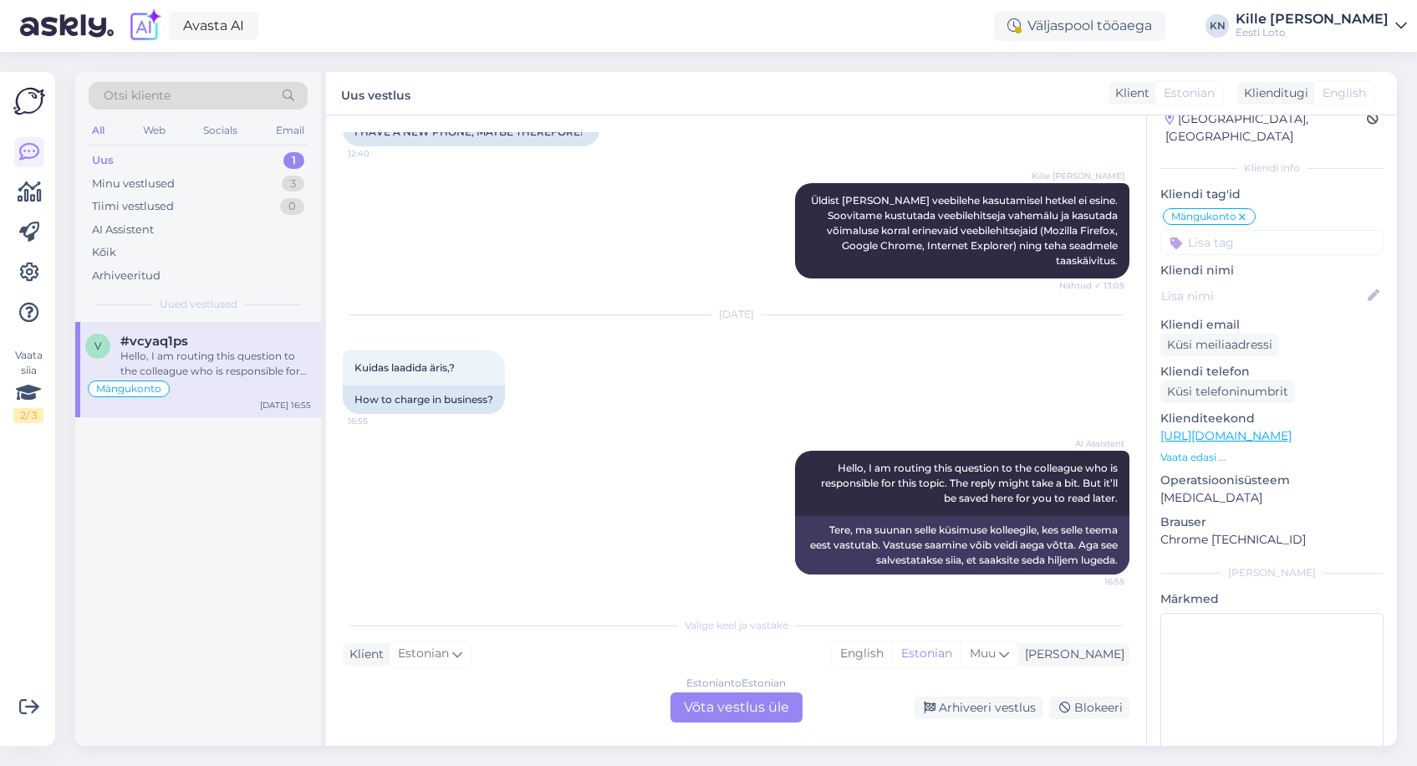
click at [292, 536] on div "v #vcyaq1ps Hello, I am routing this question to the colleague who is responsib…" at bounding box center [198, 534] width 246 height 424
click at [741, 711] on div "Estonian to Estonian Võta vestlus üle" at bounding box center [736, 707] width 132 height 30
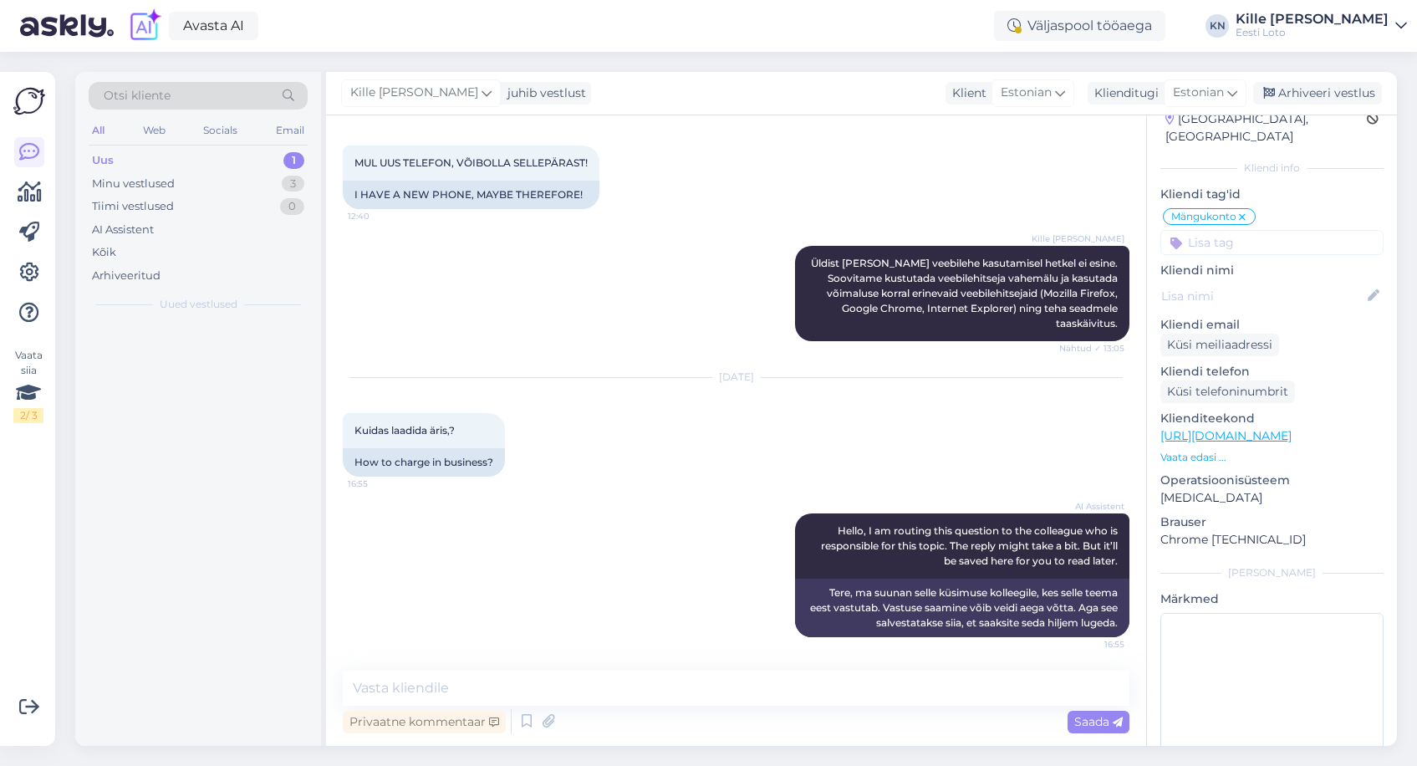
scroll to position [423, 0]
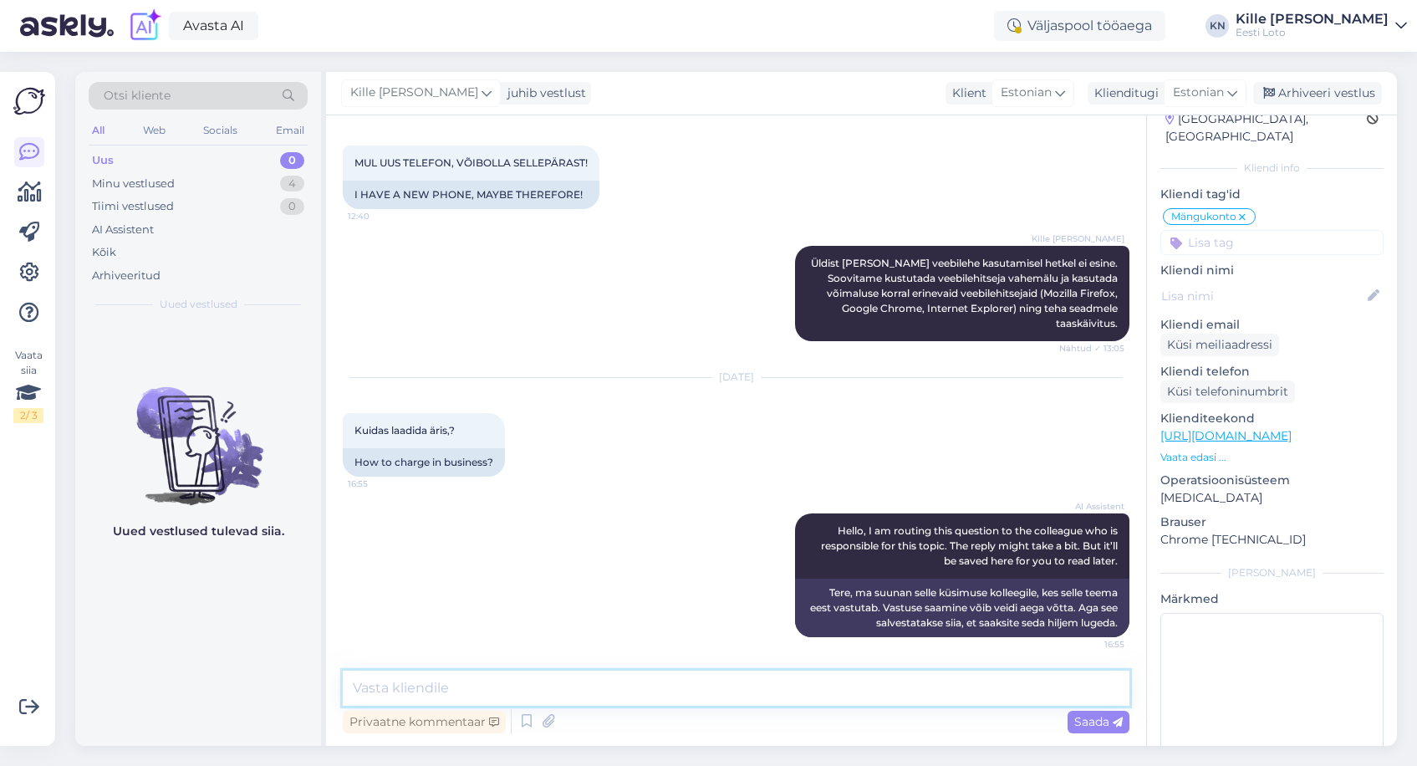
click at [684, 700] on textarea at bounding box center [736, 687] width 787 height 35
type textarea "Palun täpsustage oma küsimust."
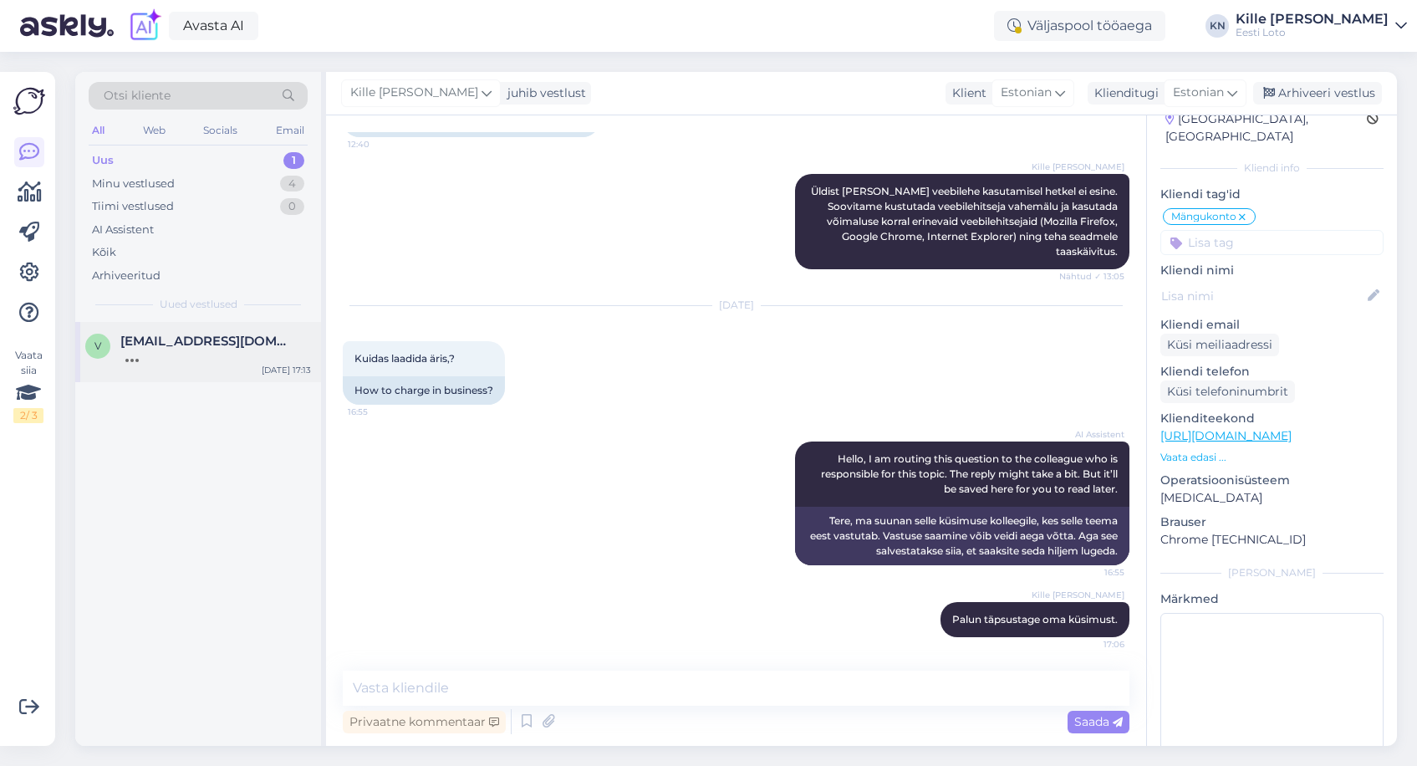
click at [177, 374] on div "v [EMAIL_ADDRESS][DOMAIN_NAME] [DATE] 17:13" at bounding box center [198, 352] width 246 height 60
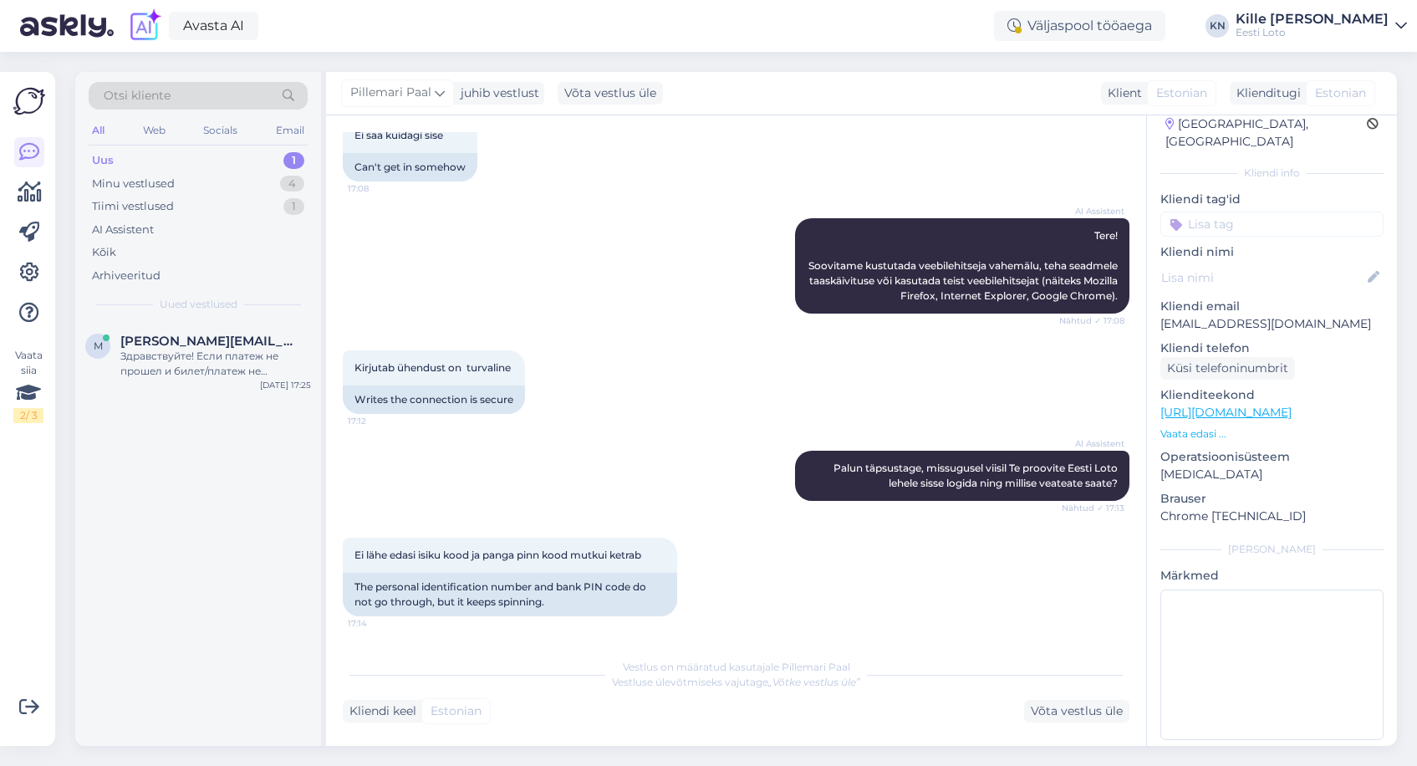
scroll to position [370, 0]
click at [196, 335] on span "[PERSON_NAME][EMAIL_ADDRESS][PERSON_NAME][DOMAIN_NAME]" at bounding box center [207, 341] width 174 height 15
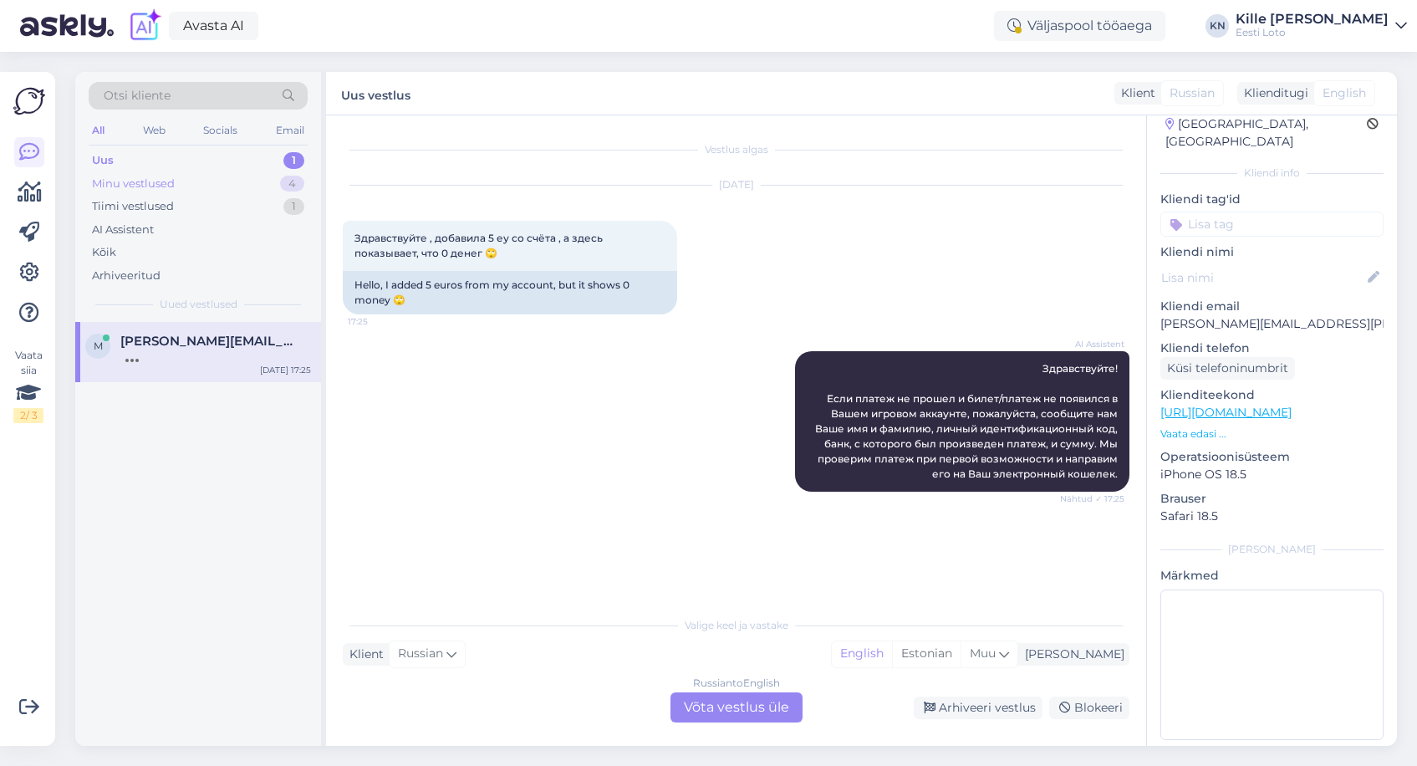
click at [159, 172] on div "Minu vestlused 4" at bounding box center [198, 183] width 219 height 23
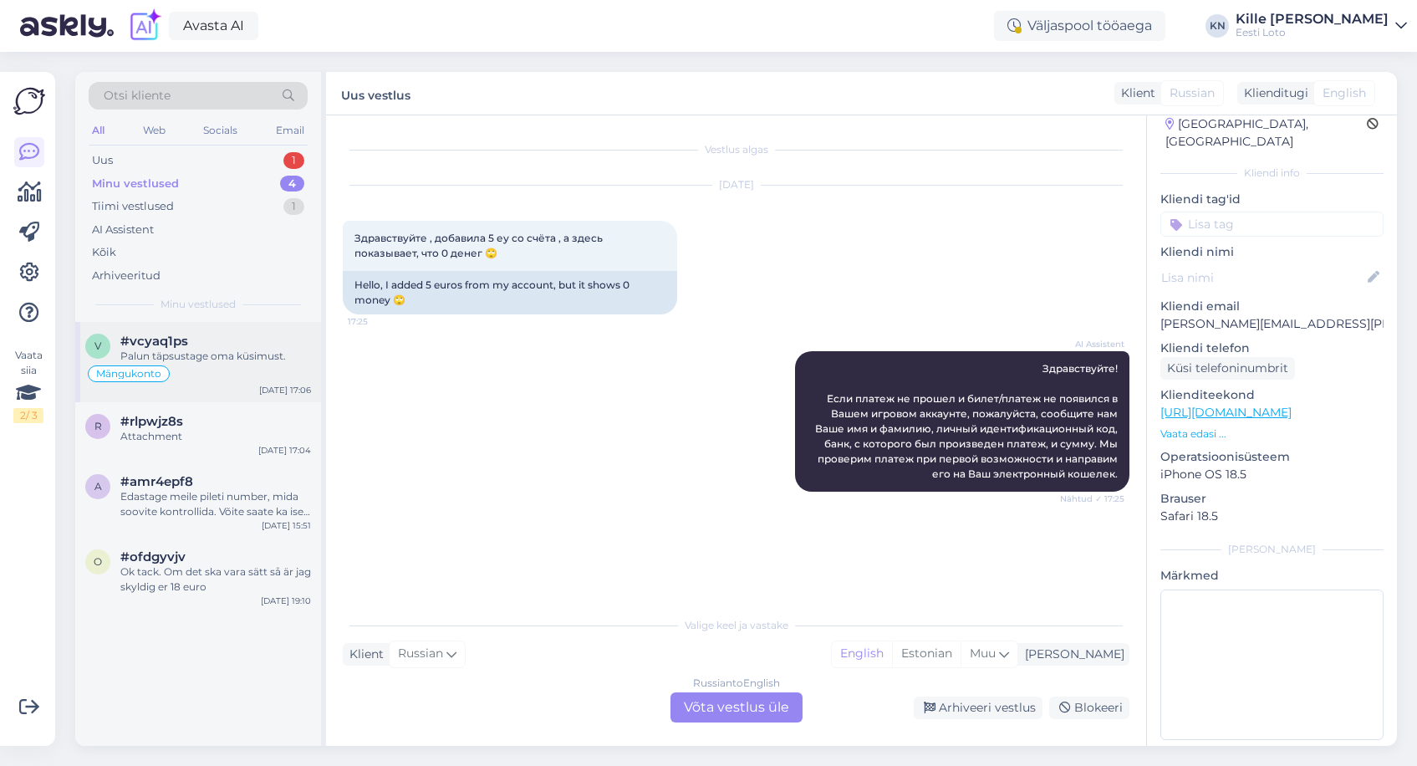
click at [201, 342] on div "#vcyaq1ps" at bounding box center [215, 341] width 191 height 15
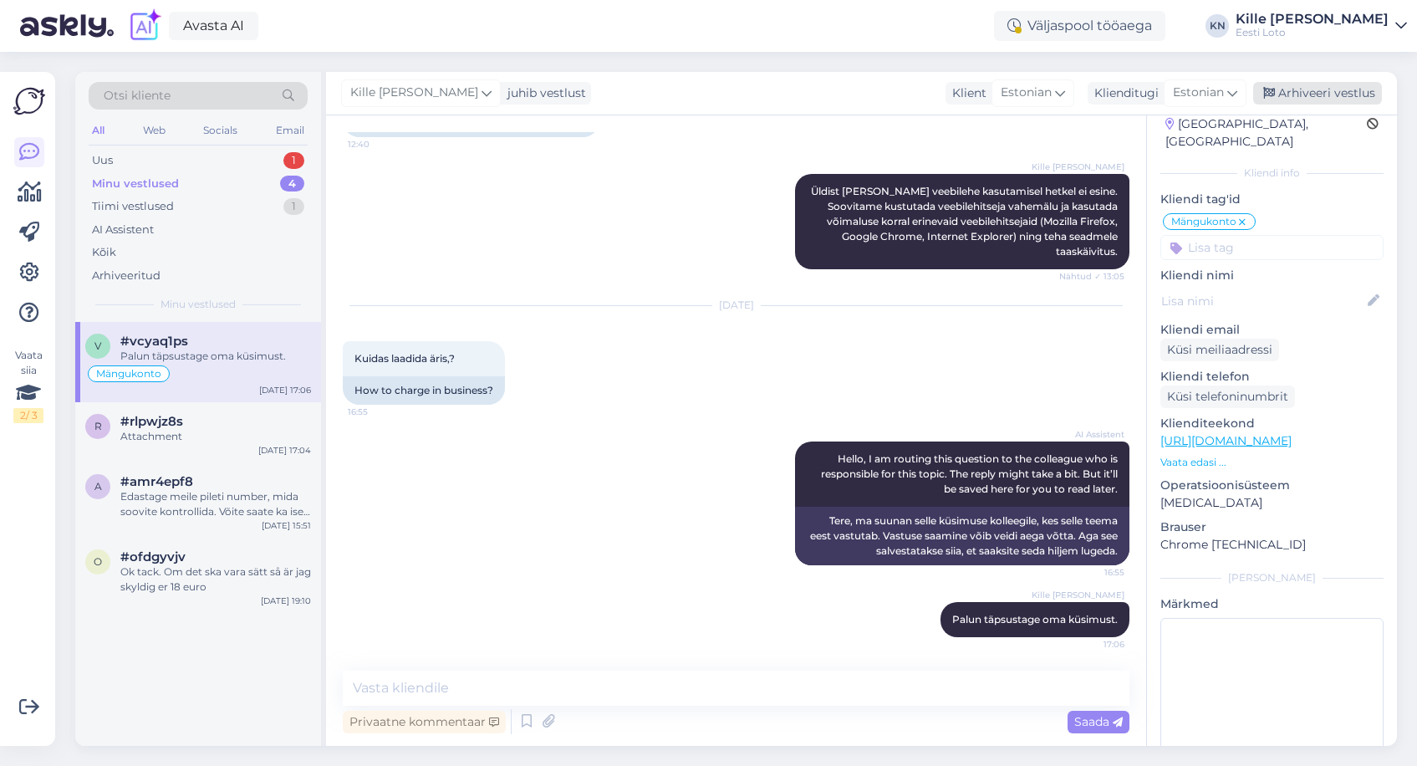
click at [1308, 85] on div "Arhiveeri vestlus" at bounding box center [1317, 93] width 129 height 23
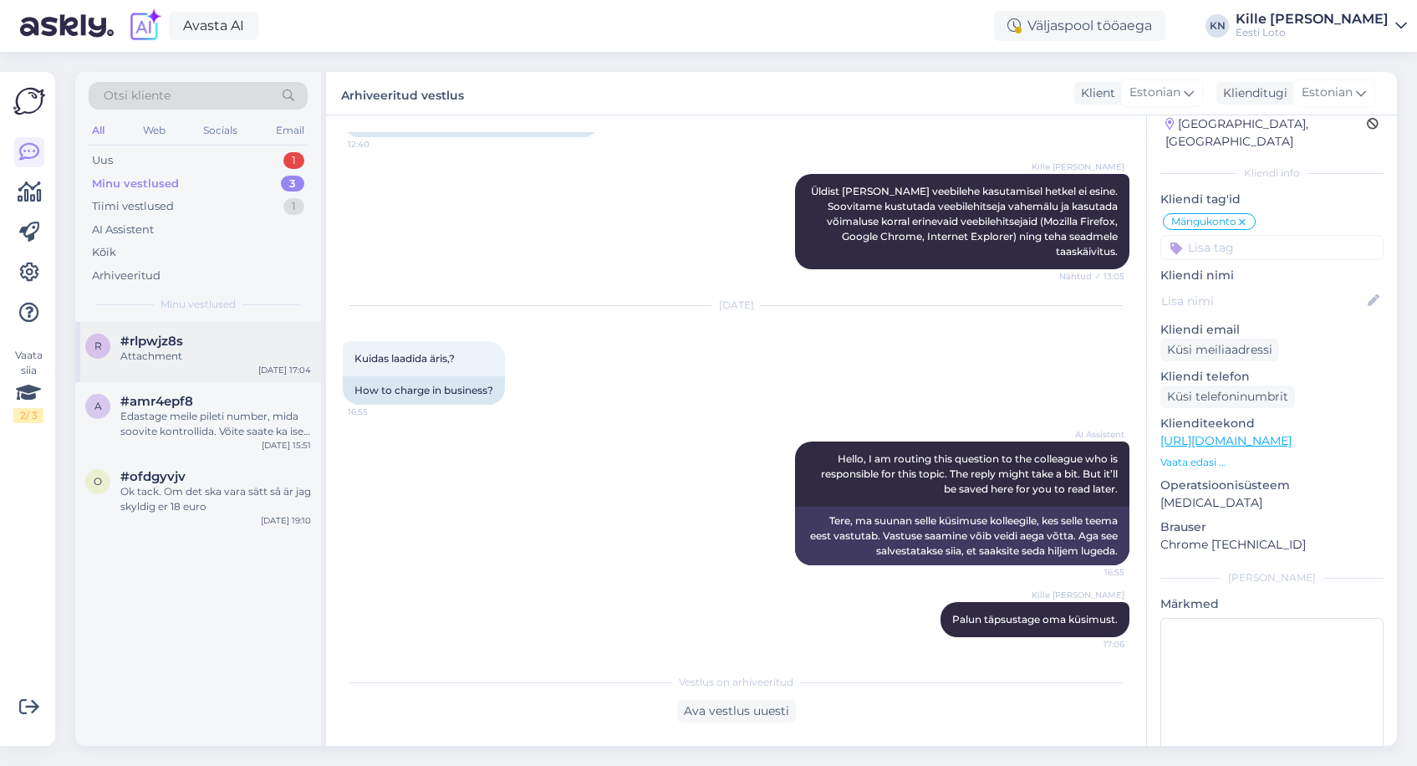
click at [237, 338] on div "#rlpwjz8s" at bounding box center [215, 341] width 191 height 15
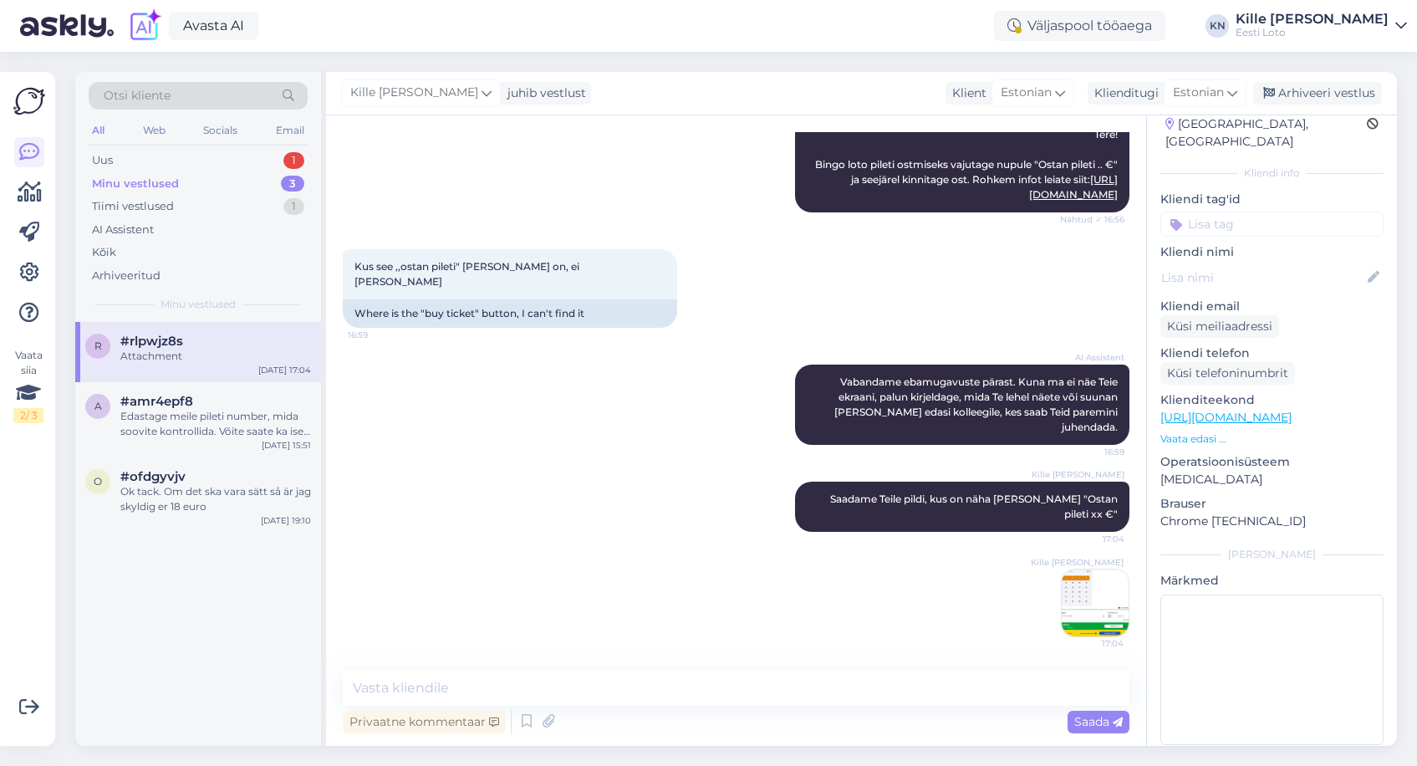
scroll to position [159, 0]
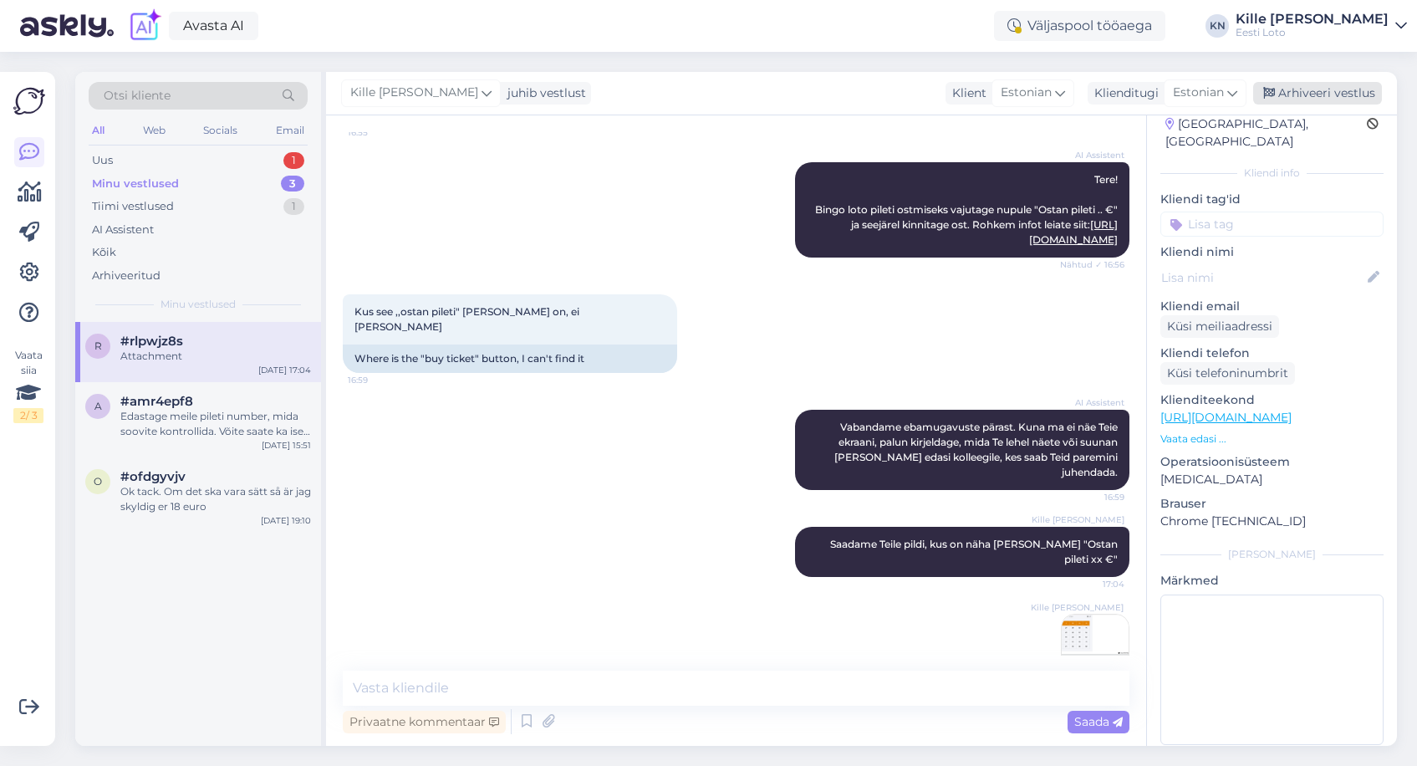
click at [1327, 99] on div "Arhiveeri vestlus" at bounding box center [1317, 93] width 129 height 23
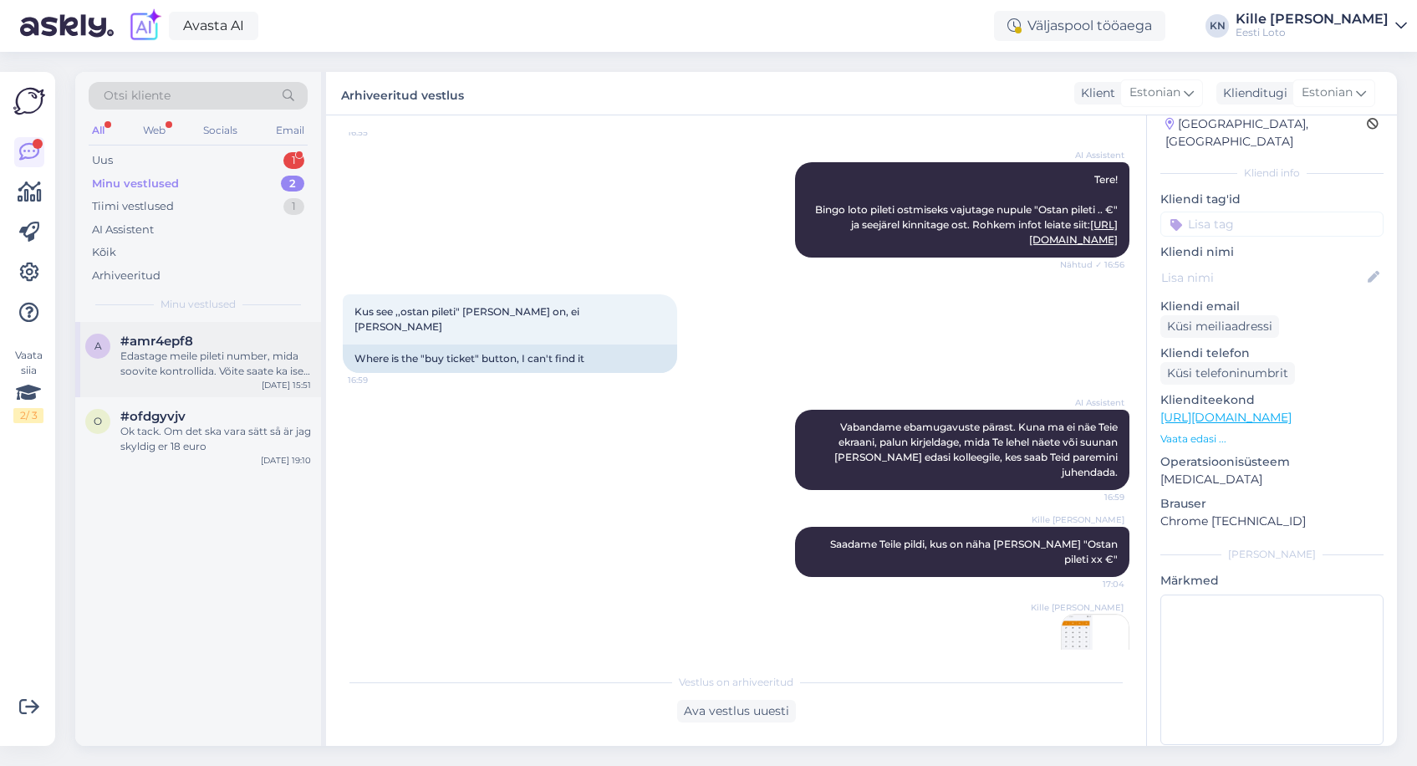
click at [257, 389] on div "a #amr4epf8 Edastage meile pileti number, mida soovite kontrollida. Võite saate…" at bounding box center [198, 359] width 246 height 75
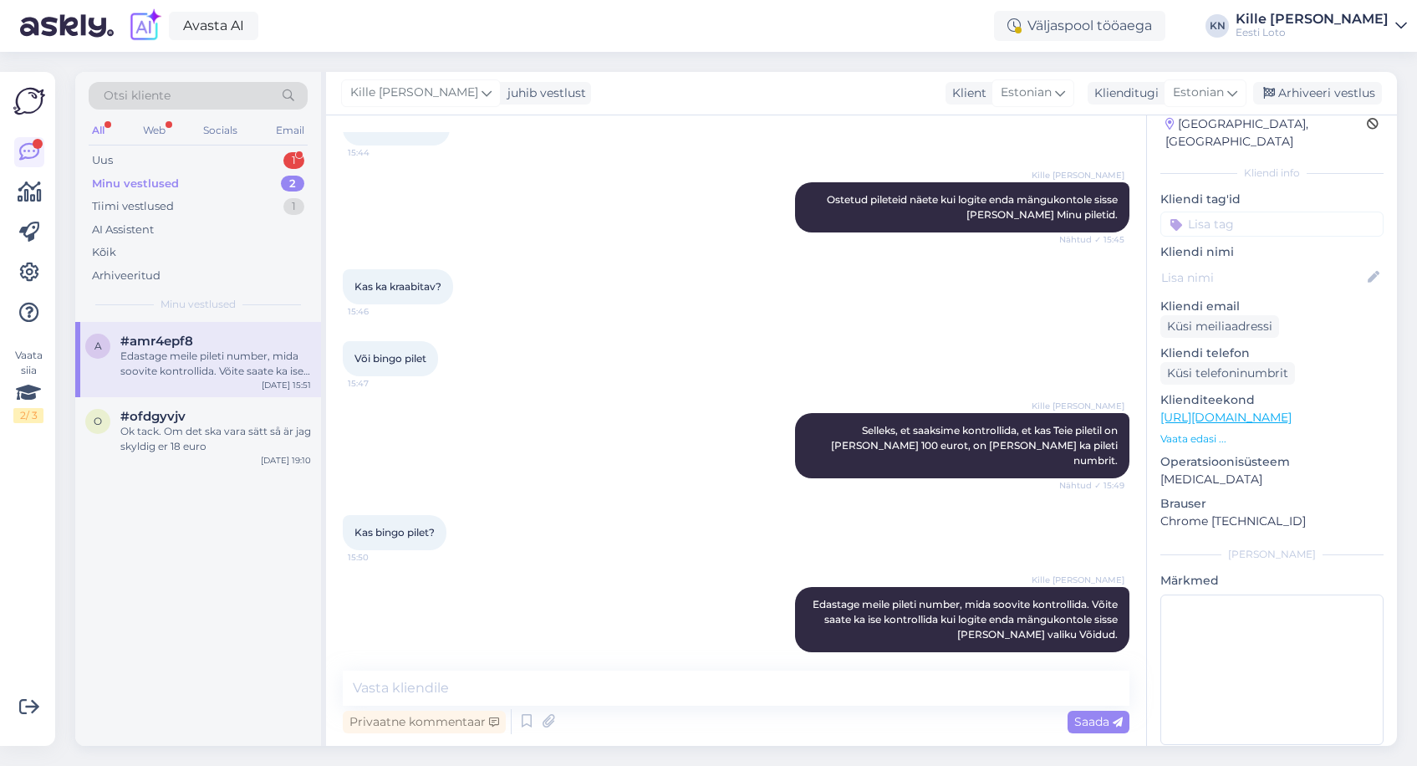
scroll to position [54, 0]
click at [1350, 99] on div "Arhiveeri vestlus" at bounding box center [1317, 93] width 129 height 23
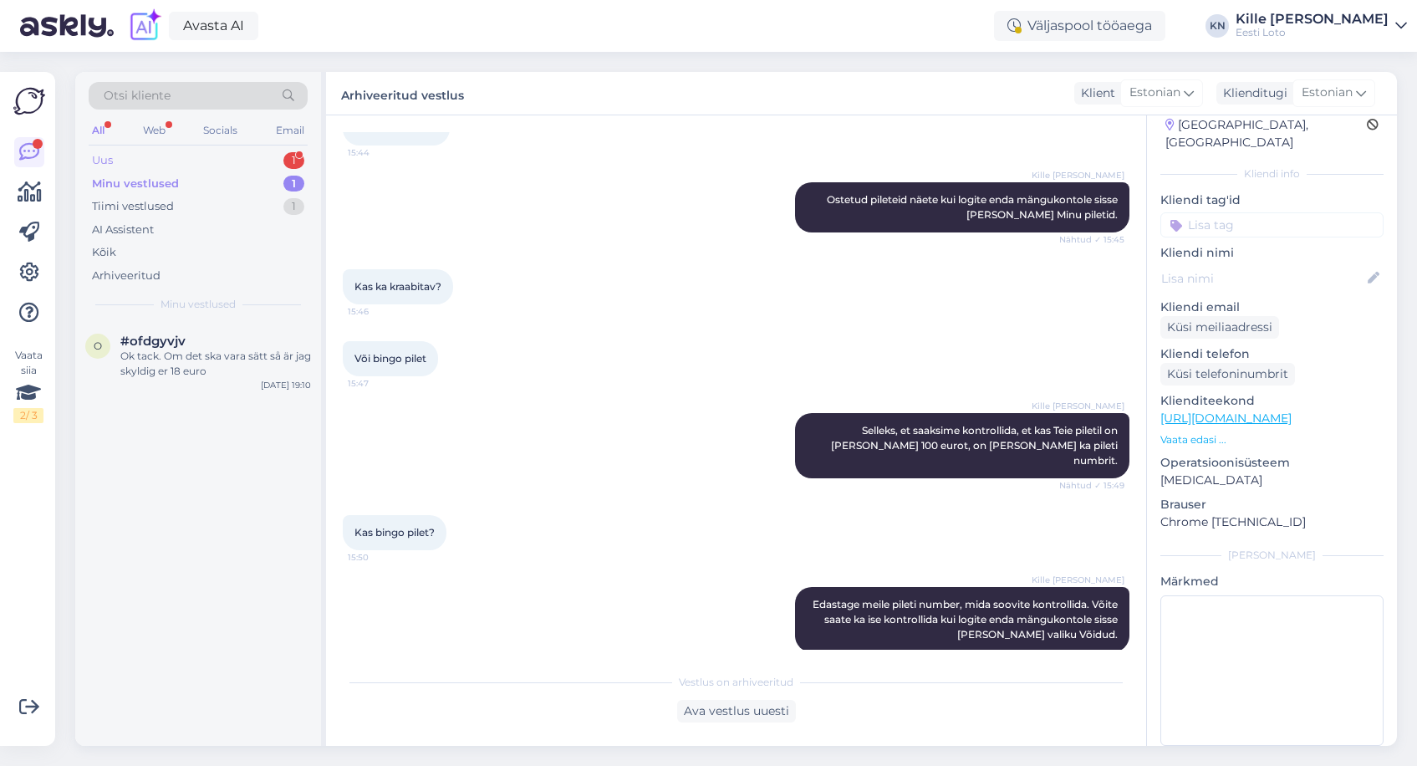
click at [182, 152] on div "Uus 1" at bounding box center [198, 160] width 219 height 23
click at [178, 327] on div "M [PERSON_NAME][EMAIL_ADDRESS][PERSON_NAME][DOMAIN_NAME] 1 Нет, я перевела со с…" at bounding box center [198, 359] width 246 height 75
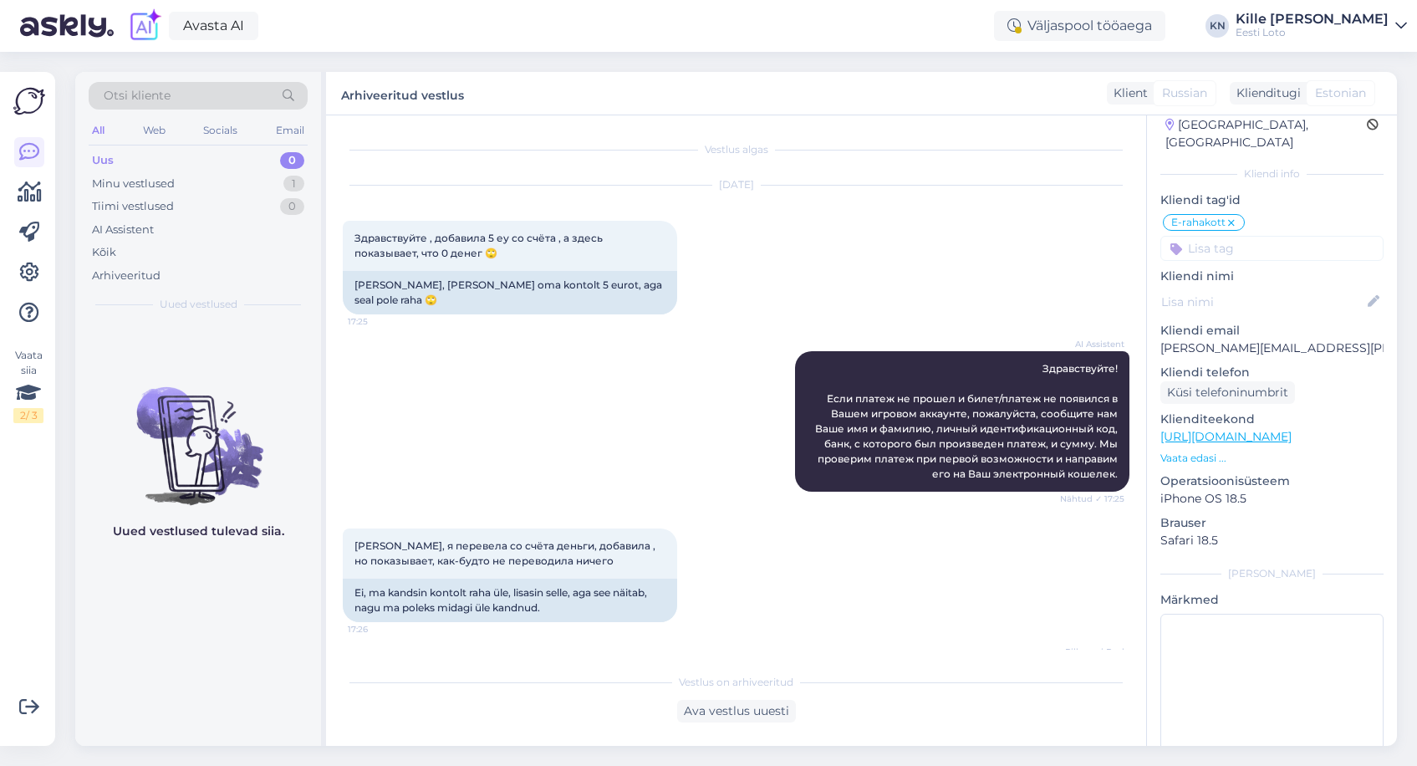
scroll to position [242, 0]
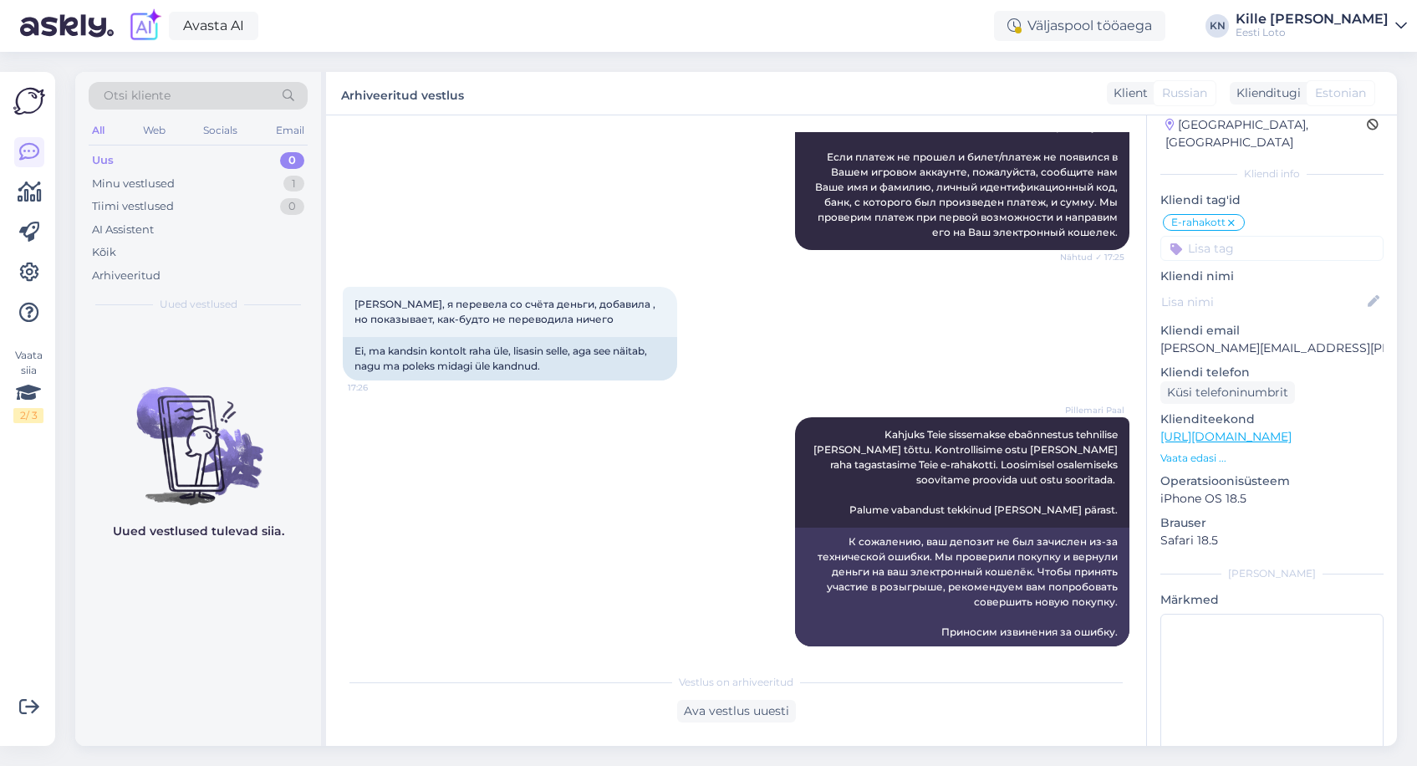
click at [153, 164] on div "Uus 0" at bounding box center [198, 160] width 219 height 23
click at [170, 191] on div "Minu vestlused 1" at bounding box center [198, 183] width 219 height 23
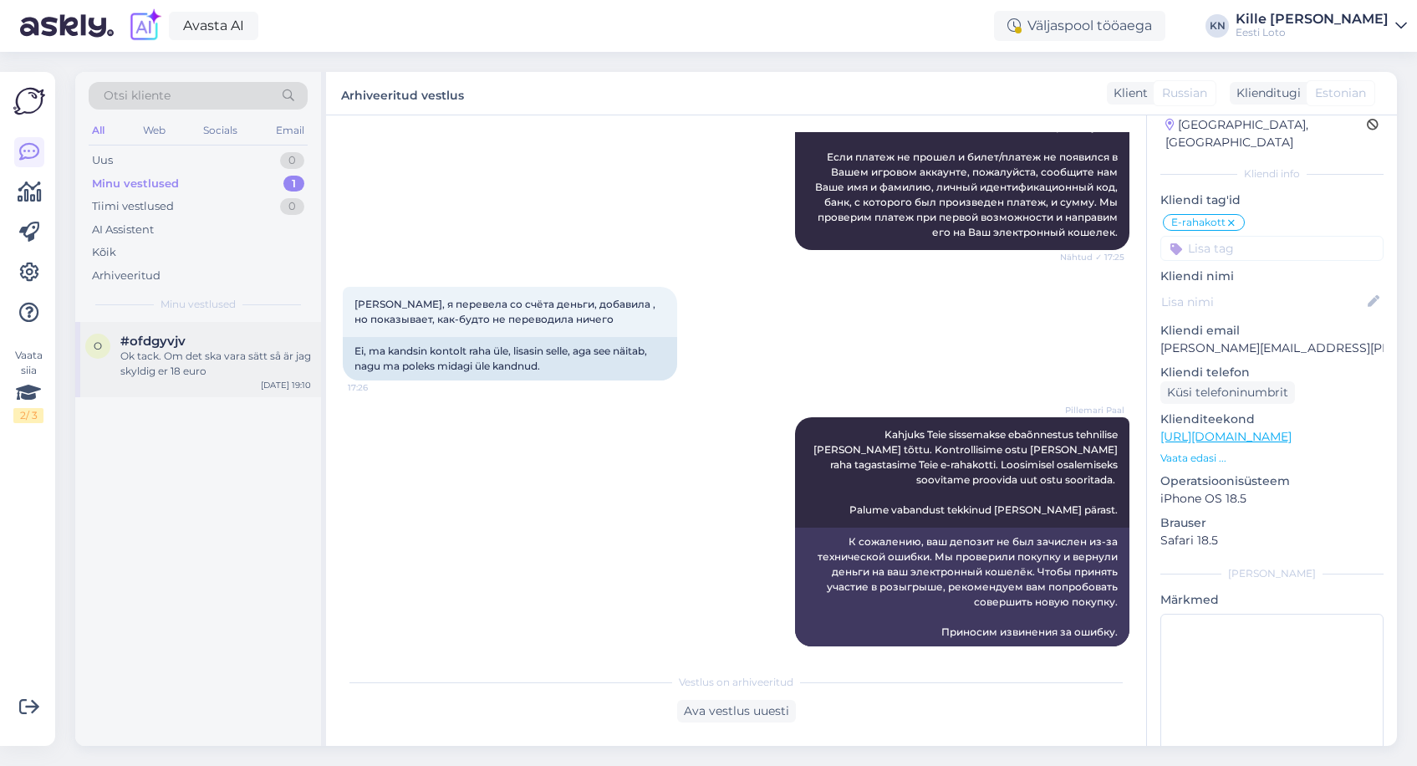
click at [252, 349] on div "Ok tack. Om det ska vara sätt så är jag skyldig er 18 euro" at bounding box center [215, 364] width 191 height 30
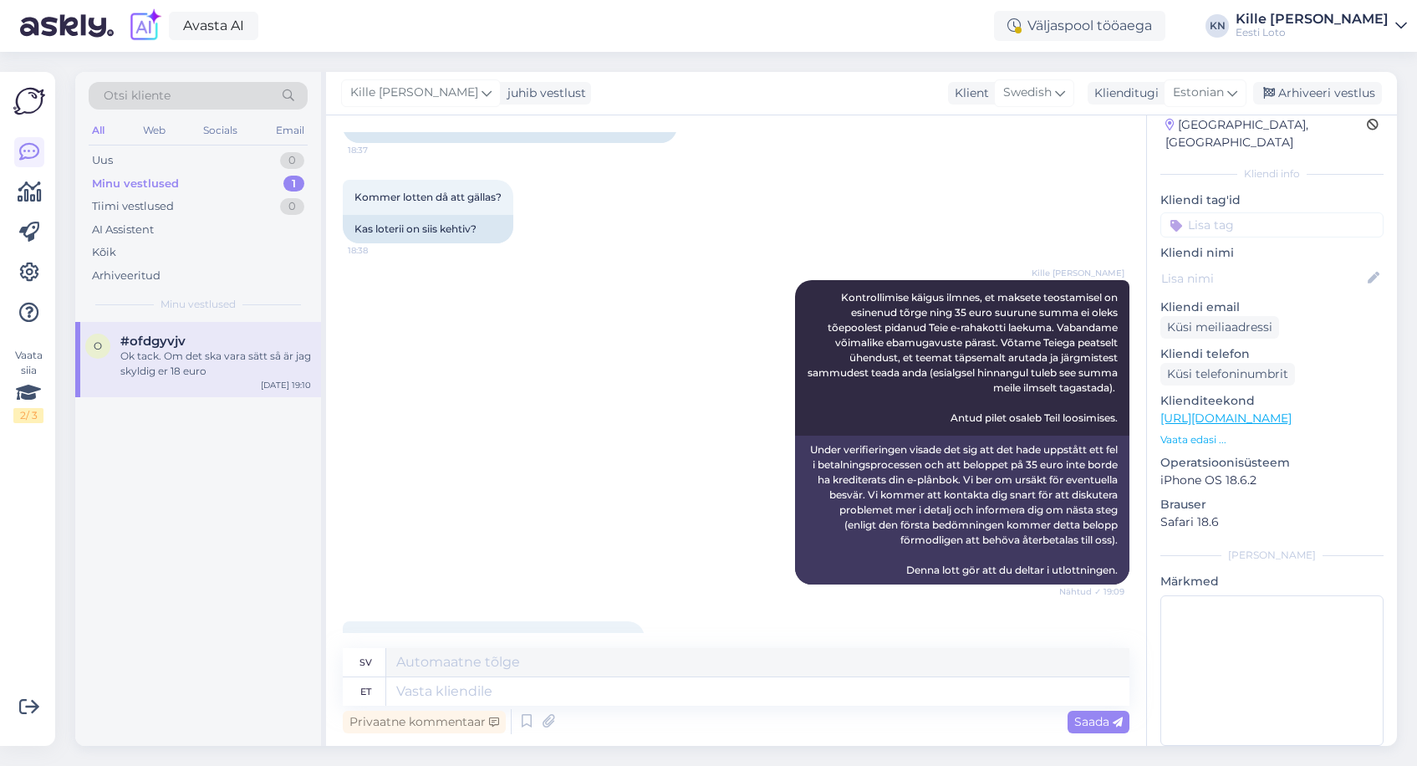
scroll to position [795, 0]
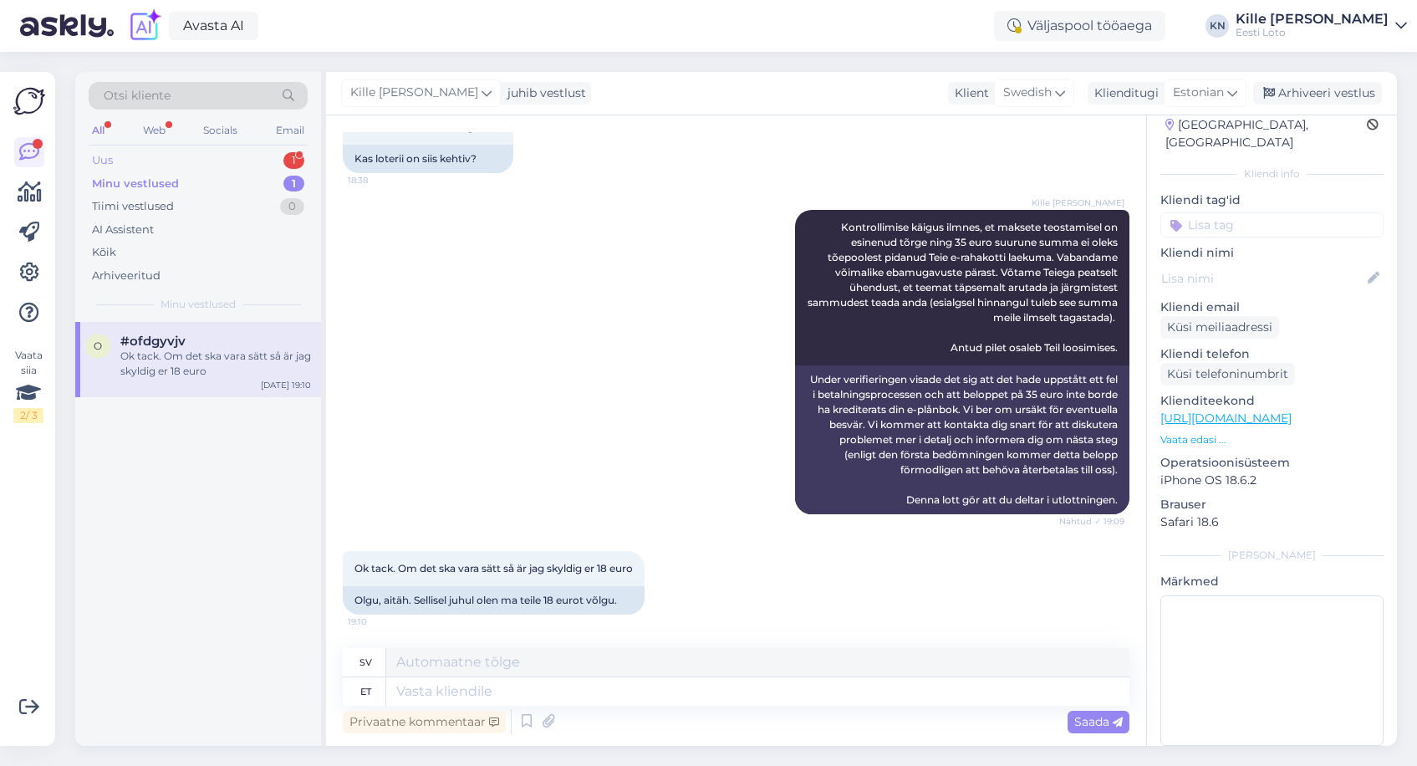
click at [161, 154] on div "Uus 1" at bounding box center [198, 160] width 219 height 23
click at [199, 339] on div "#cjaxzqdm 1" at bounding box center [215, 341] width 191 height 15
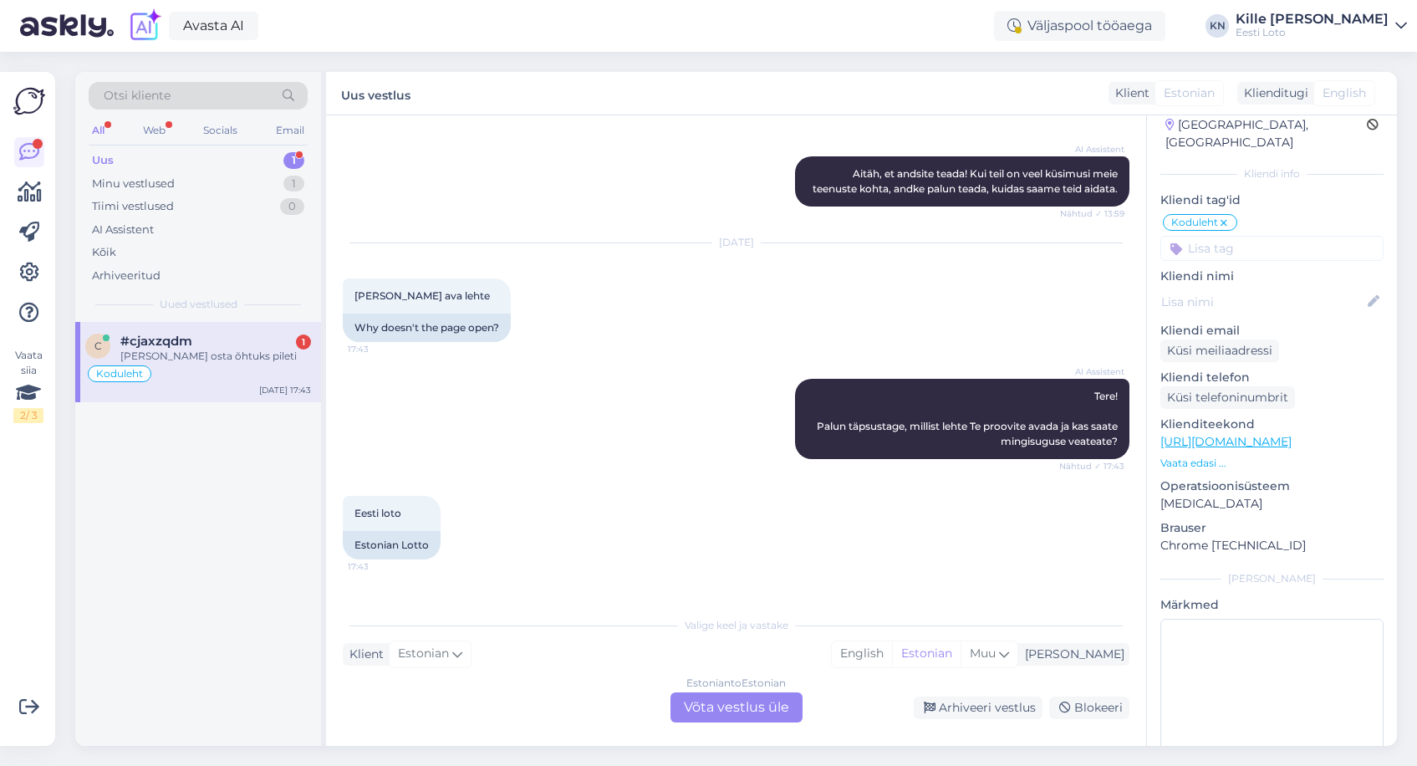
scroll to position [1333, 0]
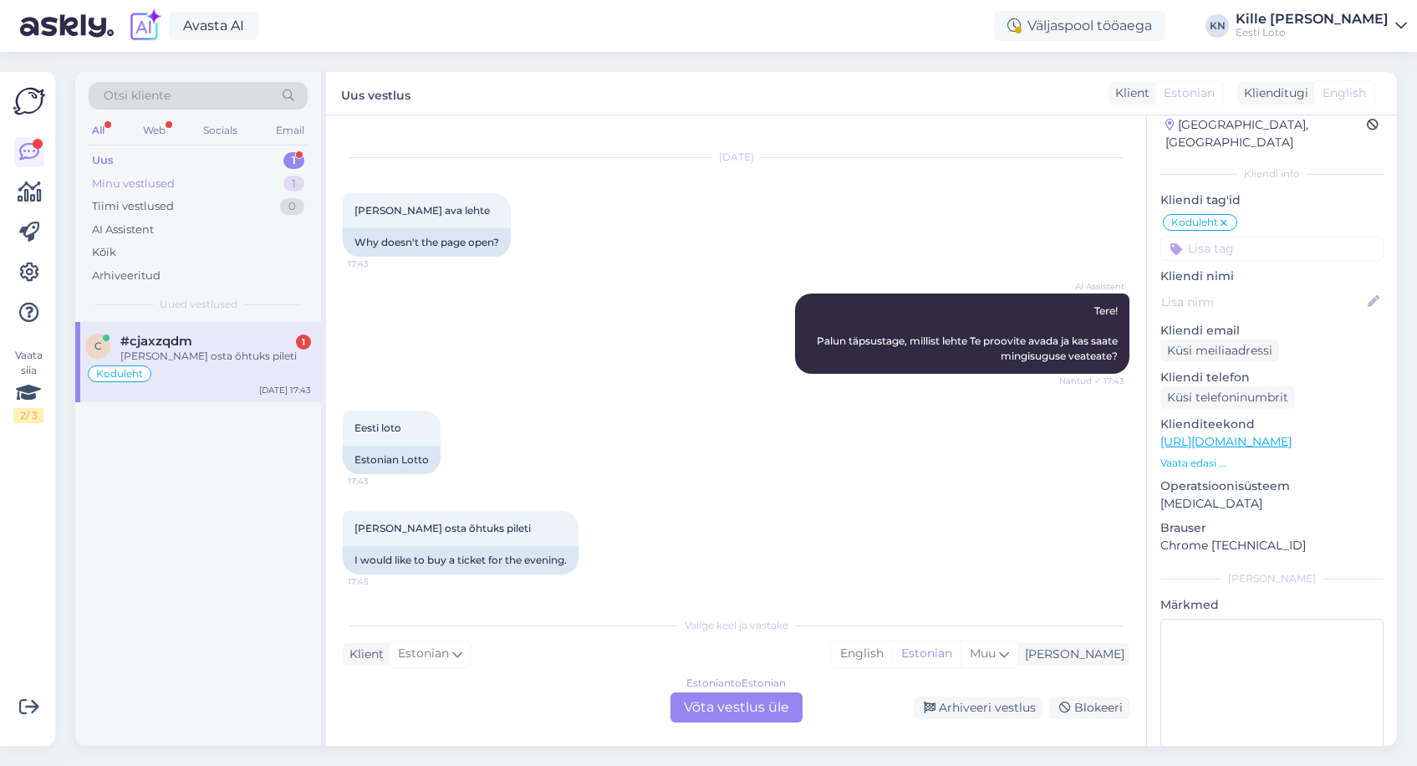
click at [243, 176] on div "Minu vestlused 1" at bounding box center [198, 183] width 219 height 23
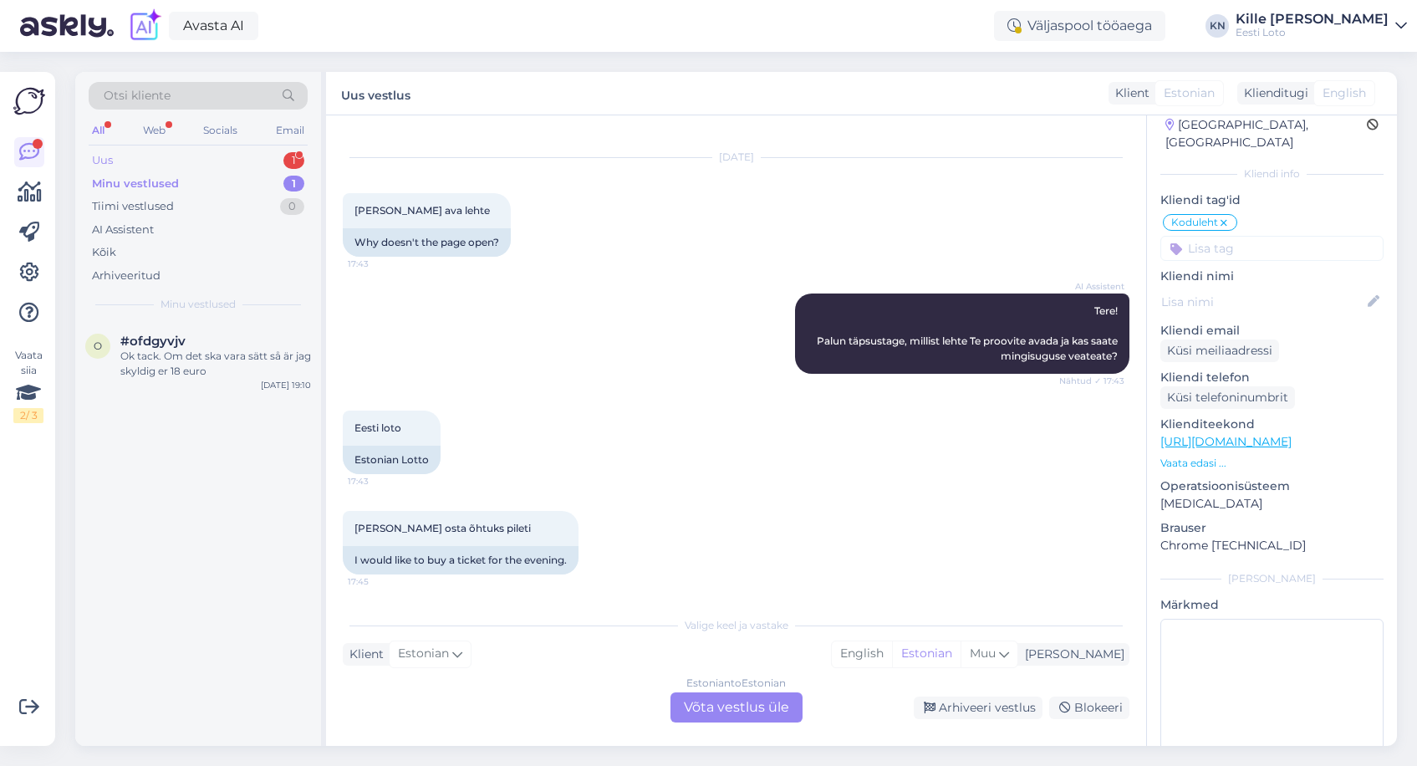
click at [215, 169] on div "Uus 1" at bounding box center [198, 160] width 219 height 23
click at [126, 356] on div "[PERSON_NAME] osta õhtuks pileti" at bounding box center [215, 356] width 191 height 15
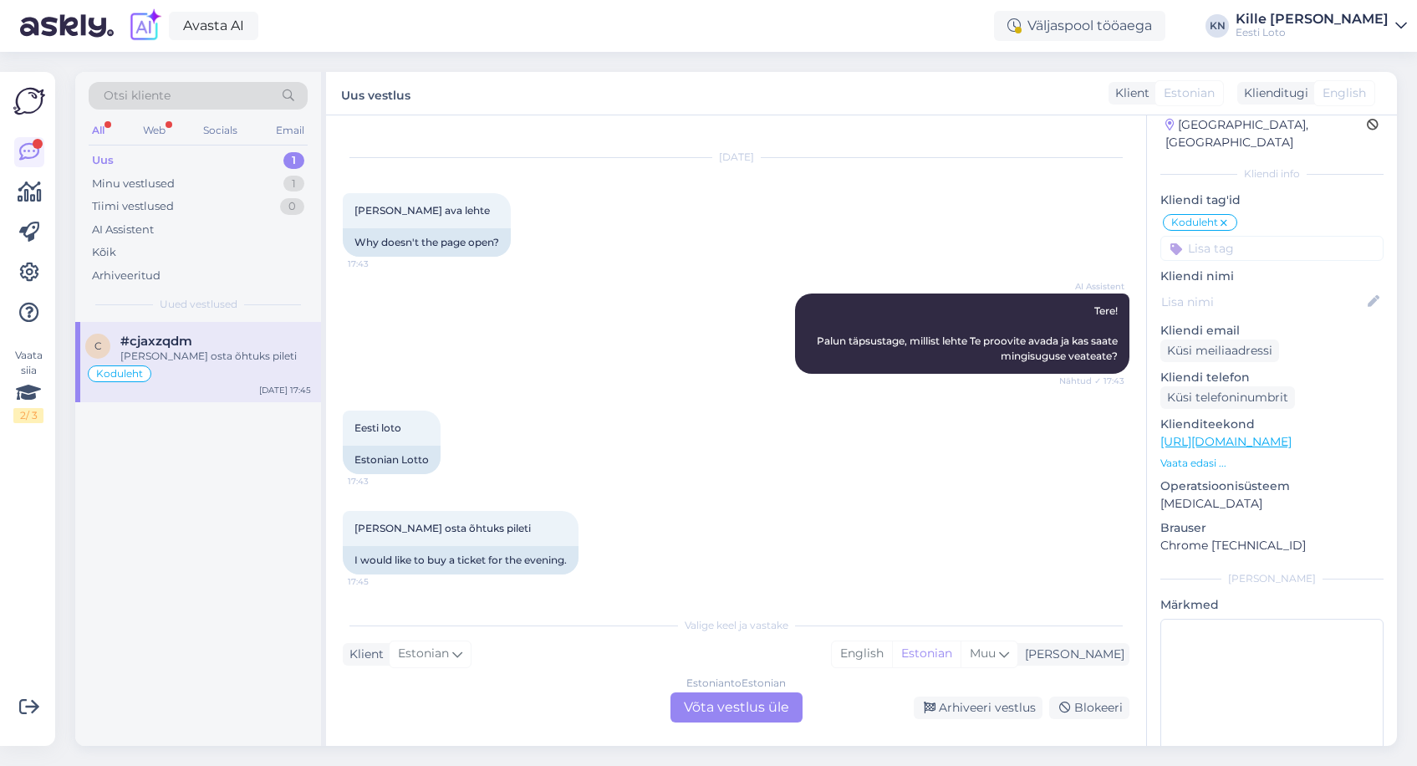
click at [771, 713] on div "Estonian to Estonian Võta vestlus üle" at bounding box center [736, 707] width 132 height 30
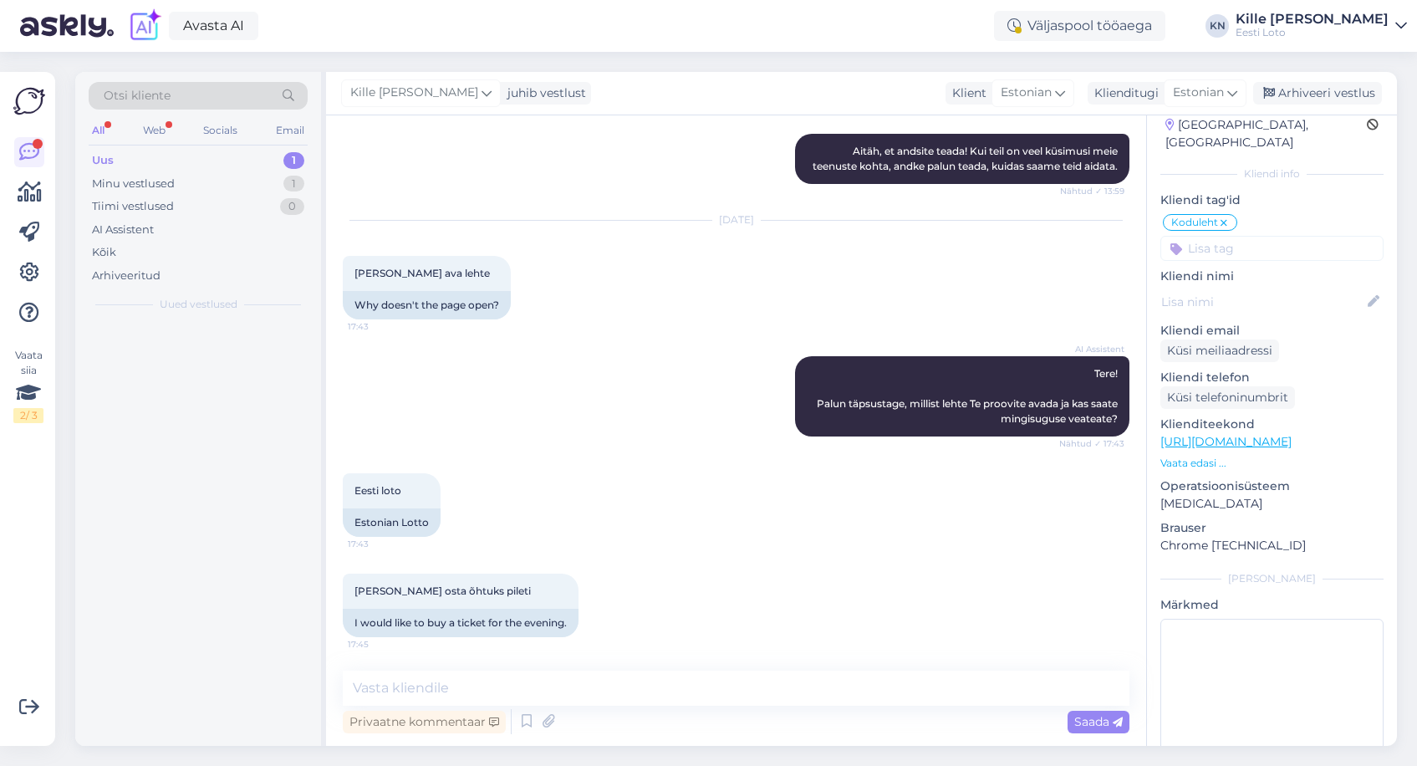
scroll to position [1271, 0]
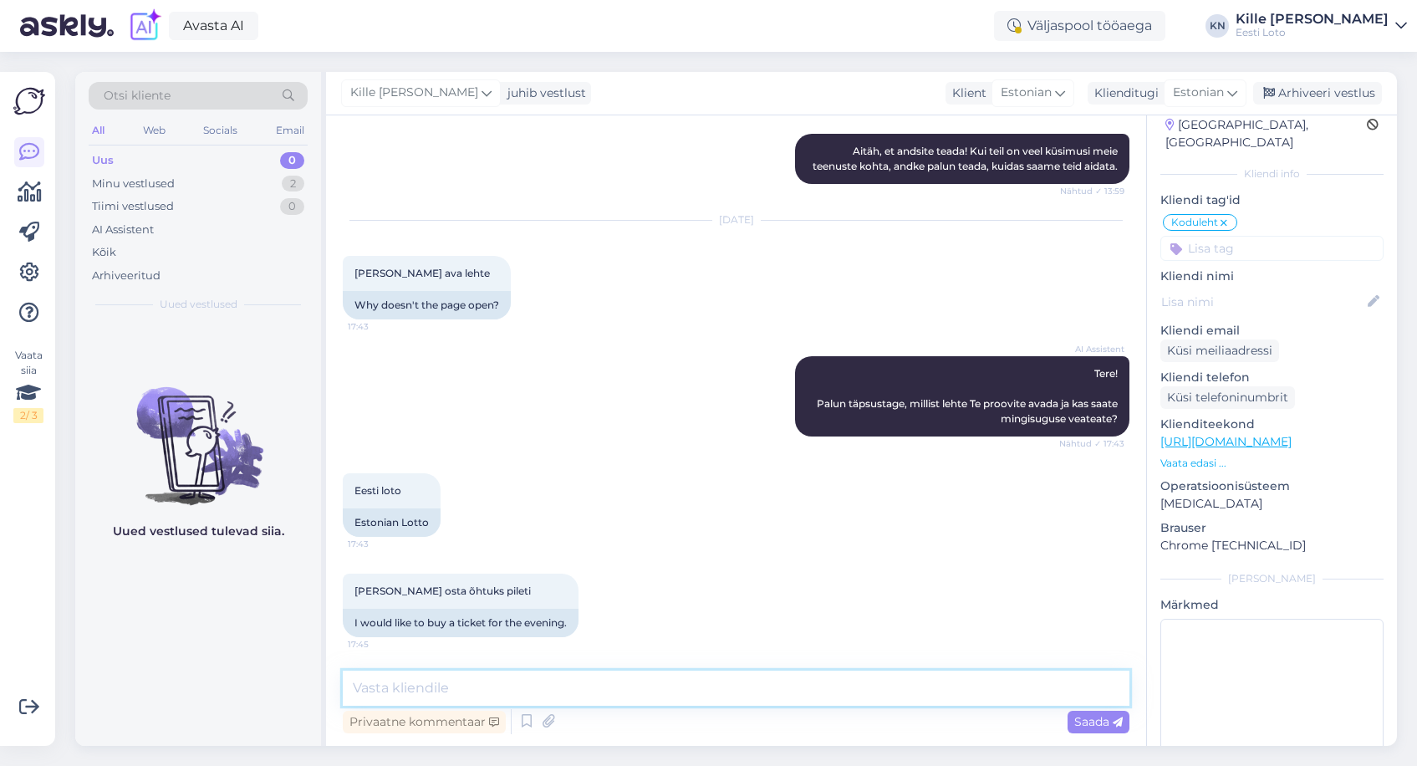
click at [773, 693] on textarea at bounding box center [736, 687] width 787 height 35
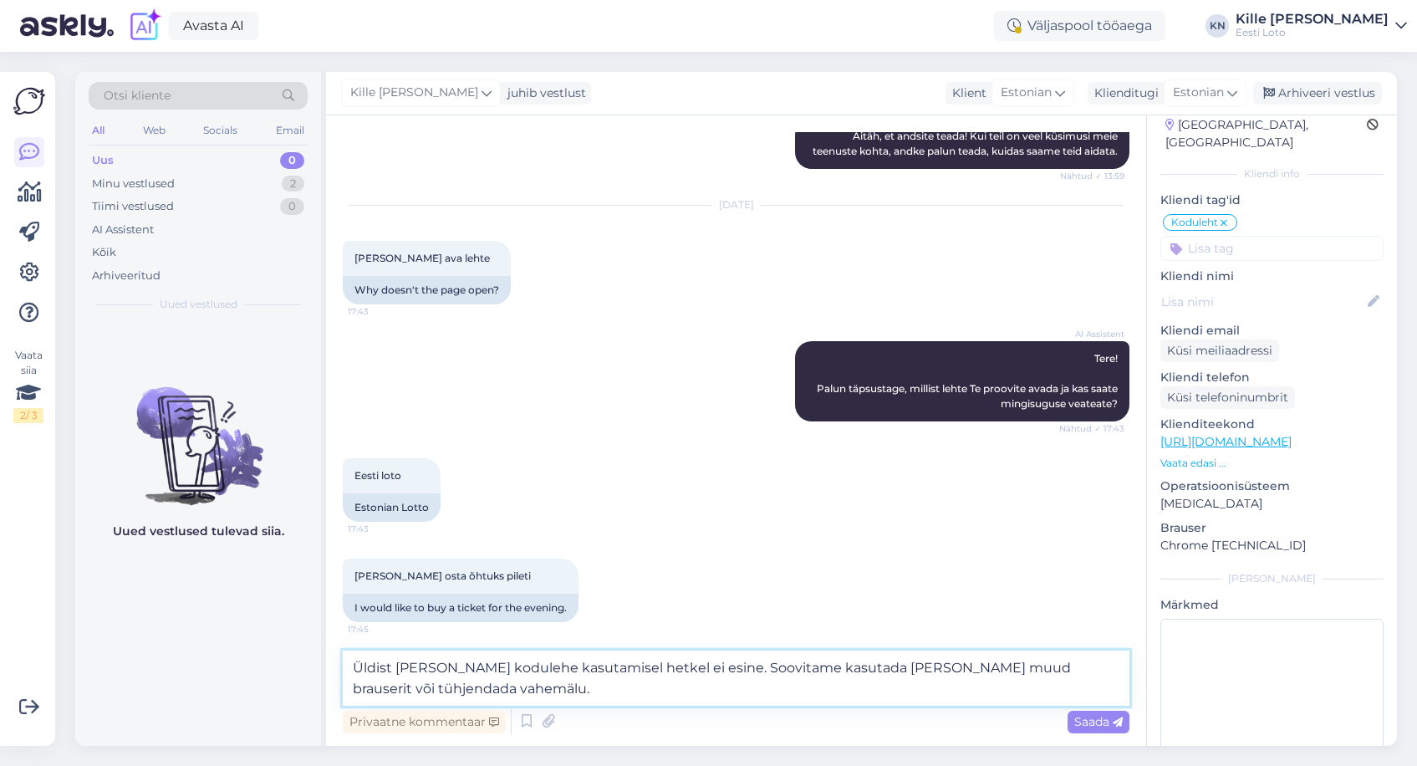
type textarea "Üldist [PERSON_NAME] kodulehe kasutamisel hetkel ei esine. Soovitame kasutada […"
click at [1134, 715] on div "Vestlus algas [DATE] [PERSON_NAME] in võitusi kiirloteriides 15:08 Very few in …" at bounding box center [736, 430] width 820 height 630
click at [1121, 717] on icon at bounding box center [1118, 722] width 10 height 10
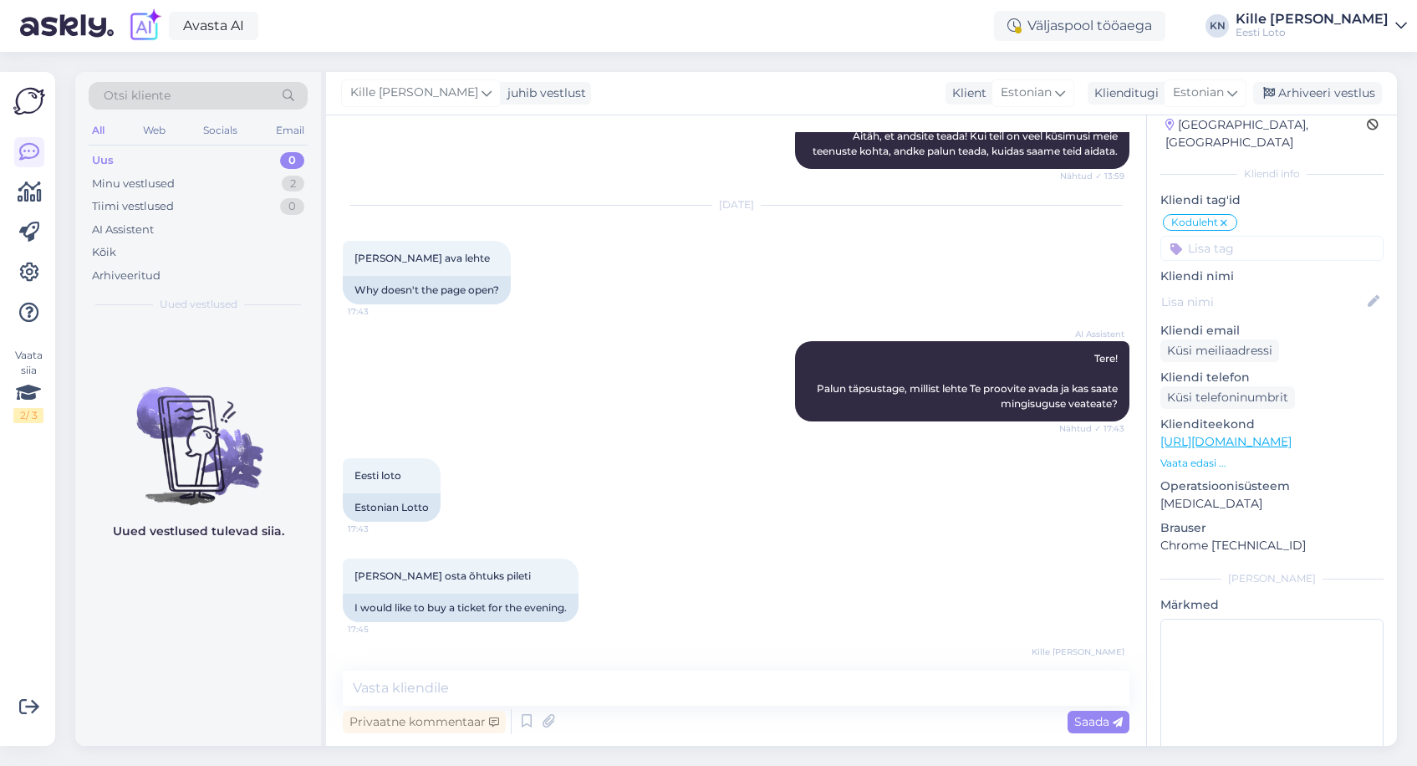
scroll to position [1373, 0]
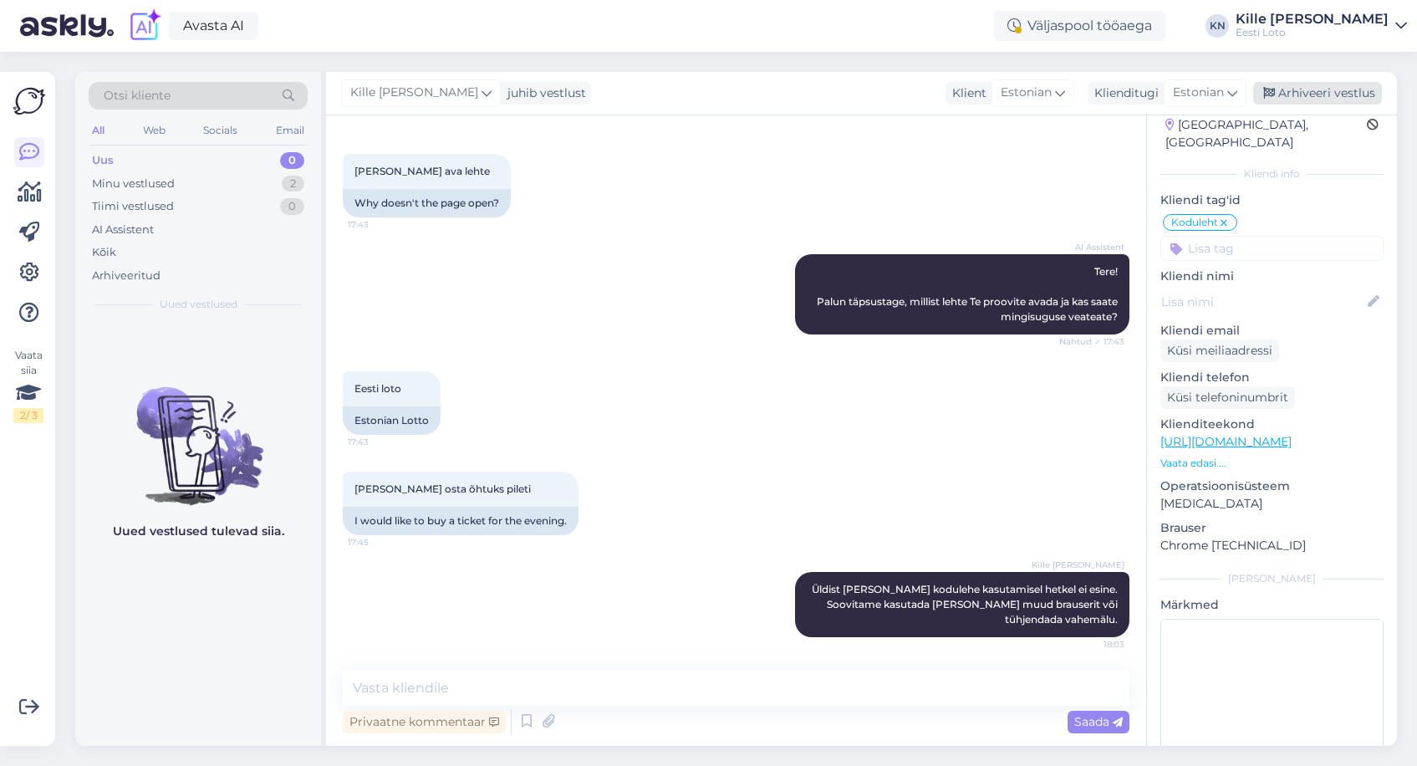
click at [1351, 99] on div "Arhiveeri vestlus" at bounding box center [1317, 93] width 129 height 23
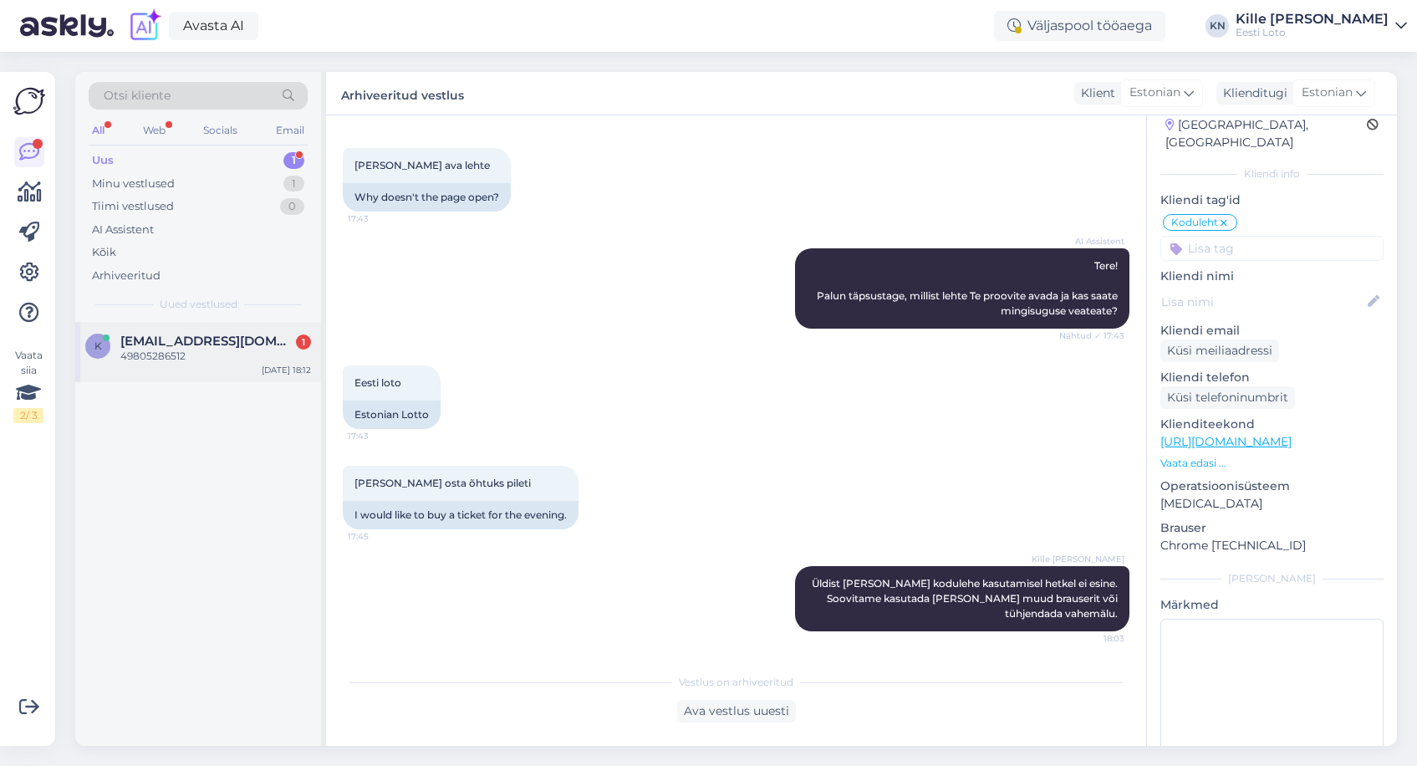
click at [177, 366] on div "k [EMAIL_ADDRESS][DOMAIN_NAME] 1 49805286512 [DATE] 18:12" at bounding box center [198, 352] width 246 height 60
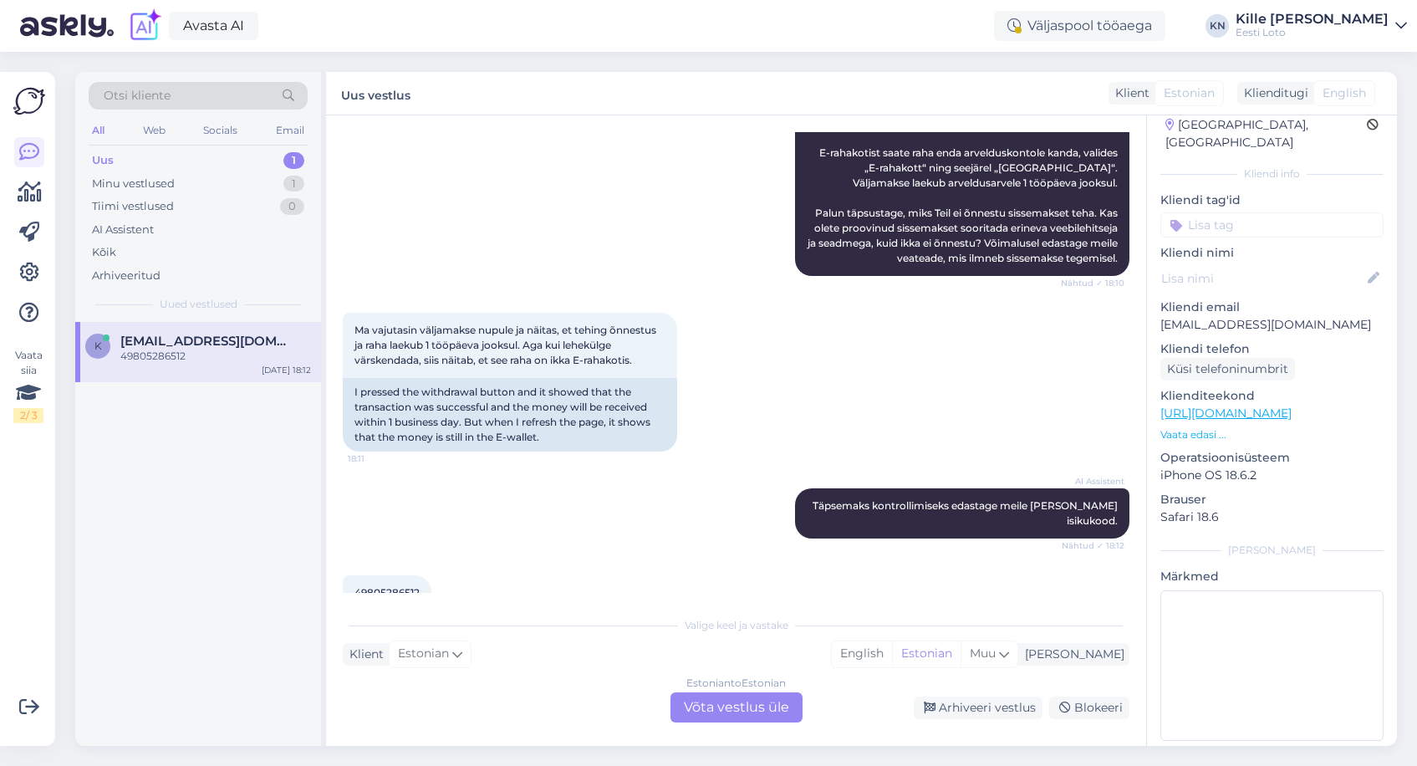
scroll to position [310, 0]
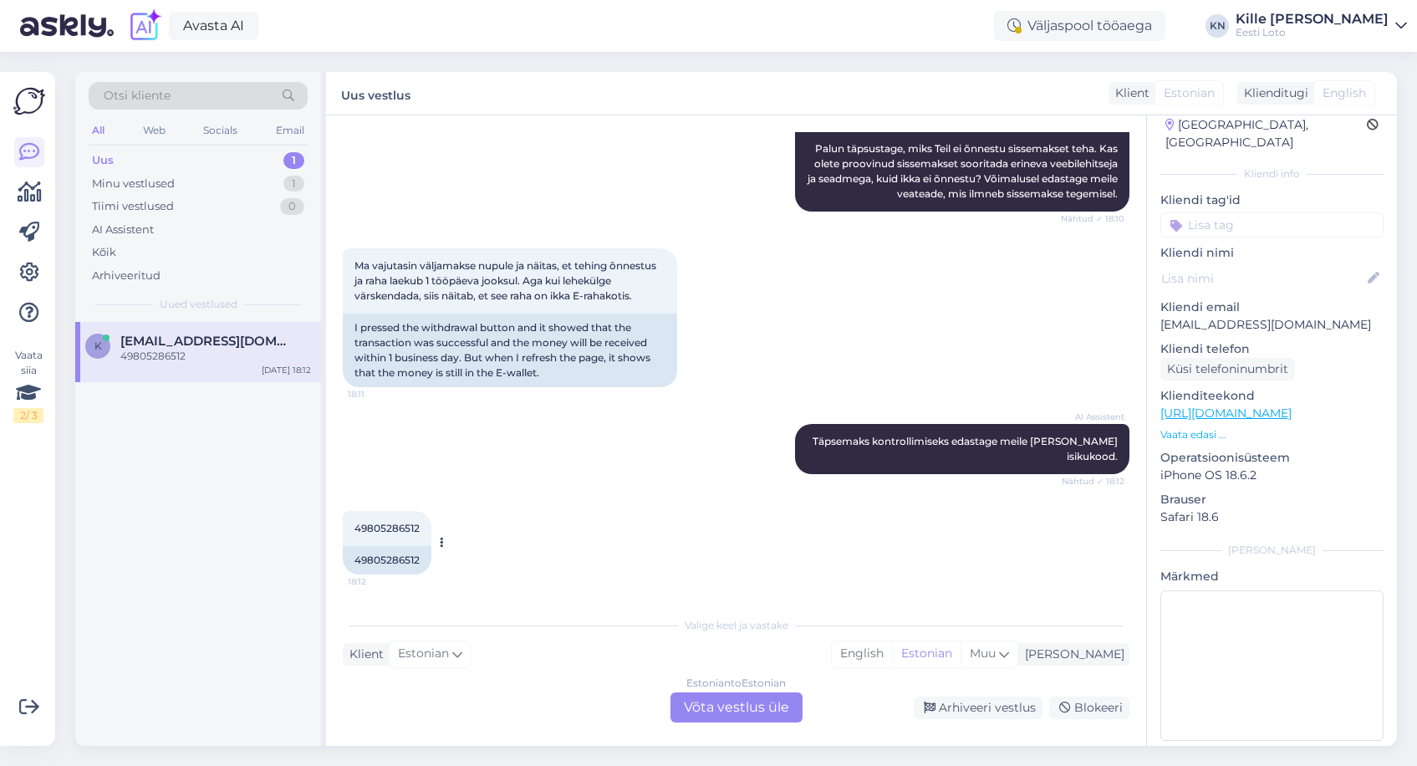
click at [383, 527] on span "49805286512" at bounding box center [386, 528] width 65 height 13
copy span "49805286512"
click at [494, 298] on span "Ma vajutasin väljamakse nupule ja näitas, et tehing õnnestus ja raha laekub 1 t…" at bounding box center [506, 280] width 304 height 43
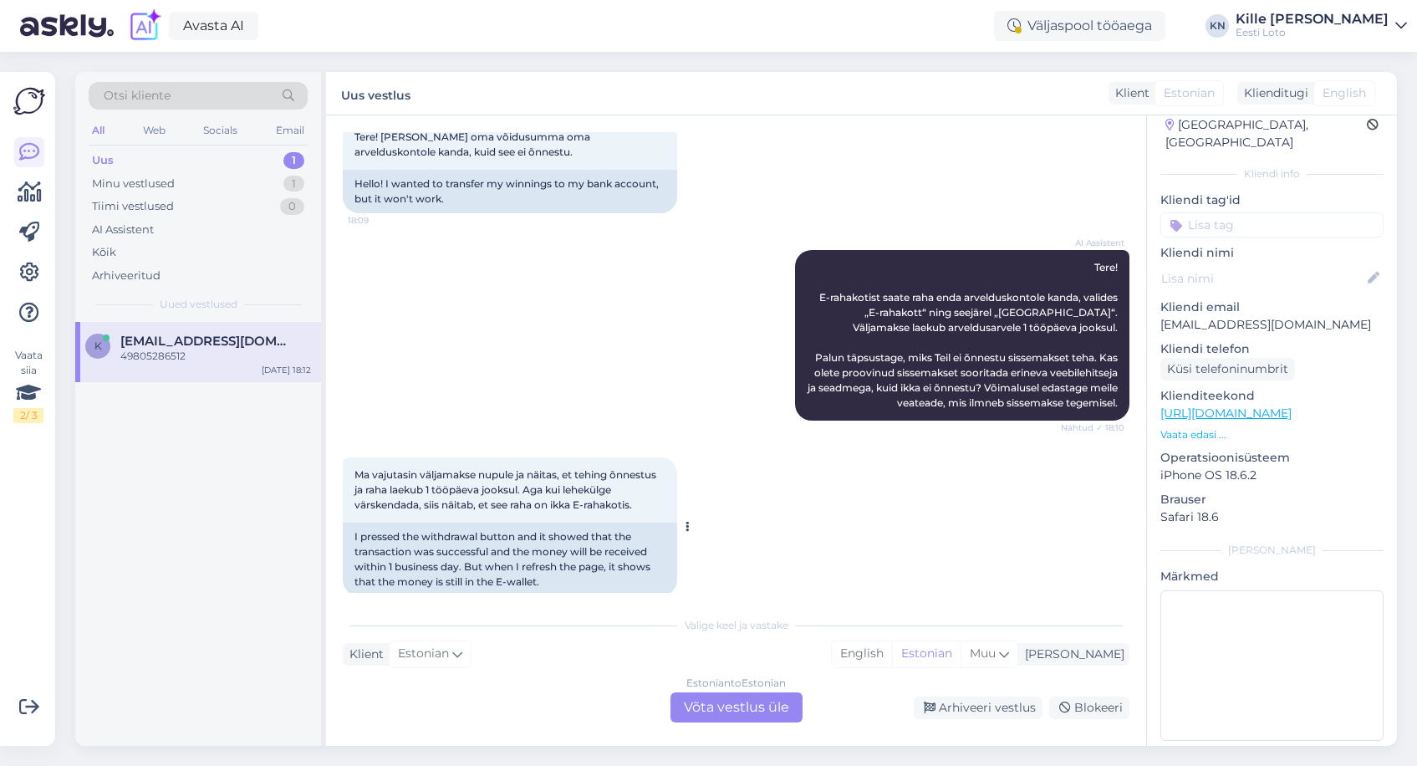
scroll to position [69, 0]
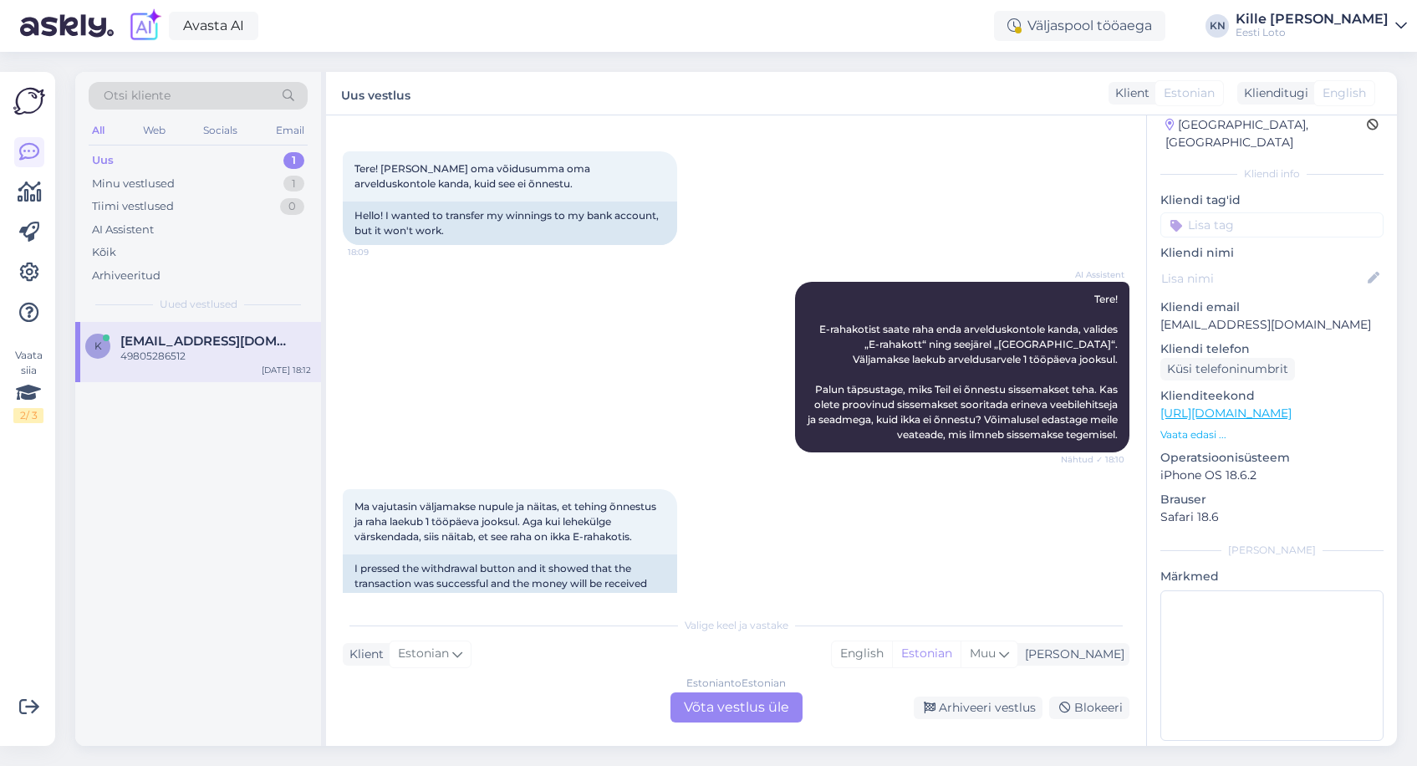
click at [718, 706] on div "Estonian to Estonian Võta vestlus üle" at bounding box center [736, 707] width 132 height 30
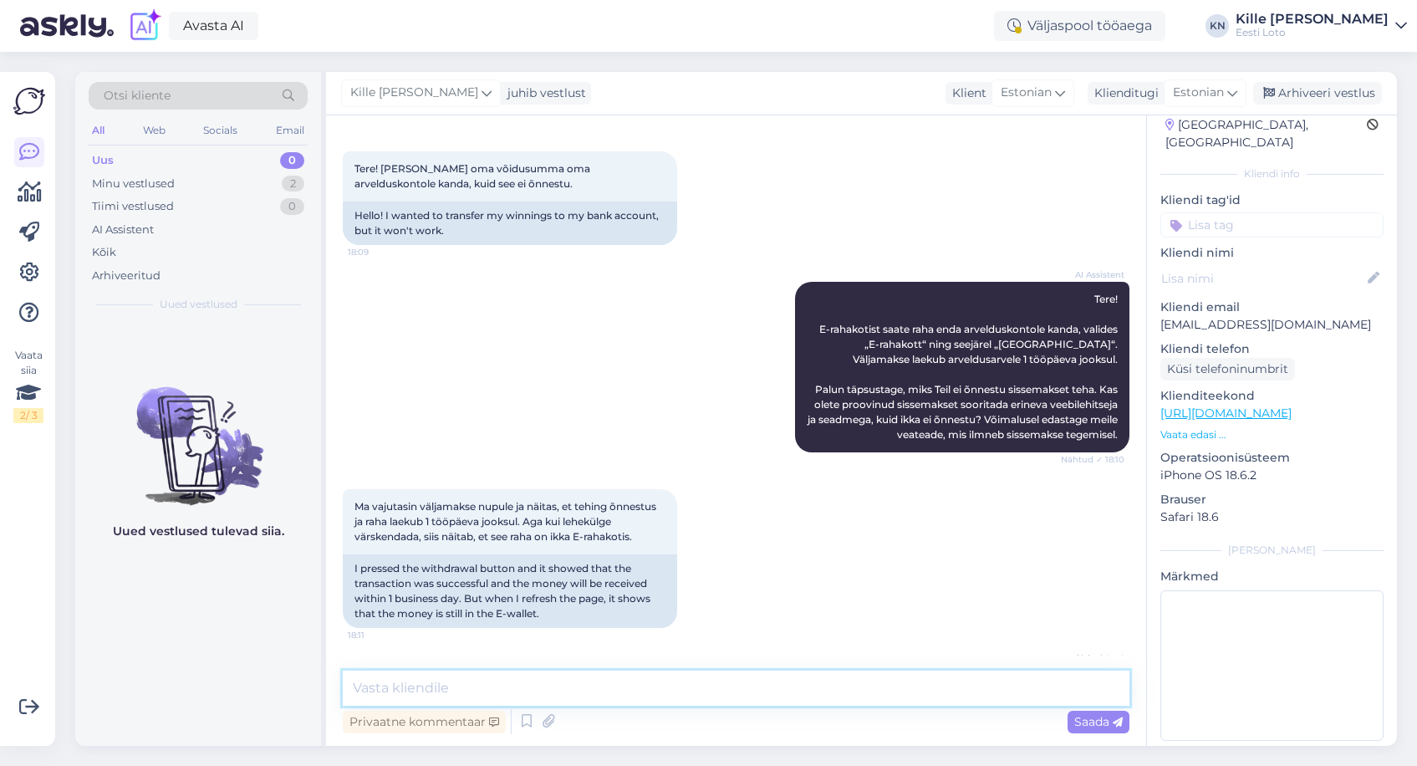
click at [664, 686] on textarea at bounding box center [736, 687] width 787 height 35
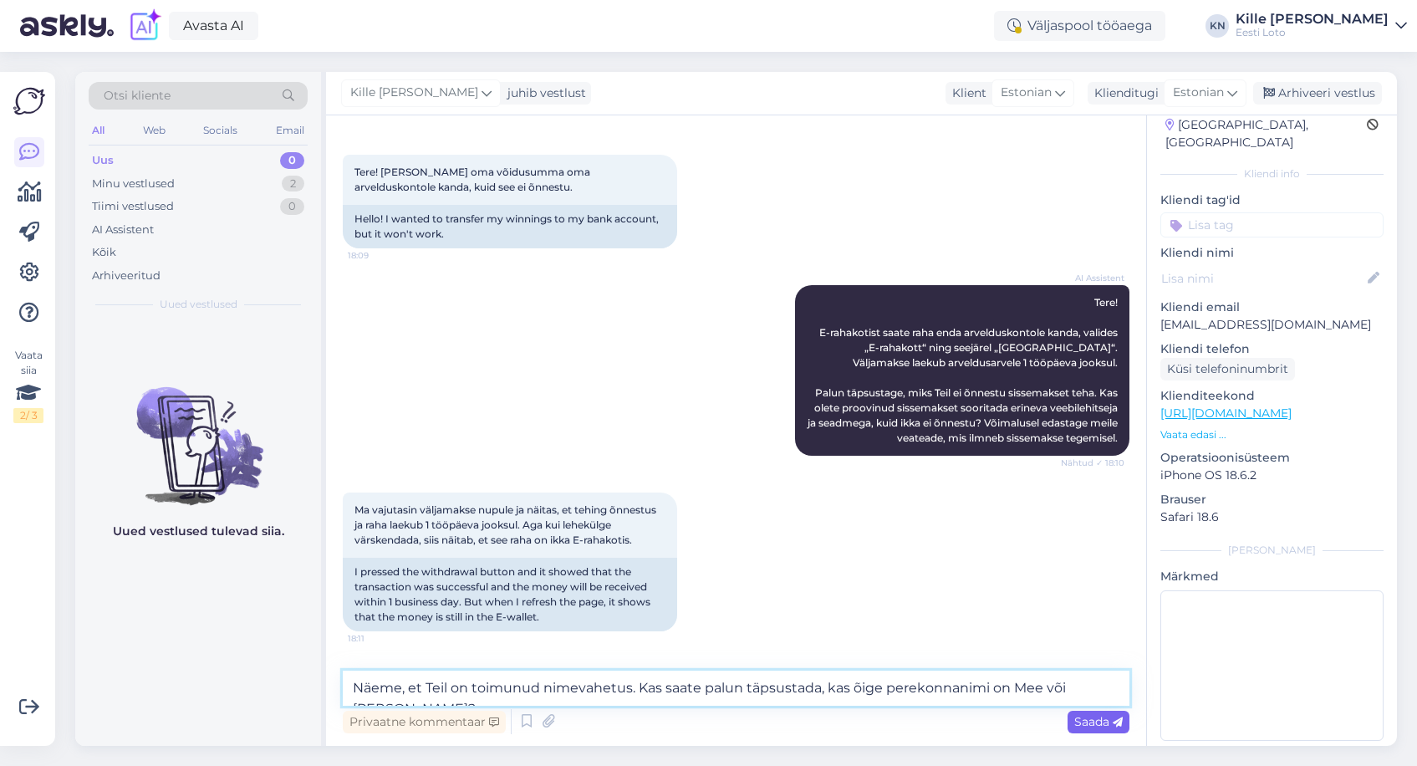
type textarea "Näeme, et Teil on toimunud nimevahetus. Kas saate palun täpsustada, kas õige pe…"
click at [1105, 719] on span "Saada" at bounding box center [1098, 721] width 48 height 15
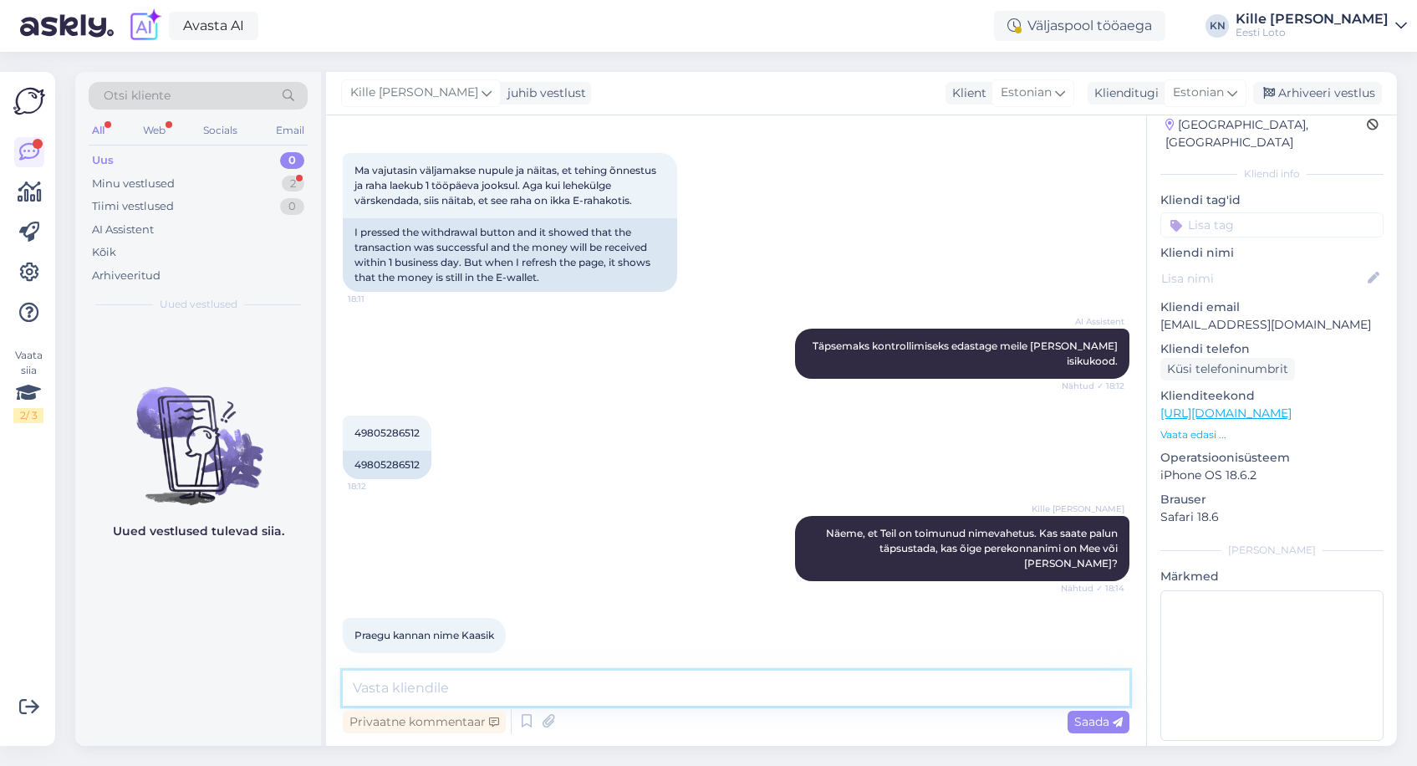
scroll to position [405, 0]
click at [715, 688] on textarea at bounding box center [736, 687] width 787 height 35
click at [727, 682] on textarea at bounding box center [736, 687] width 787 height 35
type textarea "A"
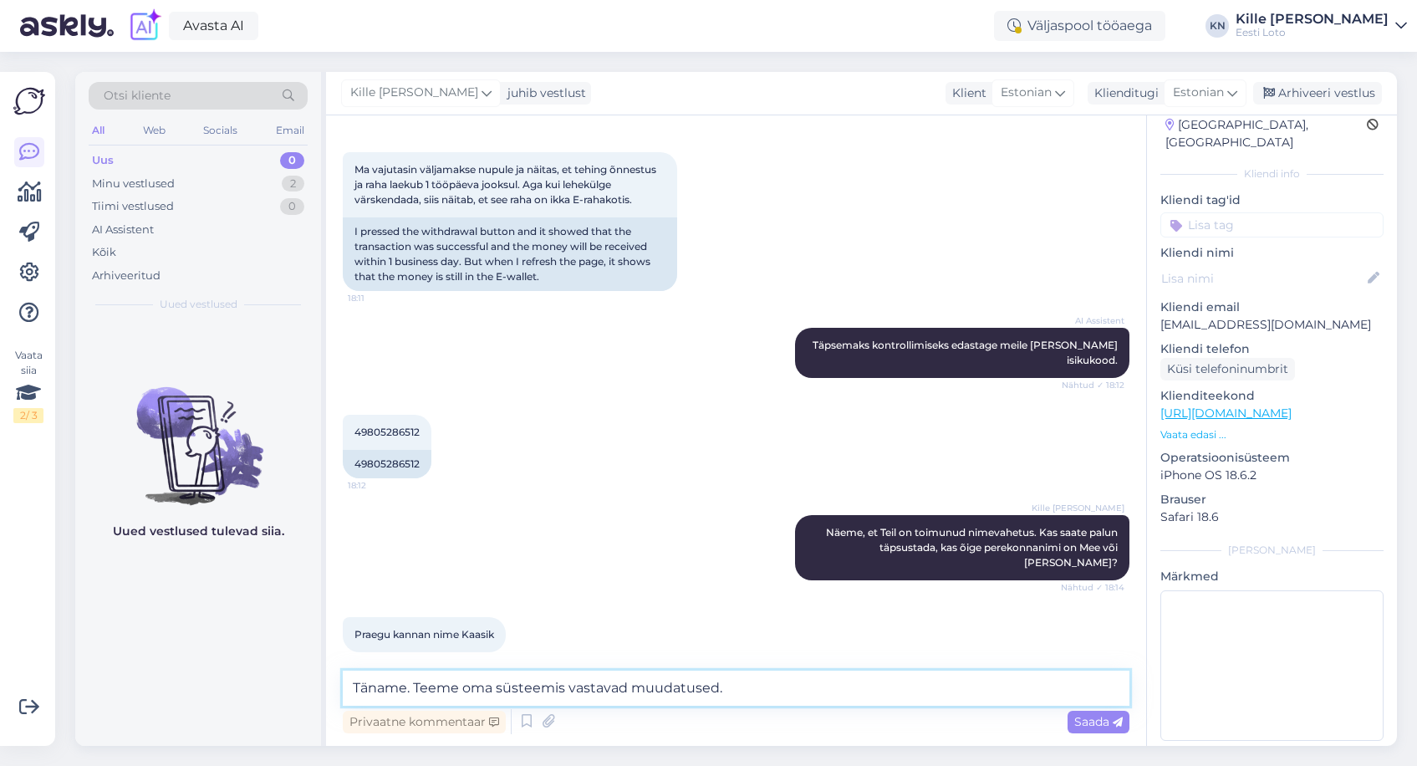
click at [563, 686] on textarea "Täname. Teeme oma süsteemis vastavad muudatused." at bounding box center [736, 687] width 787 height 35
drag, startPoint x: 854, startPoint y: 689, endPoint x: 875, endPoint y: 692, distance: 21.2
click at [857, 689] on textarea "Täname. Teeme oma süsteemis esimesel võimalusel vastavad muudatused." at bounding box center [736, 687] width 787 height 35
click at [900, 693] on textarea "Täname. Teeme oma süsteemis esimesel võimalusel vastavad muudatused." at bounding box center [736, 687] width 787 height 35
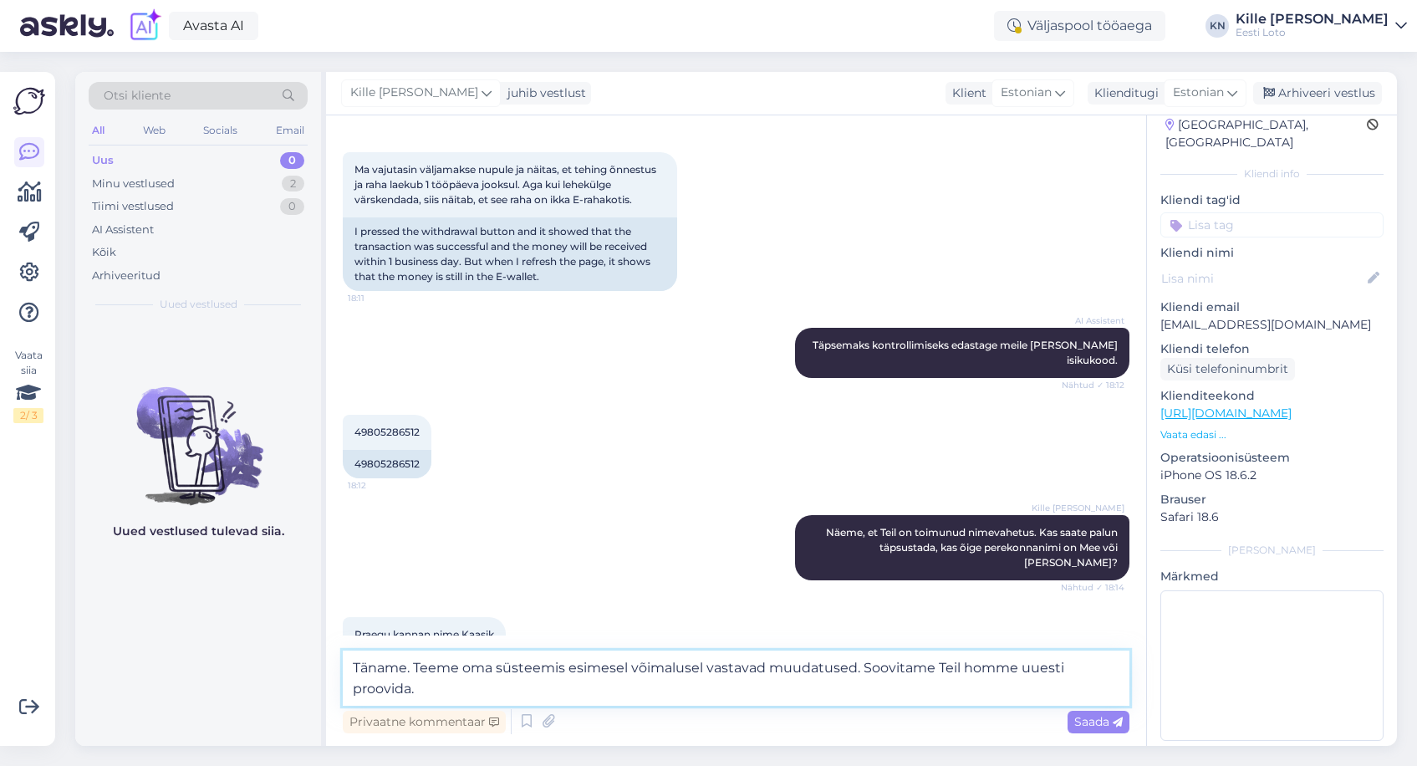
click at [881, 681] on textarea "Täname. Teeme oma süsteemis esimesel võimalusel vastavad muudatused. Soovitame …" at bounding box center [736, 677] width 787 height 55
type textarea "Täname. Teeme oma süsteemis esimesel võimalusel vastavad muudatused. Soovitame …"
click at [1072, 716] on div "Saada" at bounding box center [1099, 722] width 62 height 23
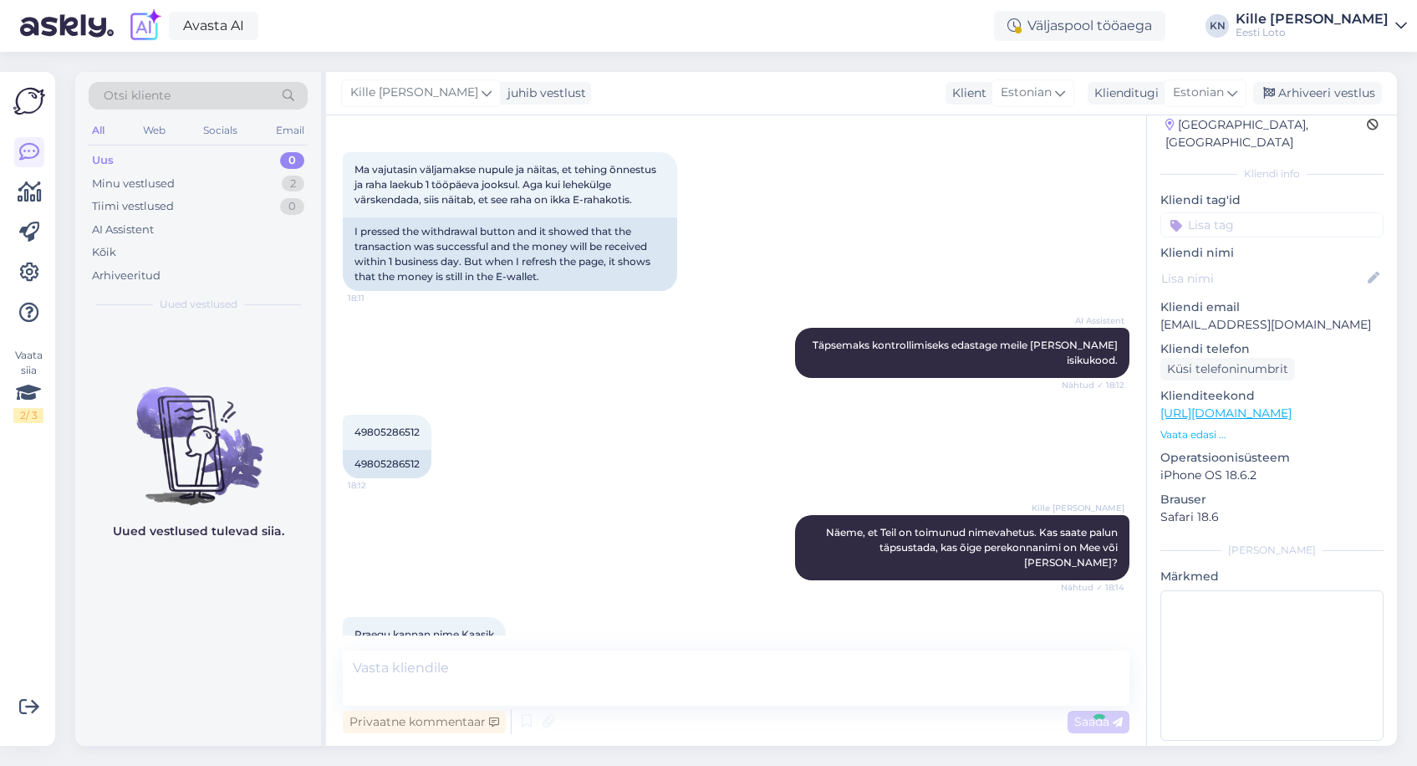
scroll to position [508, 0]
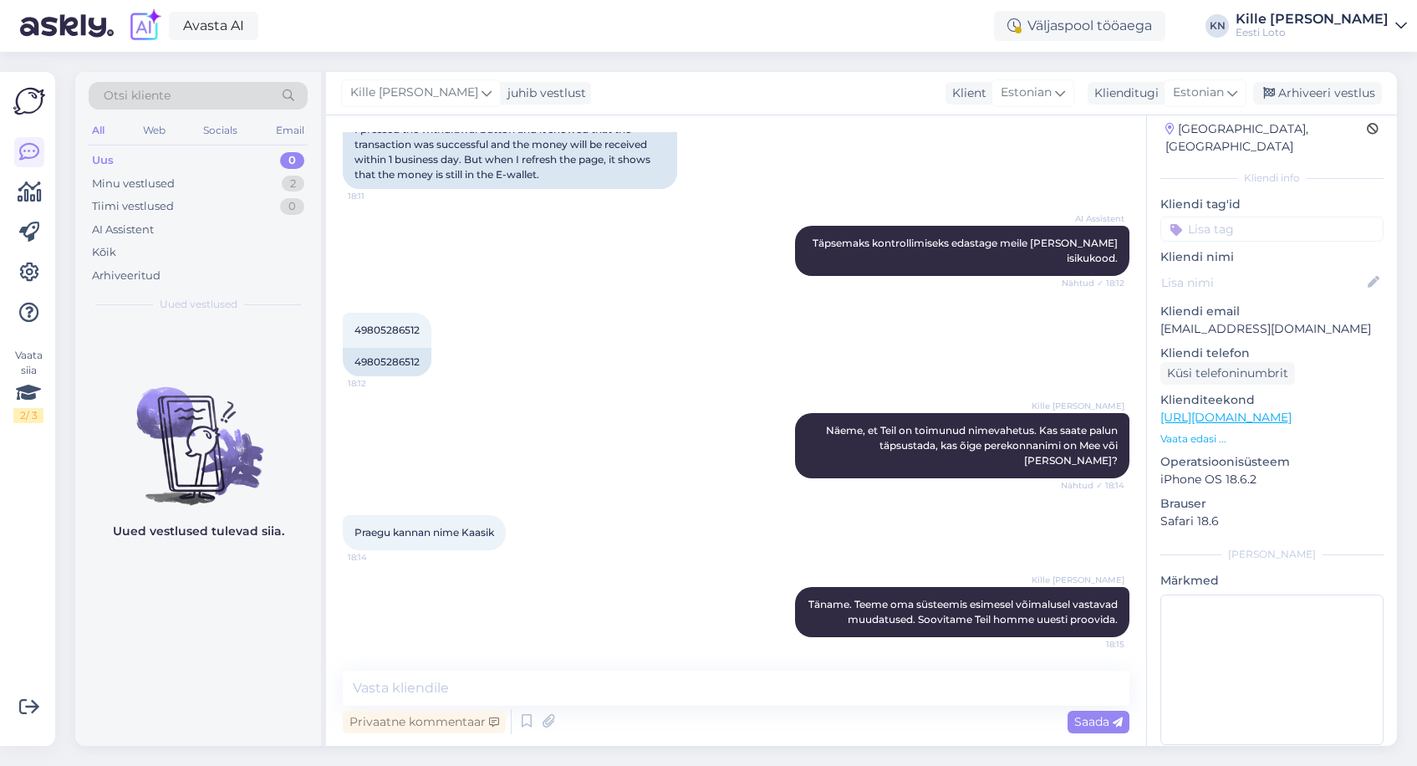
click at [1236, 218] on input at bounding box center [1271, 229] width 223 height 25
type input "e-r"
drag, startPoint x: 1242, startPoint y: 270, endPoint x: 1230, endPoint y: 274, distance: 13.2
click at [1242, 270] on div "E-rahakott e-r" at bounding box center [1271, 278] width 223 height 47
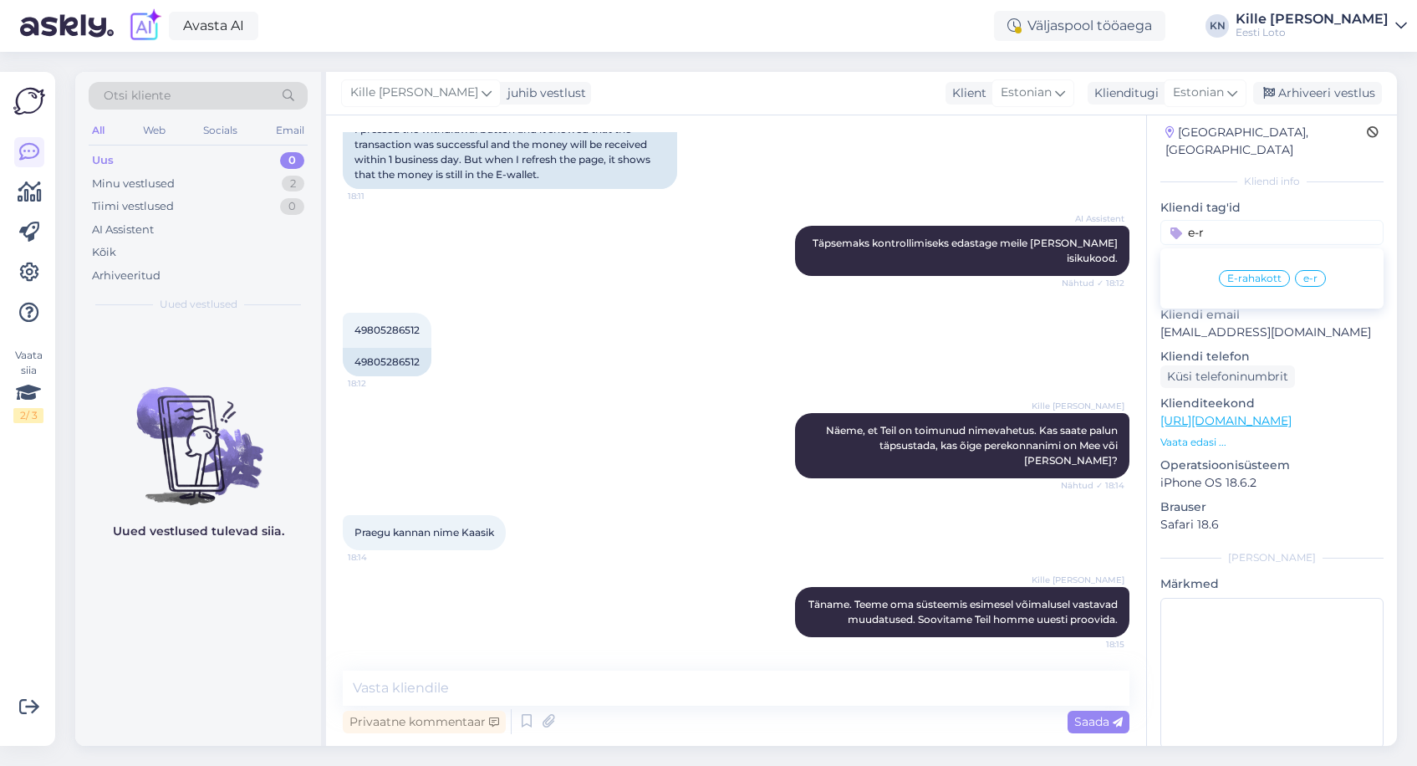
scroll to position [48, 0]
click at [1258, 273] on span "E-rahakott" at bounding box center [1254, 278] width 54 height 10
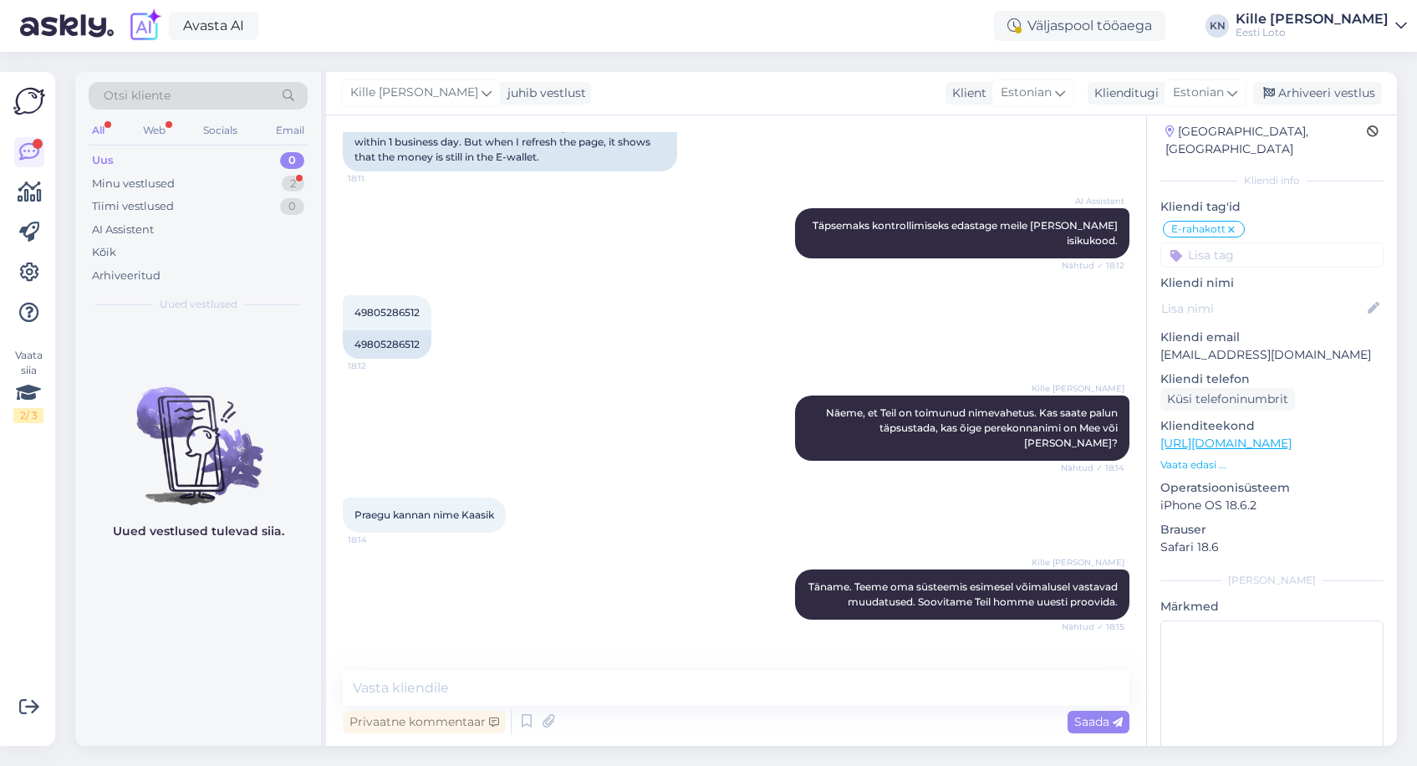
scroll to position [580, 0]
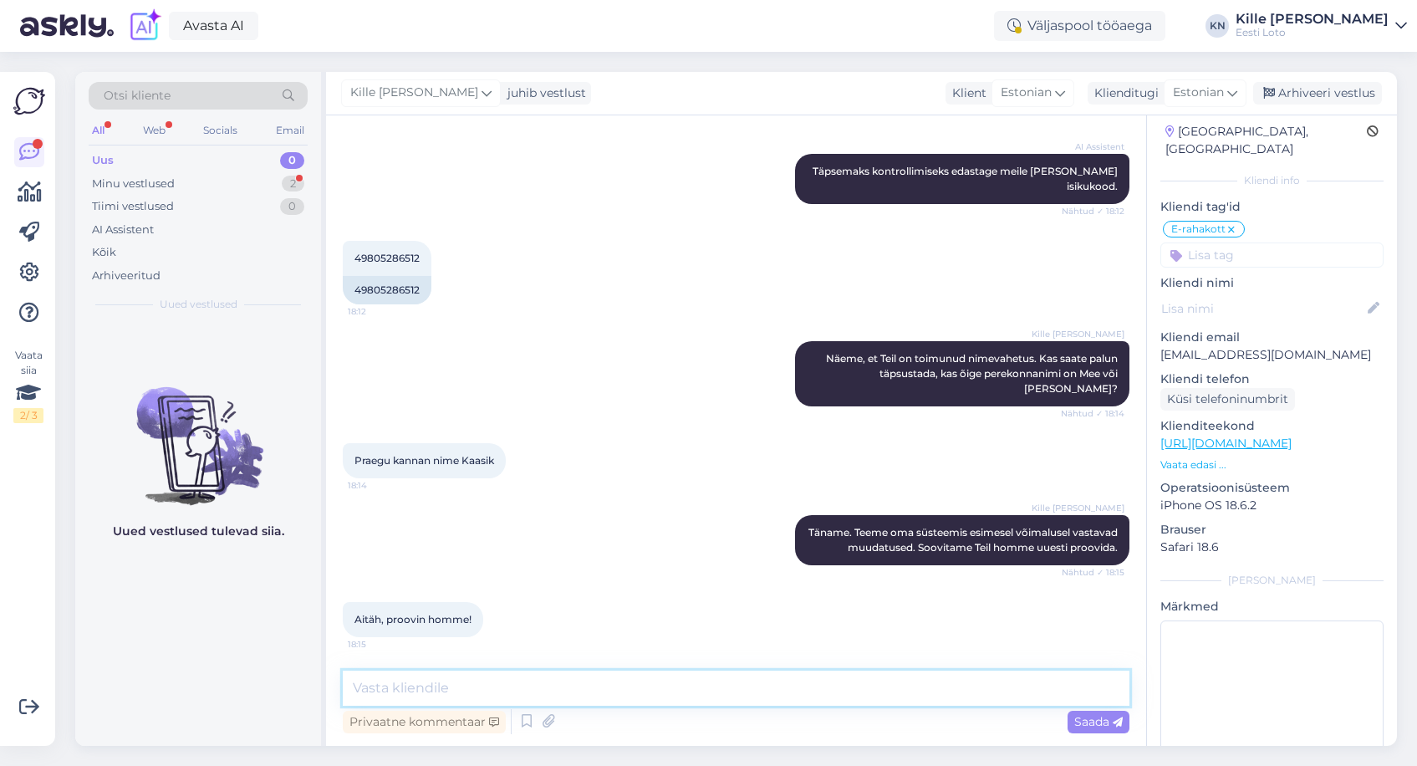
click at [623, 681] on textarea at bounding box center [736, 687] width 787 height 35
click at [1287, 90] on div "Arhiveeri vestlus" at bounding box center [1317, 93] width 129 height 23
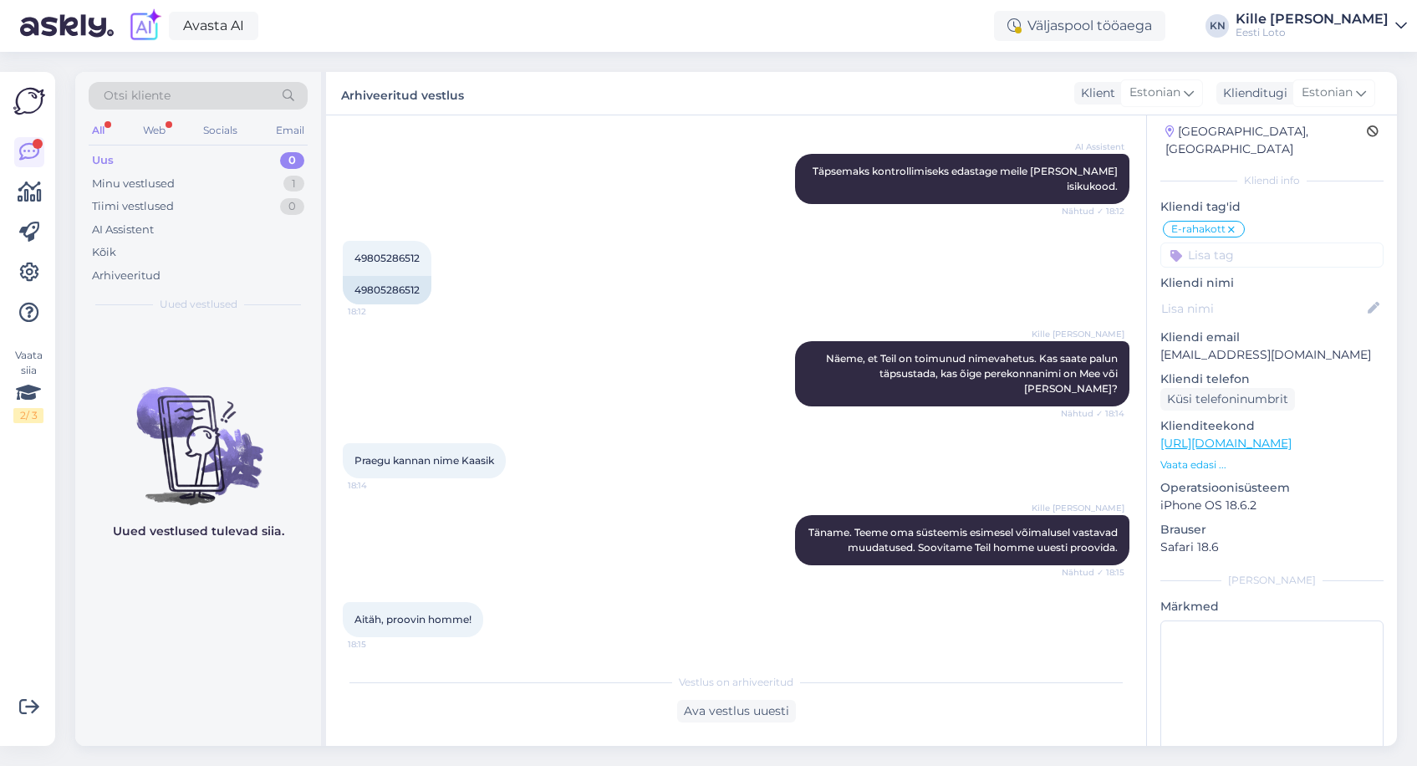
click at [164, 166] on div "Uus 0" at bounding box center [198, 160] width 219 height 23
click at [216, 159] on div "Uus 0" at bounding box center [198, 160] width 219 height 23
